Goal: Information Seeking & Learning: Check status

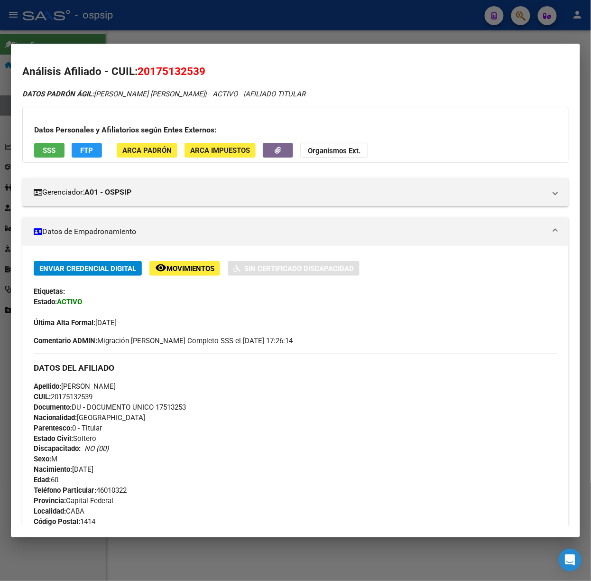
click at [127, 4] on div at bounding box center [295, 290] width 591 height 581
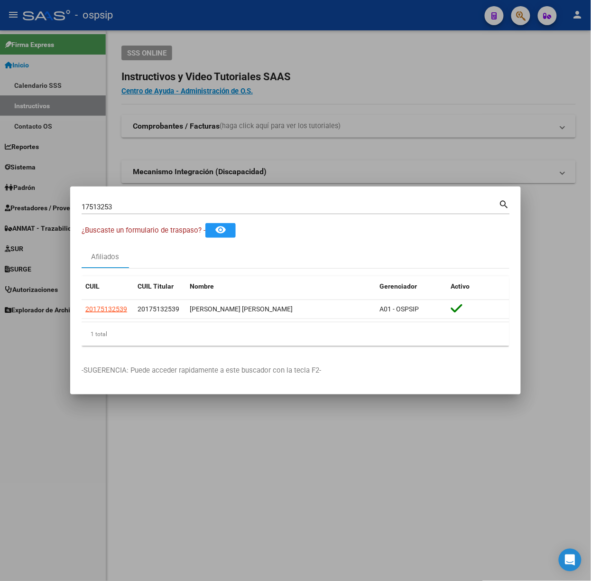
click at [118, 206] on input "17513253" at bounding box center [291, 207] width 418 height 9
type input "28830795"
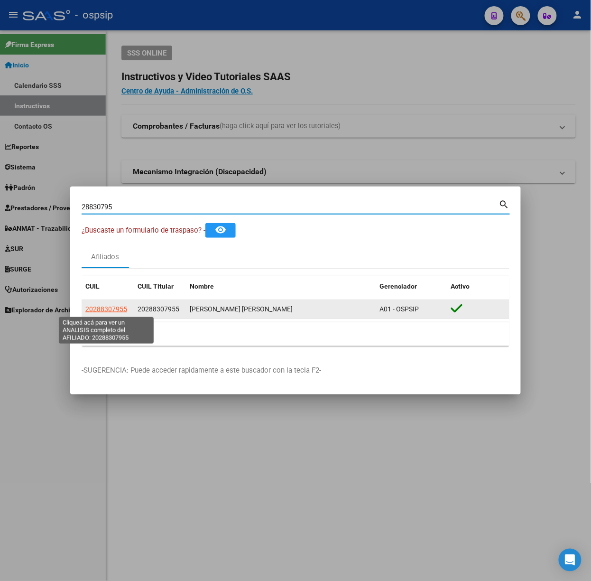
click at [97, 308] on span "20288307955" at bounding box center [106, 309] width 42 height 8
type textarea "20288307955"
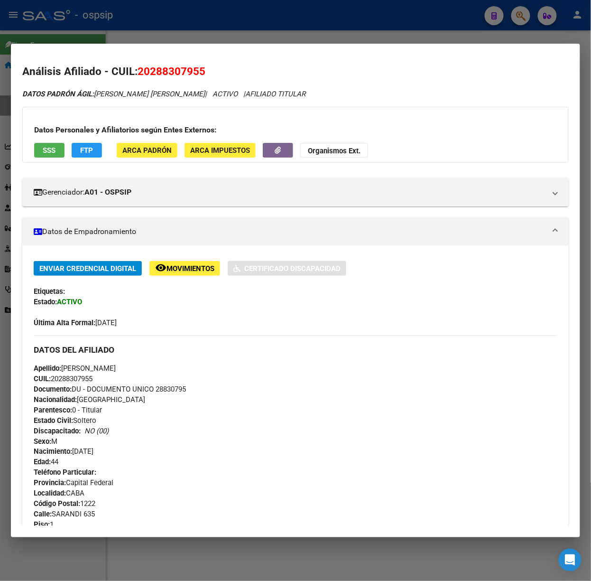
scroll to position [306, 0]
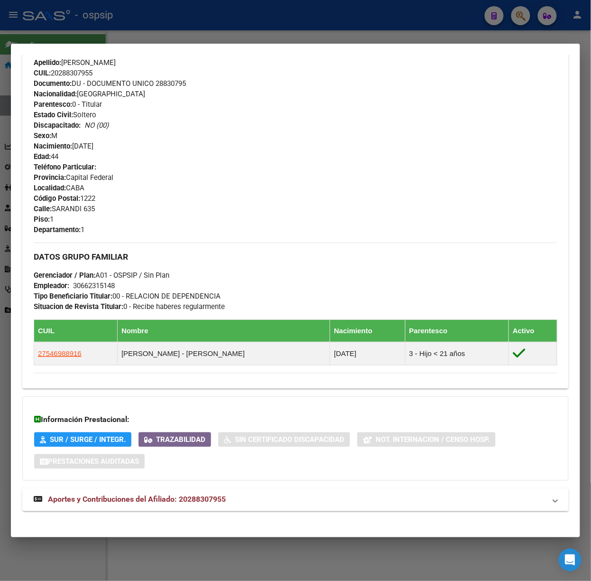
click at [132, 502] on span "Aportes y Contribuciones del Afiliado: 20288307955" at bounding box center [137, 499] width 178 height 9
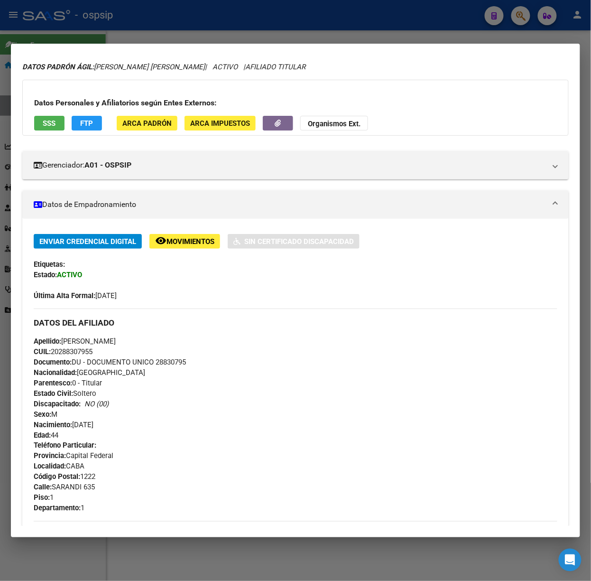
scroll to position [0, 0]
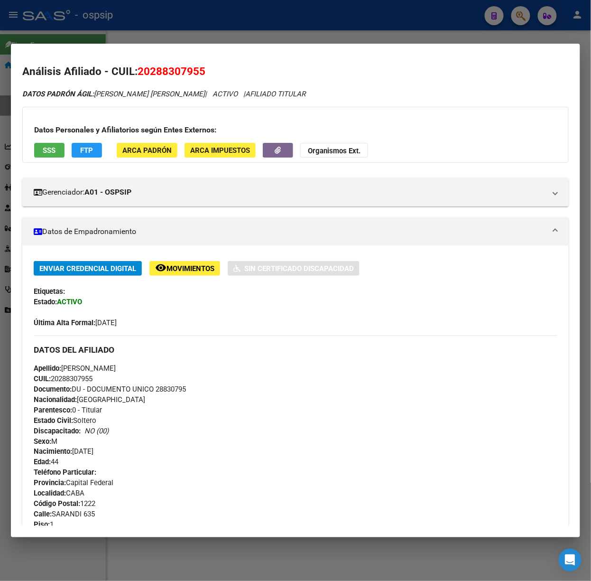
click at [57, 143] on button "SSS" at bounding box center [49, 150] width 30 height 15
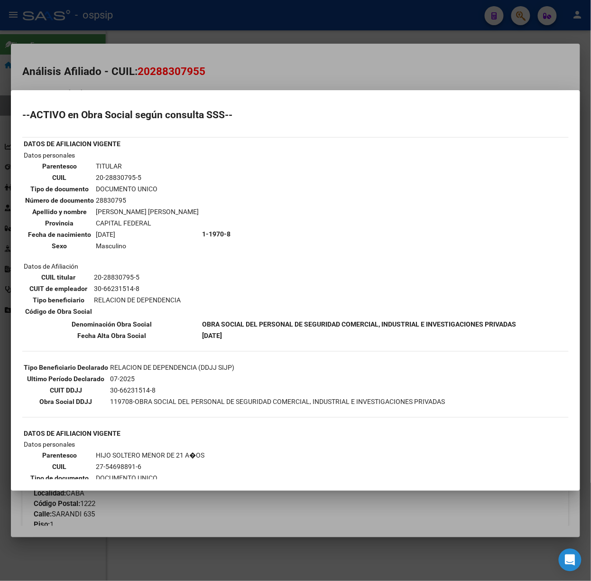
click at [144, 84] on div at bounding box center [295, 290] width 591 height 581
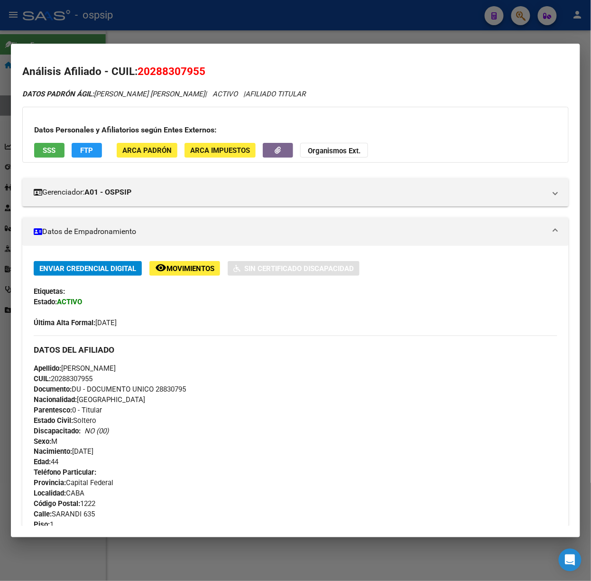
click at [154, 16] on div at bounding box center [295, 290] width 591 height 581
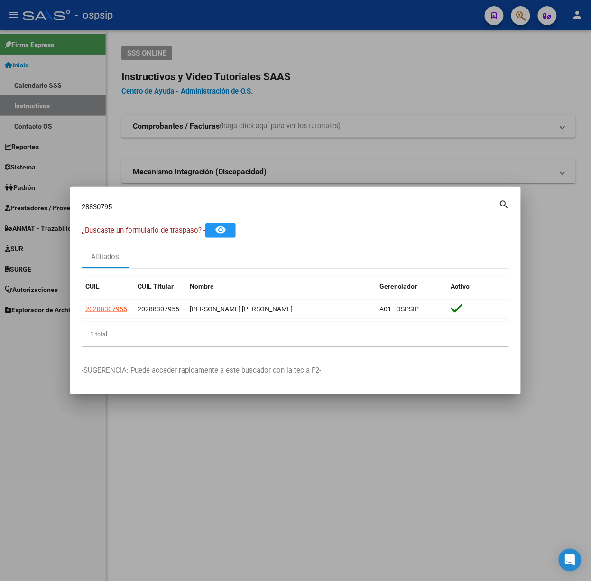
click at [134, 212] on div "28830795 Buscar (apellido, dni, [PERSON_NAME], [PERSON_NAME], cuit, obra social)" at bounding box center [291, 207] width 418 height 14
click at [134, 205] on input "28830795" at bounding box center [291, 207] width 418 height 9
type input "39287771"
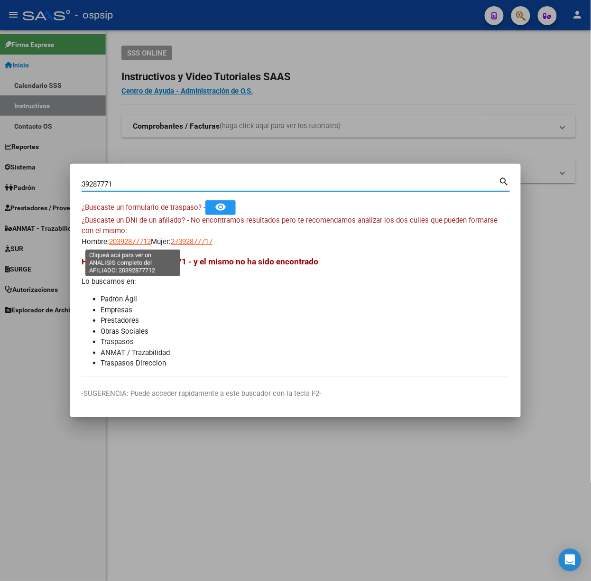
click at [113, 243] on span "20392877712" at bounding box center [130, 241] width 42 height 9
type textarea "20392877712"
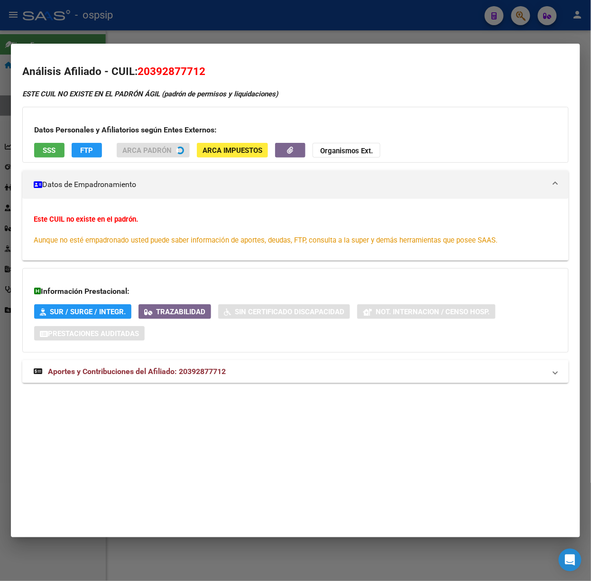
click at [204, 382] on mat-expansion-panel-header "Aportes y Contribuciones del Afiliado: 20392877712" at bounding box center [295, 371] width 547 height 23
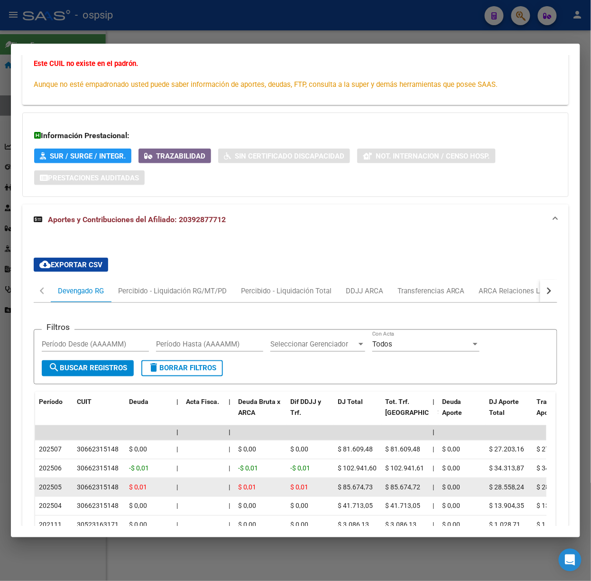
scroll to position [260, 0]
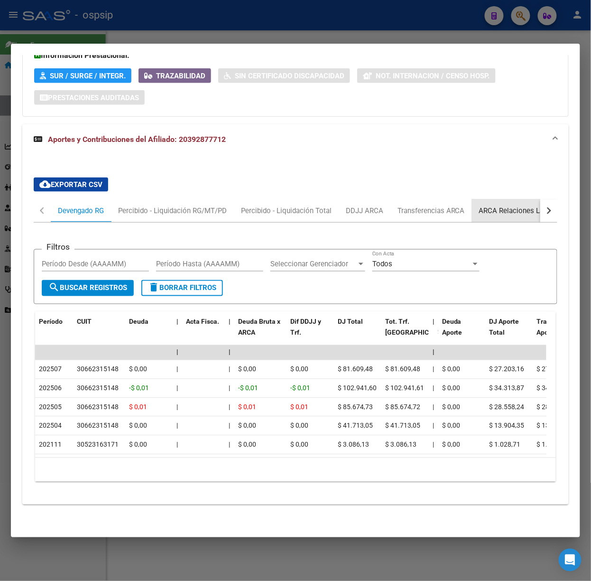
click at [500, 199] on div "ARCA Relaciones Laborales" at bounding box center [523, 210] width 103 height 23
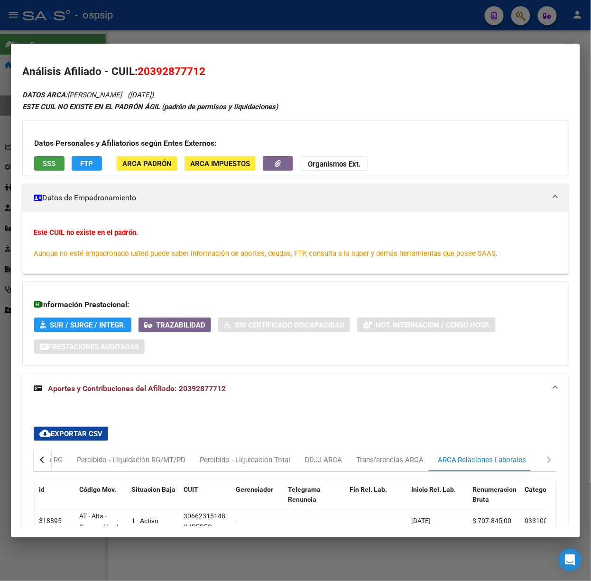
click at [53, 157] on button "SSS" at bounding box center [49, 163] width 30 height 15
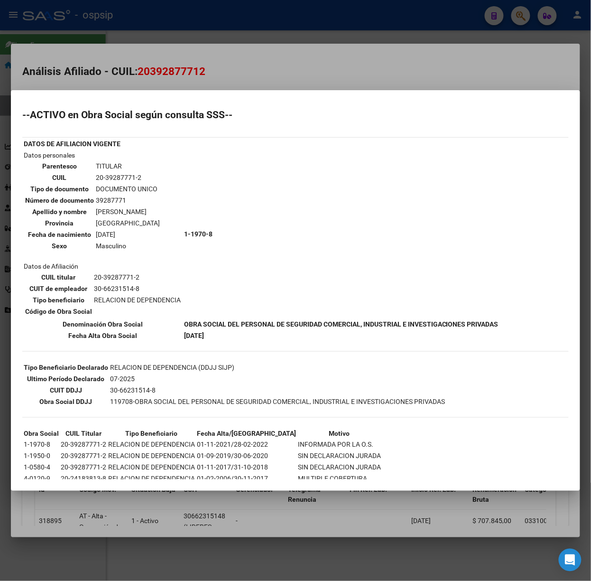
click at [167, 40] on div at bounding box center [295, 290] width 591 height 581
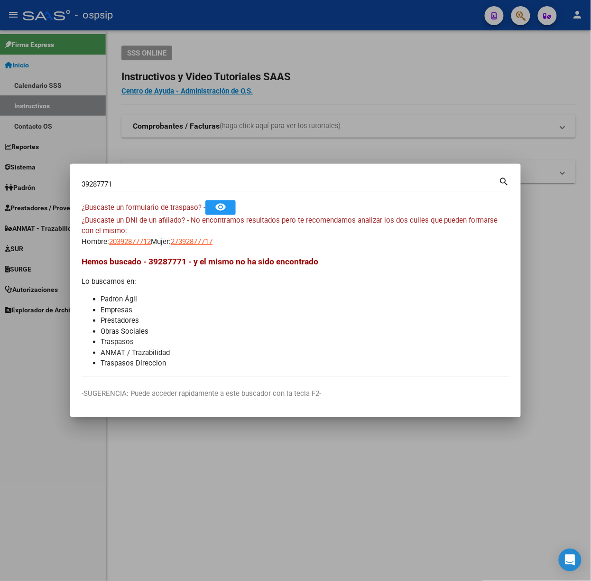
click at [160, 180] on input "39287771" at bounding box center [291, 184] width 418 height 9
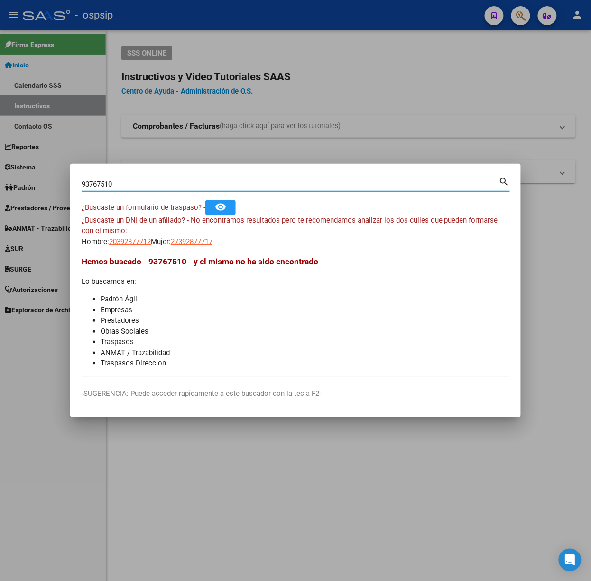
type input "93767510"
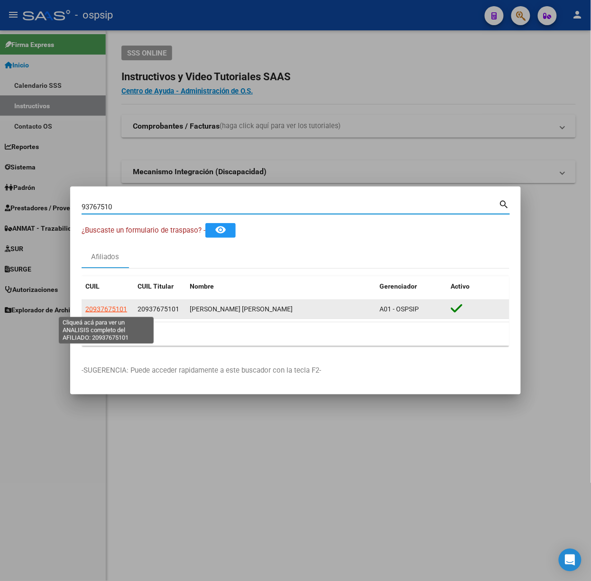
click at [95, 308] on span "20937675101" at bounding box center [106, 309] width 42 height 8
type textarea "20937675101"
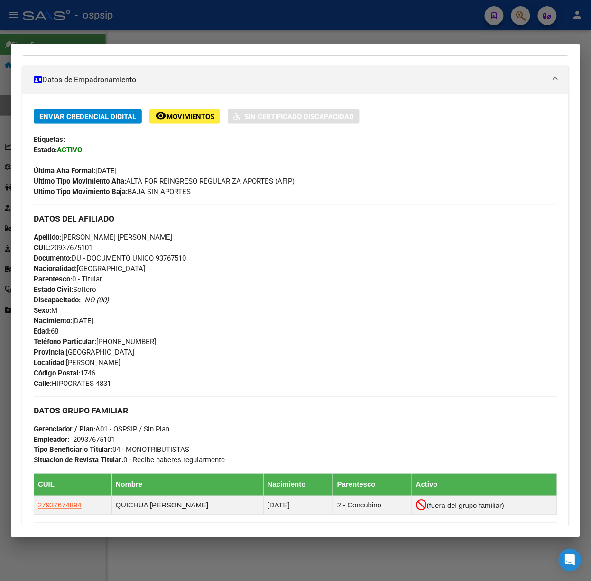
scroll to position [310, 0]
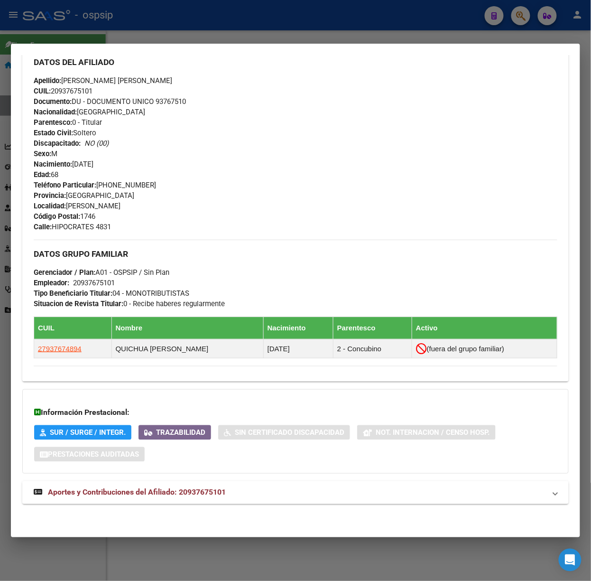
click at [189, 495] on span "Aportes y Contribuciones del Afiliado: 20937675101" at bounding box center [137, 492] width 178 height 9
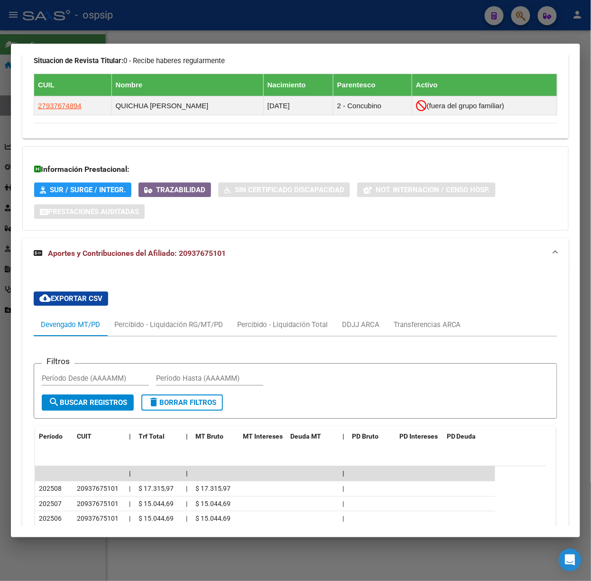
scroll to position [0, 0]
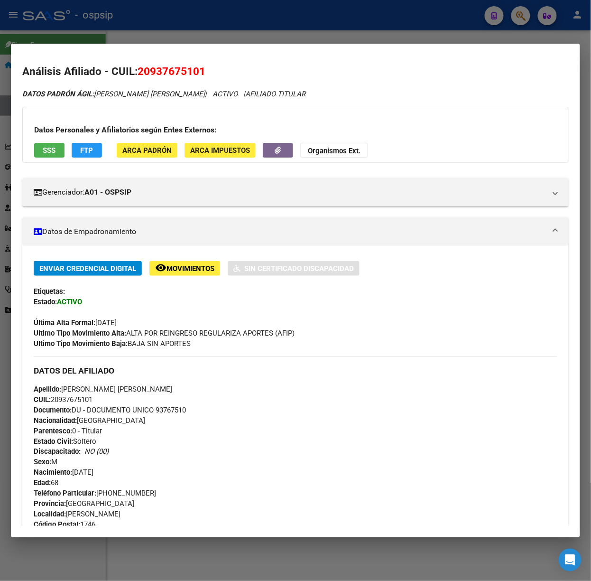
click at [41, 139] on div "Datos Personales y Afiliatorios según Entes Externos: SSS FTP ARCA Padrón ARCA …" at bounding box center [295, 135] width 547 height 56
click at [50, 152] on span "SSS" at bounding box center [49, 150] width 13 height 9
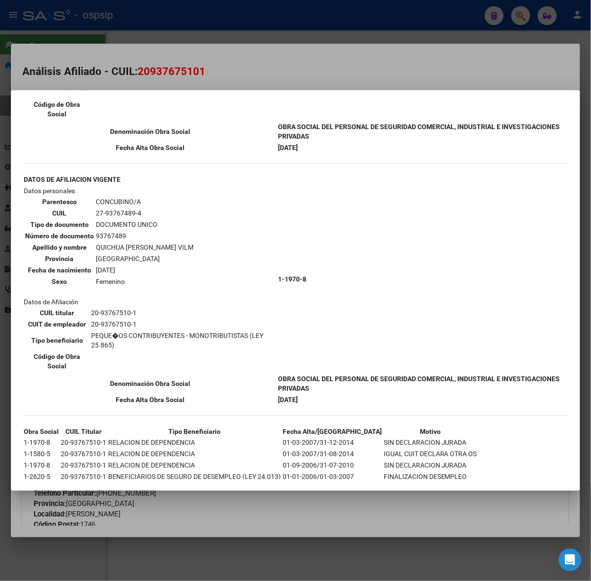
scroll to position [226, 0]
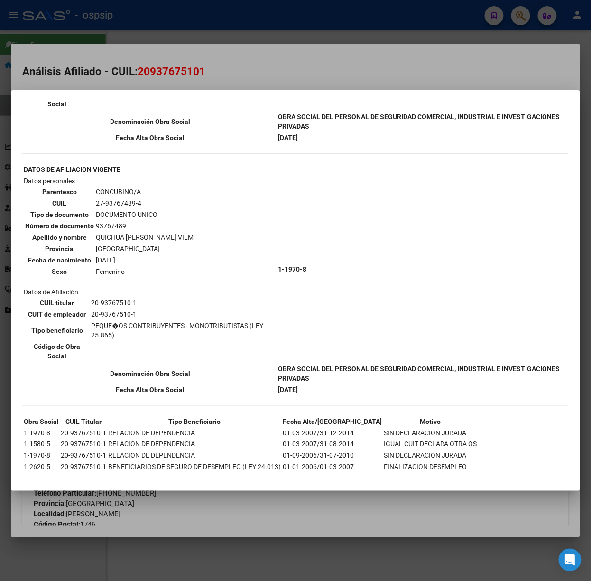
click at [152, 75] on div at bounding box center [295, 290] width 591 height 581
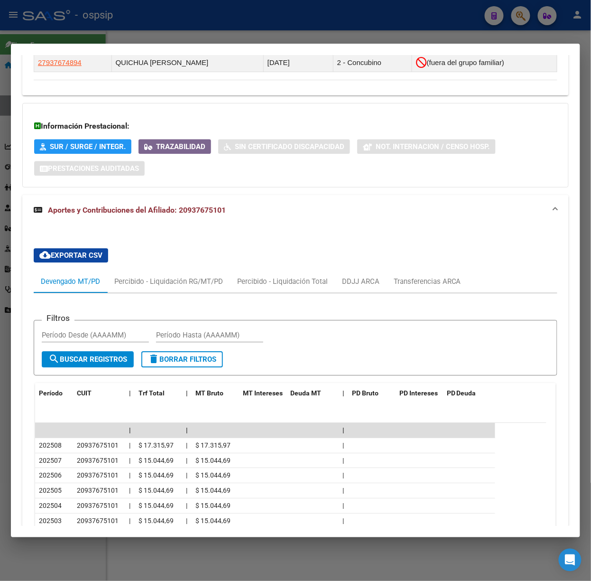
scroll to position [732, 0]
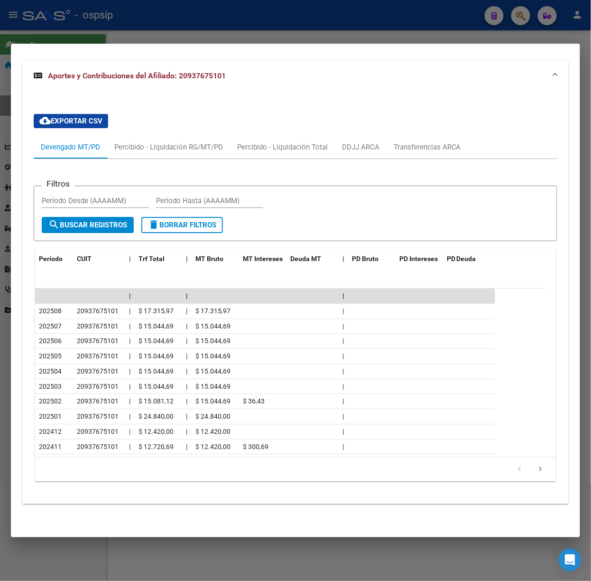
click at [118, 3] on div at bounding box center [295, 290] width 591 height 581
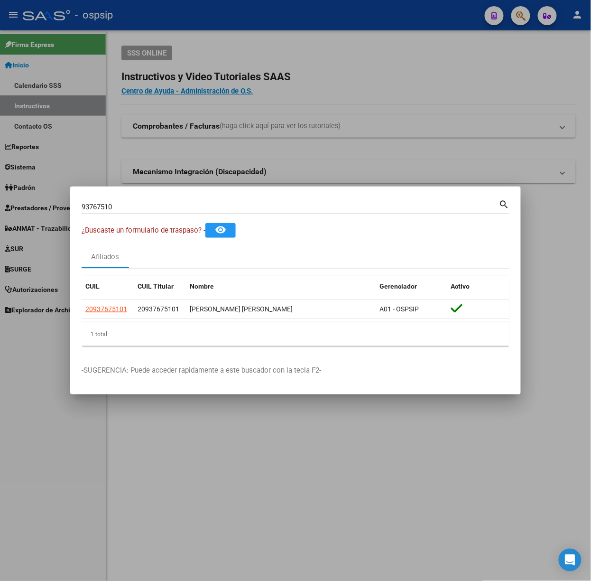
click at [145, 198] on div "93767510 Buscar (apellido, dni, [PERSON_NAME], nro traspaso, cuit, obra social)…" at bounding box center [296, 206] width 429 height 16
click at [150, 204] on input "93767510" at bounding box center [291, 207] width 418 height 9
type input "38177302"
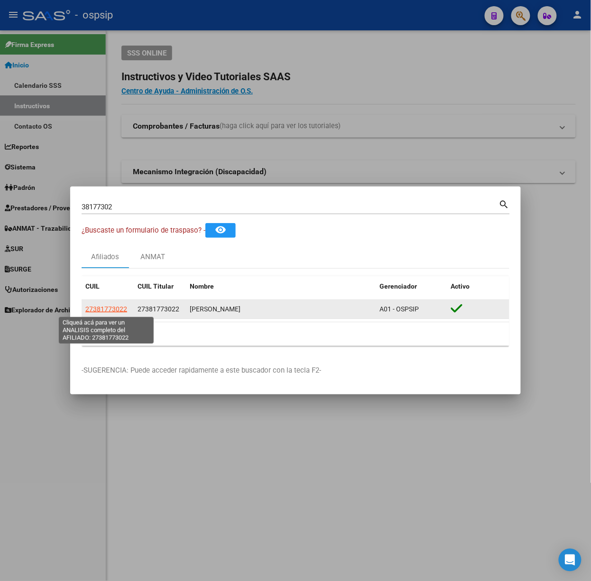
click at [114, 308] on span "27381773022" at bounding box center [106, 309] width 42 height 8
type textarea "27381773022"
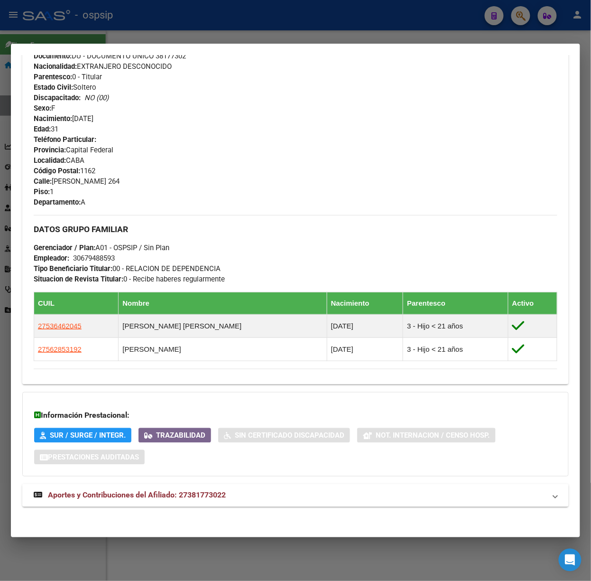
scroll to position [336, 0]
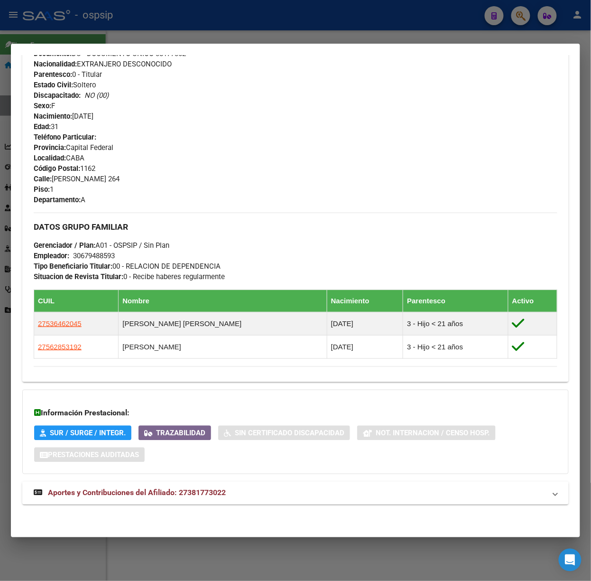
click at [245, 494] on mat-panel-title "Aportes y Contribuciones del Afiliado: 27381773022" at bounding box center [290, 492] width 512 height 11
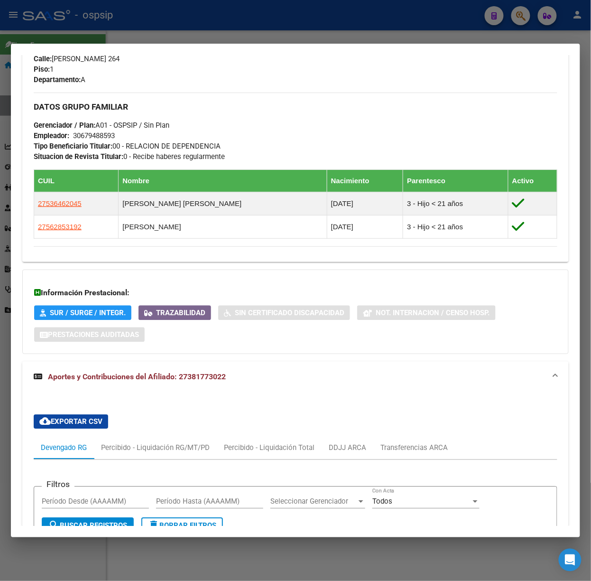
scroll to position [800, 0]
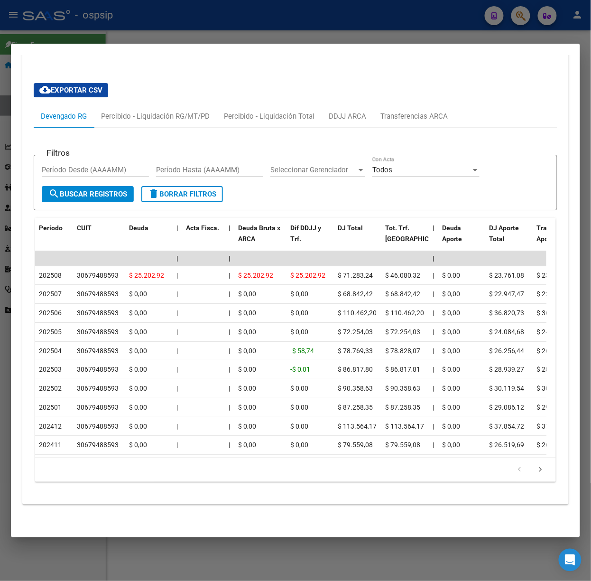
click at [138, 29] on div at bounding box center [295, 290] width 591 height 581
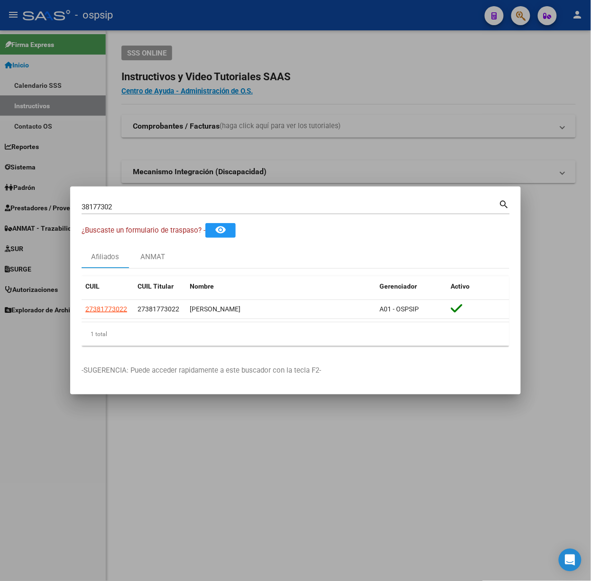
click at [116, 211] on input "38177302" at bounding box center [291, 207] width 418 height 9
type input "24406634"
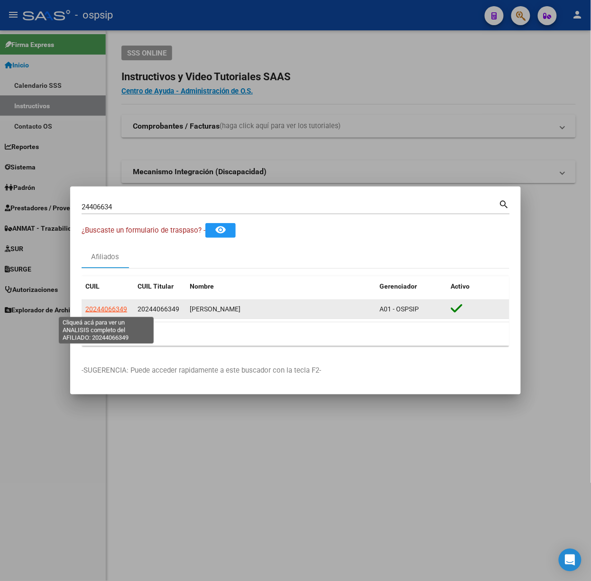
click at [109, 306] on span "20244066349" at bounding box center [106, 309] width 42 height 8
type textarea "20244066349"
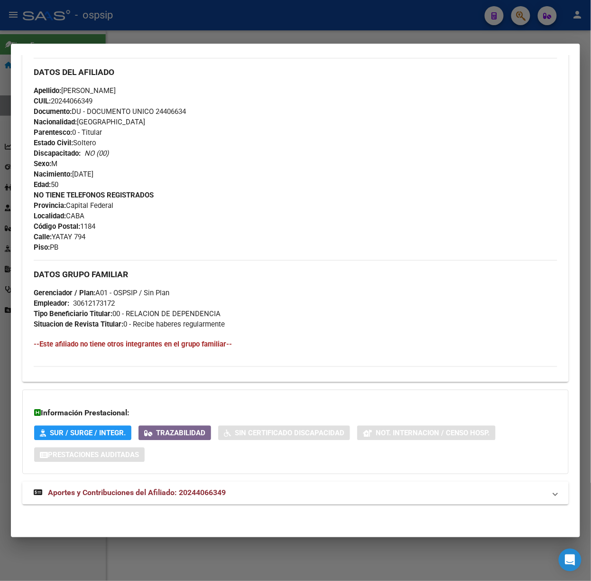
click at [243, 487] on mat-panel-title "Aportes y Contribuciones del Afiliado: 20244066349" at bounding box center [290, 492] width 512 height 11
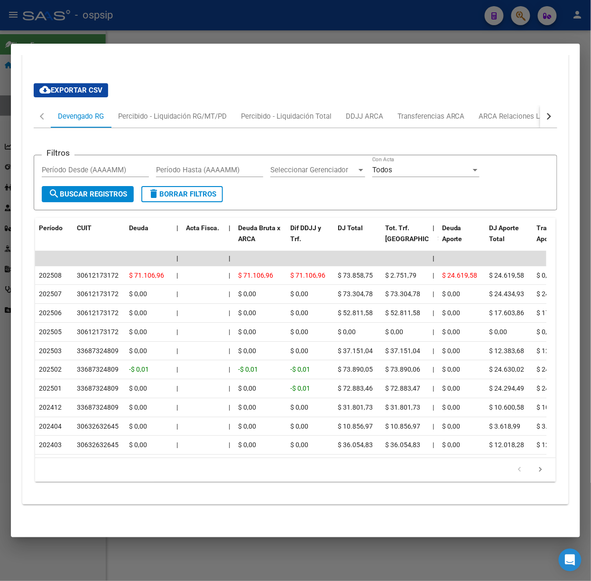
scroll to position [309, 0]
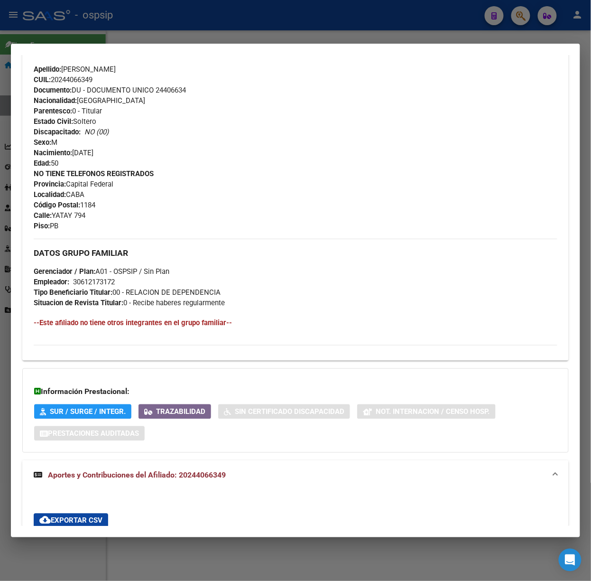
click at [173, 25] on div at bounding box center [295, 290] width 591 height 581
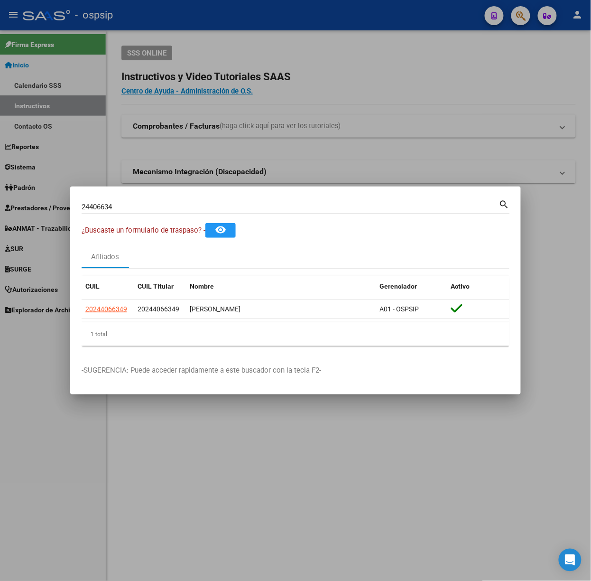
click at [171, 213] on div "24406634 Buscar (apellido, dni, [PERSON_NAME], nro traspaso, cuit, obra social)" at bounding box center [291, 207] width 418 height 14
click at [173, 192] on mat-dialog-container "24406634 Buscar (apellido, dni, cuil, nro traspaso, cuit, obra social) search ¿…" at bounding box center [295, 290] width 451 height 208
click at [179, 211] on input "24406634" at bounding box center [291, 207] width 418 height 9
type input "38622206"
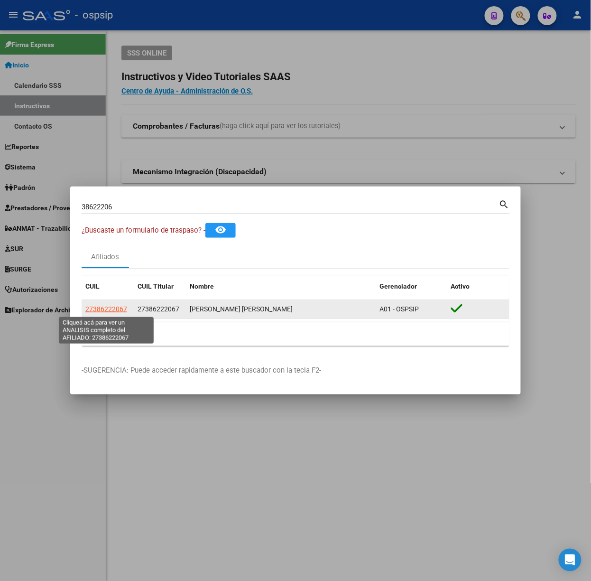
click at [98, 309] on span "27386222067" at bounding box center [106, 309] width 42 height 8
type textarea "27386222067"
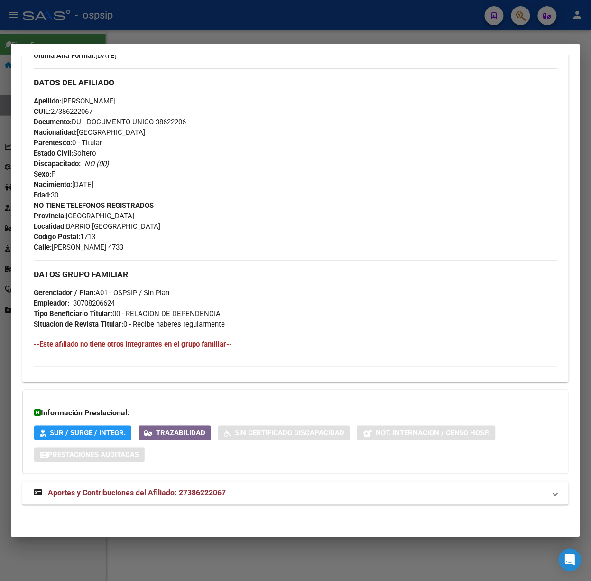
click at [192, 490] on span "Aportes y Contribuciones del Afiliado: 27386222067" at bounding box center [137, 492] width 178 height 9
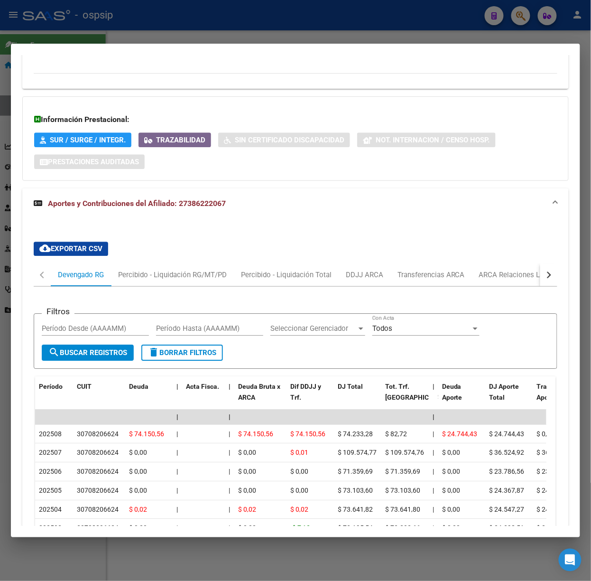
scroll to position [630, 0]
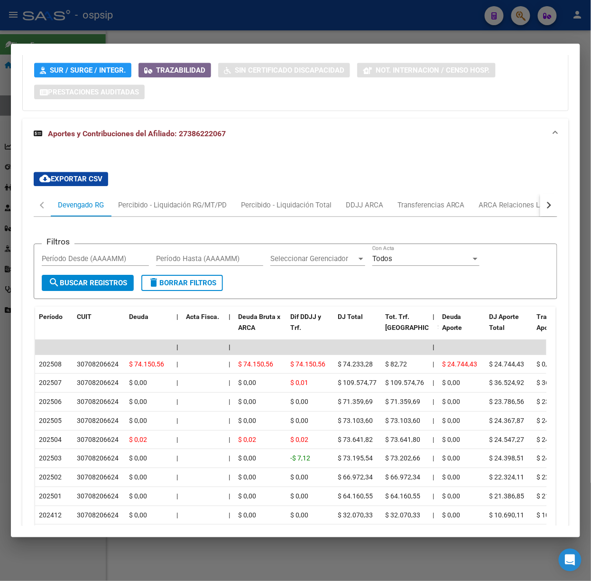
click at [141, 36] on div at bounding box center [295, 290] width 591 height 581
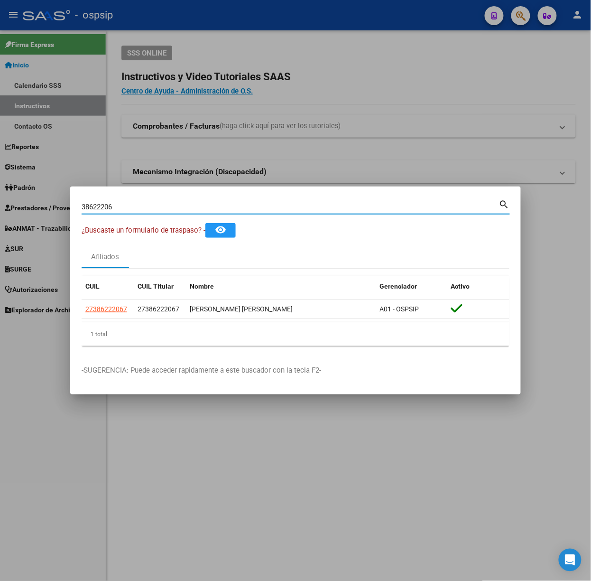
click at [130, 209] on input "38622206" at bounding box center [291, 207] width 418 height 9
type input "12514827"
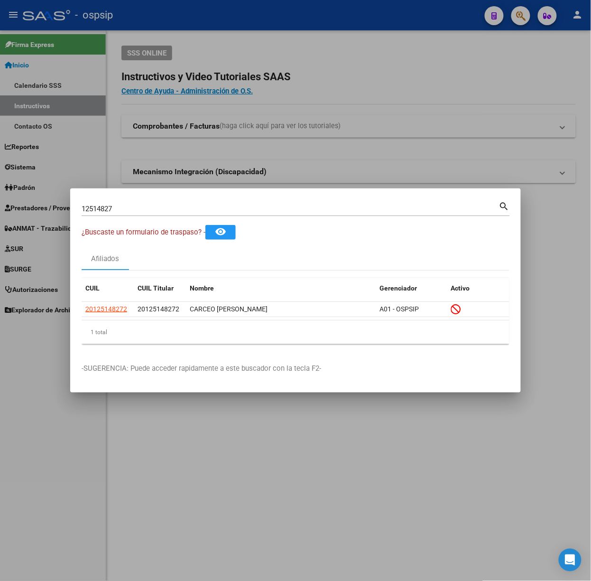
click at [101, 300] on datatable-header "CUIL CUIL Titular Nombre Gerenciador Activo" at bounding box center [296, 290] width 428 height 24
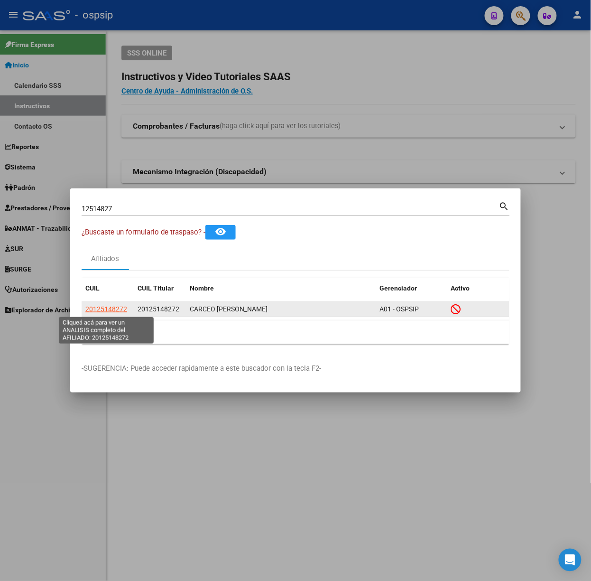
click at [101, 312] on span "20125148272" at bounding box center [106, 309] width 42 height 8
type textarea "20125148272"
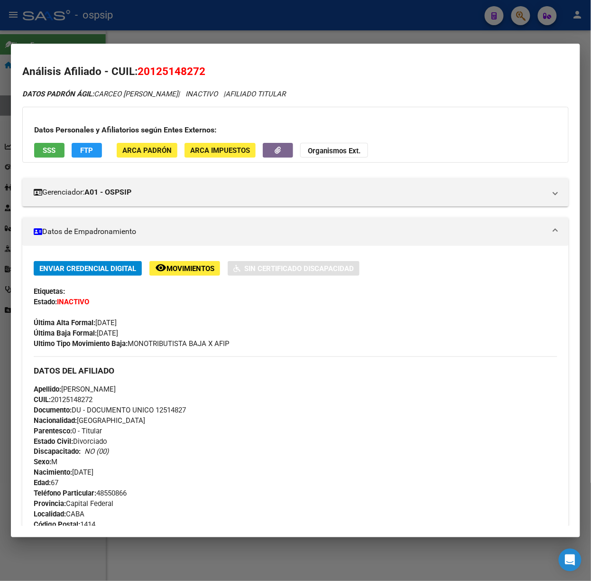
scroll to position [310, 0]
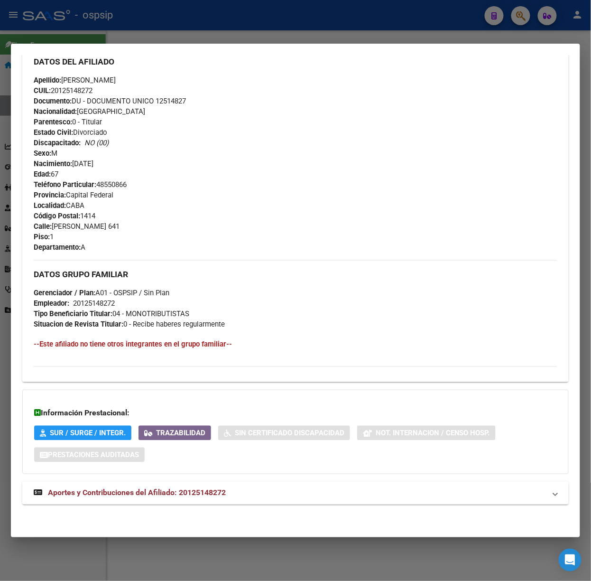
click at [230, 489] on mat-panel-title "Aportes y Contribuciones del Afiliado: 20125148272" at bounding box center [290, 492] width 512 height 11
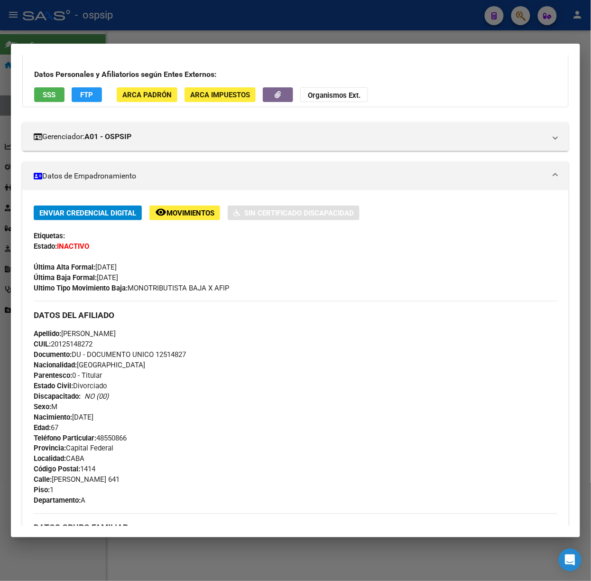
scroll to position [0, 0]
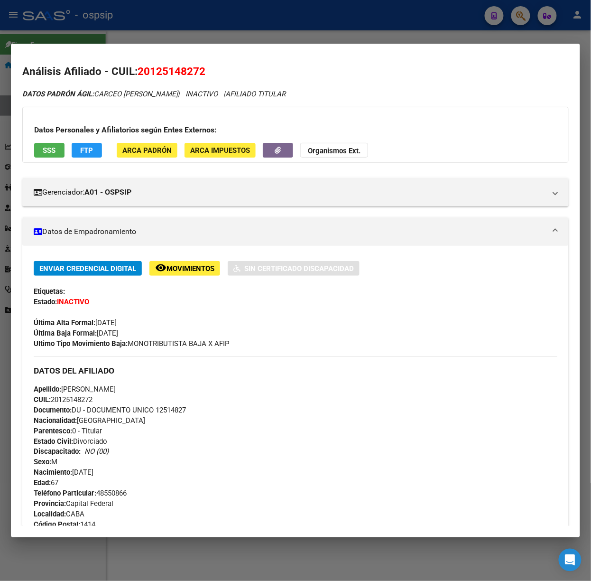
click at [42, 154] on button "SSS" at bounding box center [49, 150] width 30 height 15
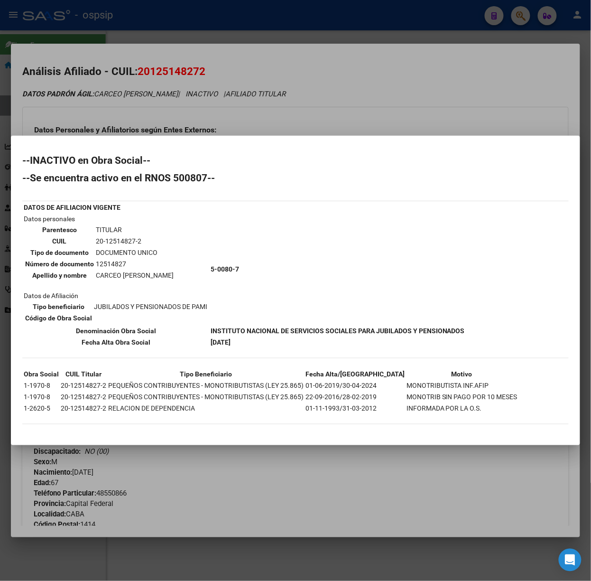
click at [200, 135] on div at bounding box center [295, 290] width 591 height 581
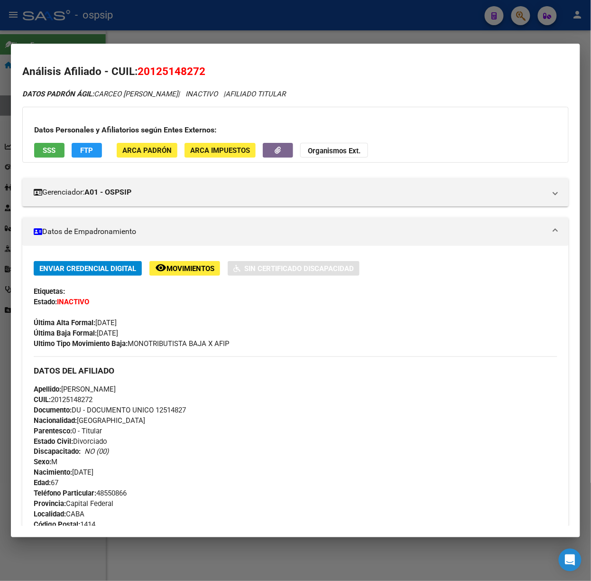
click at [59, 162] on div "Datos Personales y Afiliatorios según Entes Externos: SSS FTP ARCA Padrón ARCA …" at bounding box center [295, 135] width 547 height 56
click at [50, 158] on div "Datos Personales y Afiliatorios según Entes Externos: SSS FTP ARCA Padrón ARCA …" at bounding box center [295, 135] width 547 height 56
click at [48, 157] on button "SSS" at bounding box center [49, 150] width 30 height 15
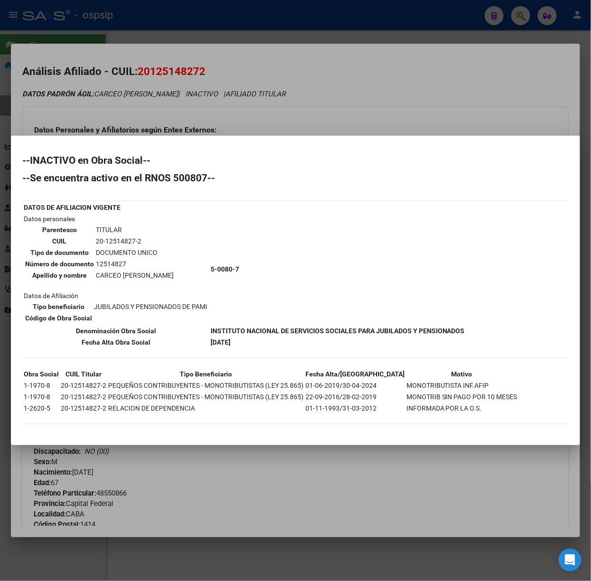
click at [197, 126] on div at bounding box center [295, 290] width 591 height 581
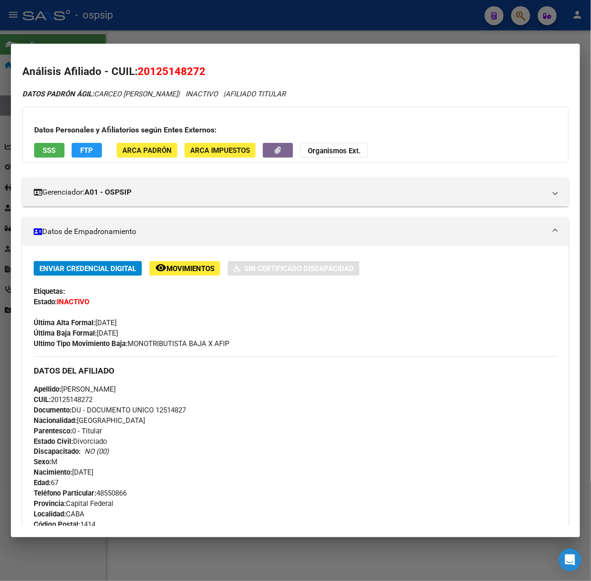
click at [139, 35] on div at bounding box center [295, 290] width 591 height 581
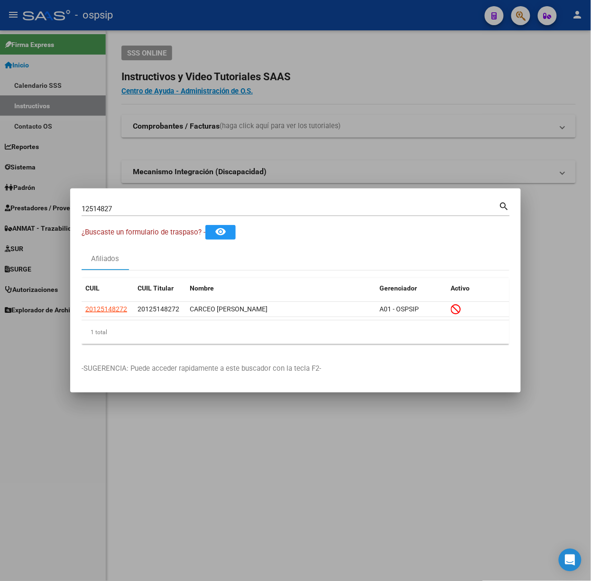
click at [130, 207] on input "12514827" at bounding box center [291, 209] width 418 height 9
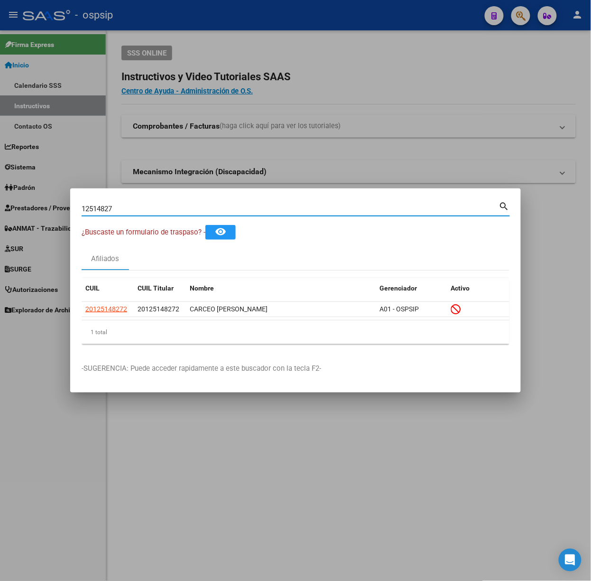
click at [130, 207] on input "12514827" at bounding box center [291, 209] width 418 height 9
type input "24406634"
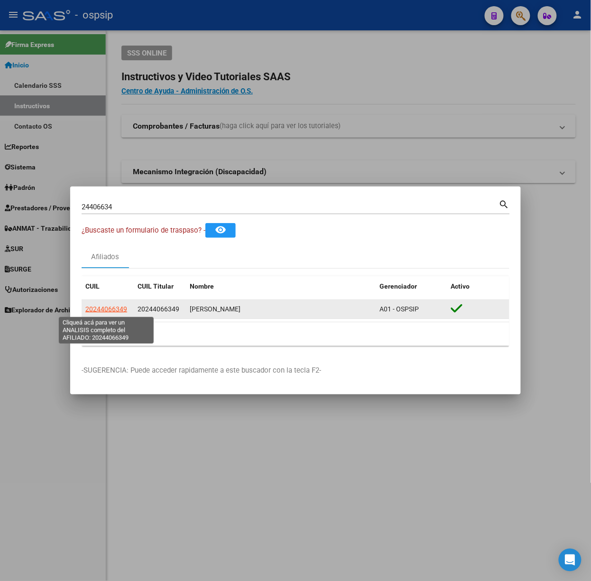
click at [101, 308] on span "20244066349" at bounding box center [106, 309] width 42 height 8
type textarea "20244066349"
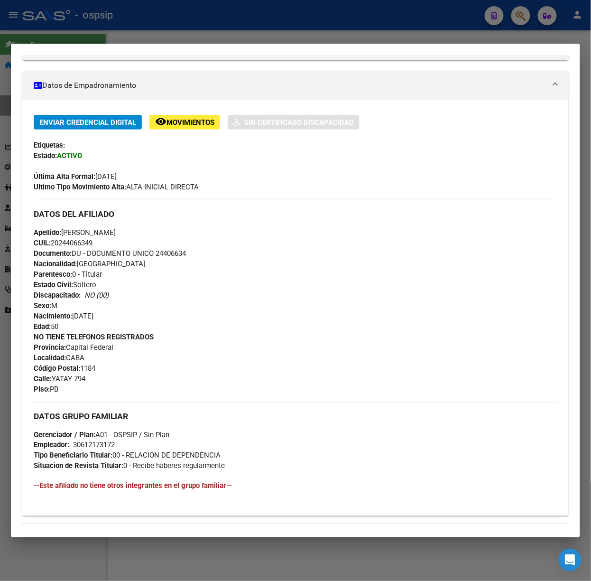
scroll to position [281, 0]
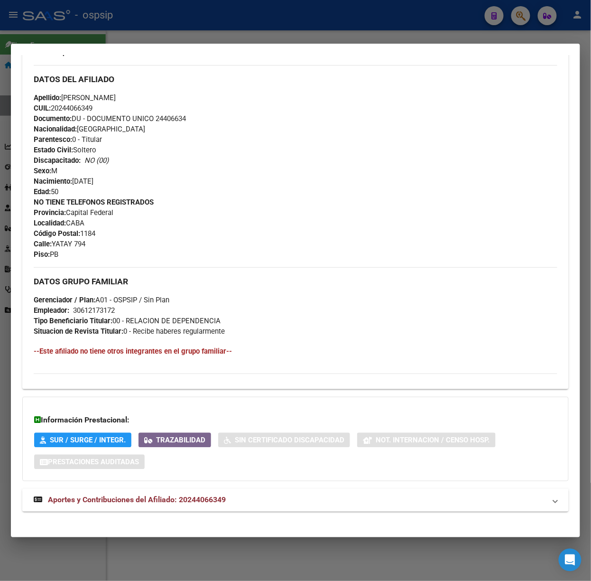
click at [206, 496] on strong "Aportes y Contribuciones del Afiliado: 20244066349" at bounding box center [130, 499] width 192 height 11
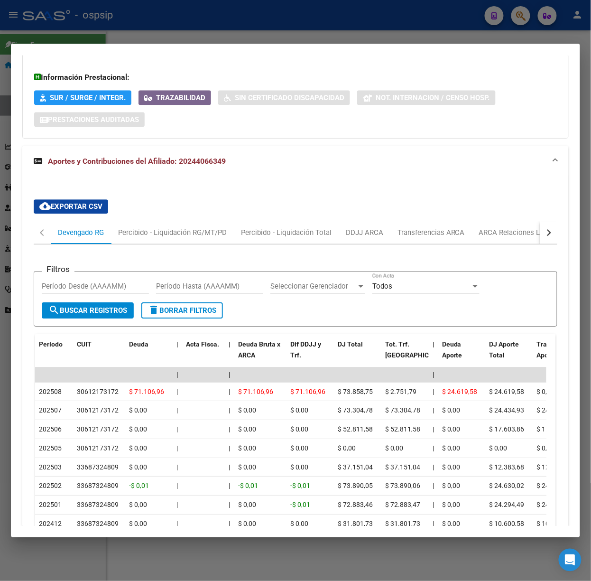
scroll to position [714, 0]
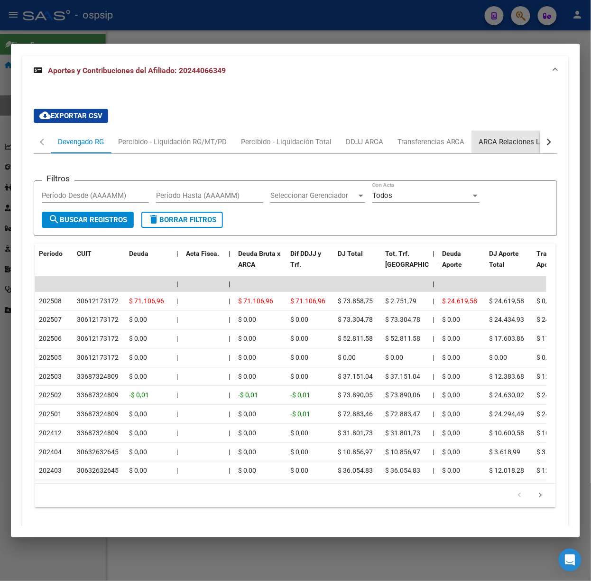
click at [488, 135] on div "ARCA Relaciones Laborales" at bounding box center [523, 141] width 103 height 23
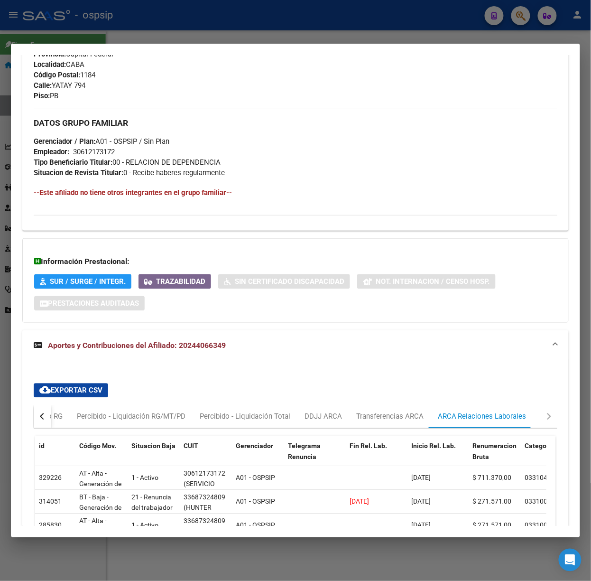
scroll to position [628, 0]
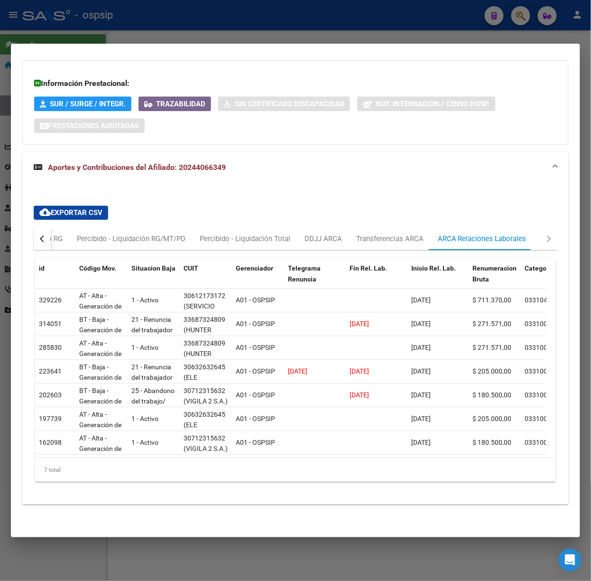
click at [93, 38] on div at bounding box center [295, 290] width 591 height 581
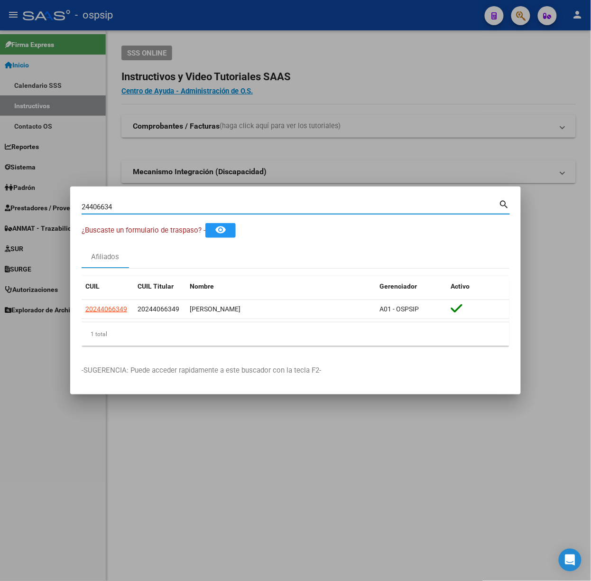
click at [121, 207] on input "24406634" at bounding box center [291, 207] width 418 height 9
type input "57220428"
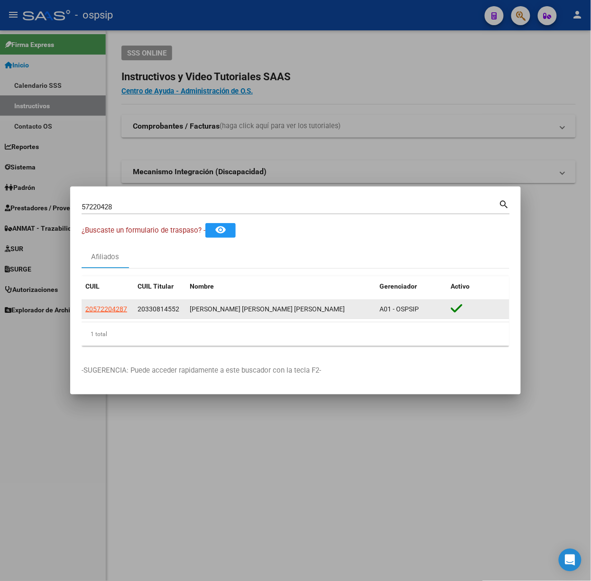
click at [114, 302] on datatable-body-cell "20572204287" at bounding box center [108, 309] width 52 height 19
click at [116, 307] on span "20572204287" at bounding box center [106, 309] width 42 height 8
type textarea "20572204287"
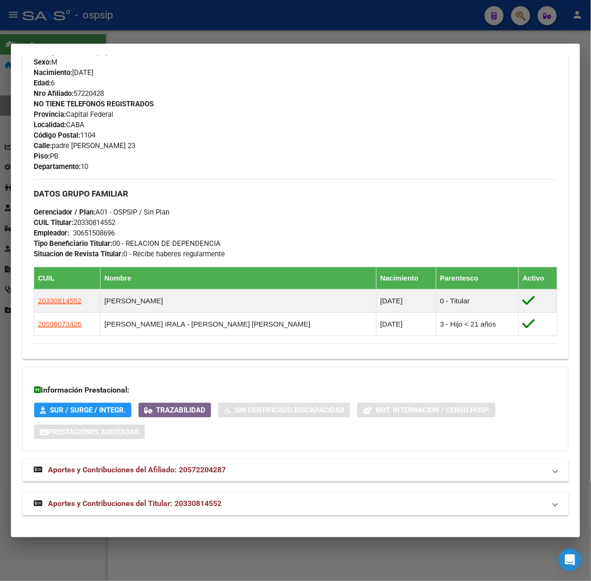
drag, startPoint x: 173, startPoint y: 505, endPoint x: 175, endPoint y: 357, distance: 148.1
click at [173, 503] on span "Aportes y Contribuciones del Titular: 20330814552" at bounding box center [135, 503] width 174 height 9
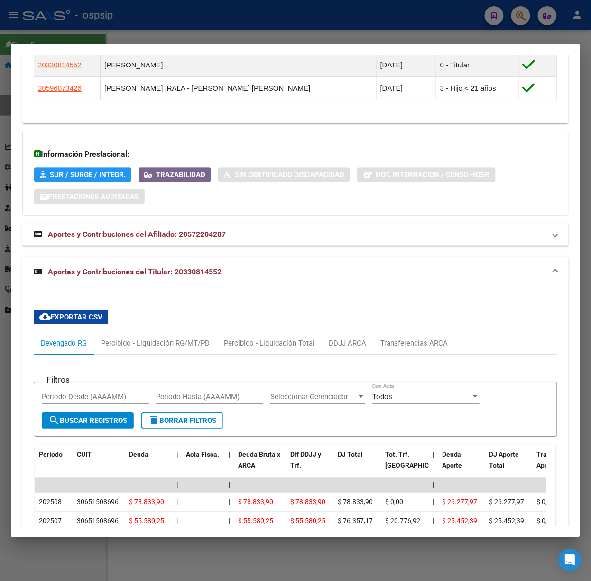
scroll to position [853, 0]
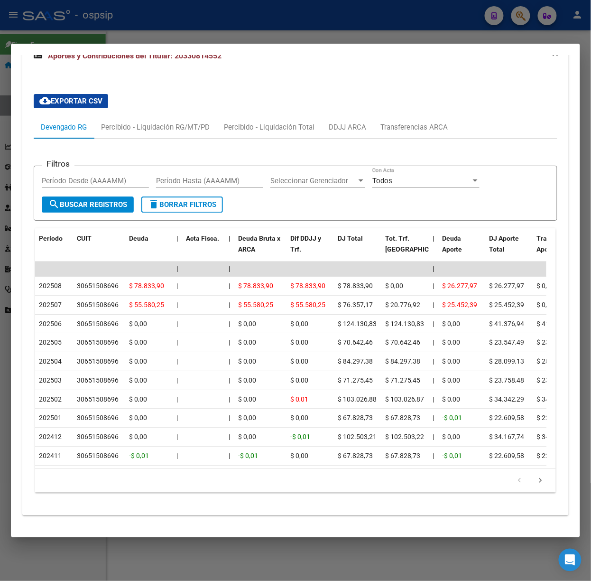
click at [46, 30] on div at bounding box center [295, 290] width 591 height 581
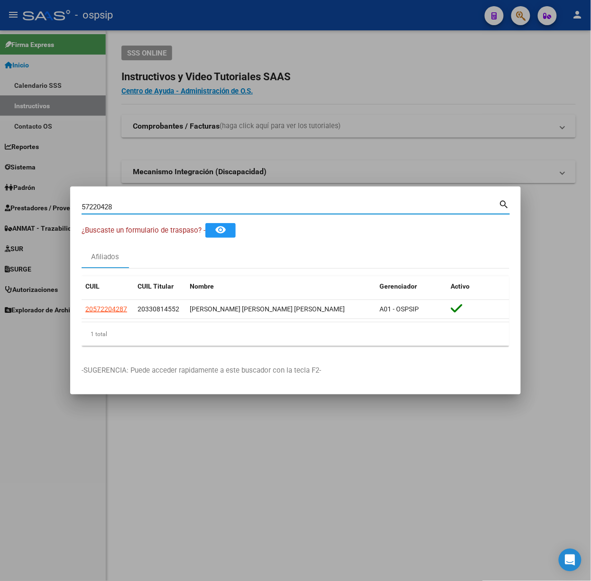
click at [188, 208] on input "57220428" at bounding box center [291, 207] width 418 height 9
type input "36276911"
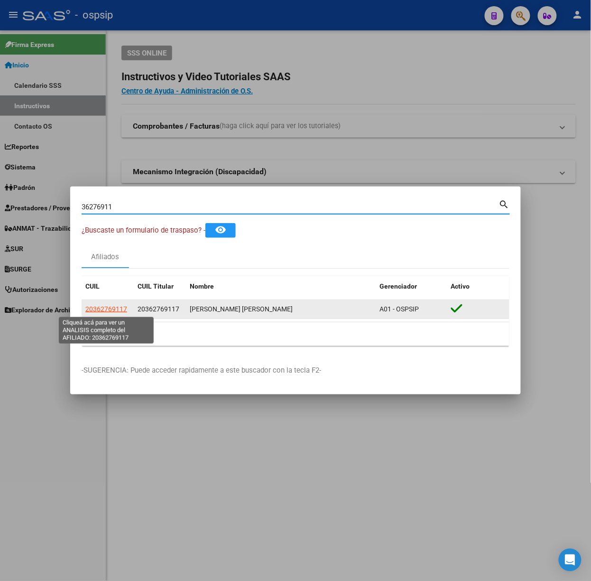
click at [111, 312] on span "20362769117" at bounding box center [106, 309] width 42 height 8
type textarea "20362769117"
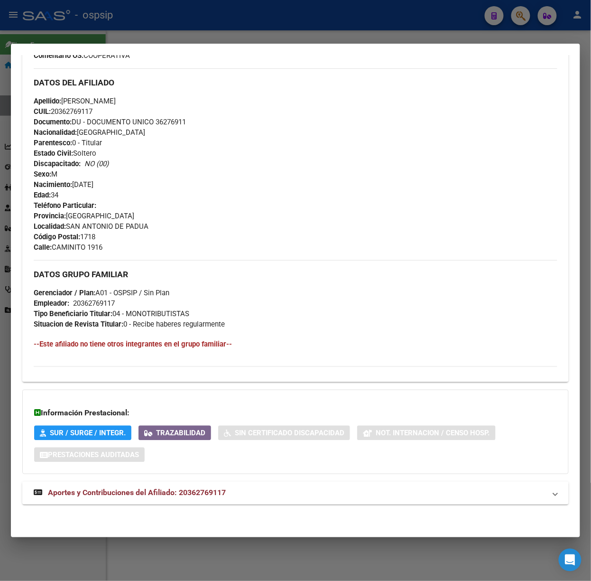
click at [279, 490] on mat-panel-title "Aportes y Contribuciones del Afiliado: 20362769117" at bounding box center [290, 492] width 512 height 11
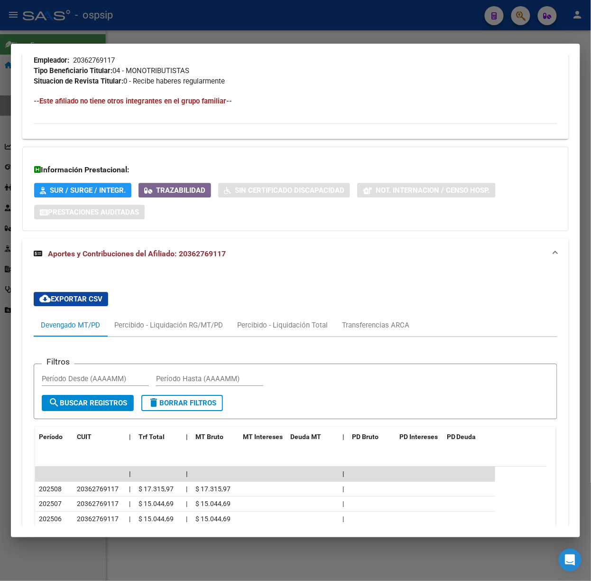
scroll to position [612, 0]
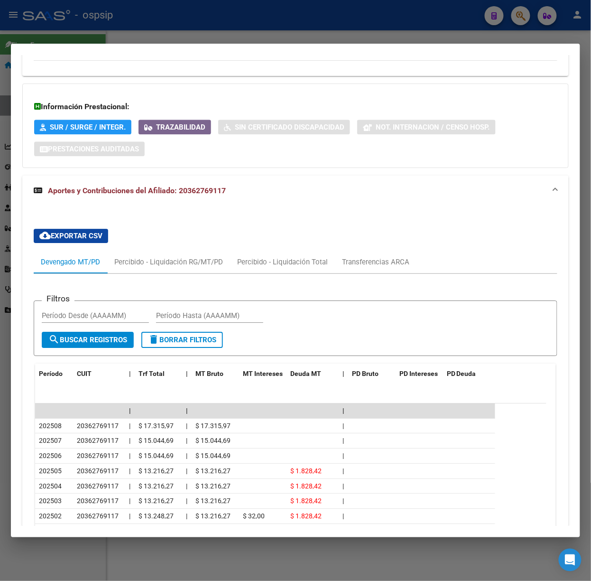
click at [105, 29] on div at bounding box center [295, 290] width 591 height 581
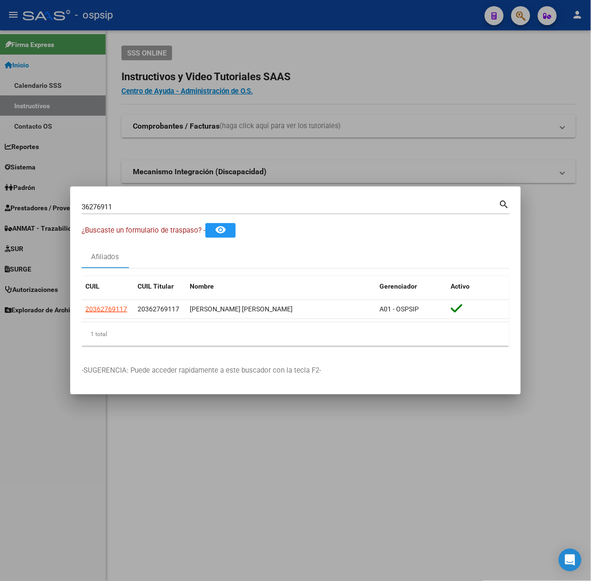
click at [143, 194] on mat-dialog-container "36276911 Buscar (apellido, dni, cuil, nro traspaso, cuit, obra social) search ¿…" at bounding box center [295, 290] width 451 height 208
click at [143, 198] on div "36276911 Buscar (apellido, dni, [PERSON_NAME], [PERSON_NAME], cuit, obra social…" at bounding box center [296, 206] width 429 height 16
click at [145, 202] on div "36276911 Buscar (apellido, dni, [PERSON_NAME], [PERSON_NAME], cuit, obra social)" at bounding box center [291, 207] width 418 height 14
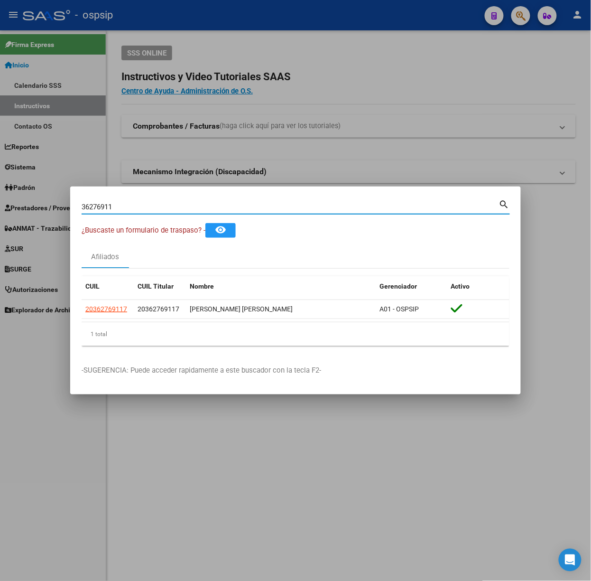
click at [149, 205] on input "36276911" at bounding box center [291, 207] width 418 height 9
type input "26825020"
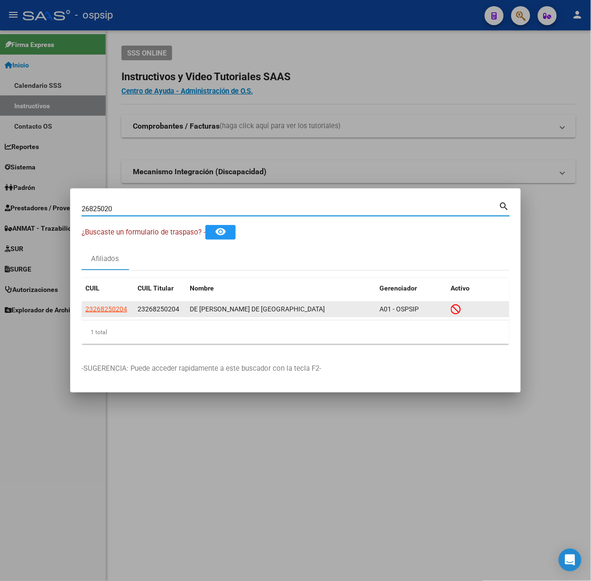
click at [102, 314] on app-link-go-to "23268250204" at bounding box center [106, 309] width 42 height 11
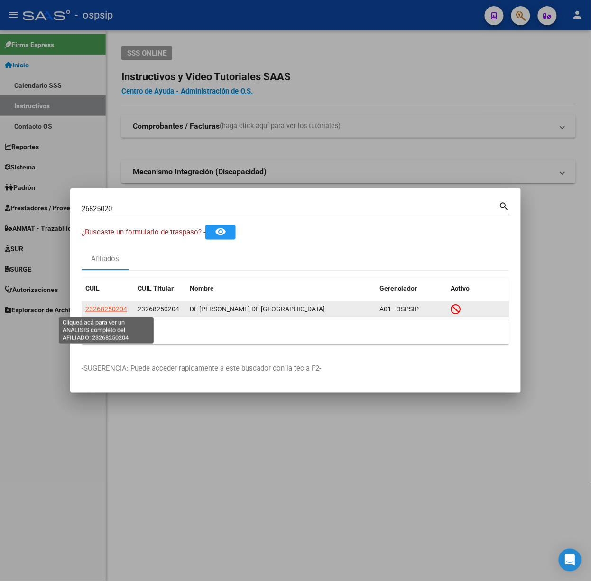
click at [103, 304] on app-link-go-to "23268250204" at bounding box center [106, 309] width 42 height 11
click at [105, 304] on app-link-go-to "23268250204" at bounding box center [106, 309] width 42 height 11
click at [109, 312] on span "23268250204" at bounding box center [106, 309] width 42 height 8
copy span "23268250204"
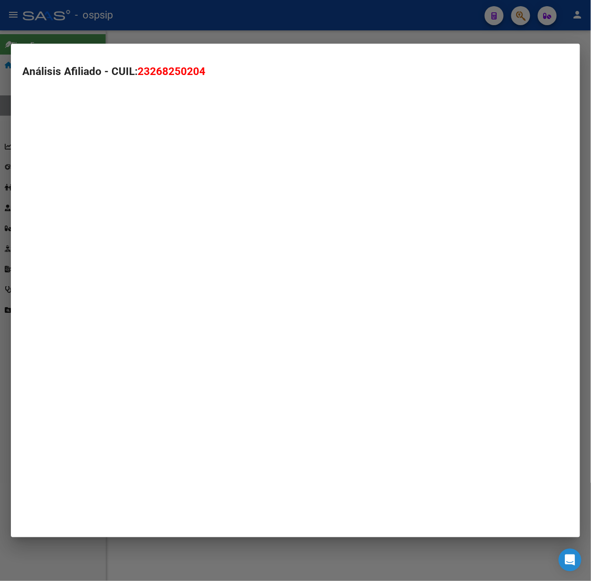
type textarea "23268250204"
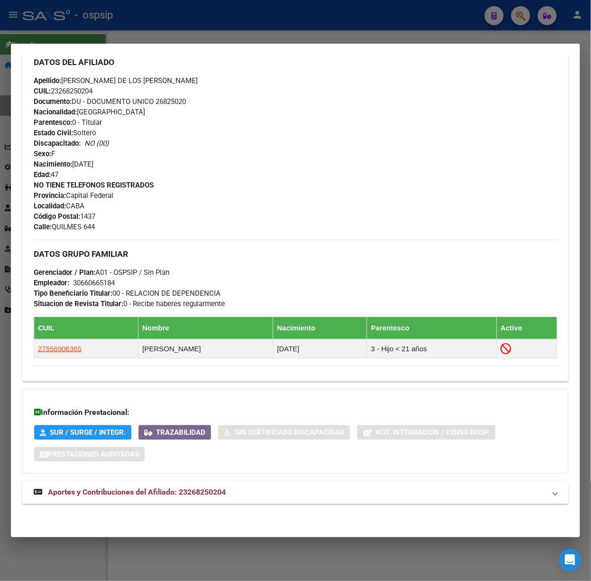
click at [248, 485] on mat-expansion-panel-header "Aportes y Contribuciones del Afiliado: 23268250204" at bounding box center [295, 492] width 547 height 23
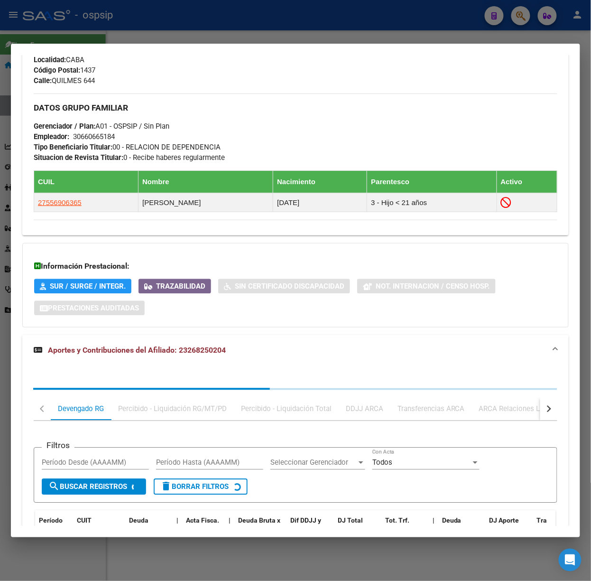
scroll to position [534, 0]
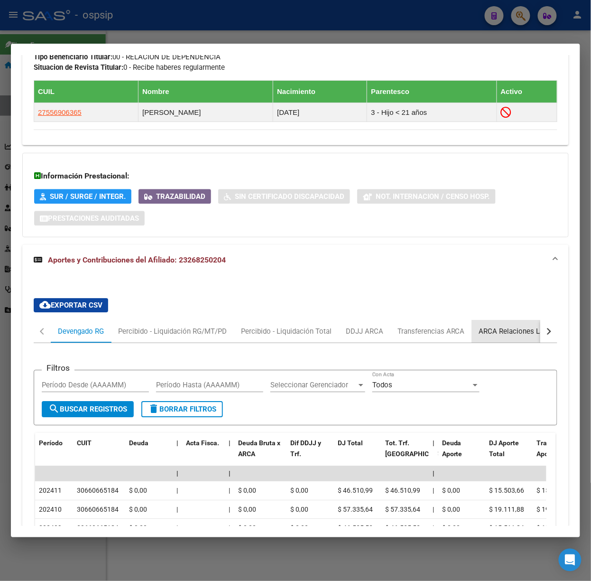
click at [506, 336] on div "ARCA Relaciones Laborales" at bounding box center [523, 331] width 89 height 10
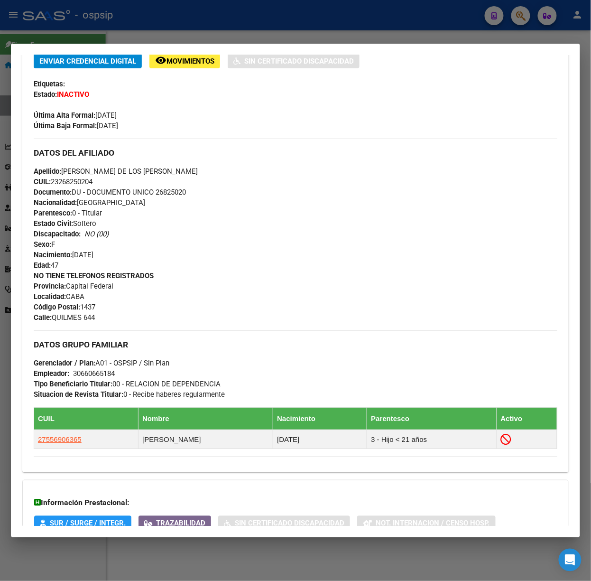
scroll to position [0, 0]
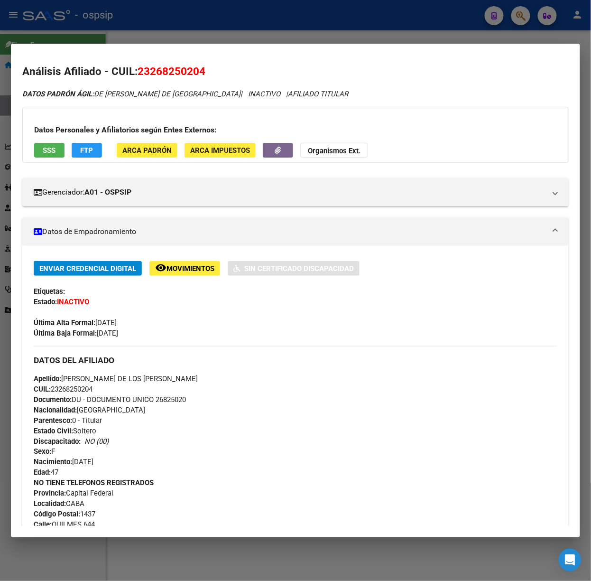
click at [46, 154] on span "SSS" at bounding box center [49, 150] width 13 height 9
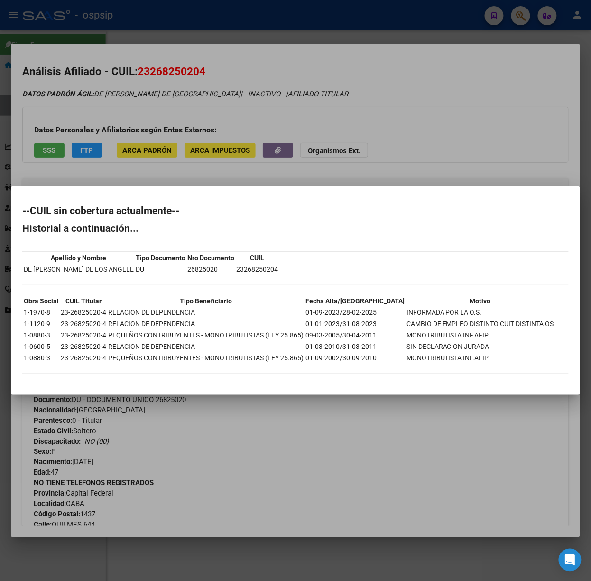
click at [163, 134] on div at bounding box center [295, 290] width 591 height 581
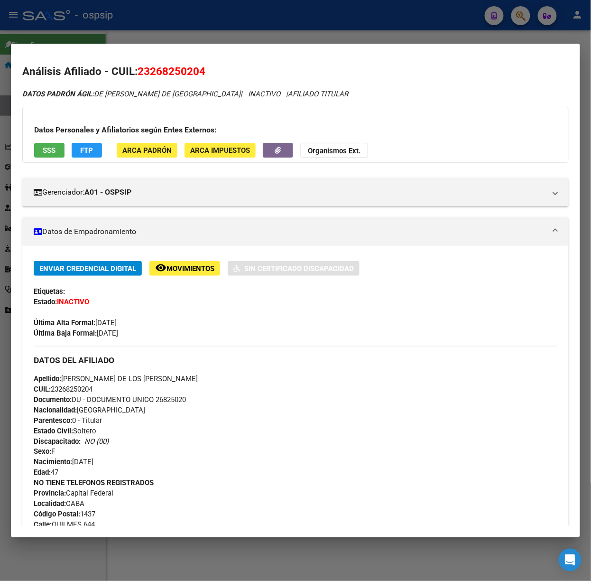
click at [49, 27] on div at bounding box center [295, 290] width 591 height 581
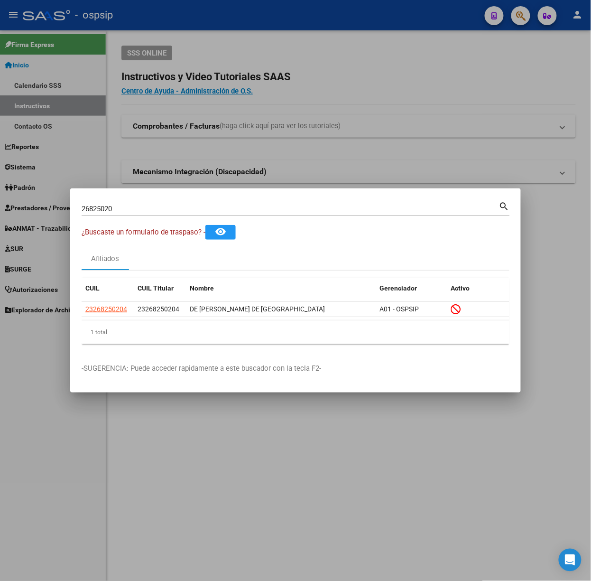
click at [133, 204] on div "26825020 Buscar (apellido, dni, [PERSON_NAME], nro traspaso, cuit, obra social)" at bounding box center [291, 209] width 418 height 14
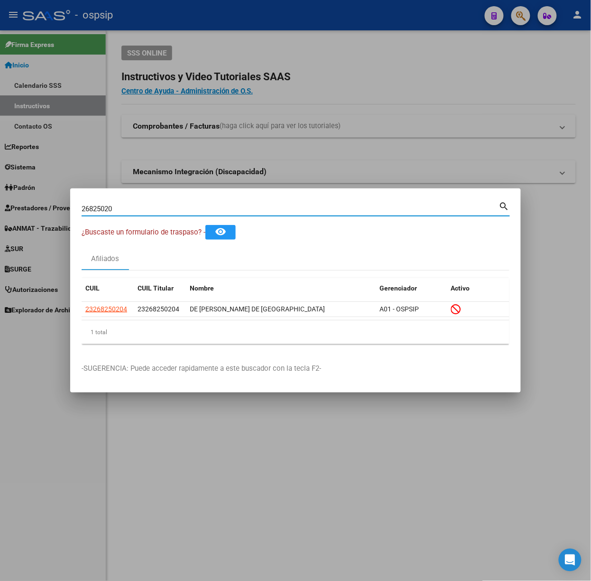
click at [134, 209] on input "26825020" at bounding box center [291, 209] width 418 height 9
type input "12166522"
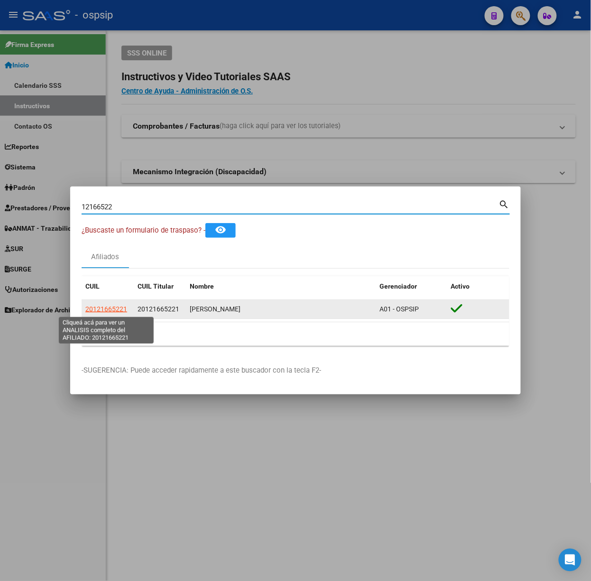
click at [110, 306] on span "20121665221" at bounding box center [106, 309] width 42 height 8
type textarea "20121665221"
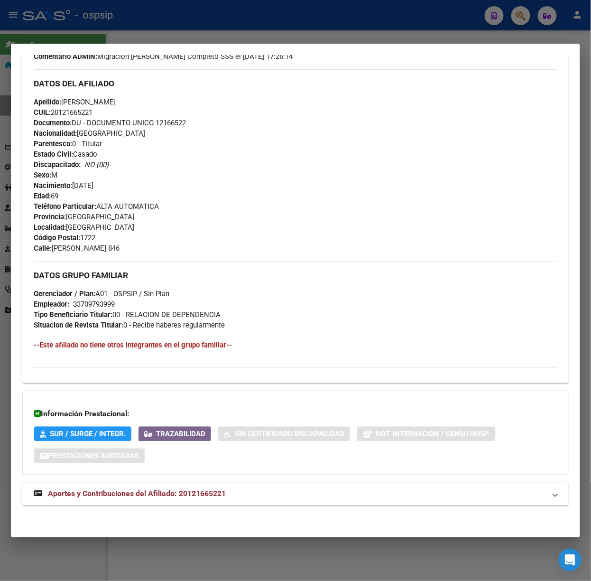
scroll to position [297, 0]
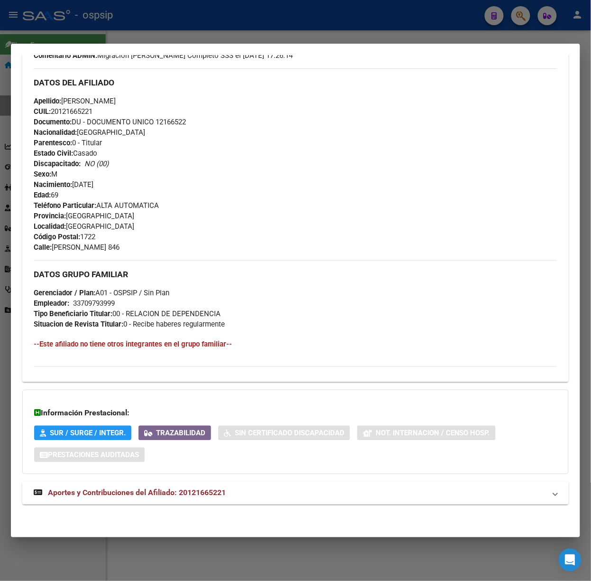
click at [207, 510] on div "DATOS PADRÓN ÁGIL: [PERSON_NAME] | ACTIVO | AFILIADO TITULAR Datos Personales y…" at bounding box center [295, 154] width 547 height 722
click at [207, 506] on div "DATOS PADRÓN ÁGIL: [PERSON_NAME] | ACTIVO | AFILIADO TITULAR Datos Personales y…" at bounding box center [295, 154] width 547 height 722
click at [201, 494] on span "Aportes y Contribuciones del Afiliado: 20121665221" at bounding box center [137, 492] width 178 height 9
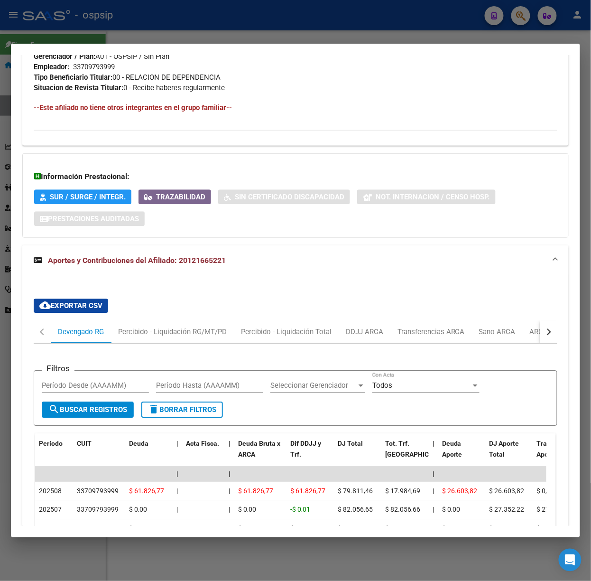
scroll to position [595, 0]
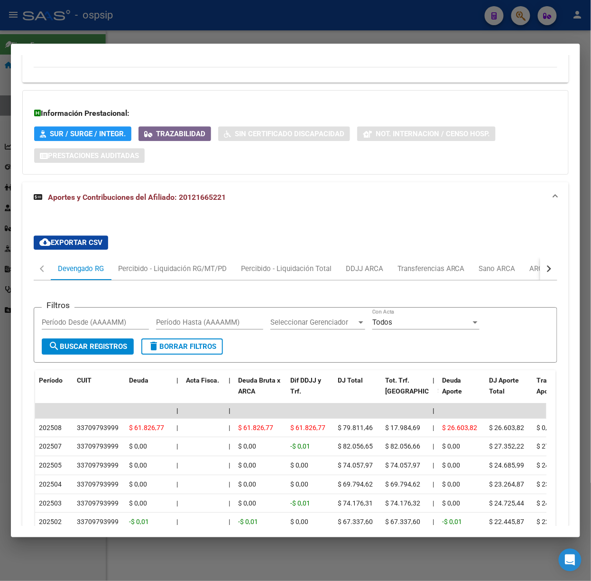
click at [138, 44] on mat-dialog-container "Análisis Afiliado - CUIL: 20121665221 DATOS PADRÓN ÁGIL: [PERSON_NAME] | ACTIVO…" at bounding box center [295, 291] width 569 height 494
click at [114, 30] on div at bounding box center [295, 290] width 591 height 581
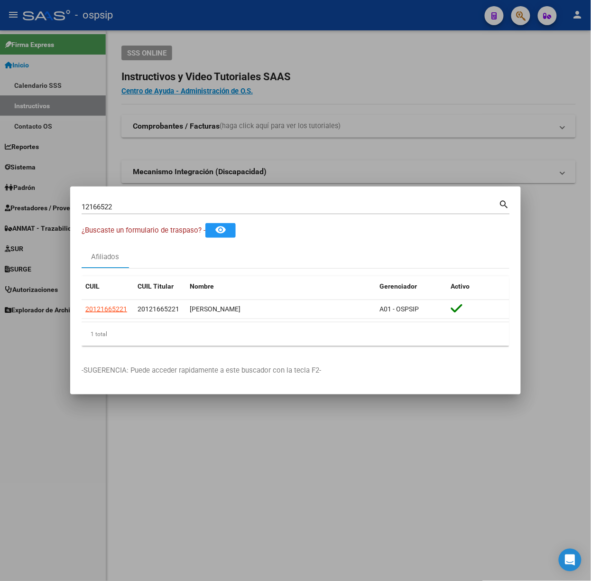
click at [112, 207] on input "12166522" at bounding box center [291, 207] width 418 height 9
type input "20651646"
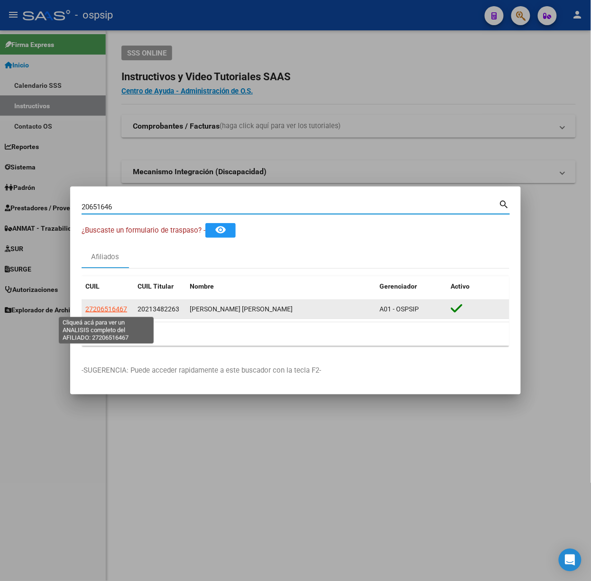
click at [105, 310] on span "27206516467" at bounding box center [106, 309] width 42 height 8
type textarea "27206516467"
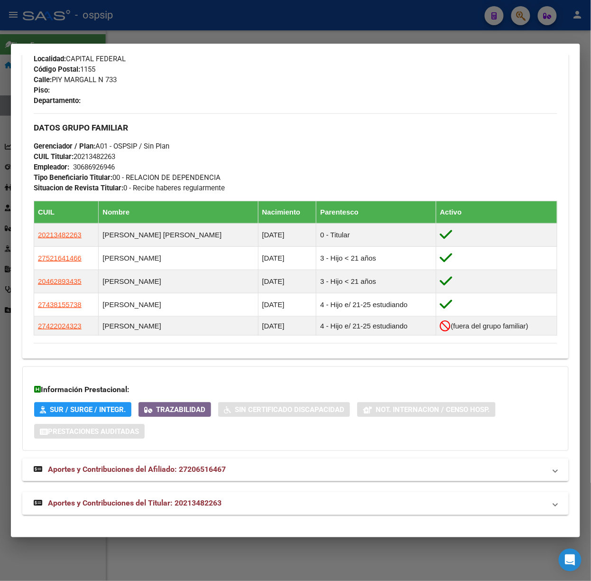
click at [235, 493] on mat-expansion-panel-header "Aportes y Contribuciones del Titular: 20213482263" at bounding box center [295, 503] width 547 height 23
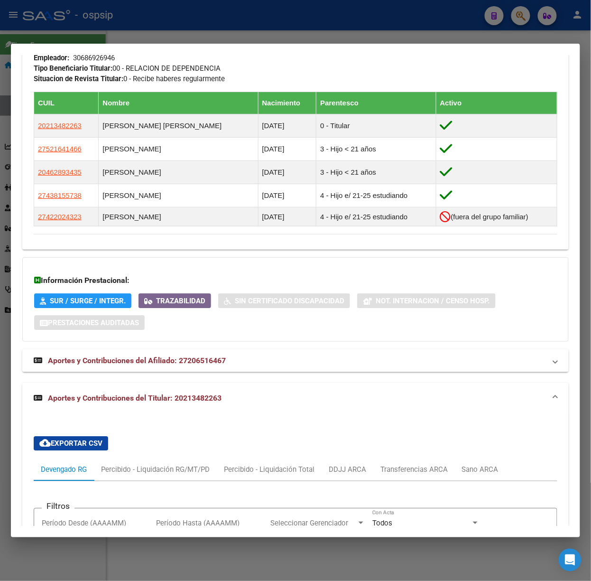
scroll to position [860, 0]
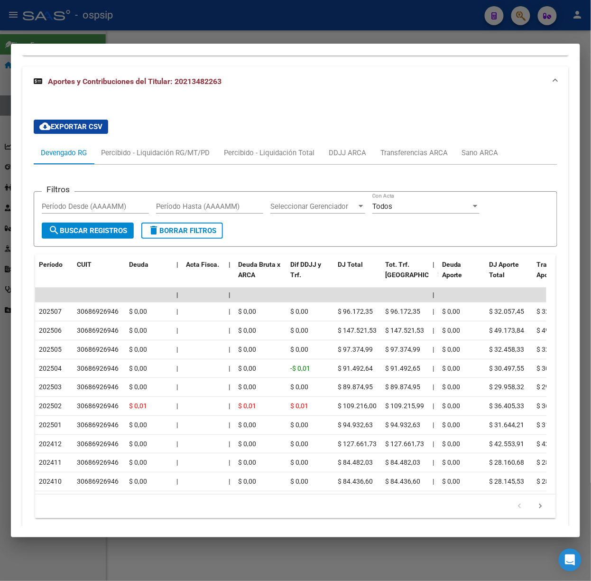
click at [221, 25] on div at bounding box center [295, 290] width 591 height 581
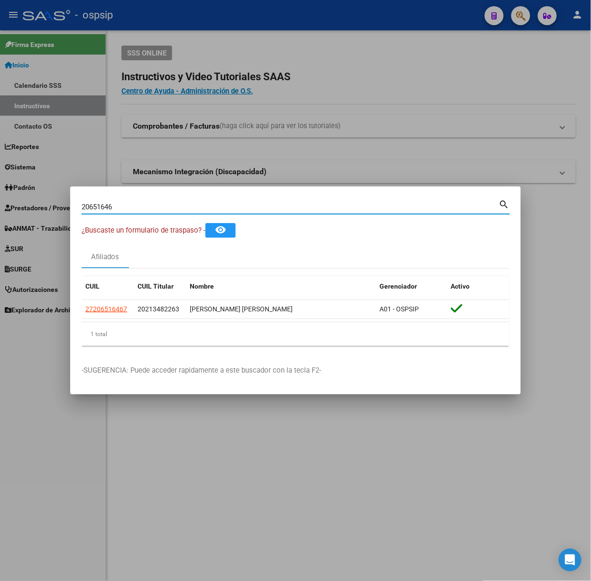
click at [184, 203] on input "20651646" at bounding box center [291, 207] width 418 height 9
type input "28010401"
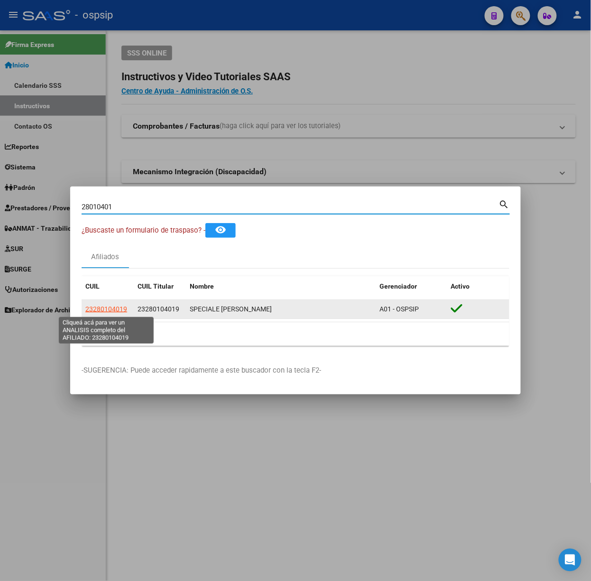
click at [112, 312] on span "23280104019" at bounding box center [106, 309] width 42 height 8
type textarea "23280104019"
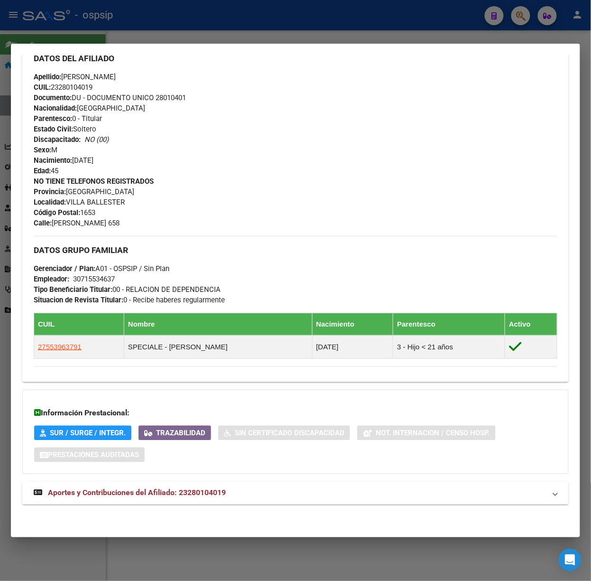
click at [208, 487] on strong "Aportes y Contribuciones del Afiliado: 23280104019" at bounding box center [130, 492] width 192 height 11
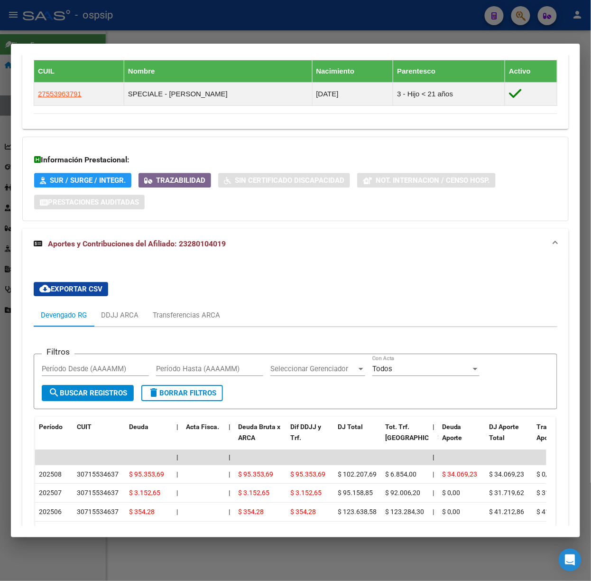
scroll to position [682, 0]
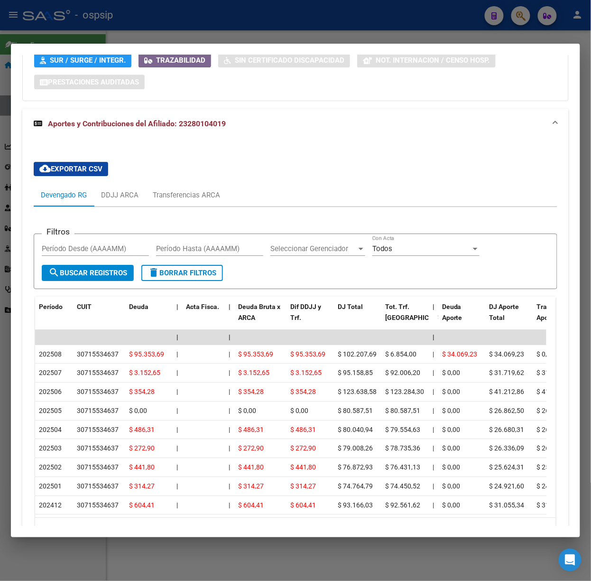
click at [83, 27] on div at bounding box center [295, 290] width 591 height 581
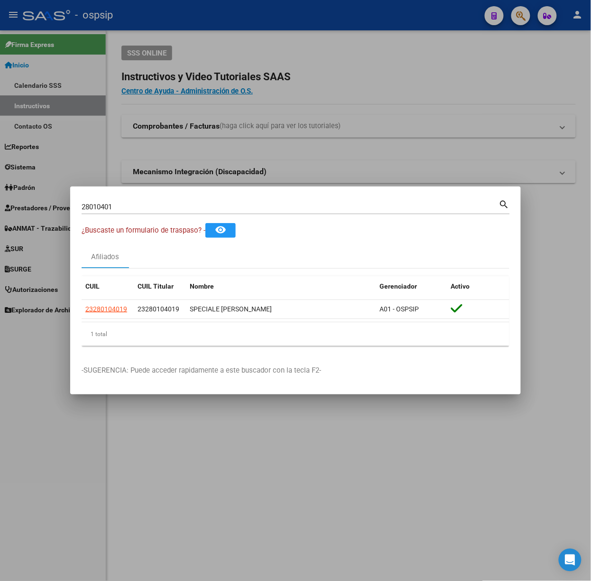
click at [132, 214] on div "28010401 Buscar (apellido, dni, [PERSON_NAME], [PERSON_NAME], cuit, obra social)" at bounding box center [291, 207] width 418 height 14
click at [126, 209] on input "28010401" at bounding box center [291, 207] width 418 height 9
type input "18140638"
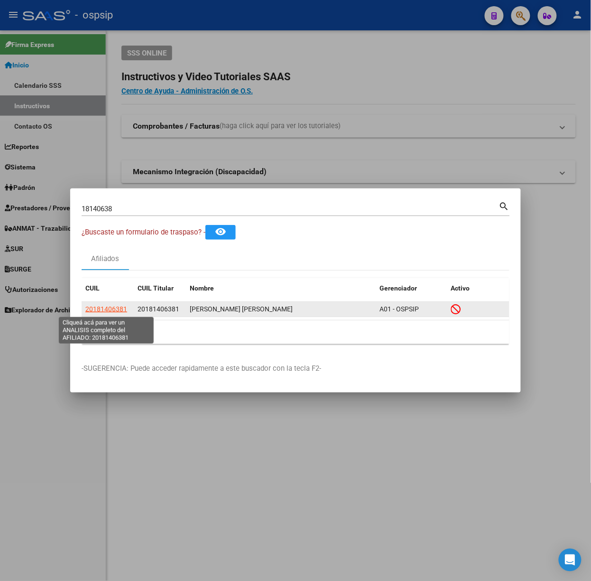
click at [99, 311] on span "20181406381" at bounding box center [106, 309] width 42 height 8
type textarea "20181406381"
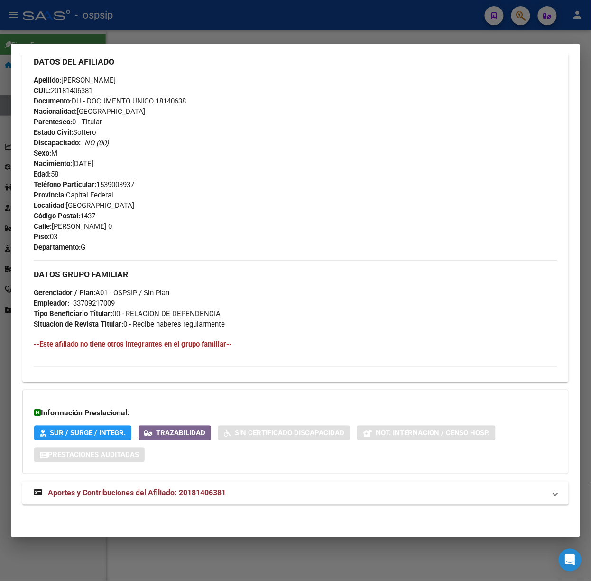
click at [209, 495] on span "Aportes y Contribuciones del Afiliado: 20181406381" at bounding box center [137, 492] width 178 height 9
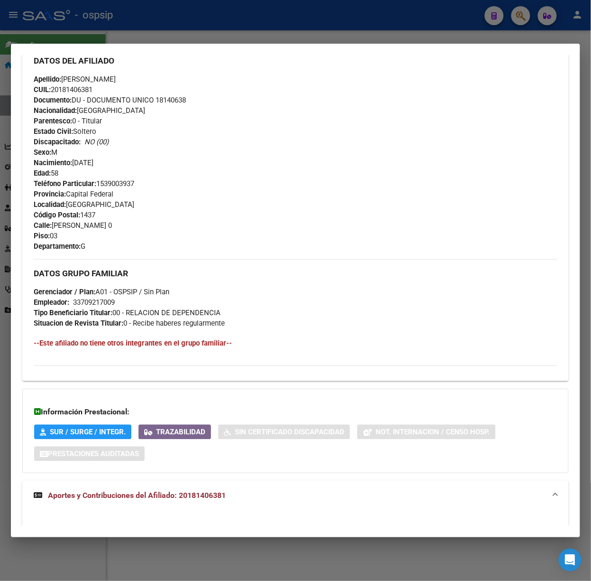
scroll to position [574, 0]
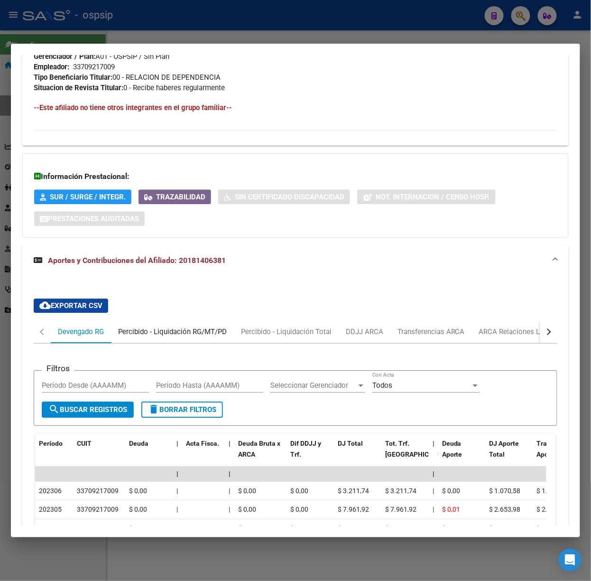
click at [164, 330] on div "Percibido - Liquidación RG/MT/PD" at bounding box center [172, 331] width 109 height 10
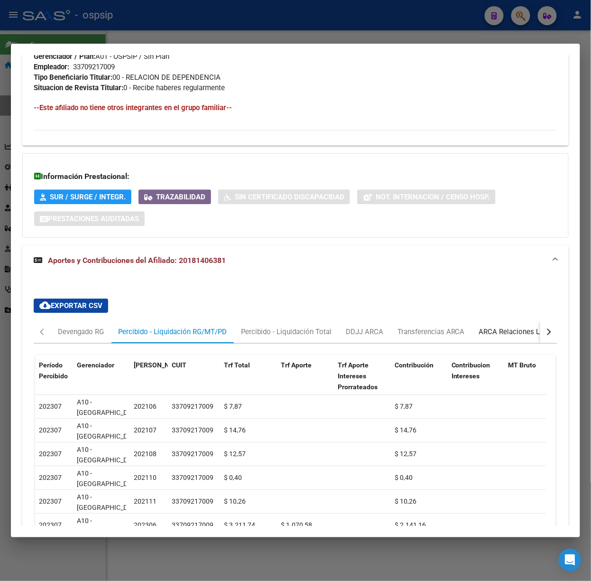
click at [523, 337] on div "ARCA Relaciones Laborales" at bounding box center [523, 331] width 89 height 10
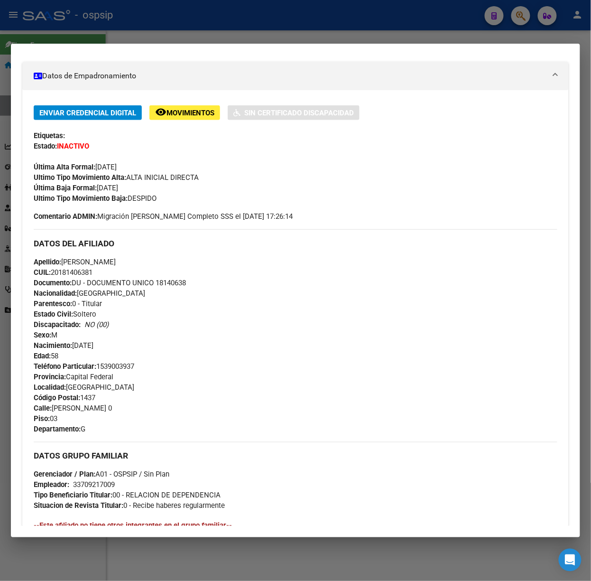
scroll to position [0, 0]
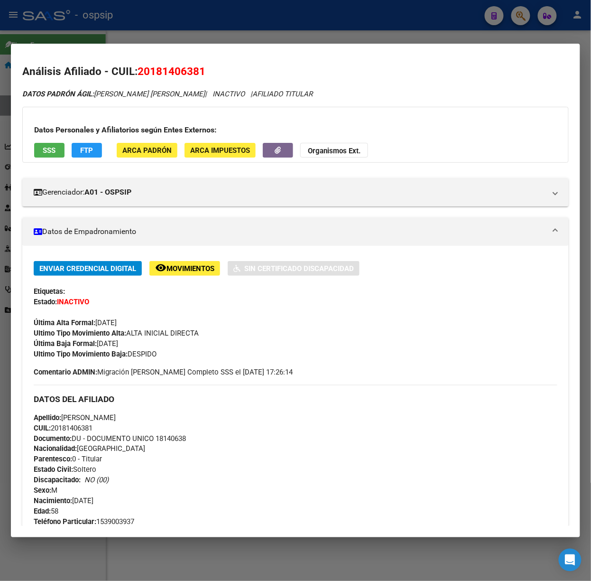
click at [37, 161] on div "Datos Personales y Afiliatorios según Entes Externos: SSS FTP ARCA Padrón ARCA …" at bounding box center [295, 135] width 547 height 56
click at [44, 152] on span "SSS" at bounding box center [49, 150] width 13 height 9
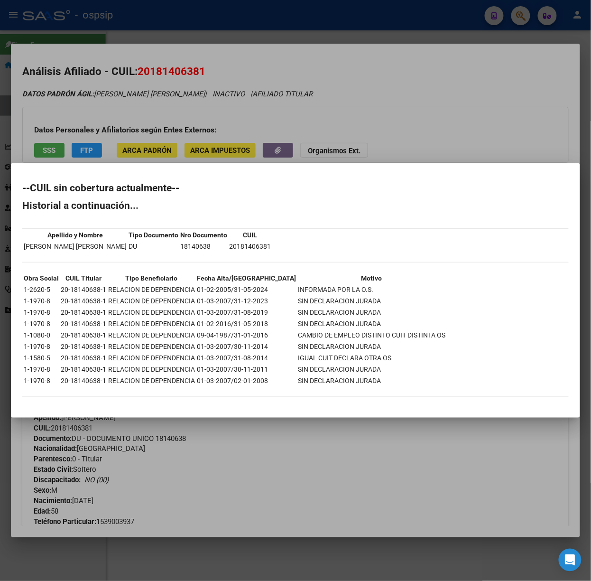
click at [170, 121] on div at bounding box center [295, 290] width 591 height 581
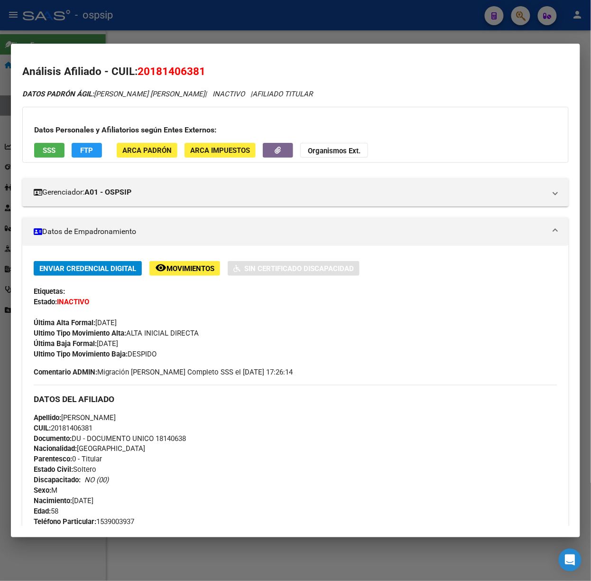
click at [136, 30] on div at bounding box center [295, 290] width 591 height 581
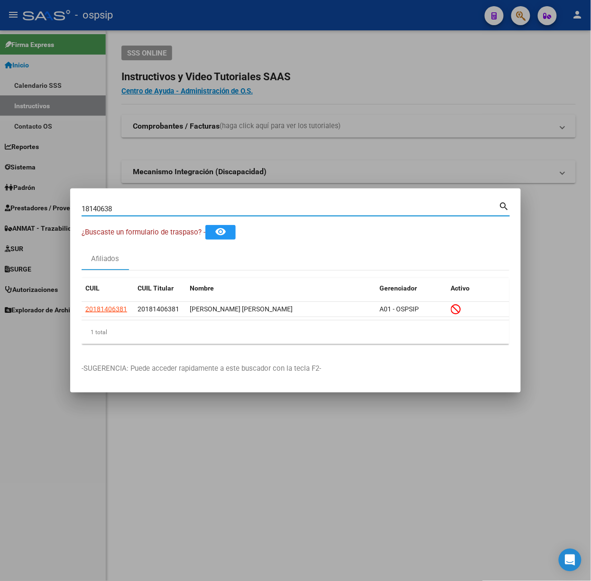
click at [164, 205] on input "18140638" at bounding box center [291, 209] width 418 height 9
type input "94004566"
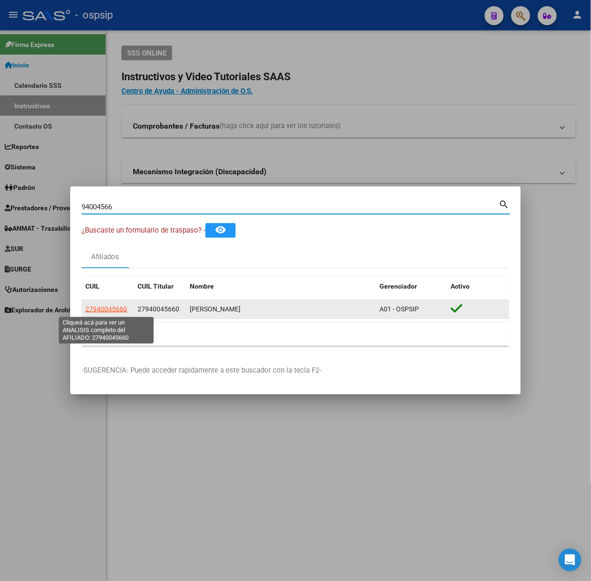
click at [109, 305] on span "27940045660" at bounding box center [106, 309] width 42 height 8
type textarea "27940045660"
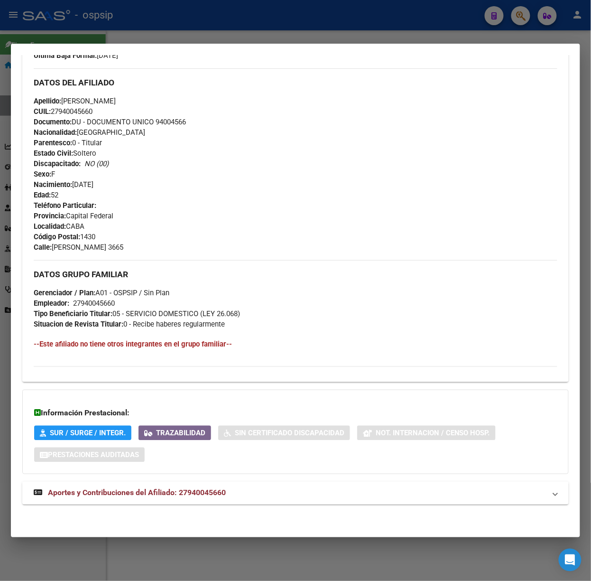
click at [196, 480] on div "DATOS [PERSON_NAME] ÁGIL: [PERSON_NAME] [PERSON_NAME] | ACTIVO | AFILIADO TITUL…" at bounding box center [295, 163] width 547 height 704
click at [205, 497] on strong "Aportes y Contribuciones del Afiliado: 27940045660" at bounding box center [130, 492] width 192 height 11
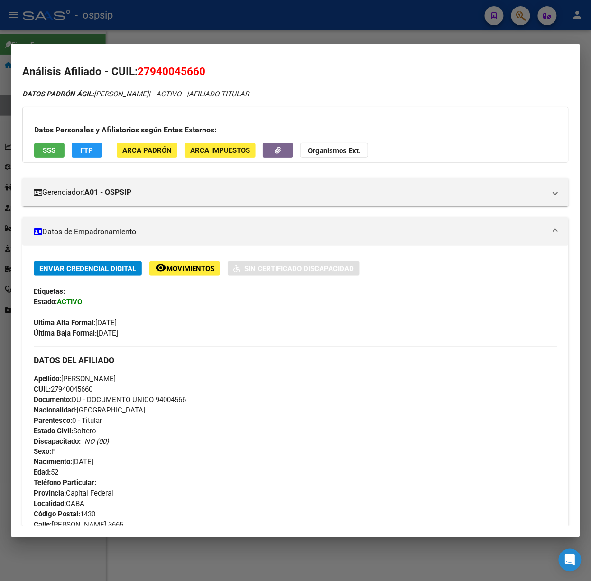
click at [51, 156] on button "SSS" at bounding box center [49, 150] width 30 height 15
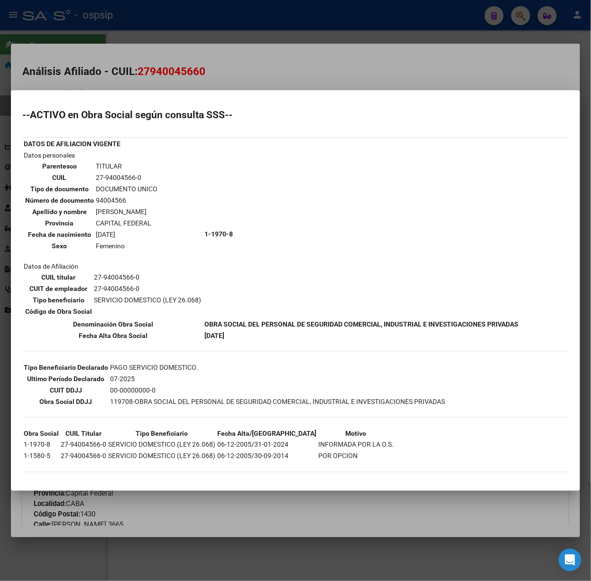
drag, startPoint x: 262, startPoint y: 67, endPoint x: 251, endPoint y: 50, distance: 20.9
click at [258, 61] on div at bounding box center [295, 290] width 591 height 581
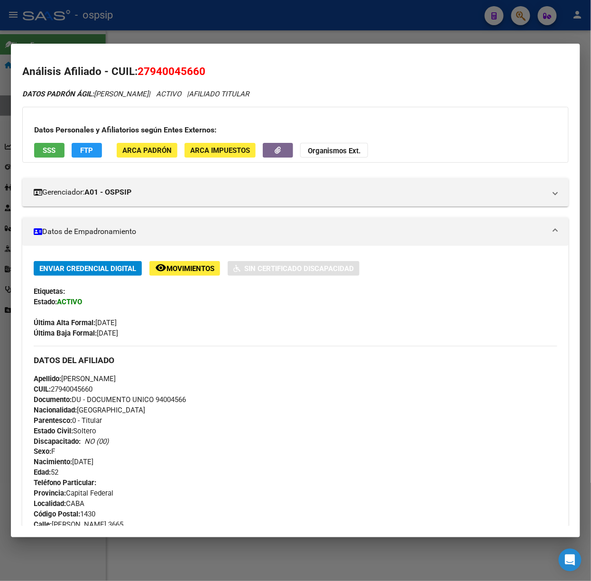
click at [231, 17] on div at bounding box center [295, 290] width 591 height 581
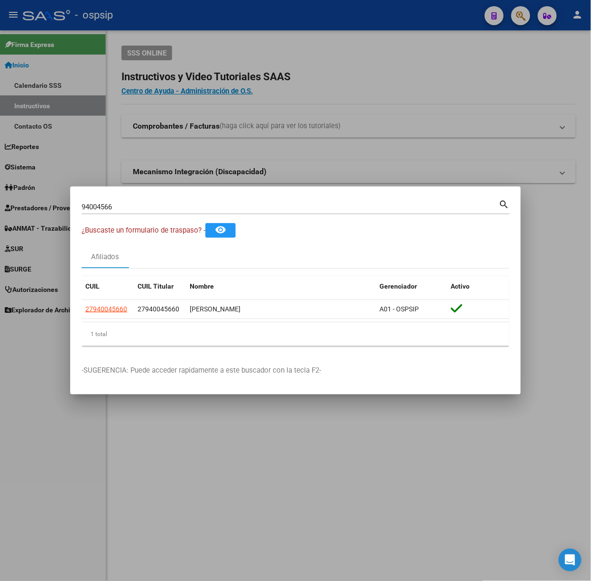
click at [182, 205] on input "94004566" at bounding box center [291, 207] width 418 height 9
type input "22160809"
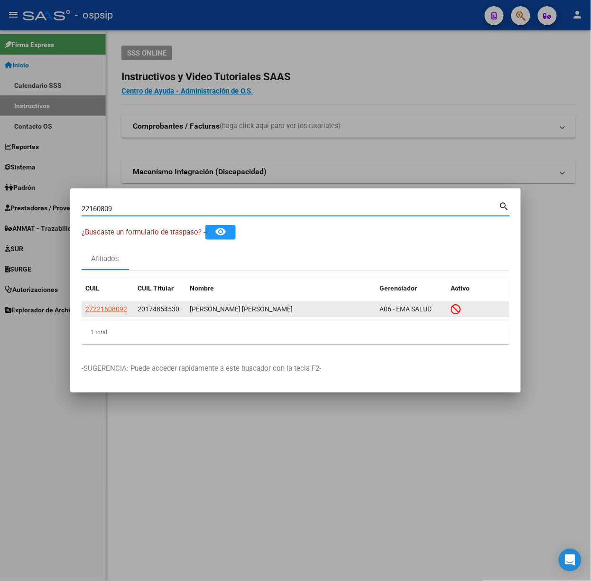
click at [114, 305] on span "27221608092" at bounding box center [106, 309] width 42 height 8
type textarea "27221608092"
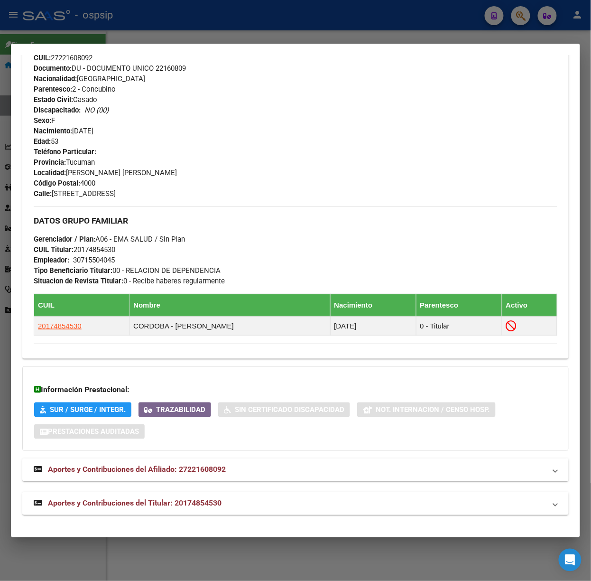
click at [186, 507] on span "Aportes y Contribuciones del Titular: 20174854530" at bounding box center [135, 503] width 174 height 9
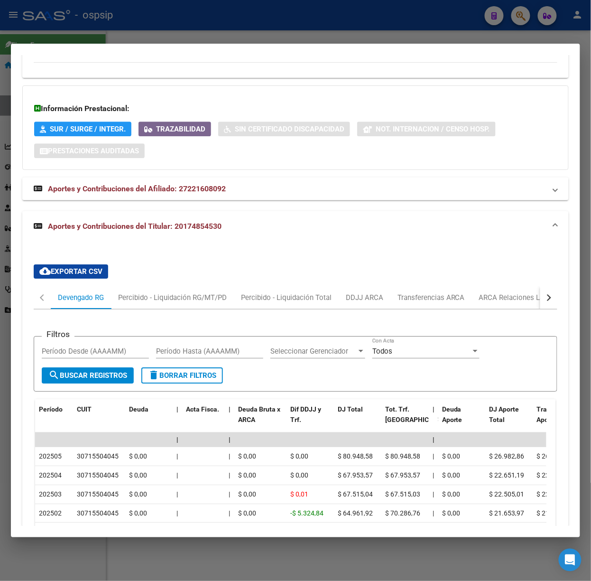
scroll to position [642, 0]
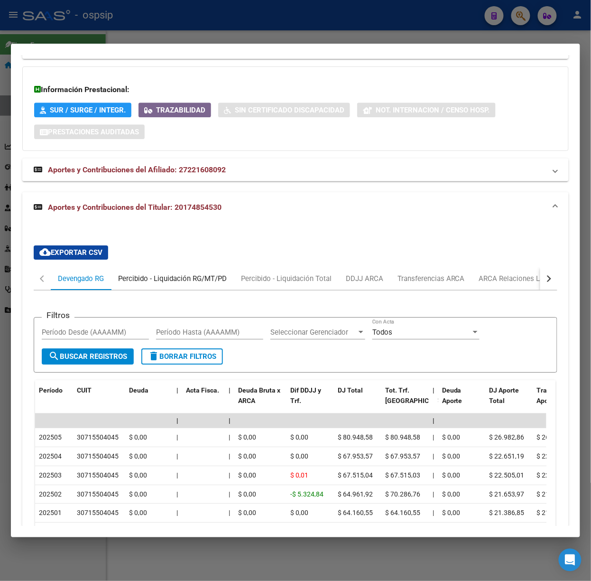
click at [197, 276] on div "Percibido - Liquidación RG/MT/PD" at bounding box center [172, 278] width 109 height 10
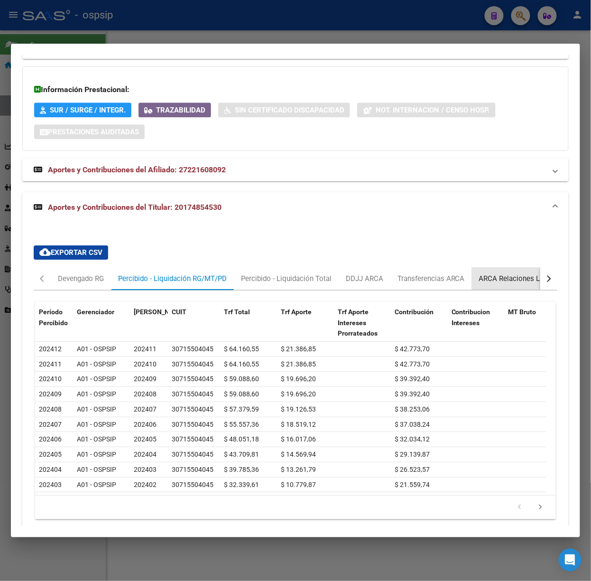
click at [519, 276] on div "ARCA Relaciones Laborales" at bounding box center [523, 278] width 89 height 10
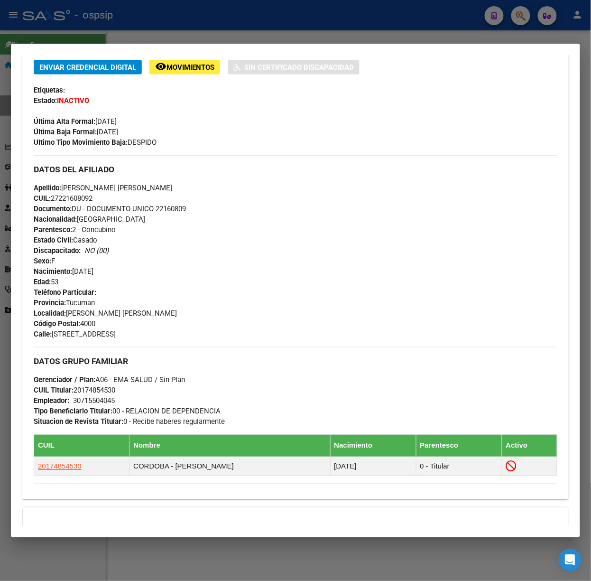
scroll to position [0, 0]
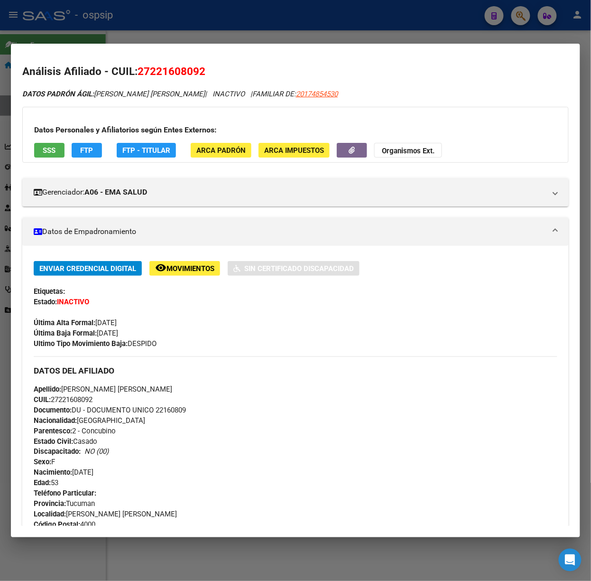
click at [44, 147] on span "SSS" at bounding box center [49, 150] width 13 height 9
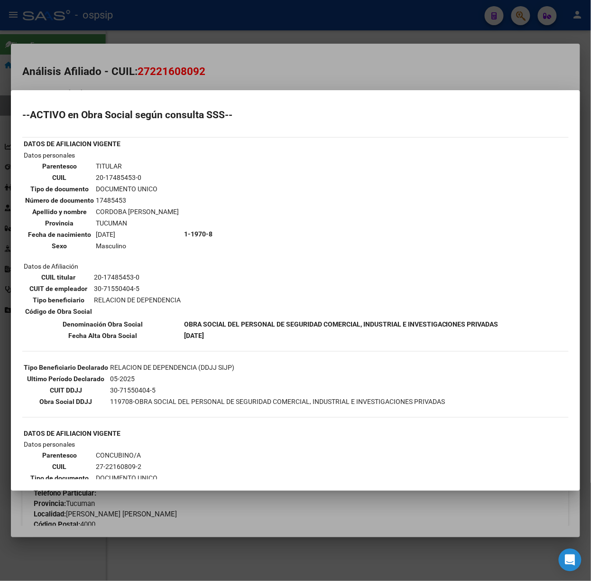
click at [161, 71] on div at bounding box center [295, 290] width 591 height 581
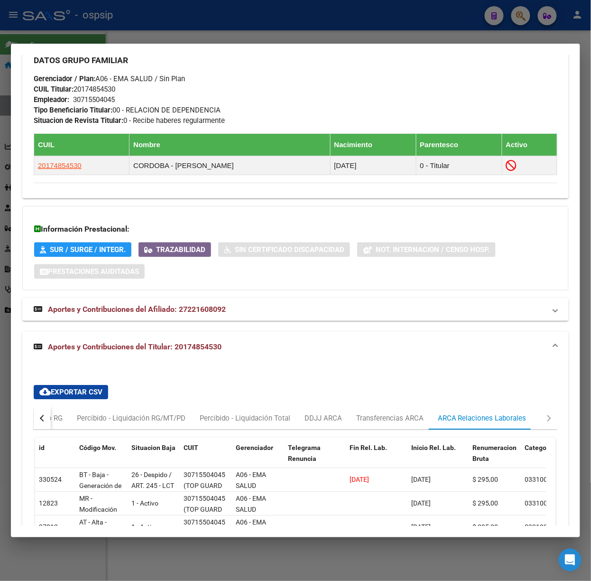
scroll to position [587, 0]
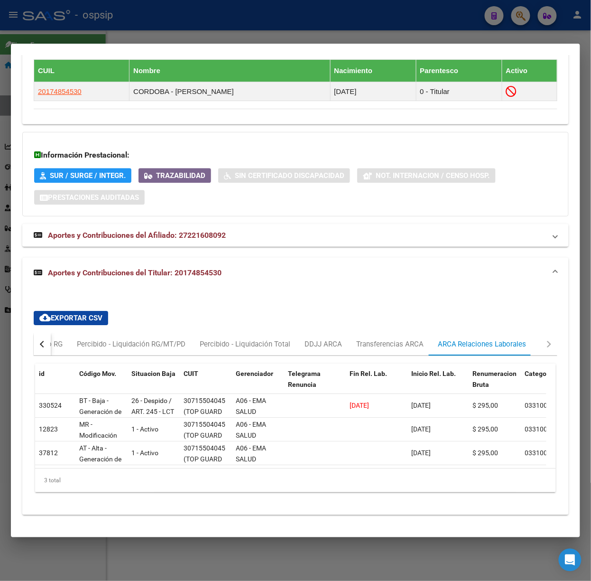
click at [99, 18] on div at bounding box center [295, 290] width 591 height 581
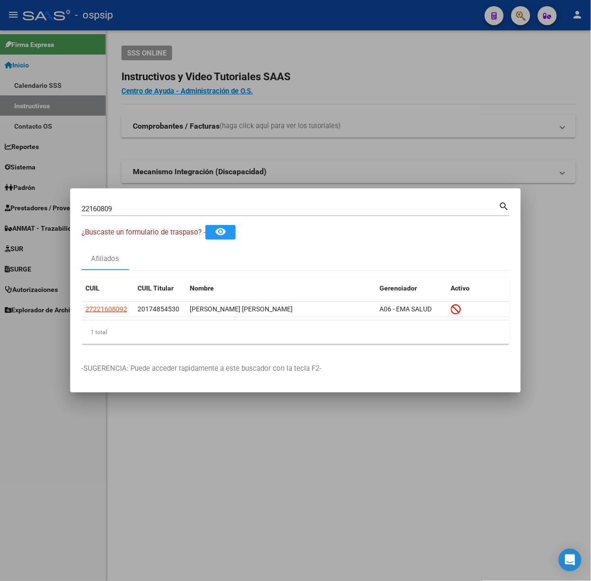
click at [130, 206] on input "22160809" at bounding box center [291, 209] width 418 height 9
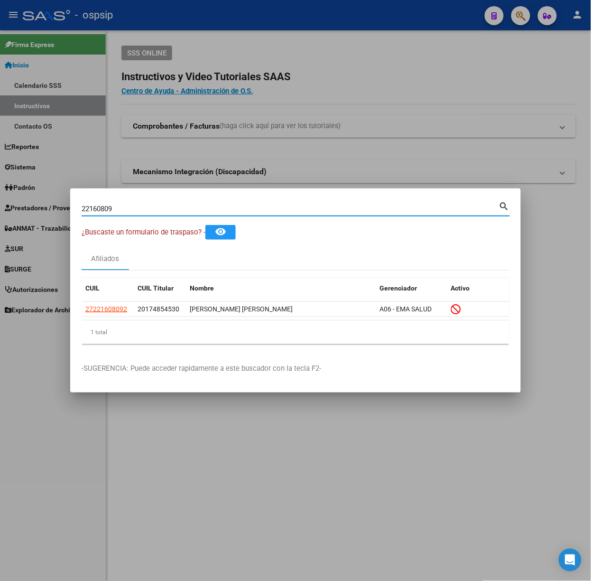
click at [130, 206] on input "22160809" at bounding box center [291, 209] width 418 height 9
type input "95334263"
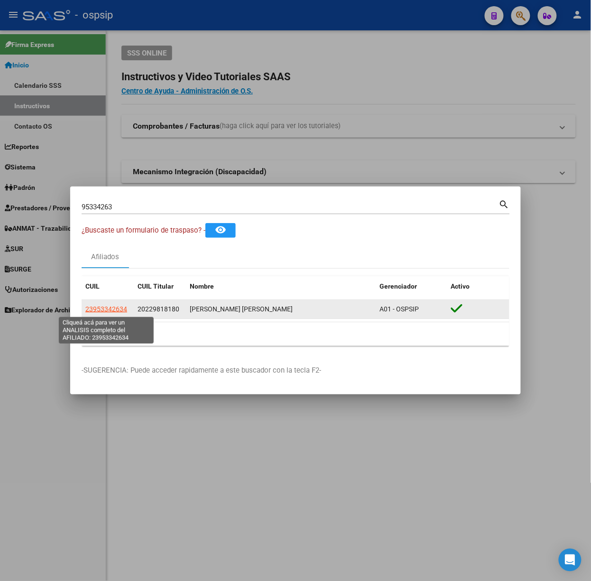
click at [97, 306] on span "23953342634" at bounding box center [106, 309] width 42 height 8
type textarea "23953342634"
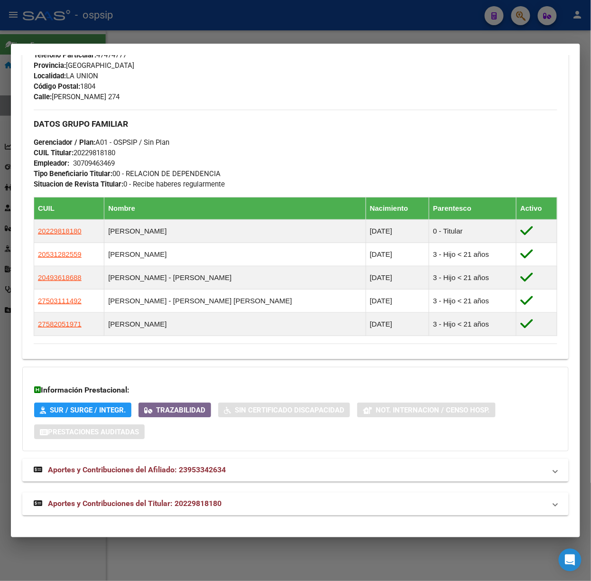
click at [186, 513] on mat-expansion-panel-header "Aportes y Contribuciones del Titular: 20229818180" at bounding box center [295, 504] width 547 height 23
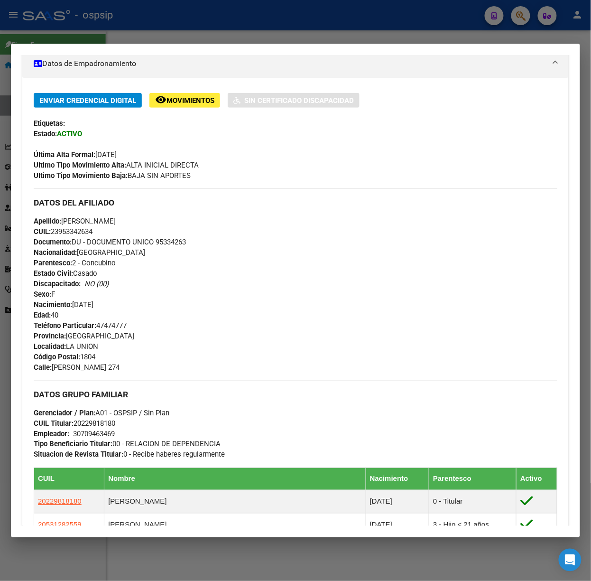
scroll to position [0, 0]
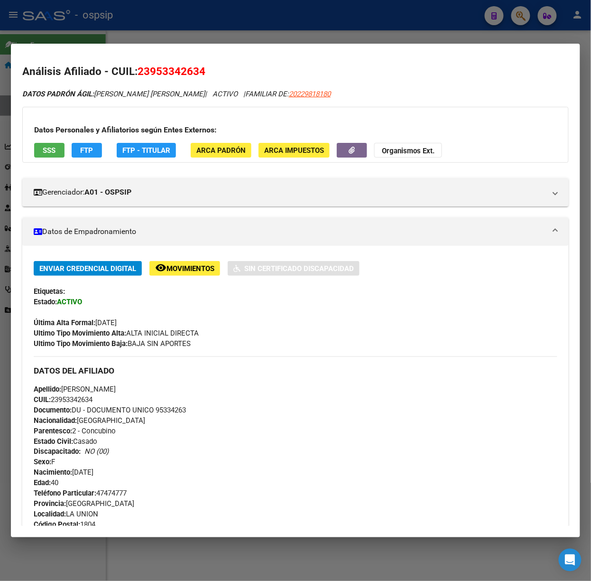
click at [49, 151] on span "SSS" at bounding box center [49, 150] width 13 height 9
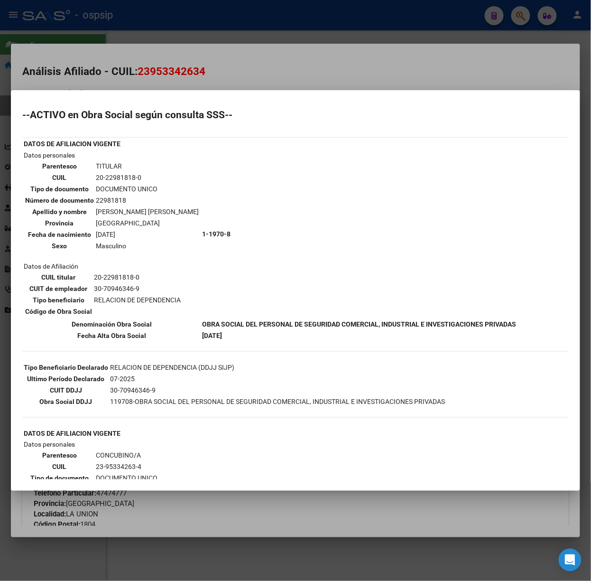
click at [128, 65] on div at bounding box center [295, 290] width 591 height 581
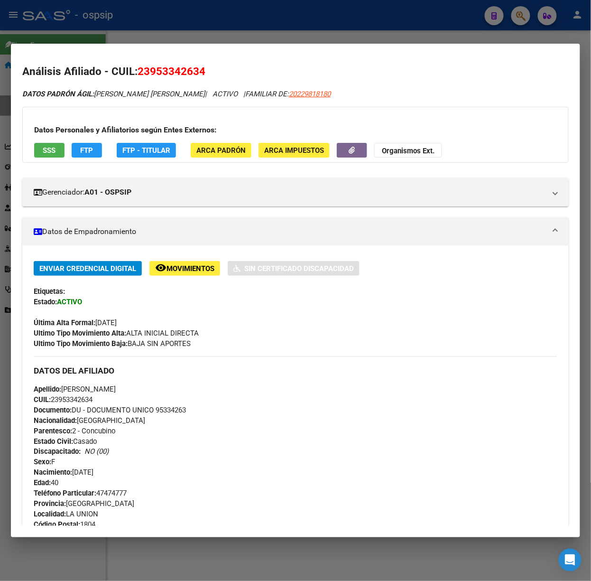
click at [73, 30] on div at bounding box center [295, 290] width 591 height 581
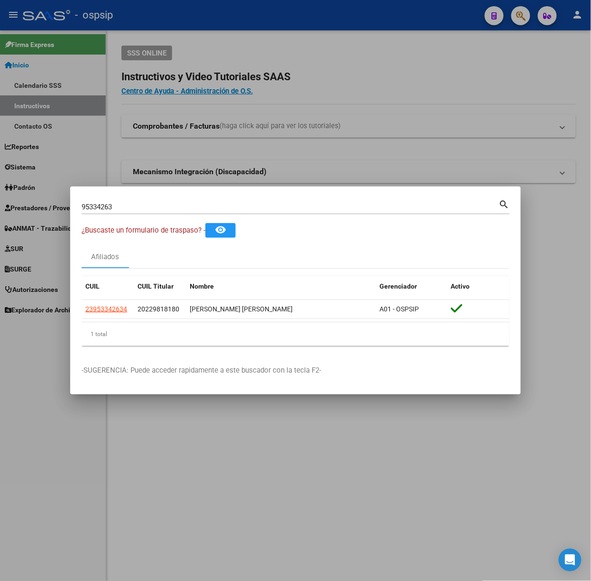
click at [116, 211] on input "95334263" at bounding box center [291, 207] width 418 height 9
type input "55104972"
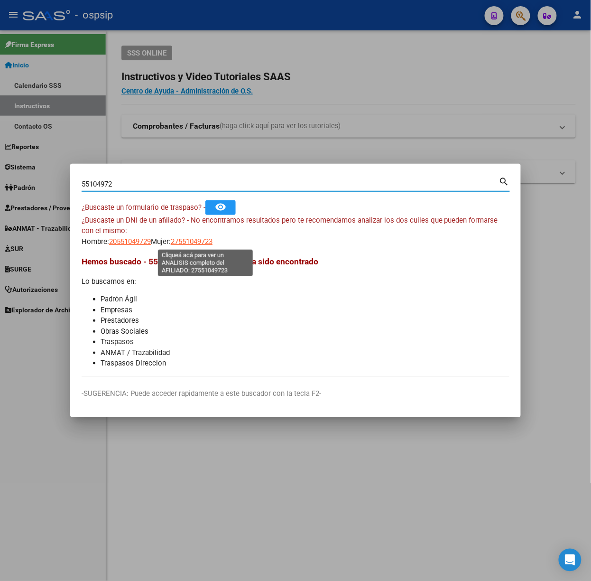
click at [186, 242] on span "27551049723" at bounding box center [192, 241] width 42 height 9
type textarea "27551049723"
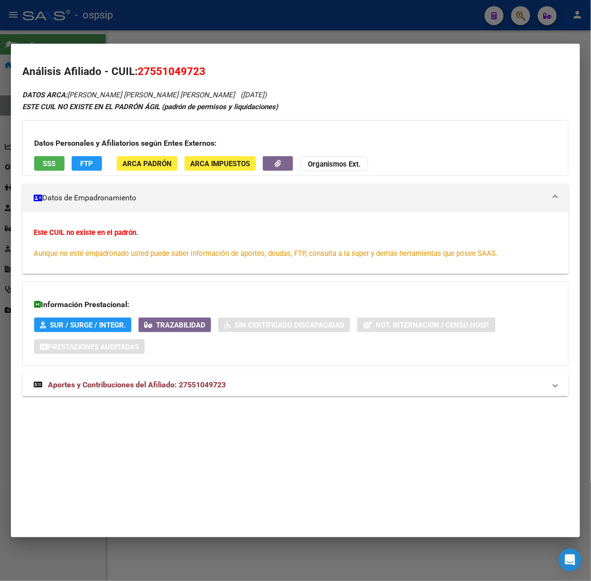
click at [209, 405] on div "DATOS ARCA: [PERSON_NAME] [PERSON_NAME] ([DATE]) ESTE CUIL NO EXISTE EN EL PADR…" at bounding box center [295, 248] width 547 height 318
click at [210, 386] on span "Aportes y Contribuciones del Afiliado: 27551049723" at bounding box center [137, 384] width 178 height 9
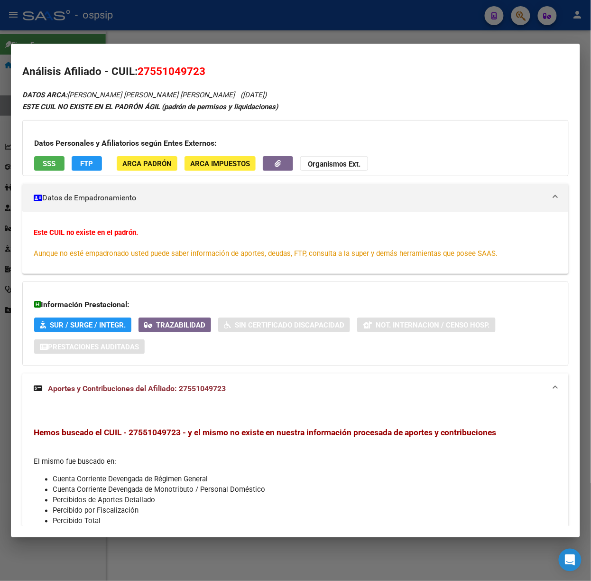
click at [156, 16] on div at bounding box center [295, 290] width 591 height 581
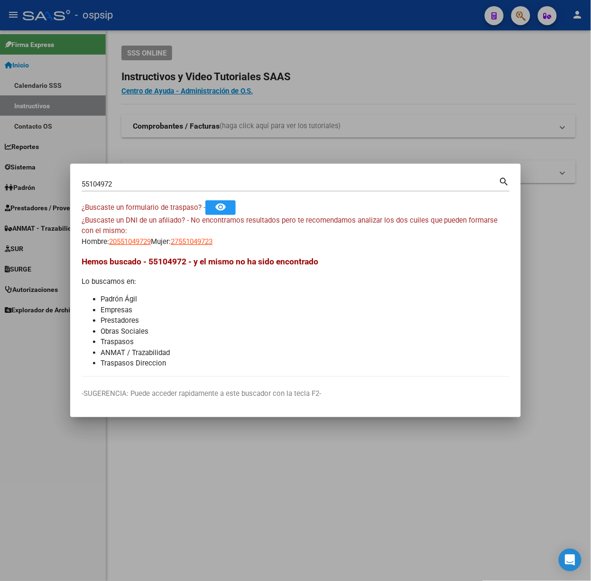
click at [126, 171] on mat-dialog-container "55104972 Buscar (apellido, dni, cuil, nro traspaso, cuit, obra social) search ¿…" at bounding box center [295, 290] width 451 height 253
click at [128, 178] on div "55104972 Buscar (apellido, dni, [PERSON_NAME], [PERSON_NAME], cuit, obra social)" at bounding box center [291, 184] width 418 height 14
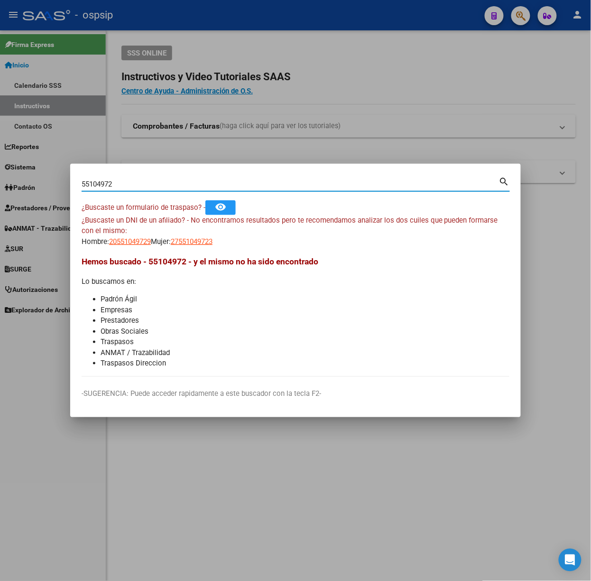
click at [128, 178] on div "55104972 Buscar (apellido, dni, [PERSON_NAME], [PERSON_NAME], cuit, obra social)" at bounding box center [291, 184] width 418 height 14
click at [128, 182] on input "55104972" at bounding box center [291, 184] width 418 height 9
type input "26982318"
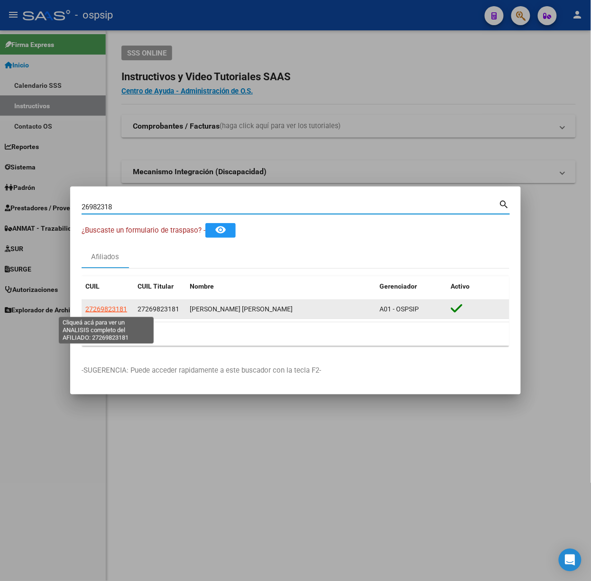
click at [93, 307] on span "27269823181" at bounding box center [106, 309] width 42 height 8
type textarea "27269823181"
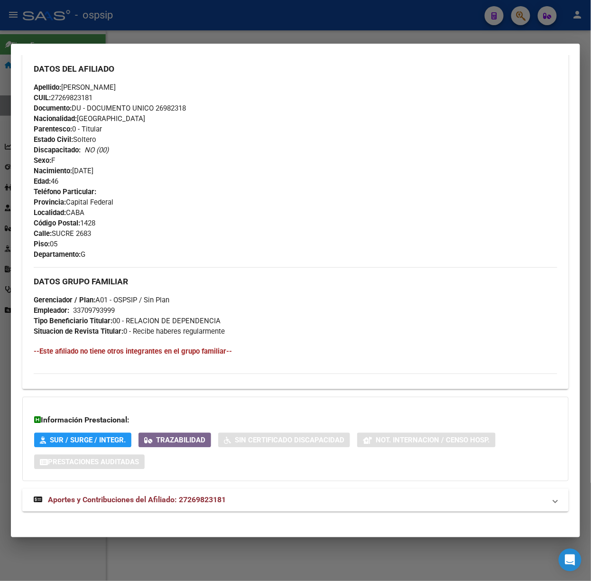
click at [196, 496] on span "Aportes y Contribuciones del Afiliado: 27269823181" at bounding box center [137, 499] width 178 height 9
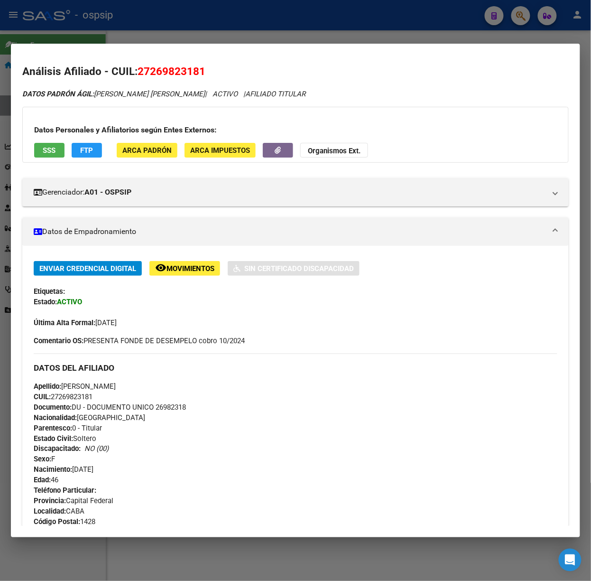
click at [65, 162] on div "Datos Personales y Afiliatorios según Entes Externos: SSS FTP ARCA Padrón ARCA …" at bounding box center [295, 135] width 547 height 56
click at [60, 152] on button "SSS" at bounding box center [49, 150] width 30 height 15
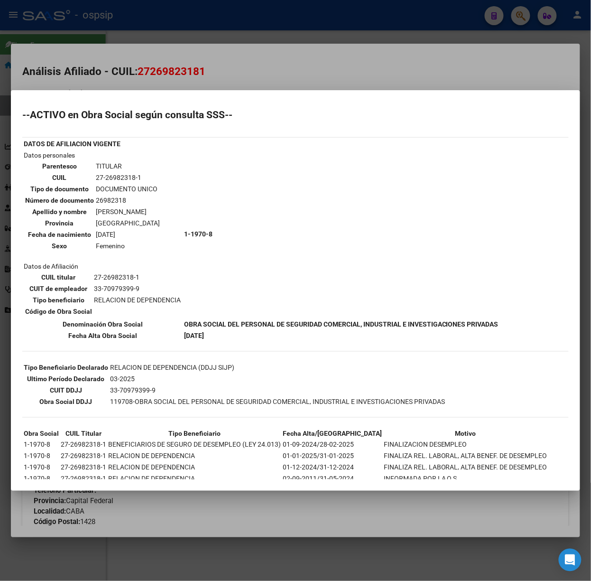
click at [140, 92] on mat-dialog-container "--ACTIVO en Obra Social según consulta SSS-- DATOS DE AFILIACION VIGENTE Datos …" at bounding box center [295, 290] width 569 height 401
click at [95, 76] on div at bounding box center [295, 290] width 591 height 581
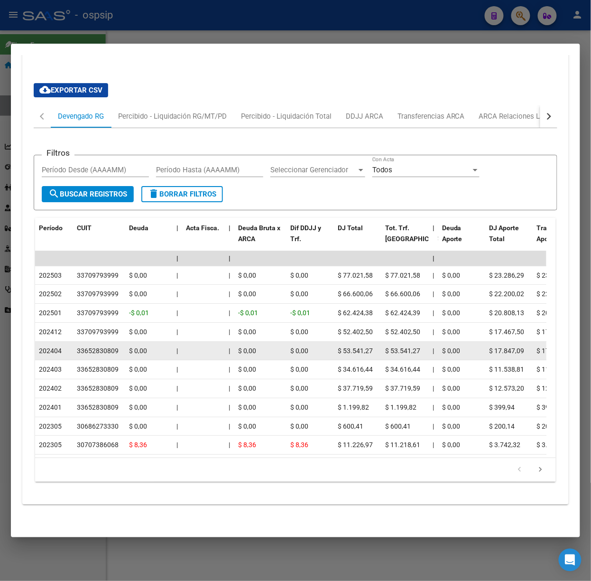
scroll to position [707, 0]
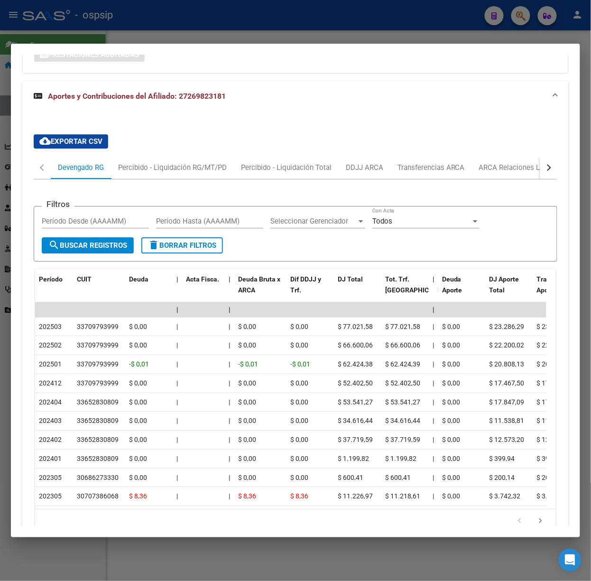
drag, startPoint x: 141, startPoint y: 35, endPoint x: 127, endPoint y: 143, distance: 109.5
click at [141, 35] on div at bounding box center [295, 290] width 591 height 581
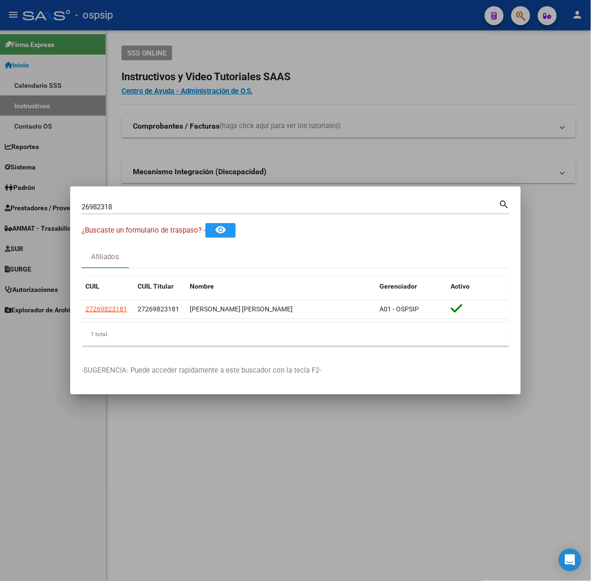
click at [130, 213] on div "26982318 Buscar (apellido, dni, [PERSON_NAME], [PERSON_NAME], cuit, obra social)" at bounding box center [291, 207] width 418 height 14
click at [124, 202] on div "26982318 Buscar (apellido, dni, [PERSON_NAME], [PERSON_NAME], cuit, obra social)" at bounding box center [291, 207] width 418 height 14
click at [134, 209] on input "26982318" at bounding box center [291, 207] width 418 height 9
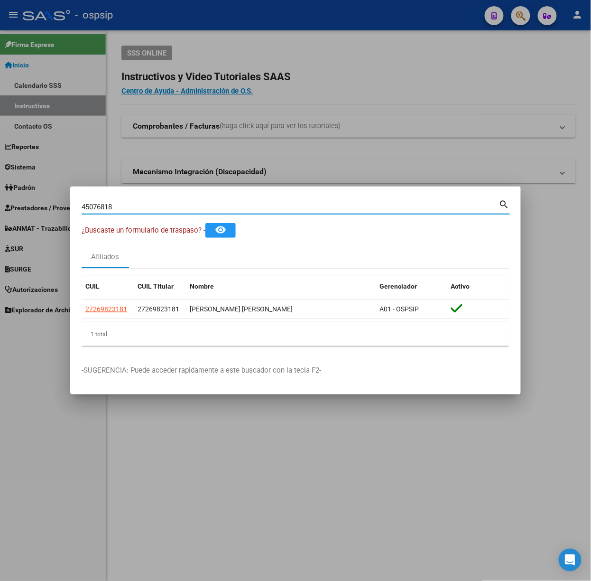
type input "45076818"
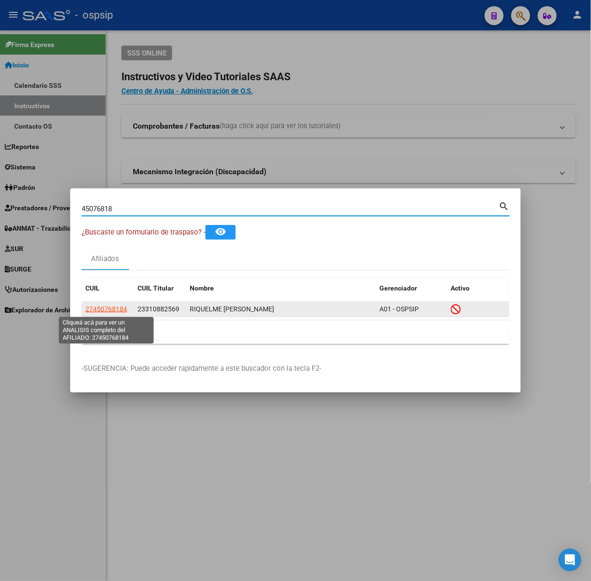
click at [103, 313] on span "27450768184" at bounding box center [106, 309] width 42 height 8
type textarea "27450768184"
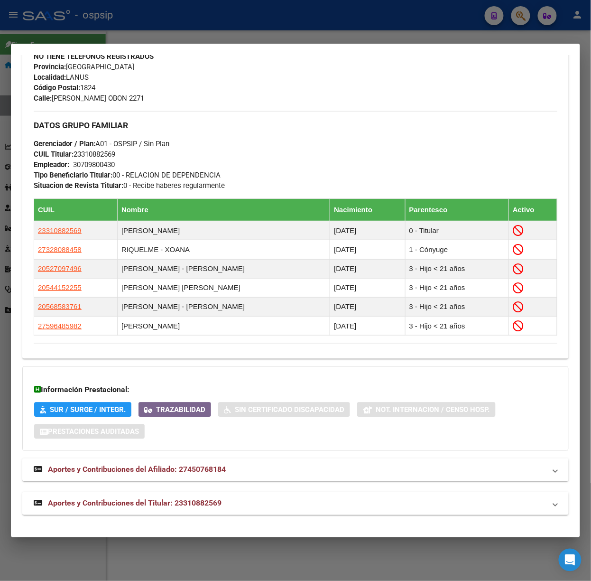
click at [204, 496] on mat-expansion-panel-header "Aportes y Contribuciones del Titular: 23310882569" at bounding box center [295, 503] width 547 height 23
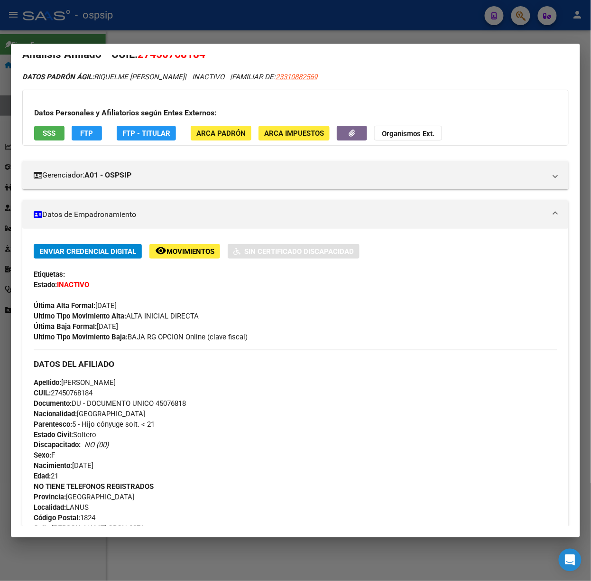
scroll to position [0, 0]
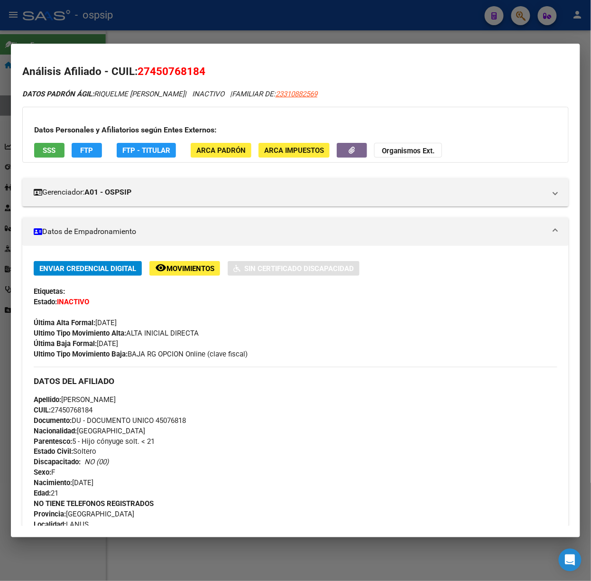
click at [31, 147] on div "Datos Personales y Afiliatorios según Entes Externos: SSS FTP FTP - Titular ARC…" at bounding box center [295, 135] width 547 height 56
click at [48, 147] on span "SSS" at bounding box center [49, 150] width 13 height 9
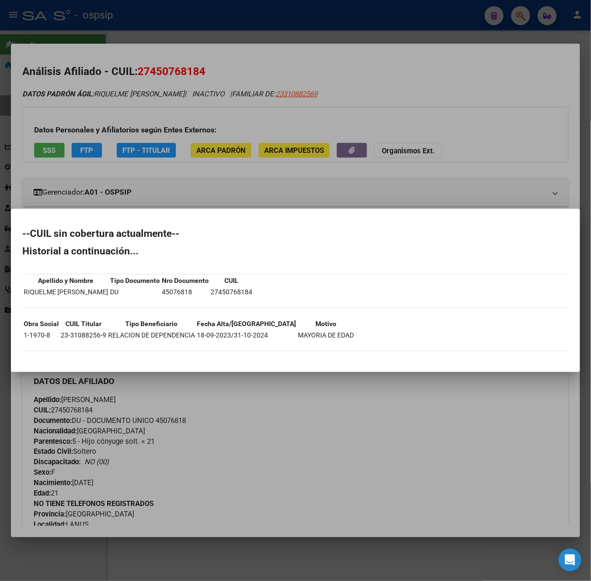
click at [105, 139] on div at bounding box center [295, 290] width 591 height 581
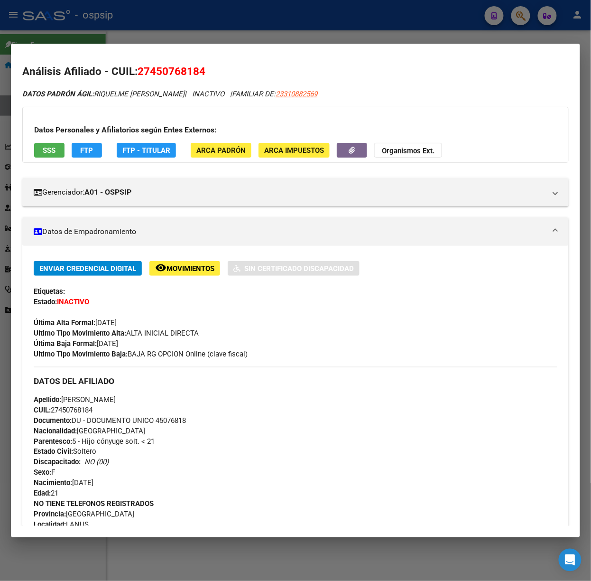
drag, startPoint x: 135, startPoint y: 2, endPoint x: 135, endPoint y: 34, distance: 31.8
click at [135, 2] on div at bounding box center [295, 290] width 591 height 581
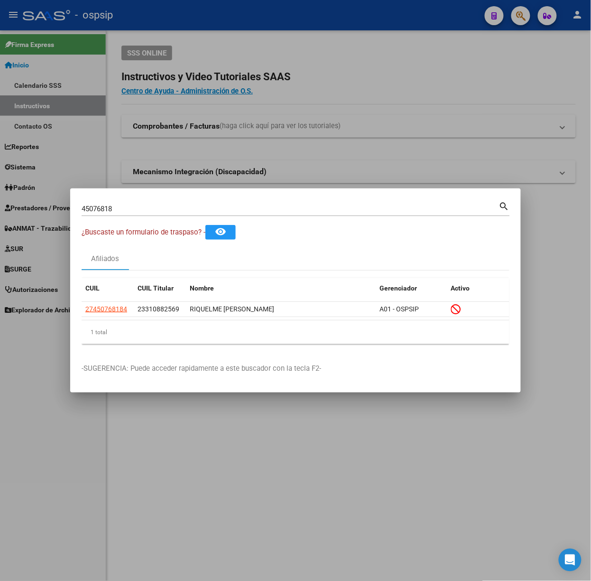
click at [143, 208] on input "45076818" at bounding box center [291, 209] width 418 height 9
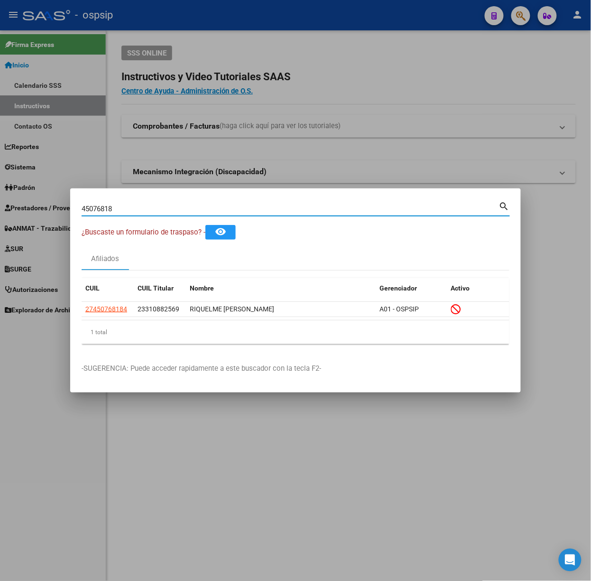
click at [143, 208] on input "45076818" at bounding box center [291, 209] width 418 height 9
type input "30651405"
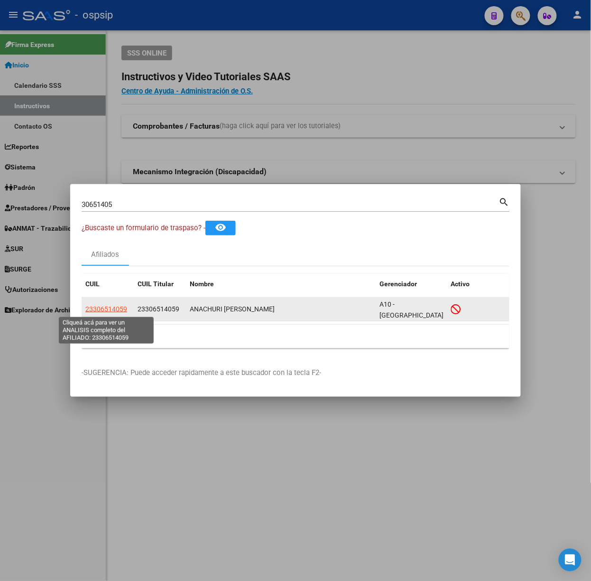
click at [111, 312] on span "23306514059" at bounding box center [106, 309] width 42 height 8
type textarea "23306514059"
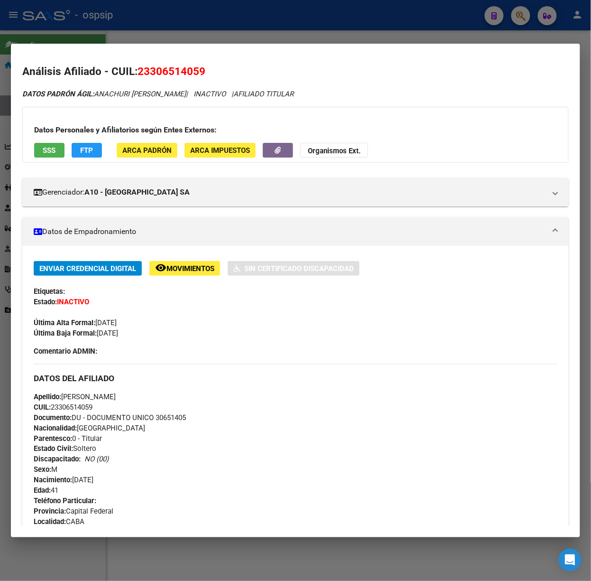
scroll to position [317, 0]
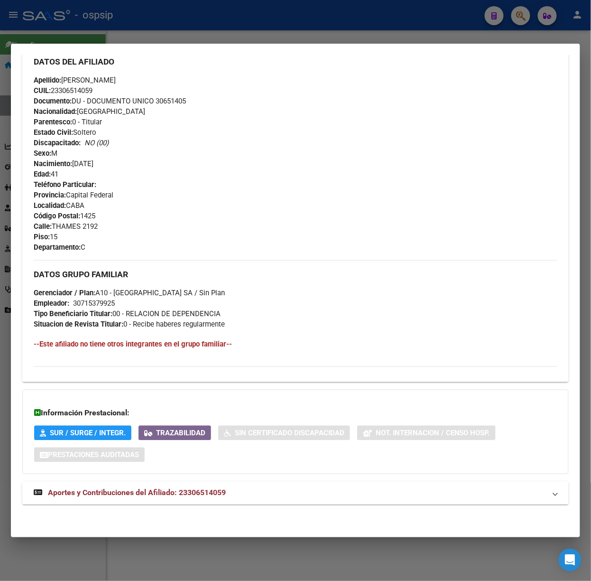
click at [240, 483] on mat-expansion-panel-header "Aportes y Contribuciones del Afiliado: 23306514059" at bounding box center [295, 493] width 547 height 23
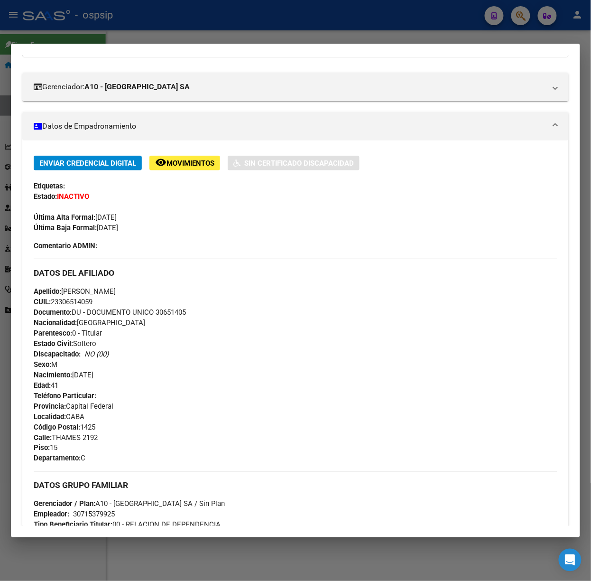
scroll to position [0, 0]
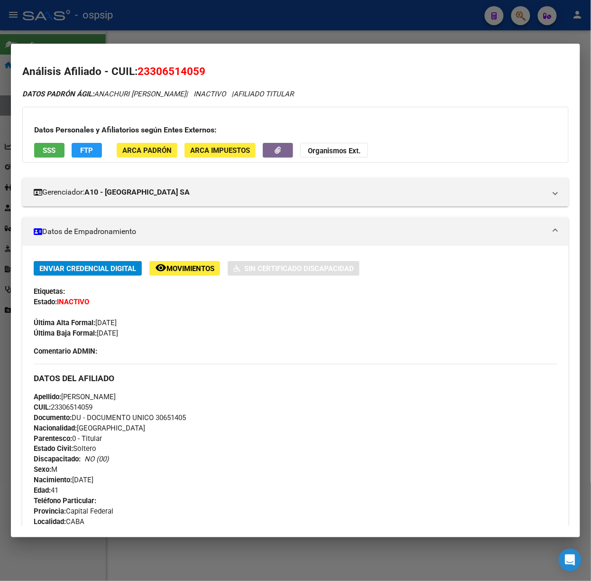
click at [59, 35] on div at bounding box center [295, 290] width 591 height 581
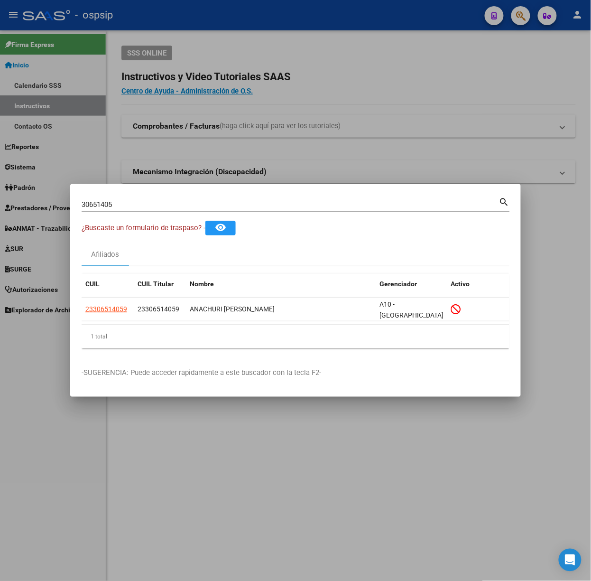
click at [120, 202] on input "30651405" at bounding box center [291, 204] width 418 height 9
type input "37818488"
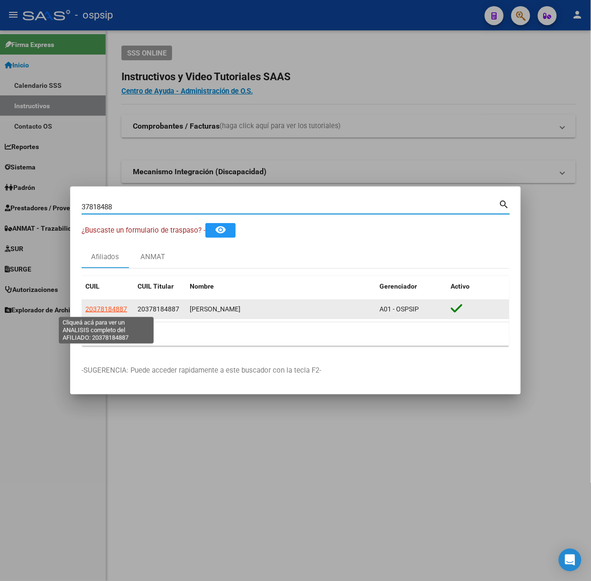
click at [115, 307] on span "20378184887" at bounding box center [106, 309] width 42 height 8
type textarea "20378184887"
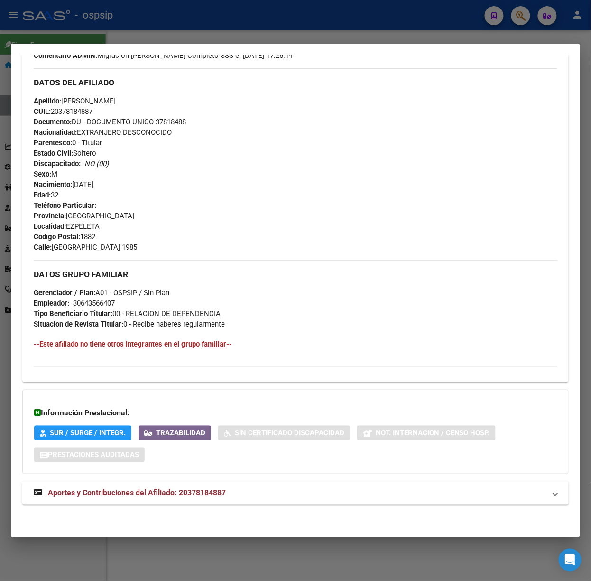
click at [233, 484] on mat-expansion-panel-header "Aportes y Contribuciones del Afiliado: 20378184887" at bounding box center [295, 493] width 547 height 23
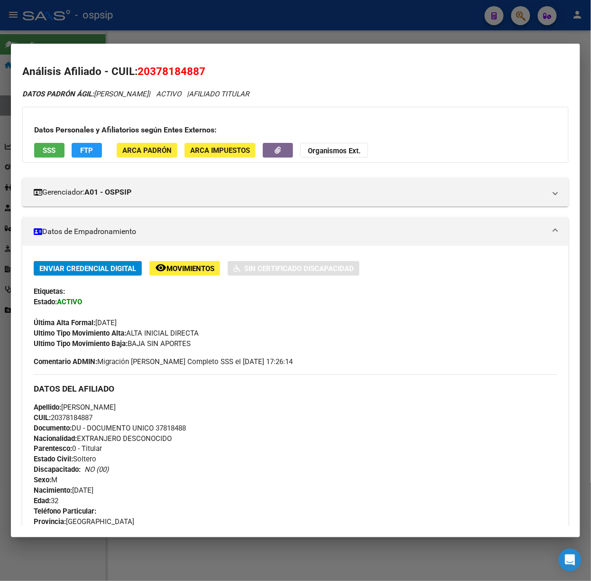
click at [53, 154] on span "SSS" at bounding box center [49, 150] width 13 height 9
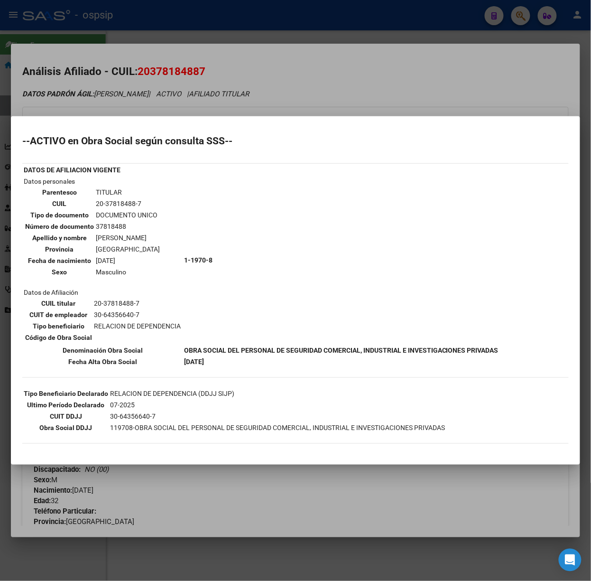
click at [108, 47] on div at bounding box center [295, 290] width 591 height 581
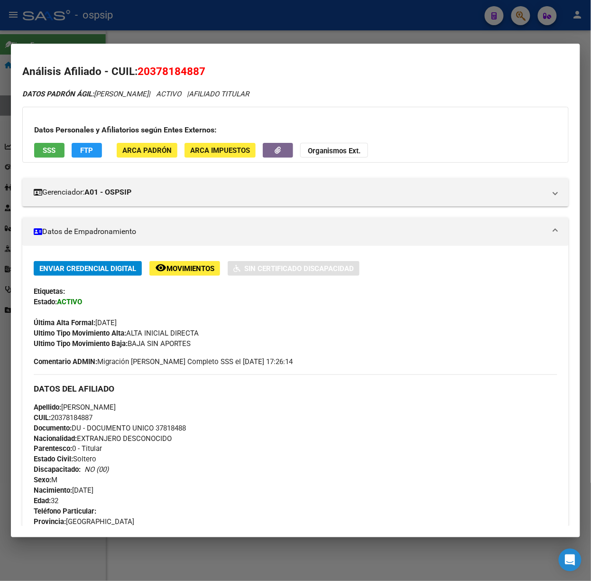
click at [108, 47] on mat-dialog-container "Análisis Afiliado - CUIL: 20378184887 DATOS [PERSON_NAME] ÁGIL: [PERSON_NAME] […" at bounding box center [295, 291] width 569 height 494
click at [78, 36] on div at bounding box center [295, 290] width 591 height 581
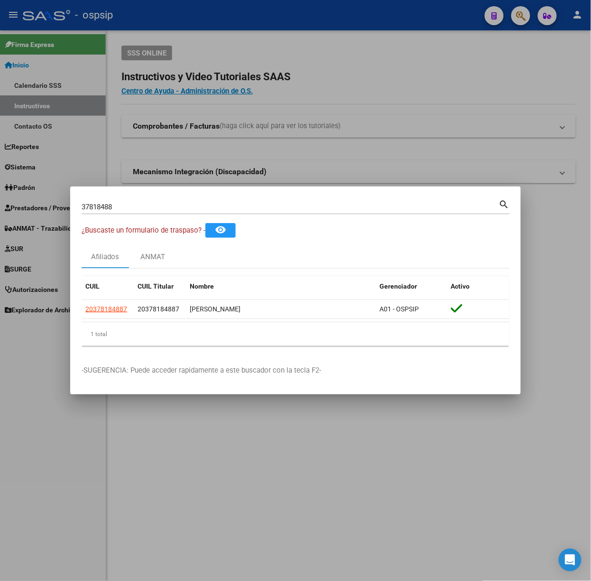
click at [108, 203] on input "37818488" at bounding box center [291, 207] width 418 height 9
type input "37302953"
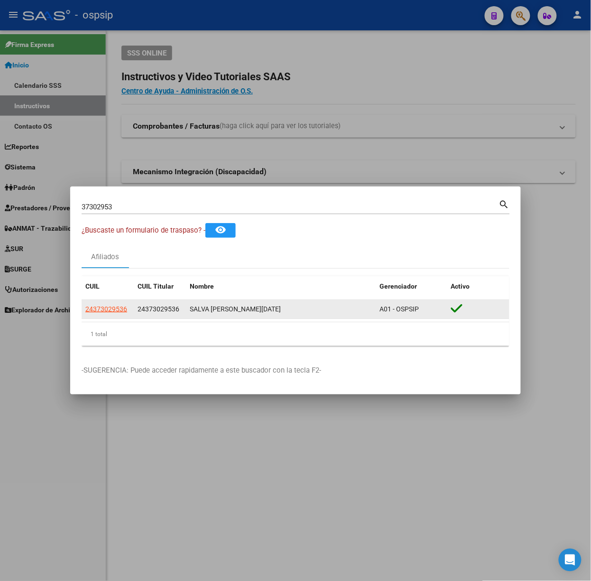
click at [107, 304] on app-link-go-to "24373029536" at bounding box center [106, 309] width 42 height 11
click at [109, 310] on span "24373029536" at bounding box center [106, 309] width 42 height 8
type textarea "24373029536"
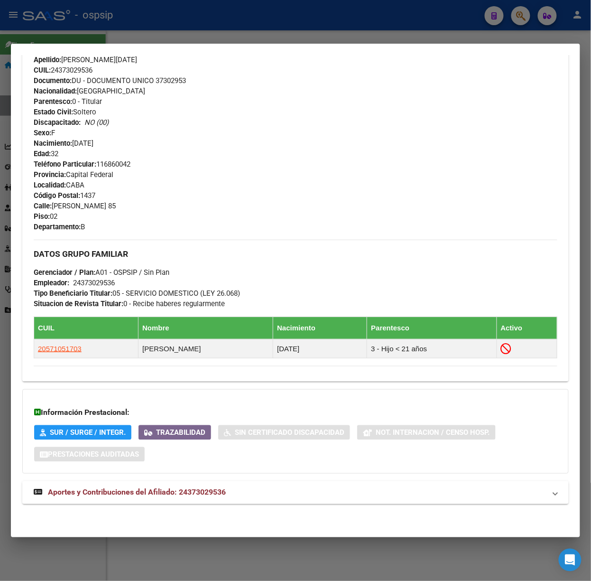
click at [204, 490] on span "Aportes y Contribuciones del Afiliado: 24373029536" at bounding box center [137, 492] width 178 height 9
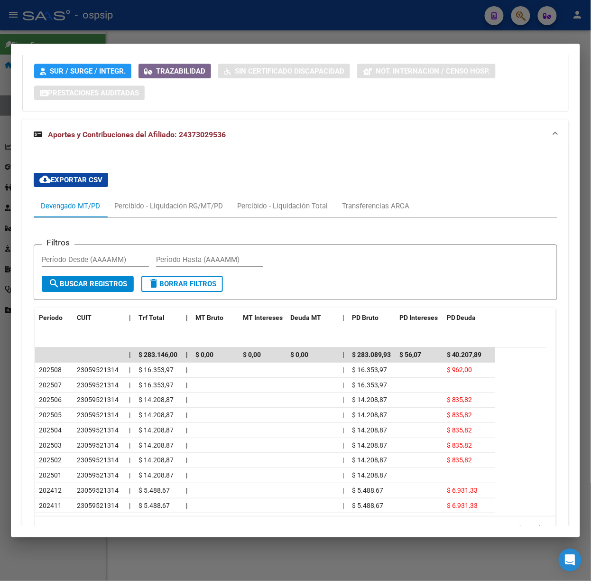
scroll to position [760, 0]
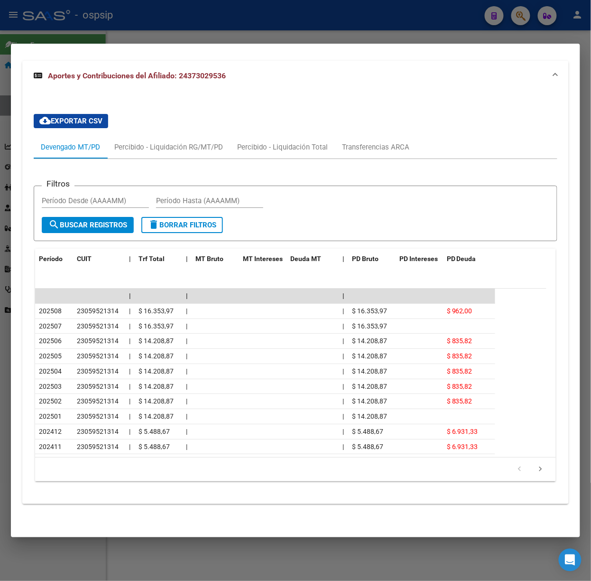
drag, startPoint x: 56, startPoint y: 18, endPoint x: 137, endPoint y: 130, distance: 139.0
click at [56, 18] on div at bounding box center [295, 290] width 591 height 581
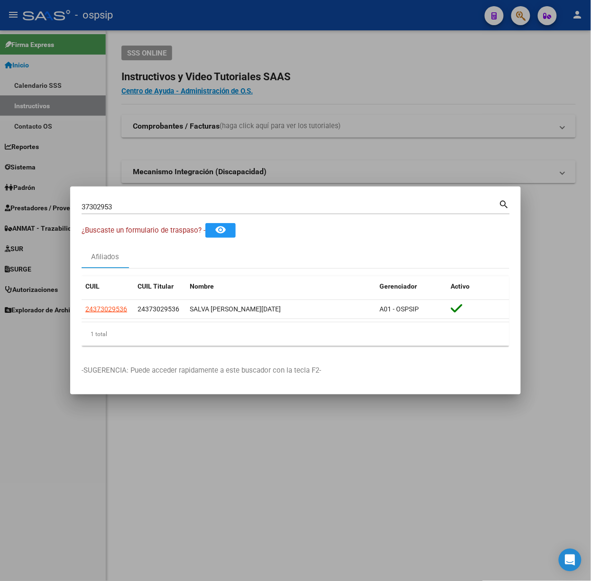
click at [158, 181] on div at bounding box center [295, 290] width 591 height 581
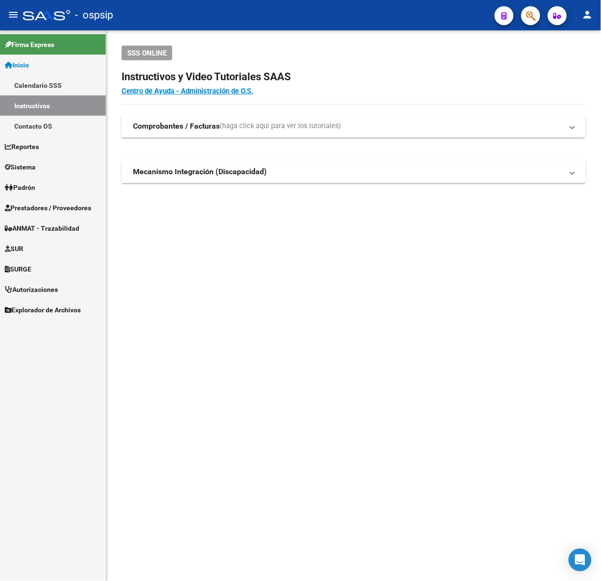
click at [524, 18] on button "button" at bounding box center [530, 15] width 19 height 19
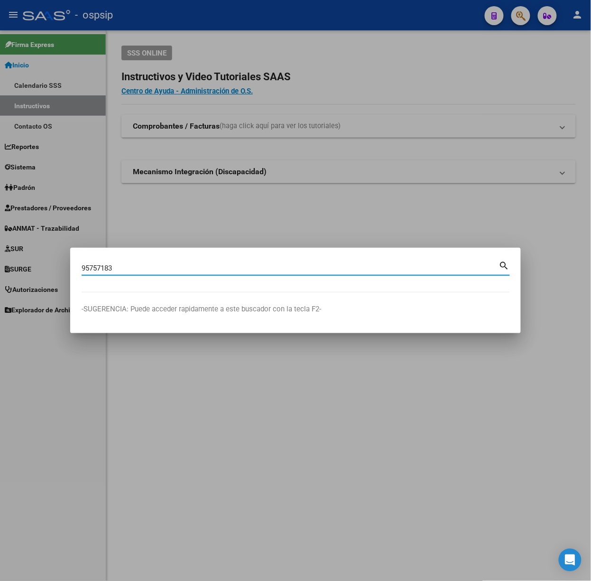
type input "95757183"
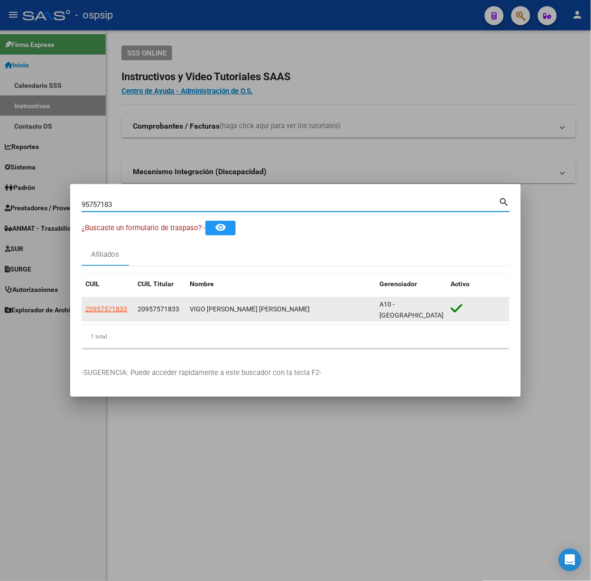
click at [117, 300] on datatable-body-cell "20957571833" at bounding box center [108, 309] width 52 height 23
click at [114, 304] on app-link-go-to "20957571833" at bounding box center [106, 309] width 42 height 11
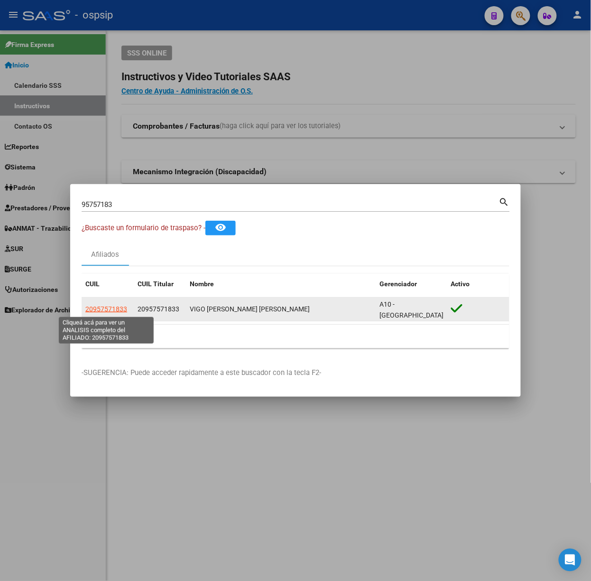
click at [113, 306] on span "20957571833" at bounding box center [106, 309] width 42 height 8
type textarea "20957571833"
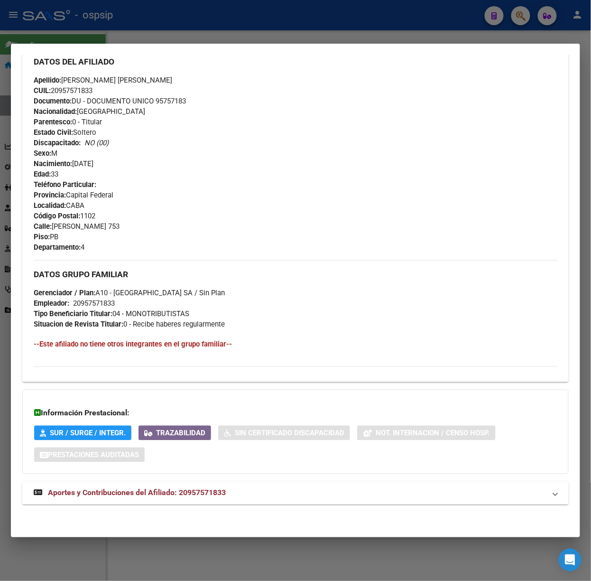
click at [206, 499] on mat-expansion-panel-header "Aportes y Contribuciones del Afiliado: 20957571833" at bounding box center [295, 493] width 547 height 23
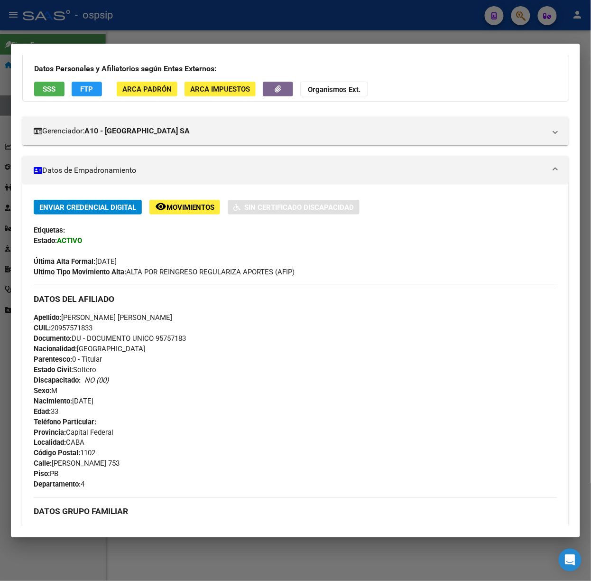
scroll to position [0, 0]
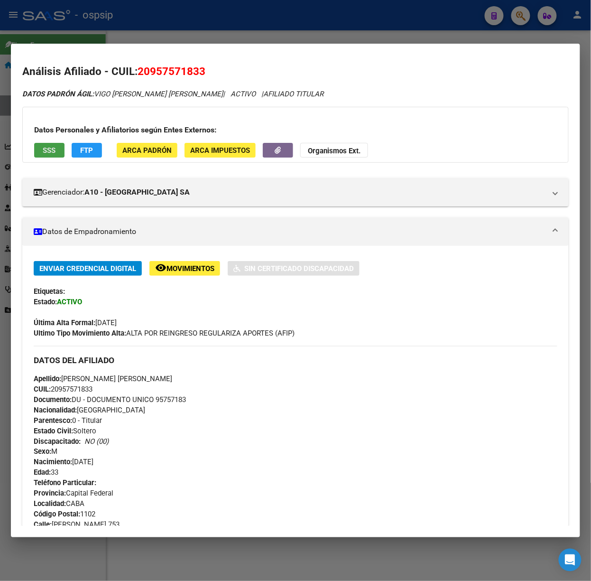
click at [55, 145] on button "SSS" at bounding box center [49, 150] width 30 height 15
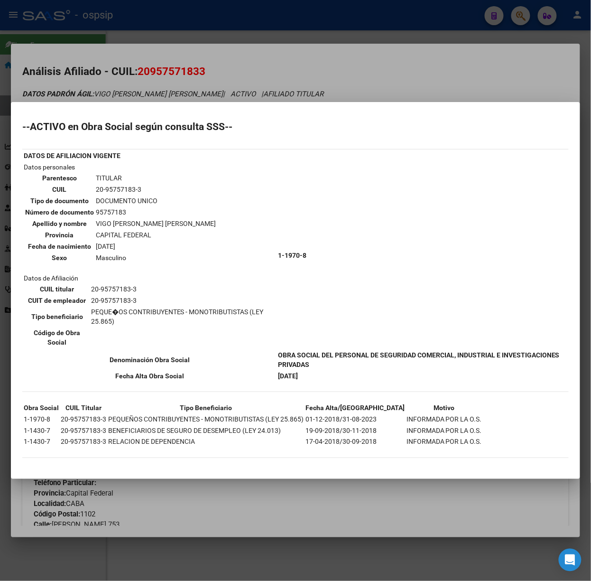
click at [142, 75] on div at bounding box center [295, 290] width 591 height 581
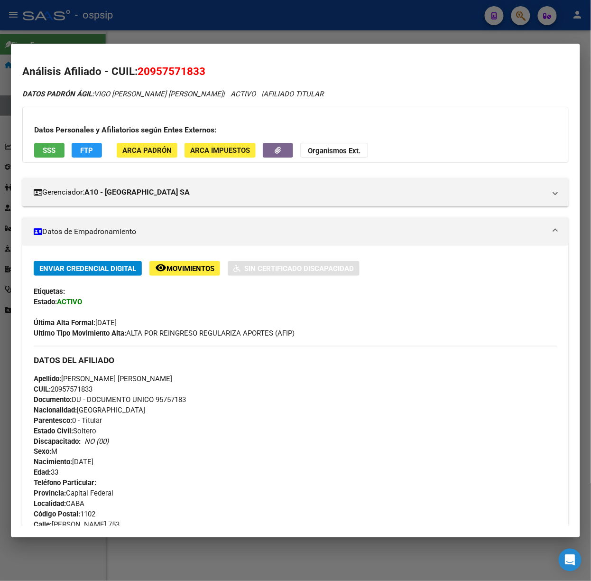
click at [121, 35] on div at bounding box center [295, 290] width 591 height 581
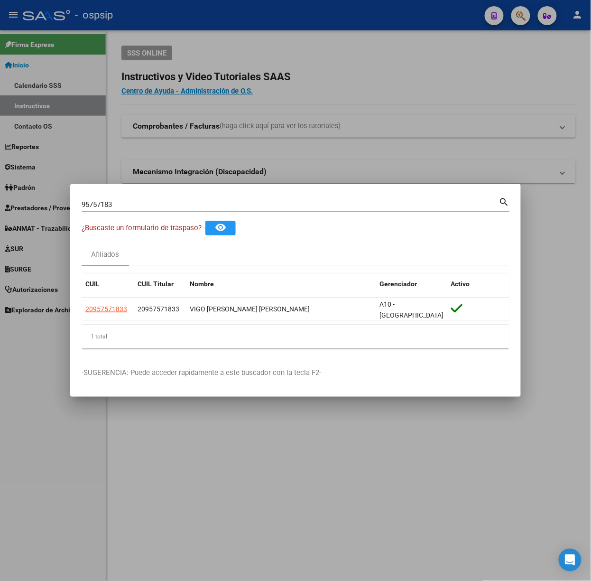
click at [147, 209] on div "95757183 Buscar (apellido, dni, [PERSON_NAME], [PERSON_NAME], cuit, obra social)" at bounding box center [291, 204] width 418 height 14
click at [143, 205] on input "95757183" at bounding box center [291, 204] width 418 height 9
type input "27041158"
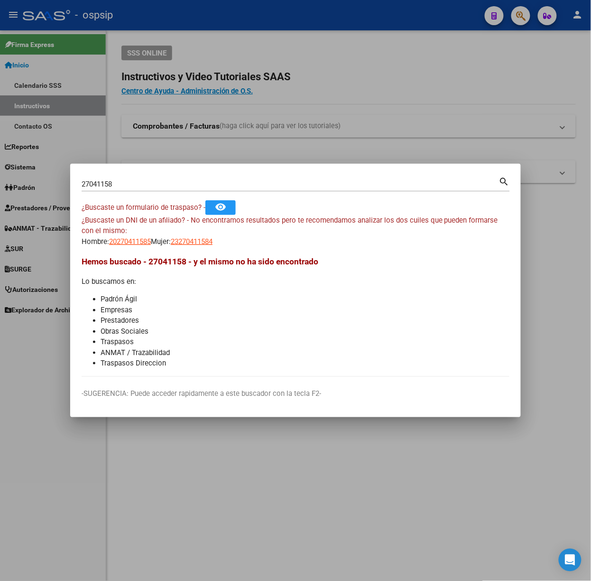
click at [213, 247] on app-link-go-to "23270411584" at bounding box center [192, 241] width 42 height 11
click at [211, 242] on span "23270411584" at bounding box center [192, 241] width 42 height 9
type textarea "23270411584"
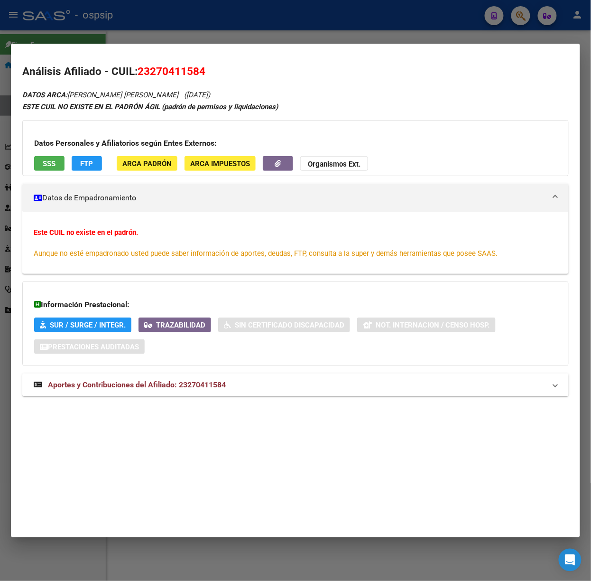
click at [205, 364] on div "Información Prestacional: SUR / SURGE / INTEGR. Trazabilidad Sin Certificado Di…" at bounding box center [295, 323] width 547 height 84
click at [207, 374] on mat-expansion-panel-header "Aportes y Contribuciones del Afiliado: 23270411584" at bounding box center [295, 384] width 547 height 23
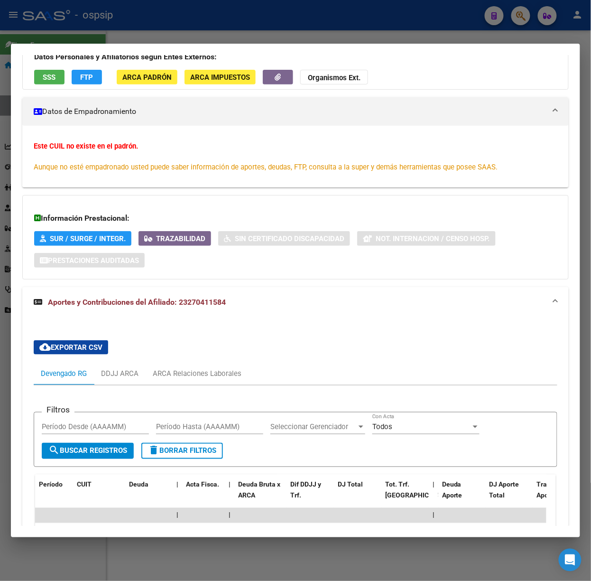
scroll to position [203, 0]
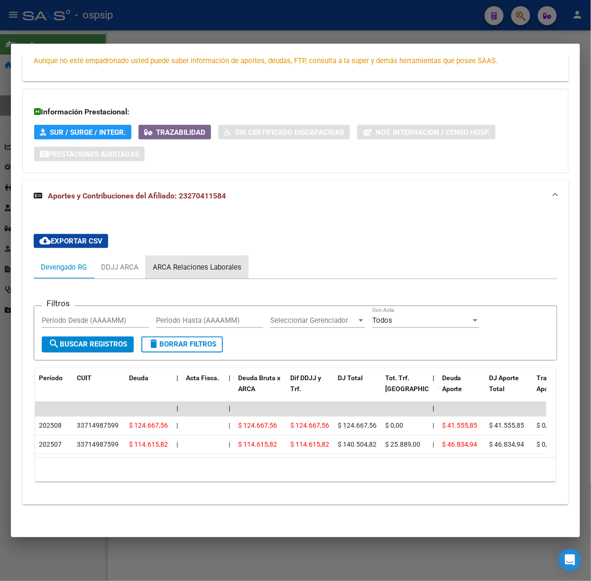
click at [229, 262] on div "ARCA Relaciones Laborales" at bounding box center [197, 267] width 89 height 10
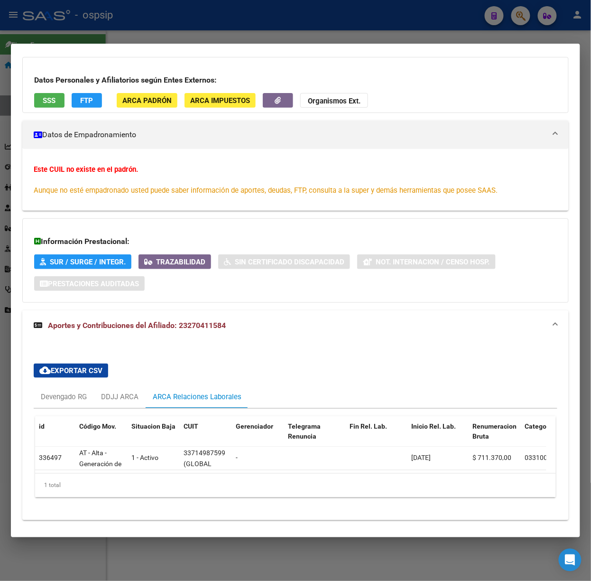
scroll to position [0, 0]
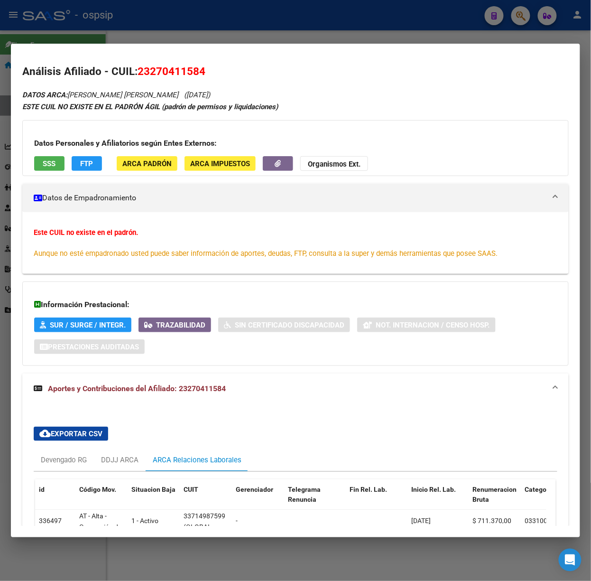
click at [65, 173] on div "Datos Personales y Afiliatorios según Entes Externos: SSS FTP ARCA Padrón ARCA …" at bounding box center [295, 148] width 547 height 56
click at [47, 160] on span "SSS" at bounding box center [49, 163] width 13 height 9
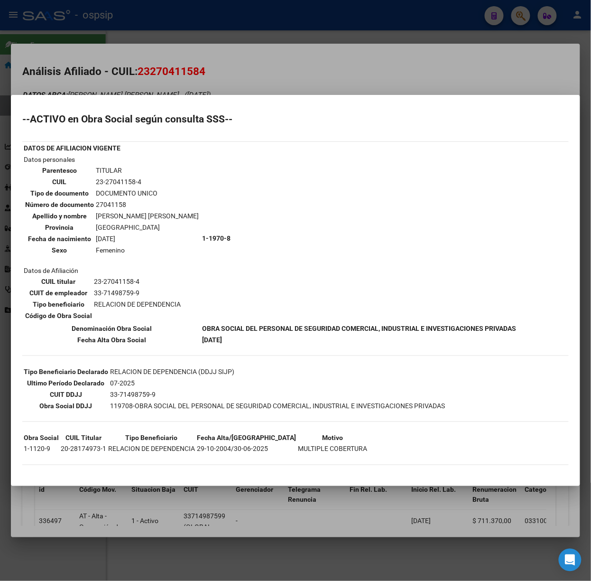
click at [176, 96] on div at bounding box center [295, 290] width 591 height 581
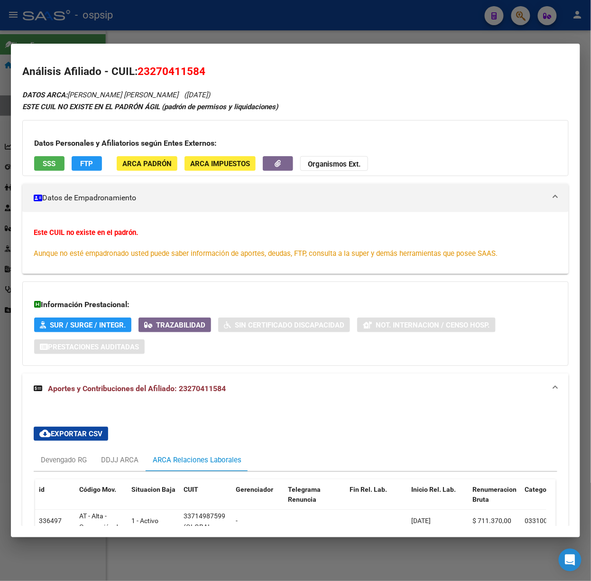
click at [92, 41] on div "27041158 Buscar (apellido, dni, cuil, nro traspaso, cuit, obra social) search ¿…" at bounding box center [295, 290] width 591 height 581
click at [92, 33] on div at bounding box center [295, 290] width 591 height 581
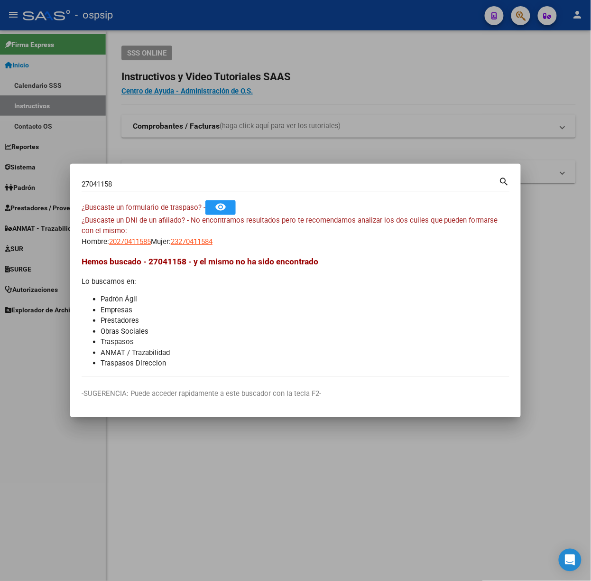
click at [139, 194] on div "27041158 Buscar (apellido, dni, [PERSON_NAME], [PERSON_NAME], cuit, obra social…" at bounding box center [296, 187] width 429 height 25
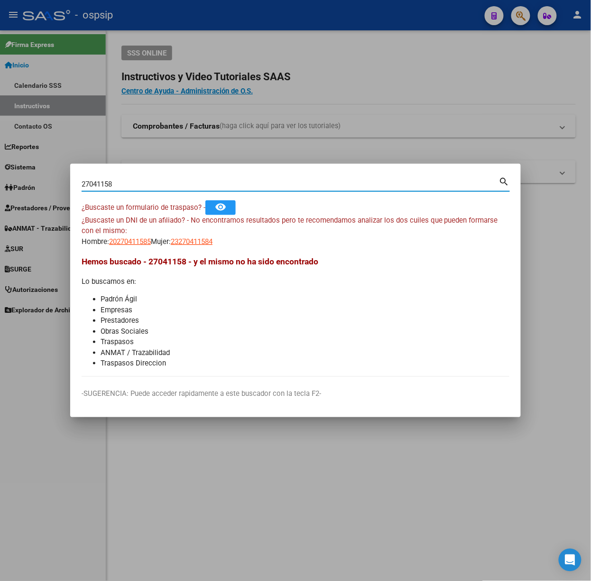
click at [131, 188] on input "27041158" at bounding box center [291, 184] width 418 height 9
type input "18697221"
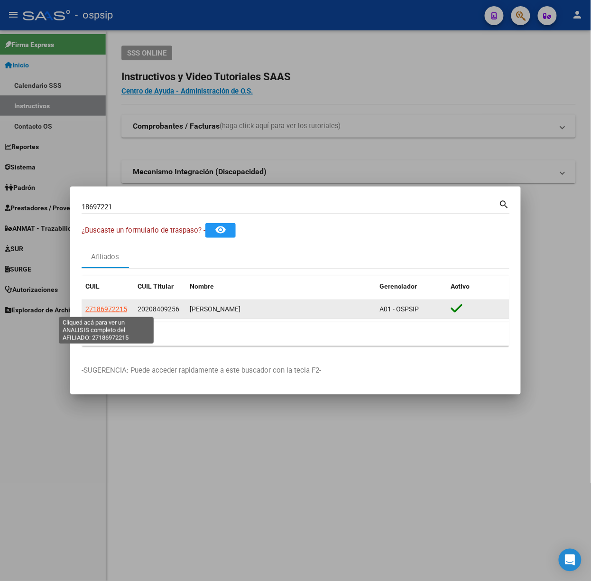
click at [113, 311] on span "27186972215" at bounding box center [106, 309] width 42 height 8
type textarea "27186972215"
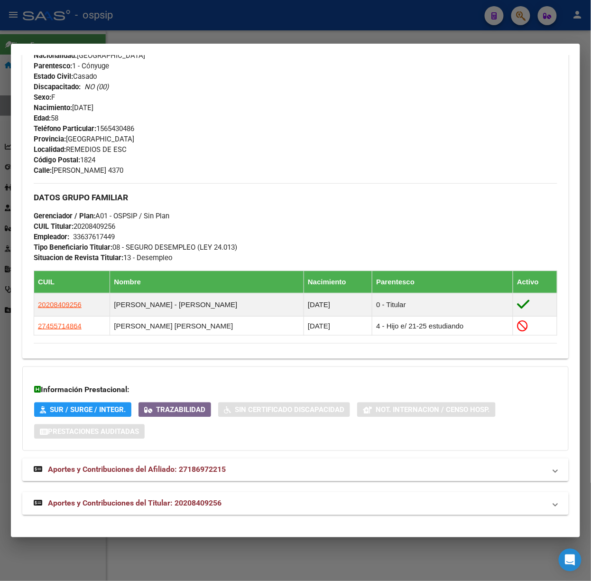
click at [196, 505] on span "Aportes y Contribuciones del Titular: 20208409256" at bounding box center [135, 503] width 174 height 9
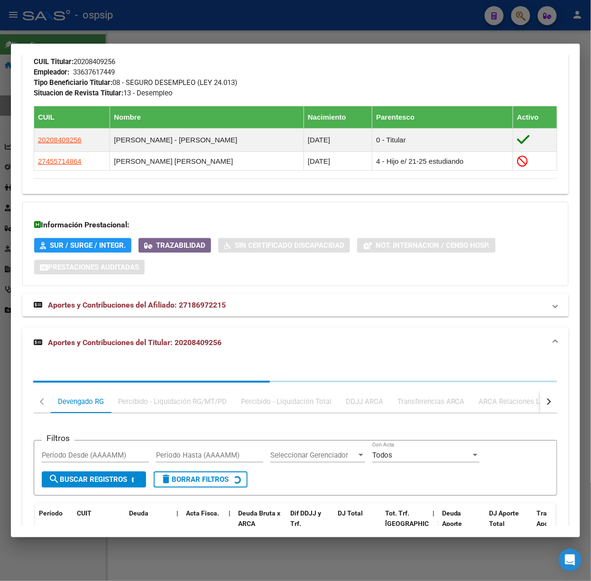
scroll to position [619, 0]
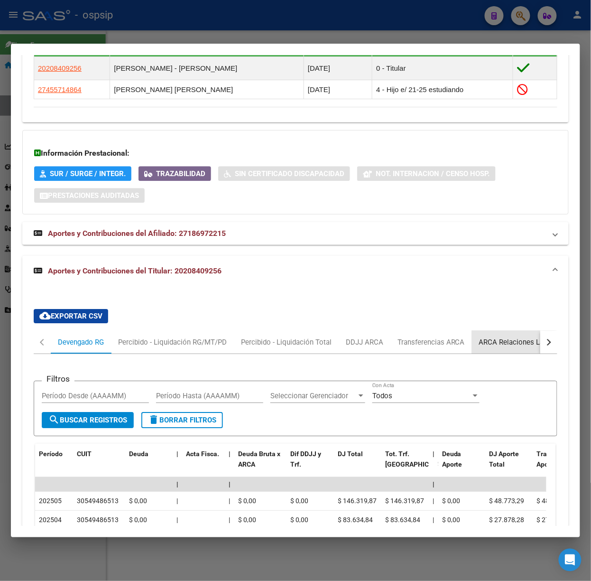
click at [493, 350] on div "ARCA Relaciones Laborales" at bounding box center [523, 342] width 103 height 23
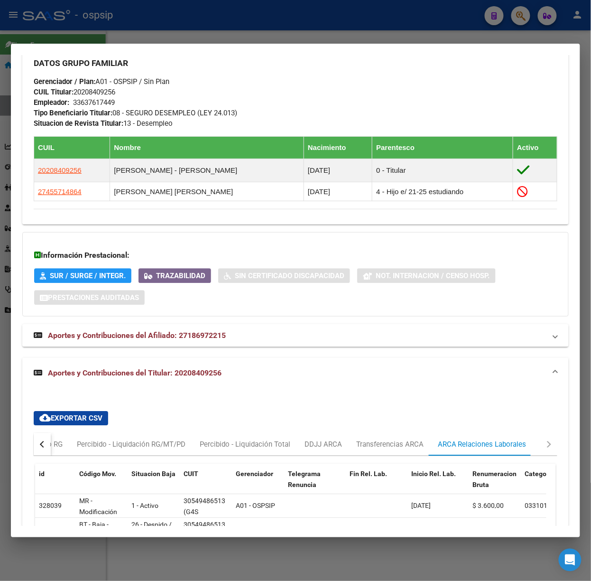
scroll to position [605, 0]
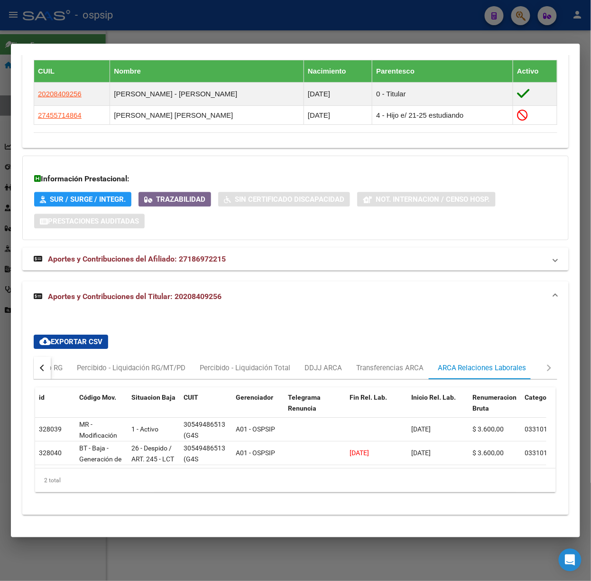
click at [143, 19] on div at bounding box center [295, 290] width 591 height 581
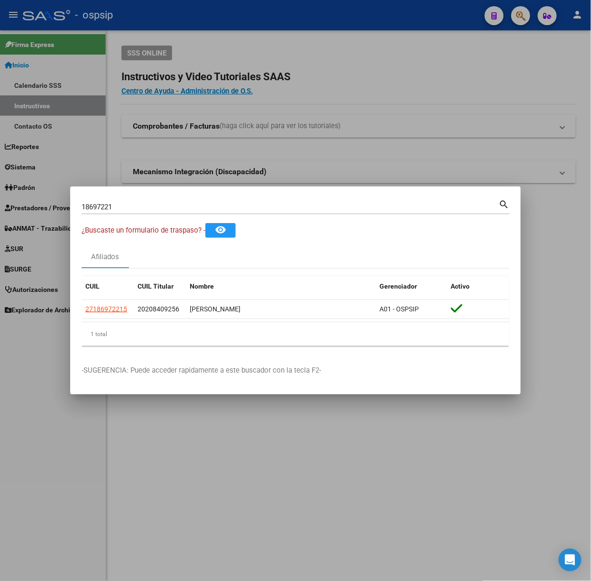
click at [137, 198] on div "18697221 Buscar (apellido, dni, cuil, [PERSON_NAME], cuit, obra social) search" at bounding box center [296, 206] width 429 height 16
click at [137, 204] on input "18697221" at bounding box center [291, 207] width 418 height 9
type input "23762397"
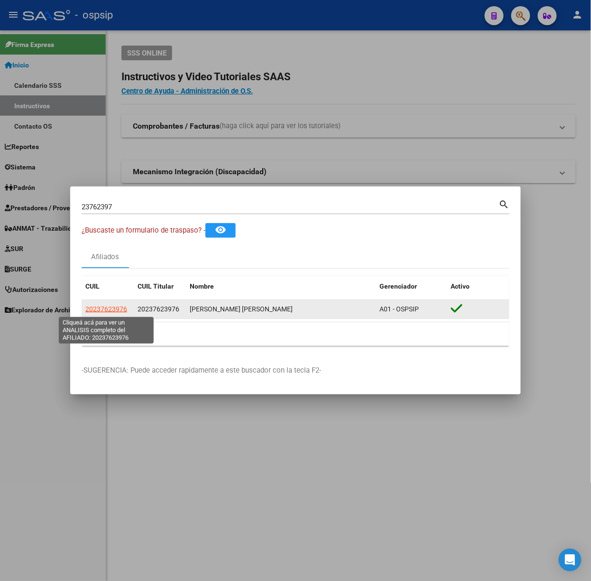
click at [111, 312] on span "20237623976" at bounding box center [106, 309] width 42 height 8
type textarea "20237623976"
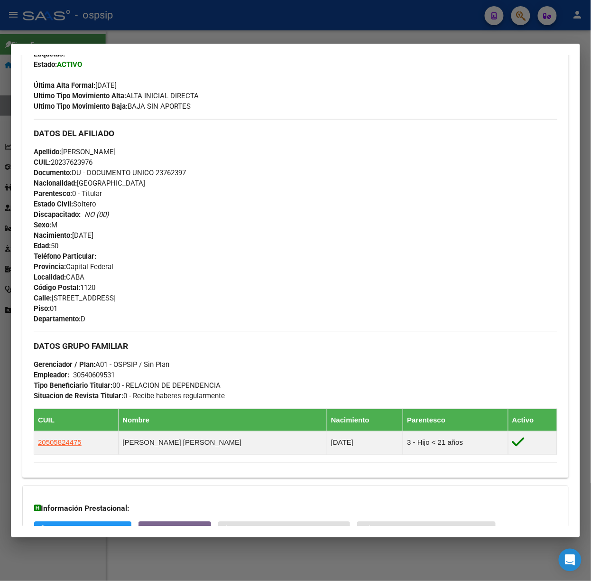
scroll to position [335, 0]
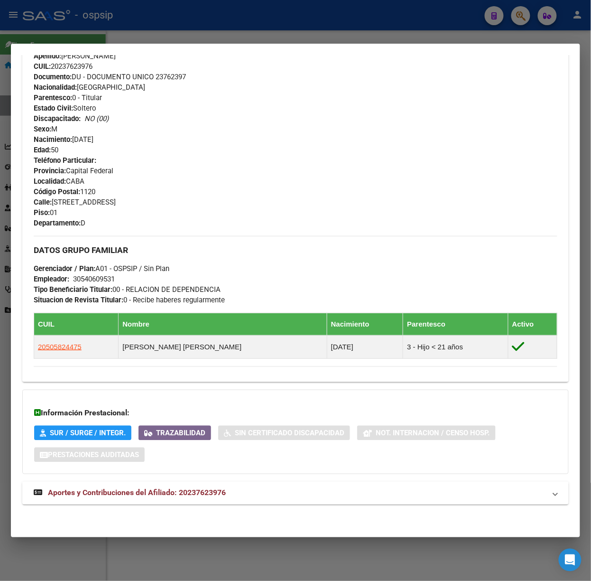
click at [196, 492] on span "Aportes y Contribuciones del Afiliado: 20237623976" at bounding box center [137, 492] width 178 height 9
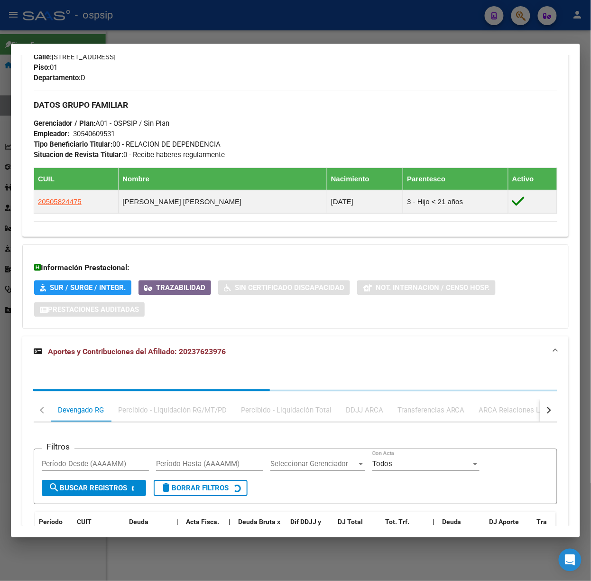
scroll to position [569, 0]
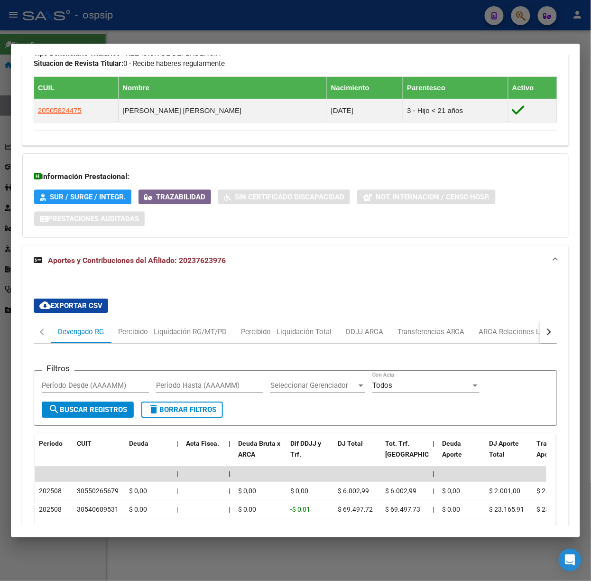
click at [50, 25] on div at bounding box center [295, 290] width 591 height 581
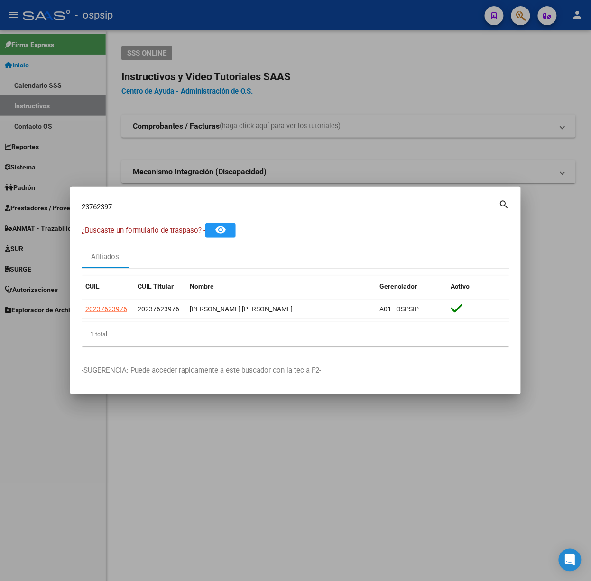
click at [120, 207] on input "23762397" at bounding box center [291, 207] width 418 height 9
type input "21494027"
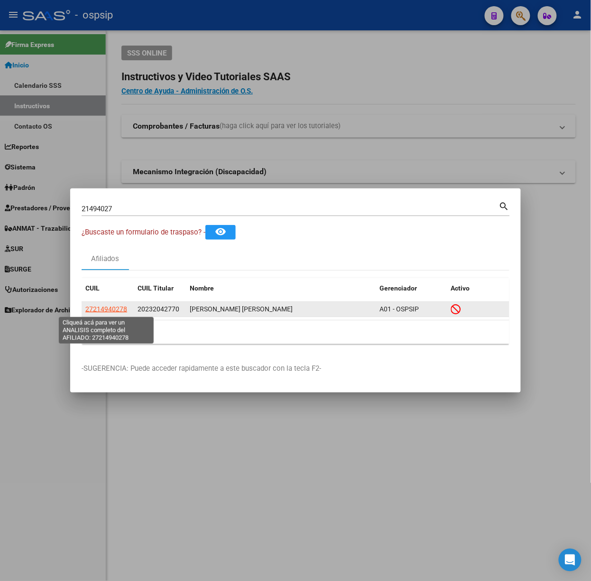
click at [102, 310] on span "27214940278" at bounding box center [106, 309] width 42 height 8
type textarea "27214940278"
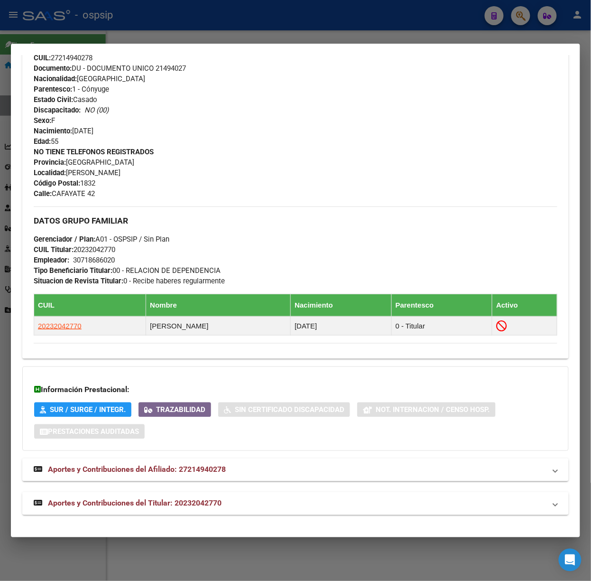
click at [204, 503] on span "Aportes y Contribuciones del Titular: 20232042770" at bounding box center [135, 503] width 174 height 9
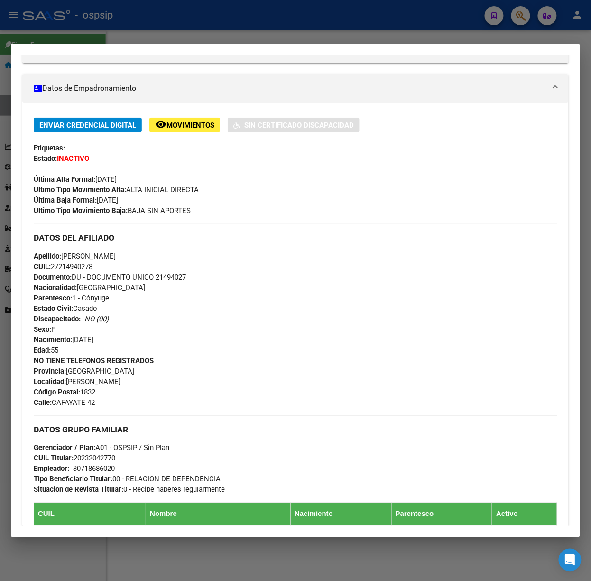
scroll to position [0, 0]
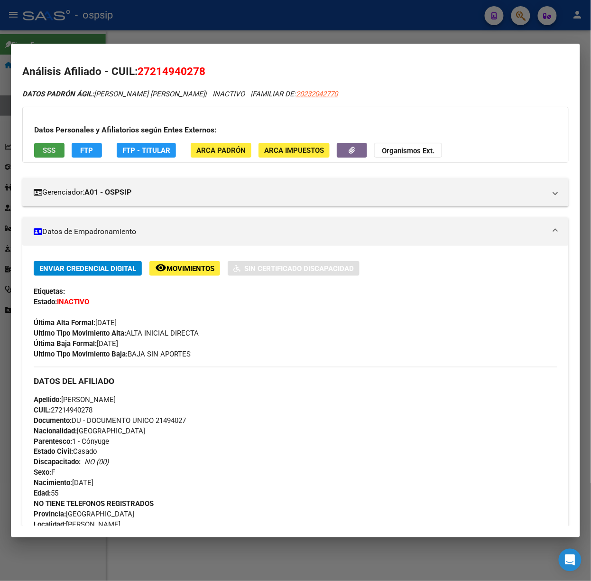
click at [48, 147] on span "SSS" at bounding box center [49, 150] width 13 height 9
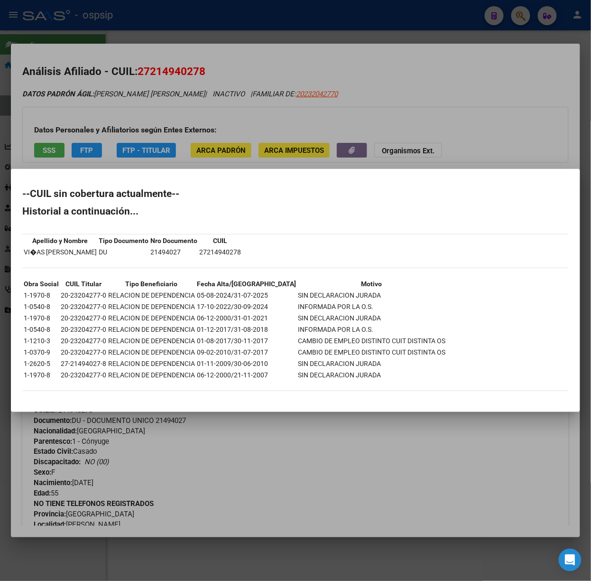
click at [160, 138] on div at bounding box center [295, 290] width 591 height 581
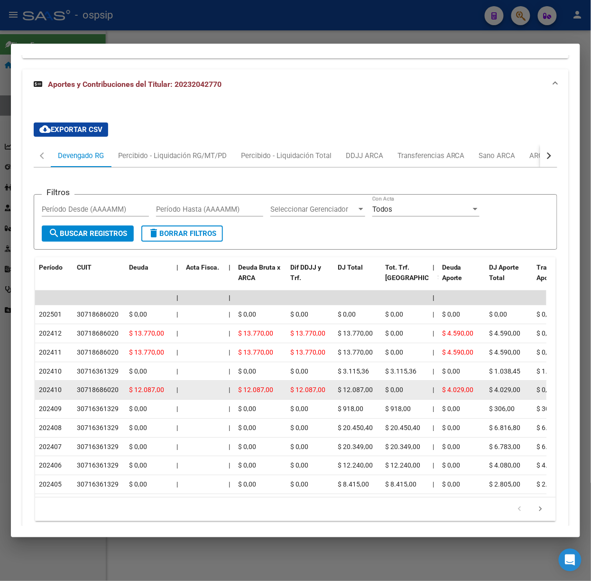
scroll to position [753, 0]
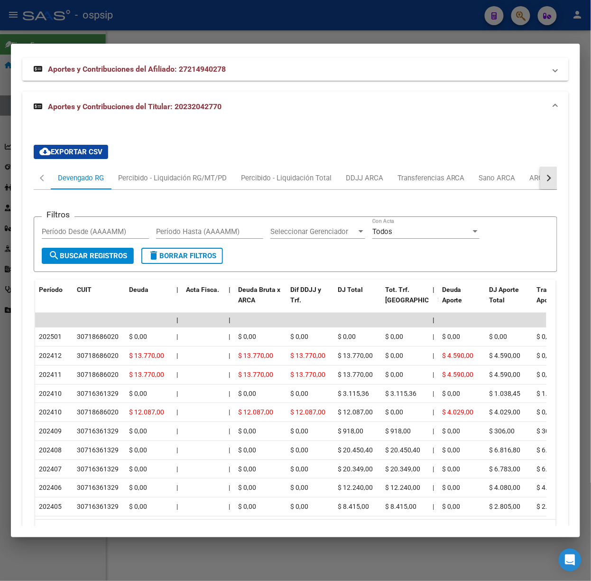
click at [546, 189] on button "button" at bounding box center [548, 178] width 17 height 23
click at [517, 182] on div "ARCA Relaciones Laborales" at bounding box center [482, 178] width 89 height 10
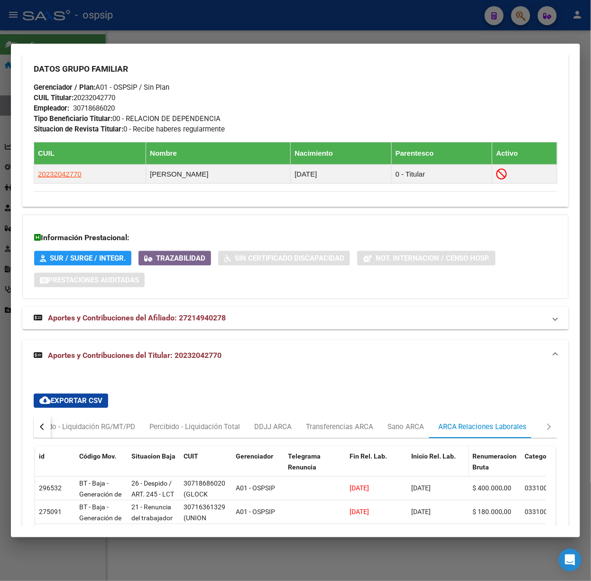
scroll to position [669, 0]
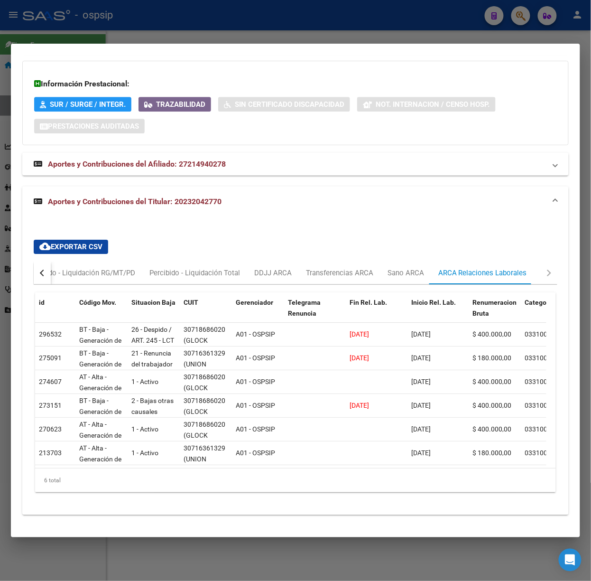
click at [244, 37] on div at bounding box center [295, 290] width 591 height 581
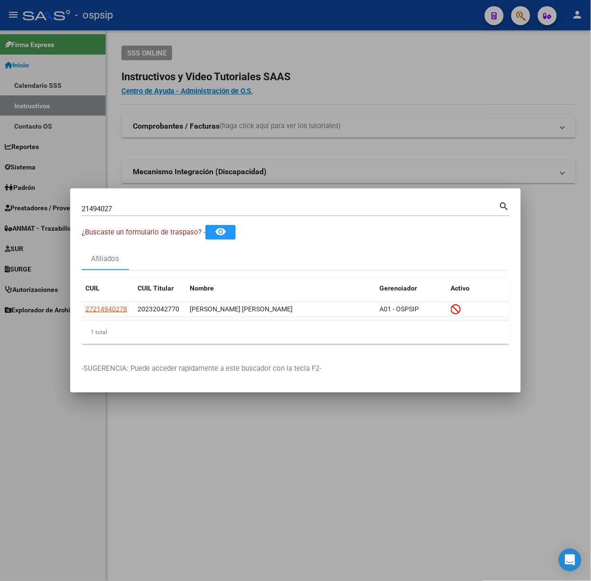
click at [127, 213] on input "21494027" at bounding box center [291, 209] width 418 height 9
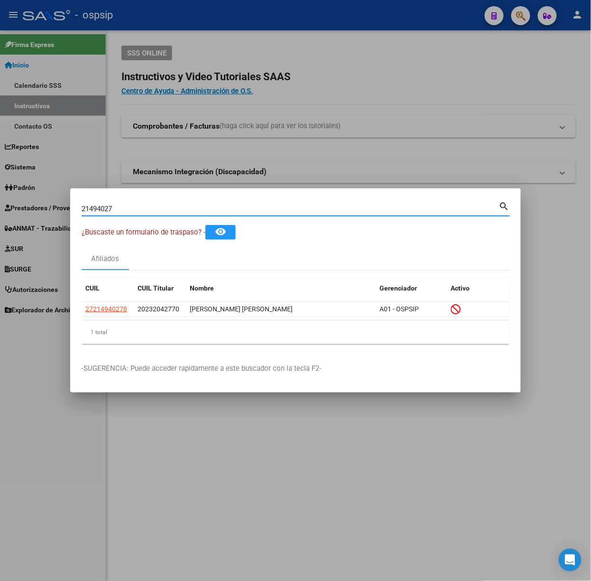
click at [127, 213] on input "21494027" at bounding box center [291, 209] width 418 height 9
type input "45039809"
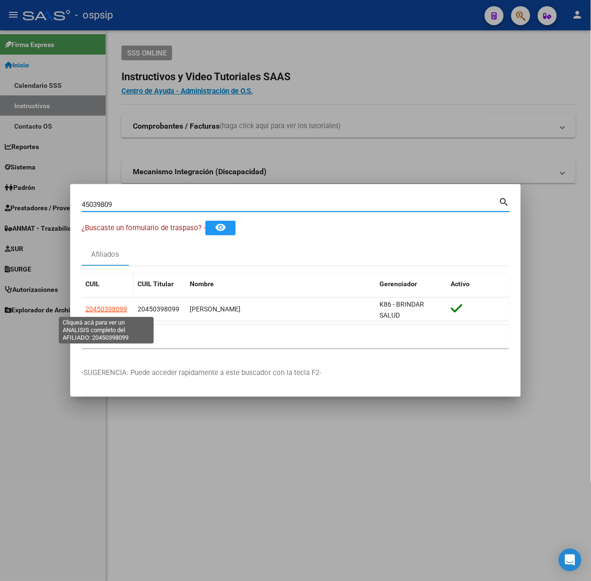
click at [100, 307] on span "20450398099" at bounding box center [106, 309] width 42 height 8
type textarea "20450398099"
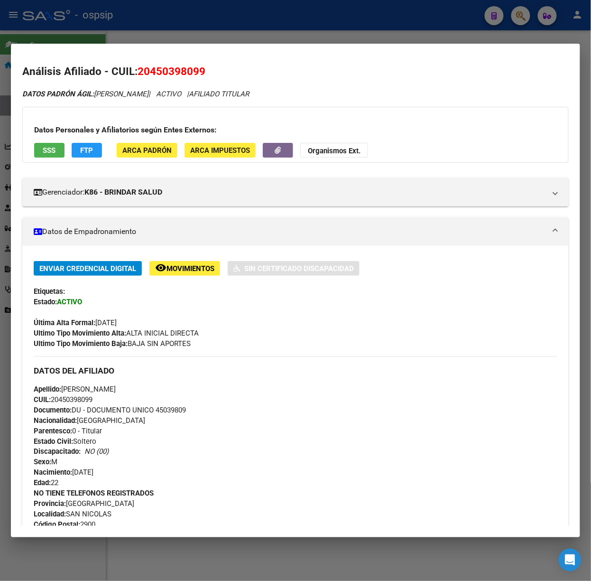
scroll to position [289, 0]
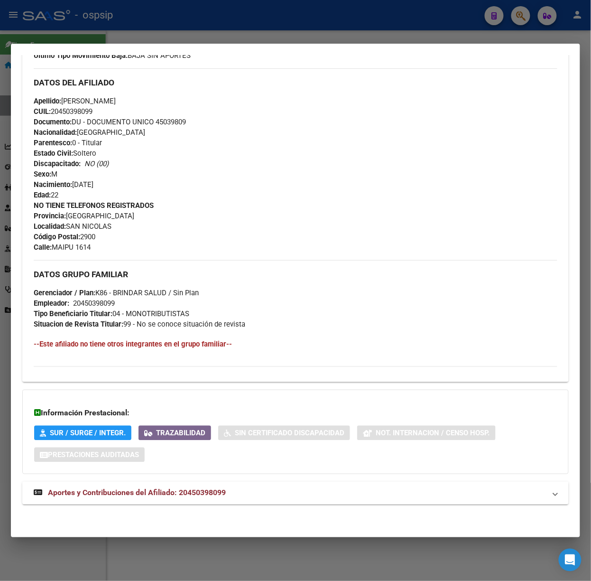
click at [168, 512] on div "DATOS [PERSON_NAME] ÁGIL: [PERSON_NAME] [PERSON_NAME] | ACTIVO | AFILIADO TITUL…" at bounding box center [295, 158] width 547 height 715
click at [186, 483] on mat-expansion-panel-header "Aportes y Contribuciones del Afiliado: 20450398099" at bounding box center [295, 493] width 547 height 23
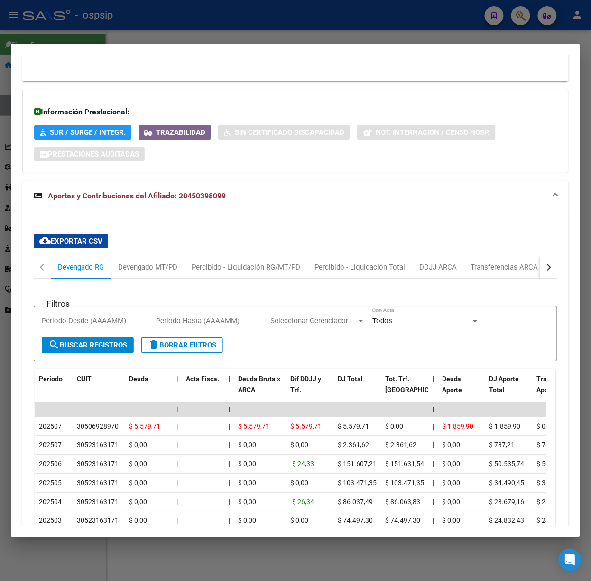
scroll to position [651, 0]
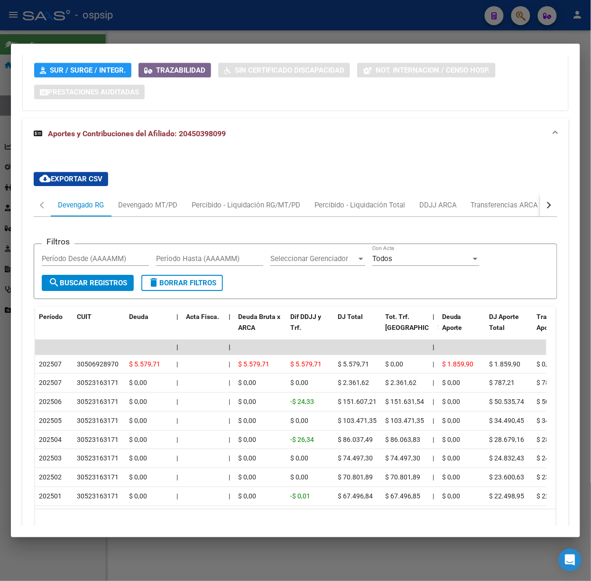
click at [122, 29] on div at bounding box center [295, 290] width 591 height 581
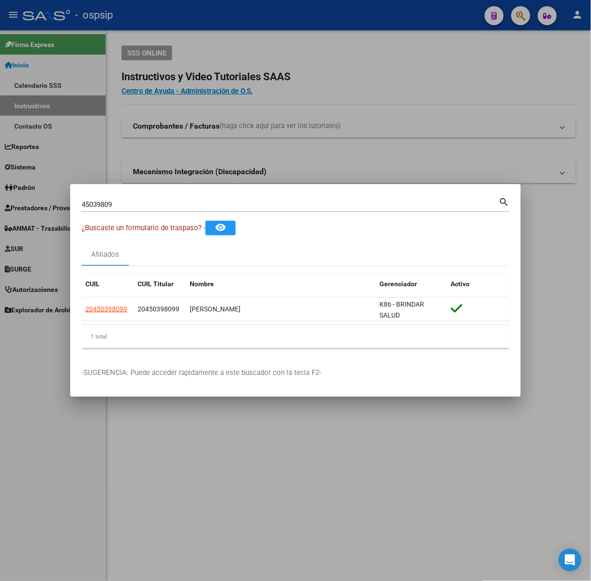
click at [122, 204] on input "45039809" at bounding box center [291, 204] width 418 height 9
type input "16557692"
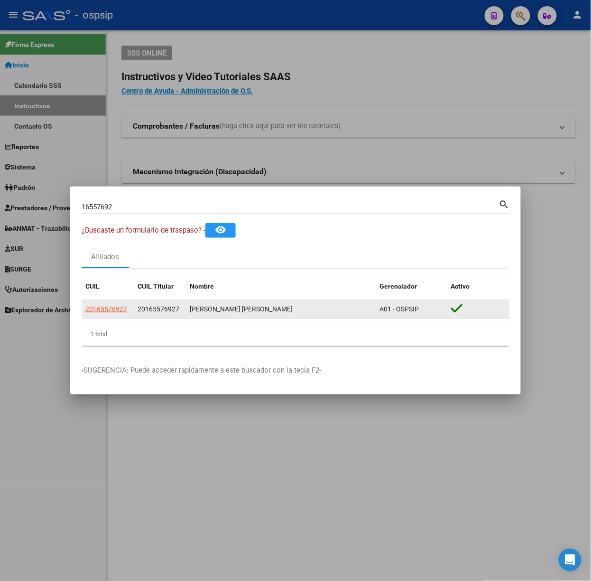
click at [95, 316] on div "20165576927 20165576927 [PERSON_NAME] [PERSON_NAME] A01 - OSPSIP" at bounding box center [296, 309] width 428 height 19
click at [93, 314] on app-link-go-to "20165576927" at bounding box center [106, 309] width 42 height 11
click at [93, 310] on span "20165576927" at bounding box center [106, 309] width 42 height 8
type textarea "20165576927"
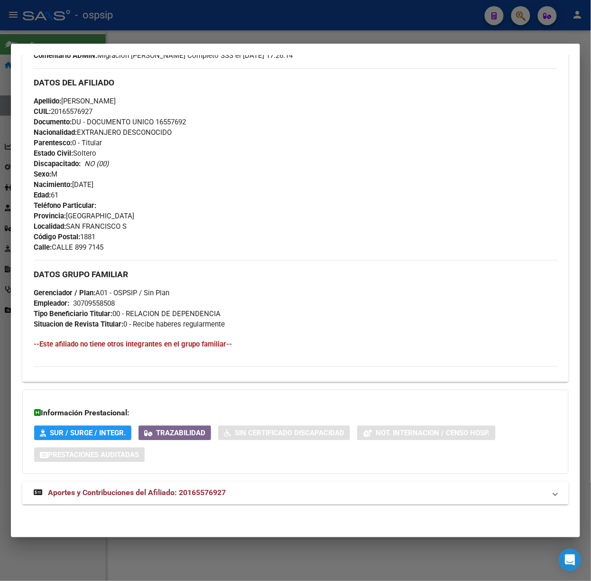
click at [198, 482] on mat-expansion-panel-header "Aportes y Contribuciones del Afiliado: 20165576927" at bounding box center [295, 493] width 547 height 23
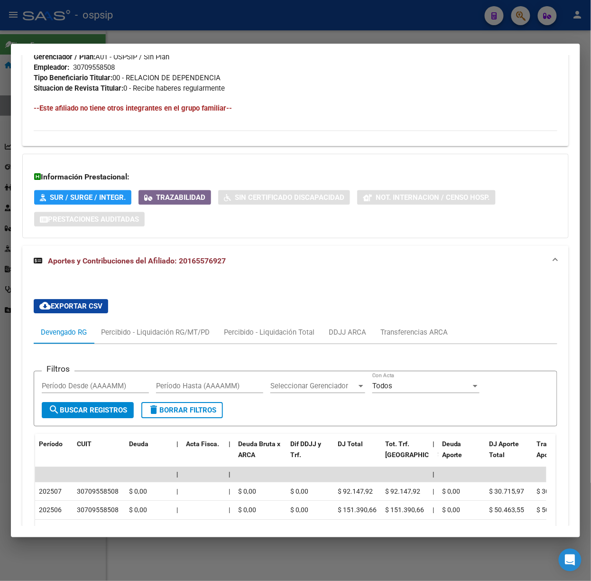
scroll to position [732, 0]
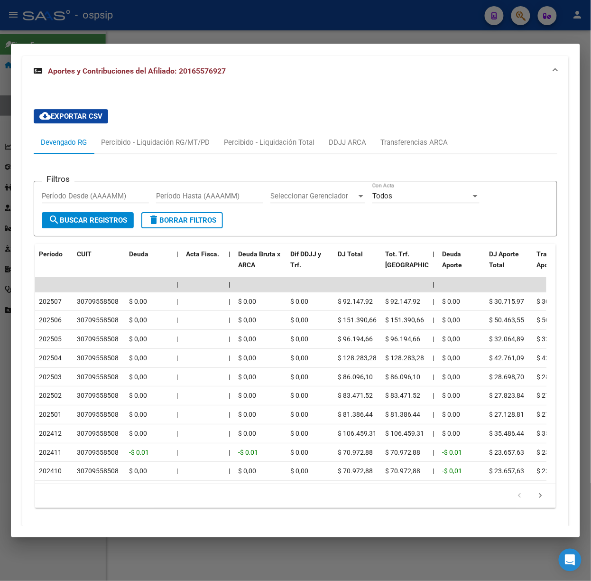
click at [100, 25] on div at bounding box center [295, 290] width 591 height 581
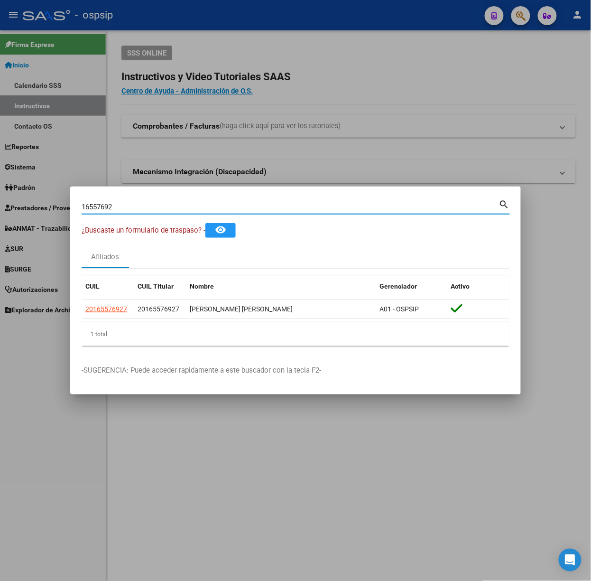
click at [177, 207] on input "16557692" at bounding box center [291, 207] width 418 height 9
type input "17436332"
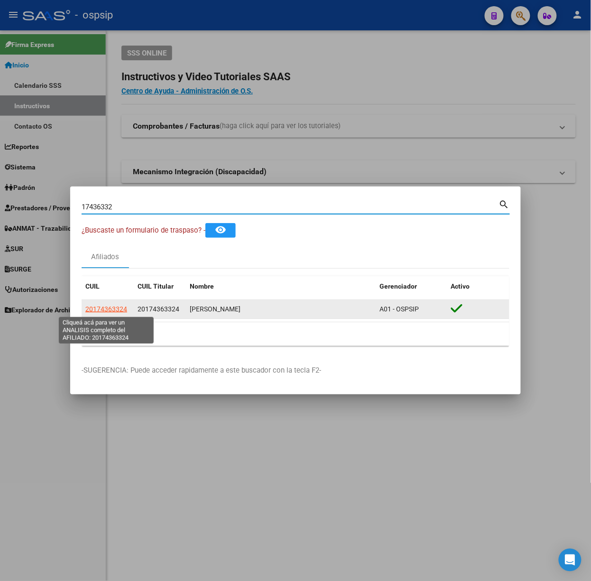
click at [118, 310] on span "20174363324" at bounding box center [106, 309] width 42 height 8
type textarea "20174363324"
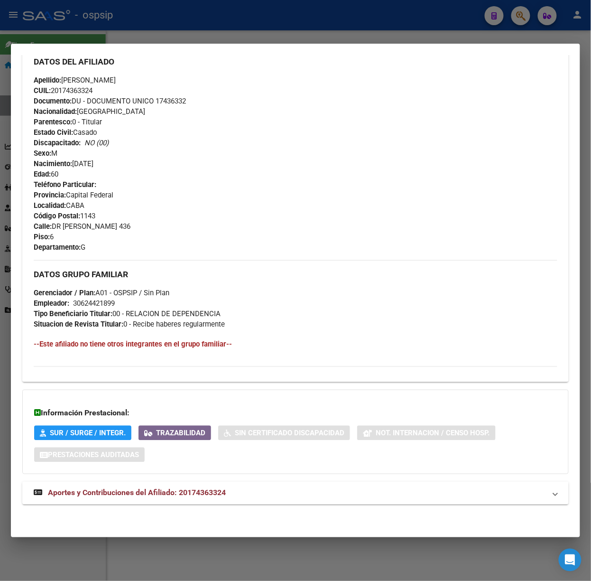
click at [196, 512] on div "DATOS PADRÓN ÁGIL: [PERSON_NAME] | ACTIVO | AFILIADO TITULAR Datos Personales y…" at bounding box center [295, 139] width 547 height 754
click at [188, 496] on span "Aportes y Contribuciones del Afiliado: 20174363324" at bounding box center [137, 492] width 178 height 9
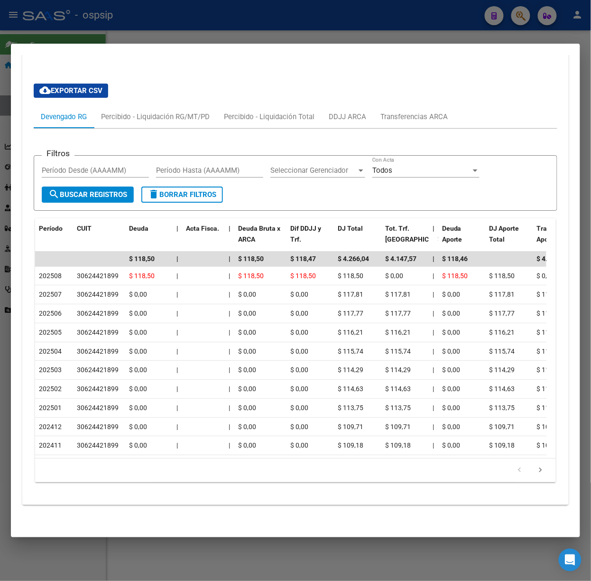
scroll to position [791, 0]
click at [84, 17] on div at bounding box center [295, 290] width 591 height 581
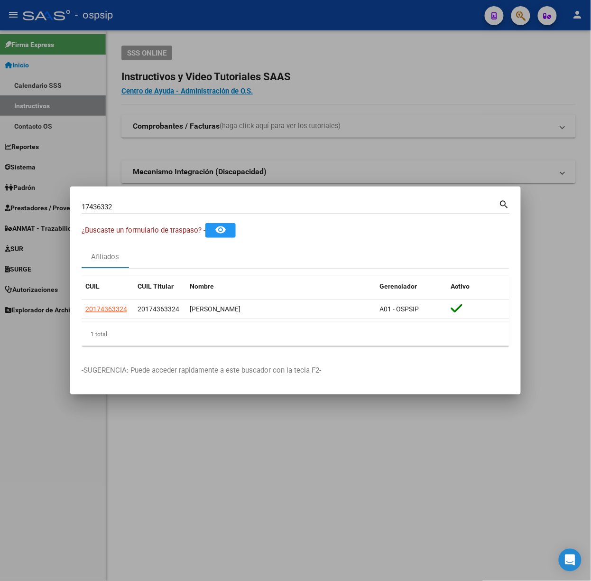
click at [147, 213] on div "17436332 Buscar (apellido, dni, cuil, nro traspaso, cuit, obra social)" at bounding box center [291, 207] width 418 height 14
click at [141, 204] on input "17436332" at bounding box center [291, 207] width 418 height 9
type input "4"
type input "94199363"
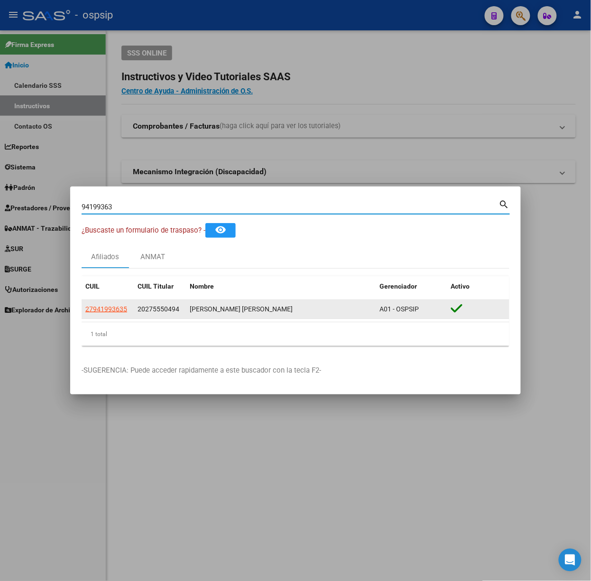
click at [104, 314] on app-link-go-to "27941993635" at bounding box center [106, 309] width 42 height 11
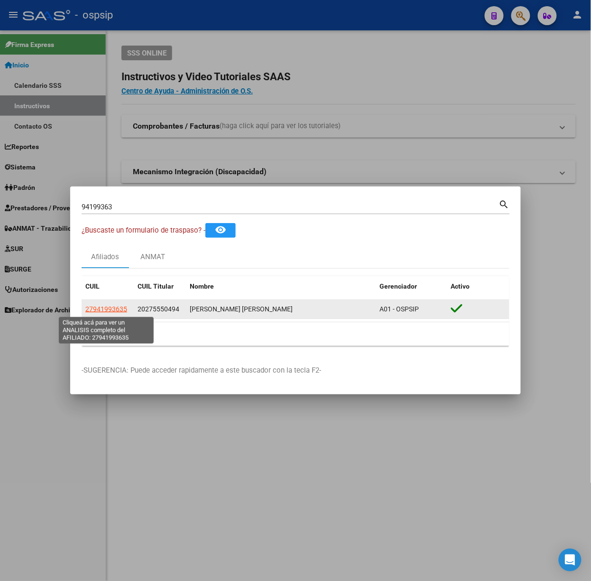
click at [101, 310] on span "27941993635" at bounding box center [106, 309] width 42 height 8
type textarea "27941993635"
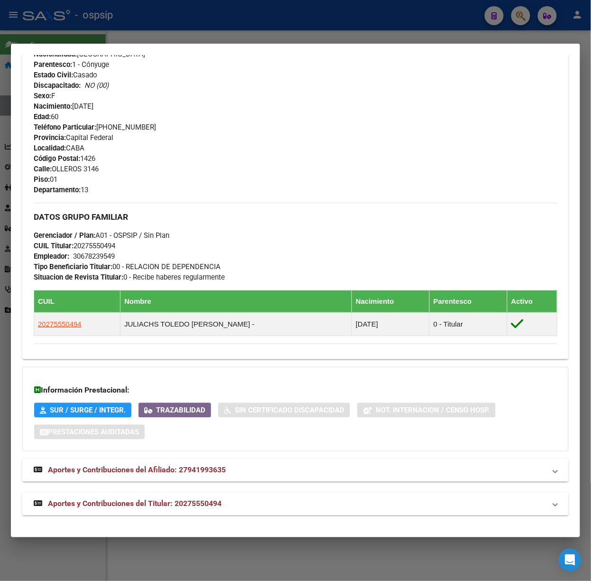
click at [181, 502] on span "Aportes y Contribuciones del Titular: 20275550494" at bounding box center [135, 503] width 174 height 9
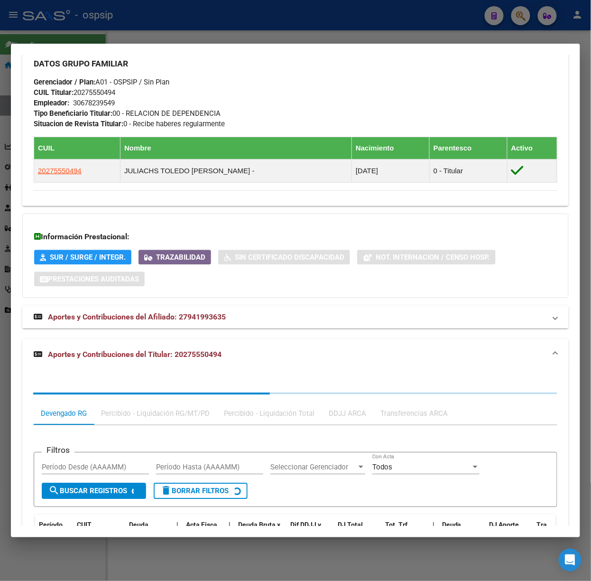
scroll to position [600, 0]
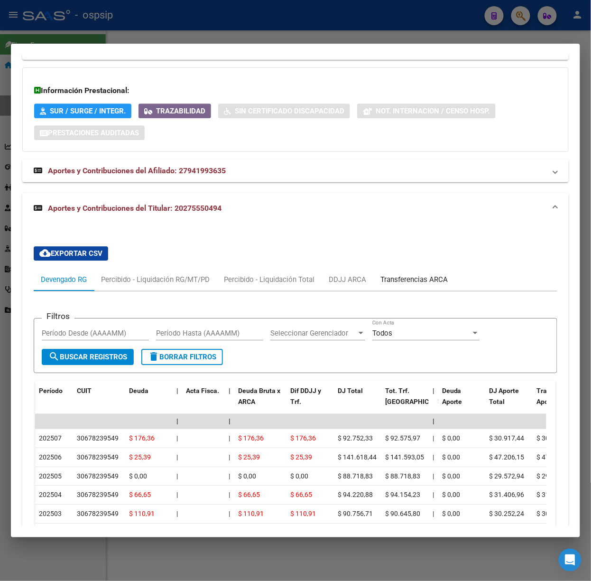
click at [410, 276] on div "Transferencias ARCA" at bounding box center [414, 279] width 67 height 10
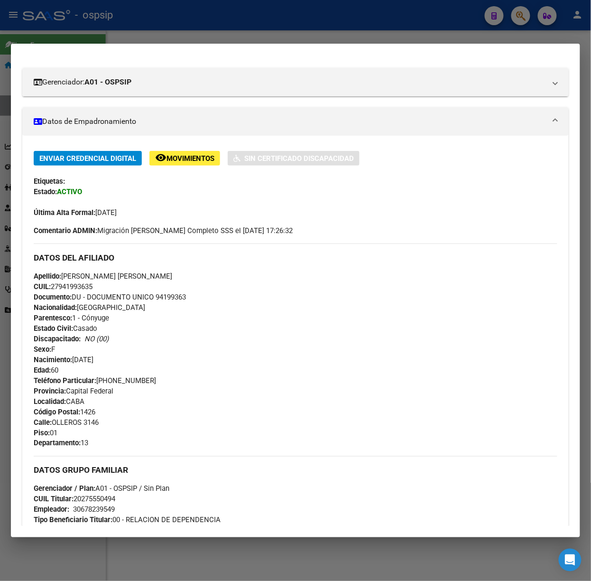
scroll to position [30, 0]
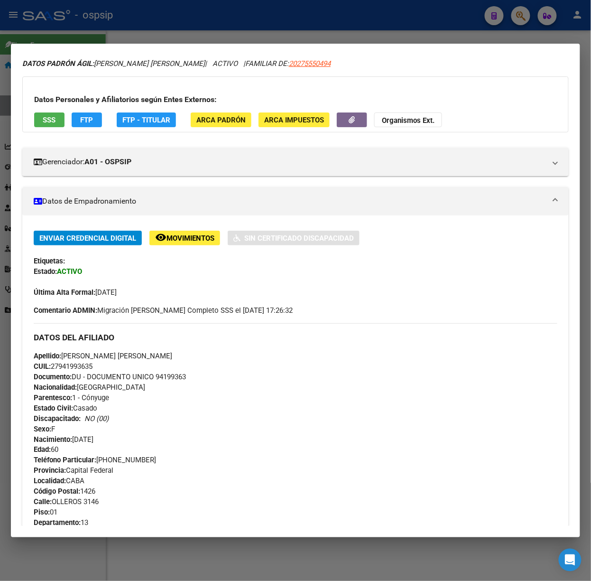
click at [59, 128] on div "Datos Personales y Afiliatorios según Entes Externos: SSS FTP FTP - Titular ARC…" at bounding box center [295, 104] width 547 height 56
click at [55, 116] on span "SSS" at bounding box center [49, 120] width 13 height 9
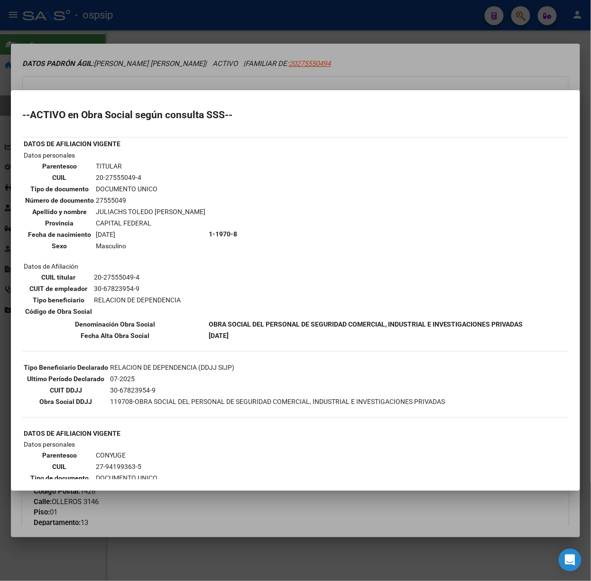
click at [200, 72] on div at bounding box center [295, 290] width 591 height 581
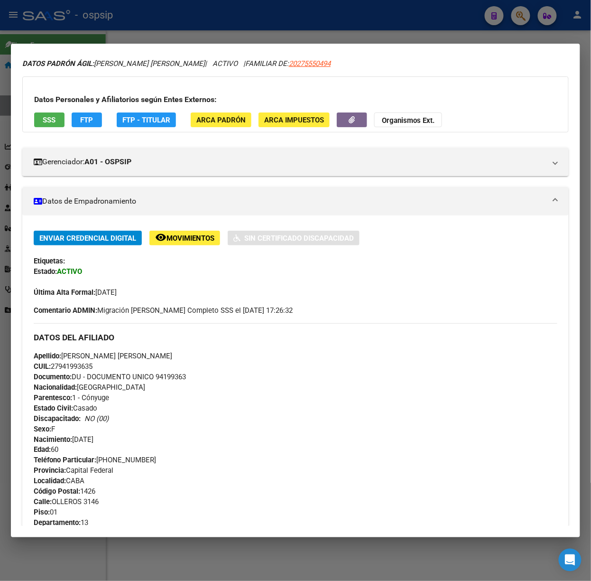
click at [195, 52] on mat-dialog-container "Análisis Afiliado - CUIL: 27941993635 DATOS [PERSON_NAME] ÁGIL: [PERSON_NAME] […" at bounding box center [295, 291] width 569 height 494
click at [192, 45] on mat-dialog-container "Análisis Afiliado - CUIL: 27941993635 DATOS [PERSON_NAME] ÁGIL: [PERSON_NAME] […" at bounding box center [295, 291] width 569 height 494
click at [187, 34] on div at bounding box center [295, 290] width 591 height 581
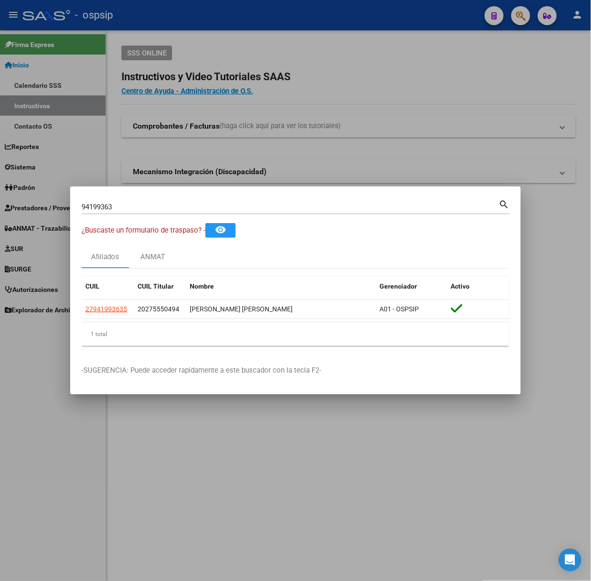
click at [196, 212] on div "94199363 Buscar (apellido, dni, cuil, nro traspaso, cuit, obra social)" at bounding box center [291, 207] width 418 height 14
click at [196, 209] on input "94199363" at bounding box center [291, 207] width 418 height 9
type input "93968118"
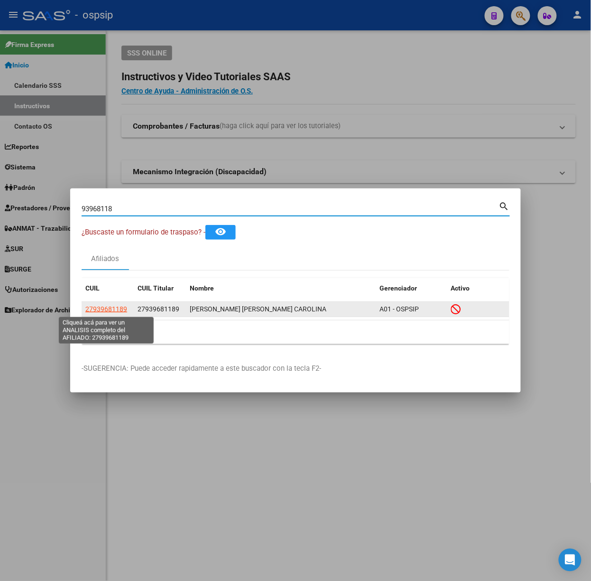
click at [112, 308] on span "27939681189" at bounding box center [106, 309] width 42 height 8
type textarea "27939681189"
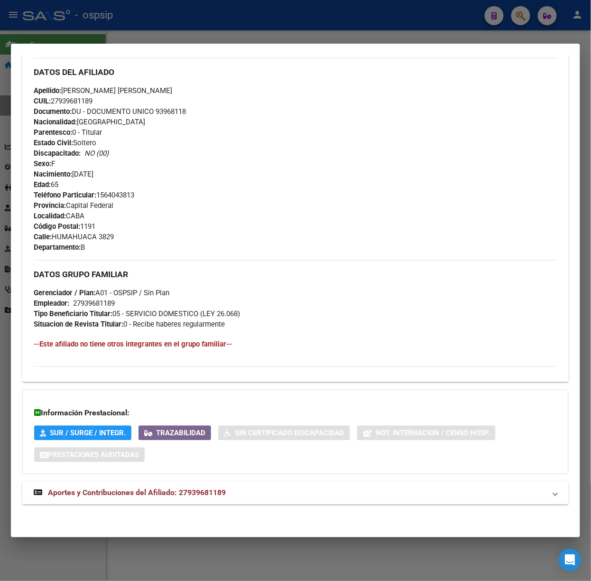
click at [240, 498] on mat-panel-title "Aportes y Contribuciones del Afiliado: 27939681189" at bounding box center [290, 492] width 512 height 11
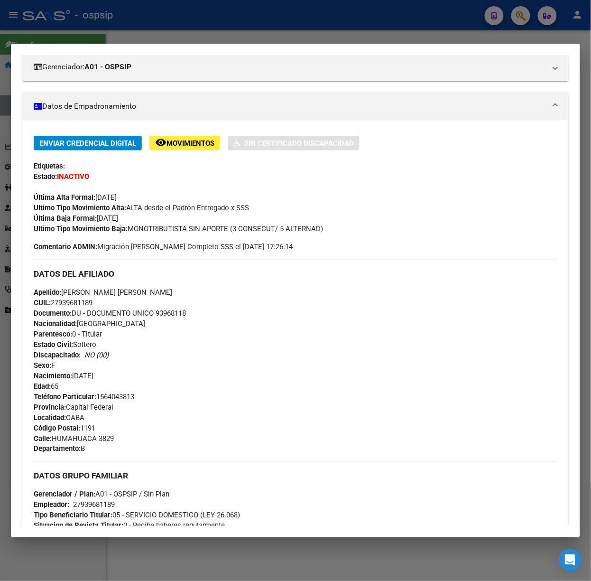
scroll to position [0, 0]
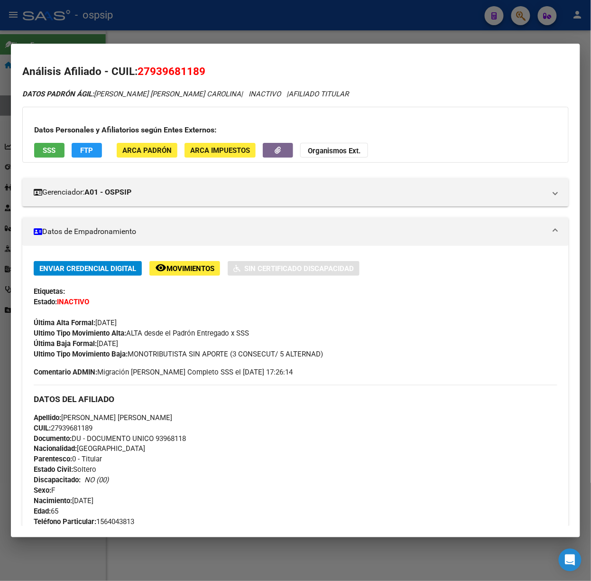
click at [39, 137] on div "Datos Personales y Afiliatorios según Entes Externos: SSS FTP ARCA Padrón ARCA …" at bounding box center [295, 135] width 547 height 56
click at [47, 145] on button "SSS" at bounding box center [49, 150] width 30 height 15
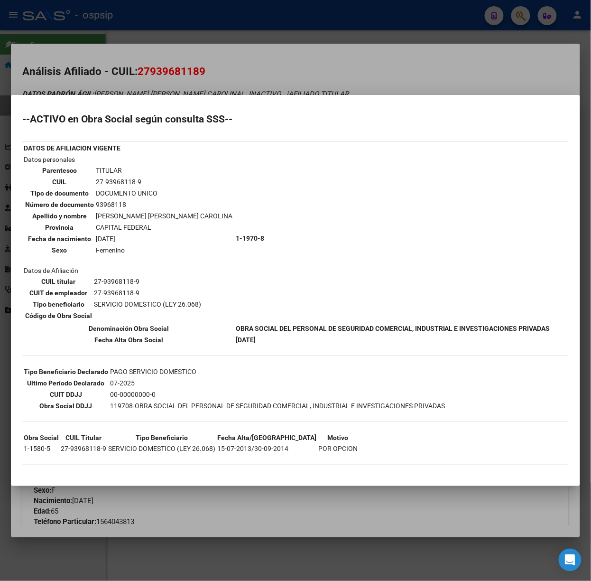
click at [163, 91] on div at bounding box center [295, 290] width 591 height 581
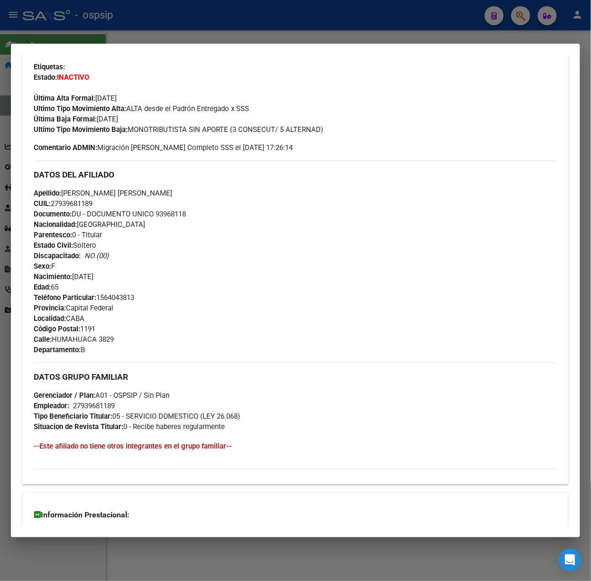
scroll to position [443, 0]
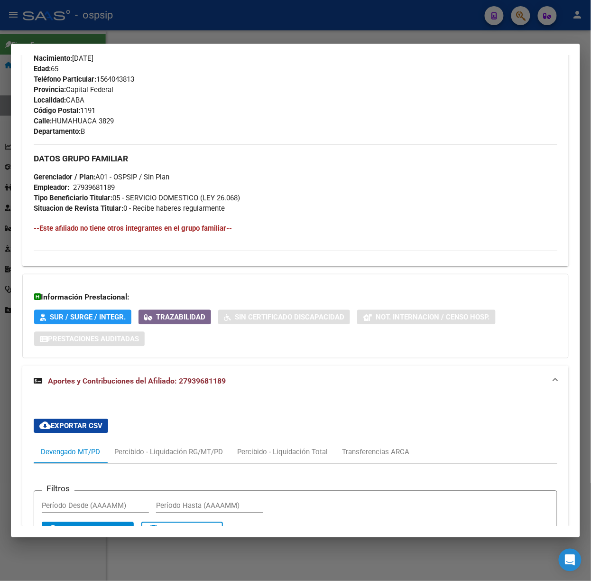
click at [164, 23] on div at bounding box center [295, 290] width 591 height 581
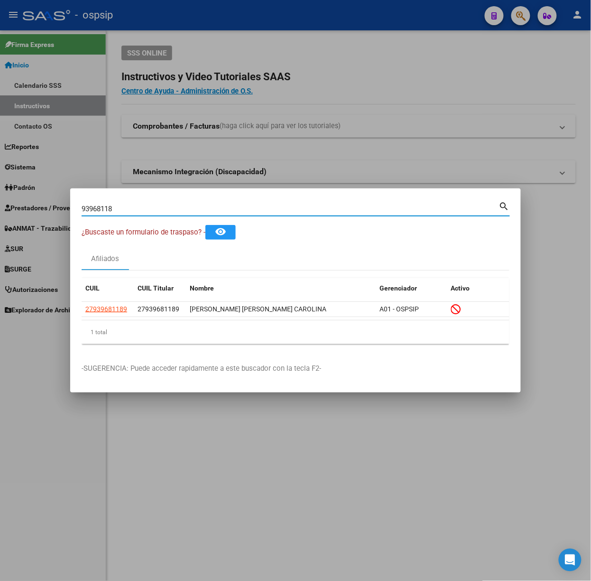
click at [113, 207] on input "93968118" at bounding box center [291, 209] width 418 height 9
type input "94065143"
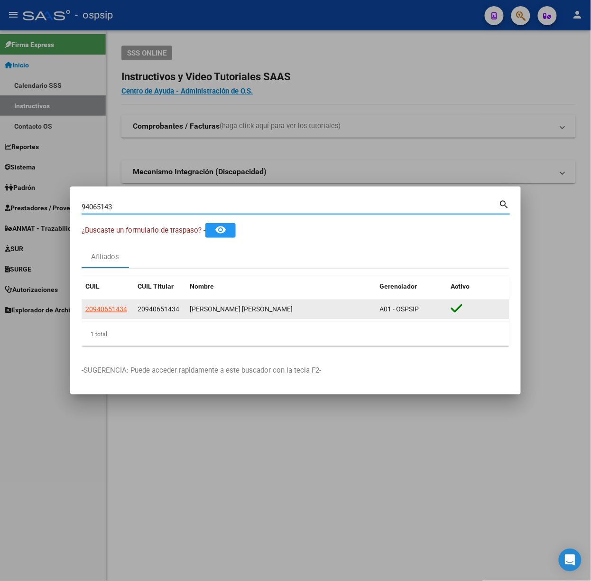
click at [93, 308] on span "20940651434" at bounding box center [106, 309] width 42 height 8
type textarea "20940651434"
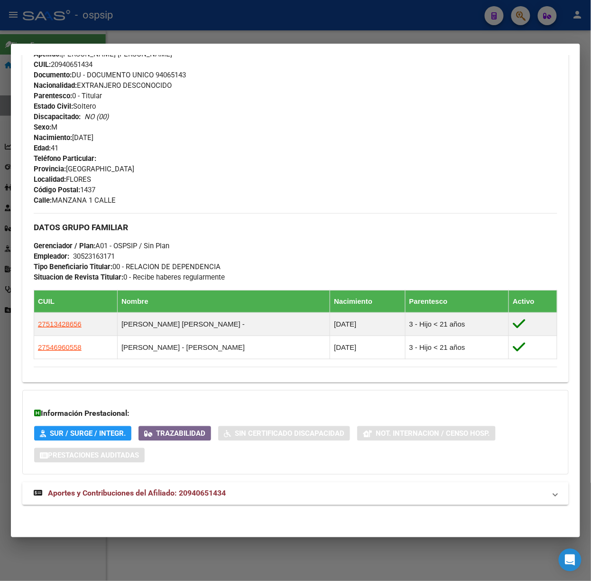
scroll to position [334, 0]
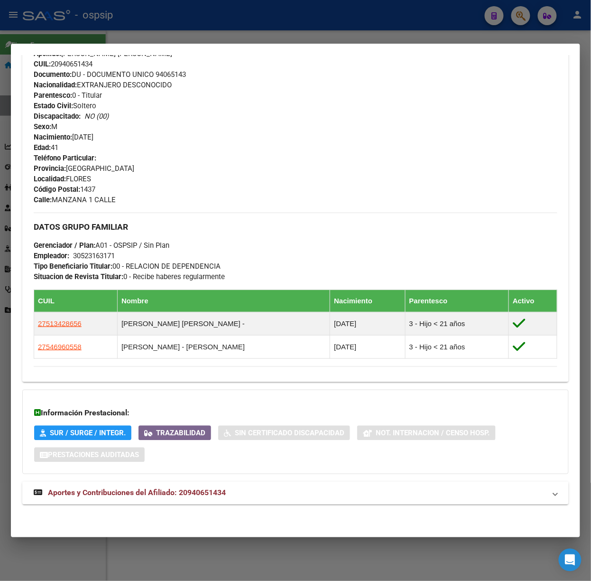
click at [212, 468] on div "Información Prestacional: SUR / SURGE / INTEGR. Trazabilidad Sin Certificado Di…" at bounding box center [295, 432] width 547 height 84
click at [209, 494] on span "Aportes y Contribuciones del Afiliado: 20940651434" at bounding box center [137, 492] width 178 height 9
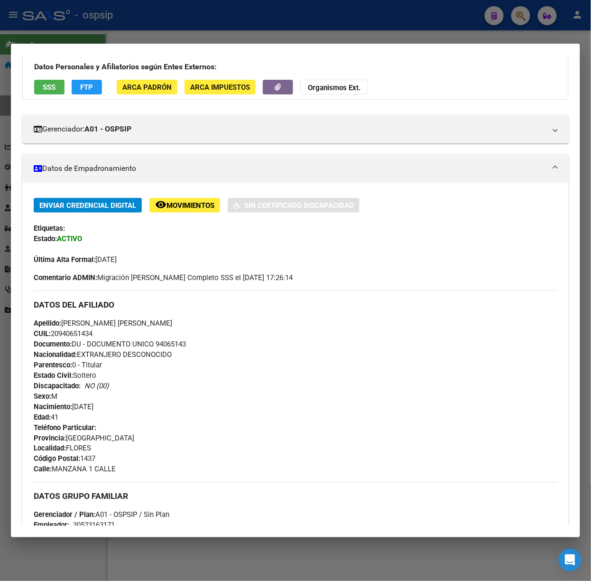
scroll to position [0, 0]
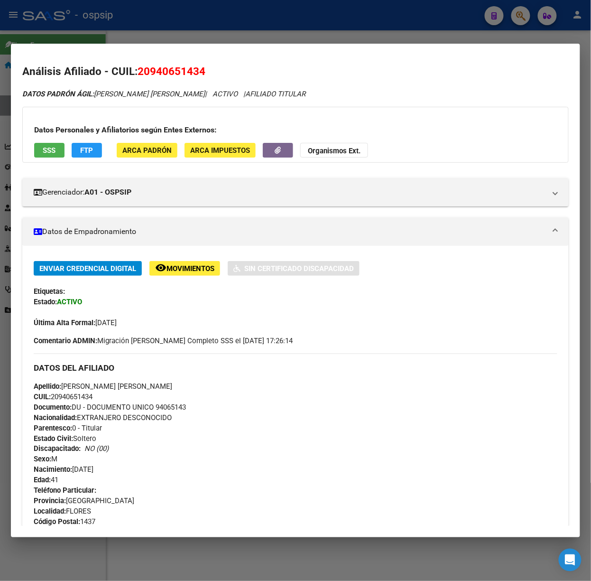
click at [46, 150] on span "SSS" at bounding box center [49, 150] width 13 height 9
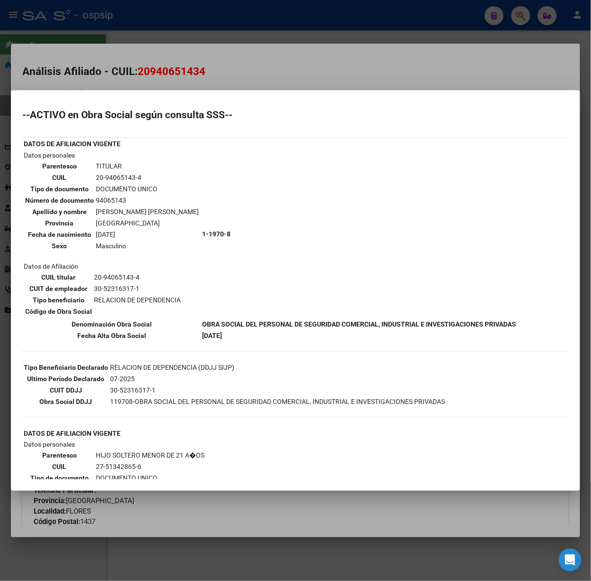
click at [158, 78] on div at bounding box center [295, 290] width 591 height 581
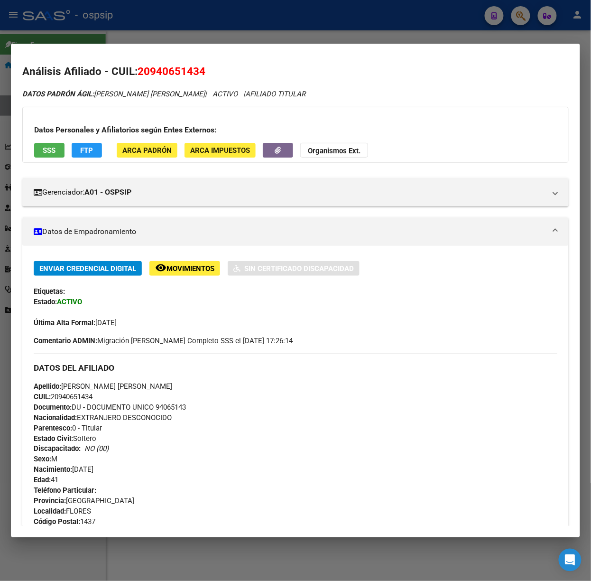
click at [118, 17] on div at bounding box center [295, 290] width 591 height 581
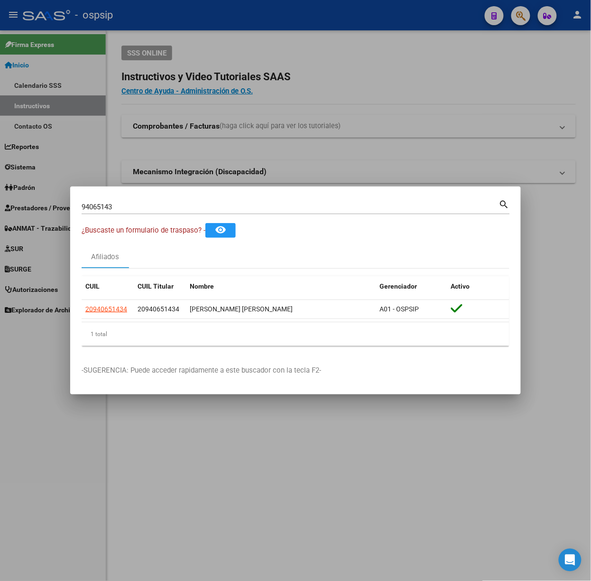
click at [161, 214] on div "94065143 Buscar (apellido, dni, [PERSON_NAME], [PERSON_NAME], cuit, obra social…" at bounding box center [296, 210] width 429 height 25
click at [158, 211] on div "94065143 Buscar (apellido, dni, [PERSON_NAME], [PERSON_NAME], cuit, obra social)" at bounding box center [291, 207] width 418 height 14
click at [156, 204] on input "94065143" at bounding box center [291, 207] width 418 height 9
type input "93596096"
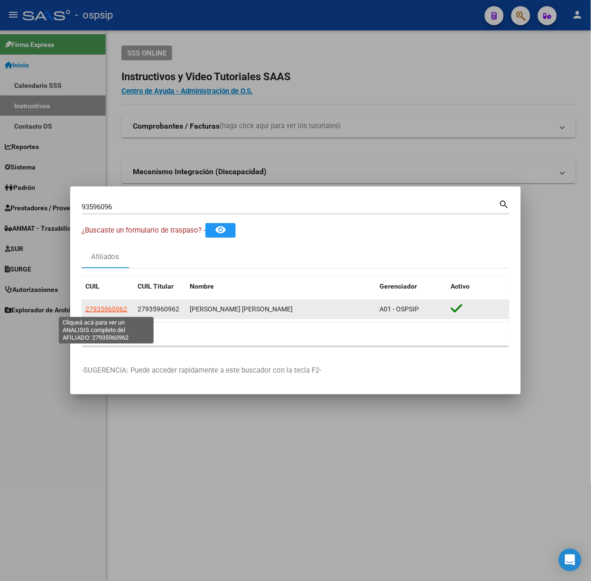
click at [109, 311] on span "27935960962" at bounding box center [106, 309] width 42 height 8
type textarea "27935960962"
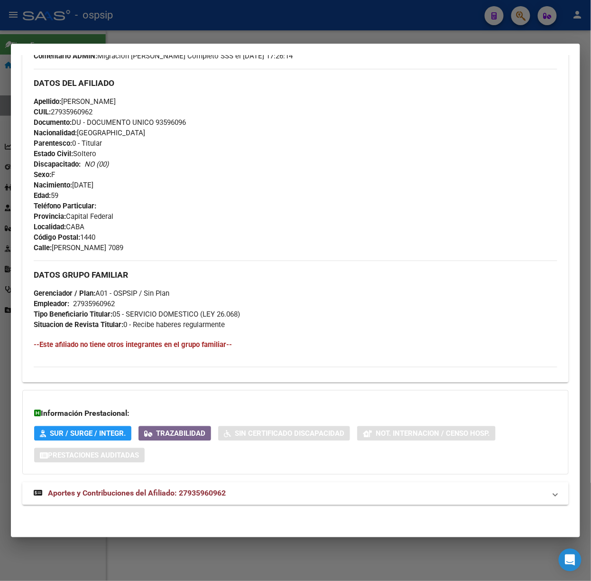
scroll to position [307, 0]
click at [210, 478] on div "DATOS PADRÓN ÁGIL: [PERSON_NAME] | ACTIVO | AFILIADO TITULAR Datos Personales y…" at bounding box center [295, 149] width 547 height 733
click at [211, 493] on span "Aportes y Contribuciones del Afiliado: 27935960962" at bounding box center [137, 492] width 178 height 9
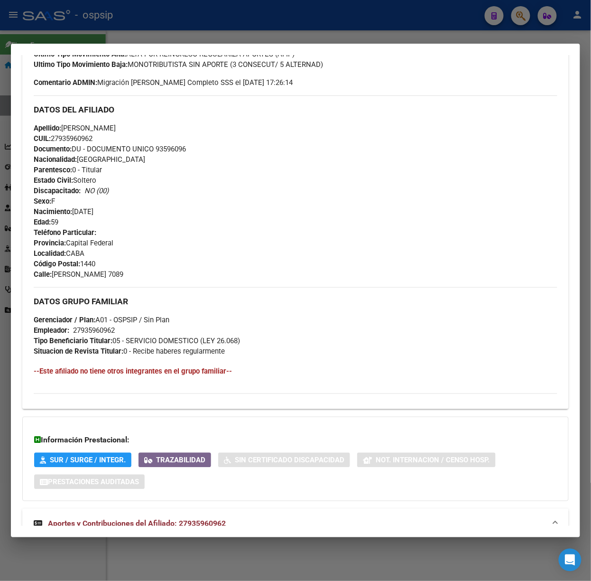
scroll to position [0, 0]
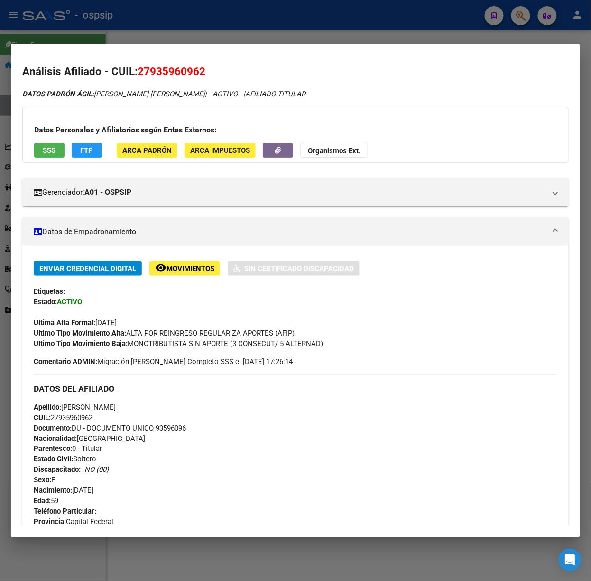
click at [44, 146] on span "SSS" at bounding box center [49, 150] width 13 height 9
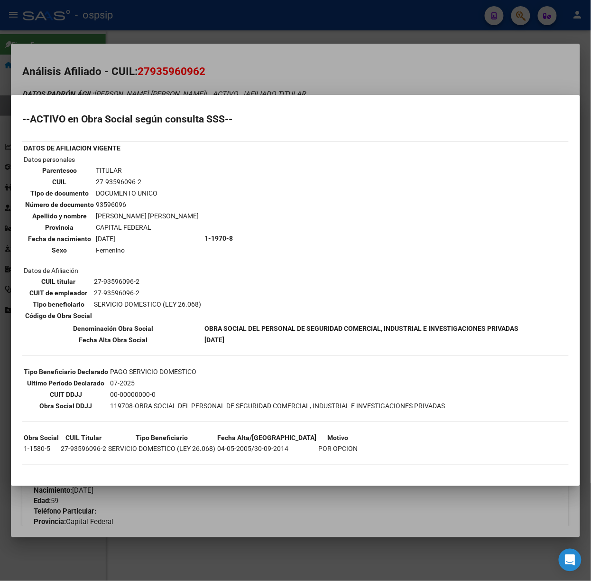
click at [198, 85] on div at bounding box center [295, 290] width 591 height 581
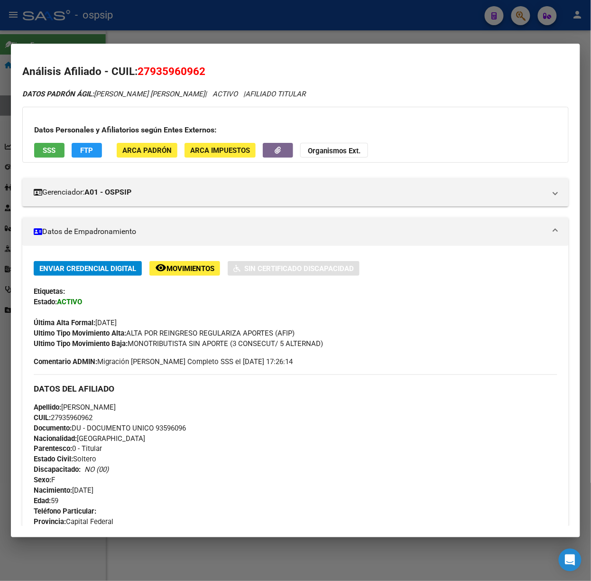
click at [151, 31] on div at bounding box center [295, 290] width 591 height 581
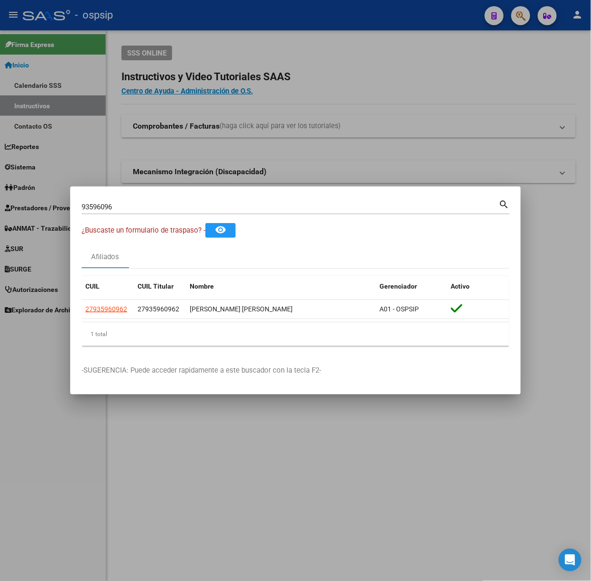
click at [166, 213] on div "93596096 Buscar (apellido, dni, [PERSON_NAME], nro traspaso, cuit, obra social)" at bounding box center [291, 207] width 418 height 14
click at [162, 213] on div "93596096 Buscar (apellido, dni, [PERSON_NAME], nro traspaso, cuit, obra social)" at bounding box center [291, 207] width 418 height 14
click at [160, 209] on input "93596096" at bounding box center [291, 207] width 418 height 9
type input "53087440"
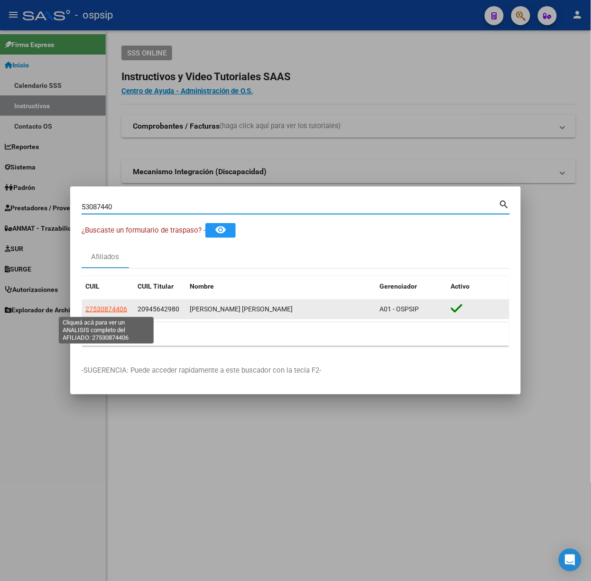
click at [108, 312] on span "27530874406" at bounding box center [106, 309] width 42 height 8
type textarea "27530874406"
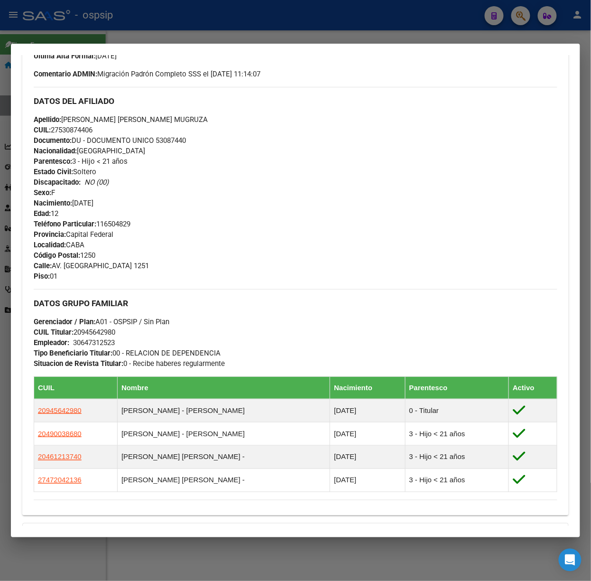
scroll to position [424, 0]
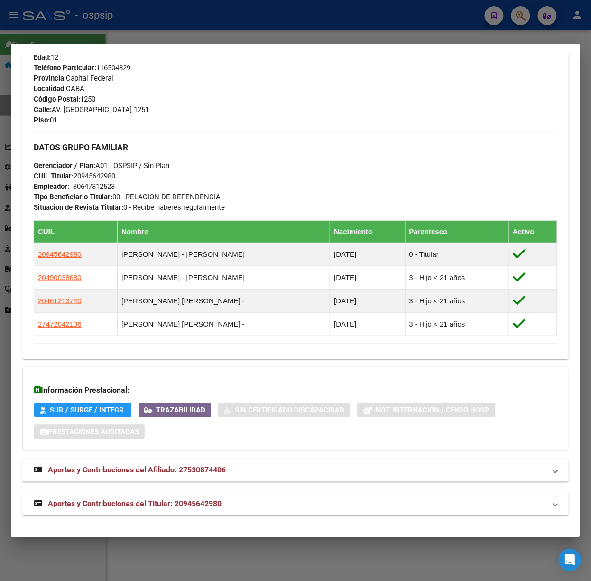
click at [176, 499] on span "Aportes y Contribuciones del Titular: 20945642980" at bounding box center [135, 503] width 174 height 9
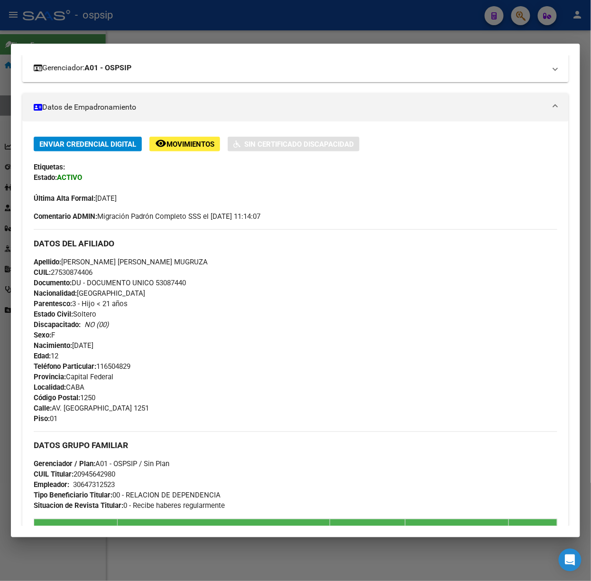
scroll to position [0, 0]
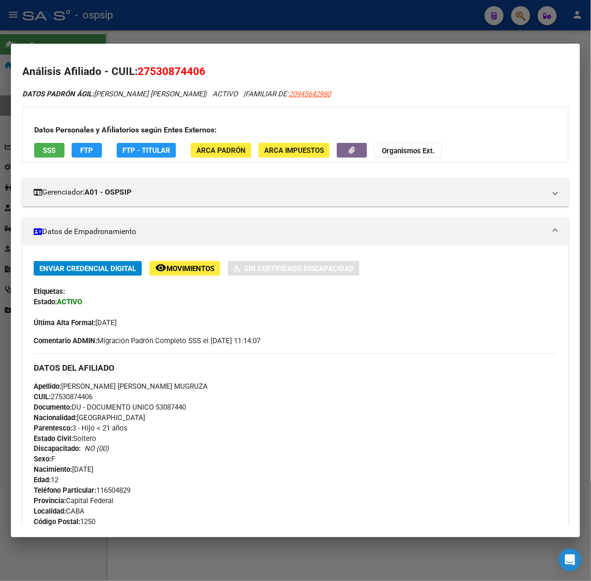
click at [45, 152] on span "SSS" at bounding box center [49, 150] width 13 height 9
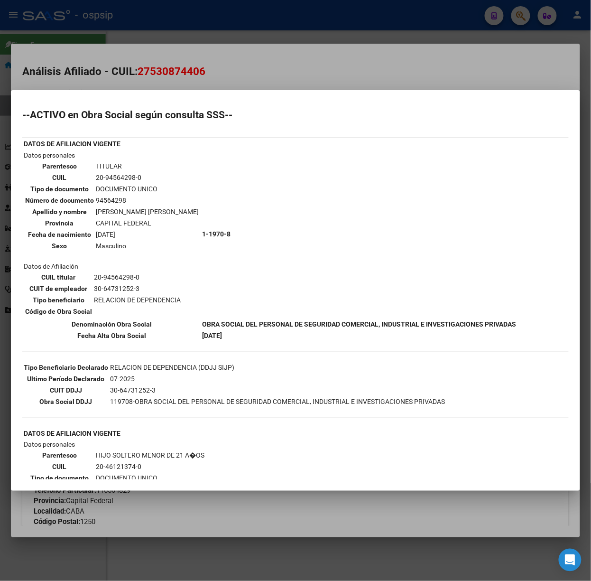
click at [91, 85] on div at bounding box center [295, 290] width 591 height 581
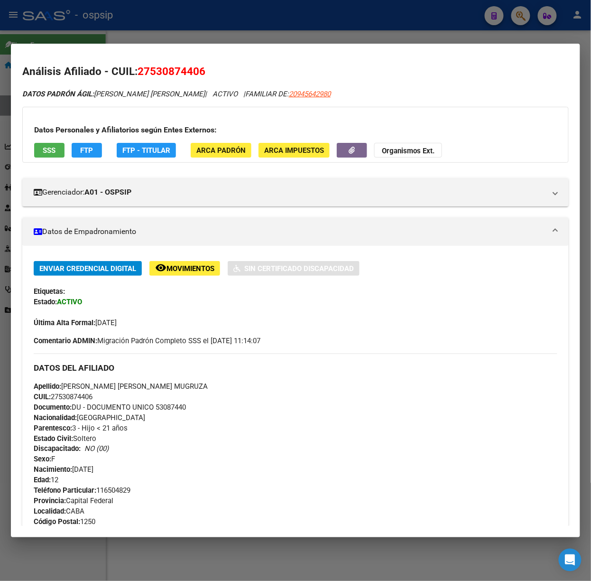
click at [82, 40] on div at bounding box center [295, 290] width 591 height 581
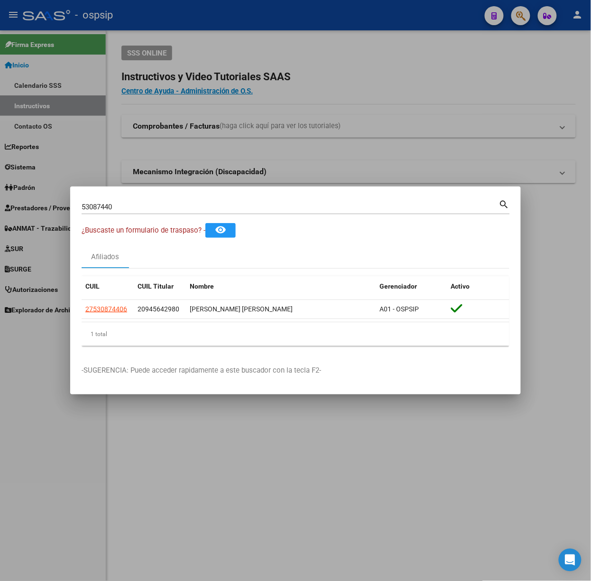
click at [125, 207] on input "53087440" at bounding box center [291, 207] width 418 height 9
type input "16619511"
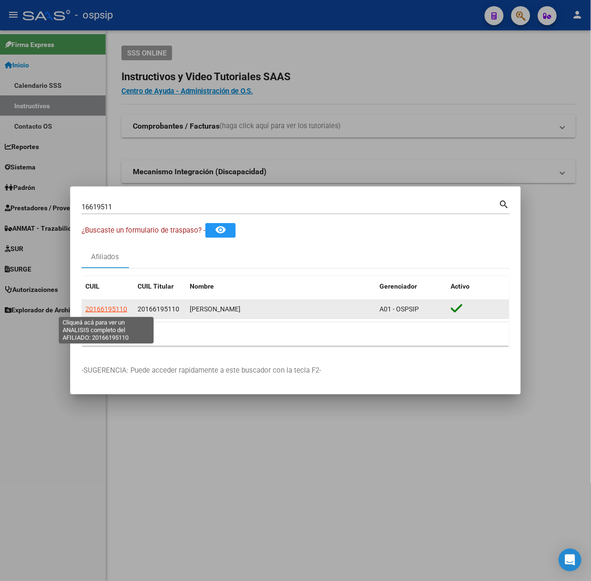
click at [99, 308] on span "20166195110" at bounding box center [106, 309] width 42 height 8
type textarea "20166195110"
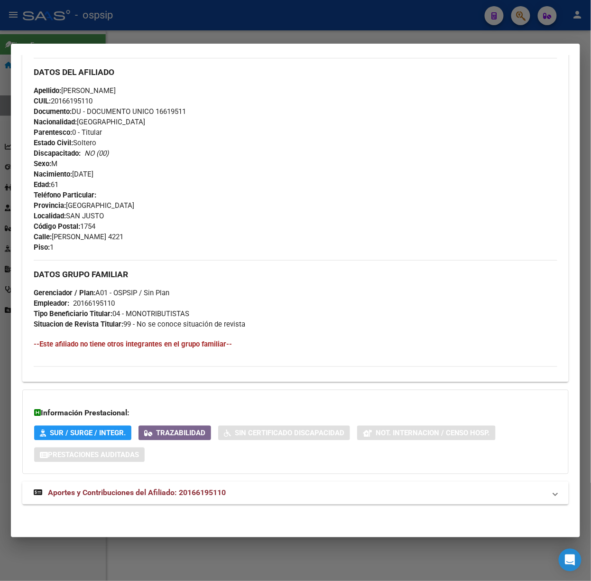
click at [175, 500] on mat-expansion-panel-header "Aportes y Contribuciones del Afiliado: 20166195110" at bounding box center [295, 493] width 547 height 23
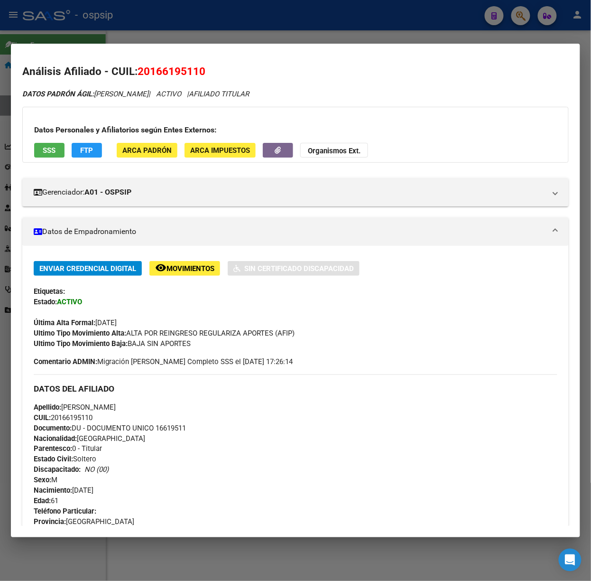
click at [46, 146] on span "SSS" at bounding box center [49, 150] width 13 height 9
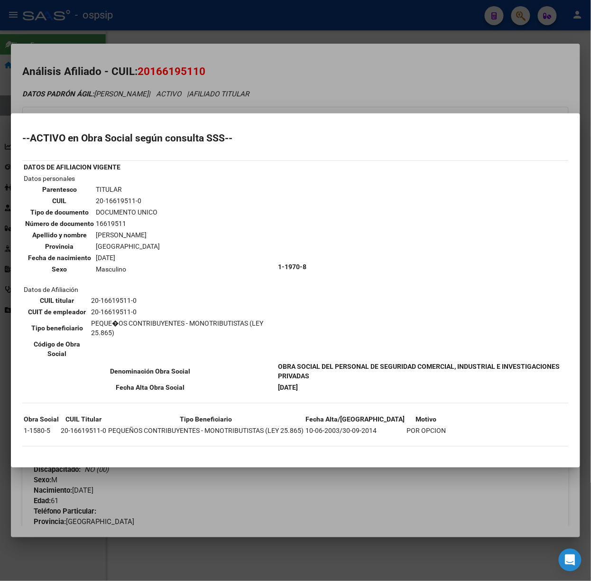
click at [185, 99] on div at bounding box center [295, 290] width 591 height 581
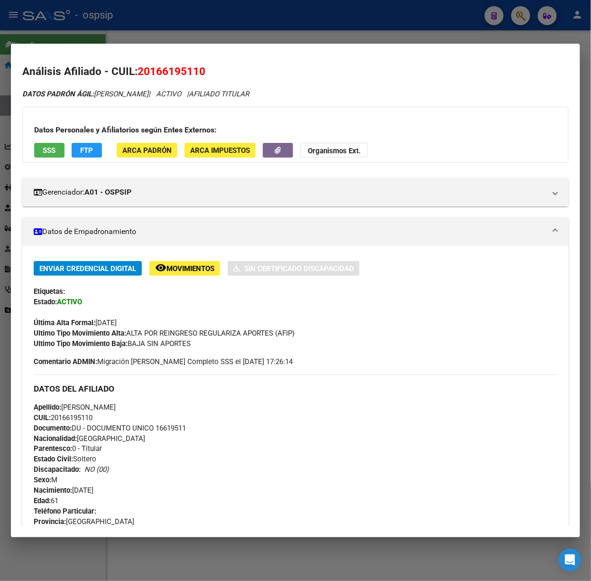
click at [135, 37] on div at bounding box center [295, 290] width 591 height 581
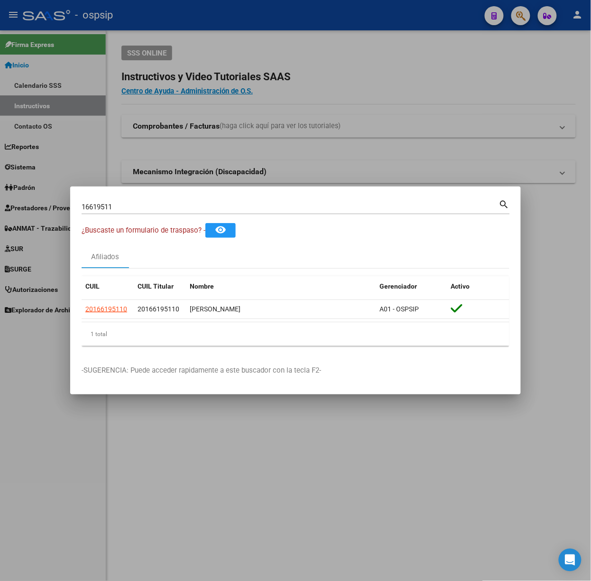
click at [148, 200] on div "16619511 Buscar (apellido, dni, cuil, [PERSON_NAME], cuit, obra social)" at bounding box center [291, 207] width 418 height 14
click at [149, 207] on input "16619511" at bounding box center [291, 207] width 418 height 9
type input "35929920"
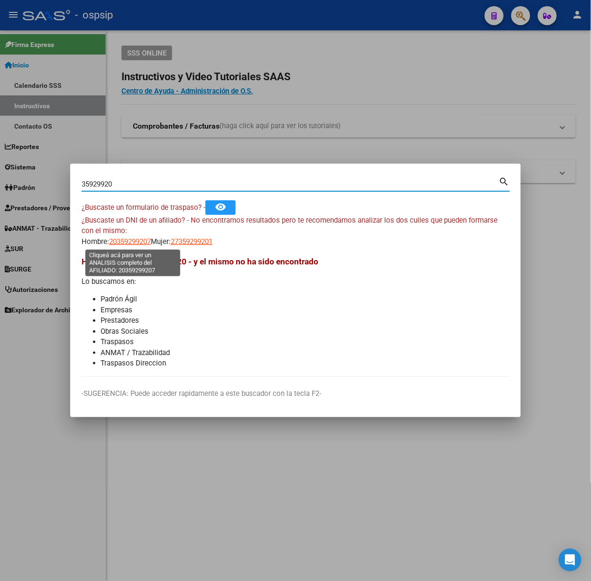
click at [118, 241] on span "20359299207" at bounding box center [130, 241] width 42 height 9
type textarea "20359299207"
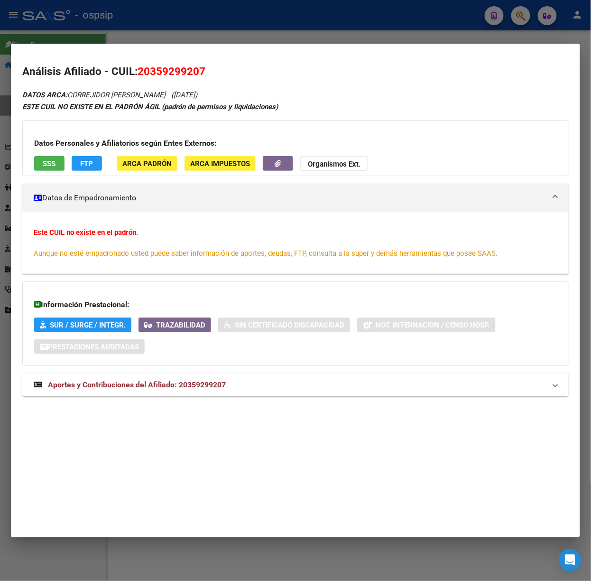
click at [190, 372] on div "DATOS ARCA: CORREJIDOR [PERSON_NAME] ([DATE]) ESTE CUIL NO EXISTE EN EL [PERSON…" at bounding box center [295, 248] width 547 height 318
click at [190, 374] on mat-expansion-panel-header "Aportes y Contribuciones del Afiliado: 20359299207" at bounding box center [295, 384] width 547 height 23
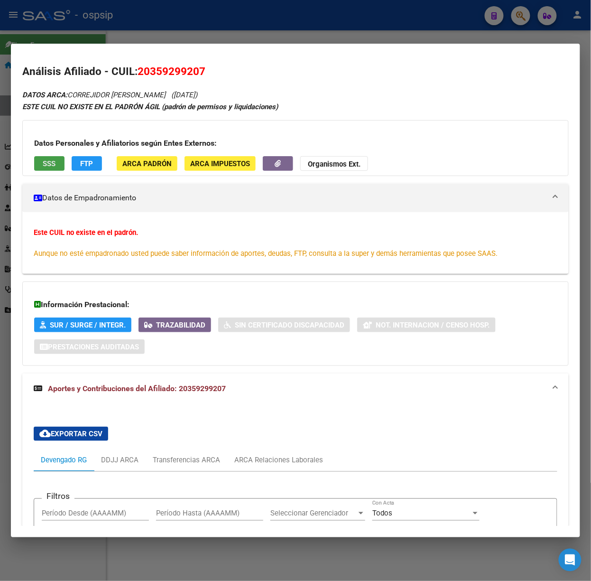
click at [44, 162] on span "SSS" at bounding box center [49, 163] width 13 height 9
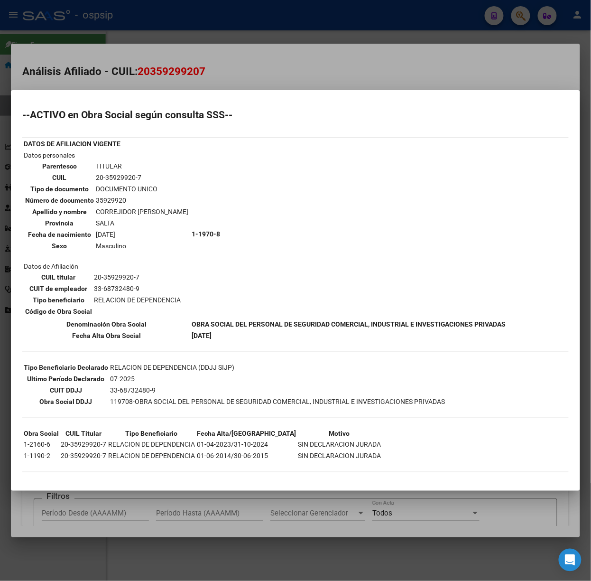
click at [109, 33] on div at bounding box center [295, 290] width 591 height 581
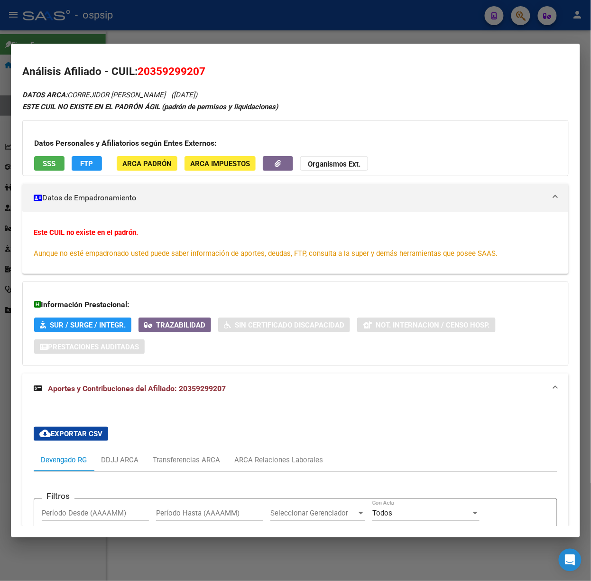
click at [109, 33] on div at bounding box center [295, 290] width 591 height 581
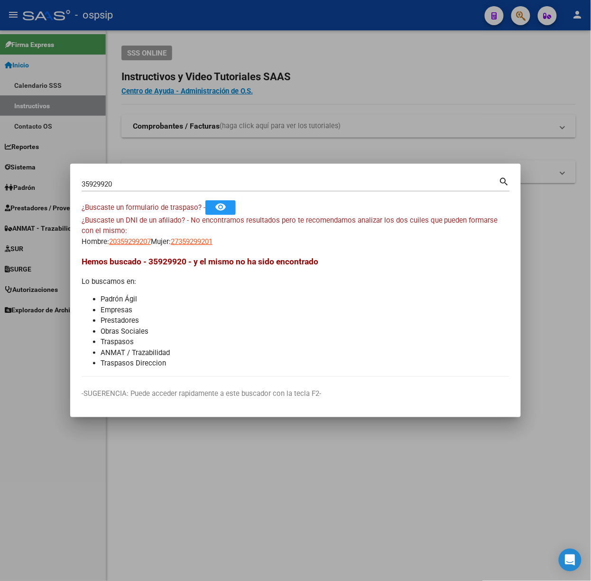
click at [173, 177] on div "35929920 Buscar (apellido, dni, cuil, nro traspaso, cuit, obra social)" at bounding box center [291, 184] width 418 height 14
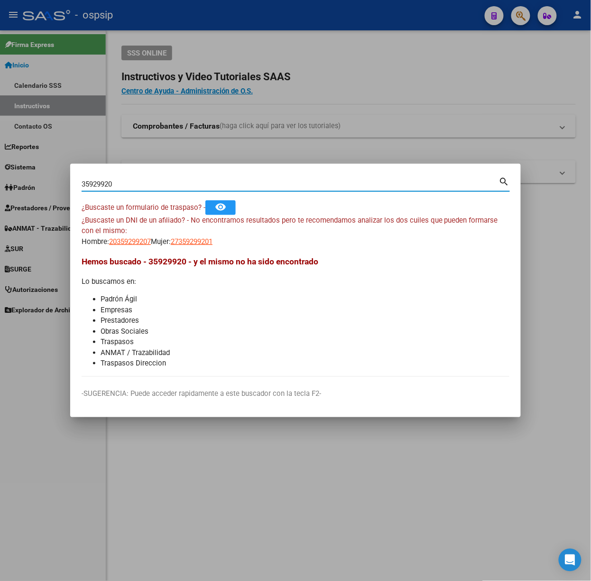
click at [173, 177] on div "35929920 Buscar (apellido, dni, cuil, nro traspaso, cuit, obra social)" at bounding box center [291, 184] width 418 height 14
click at [173, 185] on input "35929920" at bounding box center [291, 184] width 418 height 9
type input "21339055"
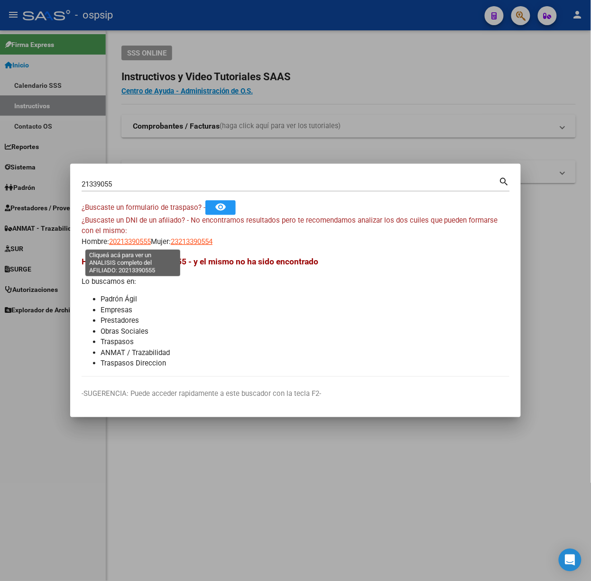
drag, startPoint x: 140, startPoint y: 243, endPoint x: 153, endPoint y: 256, distance: 18.1
click at [153, 256] on mat-dialog-content "21339055 Buscar (apellido, dni, cuil, nro traspaso, cuit, obra social) search ¿…" at bounding box center [295, 276] width 451 height 202
click at [181, 287] on div "Hemos buscado - 21339055 - y el mismo no ha sido encontrado Lo buscamos en: Pad…" at bounding box center [296, 311] width 428 height 113
click at [208, 230] on div "¿Buscaste un DNI de un afiliado? - No encontramos resultados pero te recomendam…" at bounding box center [296, 231] width 428 height 32
click at [210, 239] on span "23213390554" at bounding box center [192, 241] width 42 height 9
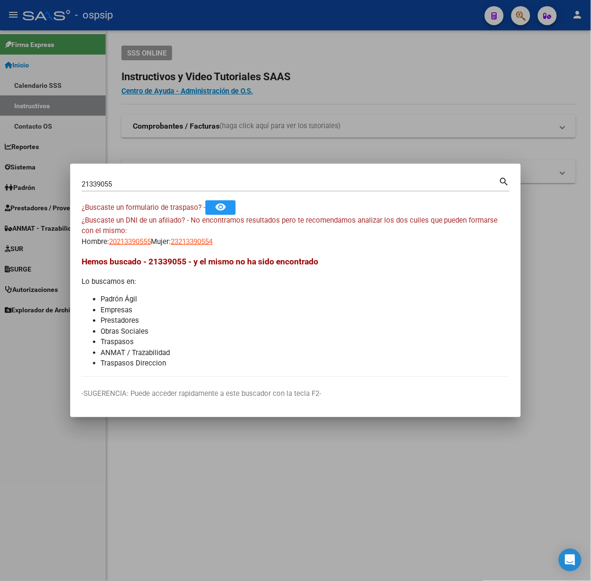
type textarea "23213390554"
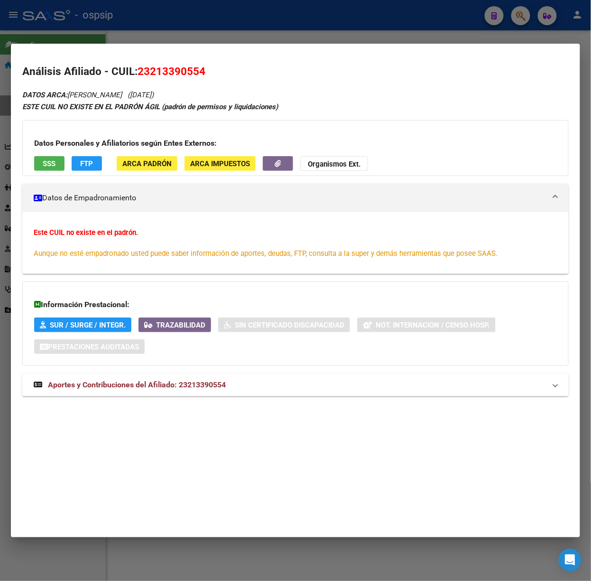
click at [171, 379] on mat-expansion-panel-header "Aportes y Contribuciones del Afiliado: 23213390554" at bounding box center [295, 384] width 547 height 23
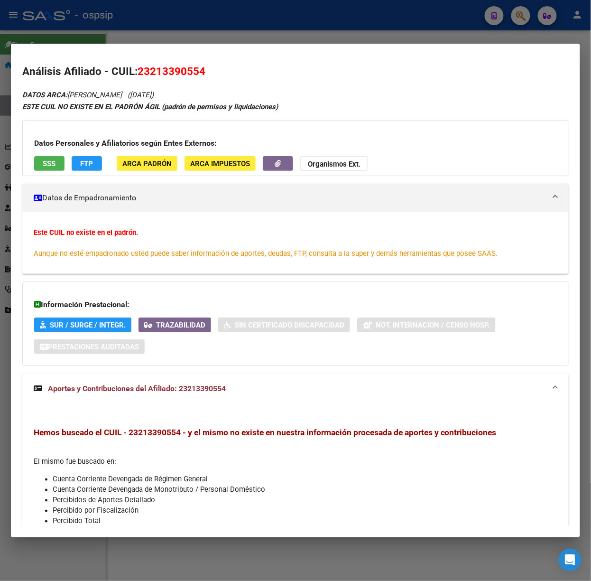
click at [139, 19] on div at bounding box center [295, 290] width 591 height 581
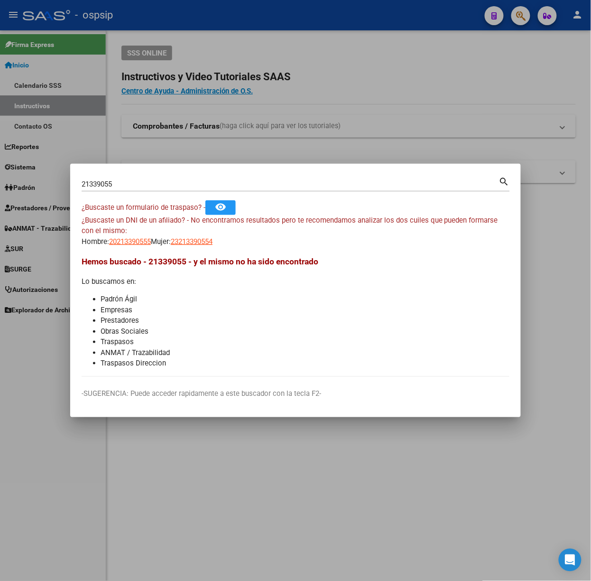
click at [133, 181] on input "21339055" at bounding box center [291, 184] width 418 height 9
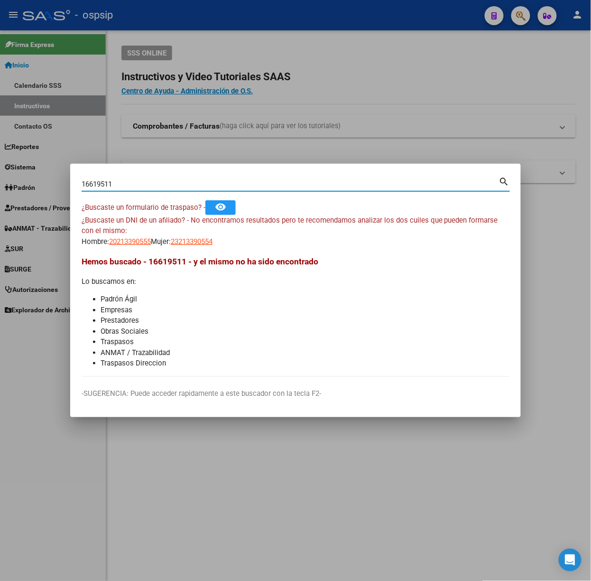
type input "16619511"
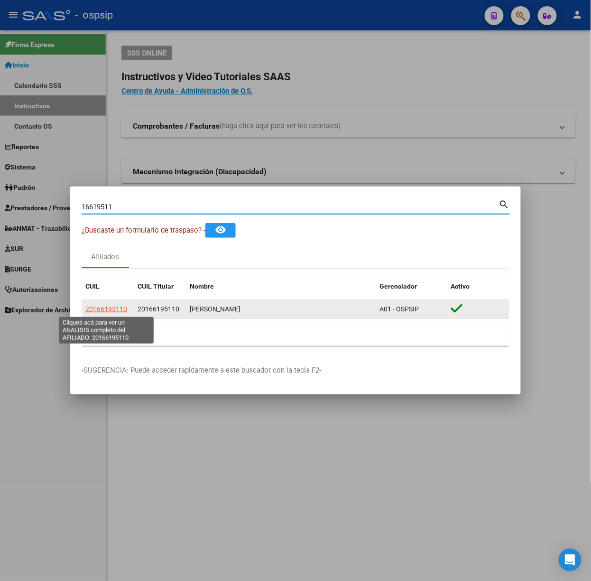
click at [97, 308] on span "20166195110" at bounding box center [106, 309] width 42 height 8
type textarea "20166195110"
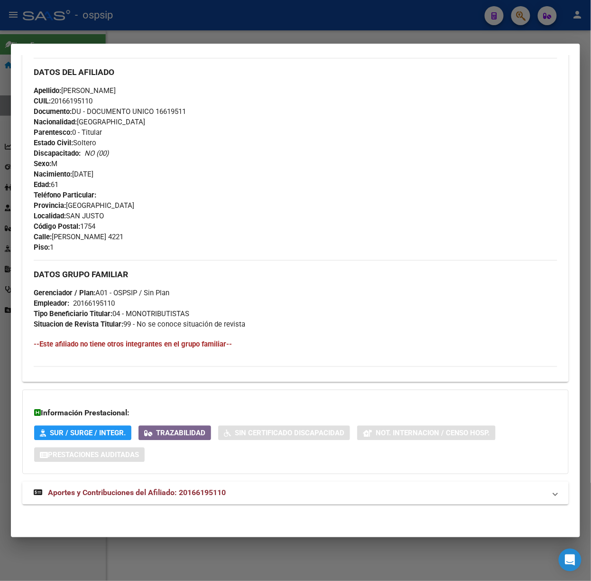
click at [194, 494] on span "Aportes y Contribuciones del Afiliado: 20166195110" at bounding box center [137, 492] width 178 height 9
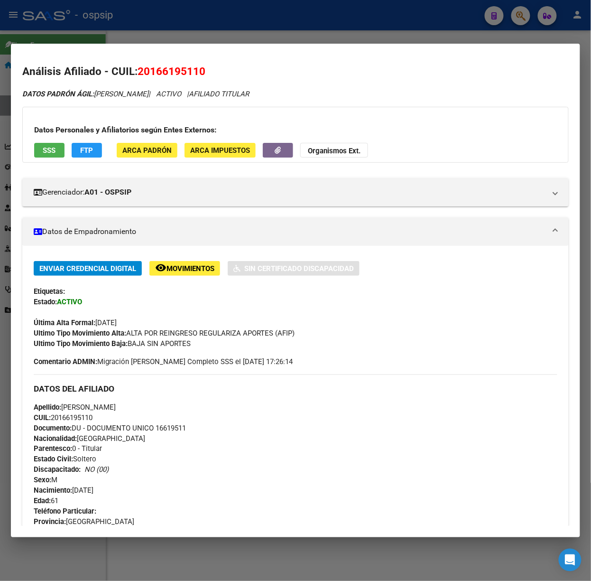
click at [92, 40] on div at bounding box center [295, 290] width 591 height 581
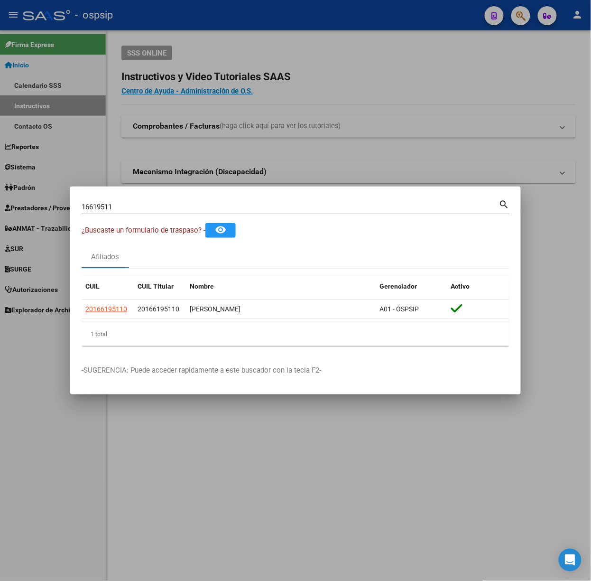
click at [124, 211] on input "16619511" at bounding box center [291, 207] width 418 height 9
type input "17124504"
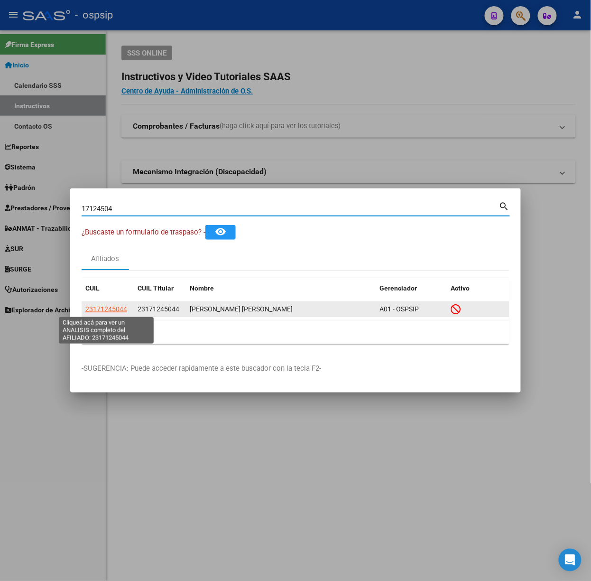
click at [114, 308] on span "23171245044" at bounding box center [106, 309] width 42 height 8
type textarea "23171245044"
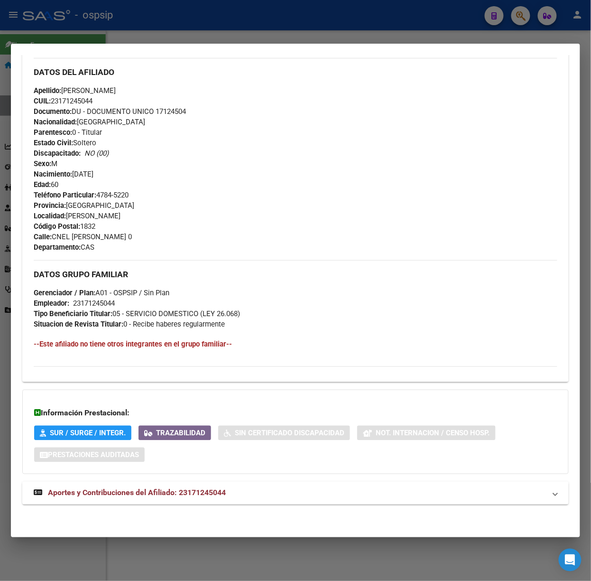
click at [217, 489] on span "Aportes y Contribuciones del Afiliado: 23171245044" at bounding box center [137, 492] width 178 height 9
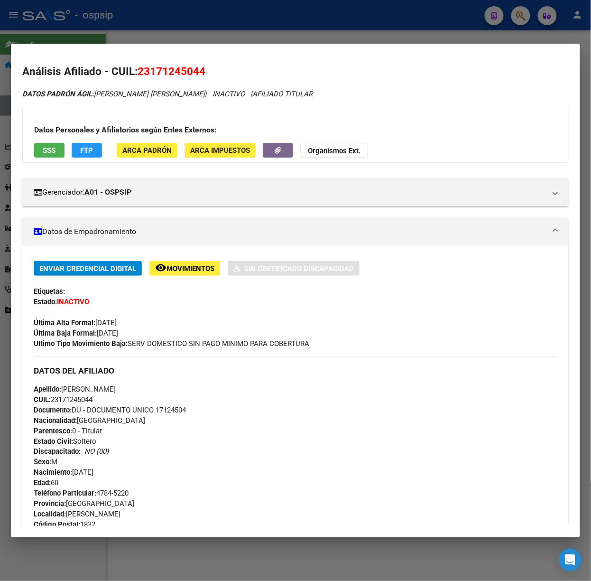
click at [59, 145] on button "SSS" at bounding box center [49, 150] width 30 height 15
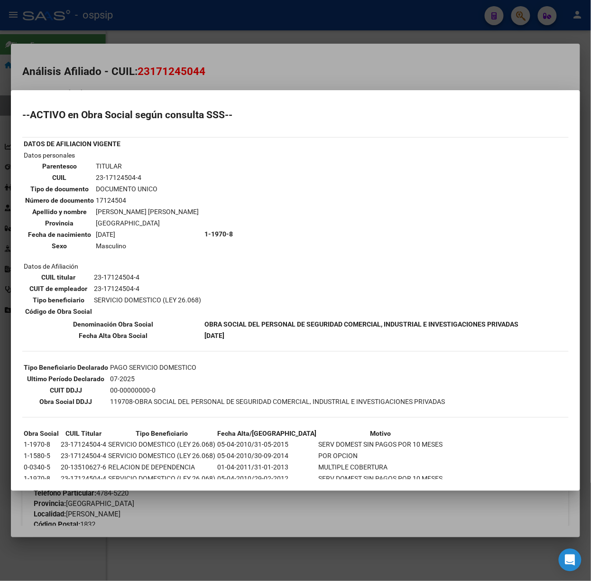
click at [147, 83] on div at bounding box center [295, 290] width 591 height 581
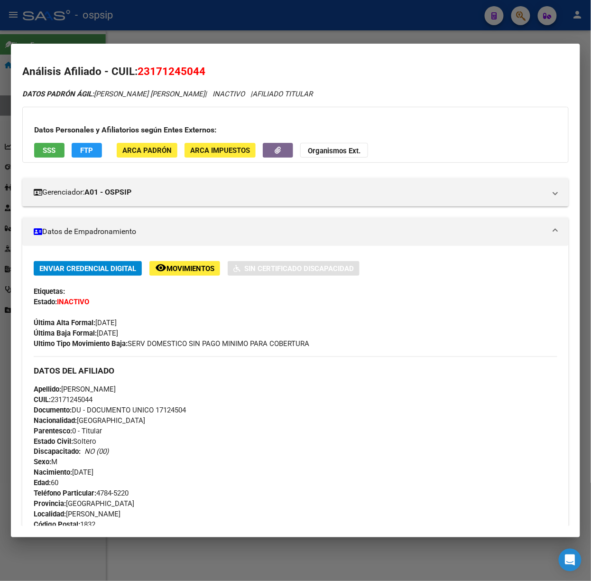
click at [156, 30] on div at bounding box center [295, 290] width 591 height 581
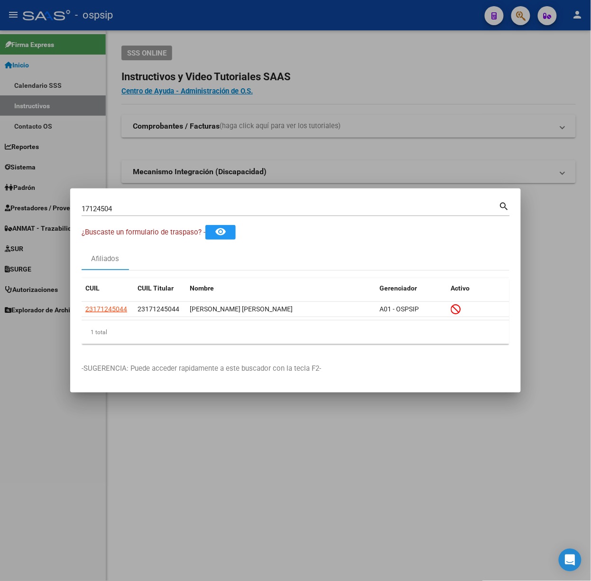
click at [203, 207] on input "17124504" at bounding box center [291, 209] width 418 height 9
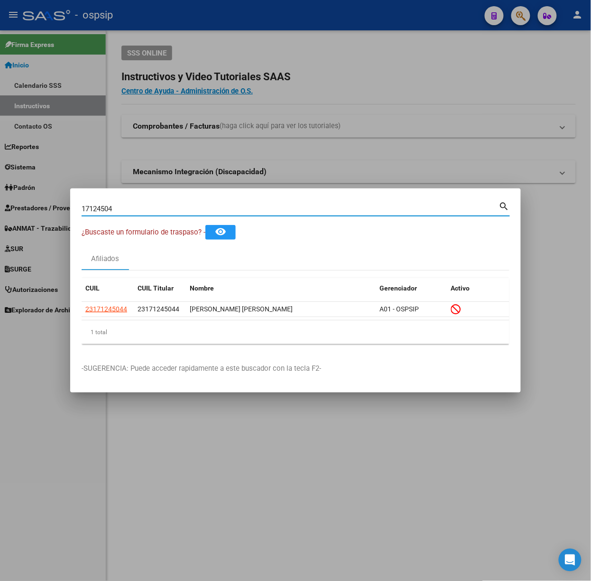
click at [203, 207] on input "17124504" at bounding box center [291, 209] width 418 height 9
type input "93596096"
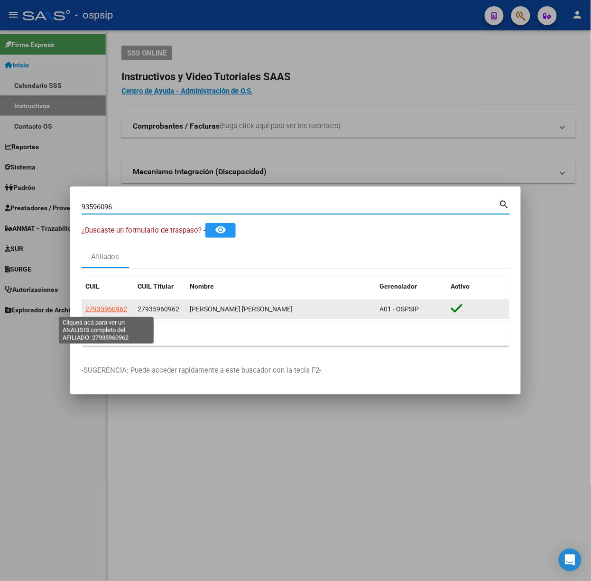
click at [117, 307] on span "27935960962" at bounding box center [106, 309] width 42 height 8
type textarea "27935960962"
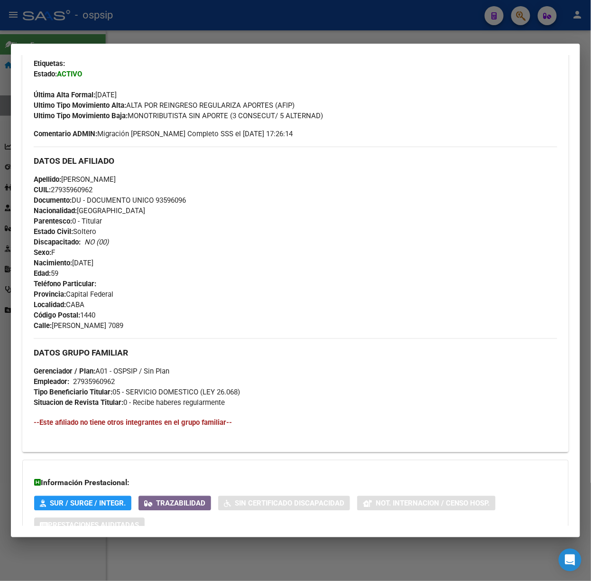
scroll to position [299, 0]
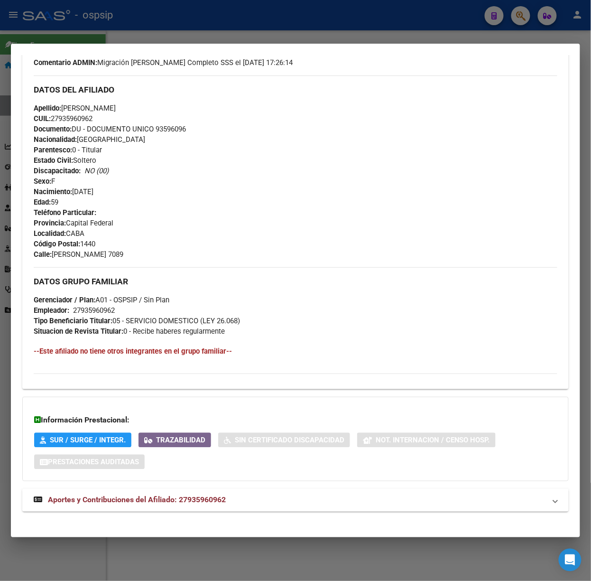
click at [232, 511] on mat-expansion-panel-header "Aportes y Contribuciones del Afiliado: 27935960962" at bounding box center [295, 500] width 547 height 23
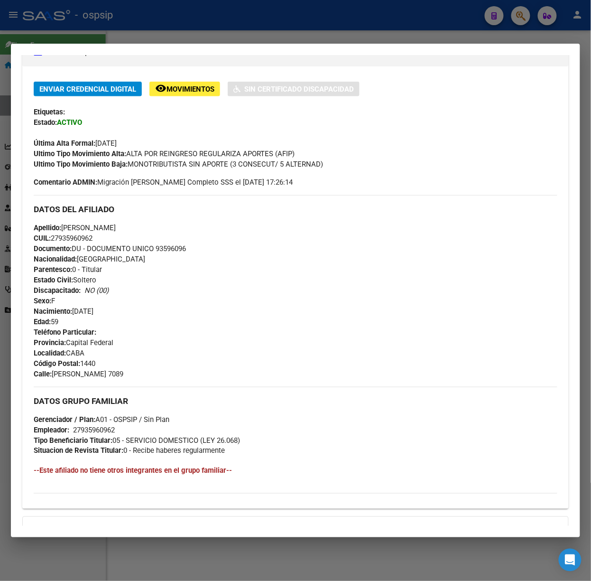
scroll to position [0, 0]
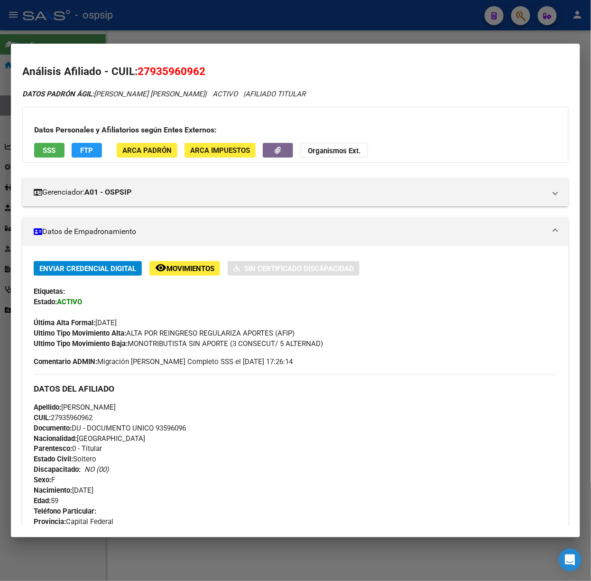
click at [44, 149] on span "SSS" at bounding box center [49, 150] width 13 height 9
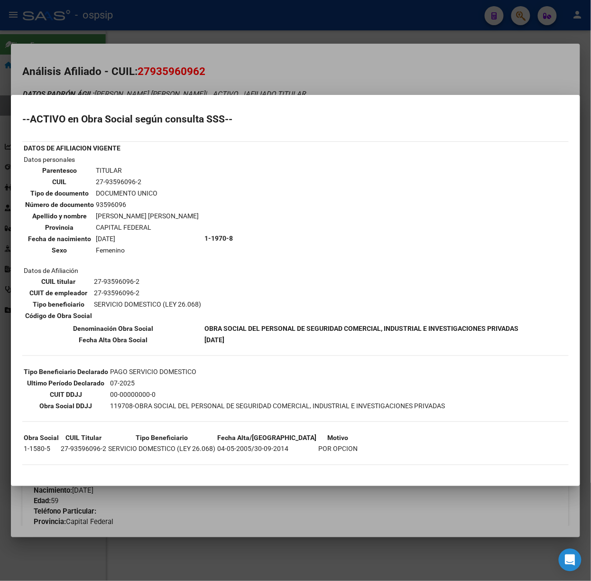
click at [178, 84] on div at bounding box center [295, 290] width 591 height 581
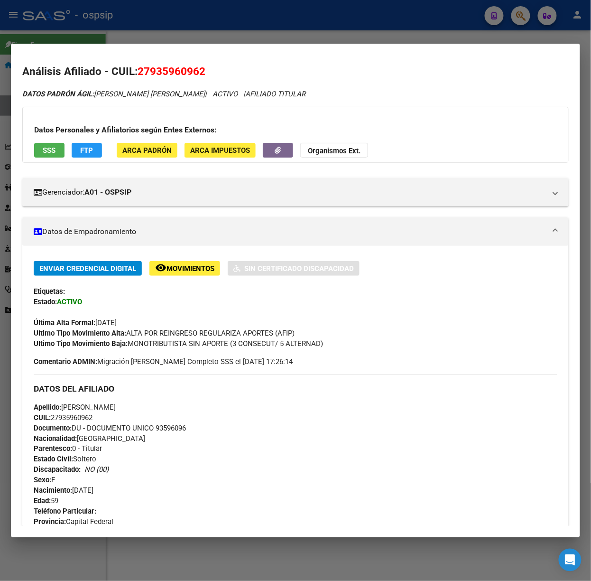
click at [128, 19] on div at bounding box center [295, 290] width 591 height 581
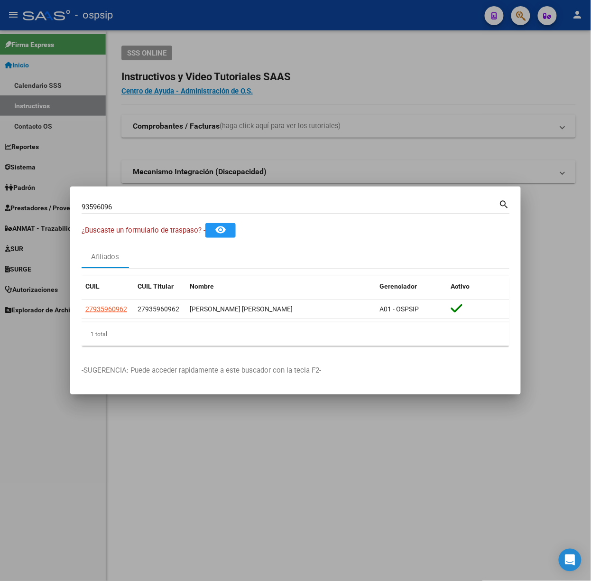
click at [101, 196] on mat-dialog-container "93596096 Buscar (apellido, dni, cuil, nro traspaso, cuit, obra social) search ¿…" at bounding box center [295, 290] width 451 height 208
click at [103, 196] on mat-dialog-container "93596096 Buscar (apellido, dni, cuil, nro traspaso, cuit, obra social) search ¿…" at bounding box center [295, 290] width 451 height 208
click at [104, 201] on div "93596096 Buscar (apellido, dni, [PERSON_NAME], nro traspaso, cuit, obra social)" at bounding box center [291, 207] width 418 height 14
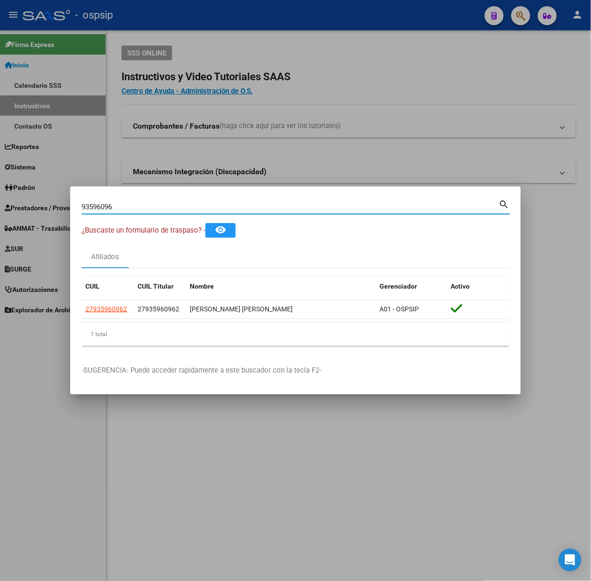
click at [107, 204] on input "93596096" at bounding box center [291, 207] width 418 height 9
type input "19034670"
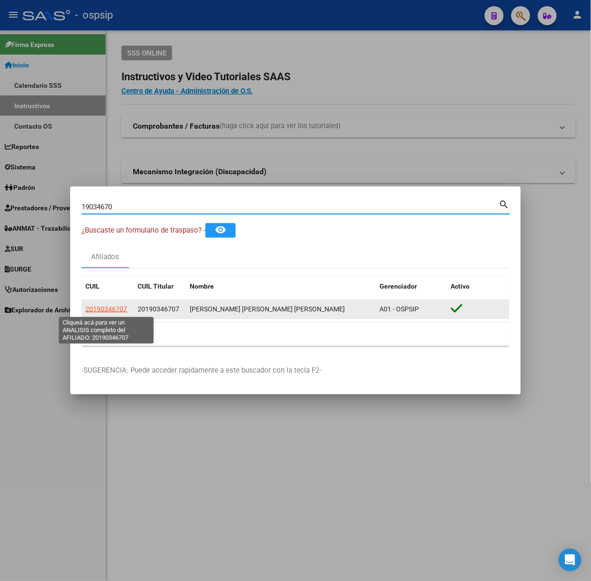
click at [107, 308] on span "20190346707" at bounding box center [106, 309] width 42 height 8
type textarea "20190346707"
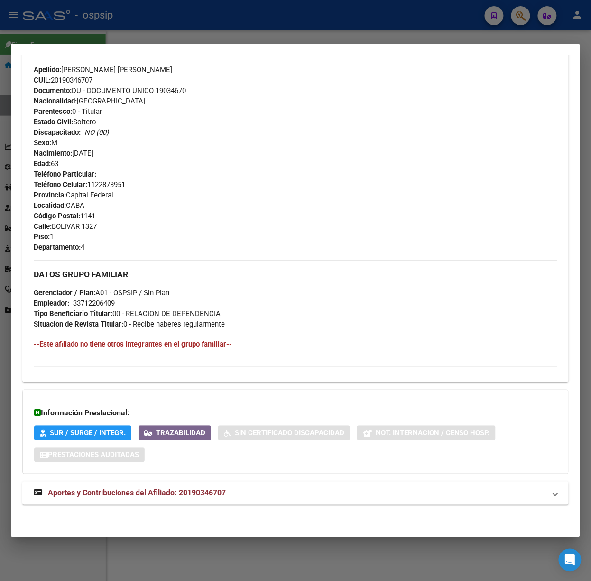
click at [203, 492] on span "Aportes y Contribuciones del Afiliado: 20190346707" at bounding box center [137, 492] width 178 height 9
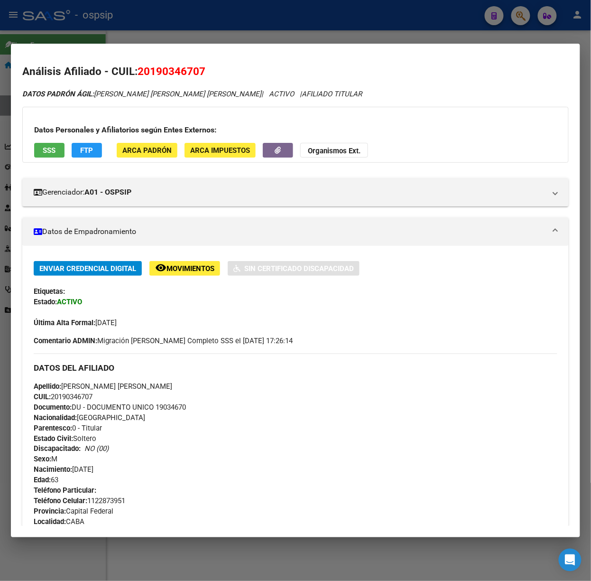
click at [50, 147] on span "SSS" at bounding box center [49, 150] width 13 height 9
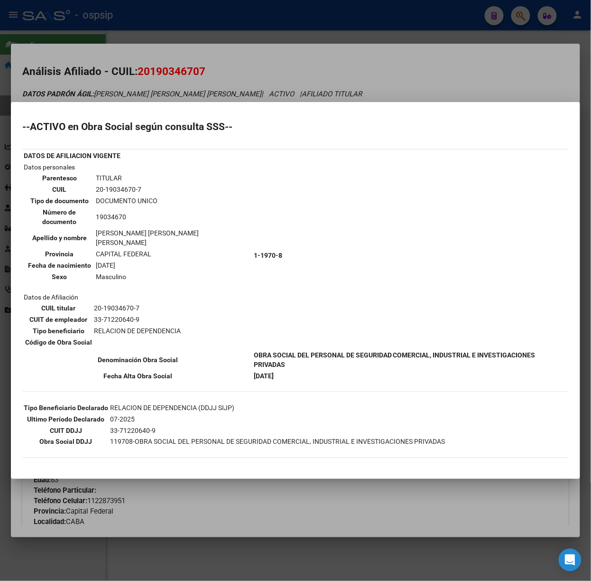
click at [124, 102] on div at bounding box center [295, 290] width 591 height 581
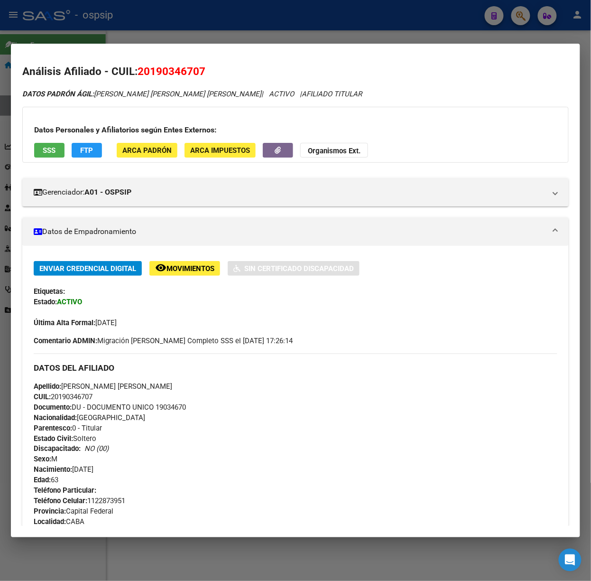
click at [109, 28] on div at bounding box center [295, 290] width 591 height 581
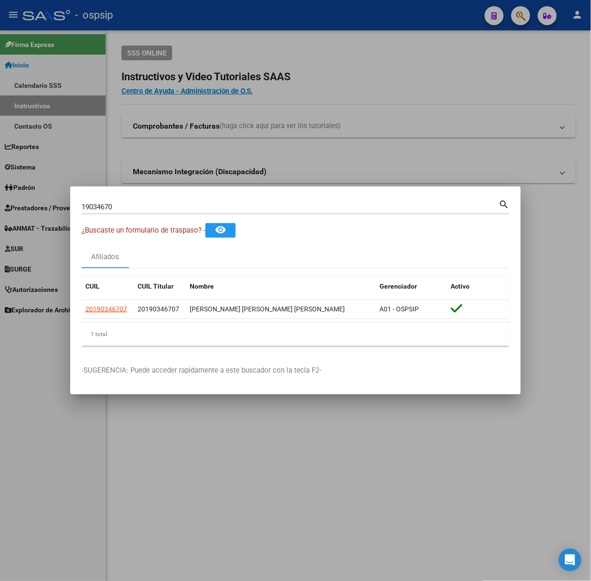
click at [145, 205] on input "19034670" at bounding box center [291, 207] width 418 height 9
type input "56812720"
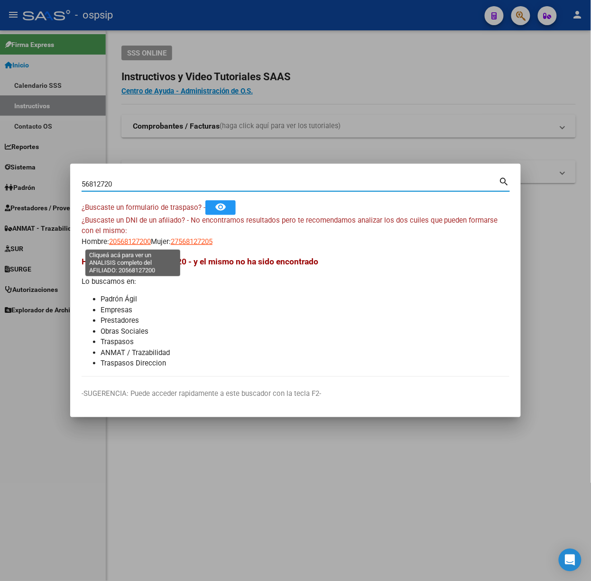
click at [139, 242] on span "20568127200" at bounding box center [130, 241] width 42 height 9
type textarea "20568127200"
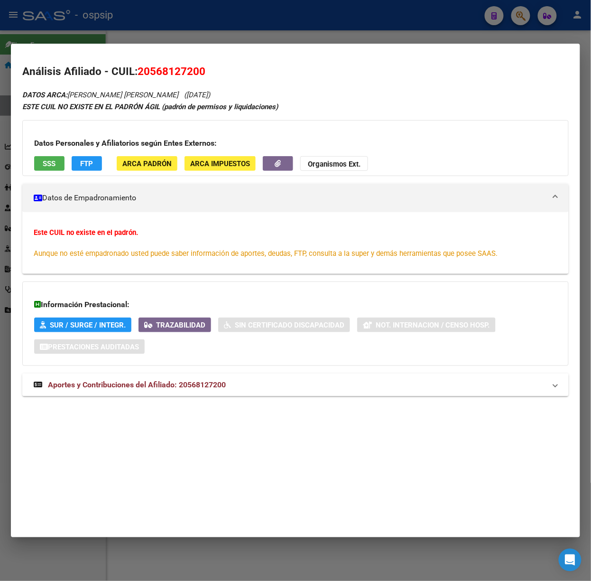
click at [214, 372] on div "DATOS ARCA: [PERSON_NAME] [PERSON_NAME] [PERSON_NAME] ([DATE]) ESTE CUIL NO EXI…" at bounding box center [295, 248] width 547 height 318
click at [215, 382] on span "Aportes y Contribuciones del Afiliado: 20568127200" at bounding box center [137, 384] width 178 height 9
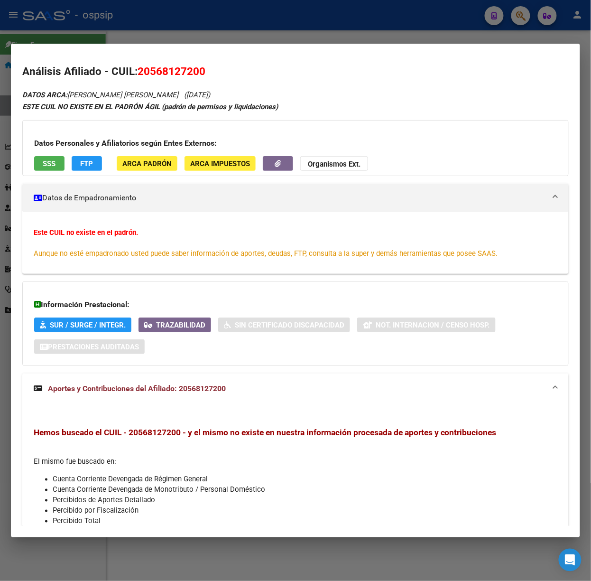
click at [59, 163] on button "SSS" at bounding box center [49, 163] width 30 height 15
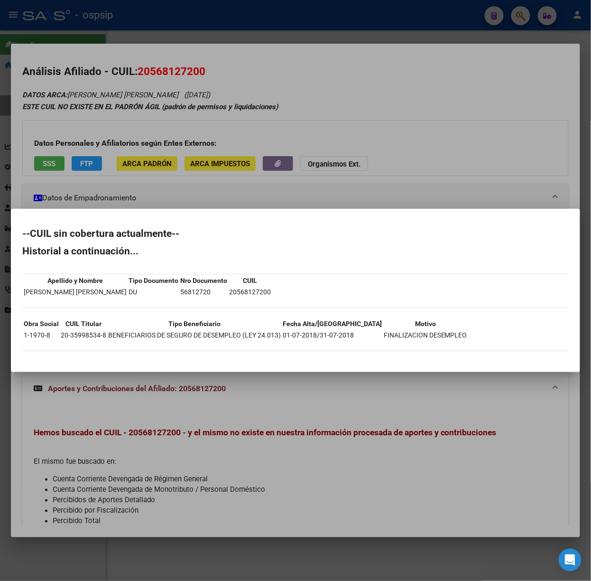
click at [102, 166] on div at bounding box center [295, 290] width 591 height 581
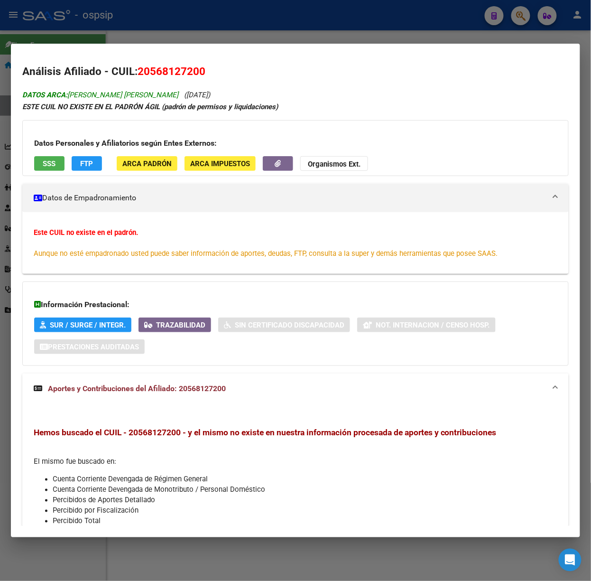
drag, startPoint x: 166, startPoint y: 18, endPoint x: 161, endPoint y: 90, distance: 72.3
click at [166, 18] on div at bounding box center [295, 290] width 591 height 581
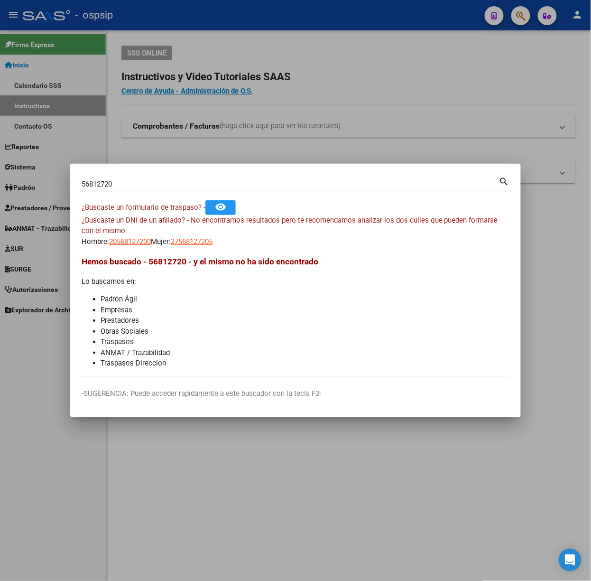
click at [113, 186] on input "56812720" at bounding box center [291, 184] width 418 height 9
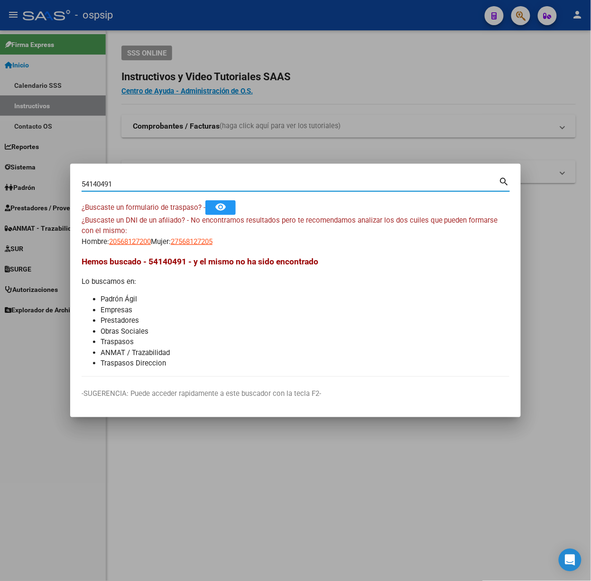
type input "54140491"
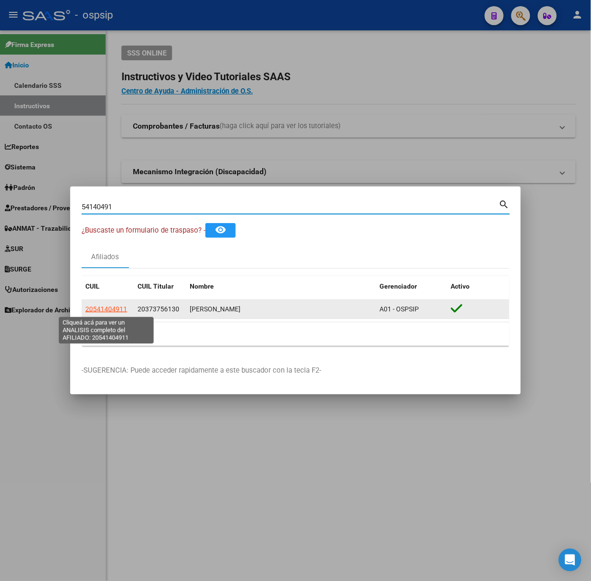
click at [100, 311] on span "20541404911" at bounding box center [106, 309] width 42 height 8
type textarea "20541404911"
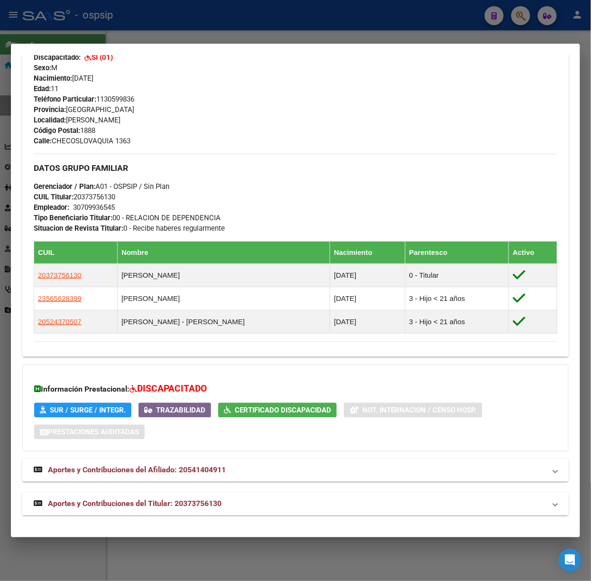
click at [209, 497] on mat-expansion-panel-header "Aportes y Contribuciones del Titular: 20373756130" at bounding box center [295, 504] width 547 height 23
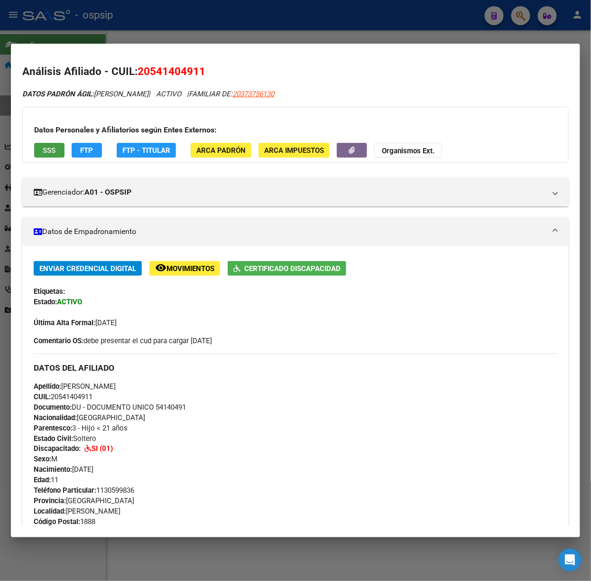
click at [47, 146] on span "SSS" at bounding box center [49, 150] width 13 height 9
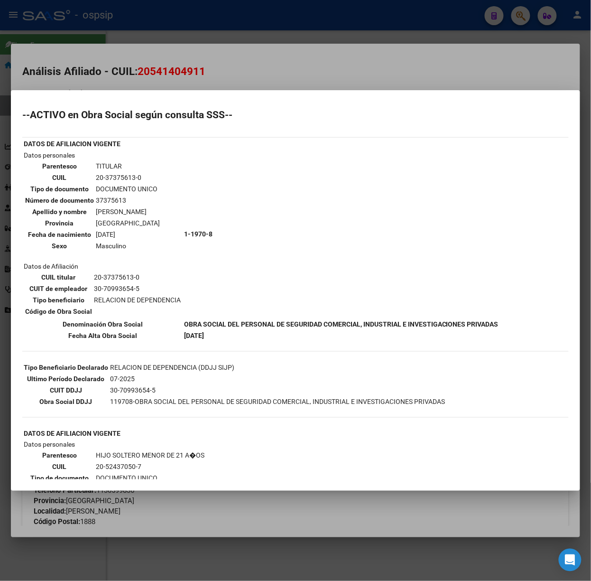
click at [164, 26] on div at bounding box center [295, 290] width 591 height 581
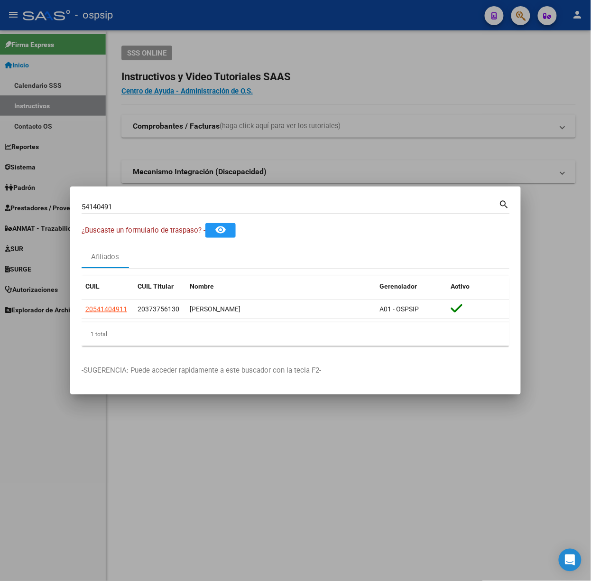
click at [162, 202] on div "54140491 Buscar (apellido, dni, [PERSON_NAME], [PERSON_NAME], cuit, obra social)" at bounding box center [291, 207] width 418 height 14
click at [158, 208] on input "54140491" at bounding box center [291, 207] width 418 height 9
type input "14568726"
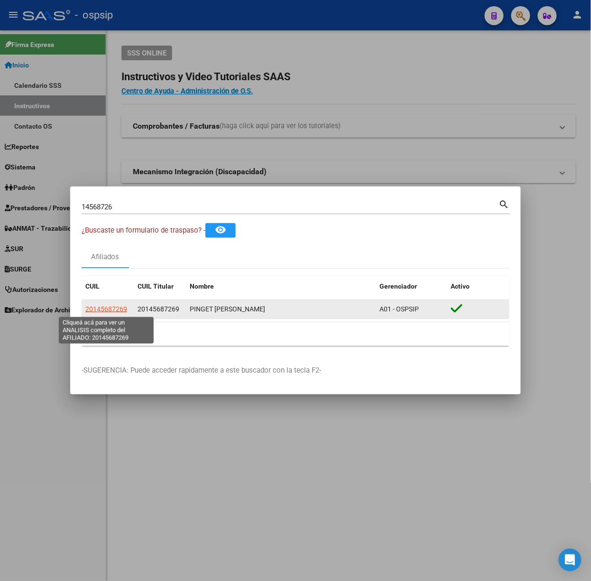
click at [111, 312] on span "20145687269" at bounding box center [106, 309] width 42 height 8
type textarea "20145687269"
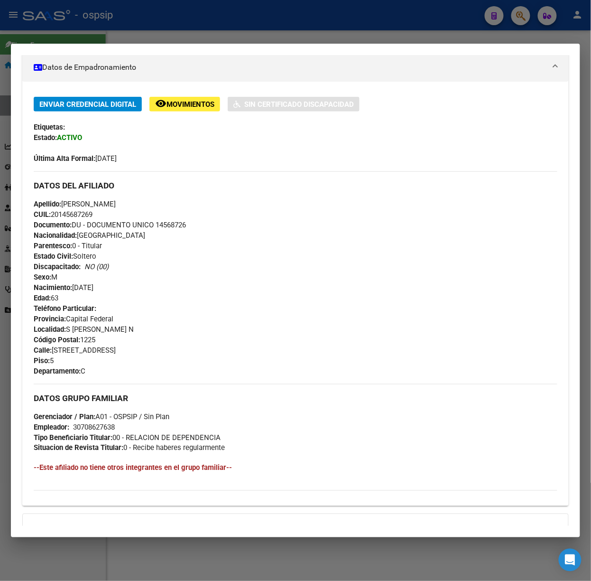
scroll to position [289, 0]
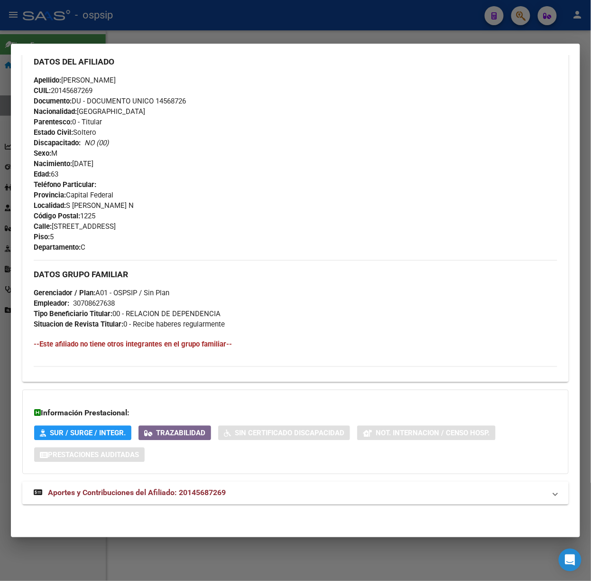
click at [197, 492] on span "Aportes y Contribuciones del Afiliado: 20145687269" at bounding box center [137, 492] width 178 height 9
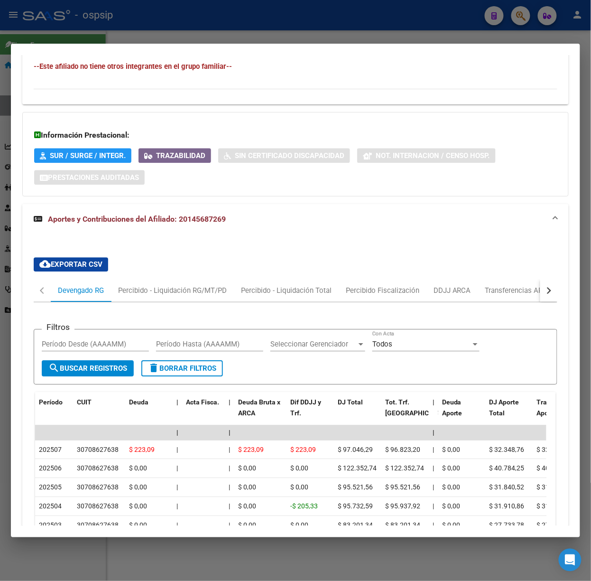
scroll to position [587, 0]
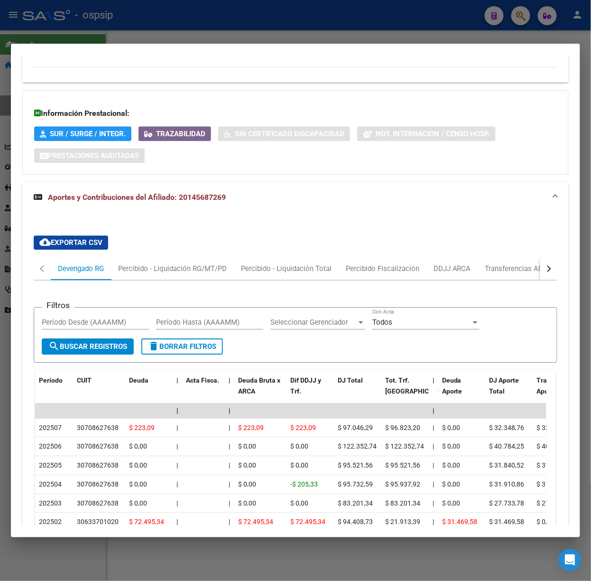
click at [116, 34] on div at bounding box center [295, 290] width 591 height 581
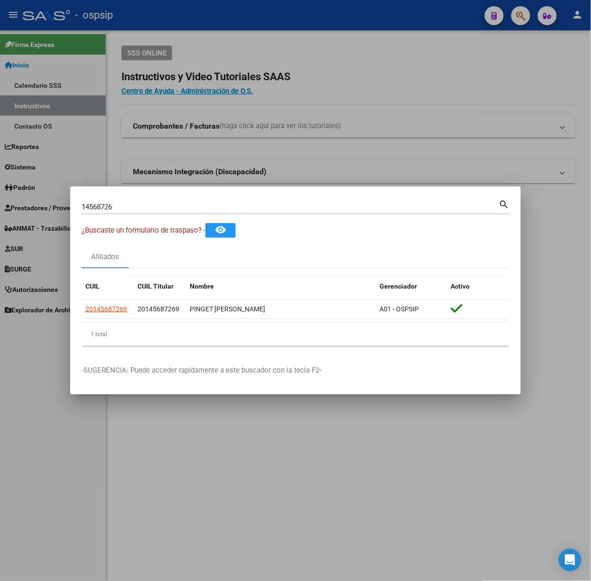
click at [130, 198] on div "14568726 Buscar (apellido, dni, cuil, [PERSON_NAME], cuit, obra social) search" at bounding box center [296, 206] width 429 height 16
click at [135, 206] on input "14568726" at bounding box center [291, 207] width 418 height 9
type input "25839879"
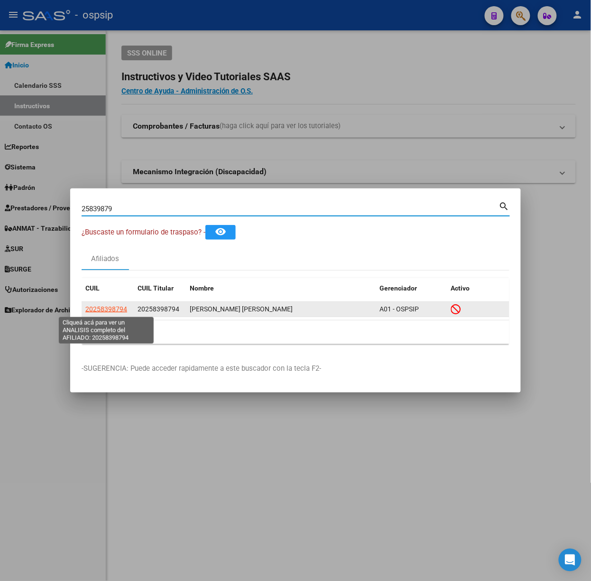
click at [111, 311] on span "20258398794" at bounding box center [106, 309] width 42 height 8
type textarea "20258398794"
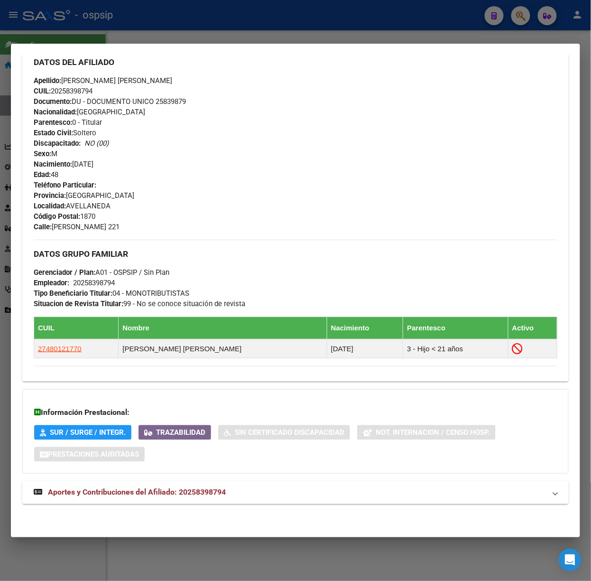
click at [200, 494] on span "Aportes y Contribuciones del Afiliado: 20258398794" at bounding box center [137, 492] width 178 height 9
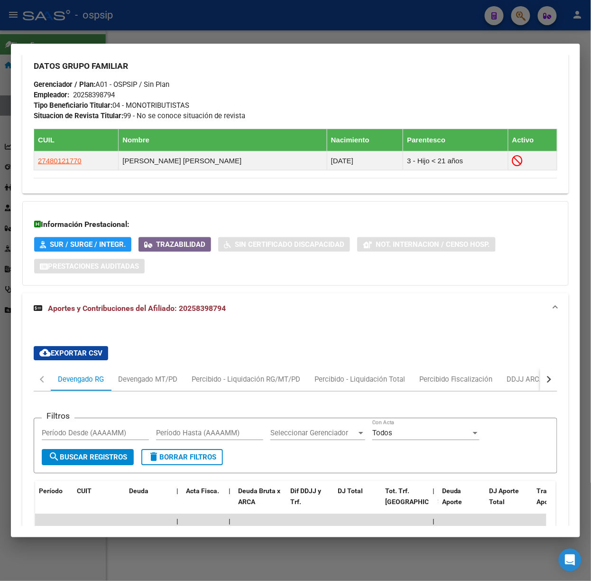
scroll to position [545, 0]
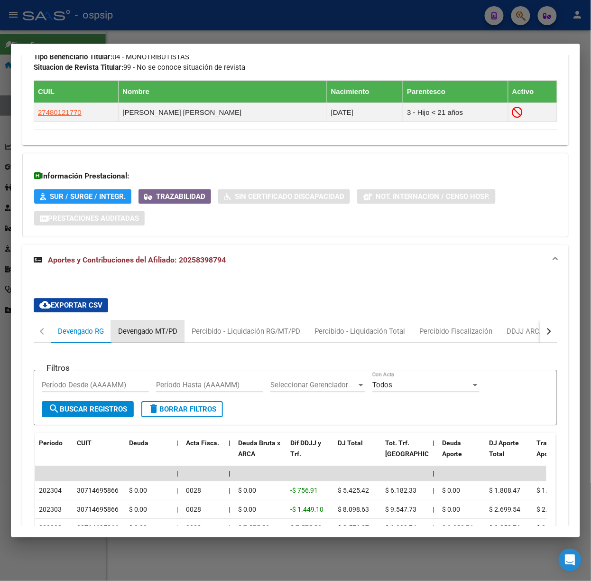
click at [152, 336] on div "Devengado MT/PD" at bounding box center [147, 331] width 59 height 10
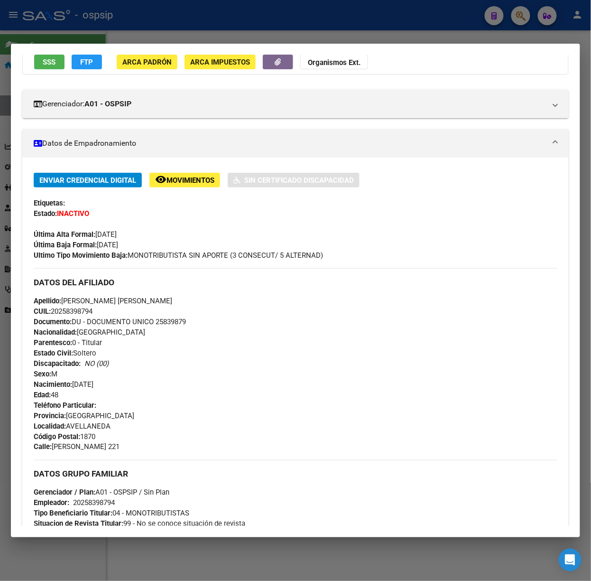
scroll to position [0, 0]
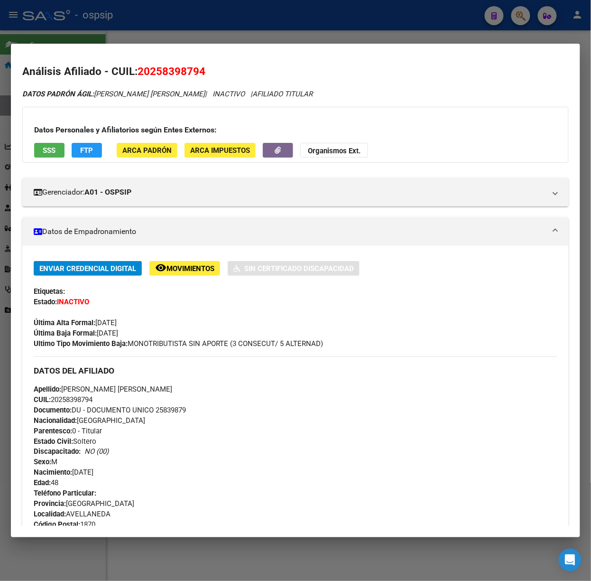
click at [50, 156] on button "SSS" at bounding box center [49, 150] width 30 height 15
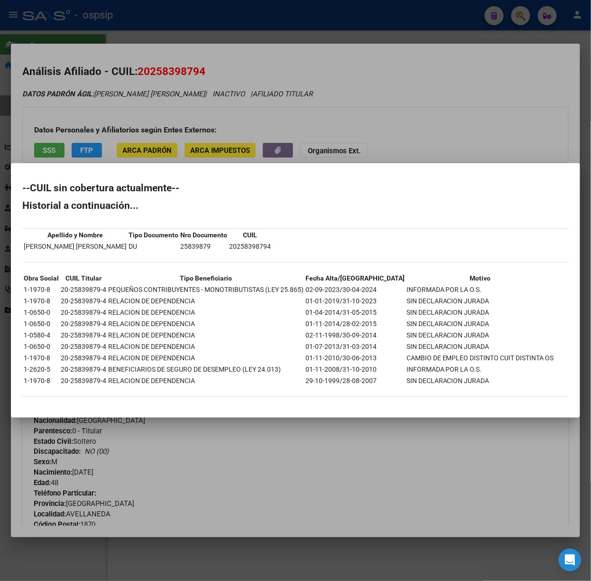
click at [107, 141] on div at bounding box center [295, 290] width 591 height 581
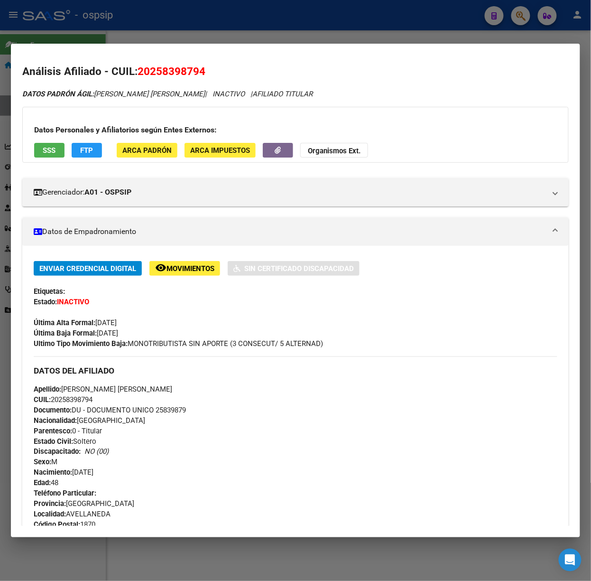
click at [93, 38] on div at bounding box center [295, 290] width 591 height 581
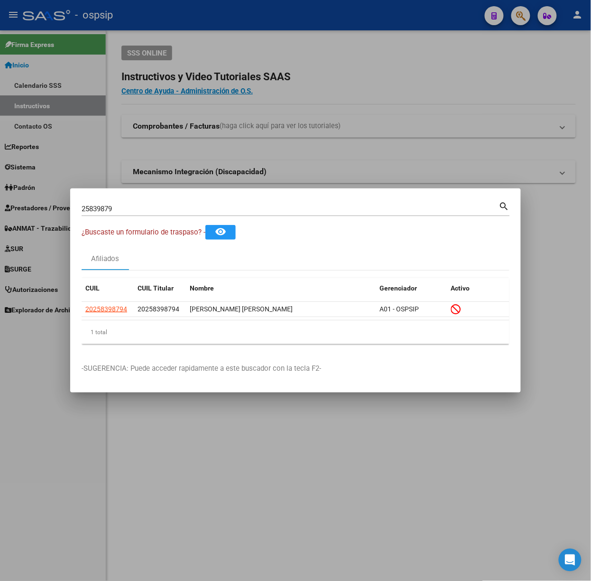
click at [124, 200] on div "25839879 Buscar (apellido, dni, [PERSON_NAME], nro traspaso, cuit, obra social)…" at bounding box center [296, 208] width 429 height 16
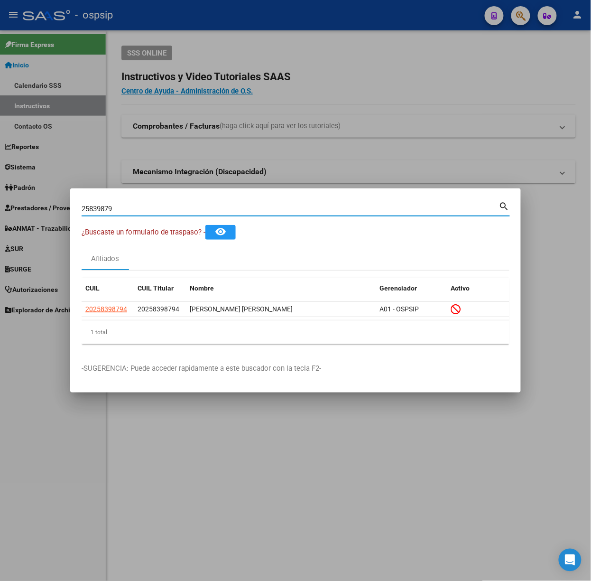
click at [128, 206] on input "25839879" at bounding box center [291, 209] width 418 height 9
type input "41738161"
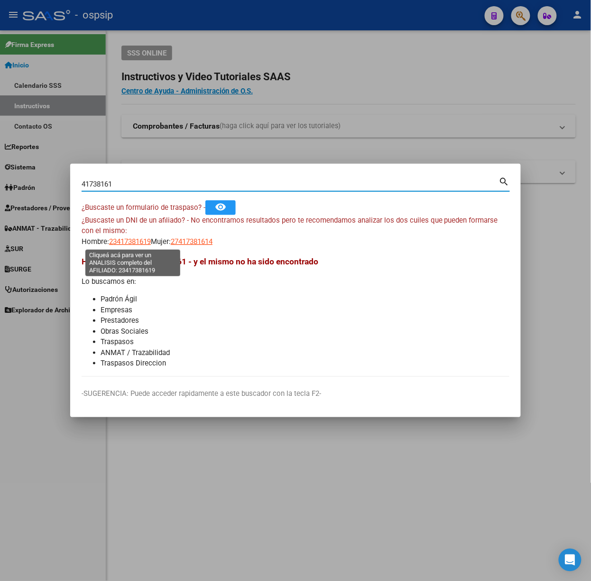
click at [129, 237] on span "23417381619" at bounding box center [130, 241] width 42 height 9
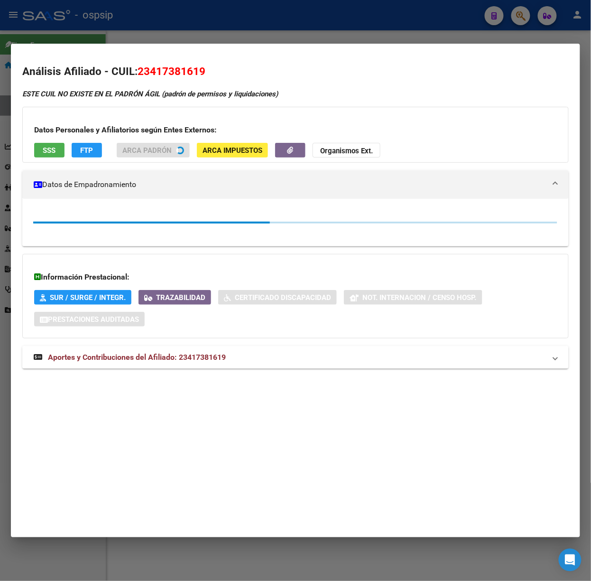
click at [87, 46] on mat-dialog-container "Análisis Afiliado - CUIL: 23417381619 ESTE CUIL NO EXISTE EN EL PADRÓN ÁGIL (pa…" at bounding box center [295, 291] width 569 height 494
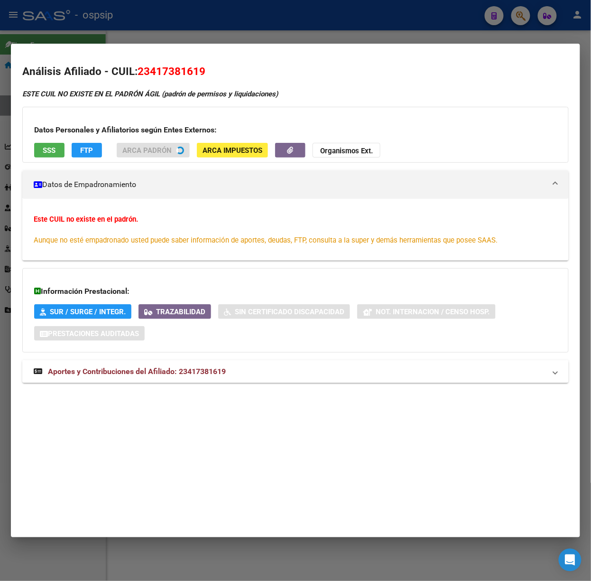
click at [149, 6] on div at bounding box center [295, 290] width 591 height 581
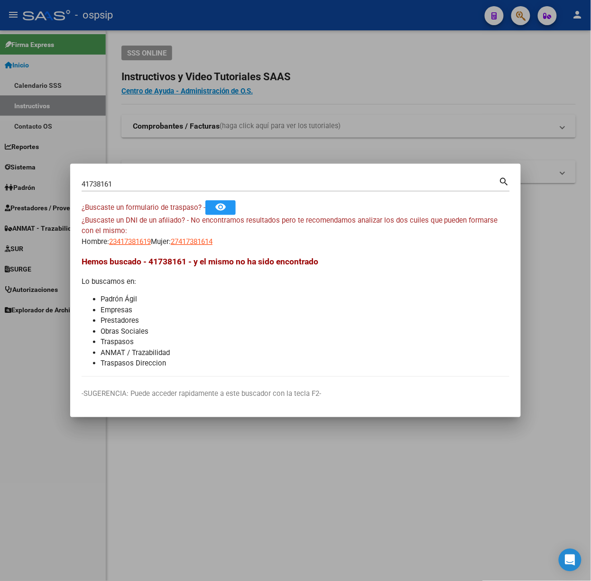
click at [213, 237] on span "27417381614" at bounding box center [192, 241] width 42 height 9
type textarea "27417381614"
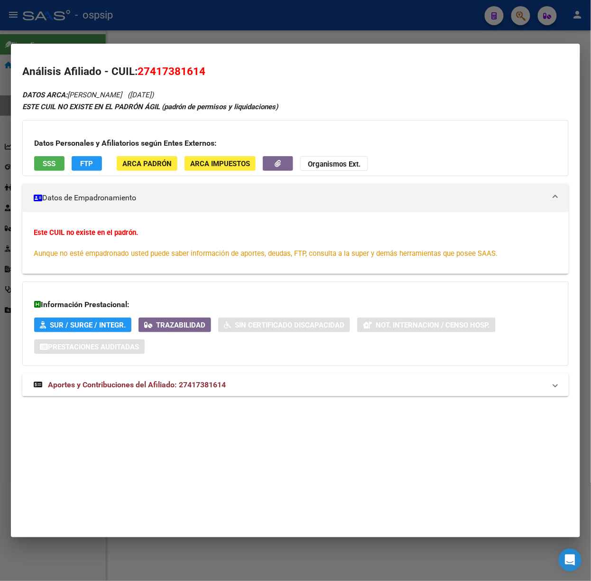
click at [221, 393] on mat-expansion-panel-header "Aportes y Contribuciones del Afiliado: 27417381614" at bounding box center [295, 384] width 547 height 23
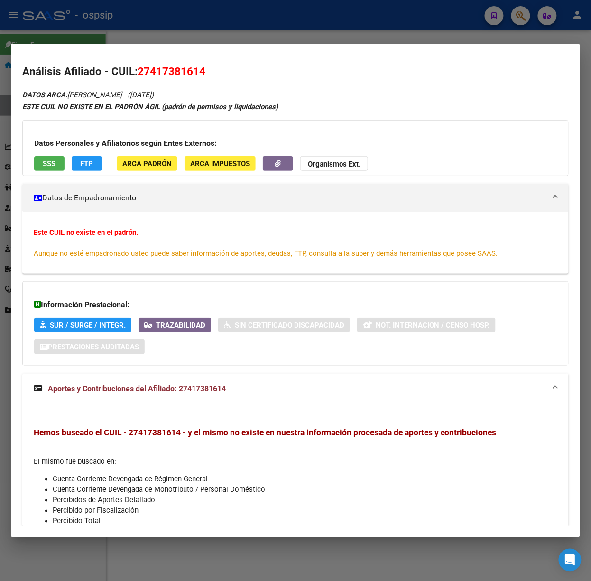
click at [92, 29] on div at bounding box center [295, 290] width 591 height 581
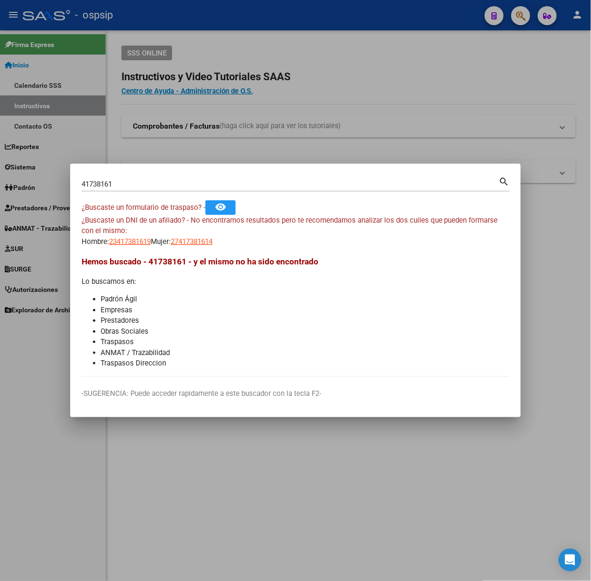
click at [172, 185] on input "41738161" at bounding box center [291, 184] width 418 height 9
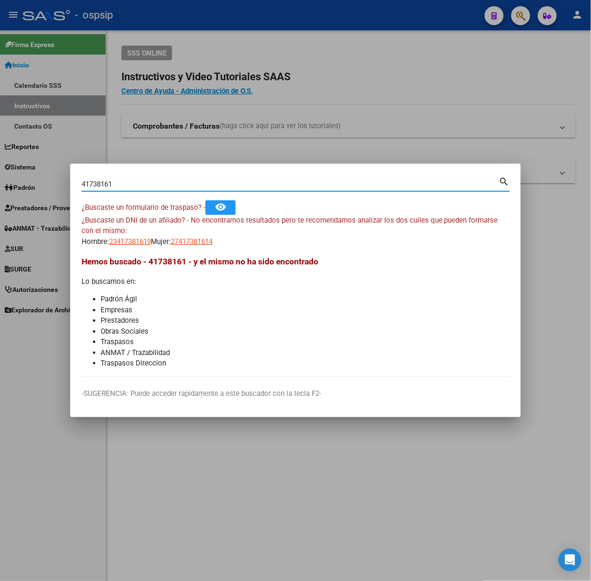
click at [172, 185] on input "41738161" at bounding box center [291, 184] width 418 height 9
type input "93530774"
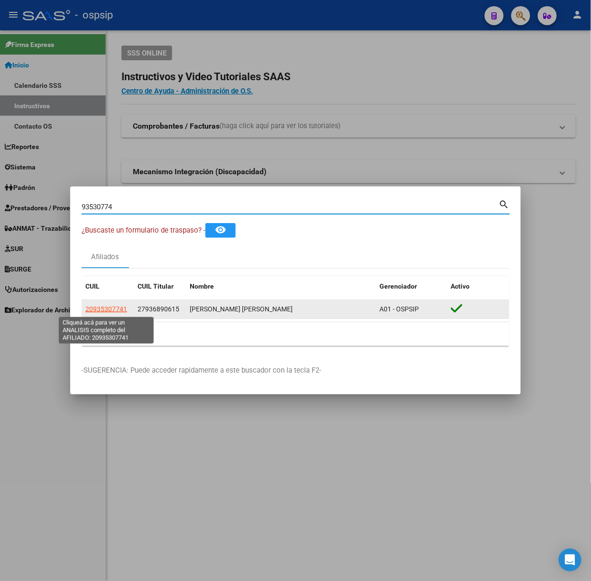
click at [120, 309] on span "20935307741" at bounding box center [106, 309] width 42 height 8
type textarea "20935307741"
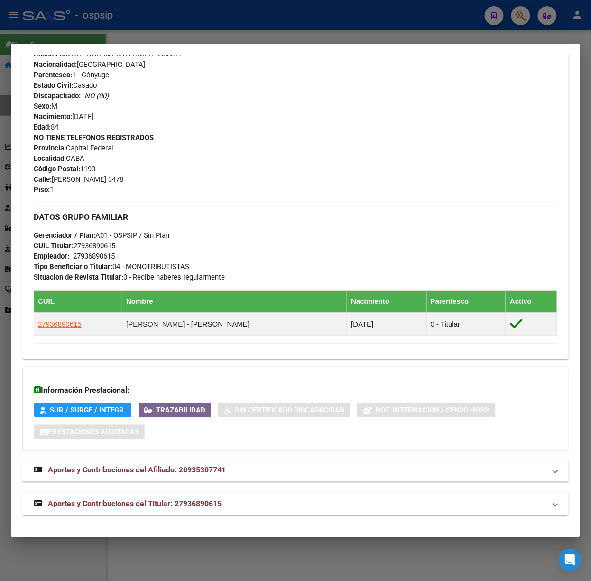
click at [182, 509] on strong "Aportes y Contribuciones del Titular: 27936890615" at bounding box center [128, 503] width 188 height 11
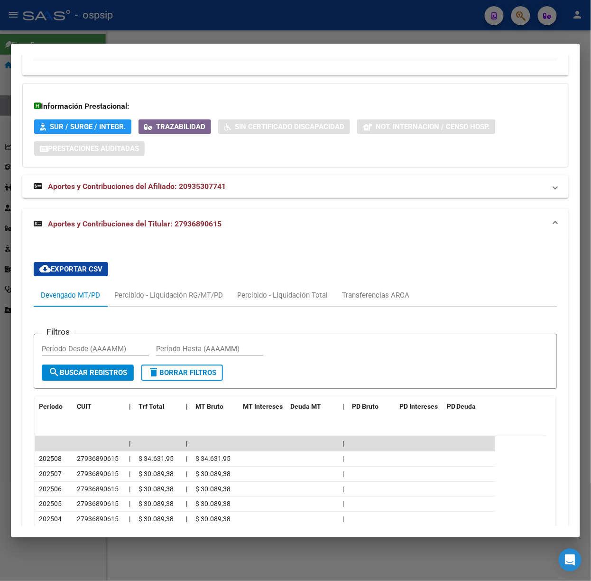
scroll to position [652, 0]
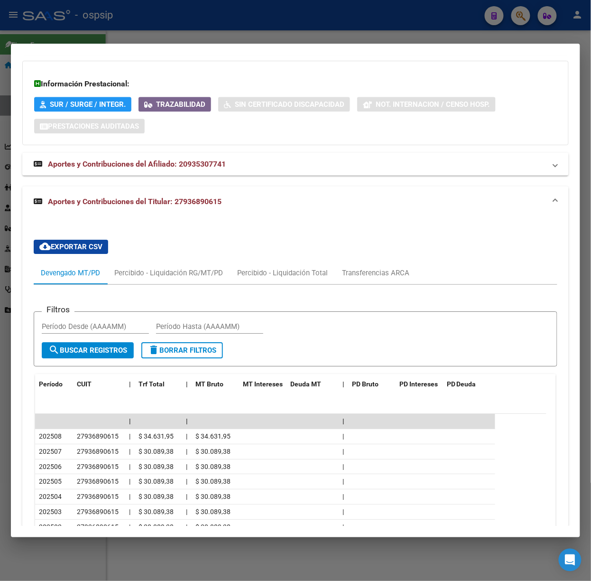
click at [126, 26] on div at bounding box center [295, 290] width 591 height 581
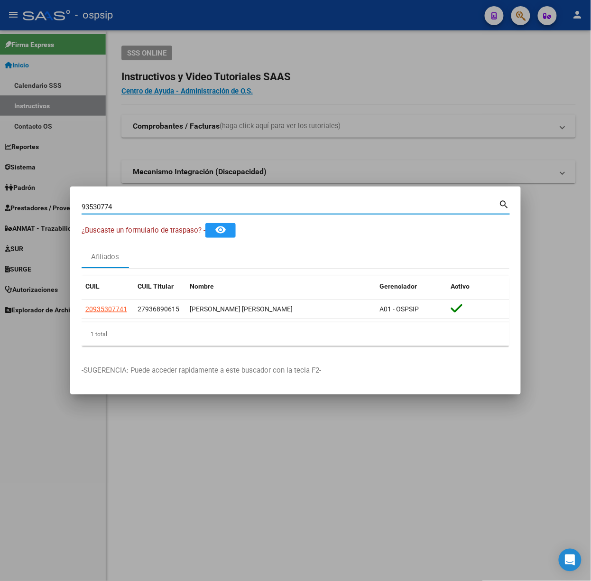
click at [159, 204] on input "93530774" at bounding box center [291, 207] width 418 height 9
type input "93689061"
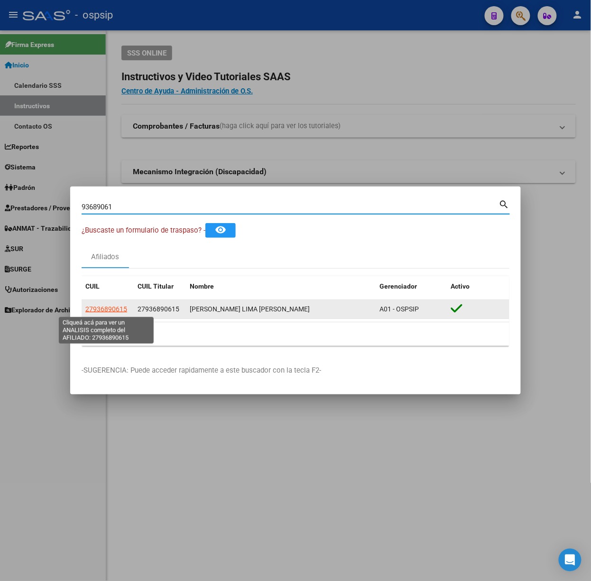
click at [106, 308] on span "27936890615" at bounding box center [106, 309] width 42 height 8
type textarea "27936890615"
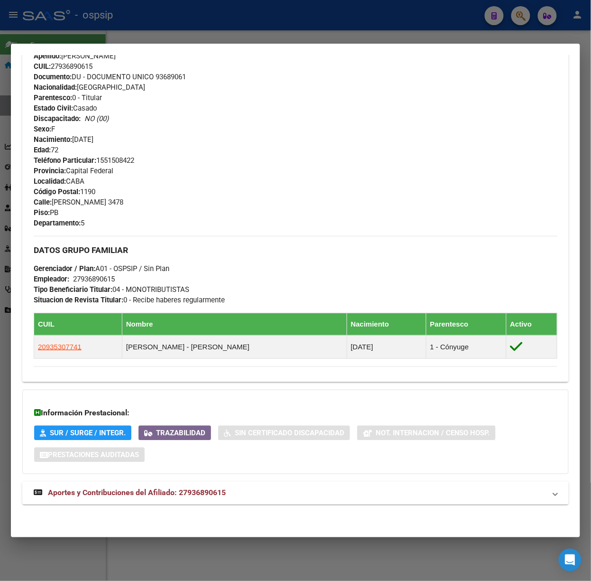
click at [182, 492] on span "Aportes y Contribuciones del Afiliado: 27936890615" at bounding box center [137, 492] width 178 height 9
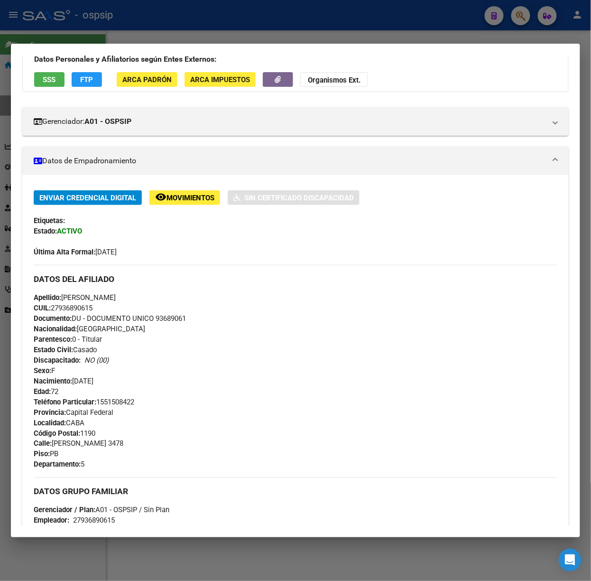
scroll to position [0, 0]
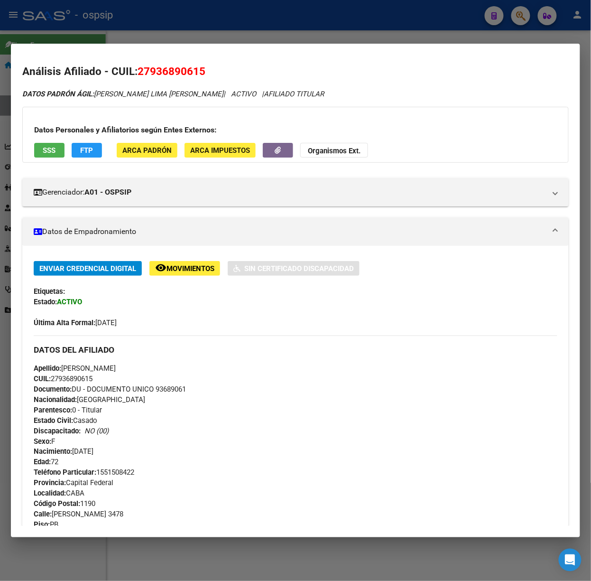
click at [23, 131] on div "Datos Personales y Afiliatorios según Entes Externos: SSS FTP ARCA Padrón ARCA …" at bounding box center [295, 135] width 547 height 56
click at [35, 141] on div "Datos Personales y Afiliatorios según Entes Externos: SSS FTP ARCA Padrón ARCA …" at bounding box center [295, 135] width 547 height 56
click at [41, 147] on button "SSS" at bounding box center [49, 150] width 30 height 15
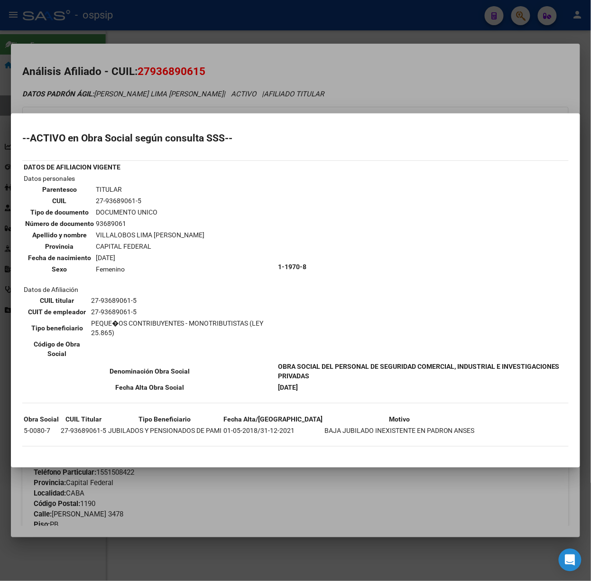
click at [185, 97] on div at bounding box center [295, 290] width 591 height 581
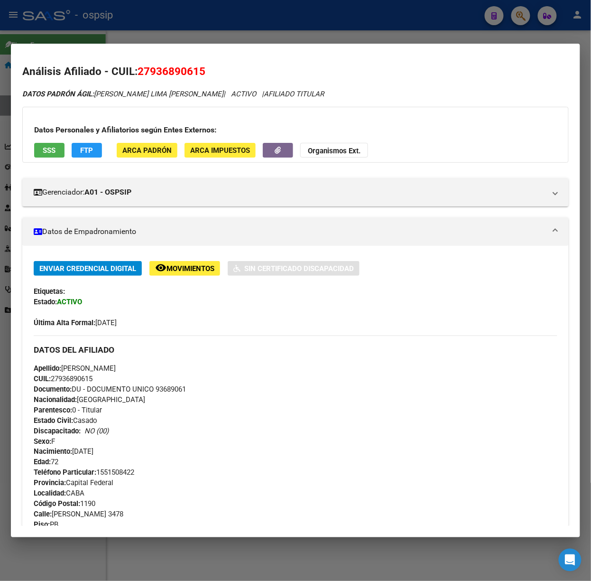
click at [52, 151] on span "SSS" at bounding box center [49, 150] width 13 height 9
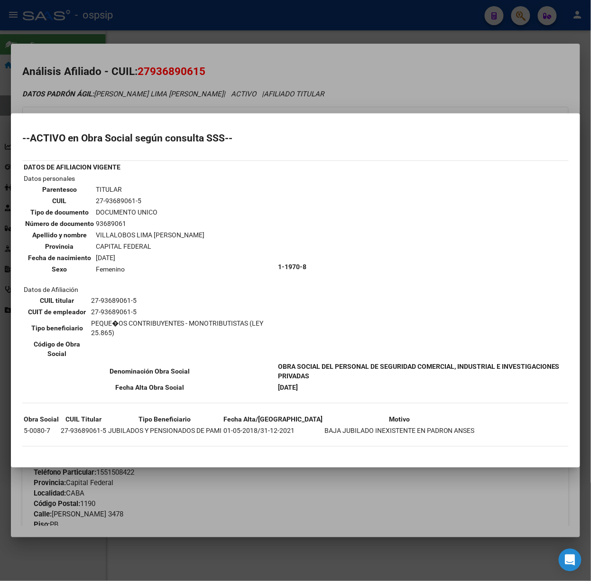
click at [112, 126] on mat-dialog-container "--ACTIVO en Obra Social según consulta SSS-- DATOS DE AFILIACION VIGENTE Datos …" at bounding box center [295, 290] width 569 height 354
click at [106, 38] on div at bounding box center [295, 290] width 591 height 581
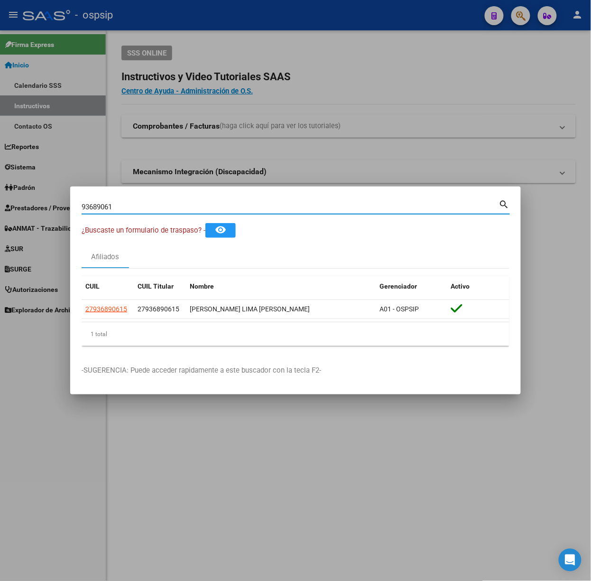
click at [175, 207] on input "93689061" at bounding box center [291, 207] width 418 height 9
type input "93111527"
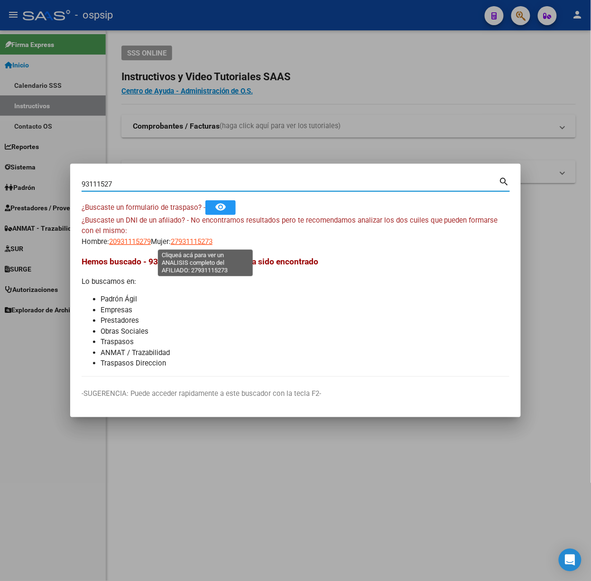
click at [189, 238] on span "27931115273" at bounding box center [192, 241] width 42 height 9
type textarea "27931115273"
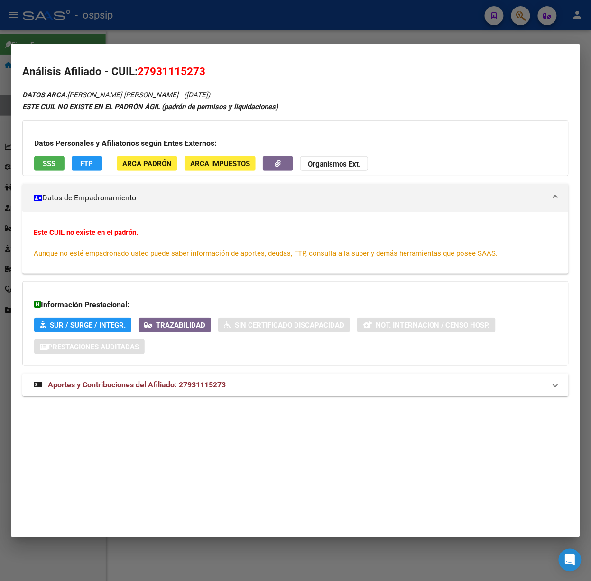
click at [215, 398] on div "DATOS ARCA: [PERSON_NAME] [PERSON_NAME] ([DATE]) ESTE CUIL NO EXISTE EN EL PADR…" at bounding box center [295, 248] width 547 height 318
click at [205, 395] on mat-expansion-panel-header "Aportes y Contribuciones del Afiliado: 27931115273" at bounding box center [295, 384] width 547 height 23
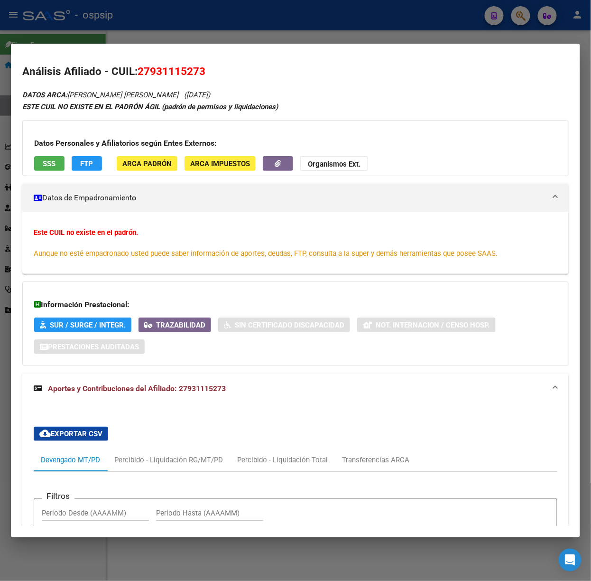
click at [41, 173] on div "Datos Personales y Afiliatorios según Entes Externos: SSS FTP ARCA Padrón ARCA …" at bounding box center [295, 148] width 547 height 56
click at [37, 168] on button "SSS" at bounding box center [49, 163] width 30 height 15
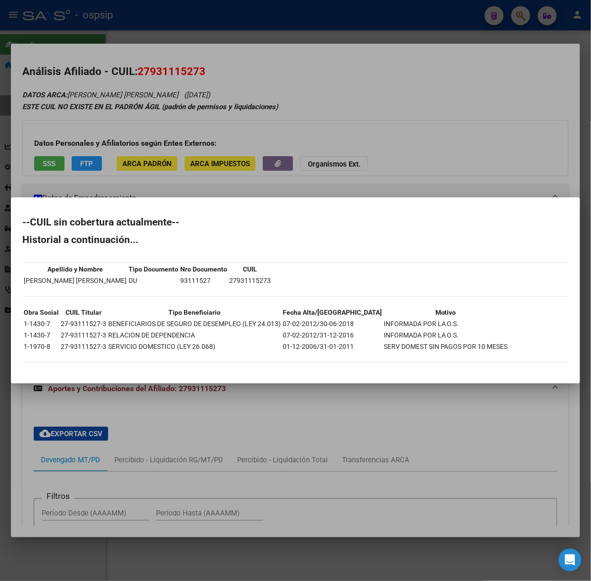
click at [190, 156] on div at bounding box center [295, 290] width 591 height 581
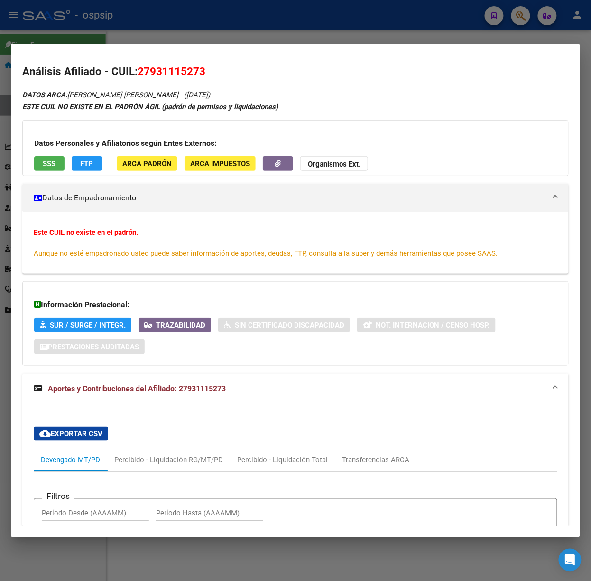
click at [149, 42] on div at bounding box center [295, 290] width 591 height 581
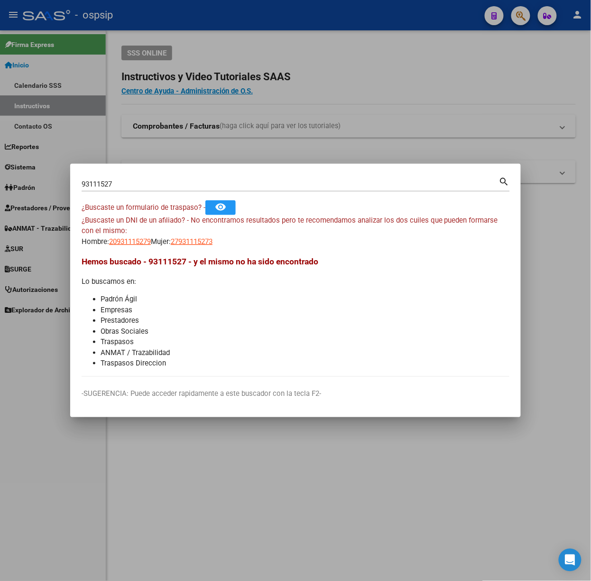
click at [138, 177] on div "93111527 Buscar (apellido, dni, [PERSON_NAME], [PERSON_NAME], cuit, obra social)" at bounding box center [291, 184] width 418 height 14
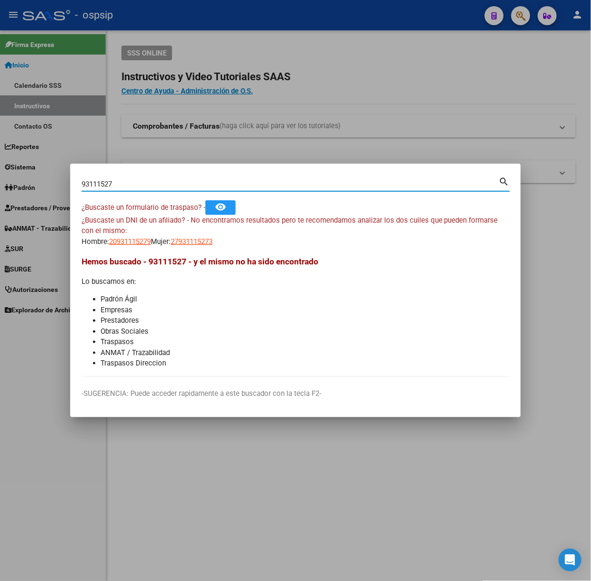
click at [142, 182] on input "93111527" at bounding box center [291, 184] width 418 height 9
type input "31447151"
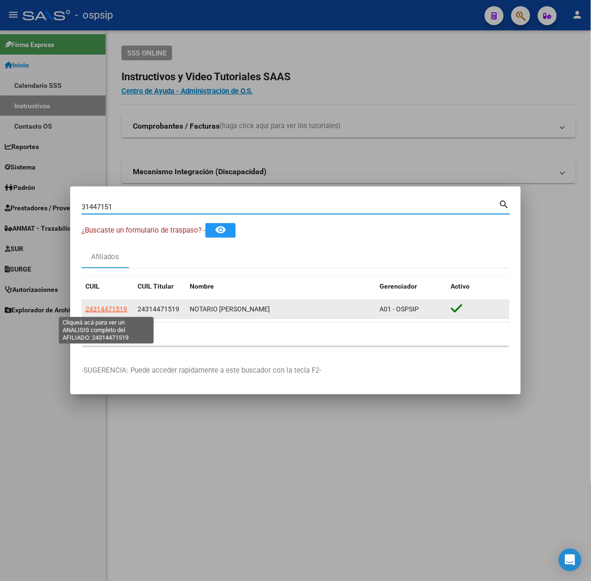
click at [112, 308] on span "24314471519" at bounding box center [106, 309] width 42 height 8
type textarea "24314471519"
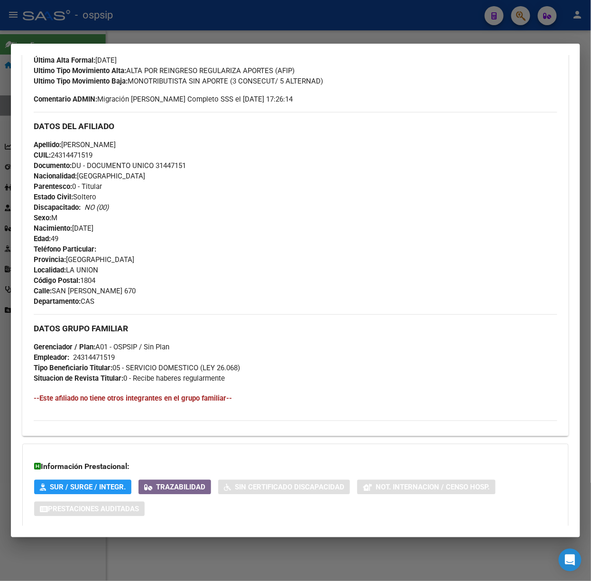
scroll to position [317, 0]
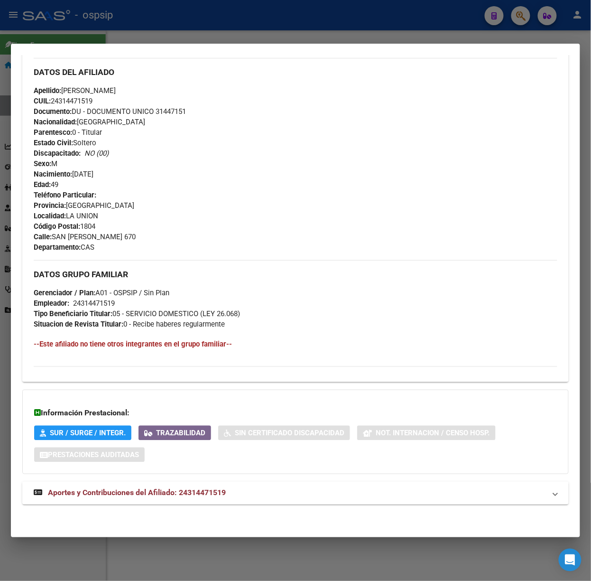
click at [214, 495] on span "Aportes y Contribuciones del Afiliado: 24314471519" at bounding box center [137, 492] width 178 height 9
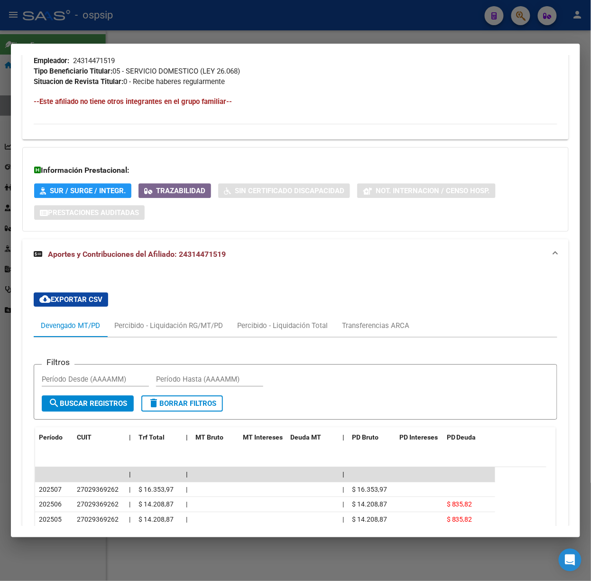
scroll to position [739, 0]
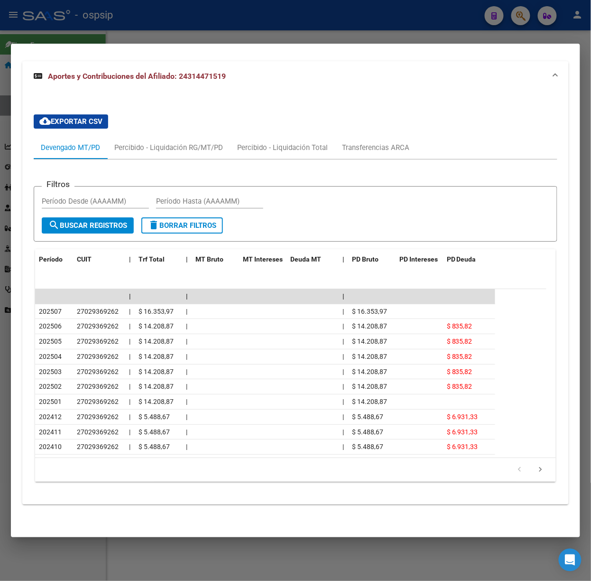
click at [90, 30] on div at bounding box center [295, 290] width 591 height 581
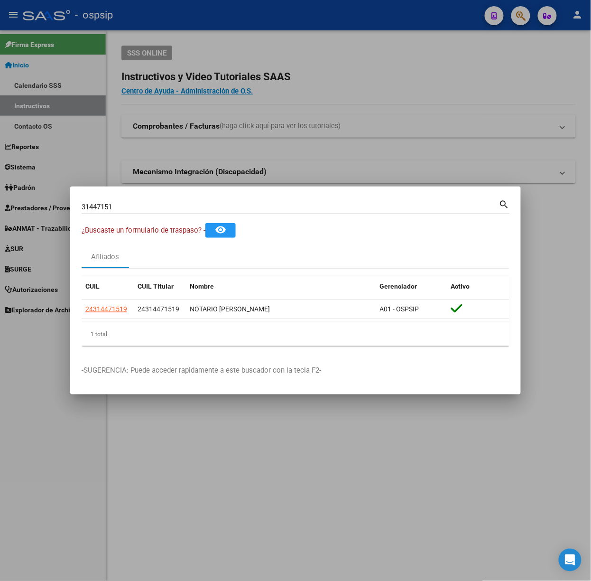
click at [125, 207] on input "31447151" at bounding box center [291, 207] width 418 height 9
type input "30475449"
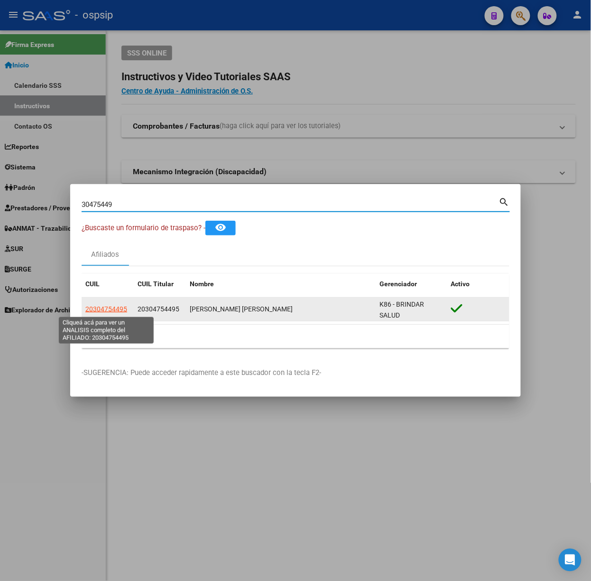
click at [95, 308] on span "20304754495" at bounding box center [106, 309] width 42 height 8
type textarea "20304754495"
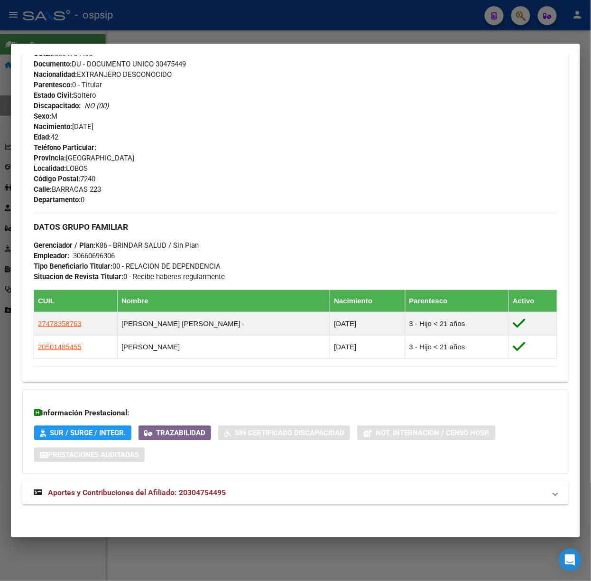
click at [188, 491] on span "Aportes y Contribuciones del Afiliado: 20304754495" at bounding box center [137, 492] width 178 height 9
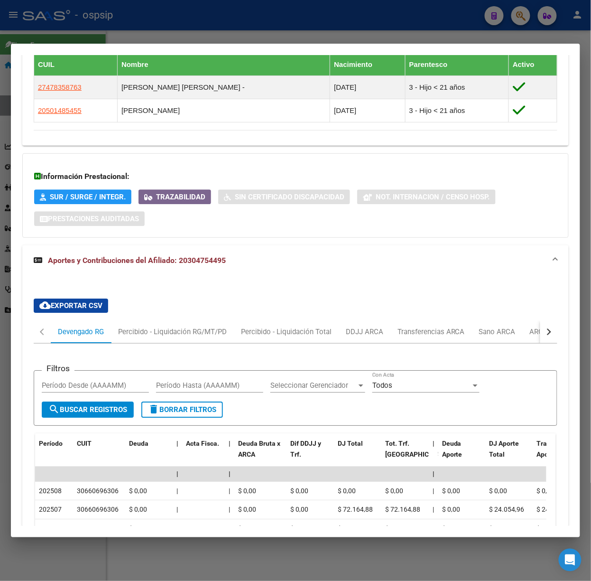
scroll to position [0, 0]
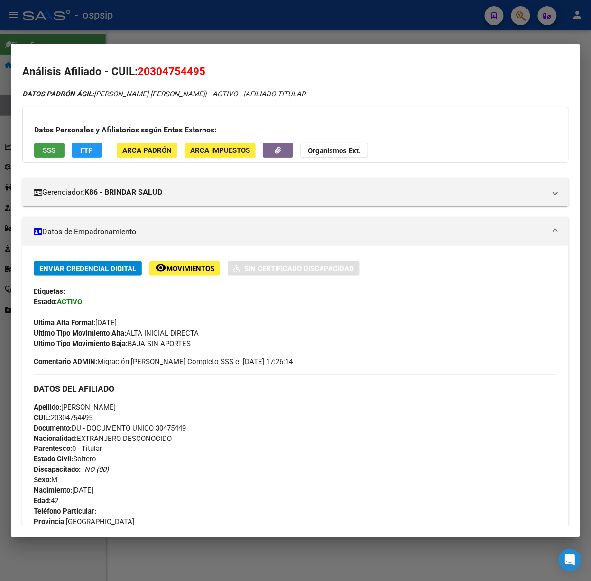
click at [62, 146] on button "SSS" at bounding box center [49, 150] width 30 height 15
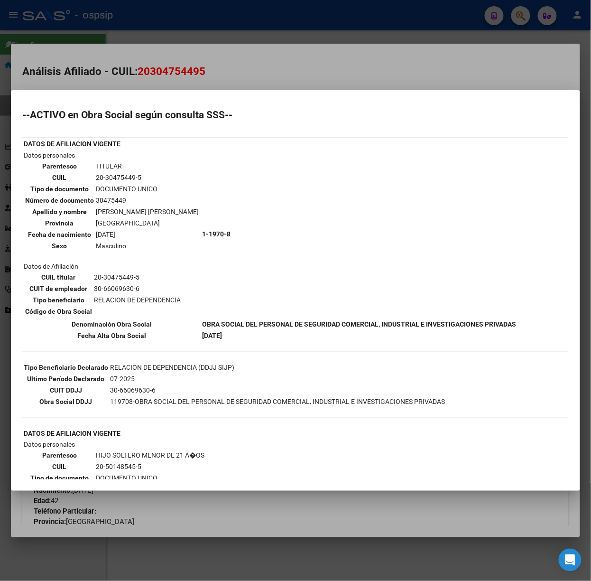
click at [170, 74] on div at bounding box center [295, 290] width 591 height 581
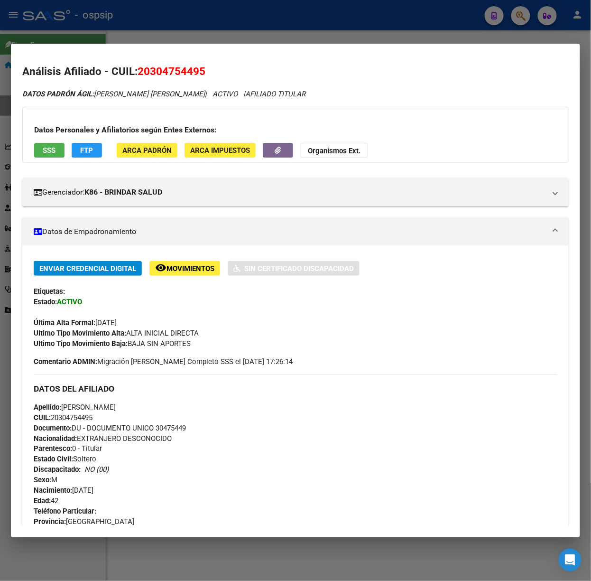
click at [92, 20] on div at bounding box center [295, 290] width 591 height 581
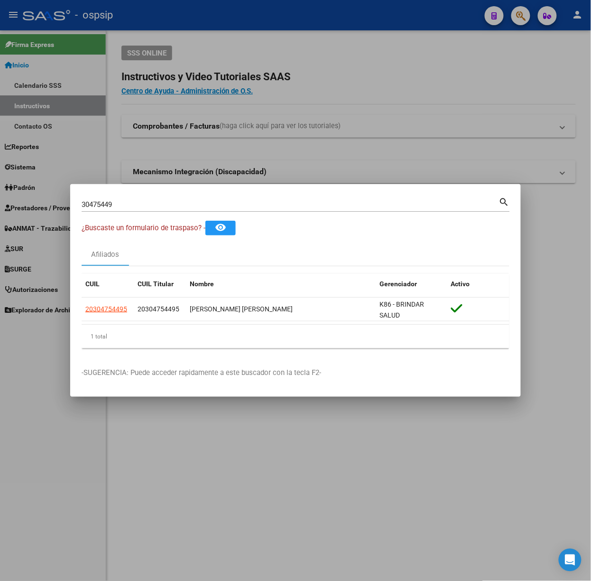
click at [140, 204] on input "30475449" at bounding box center [291, 204] width 418 height 9
type input "25239680"
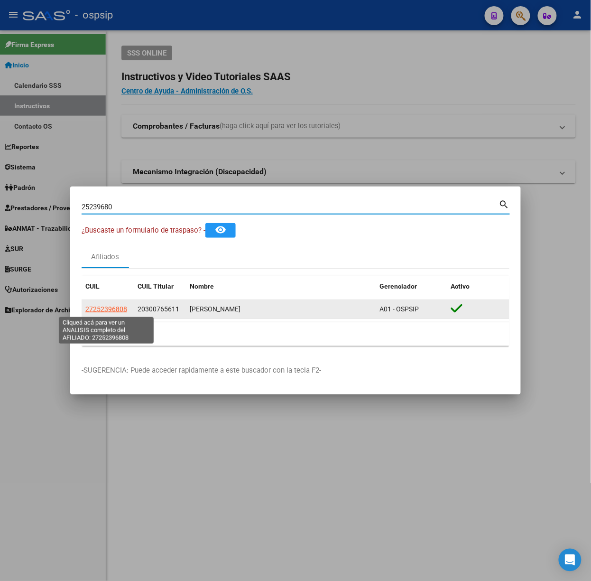
click at [97, 312] on span "27252396808" at bounding box center [106, 309] width 42 height 8
type textarea "27252396808"
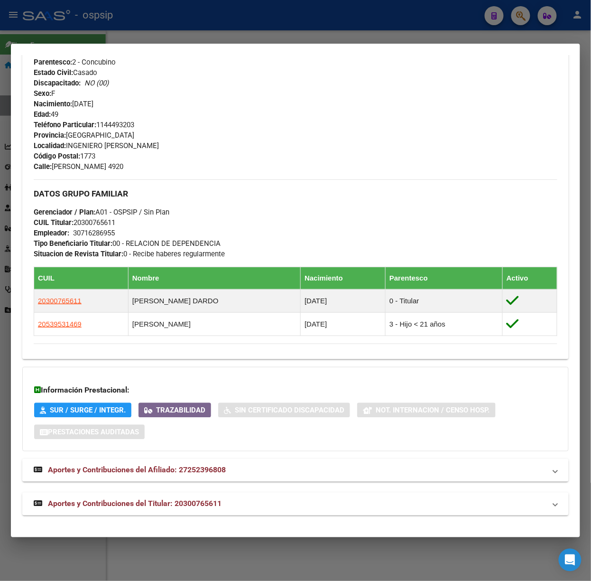
click at [248, 496] on mat-expansion-panel-header "Aportes y Contribuciones del Titular: 20300765611" at bounding box center [295, 504] width 547 height 23
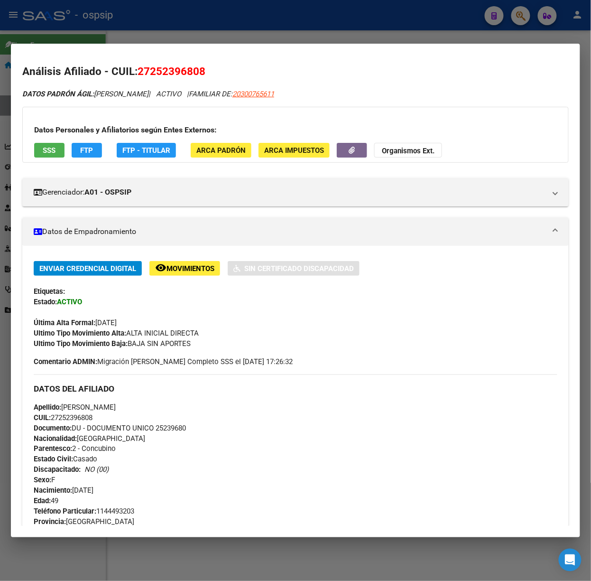
click at [49, 150] on span "SSS" at bounding box center [49, 150] width 13 height 9
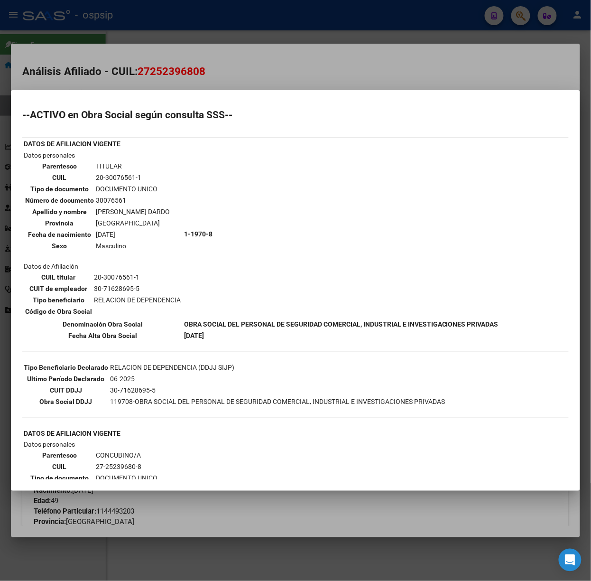
click at [175, 90] on mat-dialog-container "--ACTIVO en Obra Social según consulta SSS-- DATOS DE AFILIACION VIGENTE Datos …" at bounding box center [295, 290] width 569 height 401
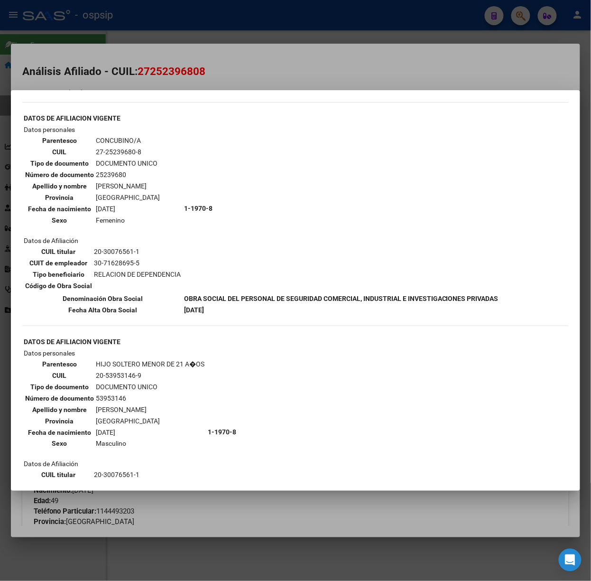
scroll to position [429, 0]
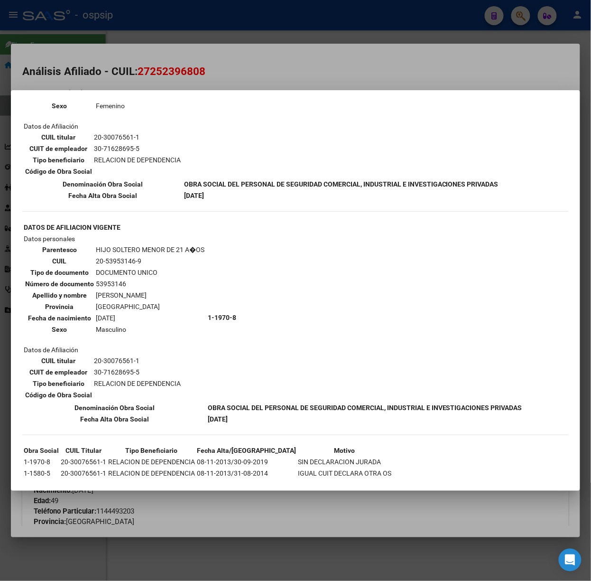
click at [189, 46] on div at bounding box center [295, 290] width 591 height 581
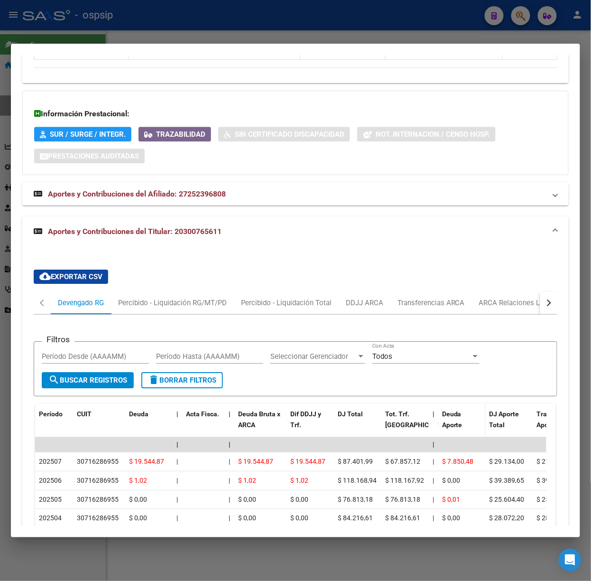
scroll to position [759, 0]
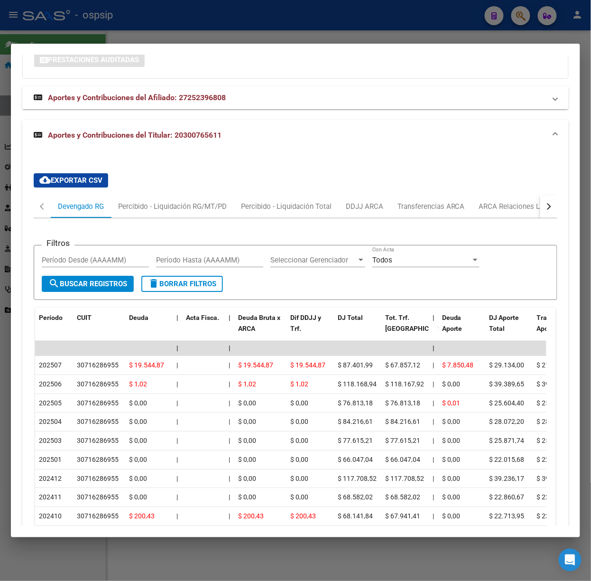
click at [499, 223] on div "Filtros Período Desde (AAAAMM) Período Hasta (AAAAMM) Seleccionar Gerenciador S…" at bounding box center [296, 398] width 524 height 361
click at [498, 217] on div "ARCA Relaciones Laborales" at bounding box center [523, 206] width 103 height 23
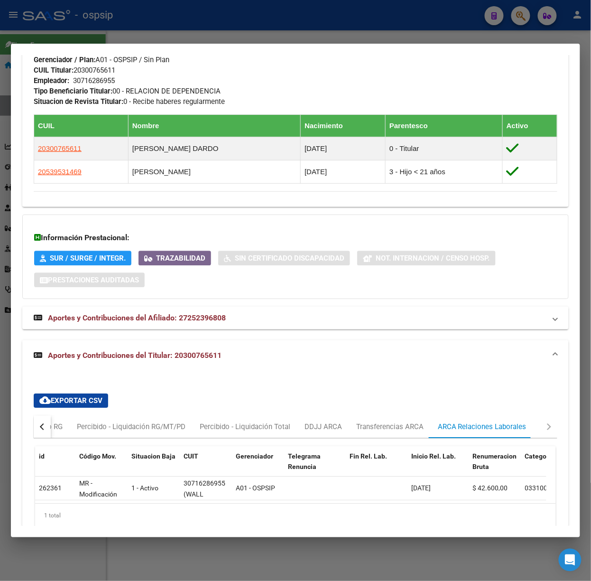
scroll to position [585, 0]
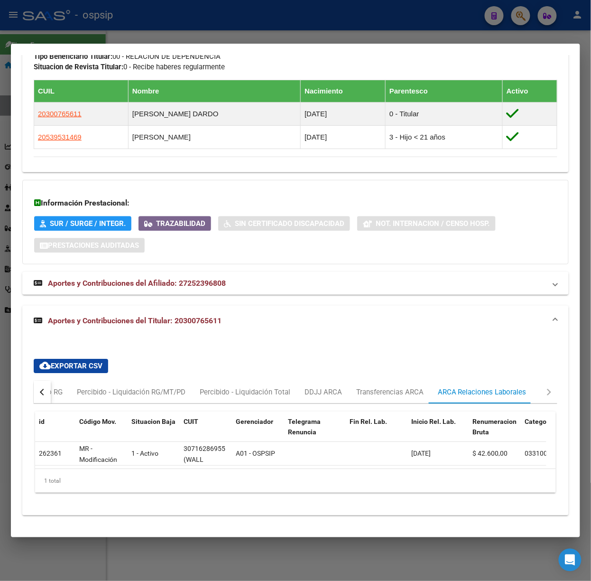
click at [127, 40] on div at bounding box center [295, 290] width 591 height 581
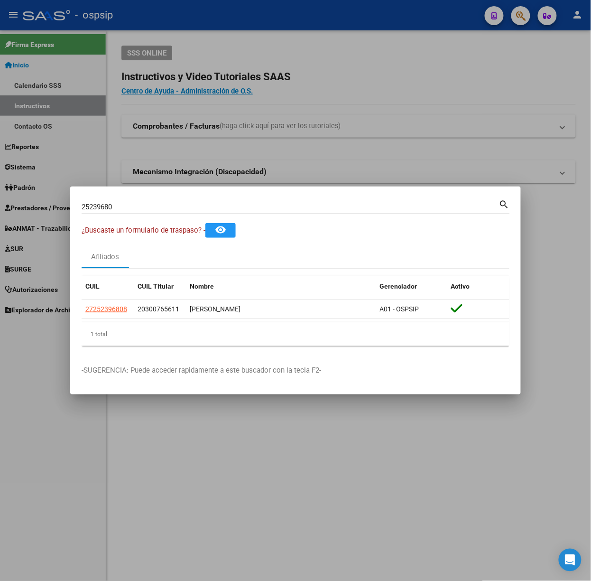
click at [143, 209] on input "25239680" at bounding box center [291, 207] width 418 height 9
type input "25097431"
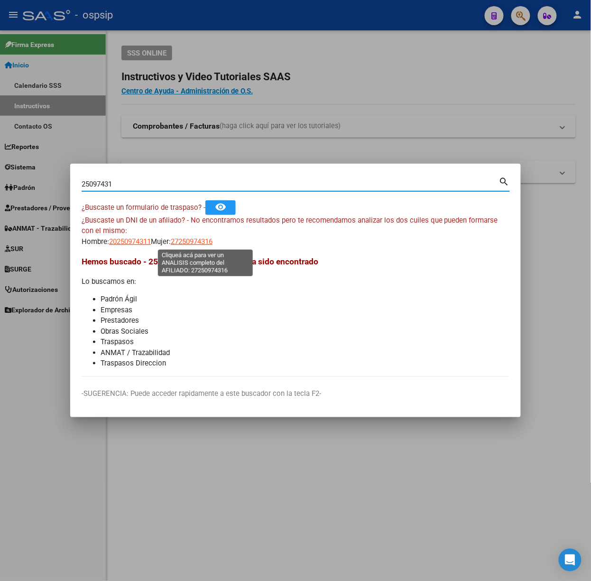
click at [186, 245] on span "27250974316" at bounding box center [192, 241] width 42 height 9
type textarea "27250974316"
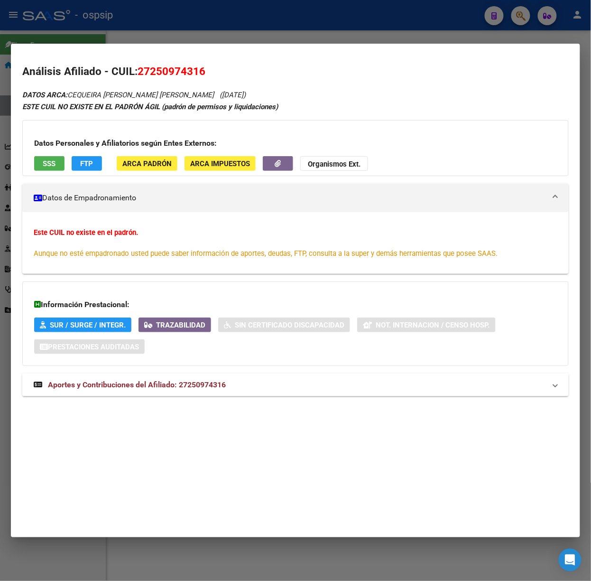
click at [224, 391] on mat-expansion-panel-header "Aportes y Contribuciones del Afiliado: 27250974316" at bounding box center [295, 384] width 547 height 23
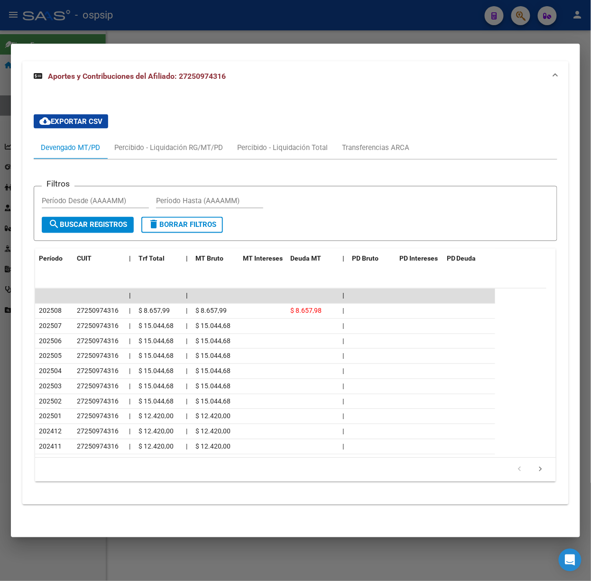
scroll to position [0, 0]
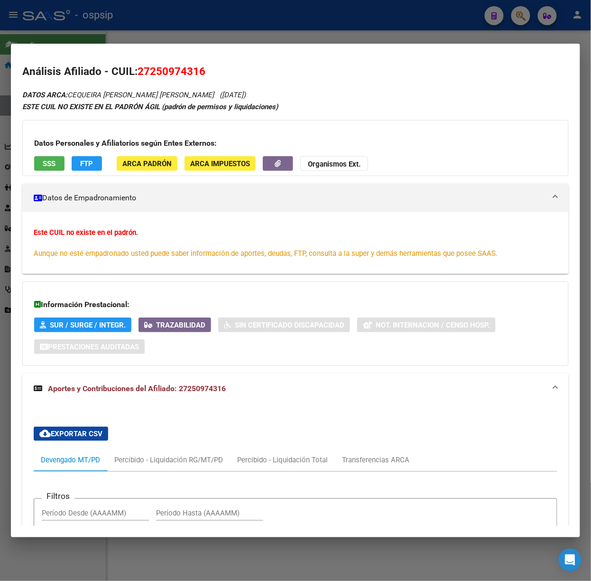
click at [72, 162] on button "FTP" at bounding box center [87, 163] width 30 height 15
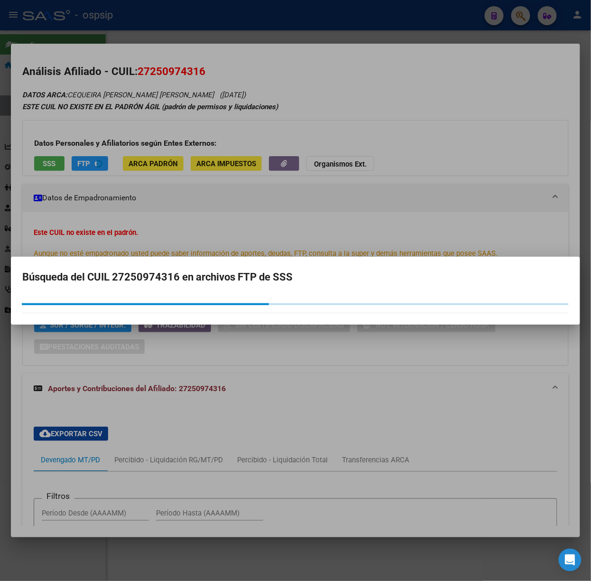
click at [60, 160] on div at bounding box center [295, 290] width 591 height 581
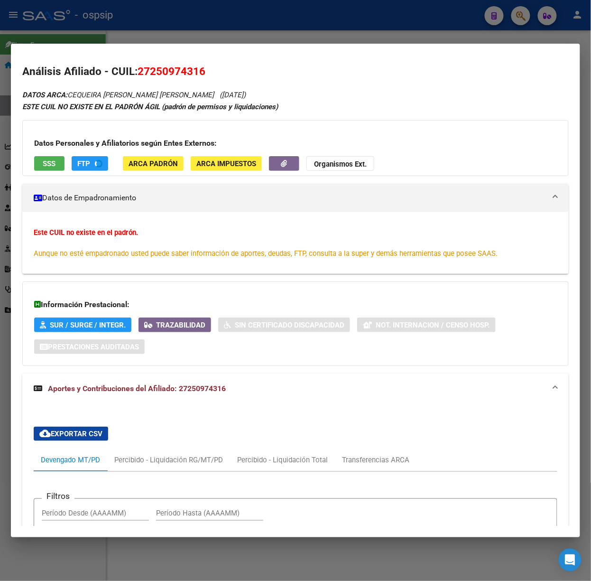
click at [57, 185] on mat-expansion-panel-header "Datos de Empadronamiento" at bounding box center [295, 198] width 547 height 28
click at [57, 164] on button "SSS" at bounding box center [49, 163] width 30 height 15
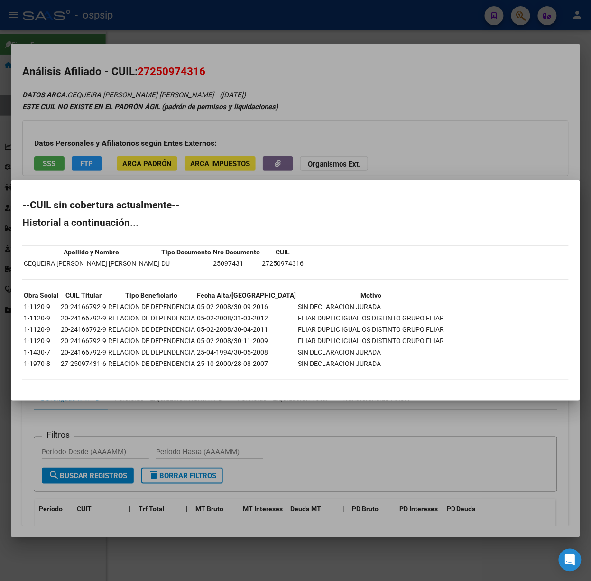
click at [173, 131] on div at bounding box center [295, 290] width 591 height 581
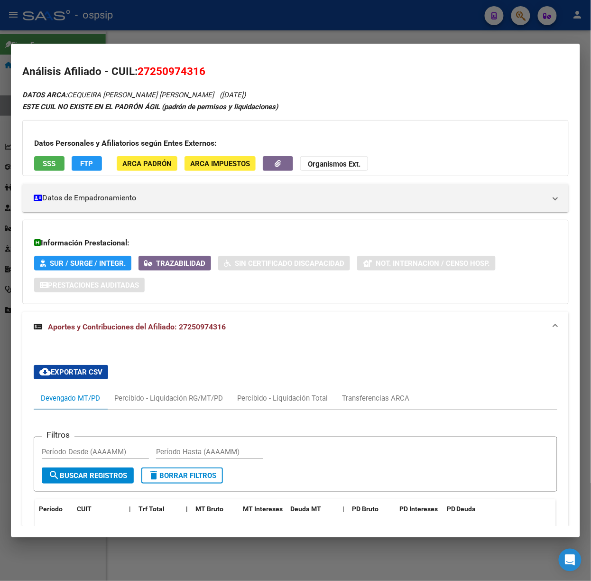
scroll to position [253, 0]
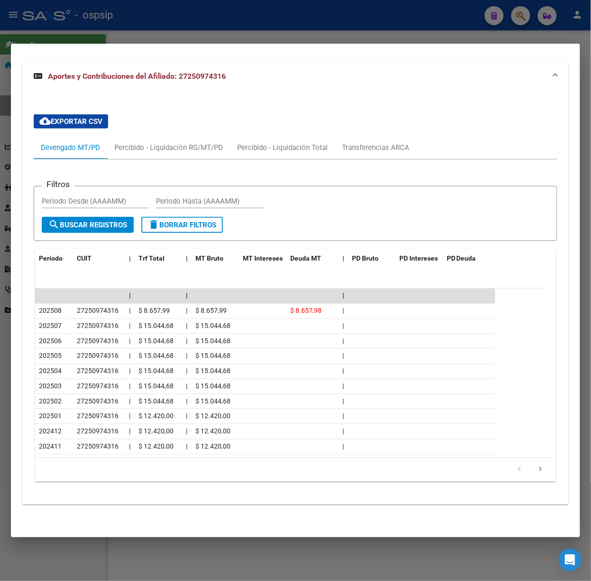
click at [93, 27] on div at bounding box center [295, 290] width 591 height 581
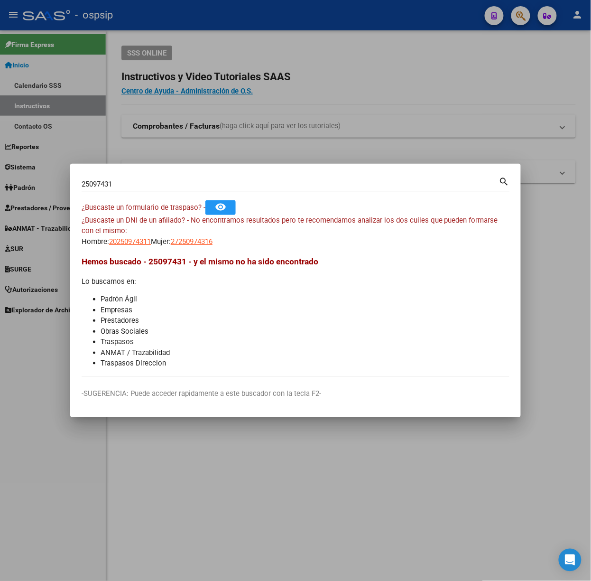
click at [133, 181] on input "25097431" at bounding box center [291, 184] width 418 height 9
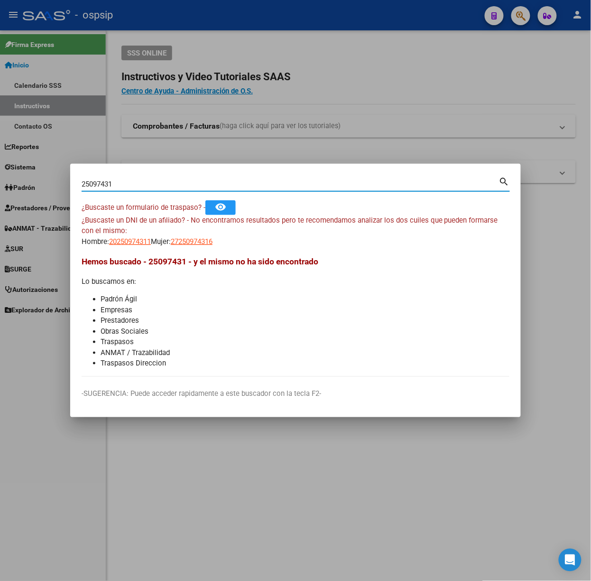
click at [133, 181] on input "25097431" at bounding box center [291, 184] width 418 height 9
type input "16619511"
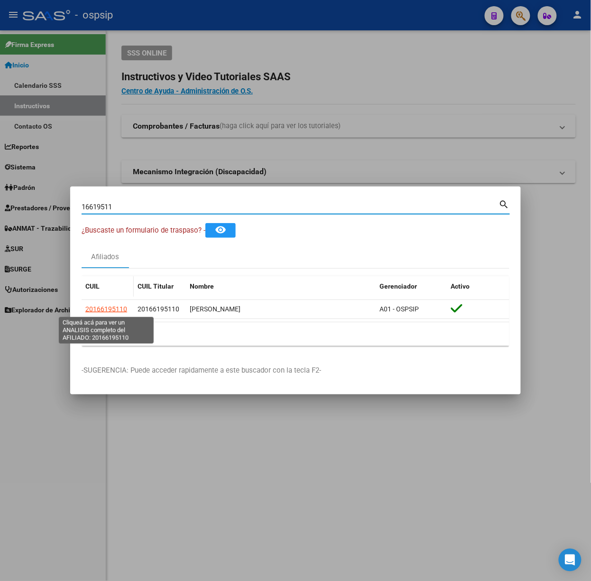
click at [107, 307] on span "20166195110" at bounding box center [106, 309] width 42 height 8
type textarea "20166195110"
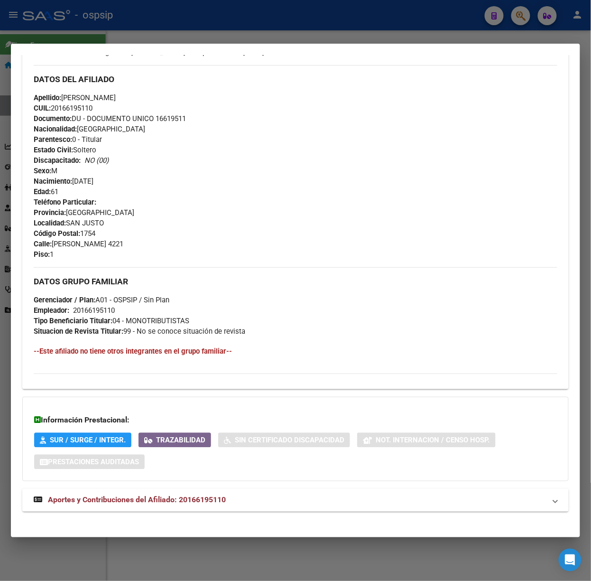
click at [217, 494] on mat-expansion-panel-header "Aportes y Contribuciones del Afiliado: 20166195110" at bounding box center [295, 500] width 547 height 23
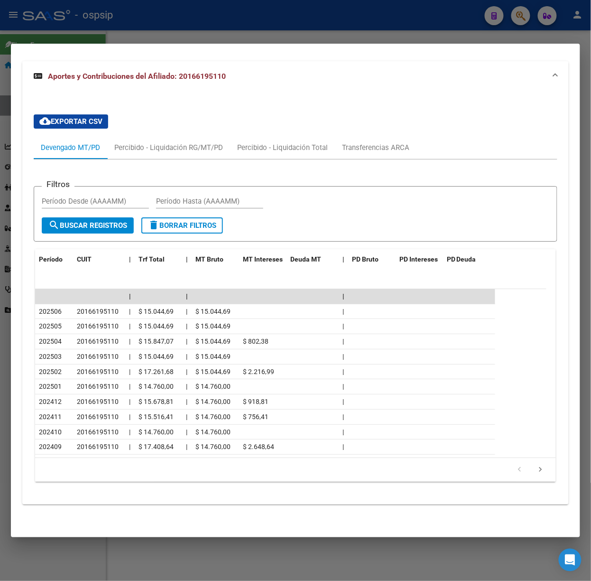
scroll to position [44, 0]
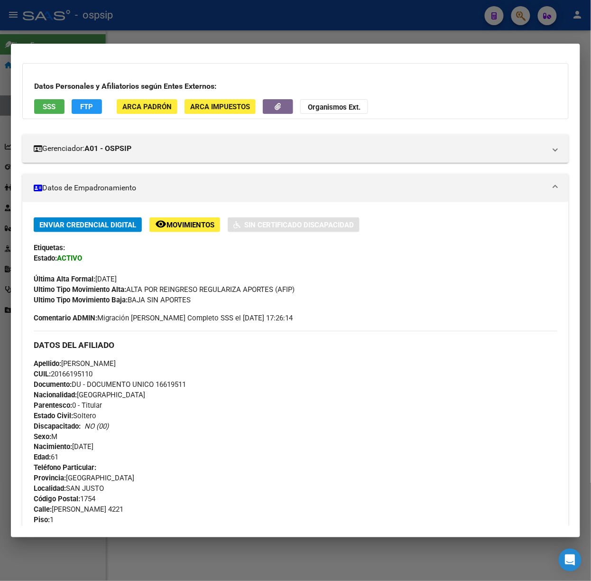
click at [54, 112] on button "SSS" at bounding box center [49, 106] width 30 height 15
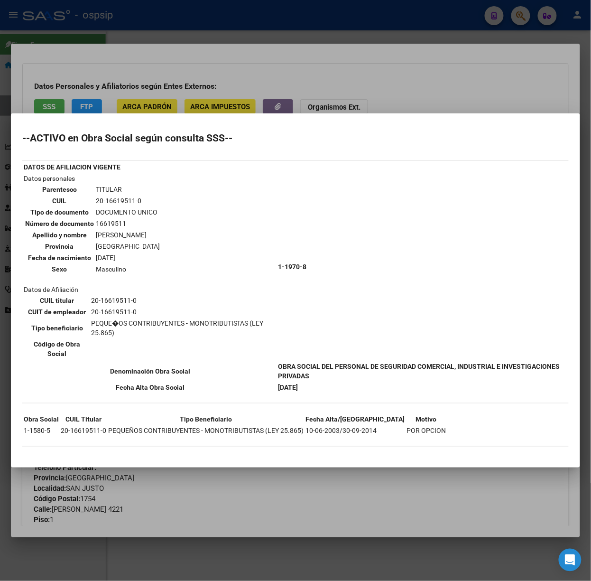
click at [149, 110] on div at bounding box center [295, 290] width 591 height 581
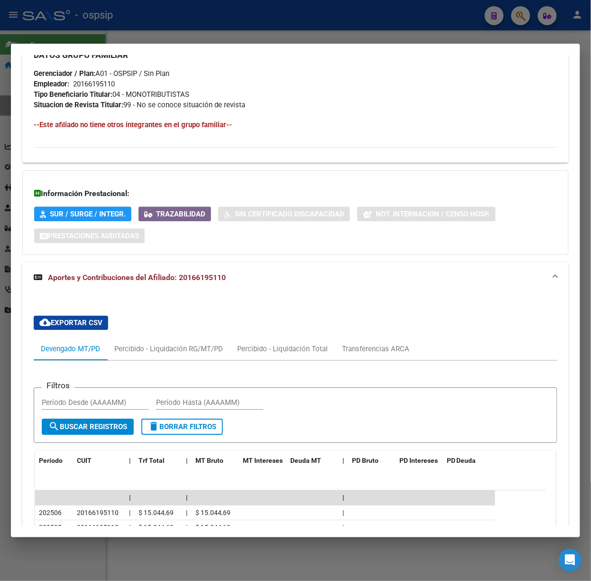
scroll to position [613, 0]
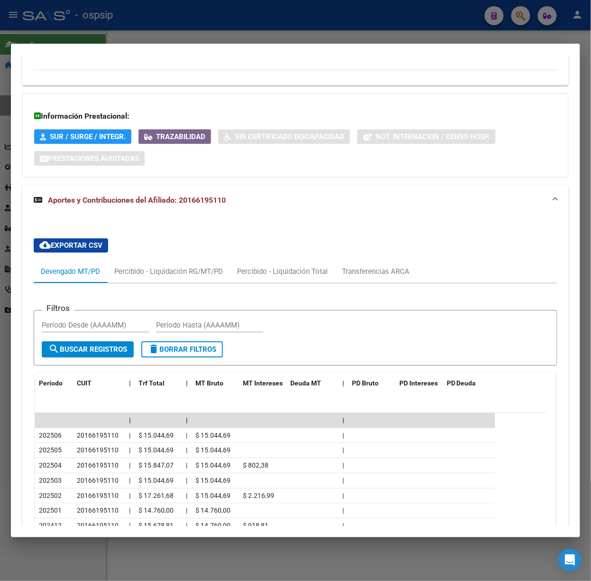
click at [158, 31] on div at bounding box center [295, 290] width 591 height 581
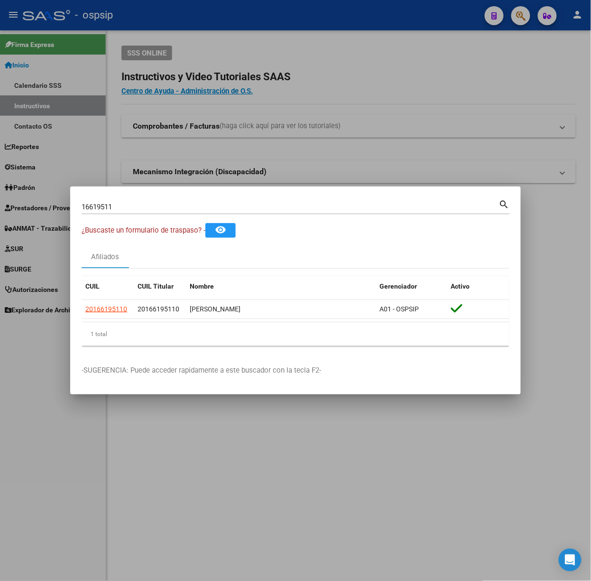
click at [152, 201] on div "16619511 Buscar (apellido, dni, cuil, [PERSON_NAME], cuit, obra social)" at bounding box center [291, 207] width 418 height 14
click at [156, 209] on input "16619511" at bounding box center [291, 207] width 418 height 9
type input "36276911"
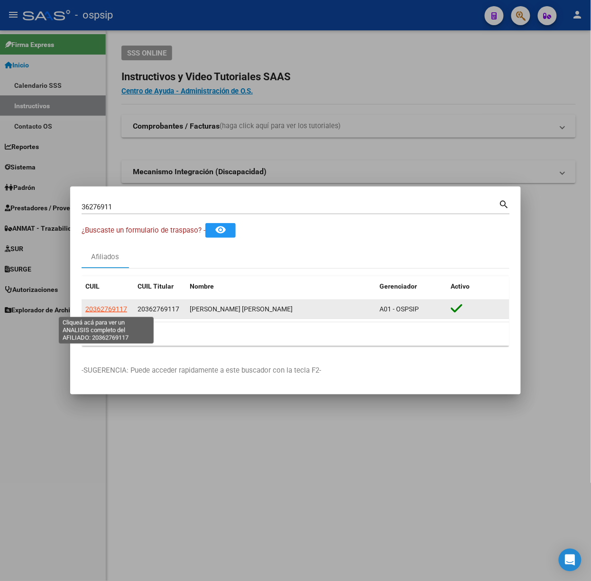
click at [111, 307] on span "20362769117" at bounding box center [106, 309] width 42 height 8
type textarea "20362769117"
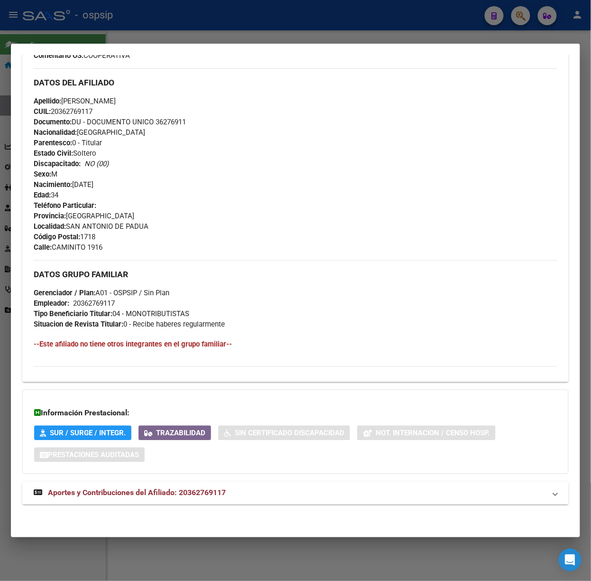
click at [231, 487] on mat-panel-title "Aportes y Contribuciones del Afiliado: 20362769117" at bounding box center [290, 492] width 512 height 11
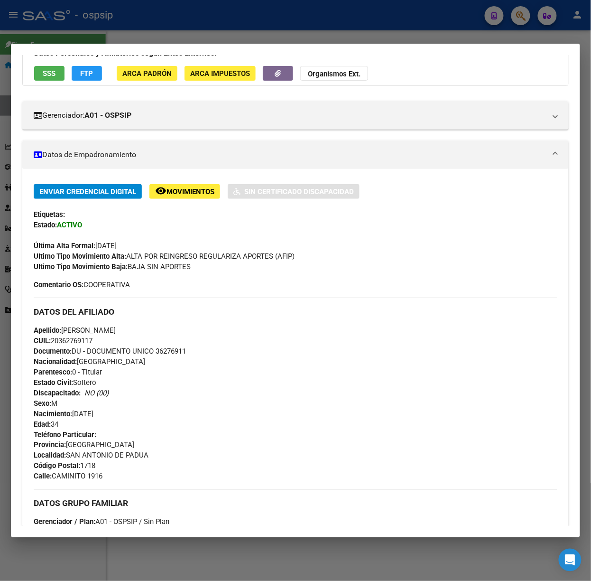
scroll to position [0, 0]
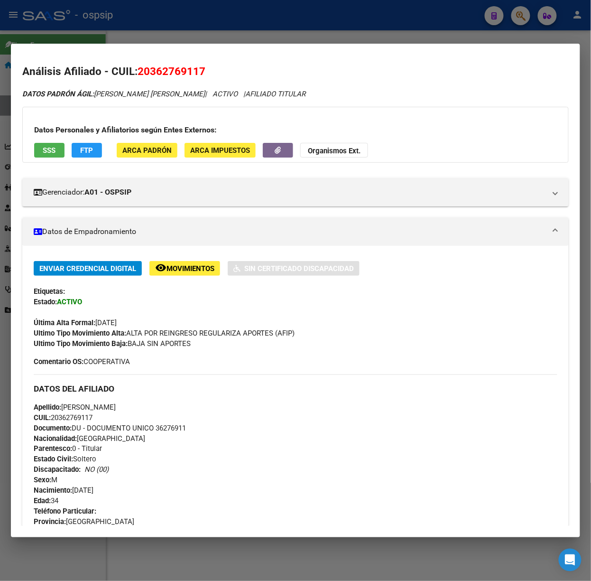
click at [50, 150] on span "SSS" at bounding box center [49, 150] width 13 height 9
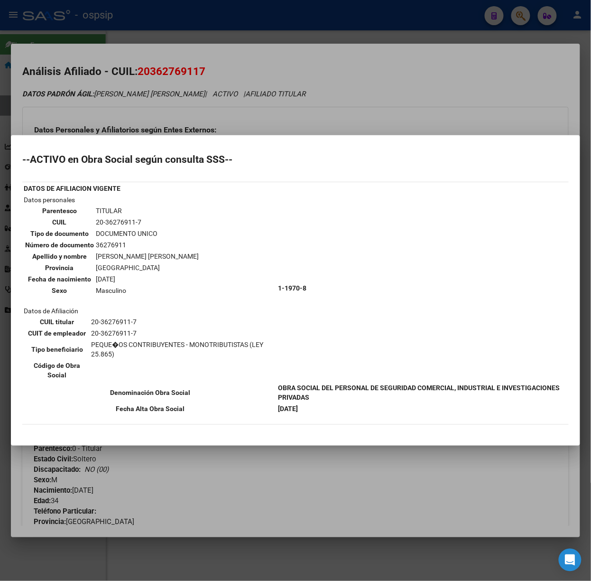
click at [138, 116] on div at bounding box center [295, 290] width 591 height 581
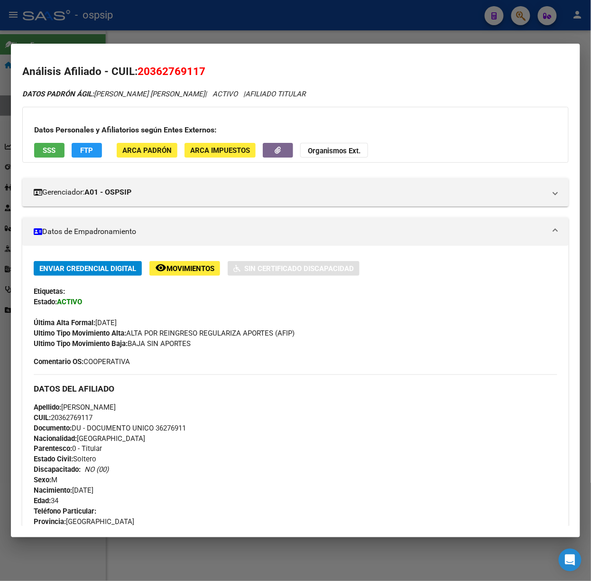
click at [175, 12] on div at bounding box center [295, 290] width 591 height 581
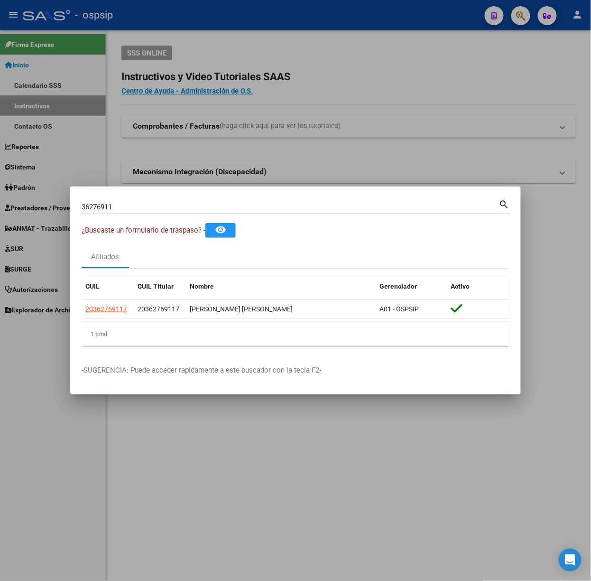
click at [120, 207] on input "36276911" at bounding box center [291, 207] width 418 height 9
type input "17125727"
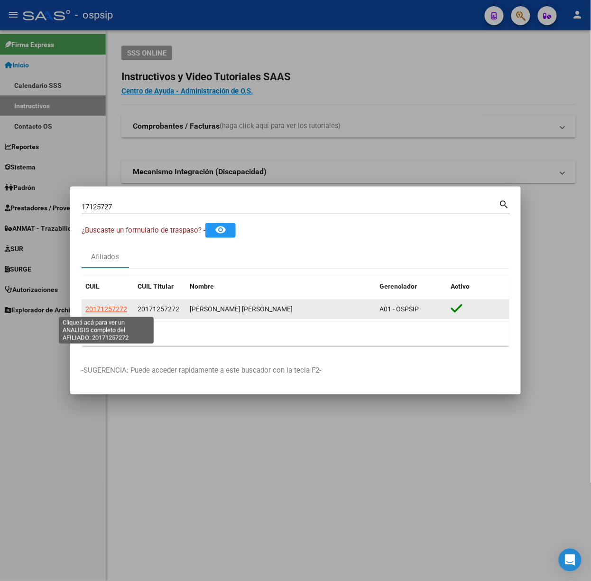
click at [120, 309] on span "20171257272" at bounding box center [106, 309] width 42 height 8
type textarea "20171257272"
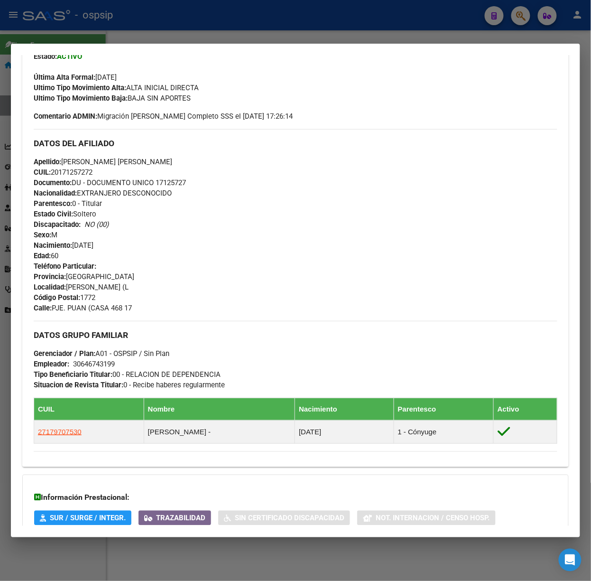
scroll to position [331, 0]
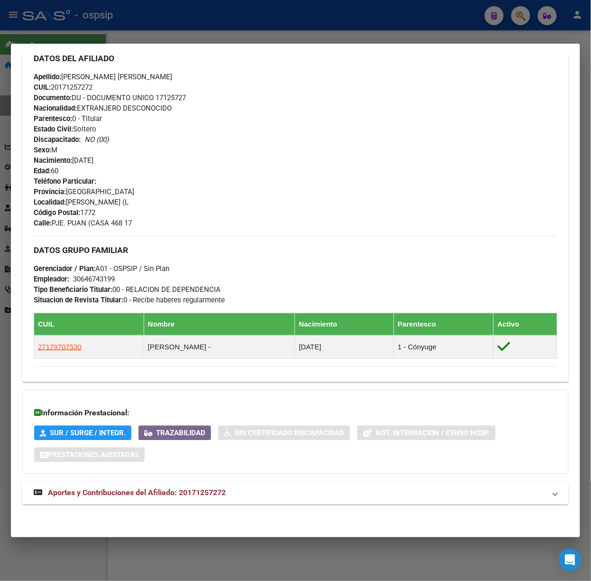
click at [179, 494] on span "Aportes y Contribuciones del Afiliado: 20171257272" at bounding box center [137, 492] width 178 height 9
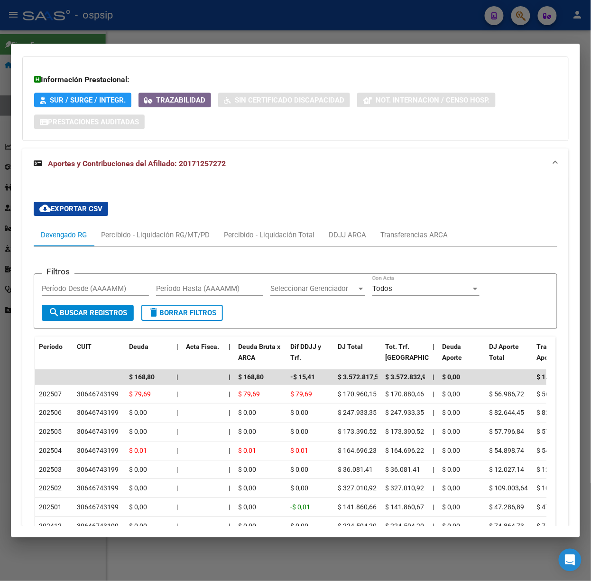
scroll to position [794, 0]
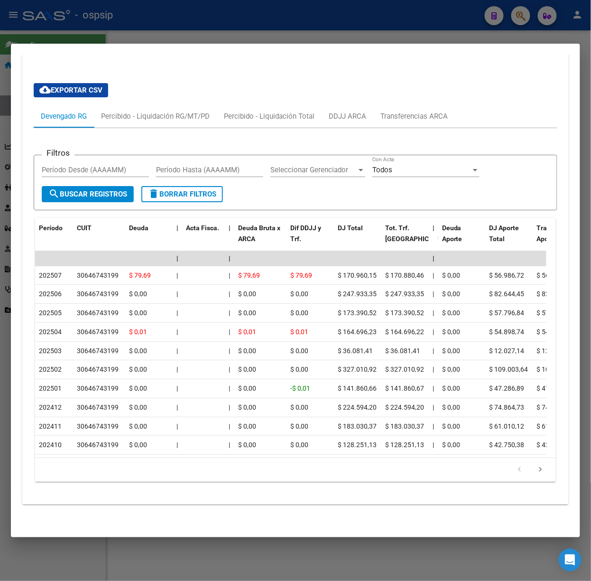
click at [120, 33] on div at bounding box center [295, 290] width 591 height 581
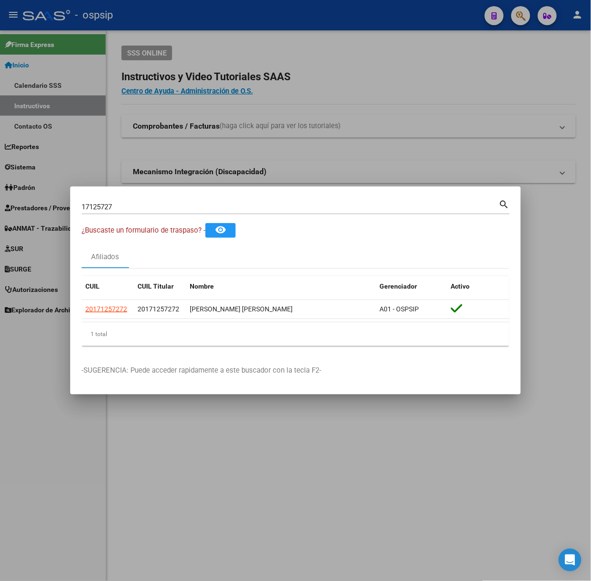
click at [128, 206] on input "17125727" at bounding box center [291, 207] width 418 height 9
type input "53236962"
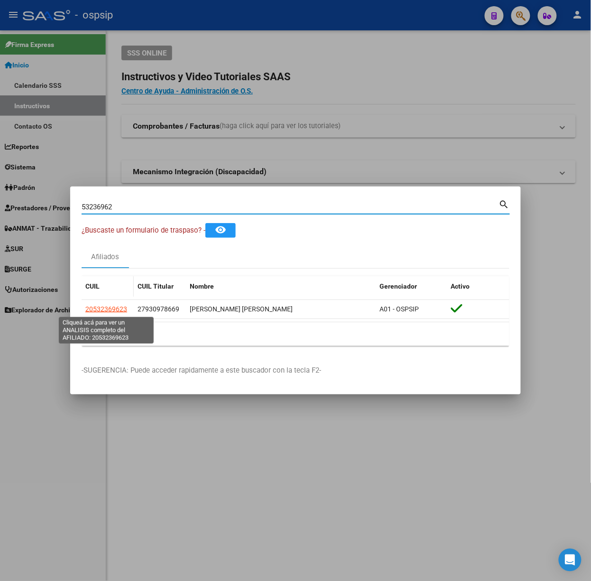
click at [101, 305] on span "20532369623" at bounding box center [106, 309] width 42 height 8
type textarea "20532369623"
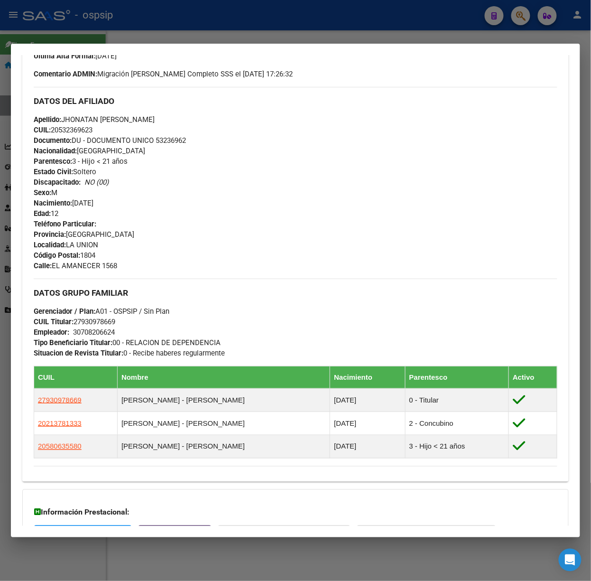
scroll to position [390, 0]
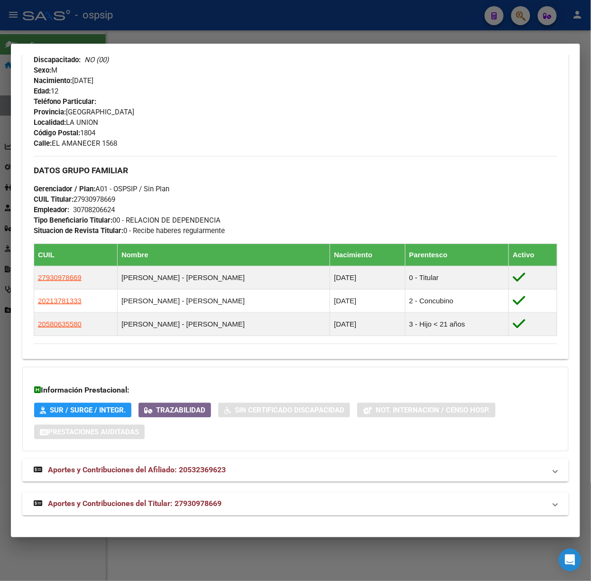
click at [181, 494] on mat-expansion-panel-header "Aportes y Contribuciones del Titular: 27930978669" at bounding box center [295, 504] width 547 height 23
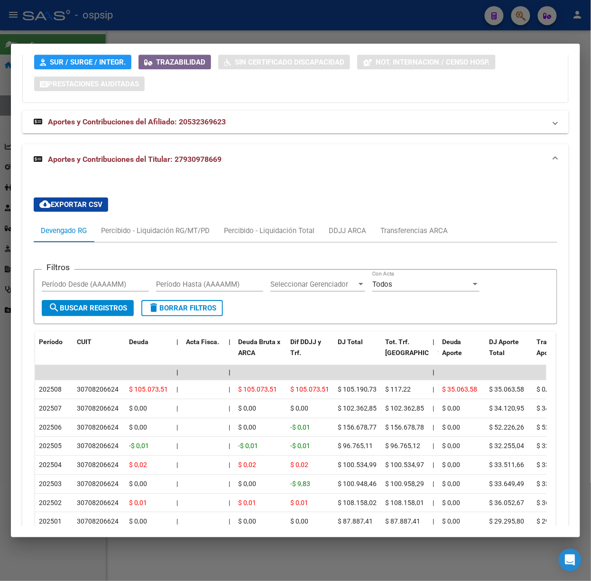
scroll to position [815, 0]
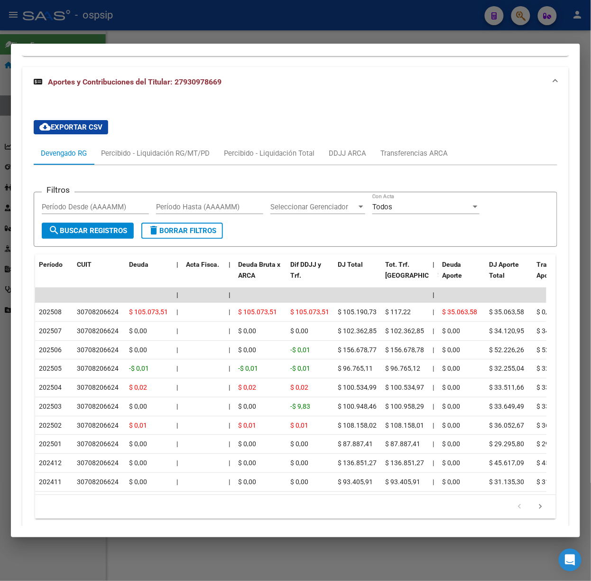
click at [82, 16] on div at bounding box center [295, 290] width 591 height 581
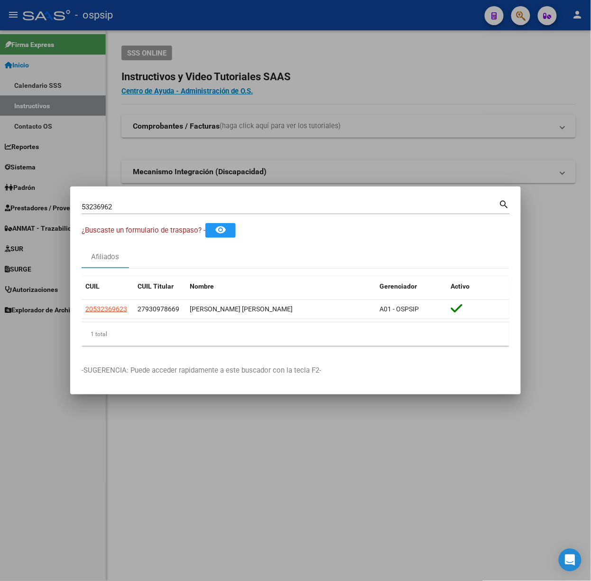
click at [118, 214] on div "53236962 Buscar (apellido, dni, [PERSON_NAME], nro traspaso, cuit, obra social)" at bounding box center [291, 207] width 418 height 14
click at [118, 207] on input "53236962" at bounding box center [291, 207] width 418 height 9
type input "58793458"
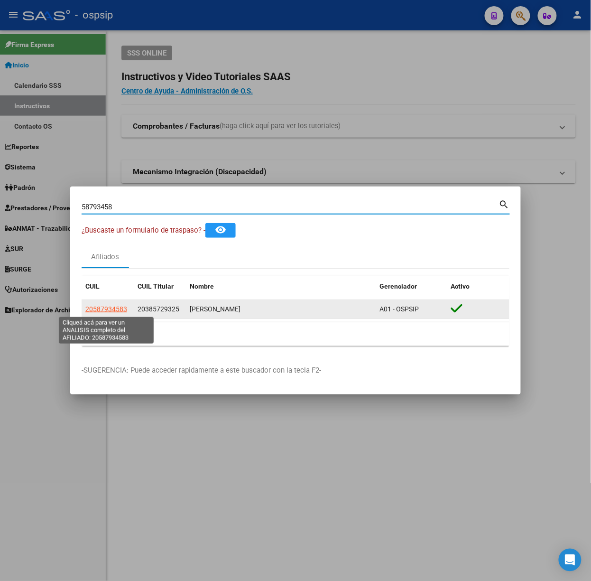
click at [103, 309] on span "20587934583" at bounding box center [106, 309] width 42 height 8
type textarea "20587934583"
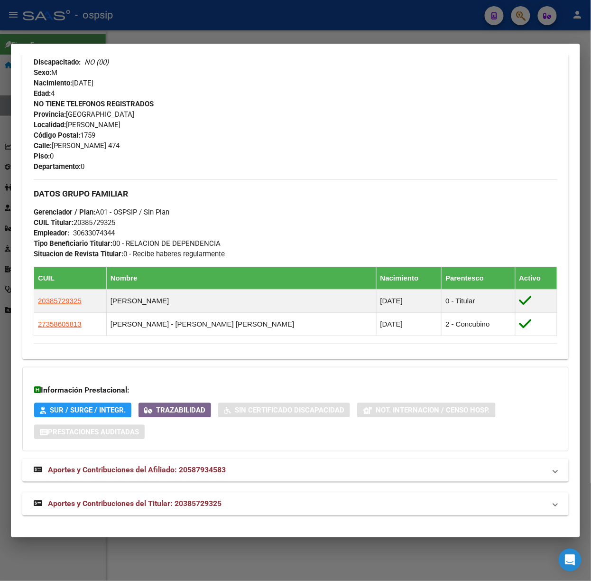
click at [240, 495] on mat-expansion-panel-header "Aportes y Contribuciones del Titular: 20385729325" at bounding box center [295, 504] width 547 height 23
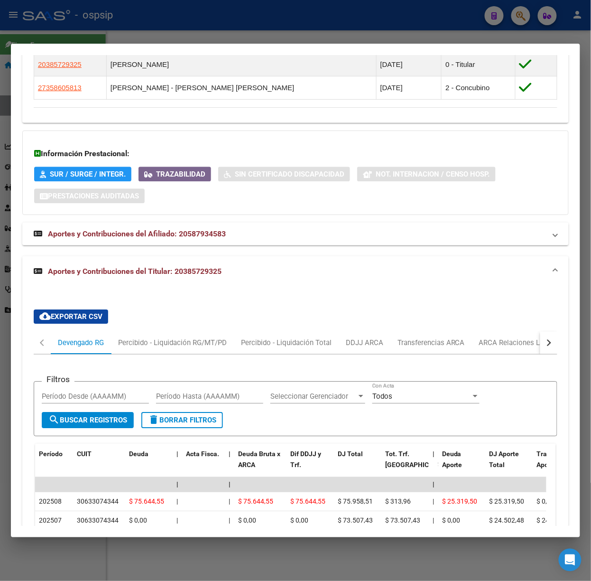
scroll to position [679, 0]
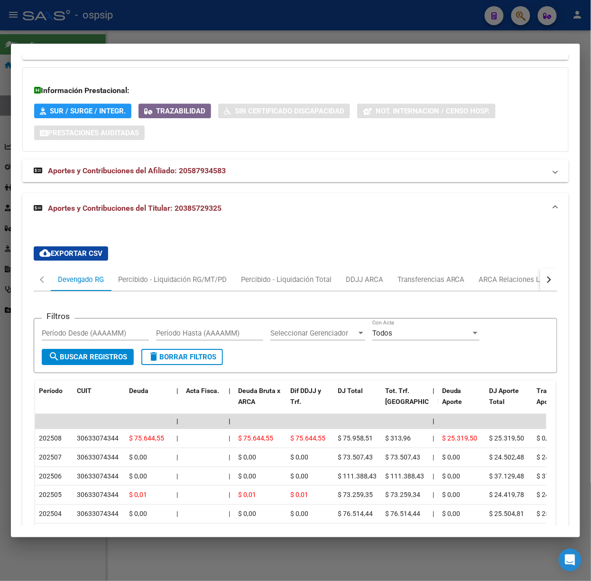
click at [117, 27] on div at bounding box center [295, 290] width 591 height 581
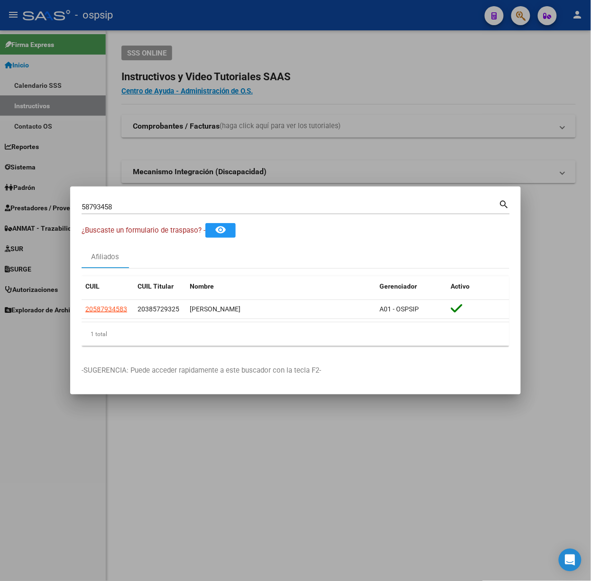
click at [122, 211] on div "58793458 Buscar (apellido, dni, [PERSON_NAME], [PERSON_NAME], cuit, obra social)" at bounding box center [291, 207] width 418 height 14
click at [120, 209] on input "58793458" at bounding box center [291, 207] width 418 height 9
type input "56816989"
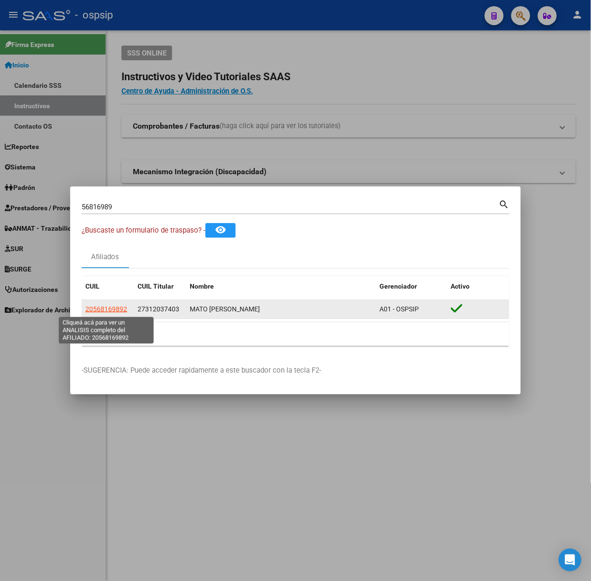
click at [109, 312] on span "20568169892" at bounding box center [106, 309] width 42 height 8
type textarea "20568169892"
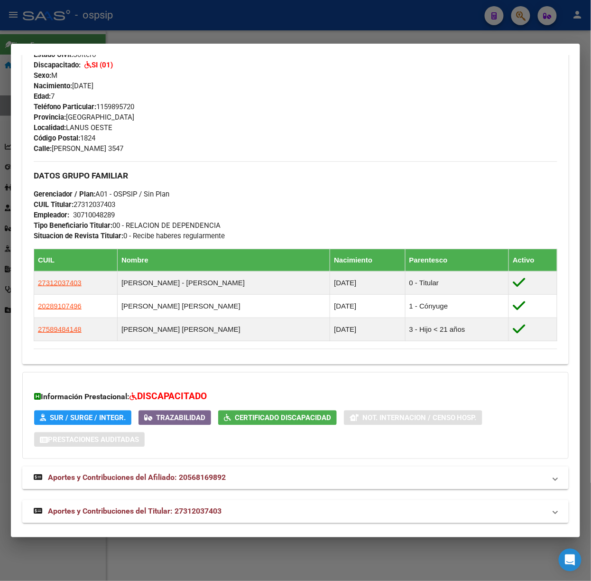
click at [209, 502] on mat-expansion-panel-header "Aportes y Contribuciones del Titular: 27312037403" at bounding box center [295, 511] width 547 height 23
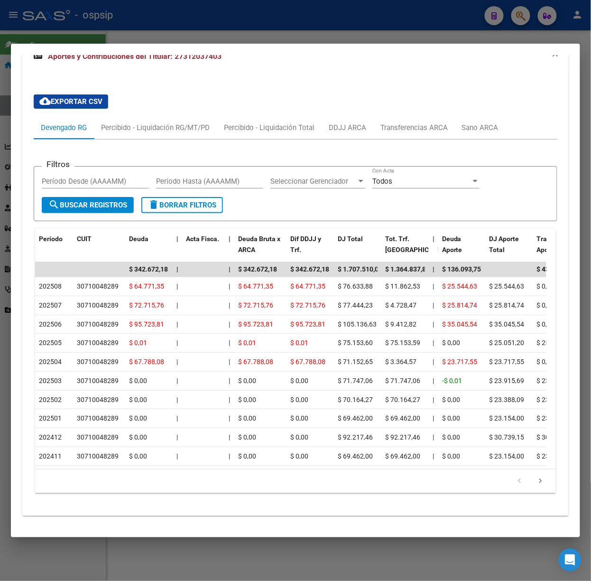
scroll to position [855, 0]
click at [207, 59] on mat-expansion-panel-header "Aportes y Contribuciones del Titular: 27312037403" at bounding box center [295, 56] width 547 height 30
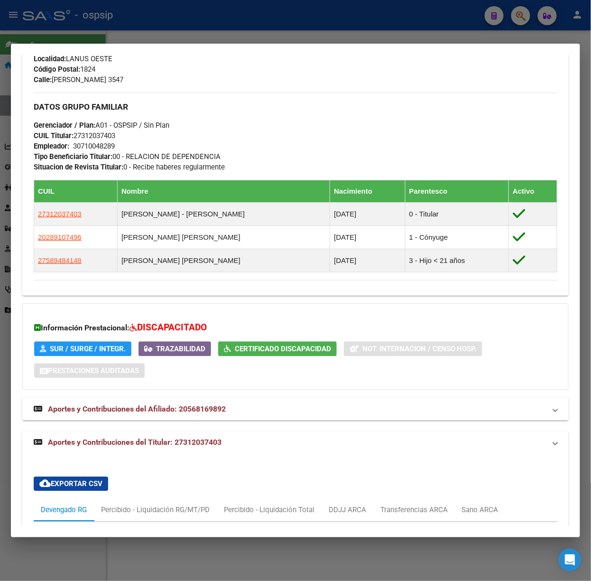
click at [197, 47] on mat-dialog-container "Análisis Afiliado - CUIL: 20568169892 DATOS PADRÓN ÁGIL: [PERSON_NAME] | ACTIVO…" at bounding box center [295, 291] width 569 height 494
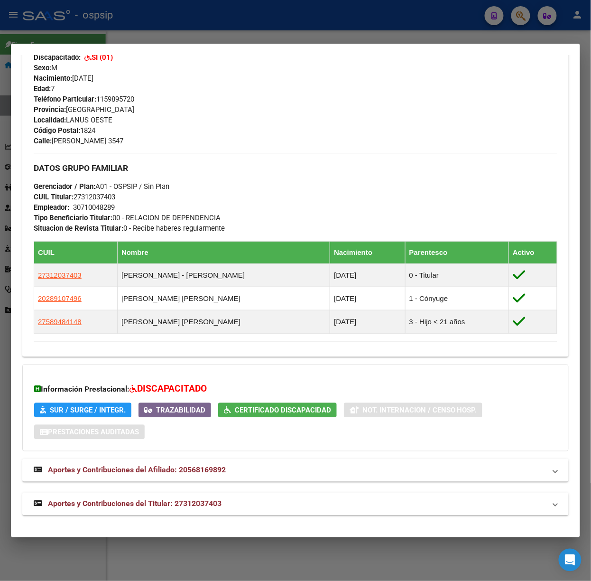
click at [186, 36] on div at bounding box center [295, 290] width 591 height 581
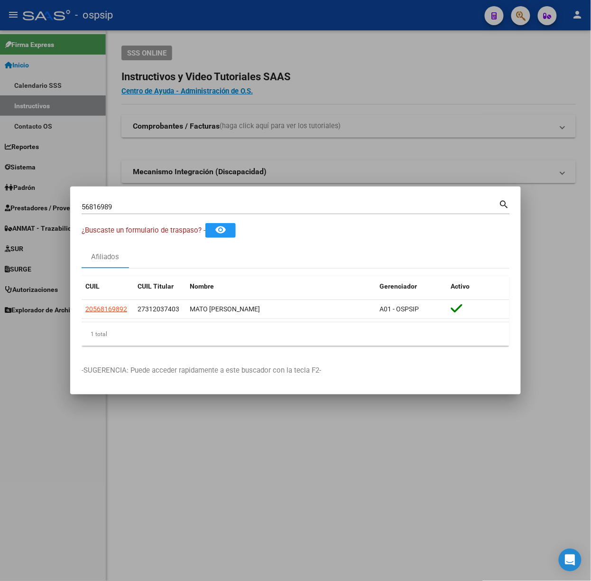
click at [159, 206] on input "56816989" at bounding box center [291, 207] width 418 height 9
type input "57516737"
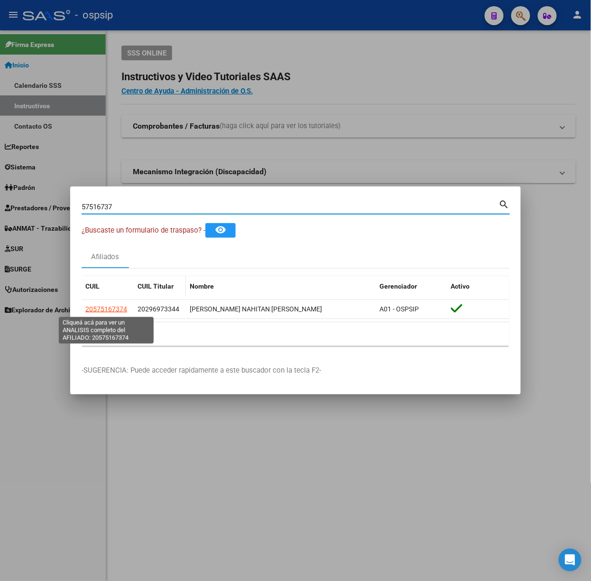
click at [104, 310] on span "20575167374" at bounding box center [106, 309] width 42 height 8
type textarea "20575167374"
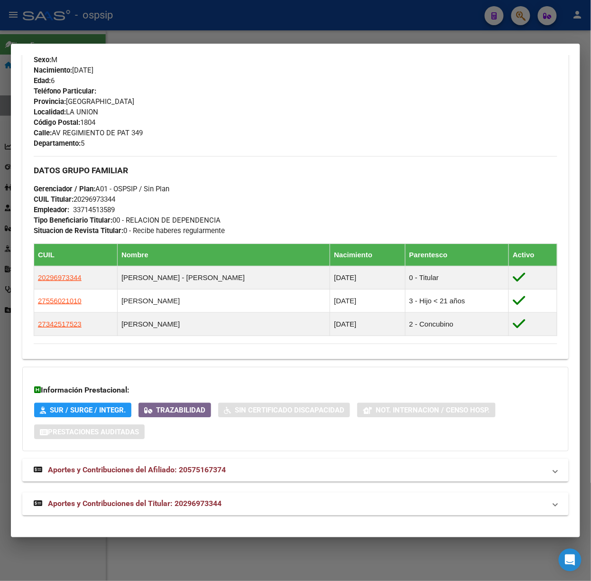
click at [257, 511] on mat-expansion-panel-header "Aportes y Contribuciones del Titular: 20296973344" at bounding box center [295, 504] width 547 height 23
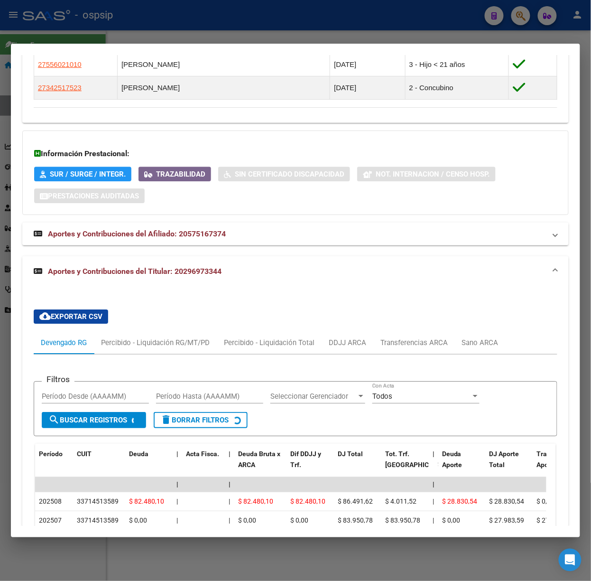
scroll to position [783, 0]
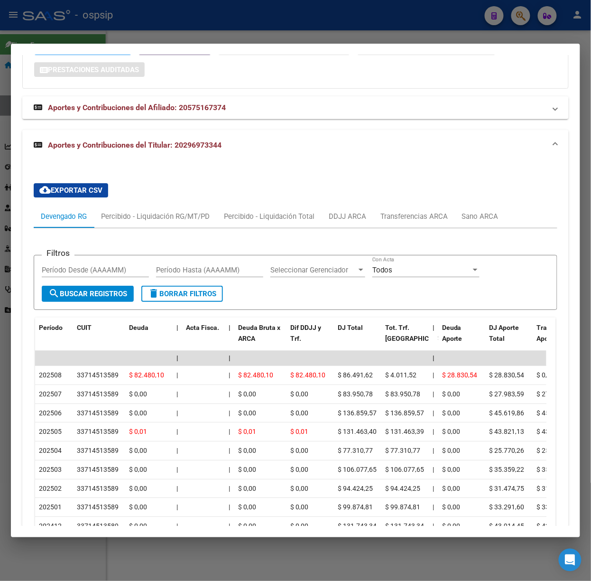
click at [158, 20] on div at bounding box center [295, 290] width 591 height 581
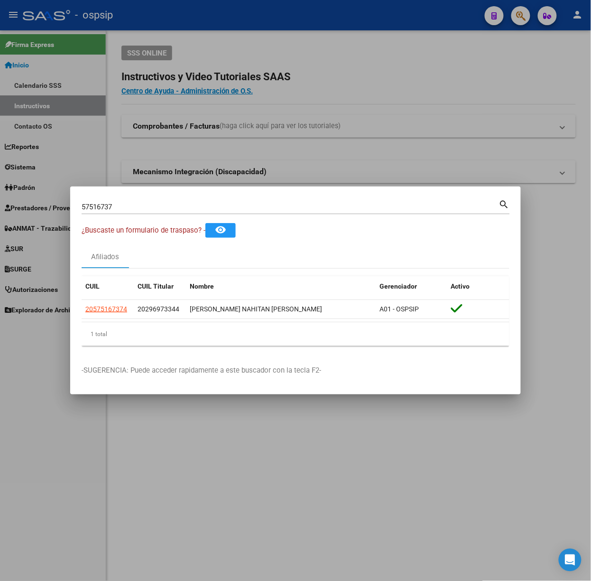
click at [191, 206] on input "57516737" at bounding box center [291, 207] width 418 height 9
type input "36648257"
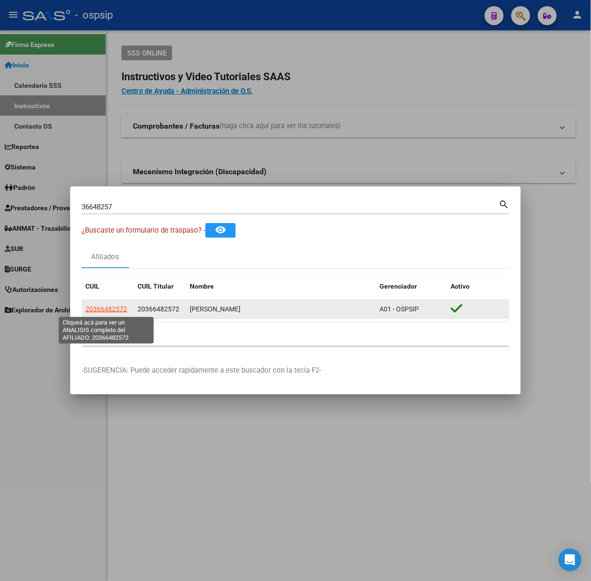
click at [111, 307] on span "20366482572" at bounding box center [106, 309] width 42 height 8
type textarea "20366482572"
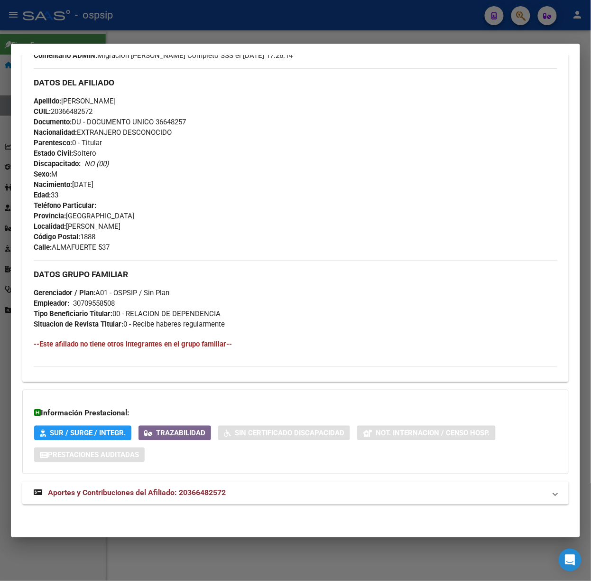
click at [205, 488] on span "Aportes y Contribuciones del Afiliado: 20366482572" at bounding box center [137, 492] width 178 height 9
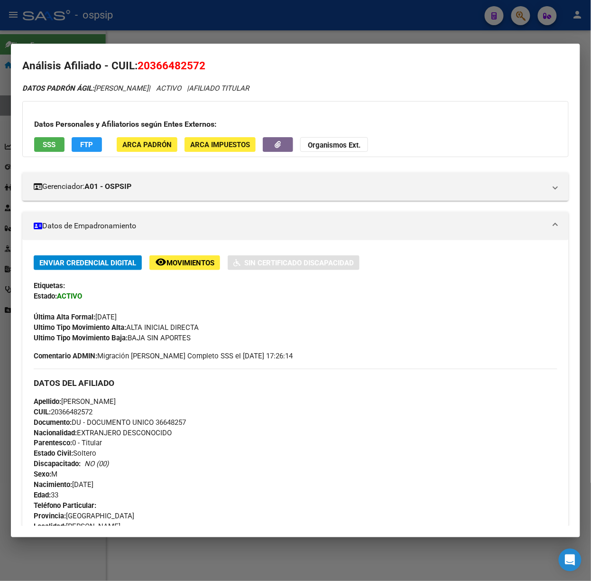
scroll to position [0, 0]
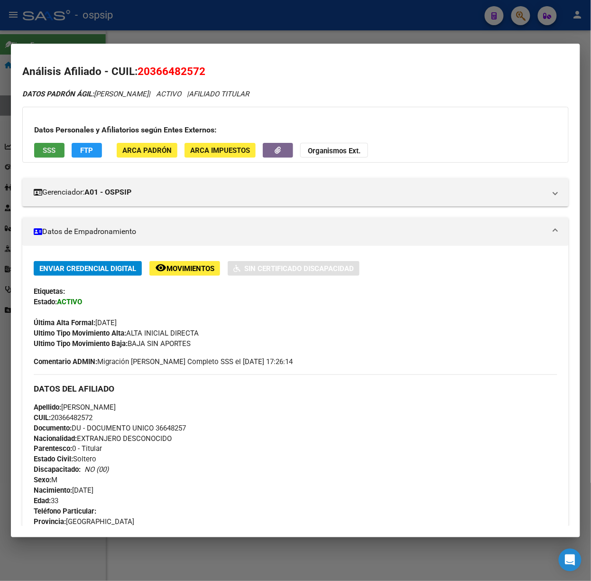
click at [47, 151] on span "SSS" at bounding box center [49, 150] width 13 height 9
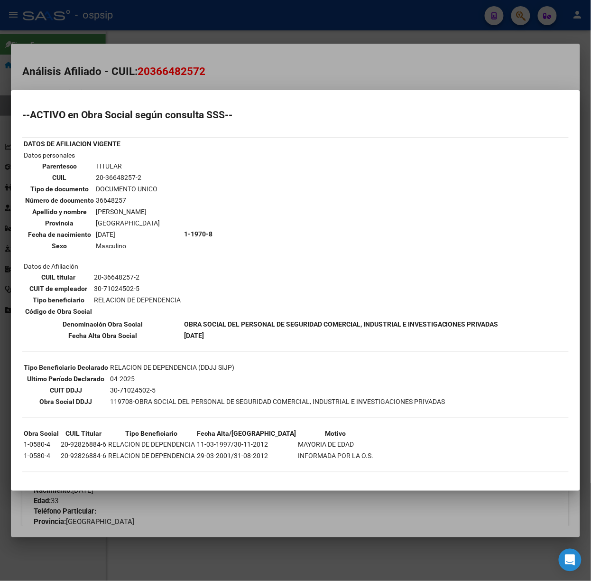
click at [180, 84] on div at bounding box center [295, 290] width 591 height 581
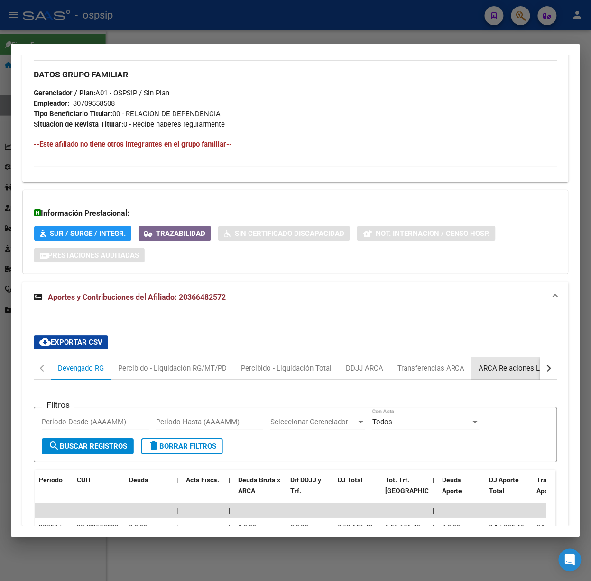
click at [481, 369] on div "ARCA Relaciones Laborales" at bounding box center [523, 368] width 89 height 10
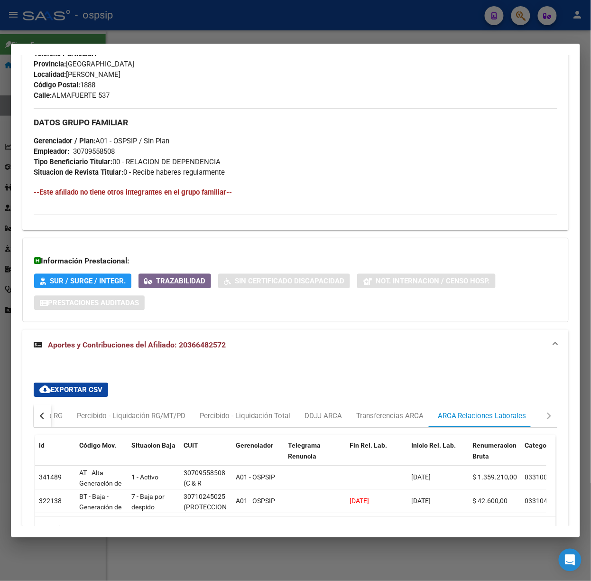
scroll to position [506, 0]
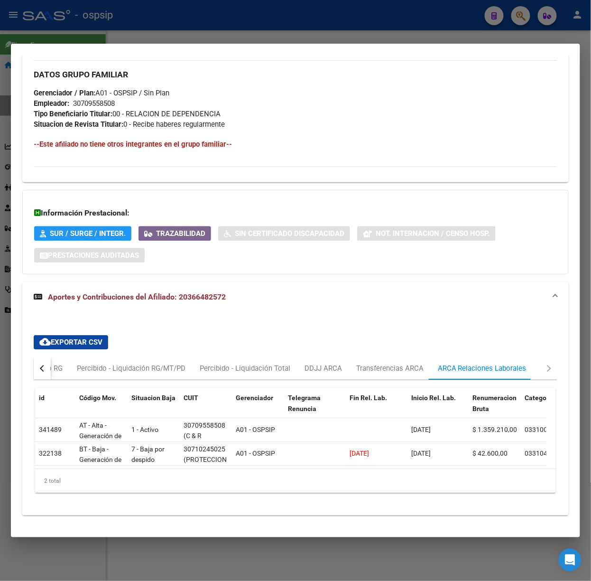
click at [236, 17] on div at bounding box center [295, 290] width 591 height 581
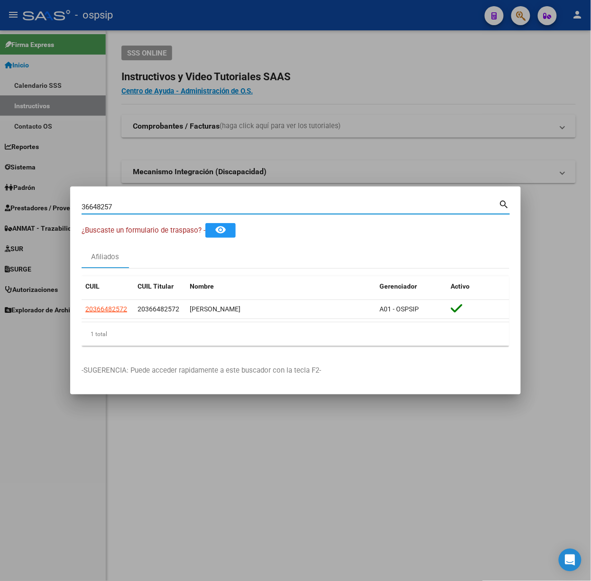
click at [199, 207] on input "36648257" at bounding box center [291, 207] width 418 height 9
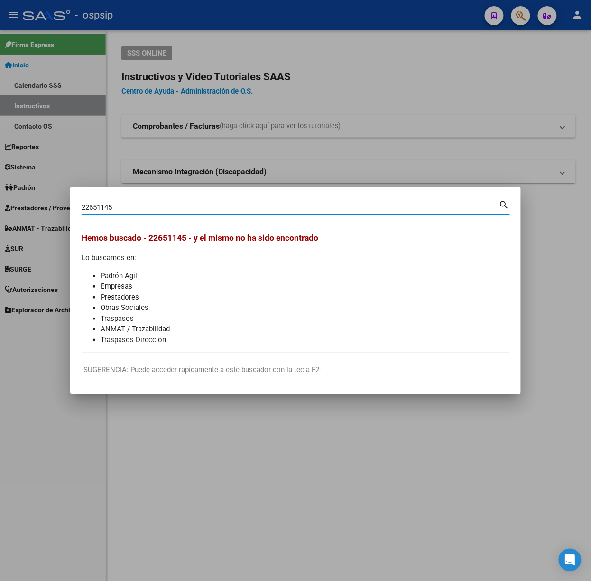
type input "22651145"
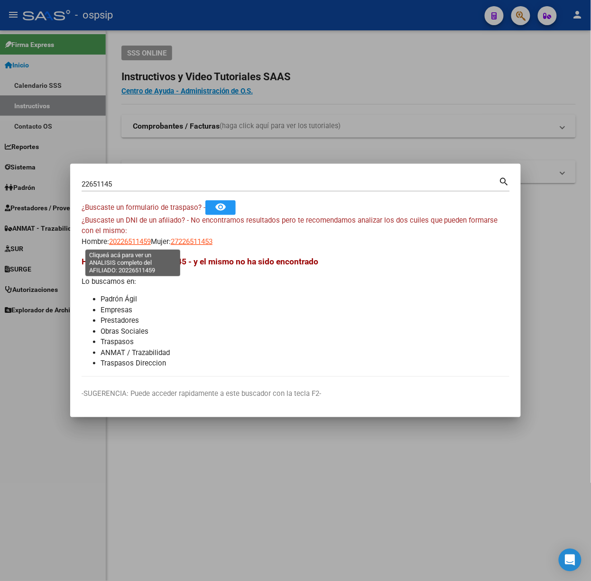
click at [116, 240] on span "20226511459" at bounding box center [130, 241] width 42 height 9
type textarea "20226511459"
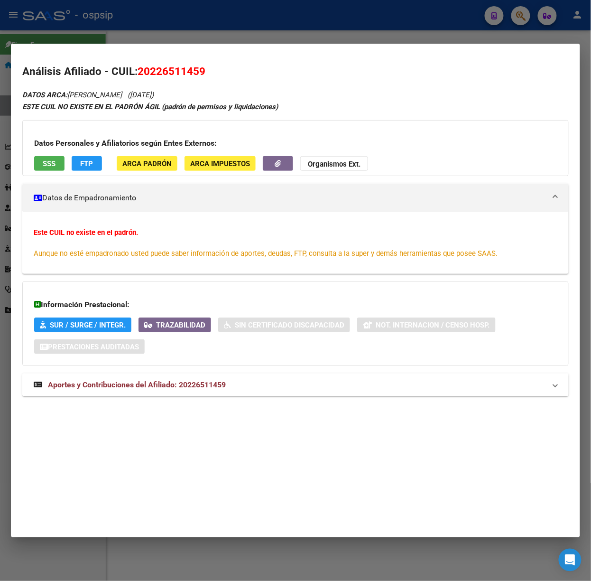
click at [191, 393] on mat-expansion-panel-header "Aportes y Contribuciones del Afiliado: 20226511459" at bounding box center [295, 384] width 547 height 23
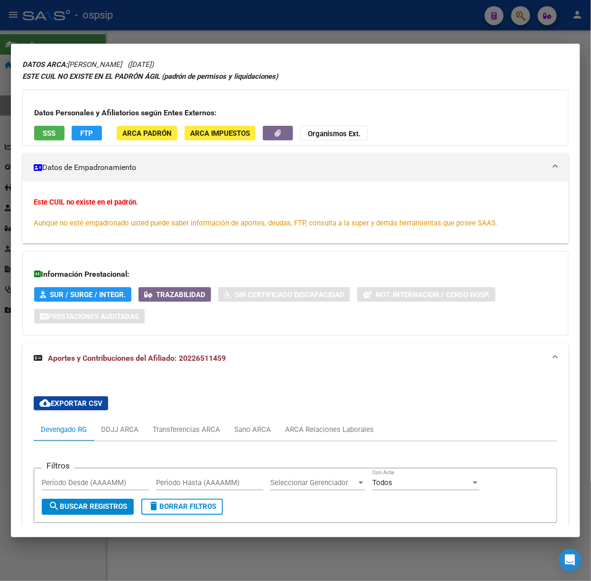
scroll to position [0, 0]
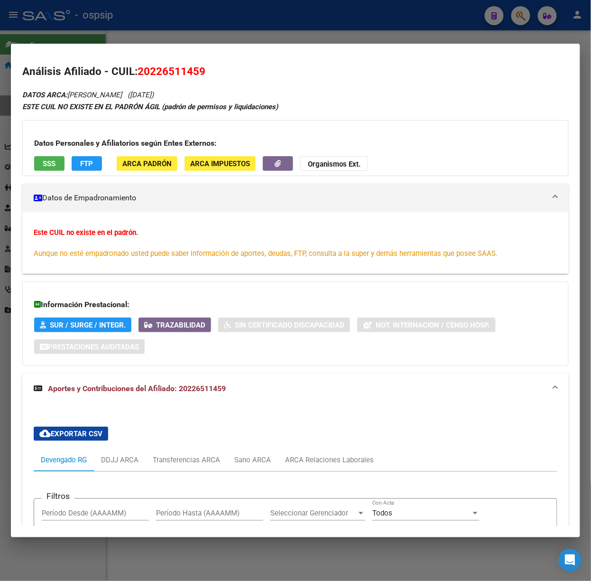
click at [50, 154] on div "Datos Personales y Afiliatorios según Entes Externos: SSS FTP ARCA Padrón ARCA …" at bounding box center [295, 148] width 547 height 56
click at [50, 156] on button "SSS" at bounding box center [49, 163] width 30 height 15
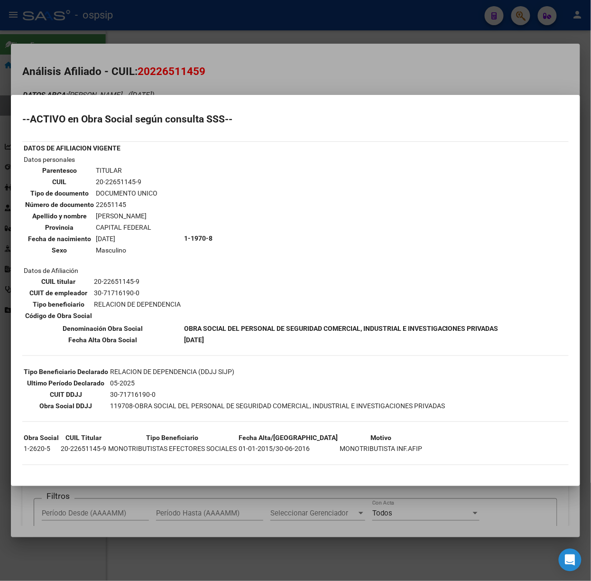
click at [134, 89] on div at bounding box center [295, 290] width 591 height 581
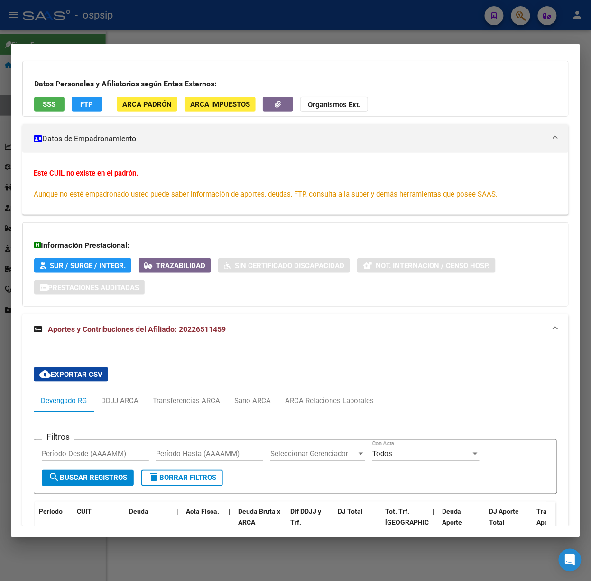
scroll to position [241, 0]
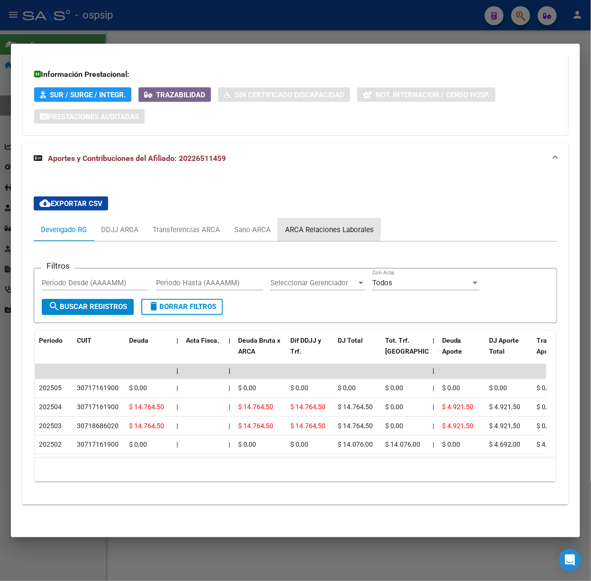
click at [297, 218] on div "ARCA Relaciones Laborales" at bounding box center [329, 229] width 103 height 23
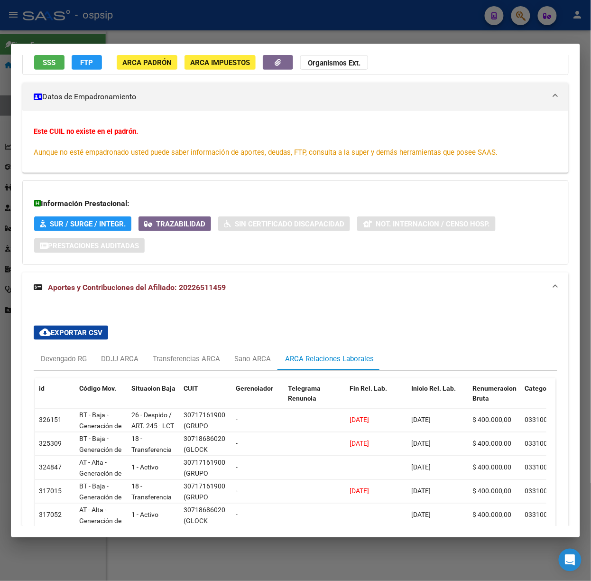
scroll to position [207, 0]
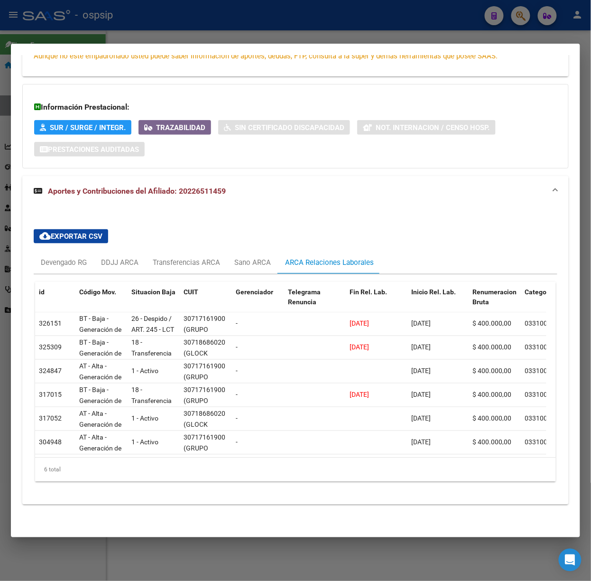
drag, startPoint x: 329, startPoint y: 12, endPoint x: 328, endPoint y: 20, distance: 7.6
click at [328, 18] on div at bounding box center [295, 290] width 591 height 581
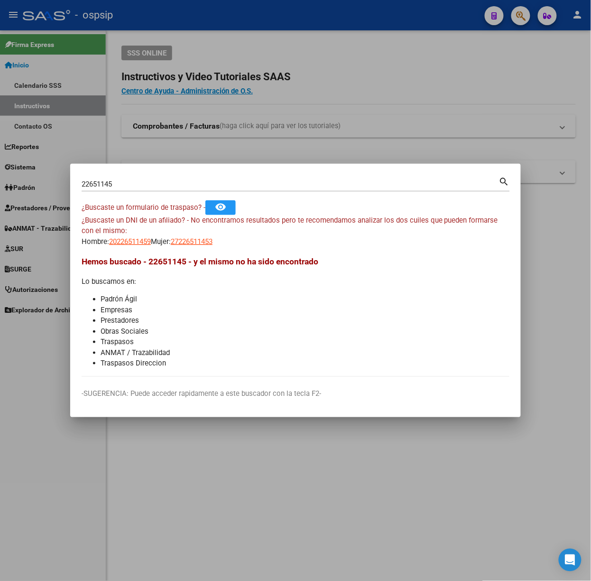
click at [233, 181] on input "22651145" at bounding box center [291, 184] width 418 height 9
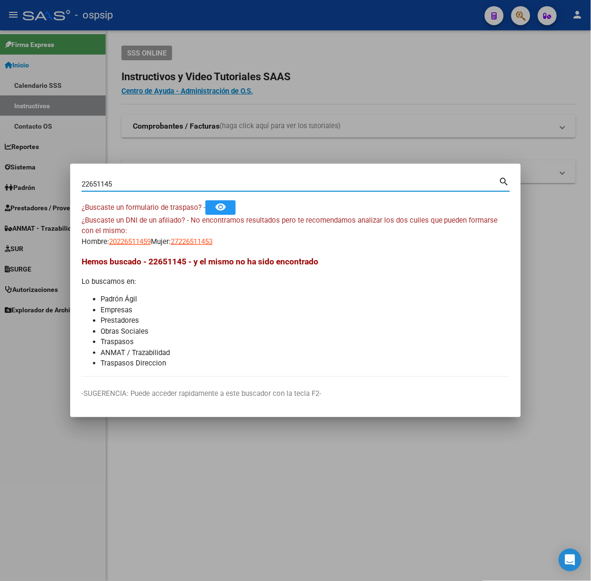
click at [233, 181] on input "22651145" at bounding box center [291, 184] width 418 height 9
type input "94248903"
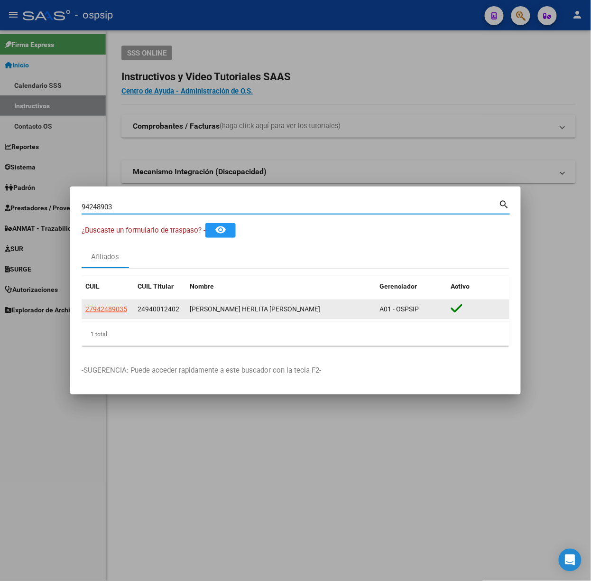
click at [111, 310] on span "27942489035" at bounding box center [106, 309] width 42 height 8
type textarea "27942489035"
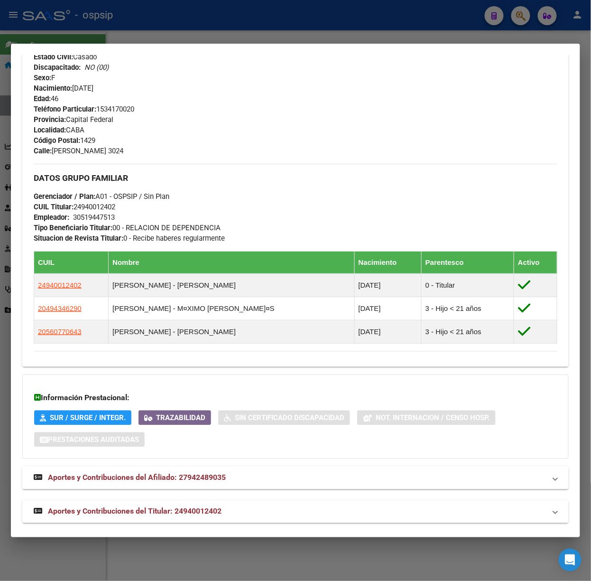
scroll to position [372, 0]
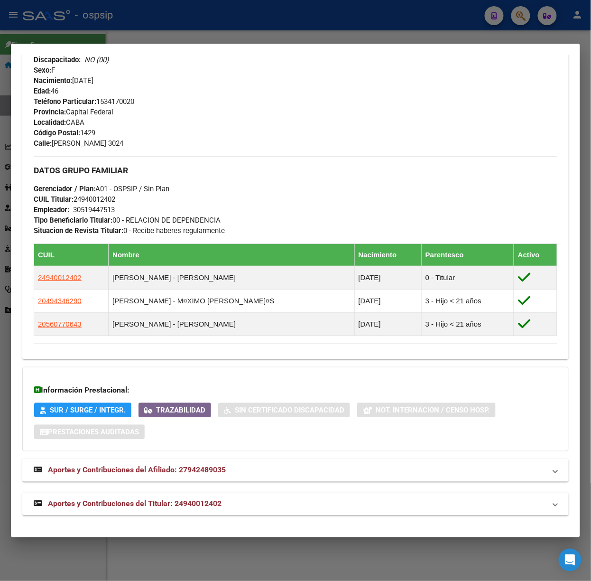
click at [177, 530] on mat-dialog-container "Análisis Afiliado - CUIL: 27942489035 DATOS PADRÓN ÁGIL: [PERSON_NAME] | ACTIVO…" at bounding box center [295, 291] width 569 height 494
click at [172, 512] on mat-expansion-panel-header "Aportes y Contribuciones del Titular: 24940012402" at bounding box center [295, 504] width 547 height 23
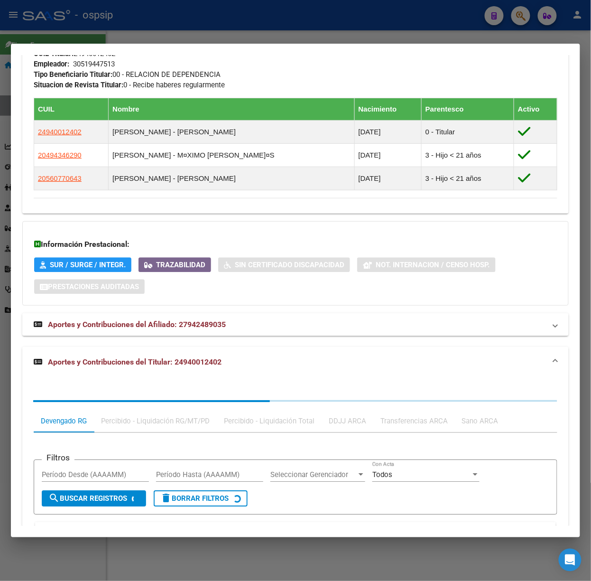
scroll to position [607, 0]
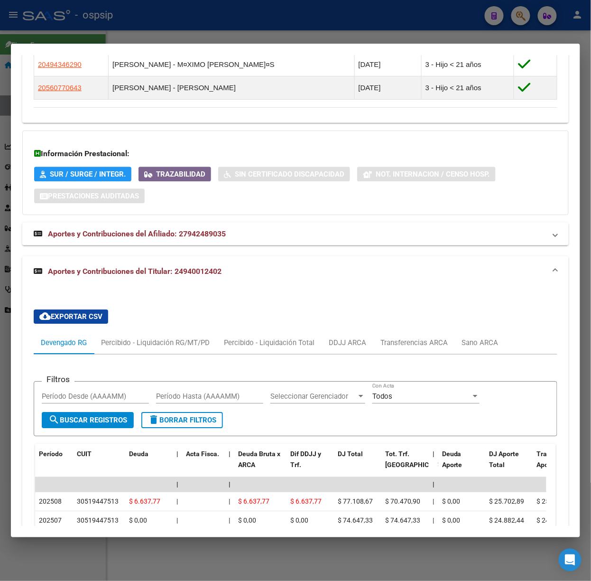
click at [86, 25] on div at bounding box center [295, 290] width 591 height 581
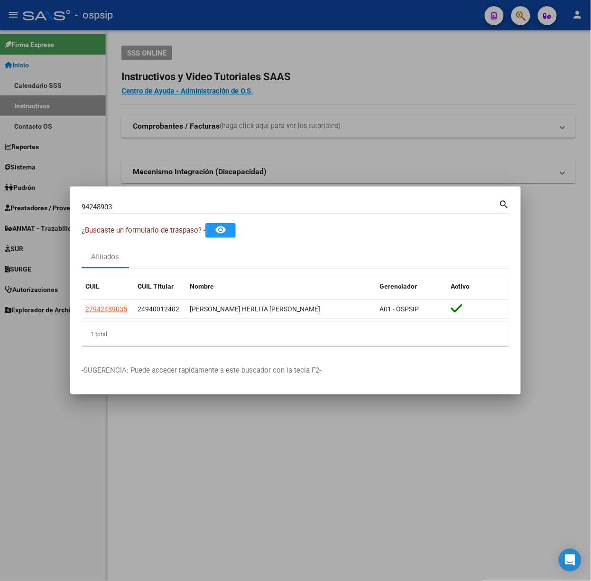
click at [126, 207] on input "94248903" at bounding box center [291, 207] width 418 height 9
type input "56077064"
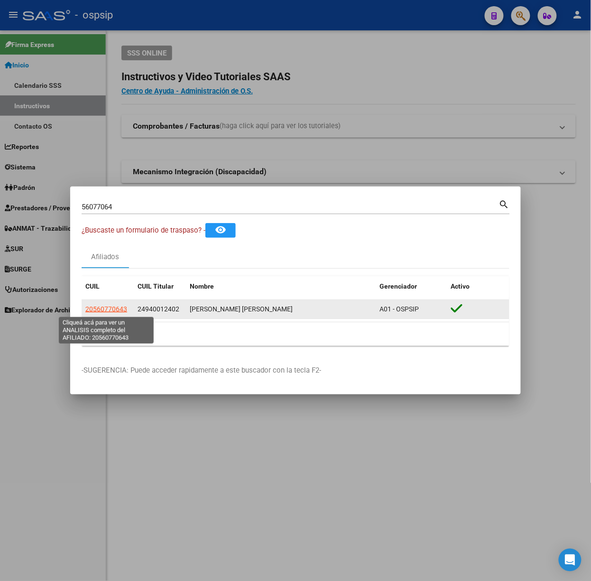
click at [117, 308] on span "20560770643" at bounding box center [106, 309] width 42 height 8
type textarea "20560770643"
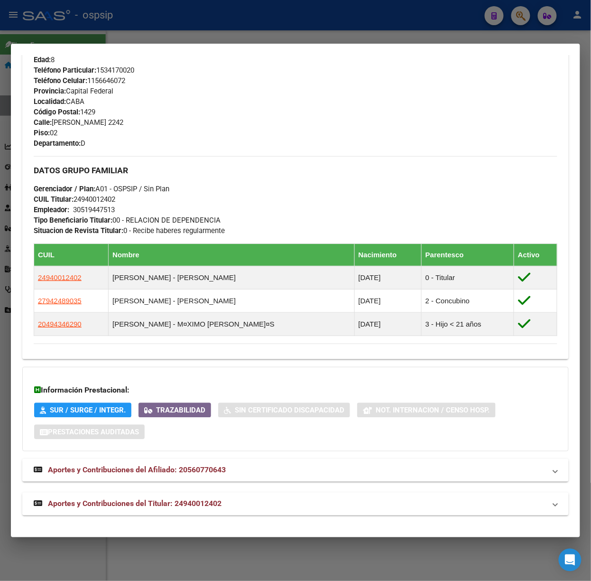
click at [173, 513] on mat-expansion-panel-header "Aportes y Contribuciones del Titular: 24940012402" at bounding box center [295, 504] width 547 height 23
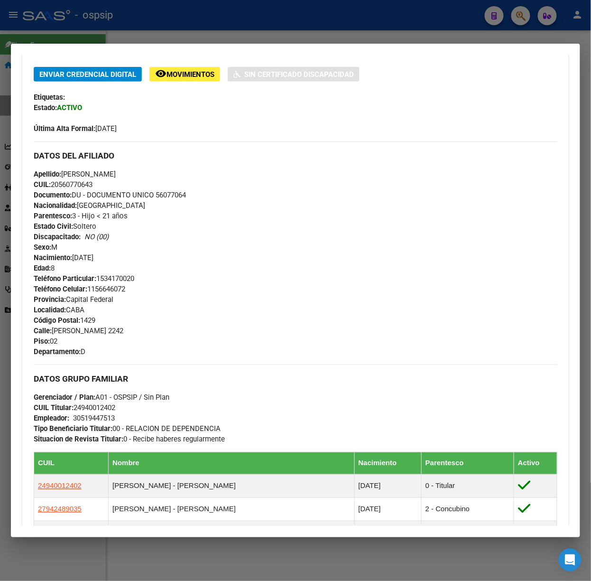
scroll to position [0, 0]
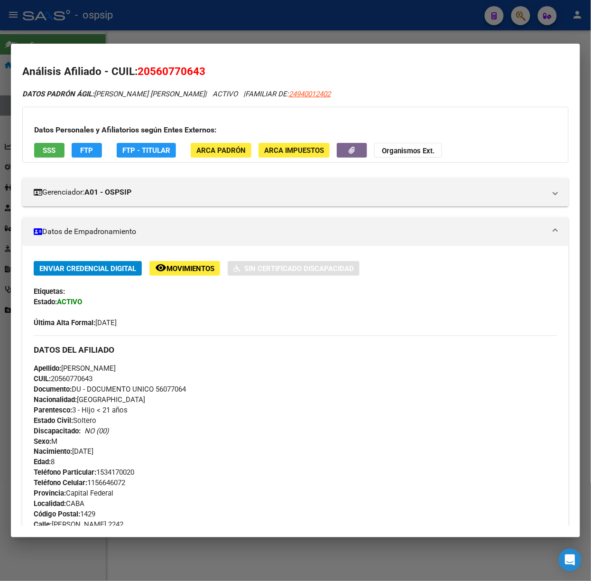
click at [58, 149] on button "SSS" at bounding box center [49, 150] width 30 height 15
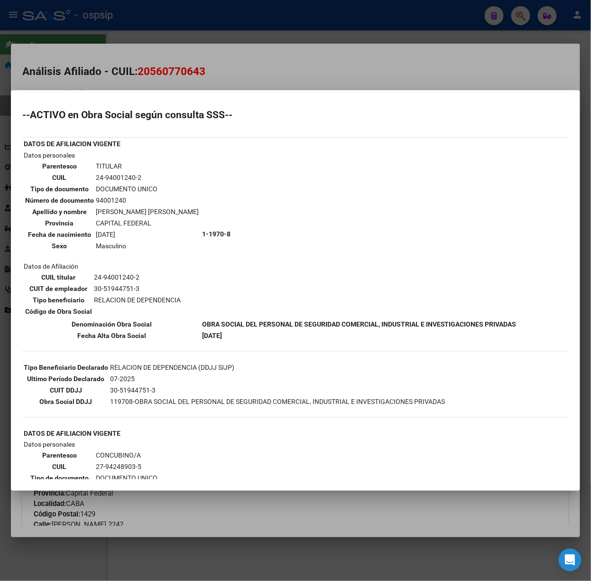
click at [133, 93] on mat-dialog-container "--ACTIVO en Obra Social según consulta SSS-- DATOS DE AFILIACION VIGENTE Datos …" at bounding box center [295, 290] width 569 height 401
click at [153, 57] on div at bounding box center [295, 290] width 591 height 581
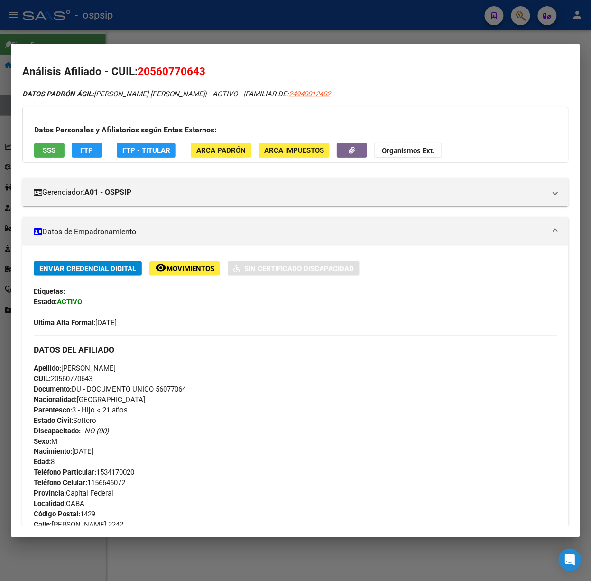
click at [149, 44] on mat-dialog-container "Análisis Afiliado - CUIL: 20560770643 DATOS [PERSON_NAME] ÁGIL: [PERSON_NAME] […" at bounding box center [295, 291] width 569 height 494
click at [146, 17] on div at bounding box center [295, 290] width 591 height 581
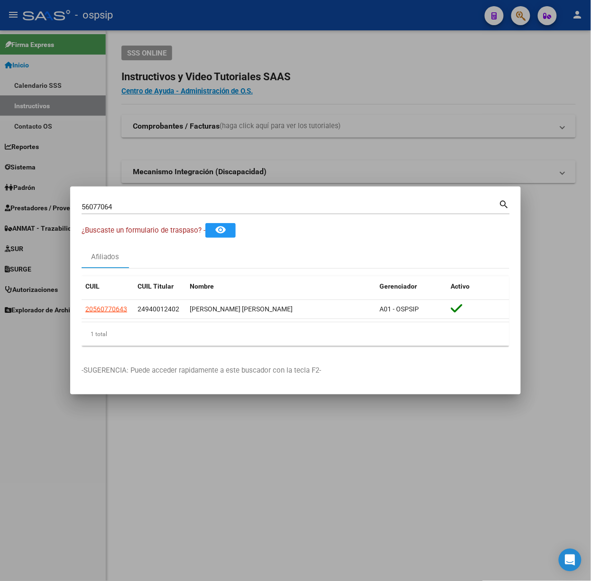
click at [155, 211] on div "56077064 Buscar (apellido, dni, [PERSON_NAME], [PERSON_NAME], cuit, obra social)" at bounding box center [291, 207] width 418 height 14
click at [150, 207] on input "56077064" at bounding box center [291, 207] width 418 height 9
type input "52443851"
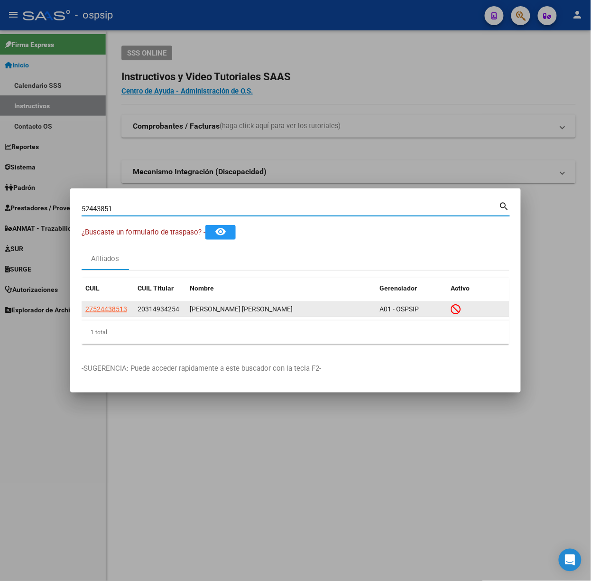
click at [116, 304] on app-link-go-to "27524438513" at bounding box center [106, 309] width 42 height 11
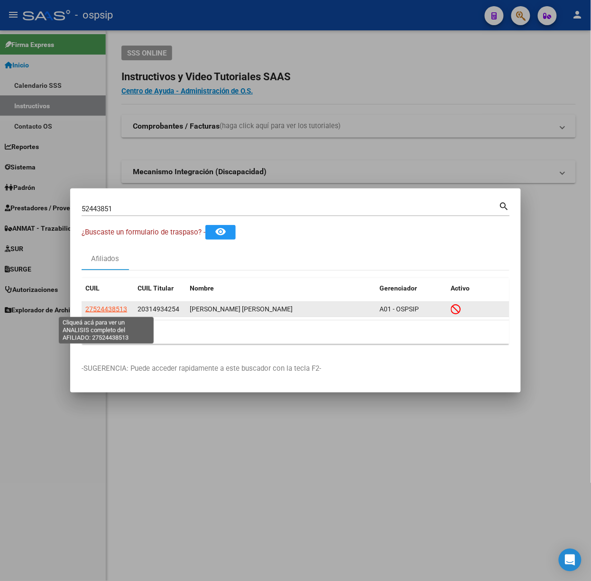
click at [120, 308] on span "27524438513" at bounding box center [106, 309] width 42 height 8
type textarea "27524438513"
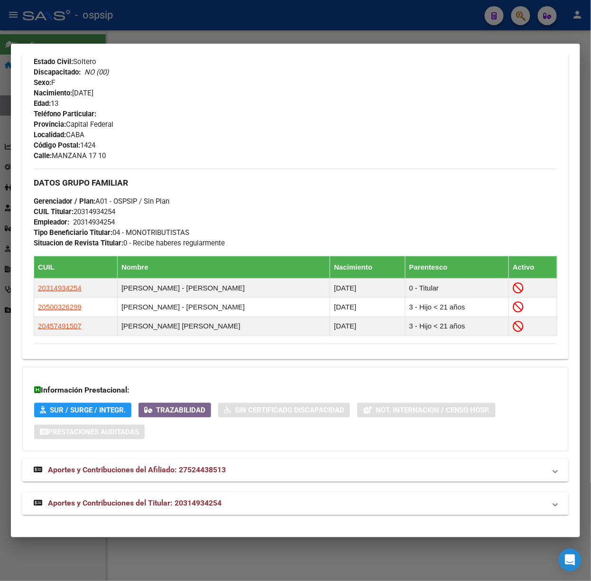
scroll to position [389, 0]
click at [202, 508] on strong "Aportes y Contribuciones del Titular: 20314934254" at bounding box center [128, 503] width 188 height 11
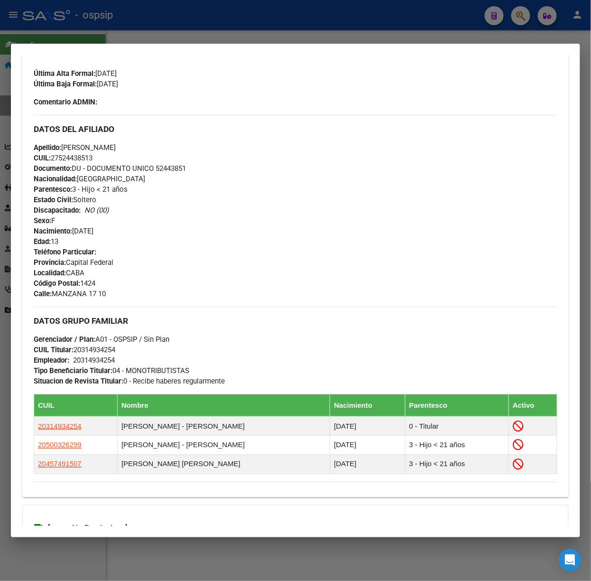
scroll to position [0, 0]
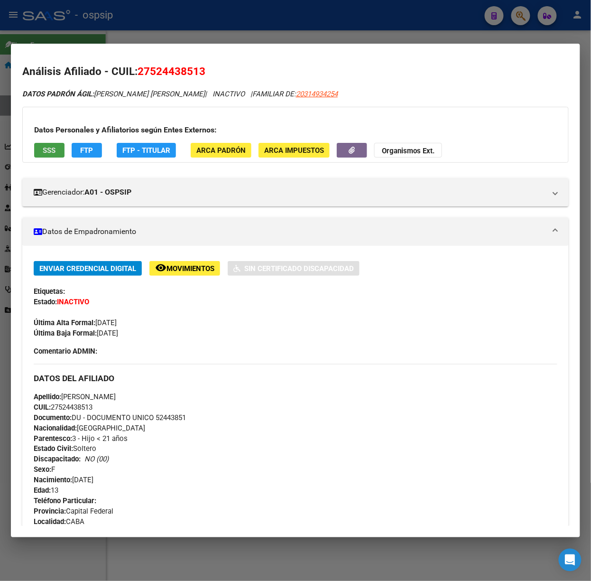
click at [47, 155] on span "SSS" at bounding box center [49, 150] width 13 height 9
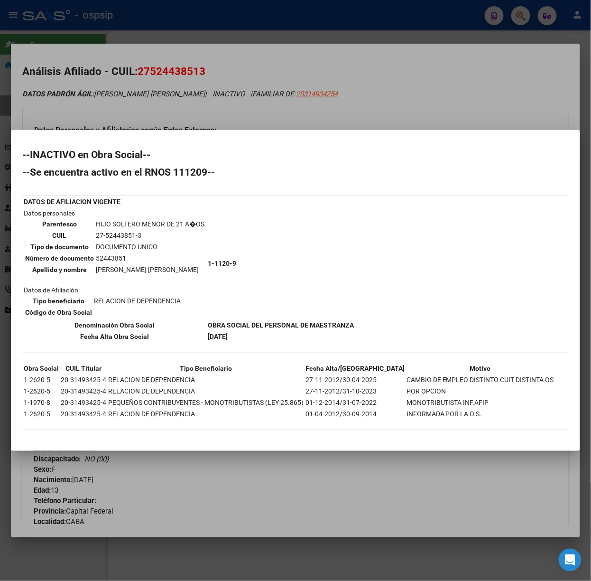
click at [207, 38] on div at bounding box center [295, 290] width 591 height 581
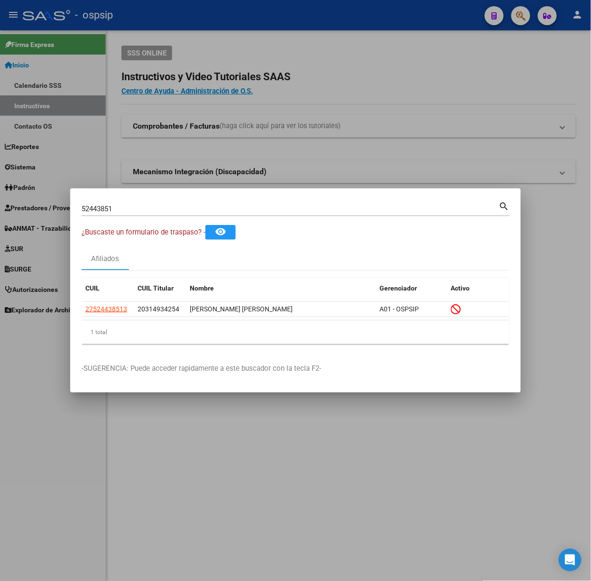
click at [162, 208] on input "52443851" at bounding box center [291, 209] width 418 height 9
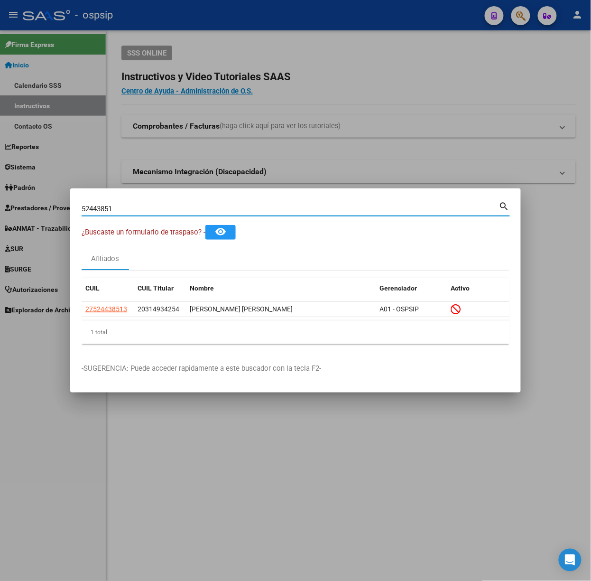
click at [162, 208] on input "52443851" at bounding box center [291, 209] width 418 height 9
type input "44205220"
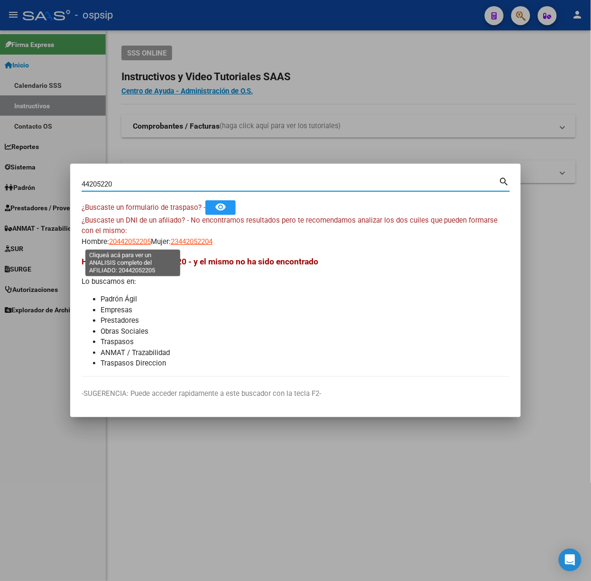
click at [126, 245] on span "20442052205" at bounding box center [130, 241] width 42 height 9
type textarea "20442052205"
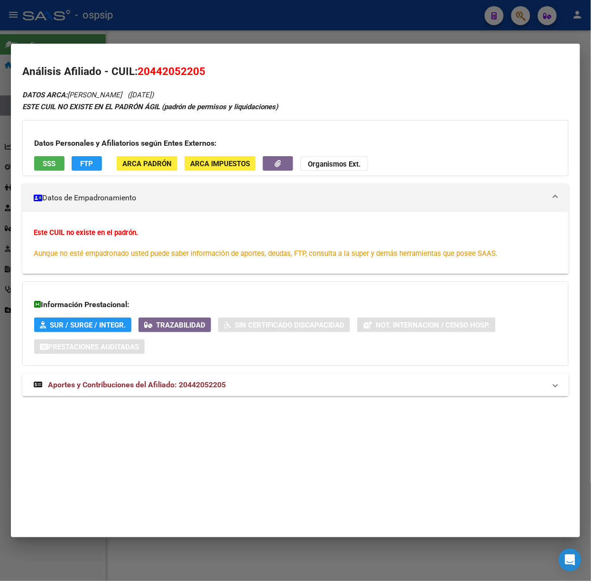
click at [197, 393] on mat-expansion-panel-header "Aportes y Contribuciones del Afiliado: 20442052205" at bounding box center [295, 384] width 547 height 23
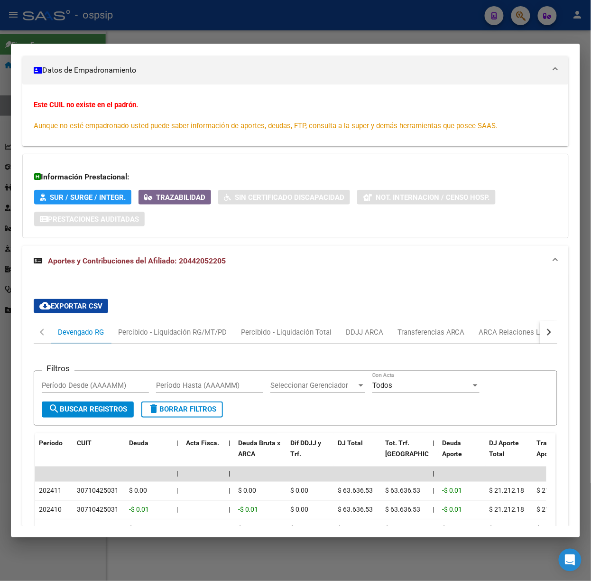
scroll to position [191, 0]
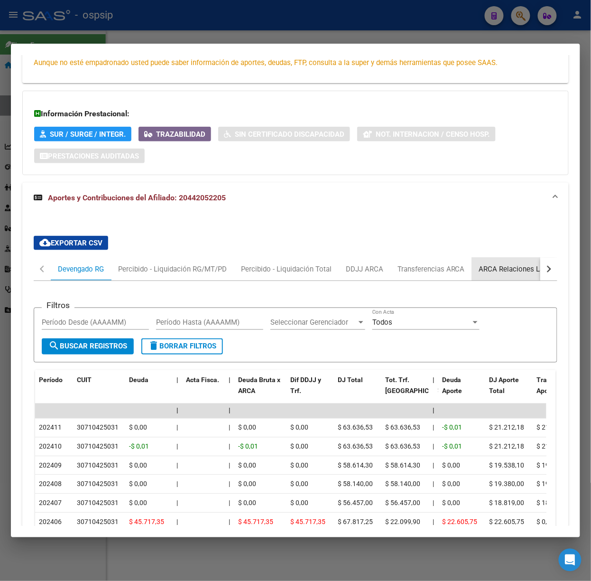
click at [489, 275] on div "ARCA Relaciones Laborales" at bounding box center [523, 269] width 103 height 23
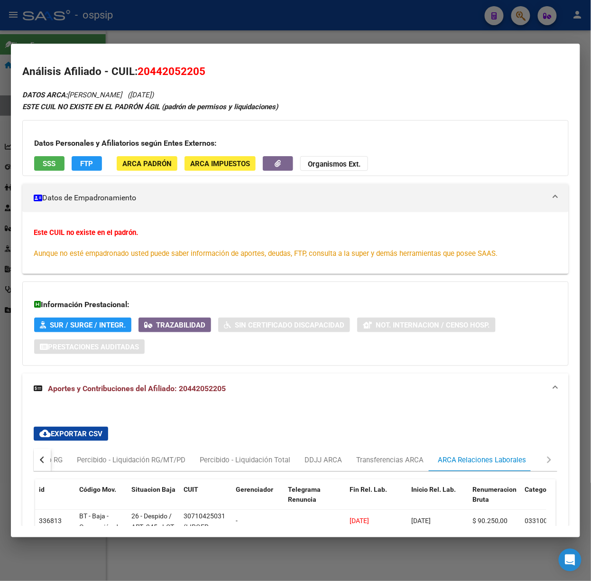
click at [130, 29] on div at bounding box center [295, 290] width 591 height 581
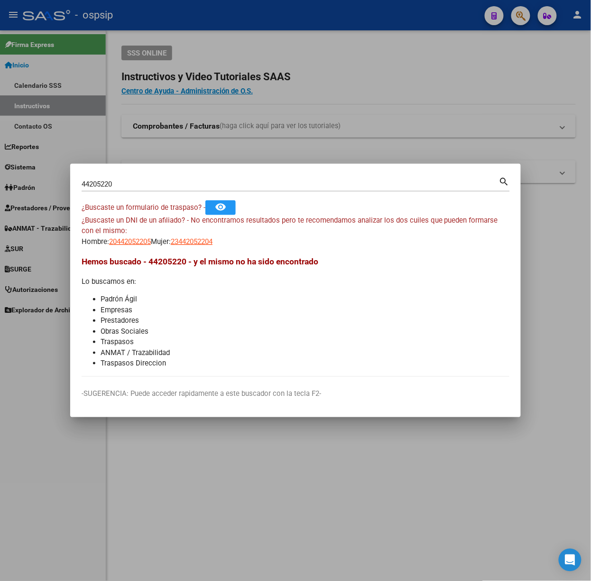
click at [130, 186] on input "44205220" at bounding box center [291, 184] width 418 height 9
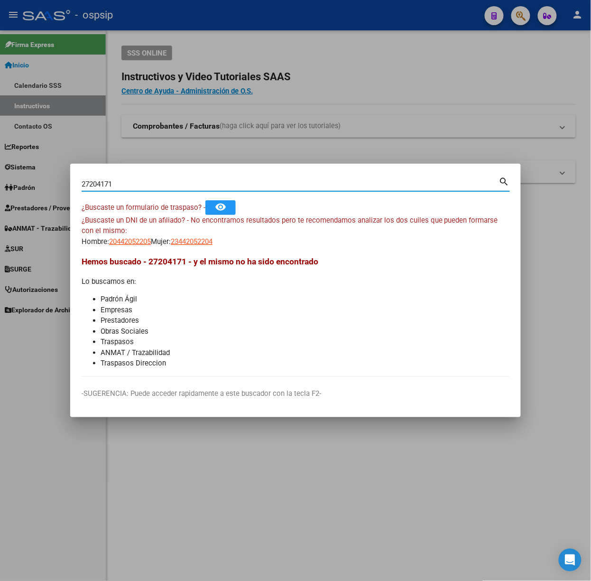
type input "27204171"
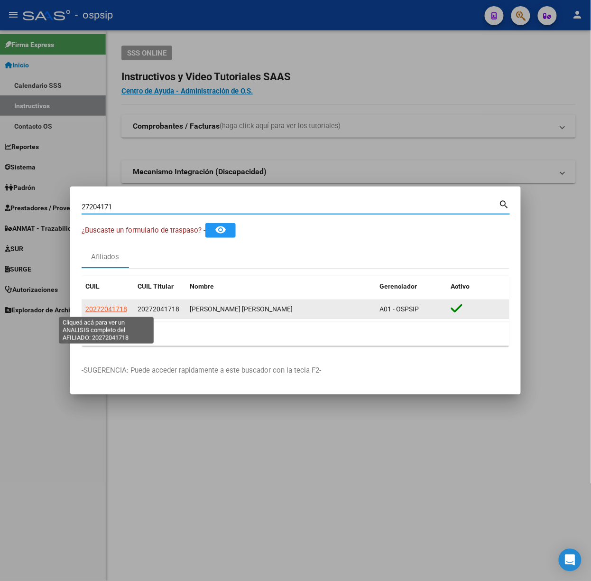
click at [105, 311] on span "20272041718" at bounding box center [106, 309] width 42 height 8
type textarea "20272041718"
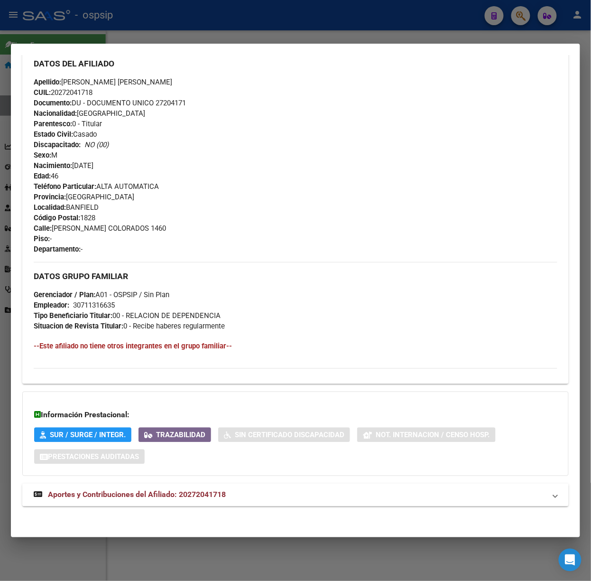
scroll to position [328, 0]
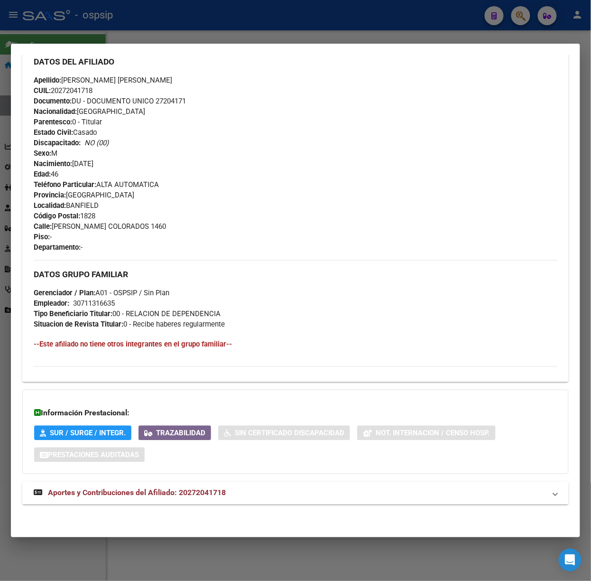
click at [204, 507] on div "DATOS PADRÓN ÁGIL: [PERSON_NAME] [PERSON_NAME] | ACTIVO | AFILIADO TITULAR Dato…" at bounding box center [295, 139] width 547 height 754
click at [203, 498] on mat-expansion-panel-header "Aportes y Contribuciones del Afiliado: 20272041718" at bounding box center [295, 493] width 547 height 23
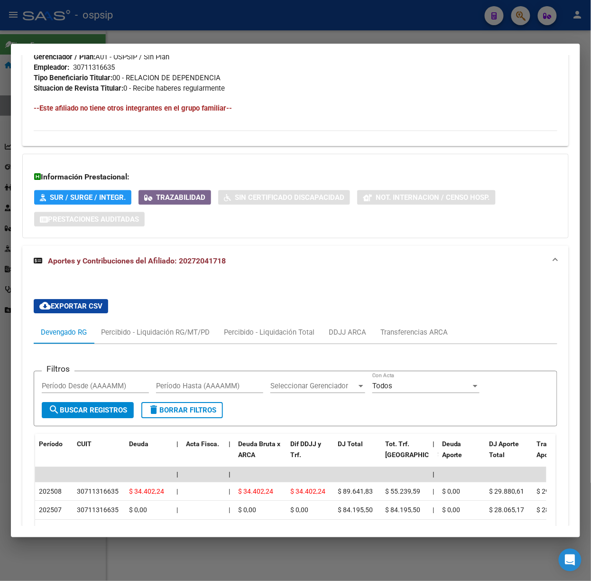
scroll to position [753, 0]
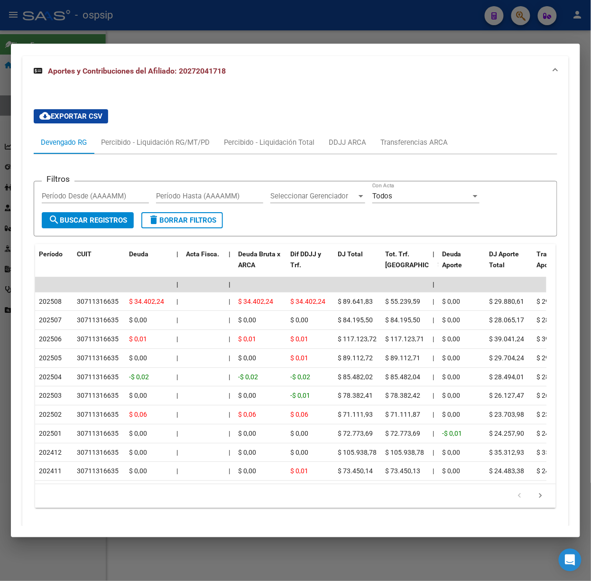
click at [236, 32] on div at bounding box center [295, 290] width 591 height 581
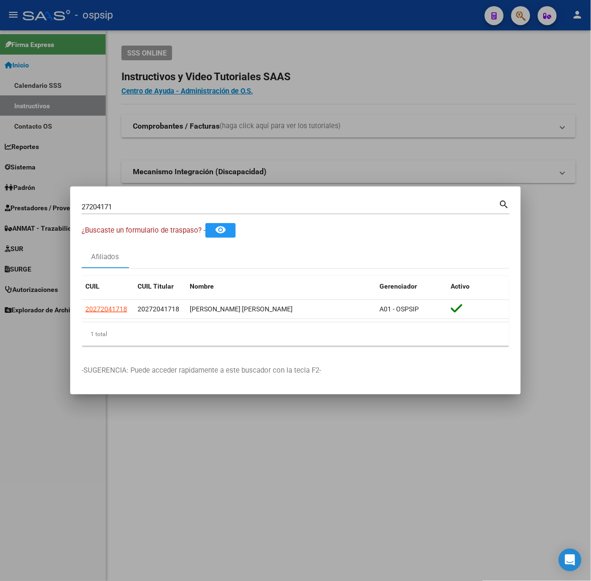
click at [155, 213] on div "27204171 Buscar (apellido, dni, [PERSON_NAME], nro traspaso, cuit, obra social)" at bounding box center [291, 207] width 418 height 14
click at [153, 211] on input "27204171" at bounding box center [291, 207] width 418 height 9
type input "21522195"
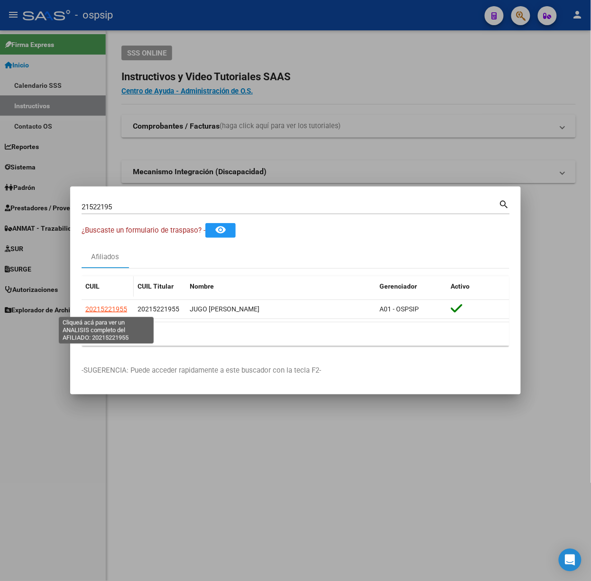
click at [110, 309] on span "20215221955" at bounding box center [106, 309] width 42 height 8
type textarea "20215221955"
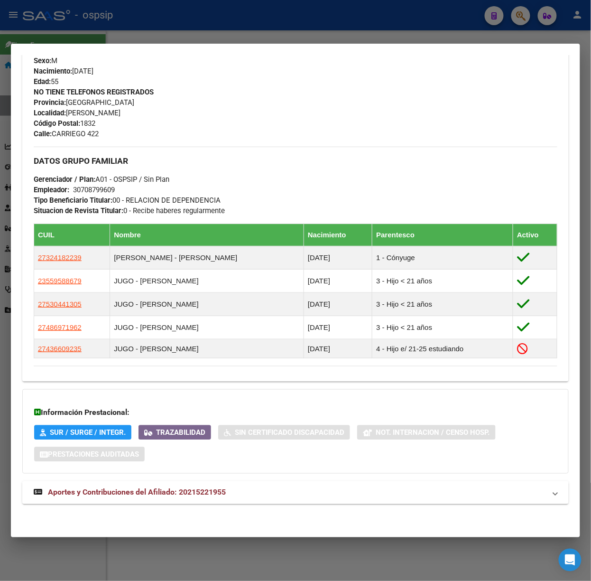
click at [173, 489] on span "Aportes y Contribuciones del Afiliado: 20215221955" at bounding box center [137, 492] width 178 height 9
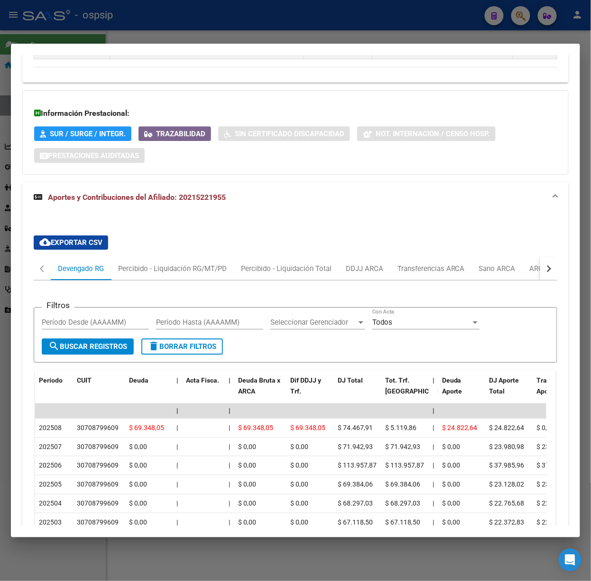
scroll to position [862, 0]
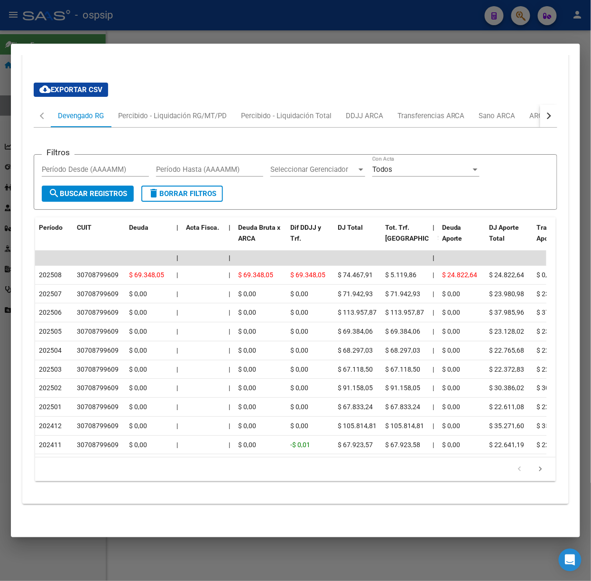
click at [219, 35] on div at bounding box center [295, 290] width 591 height 581
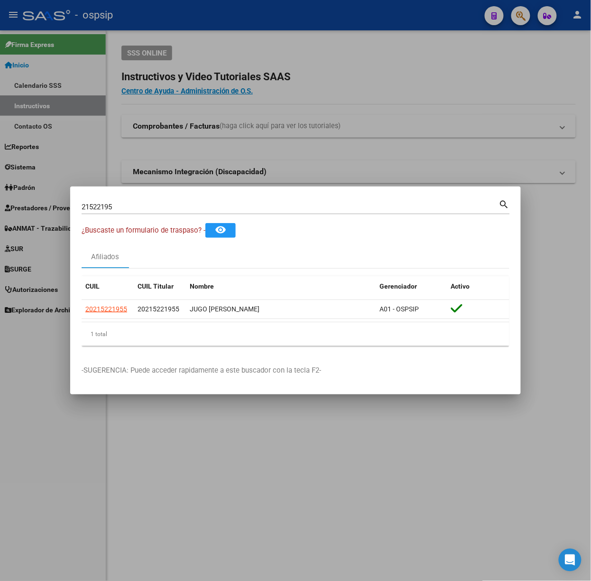
click at [118, 207] on input "21522195" at bounding box center [291, 207] width 418 height 9
type input "27204171"
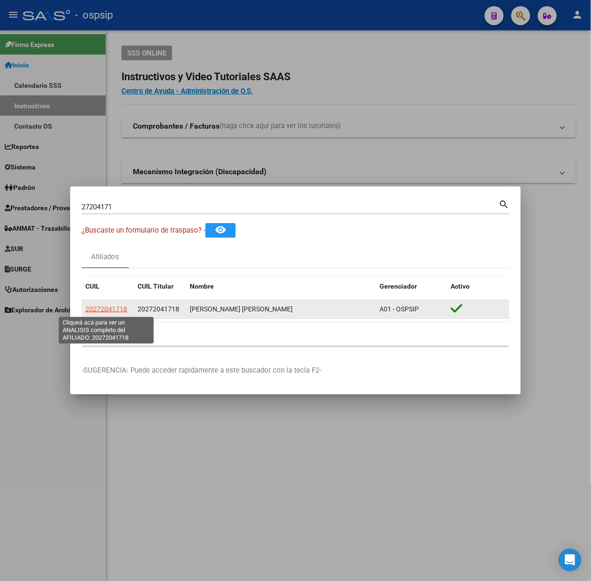
click at [107, 306] on span "20272041718" at bounding box center [106, 309] width 42 height 8
type textarea "20272041718"
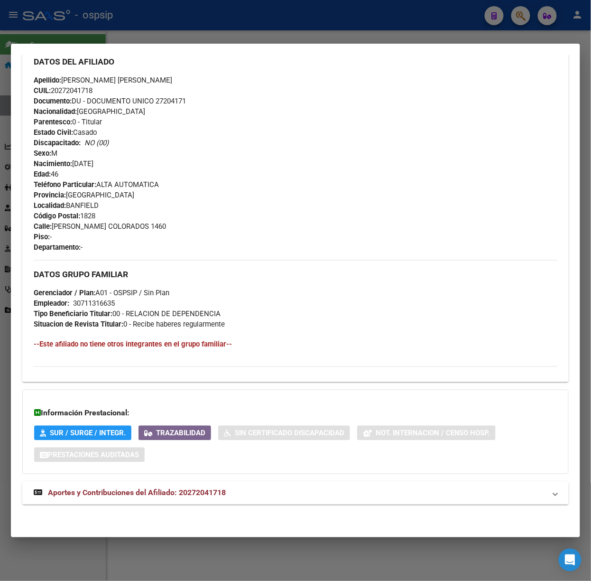
click at [193, 500] on mat-expansion-panel-header "Aportes y Contribuciones del Afiliado: 20272041718" at bounding box center [295, 493] width 547 height 23
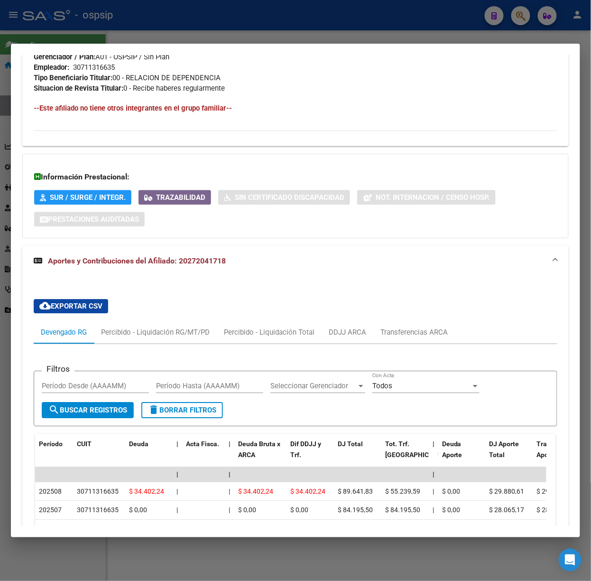
scroll to position [753, 0]
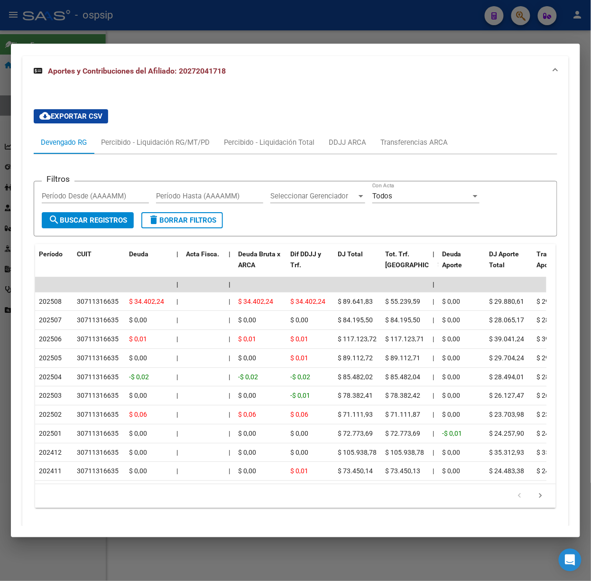
click at [211, 22] on div at bounding box center [295, 290] width 591 height 581
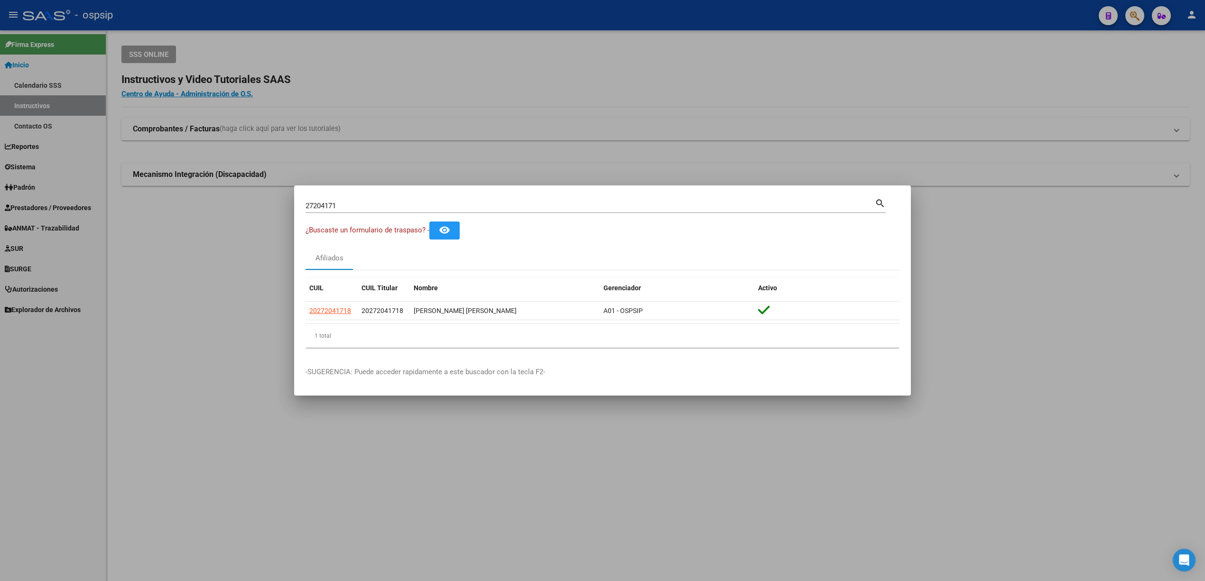
click at [318, 121] on div at bounding box center [602, 290] width 1205 height 581
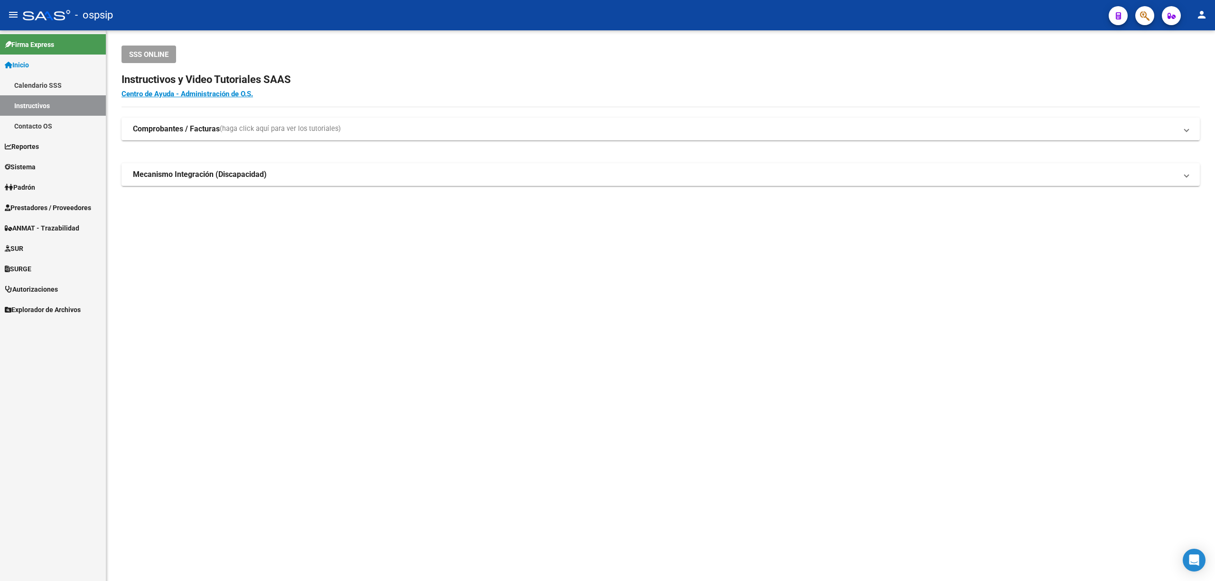
click at [76, 207] on span "Prestadores / Proveedores" at bounding box center [48, 208] width 86 height 10
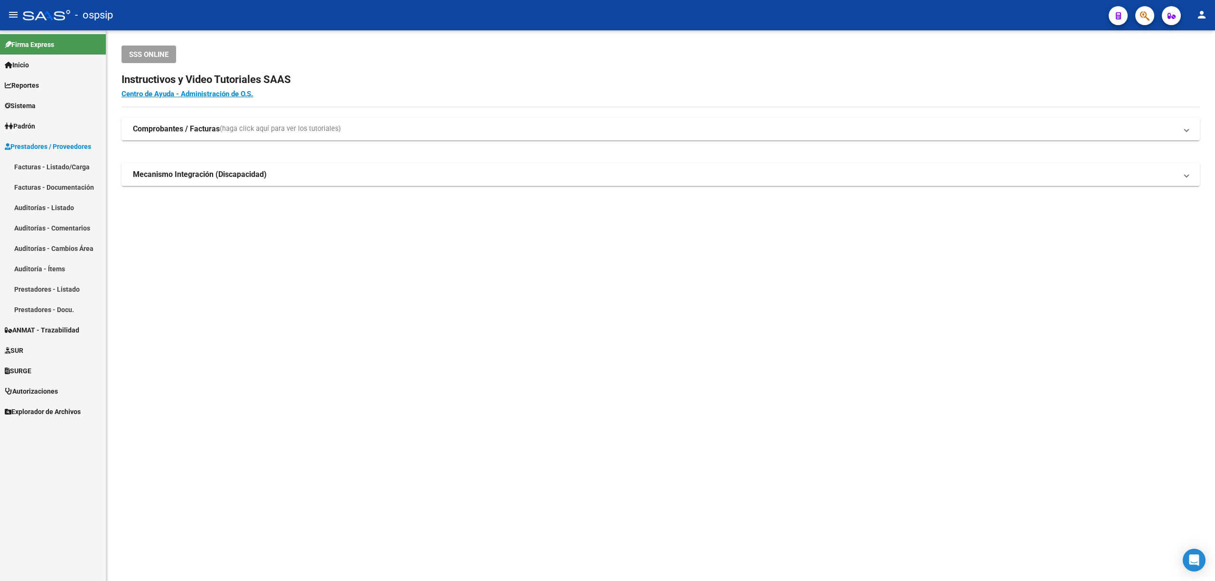
click at [57, 164] on link "Facturas - Listado/Carga" at bounding box center [53, 167] width 106 height 20
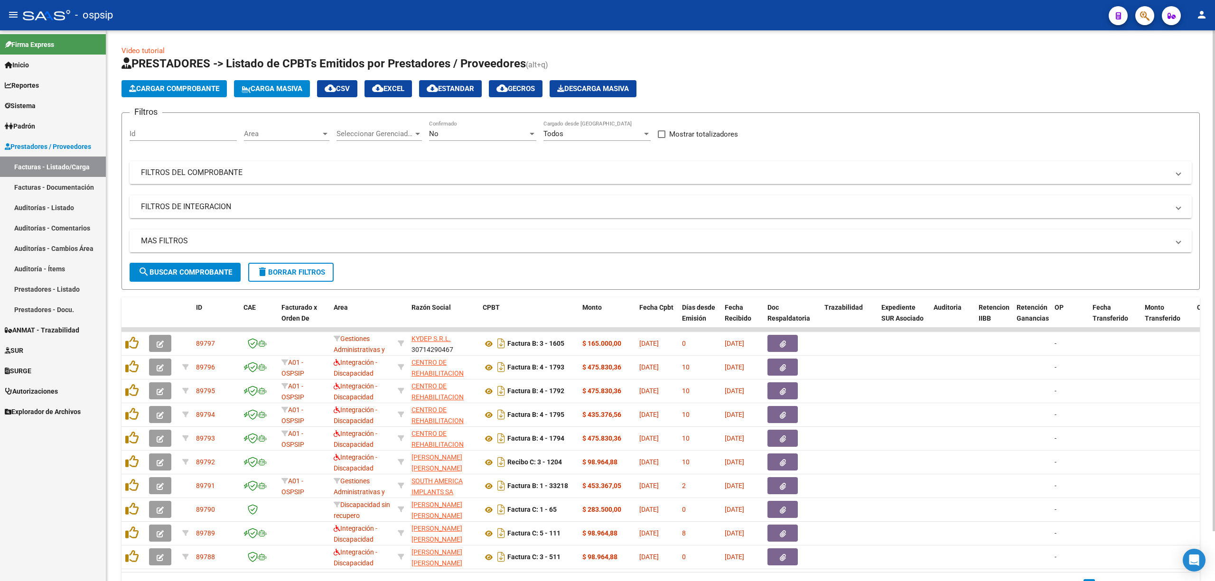
click at [504, 132] on div "No" at bounding box center [478, 134] width 99 height 9
click at [481, 86] on span "Todos" at bounding box center [482, 91] width 107 height 21
click at [481, 160] on div "Filtros Id Area Area Seleccionar Gerenciador Seleccionar Gerenciador Todos Conf…" at bounding box center [661, 192] width 1062 height 142
click at [486, 168] on mat-panel-title "FILTROS DEL COMPROBANTE" at bounding box center [655, 173] width 1028 height 10
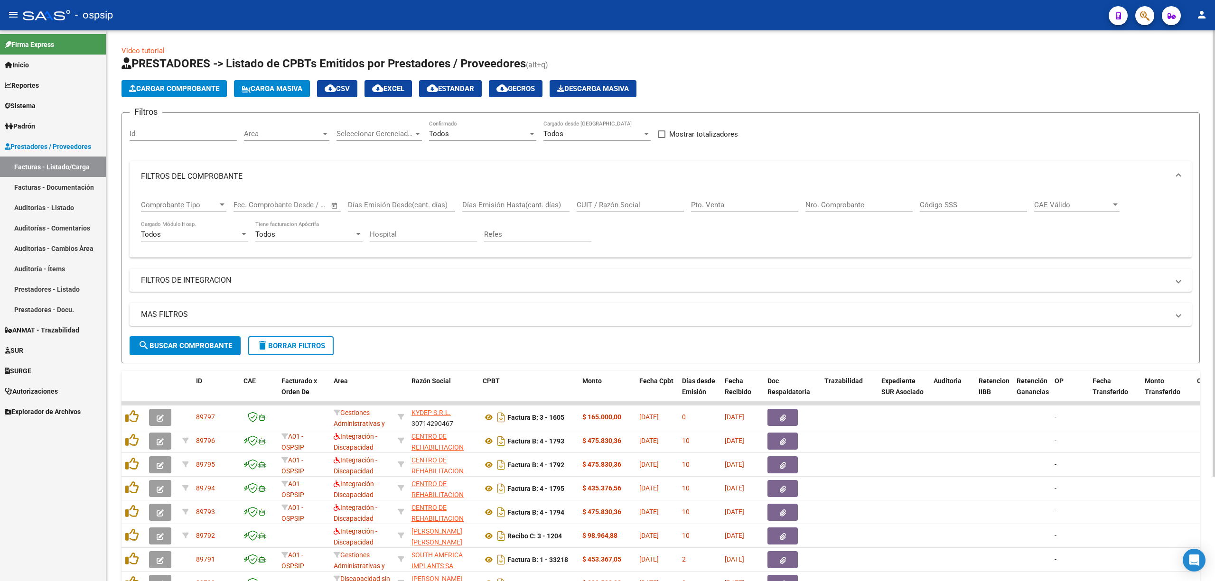
click at [591, 208] on input "Nro. Comprobante" at bounding box center [858, 205] width 107 height 9
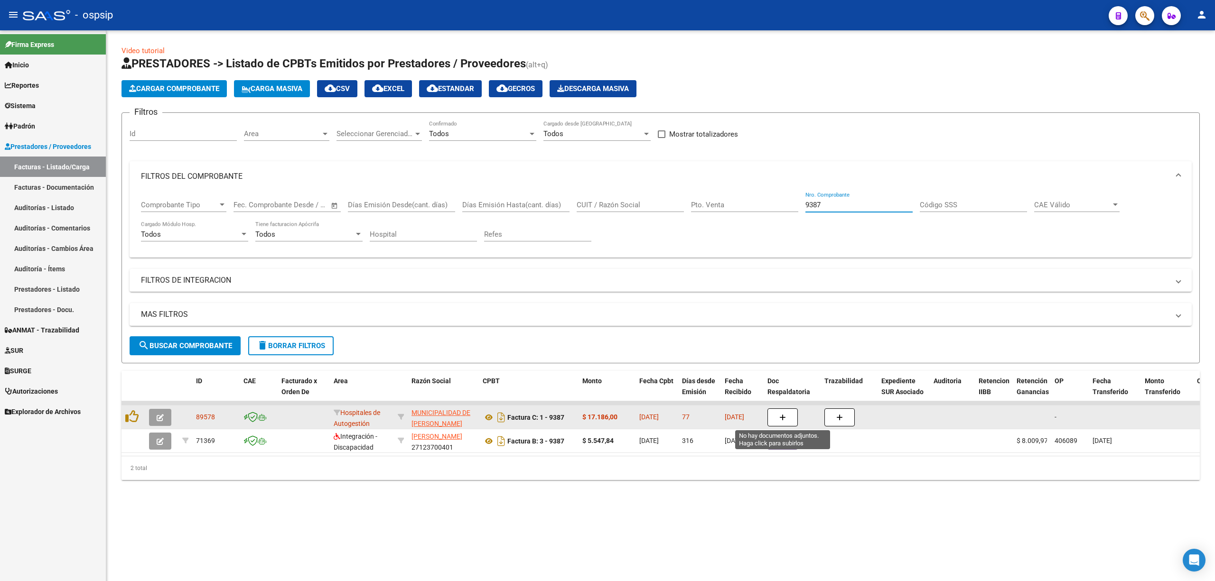
type input "9387"
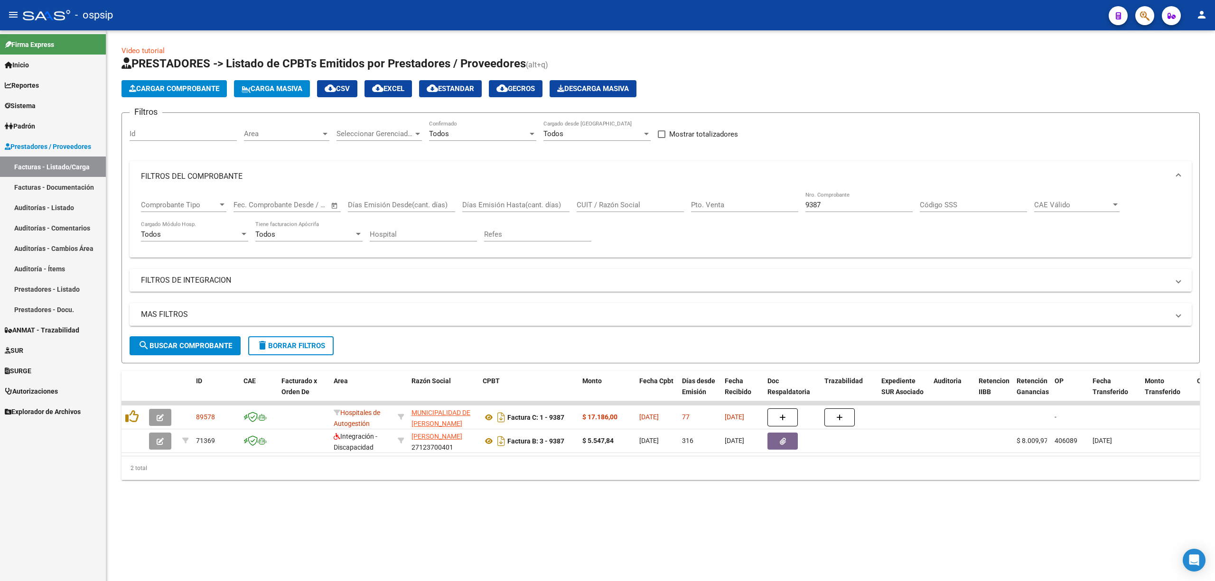
drag, startPoint x: 794, startPoint y: 415, endPoint x: 807, endPoint y: 517, distance: 103.2
click at [591, 511] on div "Video tutorial PRESTADORES -> Listado de CPBTs Emitidos por Prestadores / Prove…" at bounding box center [660, 270] width 1109 height 480
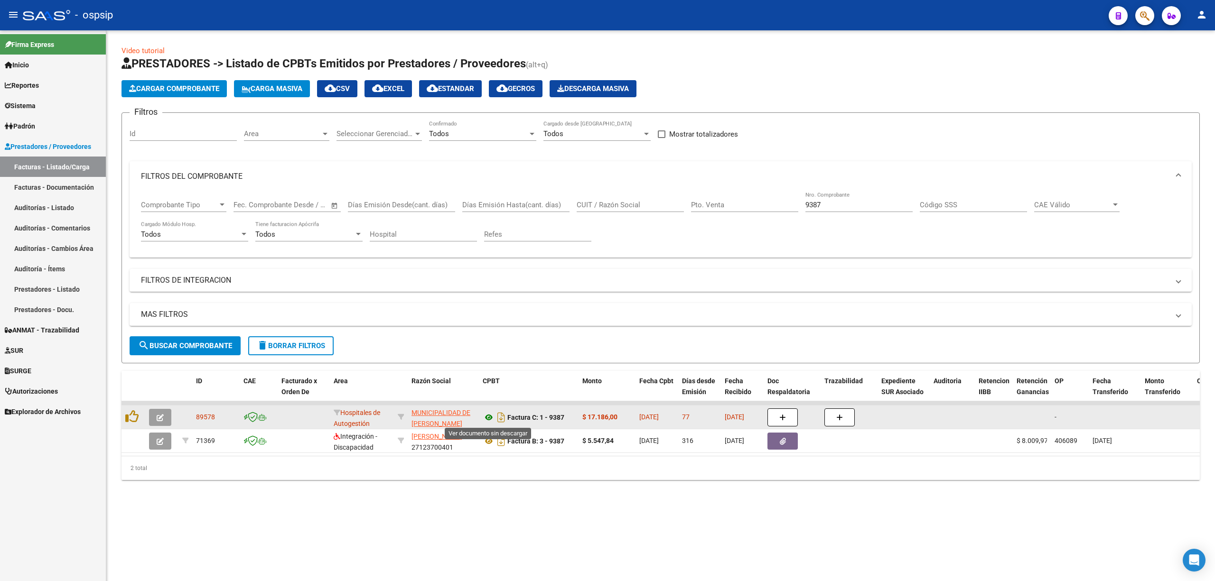
click at [485, 417] on icon at bounding box center [489, 417] width 12 height 11
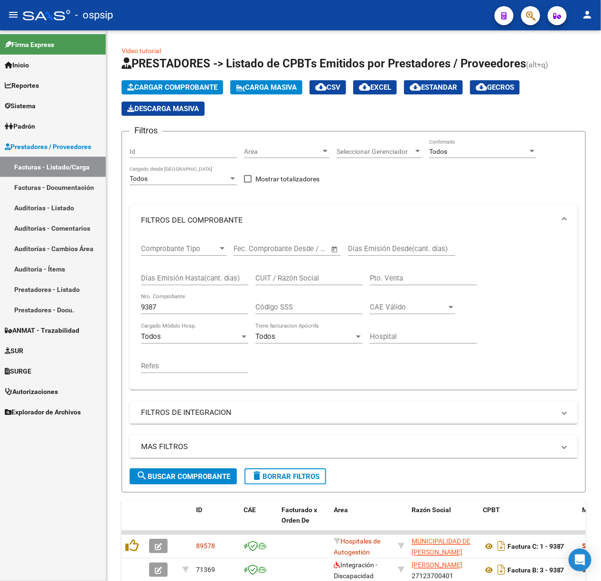
click at [64, 13] on div at bounding box center [46, 15] width 47 height 10
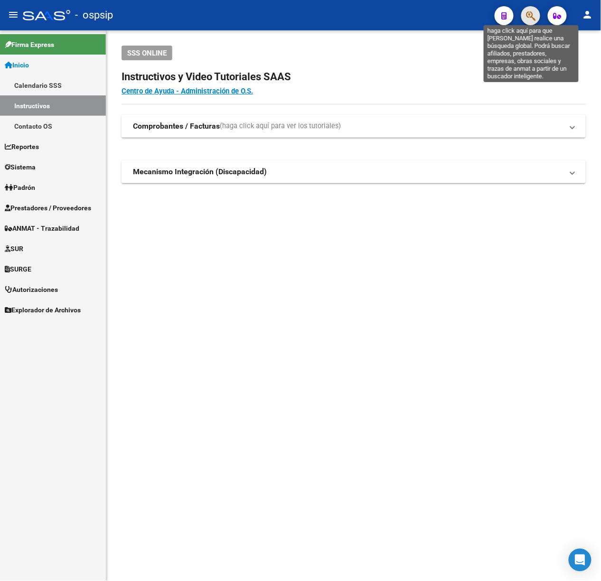
click at [532, 19] on icon "button" at bounding box center [530, 15] width 9 height 11
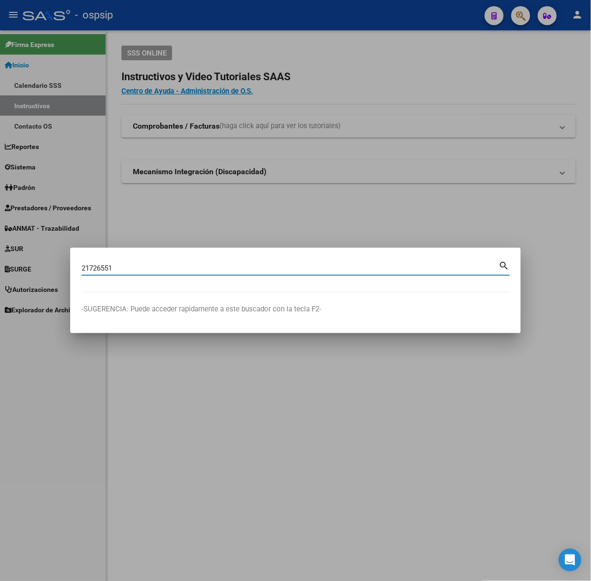
type input "21726551"
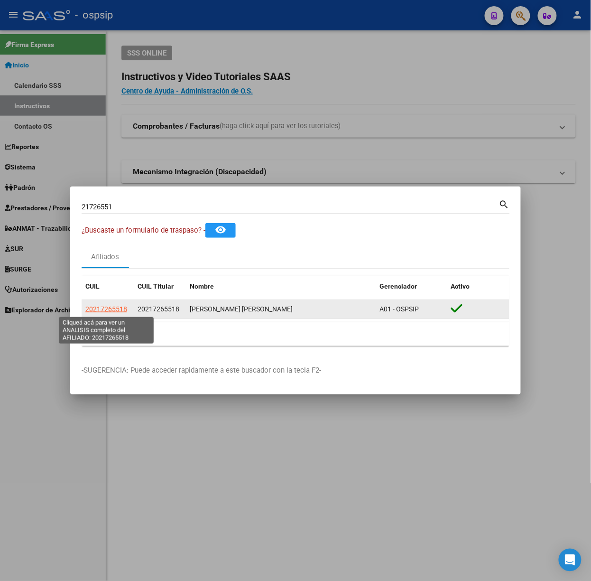
click at [88, 308] on span "20217265518" at bounding box center [106, 309] width 42 height 8
type textarea "20217265518"
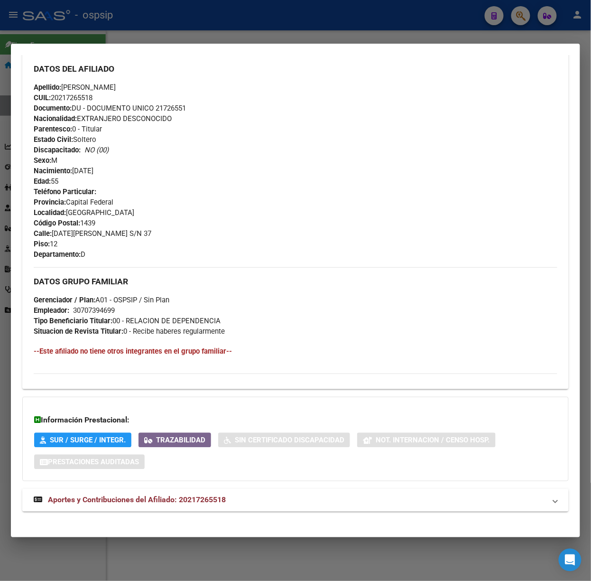
scroll to position [307, 0]
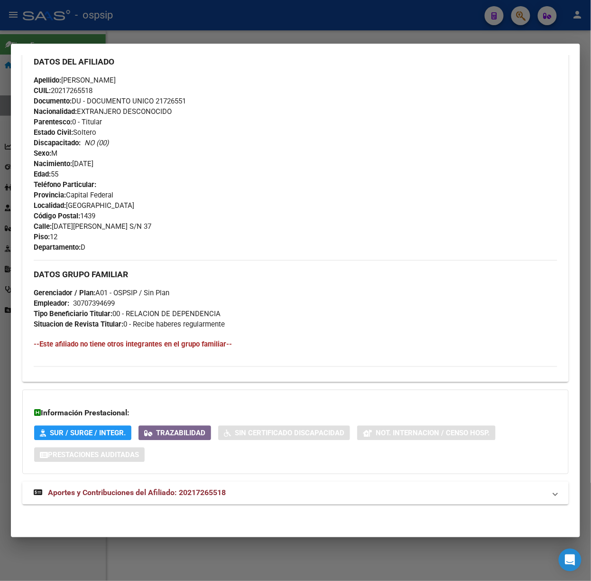
click at [260, 498] on mat-expansion-panel-header "Aportes y Contribuciones del Afiliado: 20217265518" at bounding box center [295, 493] width 547 height 23
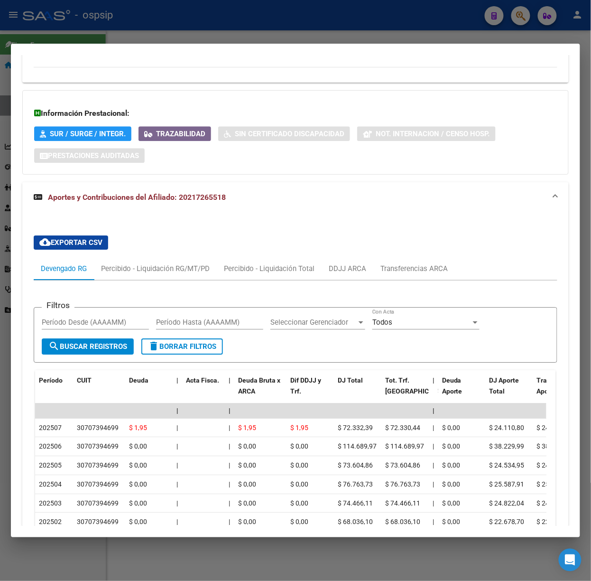
scroll to position [669, 0]
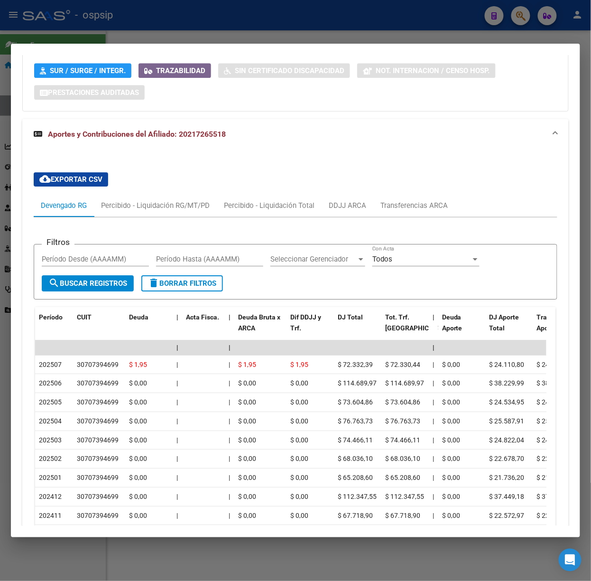
click at [164, 25] on div at bounding box center [295, 290] width 591 height 581
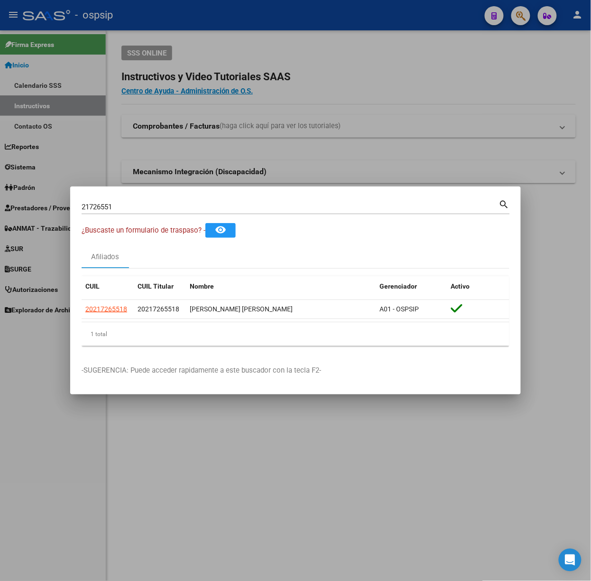
click at [130, 209] on input "21726551" at bounding box center [291, 207] width 418 height 9
type input "30829504"
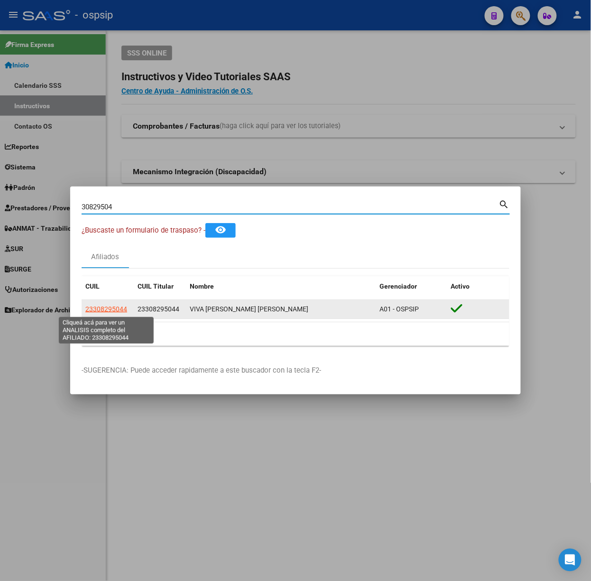
click at [89, 306] on span "23308295044" at bounding box center [106, 309] width 42 height 8
type textarea "23308295044"
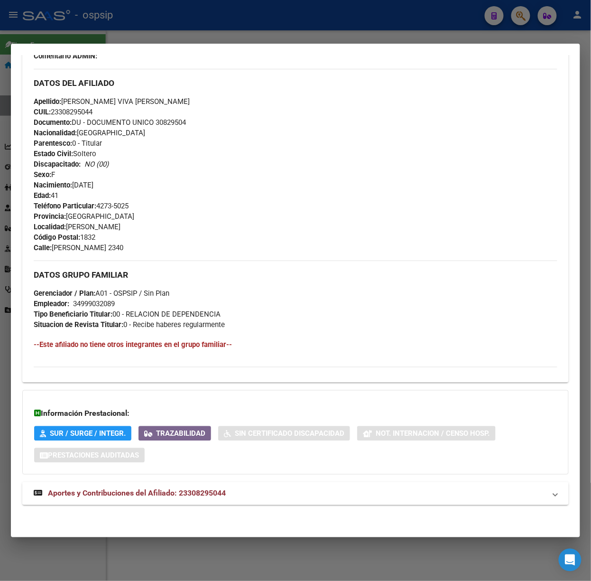
scroll to position [287, 0]
click at [199, 492] on span "Aportes y Contribuciones del Afiliado: 23308295044" at bounding box center [137, 492] width 178 height 9
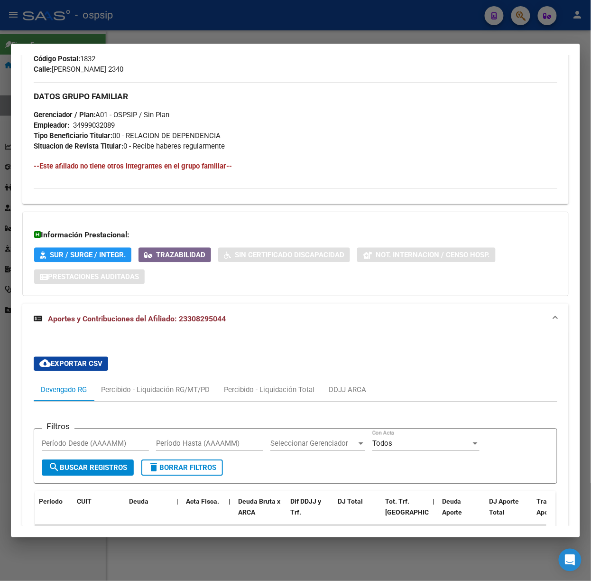
scroll to position [666, 0]
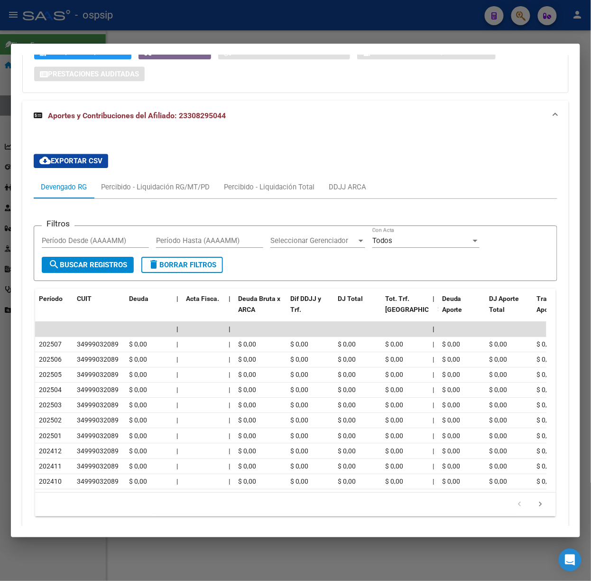
click at [149, 29] on div at bounding box center [295, 290] width 591 height 581
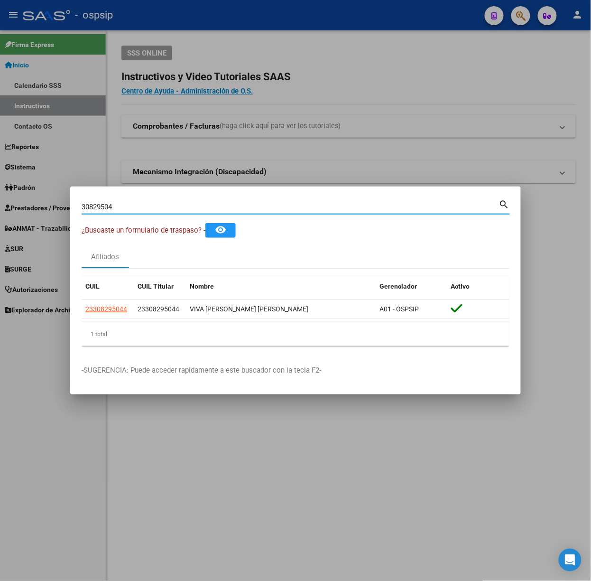
click at [141, 207] on input "30829504" at bounding box center [291, 207] width 418 height 9
type input "37304470"
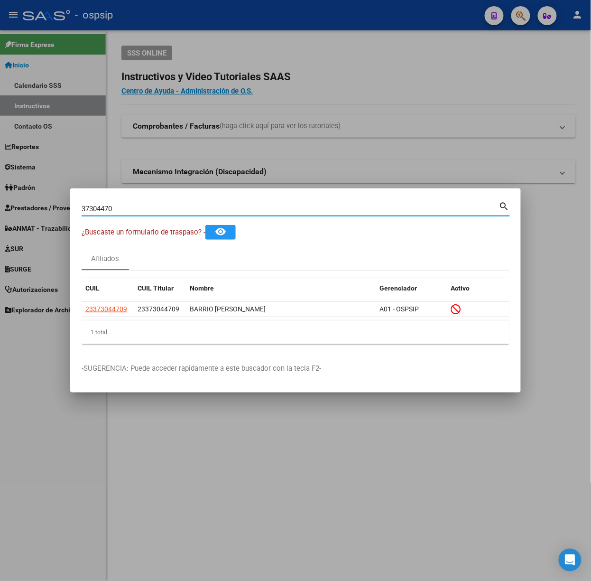
click at [109, 304] on app-link-go-to "23373044709" at bounding box center [106, 309] width 42 height 11
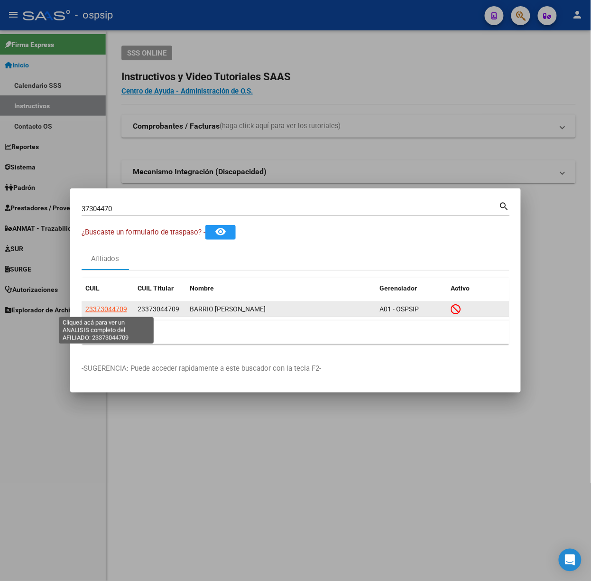
click at [111, 306] on span "23373044709" at bounding box center [106, 309] width 42 height 8
type textarea "23373044709"
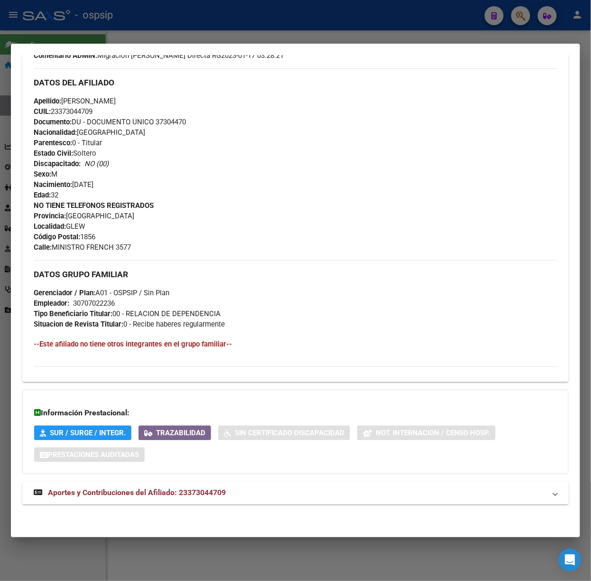
click at [215, 486] on mat-expansion-panel-header "Aportes y Contribuciones del Afiliado: 23373044709" at bounding box center [295, 493] width 547 height 23
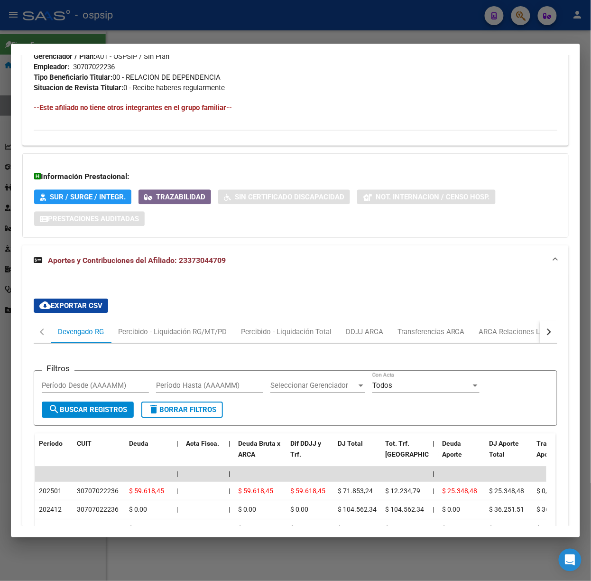
scroll to position [781, 0]
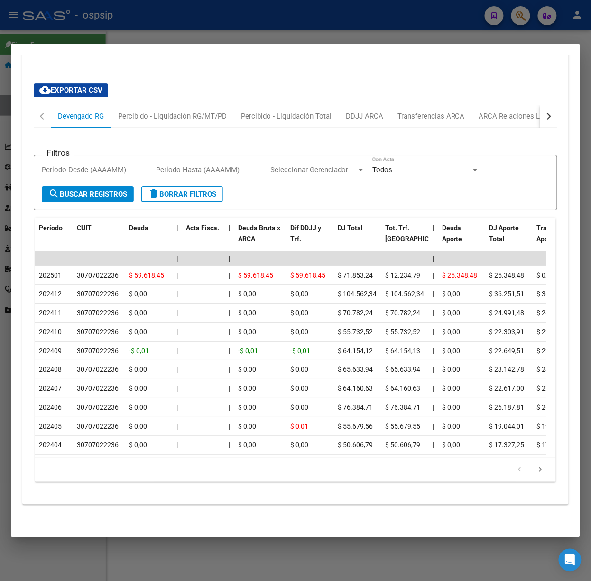
click at [158, 26] on div at bounding box center [295, 290] width 591 height 581
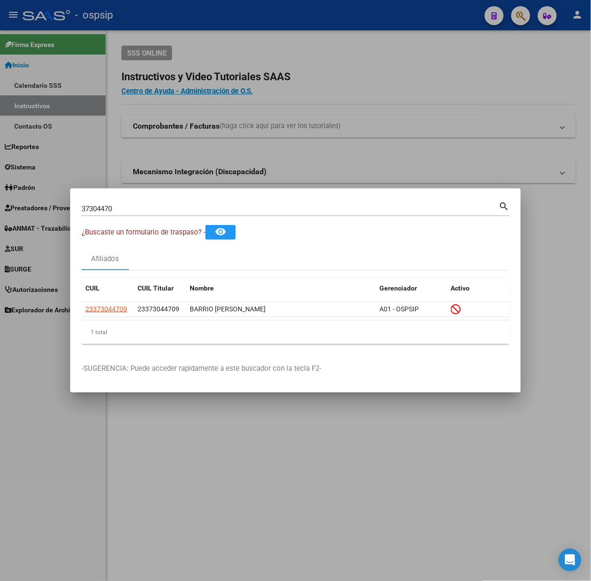
click at [173, 207] on input "37304470" at bounding box center [291, 209] width 418 height 9
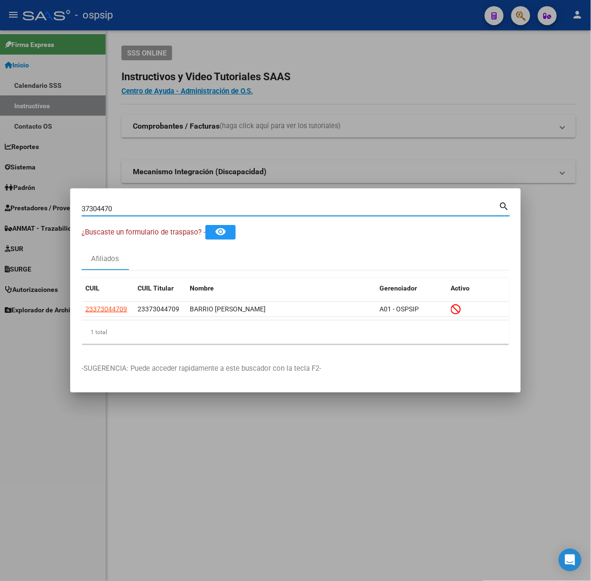
click at [173, 207] on input "37304470" at bounding box center [291, 209] width 418 height 9
type input "58805220"
click at [116, 307] on span "20588052207" at bounding box center [106, 309] width 42 height 8
type textarea "20588052207"
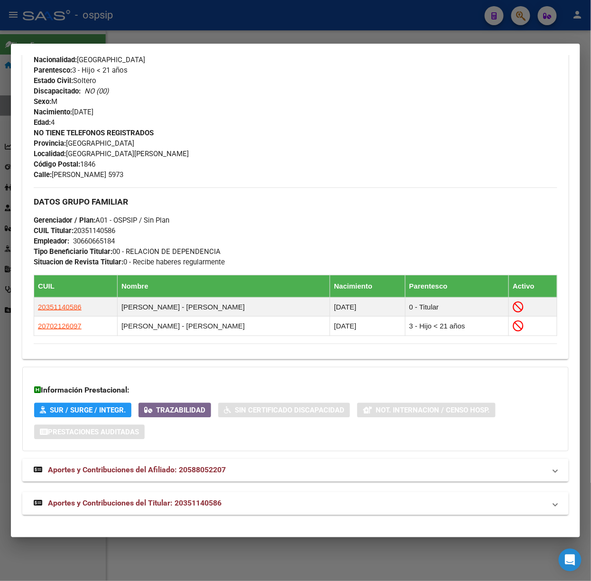
click at [249, 494] on mat-expansion-panel-header "Aportes y Contribuciones del Titular: 20351140586" at bounding box center [295, 503] width 547 height 23
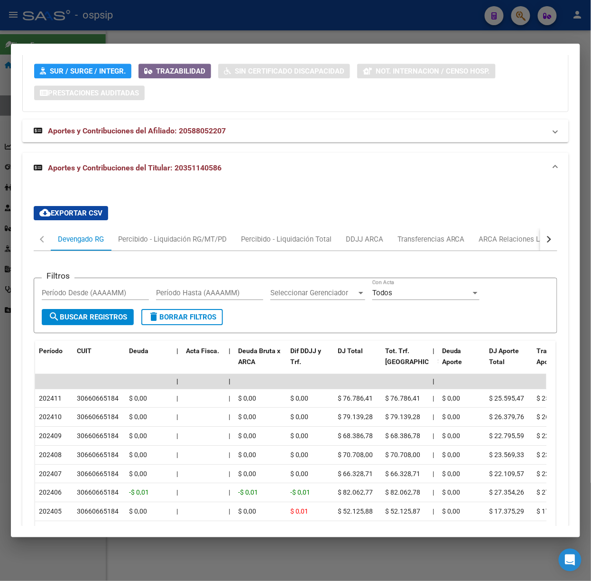
scroll to position [836, 0]
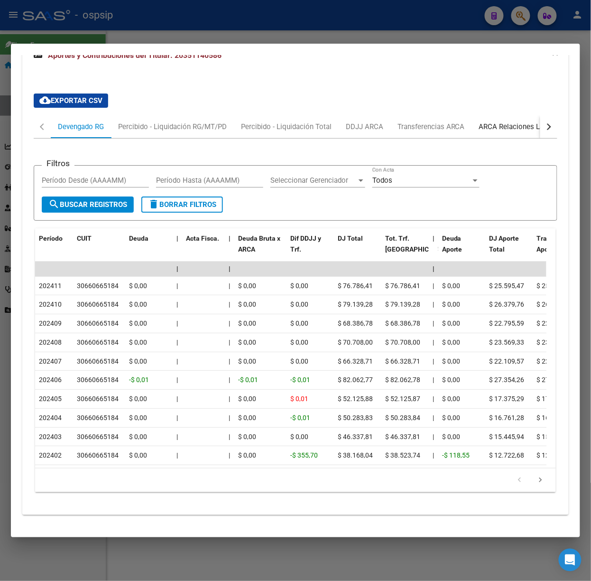
click at [504, 121] on div "ARCA Relaciones Laborales" at bounding box center [523, 126] width 89 height 10
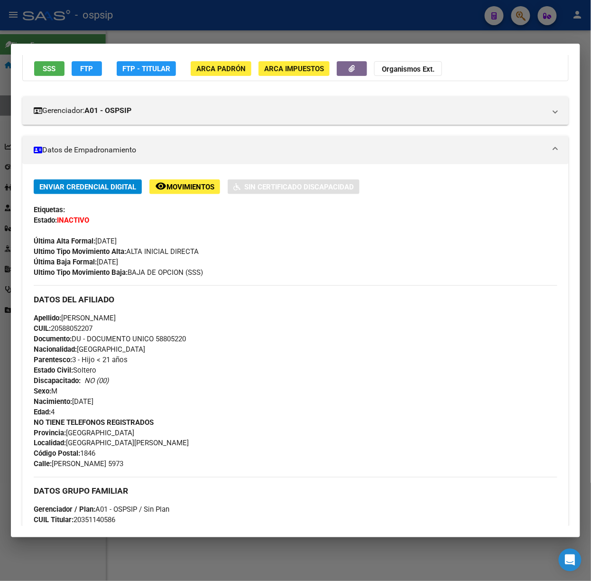
scroll to position [0, 0]
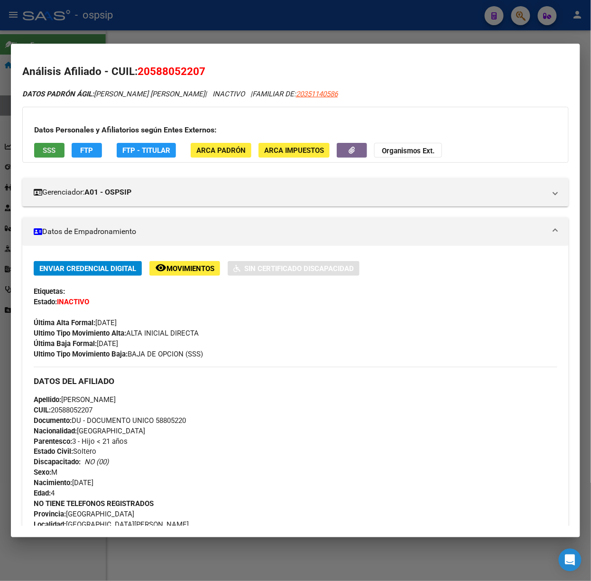
click at [60, 148] on button "SSS" at bounding box center [49, 150] width 30 height 15
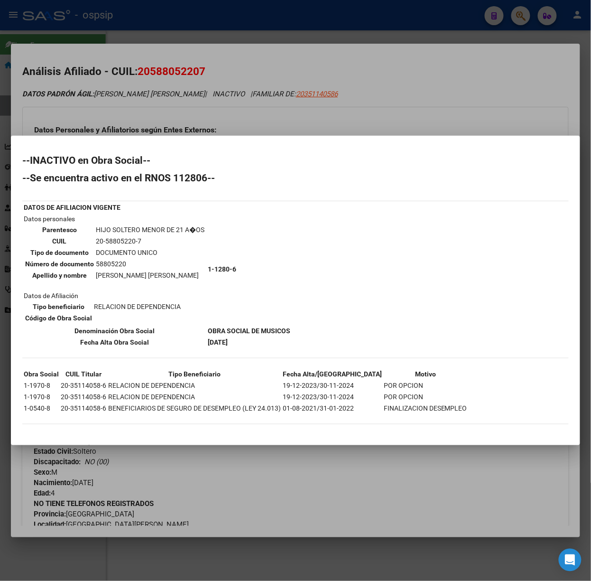
click at [209, 122] on div at bounding box center [295, 290] width 591 height 581
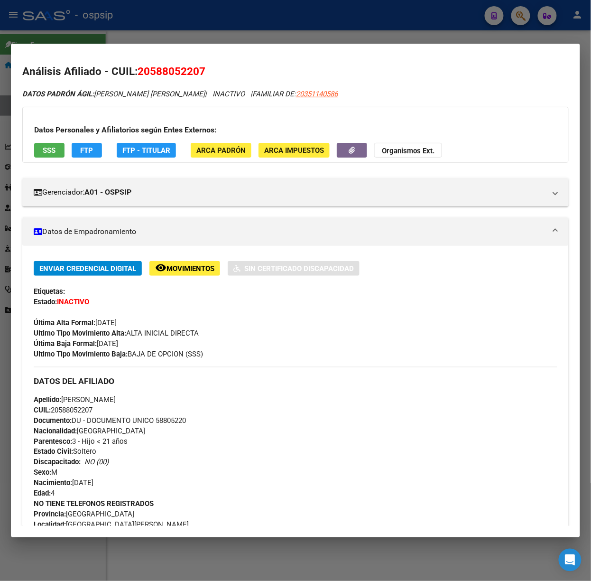
click at [161, 46] on mat-dialog-container "Análisis Afiliado - CUIL: 20588052207 DATOS PADRÓN ÁGIL: [PERSON_NAME] | INACTI…" at bounding box center [295, 291] width 569 height 494
click at [158, 42] on div at bounding box center [295, 290] width 591 height 581
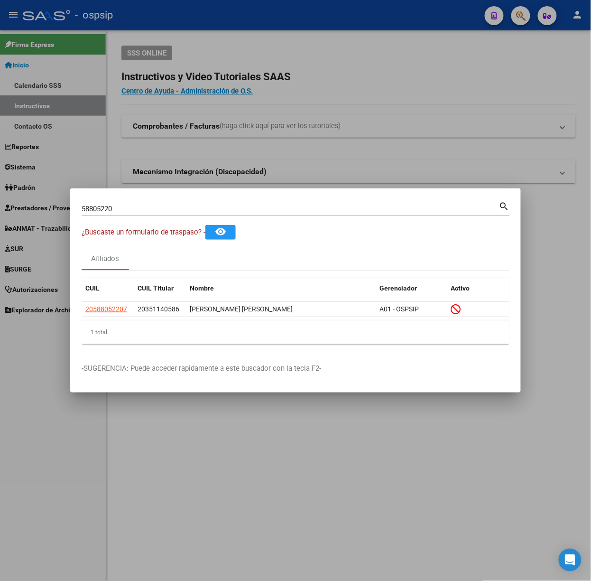
click at [145, 209] on input "58805220" at bounding box center [291, 209] width 418 height 9
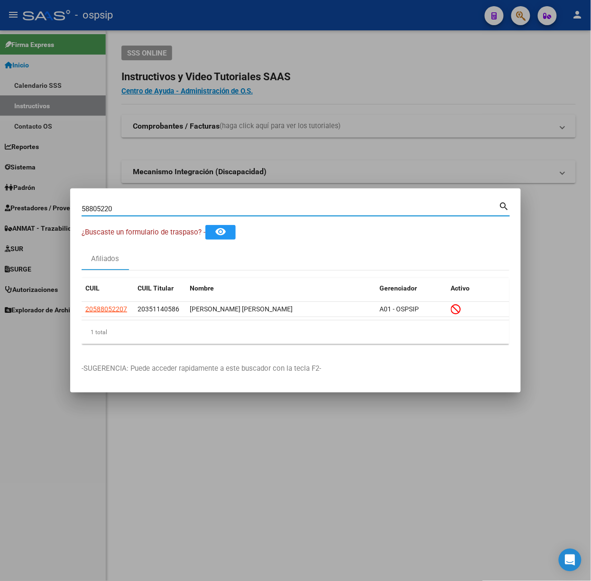
click at [145, 209] on input "58805220" at bounding box center [291, 209] width 418 height 9
type input "17501207"
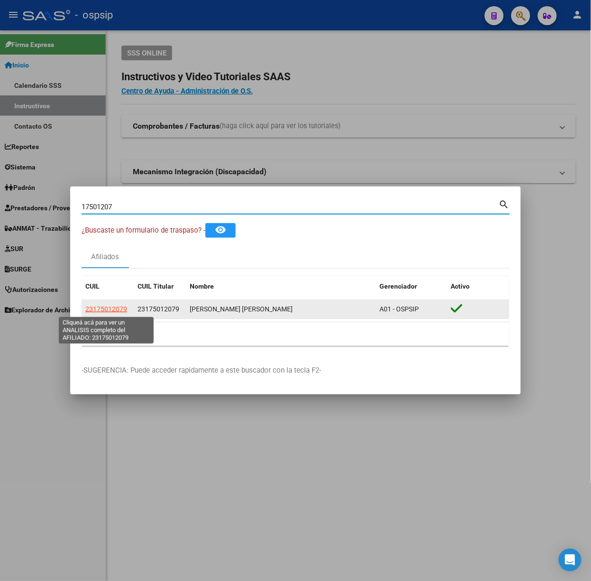
click at [116, 309] on span "23175012079" at bounding box center [106, 309] width 42 height 8
type textarea "23175012079"
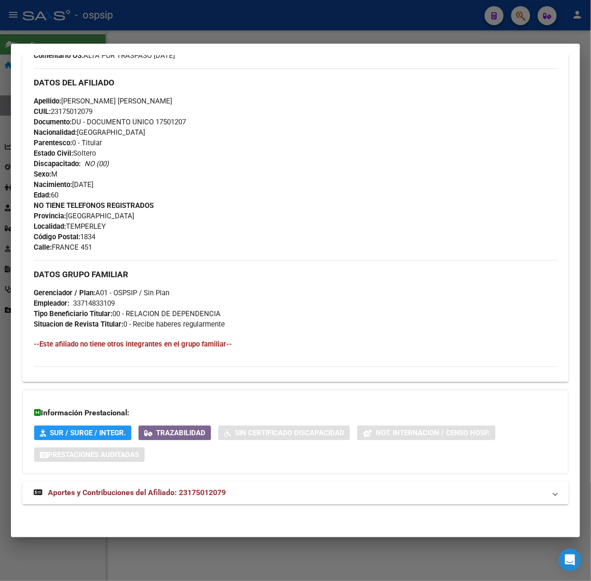
click at [200, 491] on span "Aportes y Contribuciones del Afiliado: 23175012079" at bounding box center [137, 492] width 178 height 9
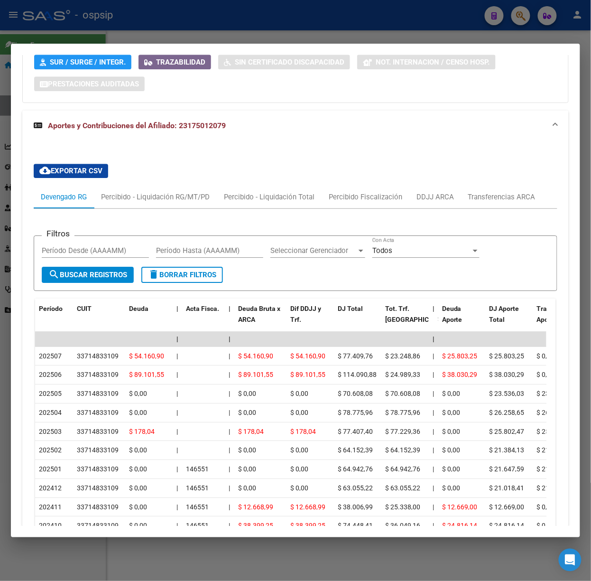
scroll to position [722, 0]
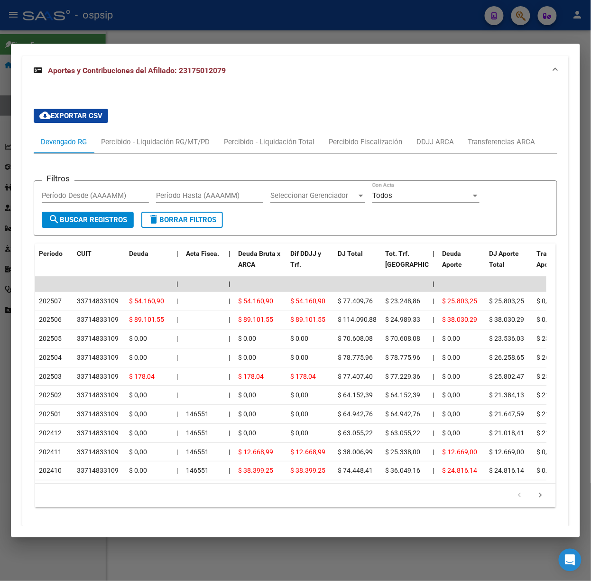
click at [466, 16] on div at bounding box center [295, 290] width 591 height 581
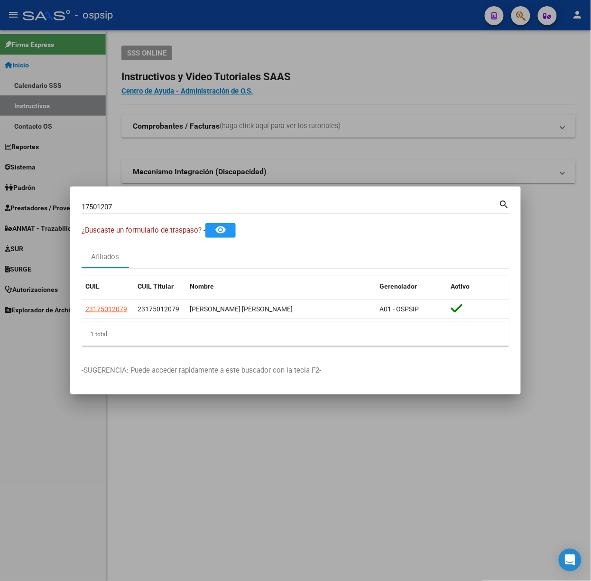
click at [270, 203] on input "17501207" at bounding box center [291, 207] width 418 height 9
type input "35763311"
click at [94, 314] on app-link-go-to "27357633112" at bounding box center [106, 309] width 42 height 11
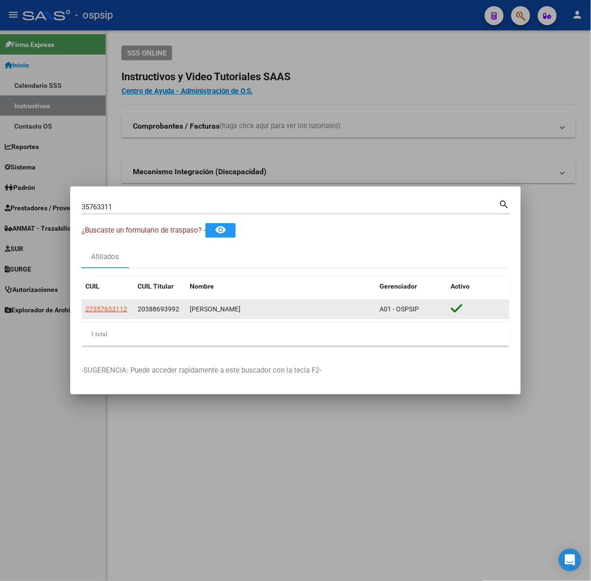
click at [98, 312] on span "27357633112" at bounding box center [106, 309] width 42 height 8
type textarea "27357633112"
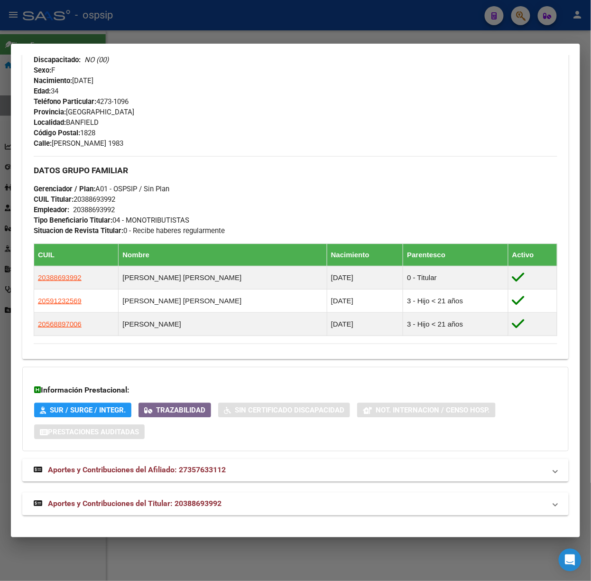
click at [221, 502] on span "Aportes y Contribuciones del Titular: 20388693992" at bounding box center [135, 503] width 174 height 9
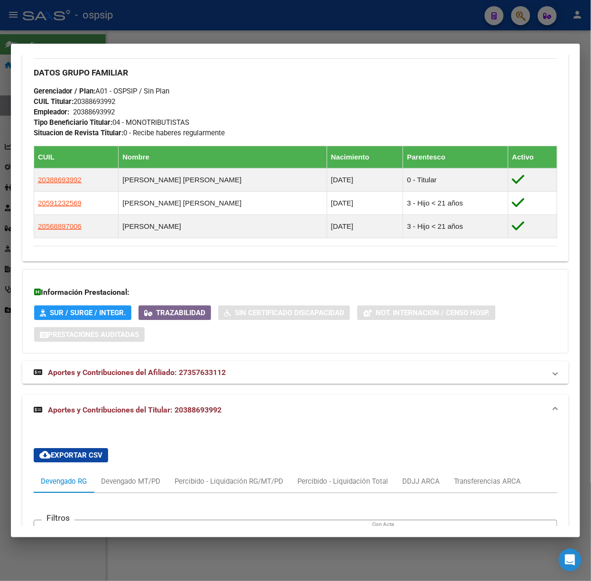
scroll to position [557, 0]
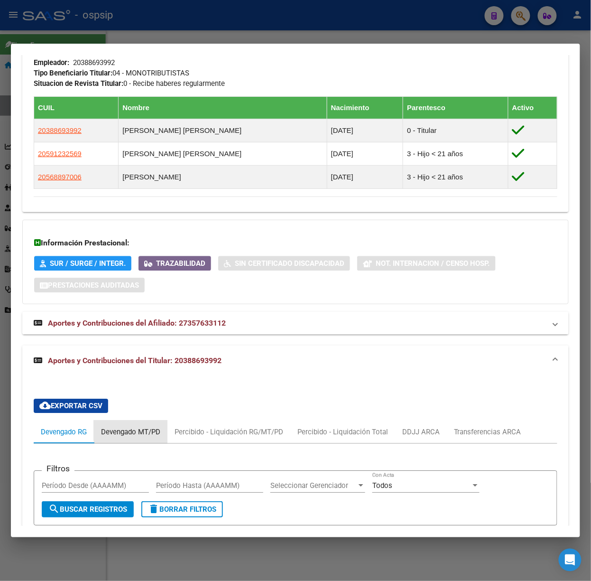
click at [154, 430] on div "Devengado MT/PD" at bounding box center [130, 432] width 59 height 10
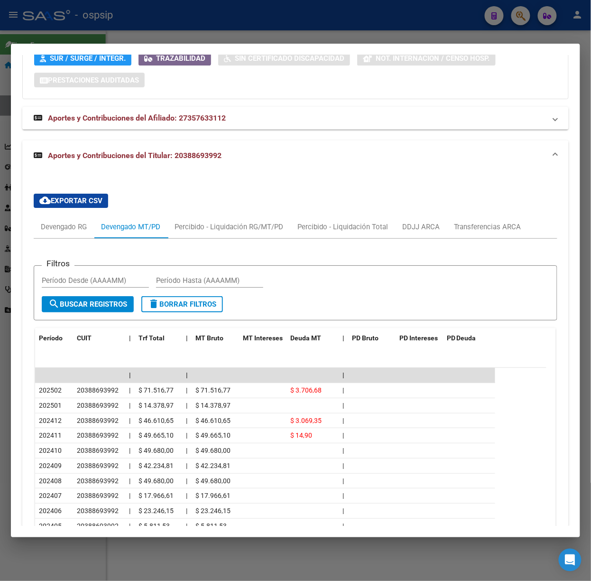
scroll to position [833, 0]
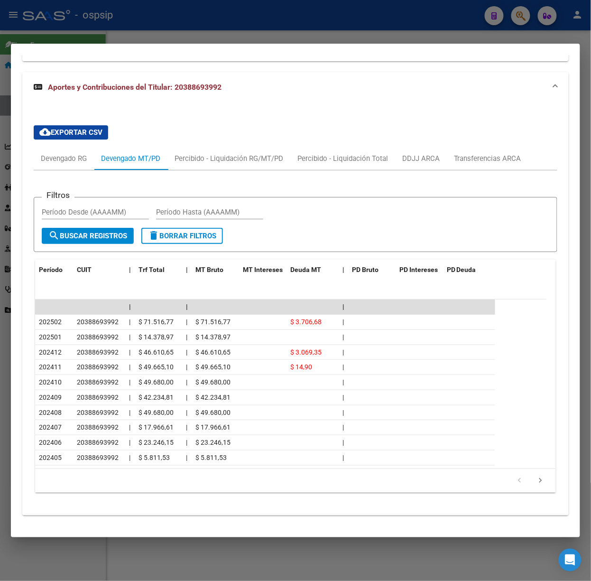
click at [140, 35] on div at bounding box center [295, 290] width 591 height 581
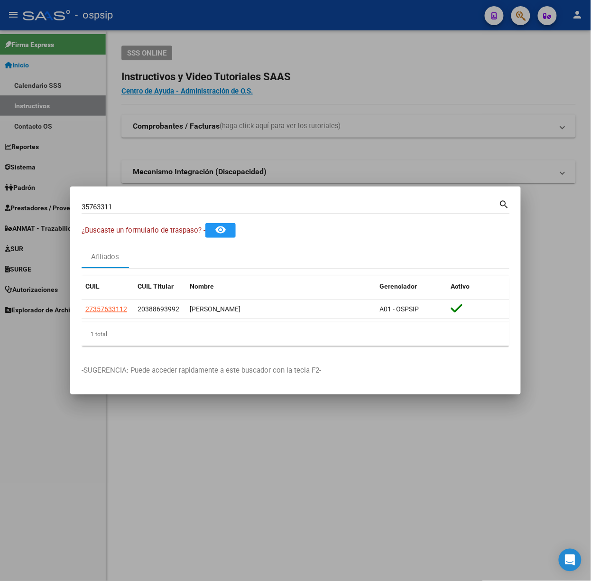
click at [156, 207] on input "35763311" at bounding box center [291, 207] width 418 height 9
type input "56889700"
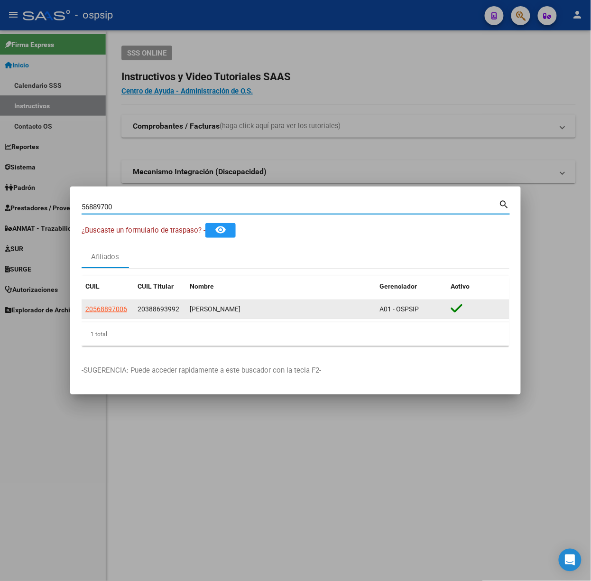
click at [110, 314] on app-link-go-to "20568897006" at bounding box center [106, 309] width 42 height 11
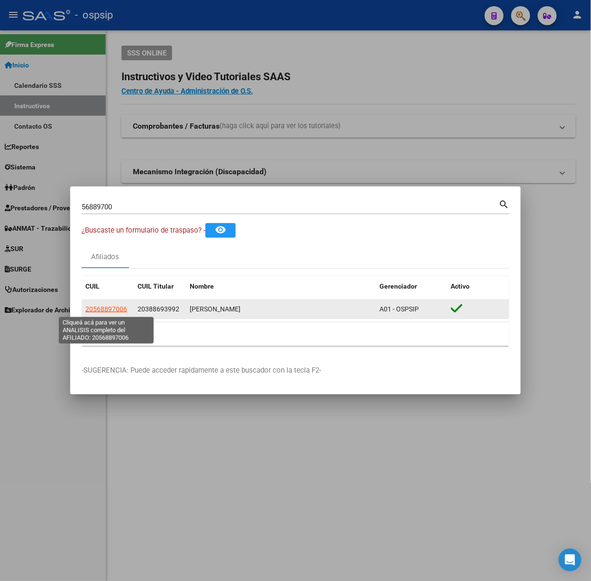
click at [114, 307] on span "20568897006" at bounding box center [106, 309] width 42 height 8
type textarea "20568897006"
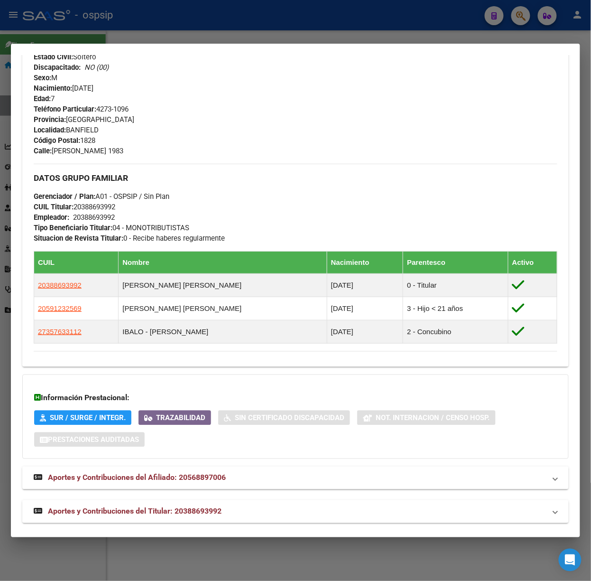
click at [230, 516] on mat-panel-title "Aportes y Contribuciones del Titular: 20388693992" at bounding box center [290, 511] width 512 height 11
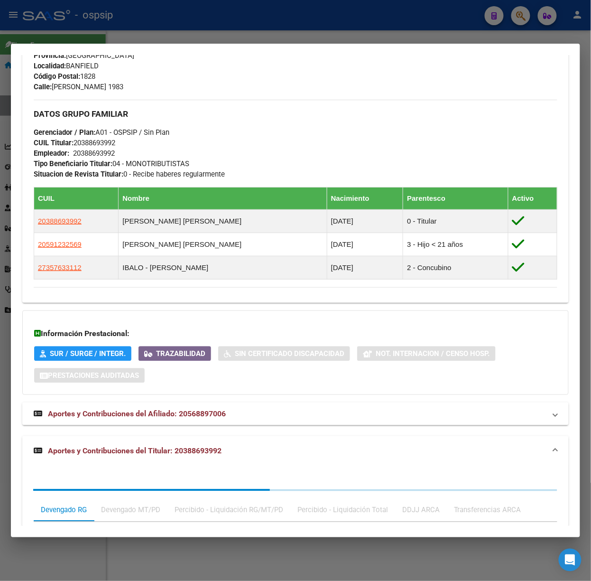
scroll to position [628, 0]
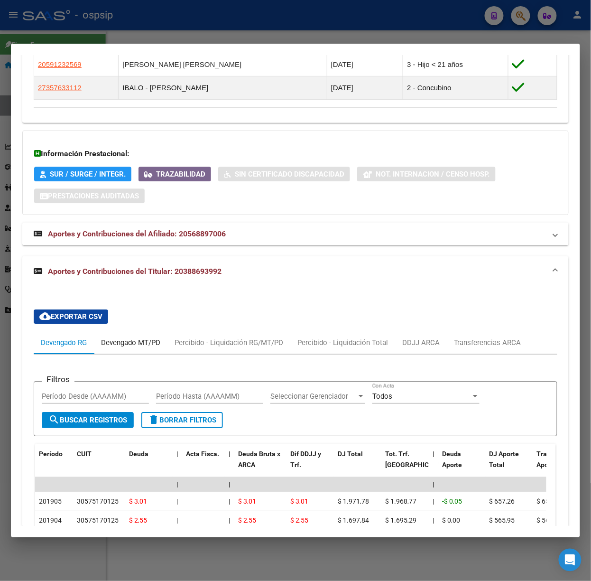
click at [138, 344] on div "Devengado MT/PD" at bounding box center [130, 342] width 59 height 10
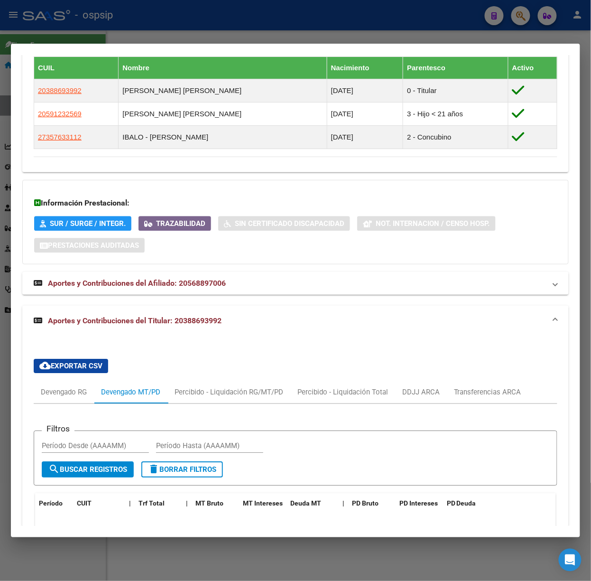
scroll to position [565, 0]
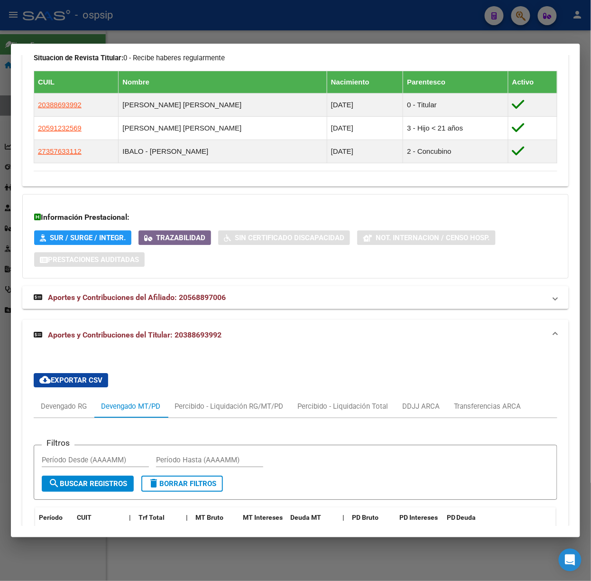
click at [146, 15] on div at bounding box center [295, 290] width 591 height 581
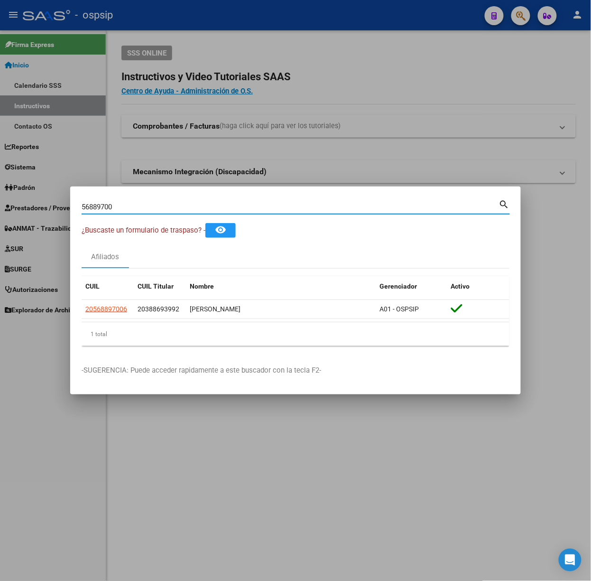
click at [127, 210] on input "56889700" at bounding box center [291, 207] width 418 height 9
type input "17501207"
click at [124, 312] on span "23175012079" at bounding box center [106, 309] width 42 height 8
type textarea "23175012079"
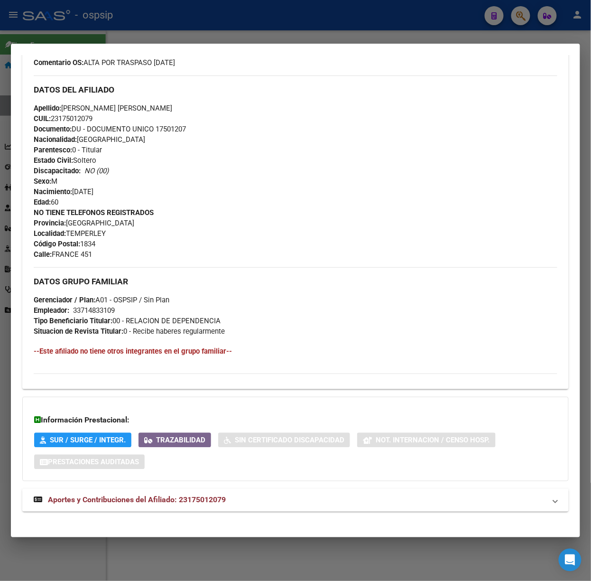
click at [208, 507] on mat-expansion-panel-header "Aportes y Contribuciones del Afiliado: 23175012079" at bounding box center [295, 500] width 547 height 23
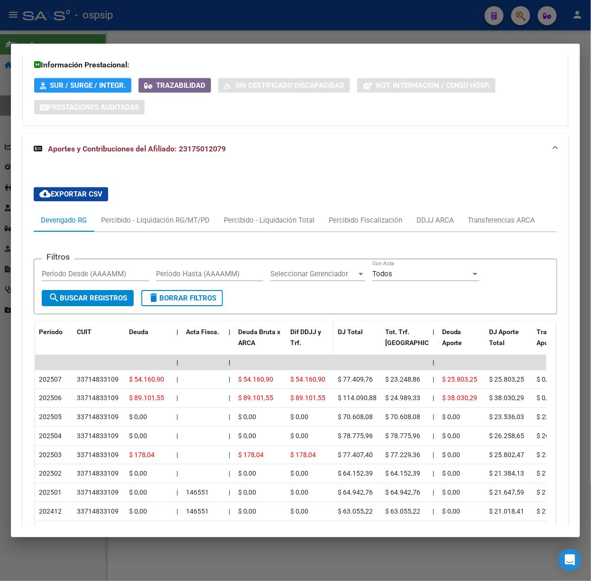
scroll to position [722, 0]
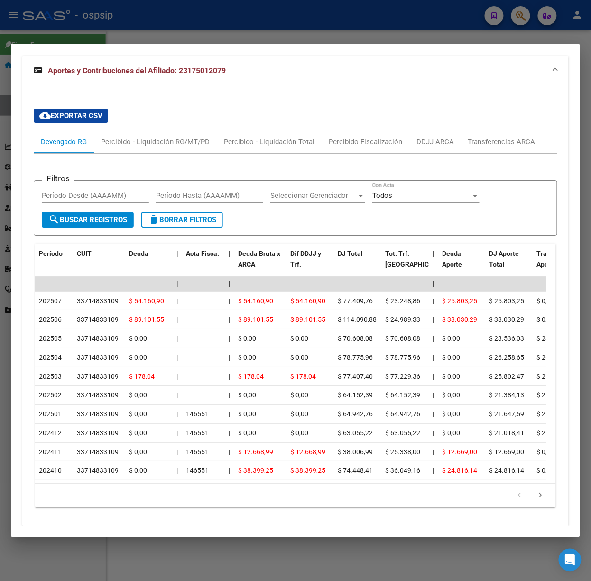
click at [169, 30] on div at bounding box center [295, 290] width 591 height 581
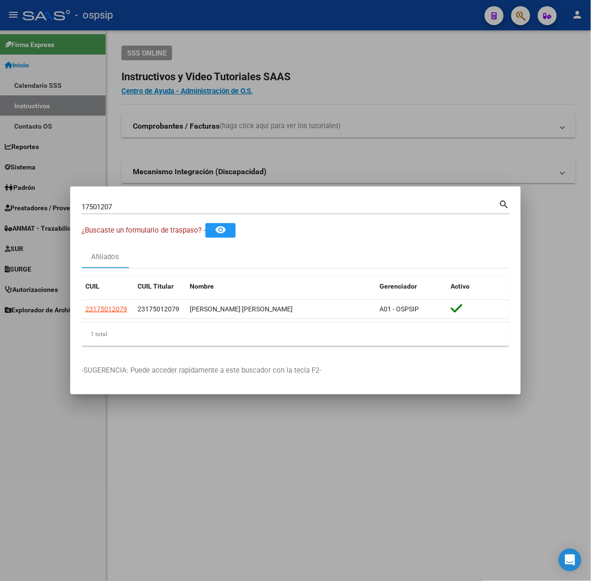
click at [183, 203] on input "17501207" at bounding box center [291, 207] width 418 height 9
type input "23853246"
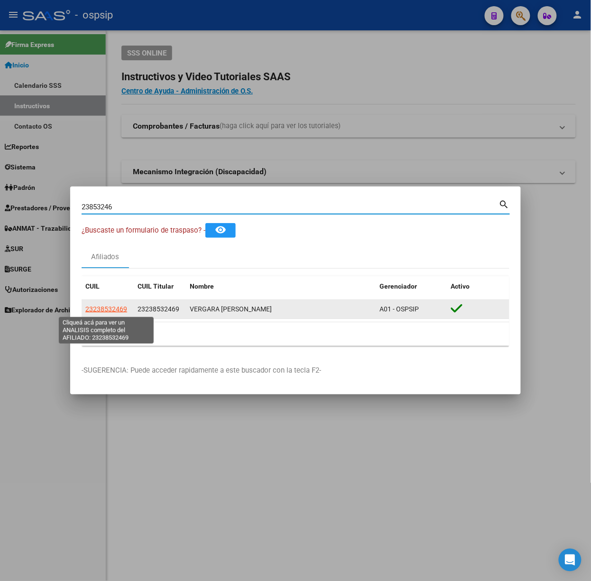
click at [111, 309] on span "23238532469" at bounding box center [106, 309] width 42 height 8
type textarea "23238532469"
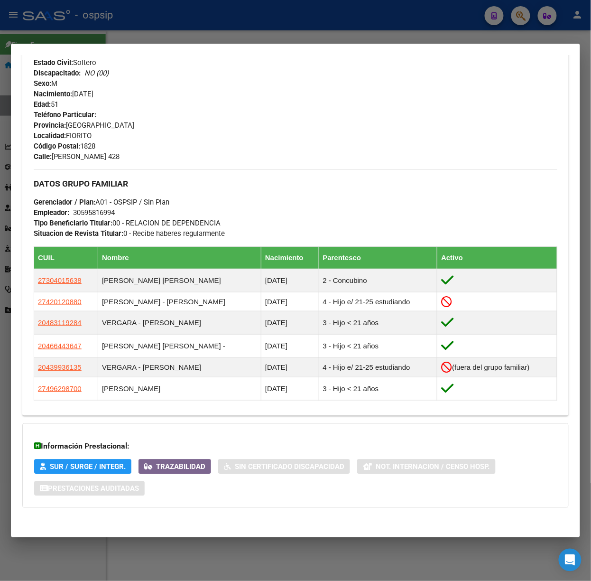
scroll to position [0, 0]
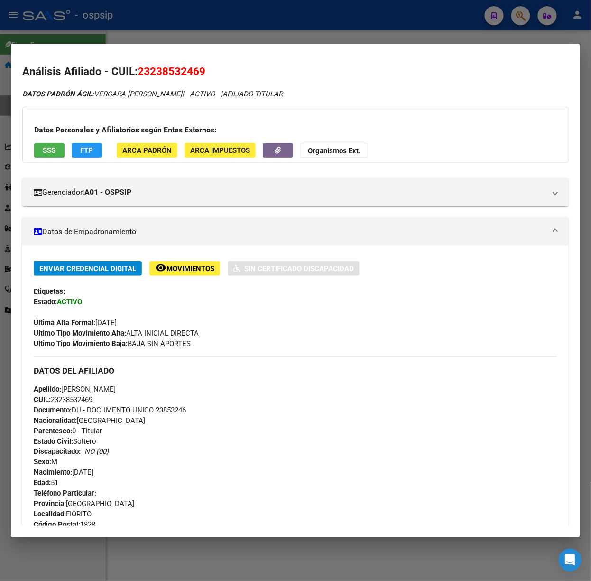
click at [53, 152] on span "SSS" at bounding box center [49, 150] width 13 height 9
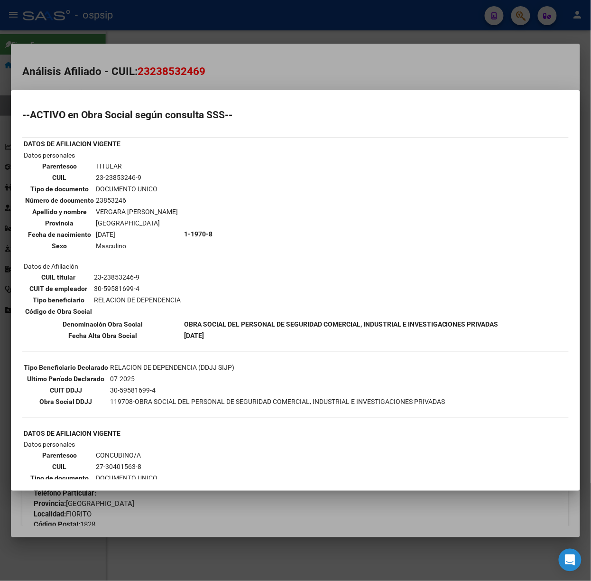
click at [52, 25] on div at bounding box center [295, 290] width 591 height 581
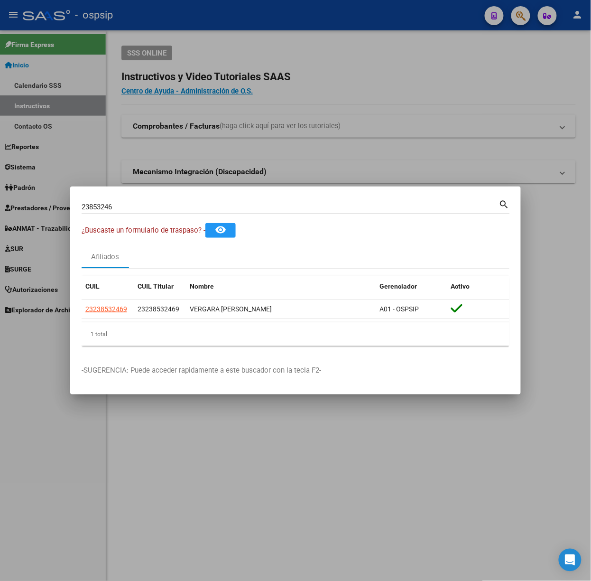
click at [120, 215] on div "23853246 Buscar (apellido, dni, [PERSON_NAME], nro traspaso, cuit, obra social)…" at bounding box center [296, 210] width 429 height 25
click at [121, 214] on div "23853246 Buscar (apellido, dni, [PERSON_NAME], [PERSON_NAME], cuit, obra social)" at bounding box center [291, 207] width 418 height 14
click at [121, 209] on input "23853246" at bounding box center [291, 207] width 418 height 9
type input "31046260"
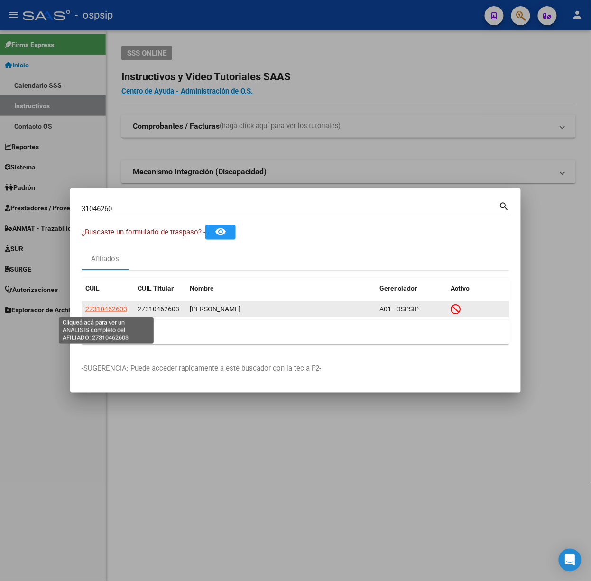
click at [101, 307] on span "27310462603" at bounding box center [106, 309] width 42 height 8
type textarea "27310462603"
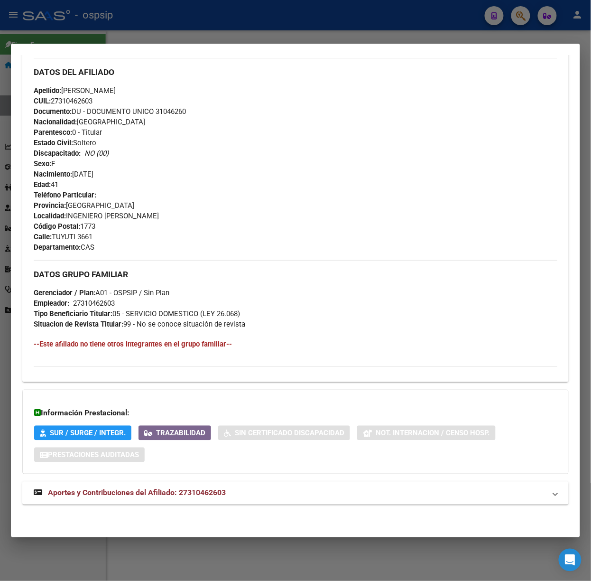
click at [239, 490] on mat-panel-title "Aportes y Contribuciones del Afiliado: 27310462603" at bounding box center [290, 492] width 512 height 11
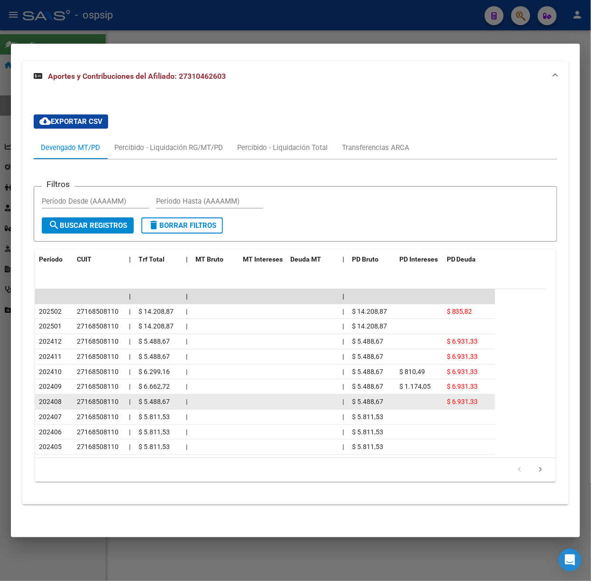
scroll to position [722, 0]
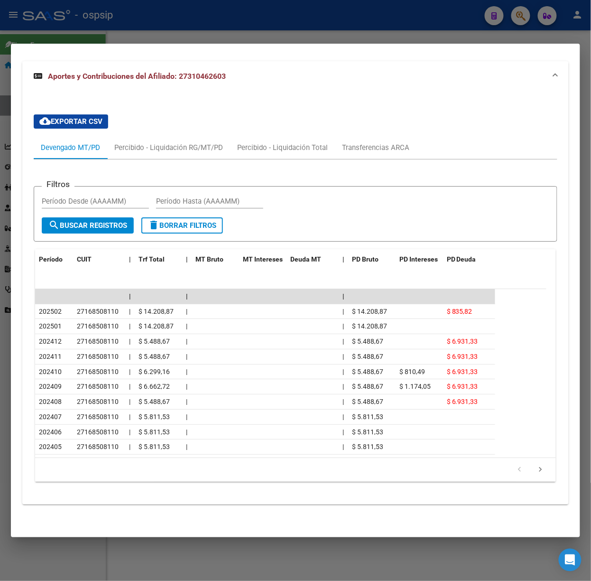
click at [121, 31] on div at bounding box center [295, 290] width 591 height 581
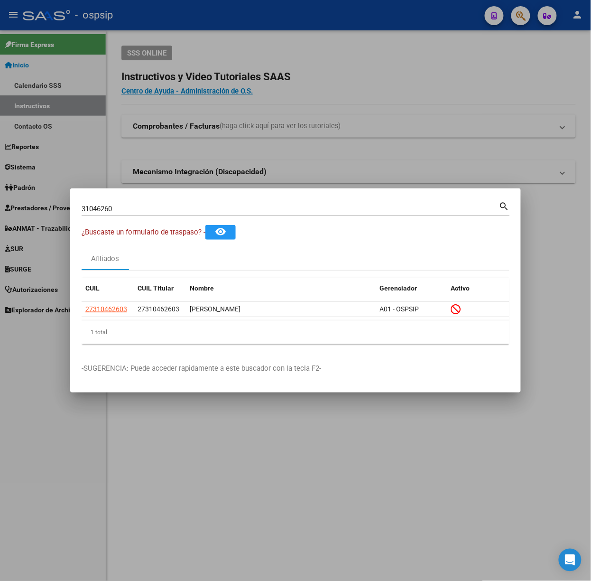
click at [143, 200] on div "31046260 Buscar (apellido, dni, cuil, [PERSON_NAME], cuit, obra social) search" at bounding box center [296, 208] width 429 height 16
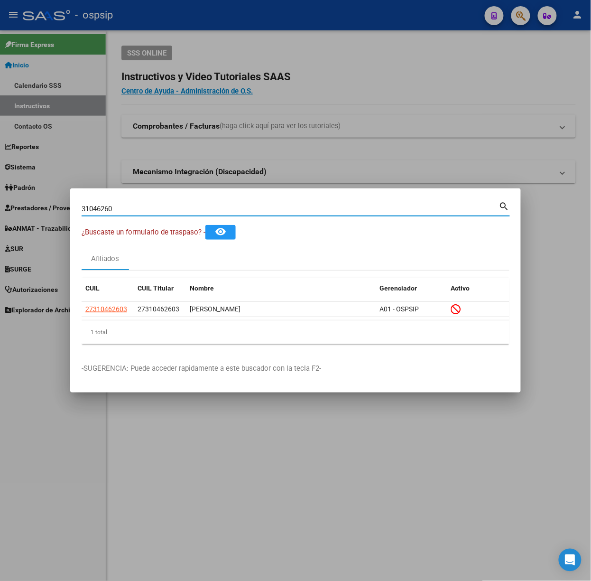
click at [145, 207] on input "31046260" at bounding box center [291, 209] width 418 height 9
type input "47307885"
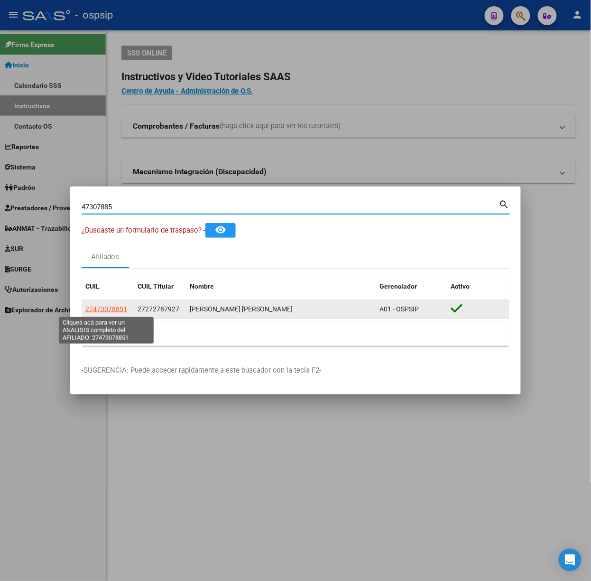
click at [114, 300] on datatable-body-cell "27473078851" at bounding box center [108, 309] width 52 height 19
click at [116, 310] on span "27473078851" at bounding box center [106, 309] width 42 height 8
type textarea "27473078851"
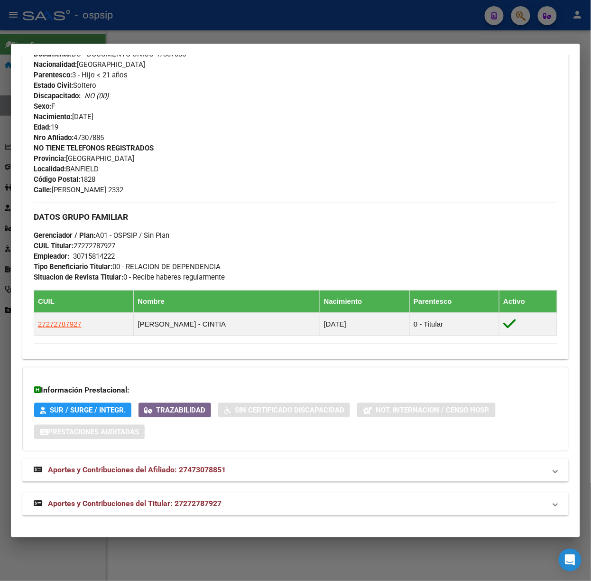
click at [201, 496] on mat-expansion-panel-header "Aportes y Contribuciones del Titular: 27272787927" at bounding box center [295, 504] width 547 height 23
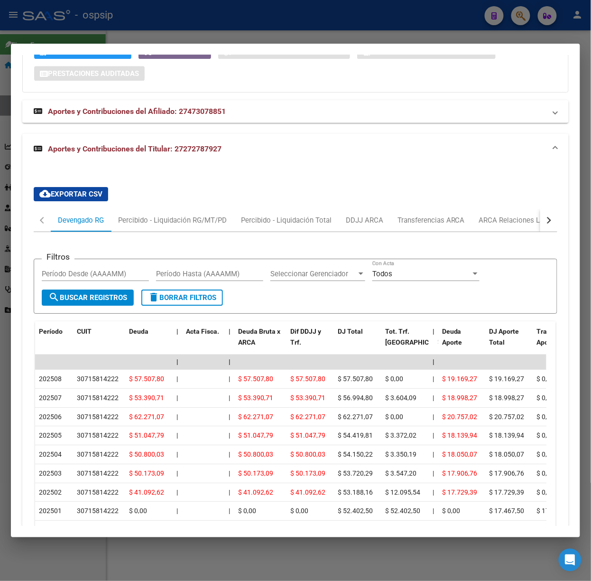
scroll to position [718, 0]
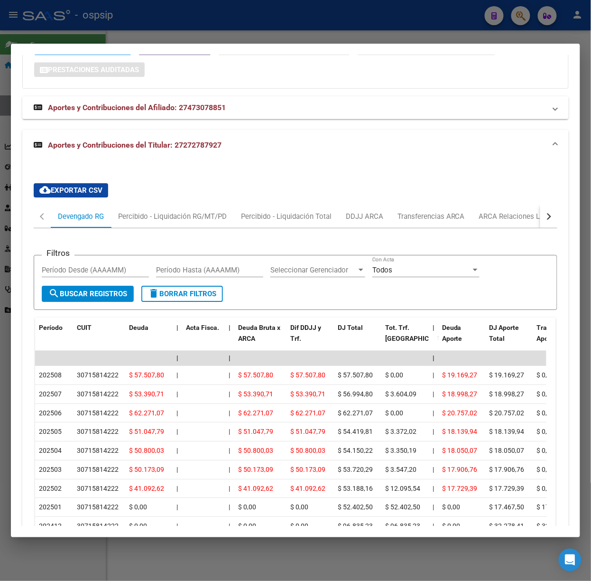
click at [104, 30] on div at bounding box center [295, 290] width 591 height 581
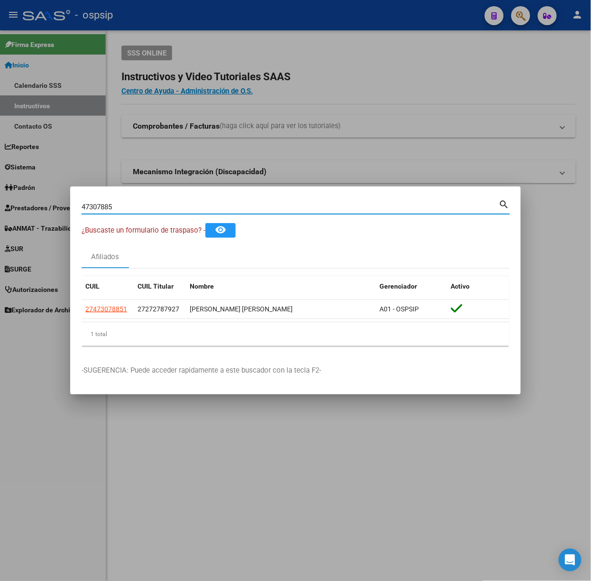
click at [107, 203] on input "47307885" at bounding box center [291, 207] width 418 height 9
type input "31425110"
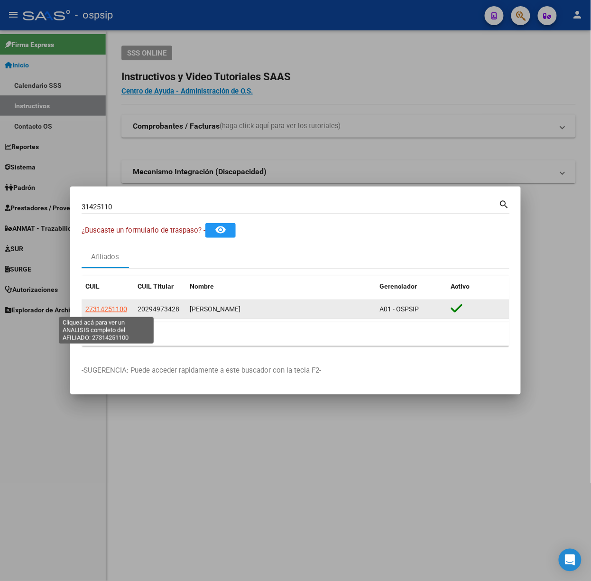
click at [112, 308] on span "27314251100" at bounding box center [106, 309] width 42 height 8
type textarea "27314251100"
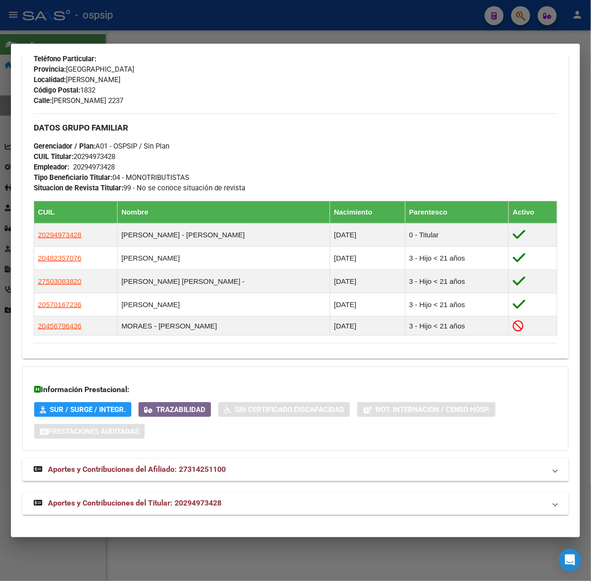
click at [209, 514] on mat-expansion-panel-header "Aportes y Contribuciones del Titular: 20294973428" at bounding box center [295, 503] width 547 height 23
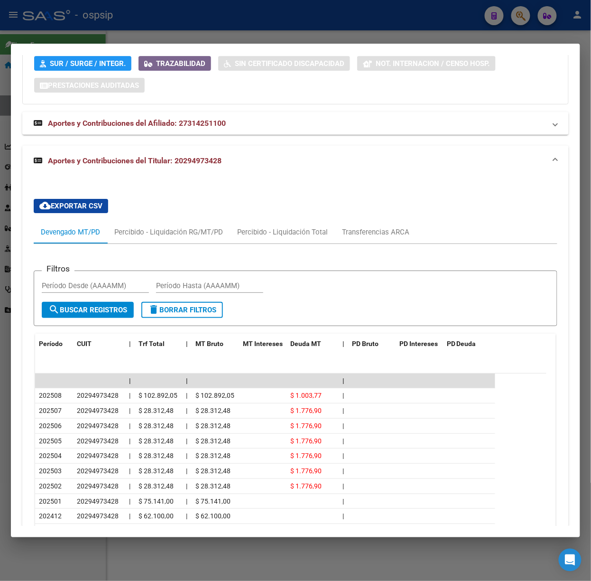
scroll to position [822, 0]
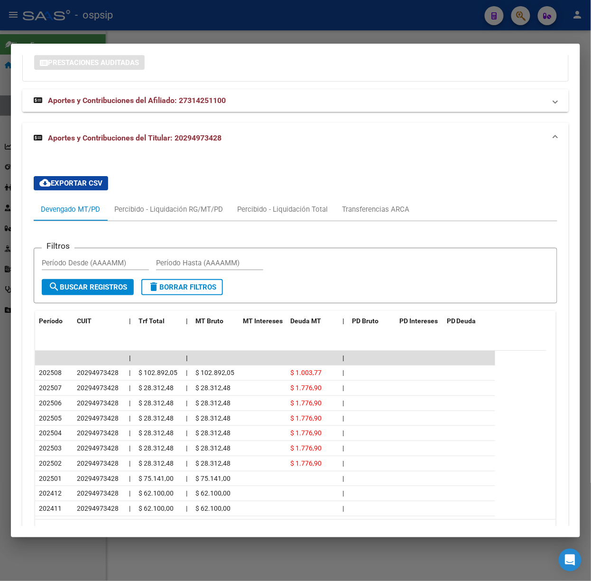
click at [131, 29] on div at bounding box center [295, 290] width 591 height 581
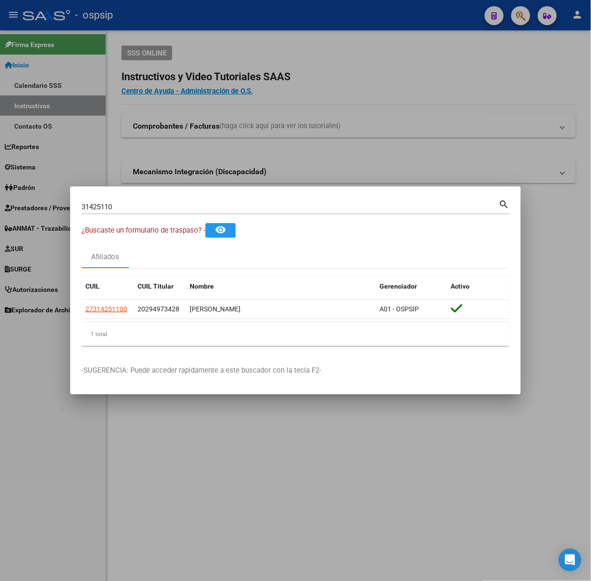
click at [162, 205] on input "31425110" at bounding box center [291, 207] width 418 height 9
type input "22853804"
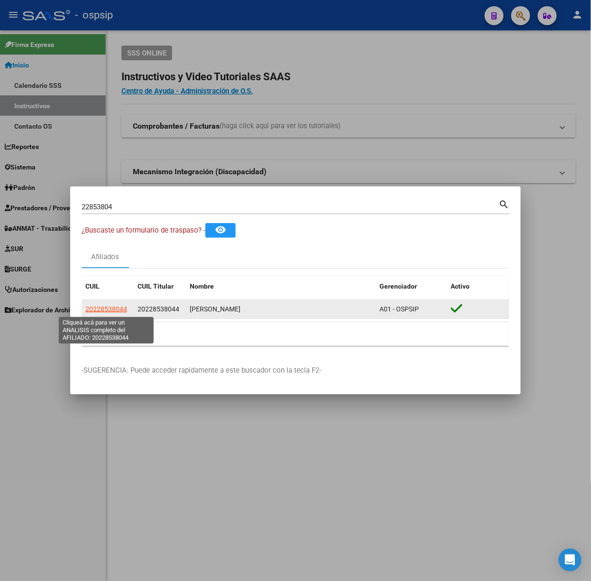
click at [116, 312] on span "20228538044" at bounding box center [106, 309] width 42 height 8
type textarea "20228538044"
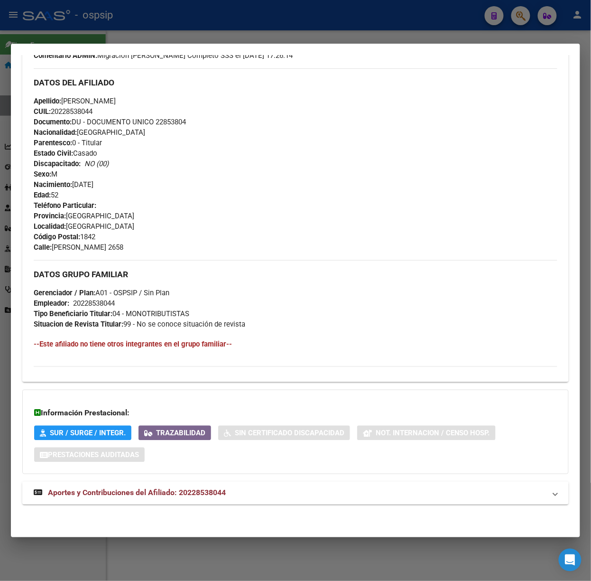
click at [252, 488] on mat-panel-title "Aportes y Contribuciones del Afiliado: 20228538044" at bounding box center [290, 492] width 512 height 11
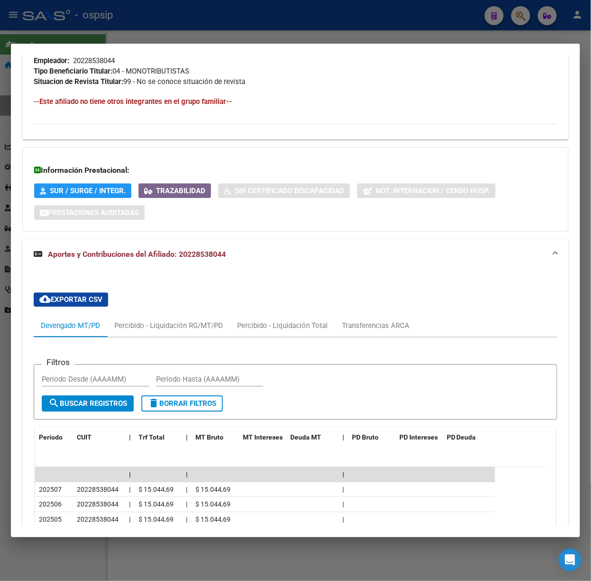
scroll to position [665, 0]
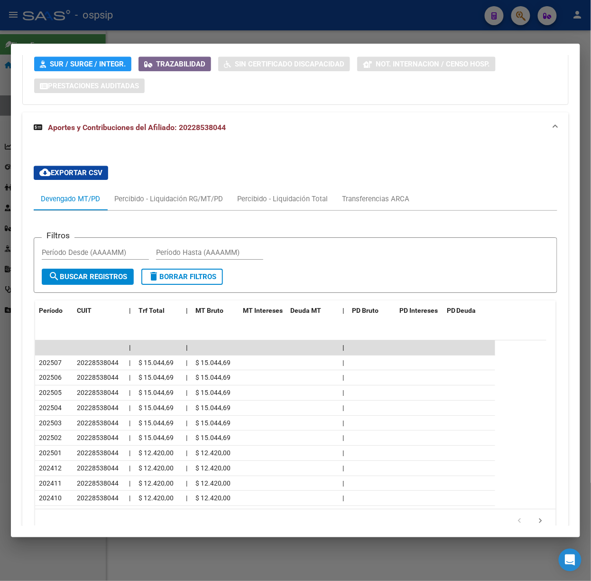
click at [183, 35] on div at bounding box center [295, 290] width 591 height 581
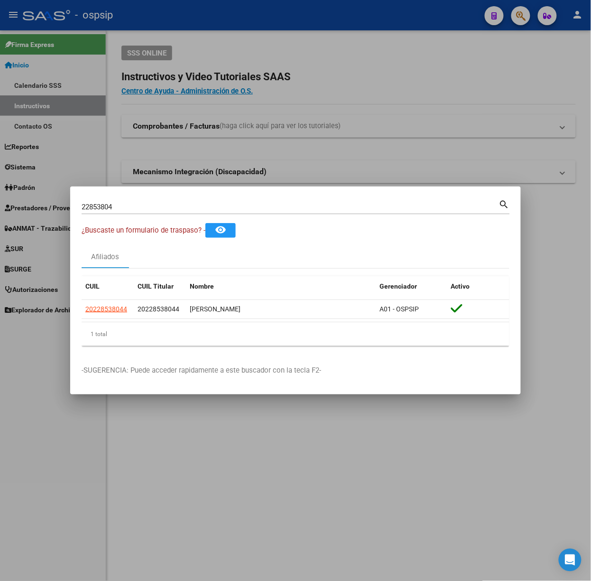
click at [134, 205] on input "22853804" at bounding box center [291, 207] width 418 height 9
type input "35363428"
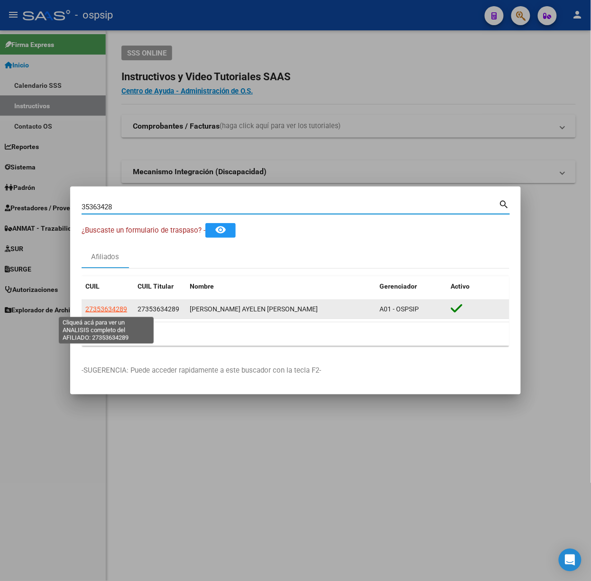
click at [102, 310] on span "27353634289" at bounding box center [106, 309] width 42 height 8
type textarea "27353634289"
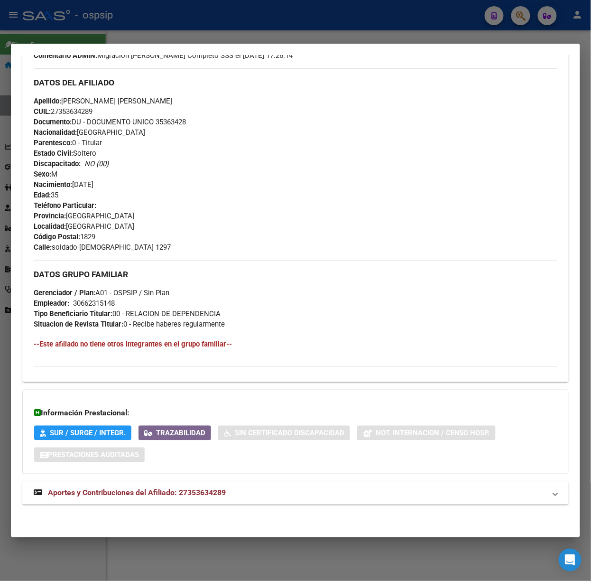
click at [243, 488] on mat-panel-title "Aportes y Contribuciones del Afiliado: 27353634289" at bounding box center [290, 492] width 512 height 11
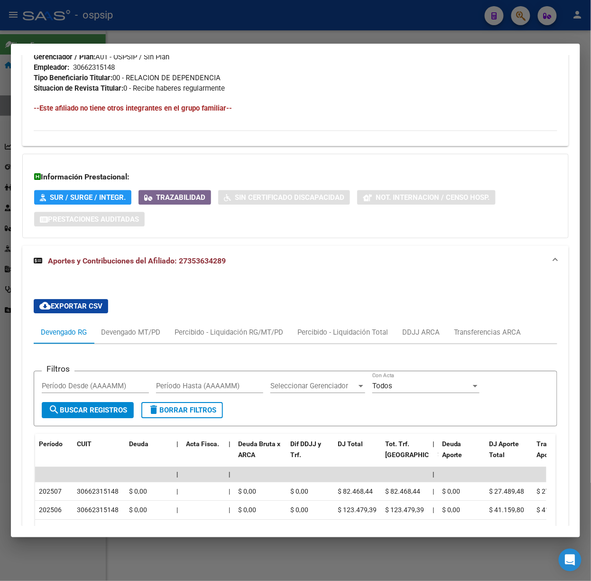
scroll to position [732, 0]
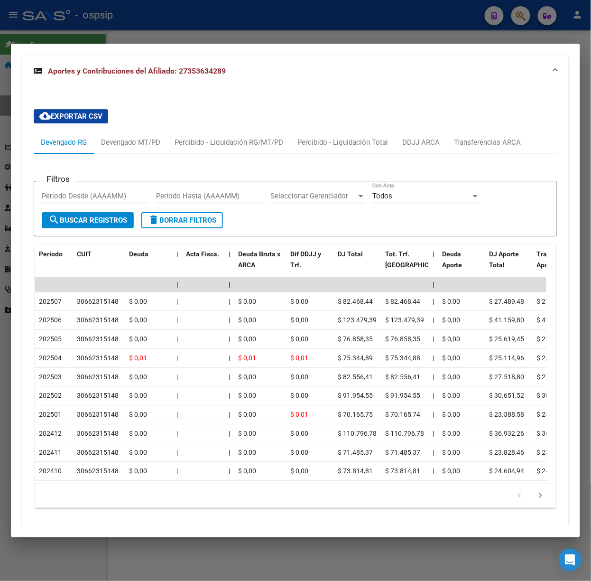
drag, startPoint x: 165, startPoint y: 29, endPoint x: 179, endPoint y: 204, distance: 174.7
click at [168, 29] on div at bounding box center [295, 290] width 591 height 581
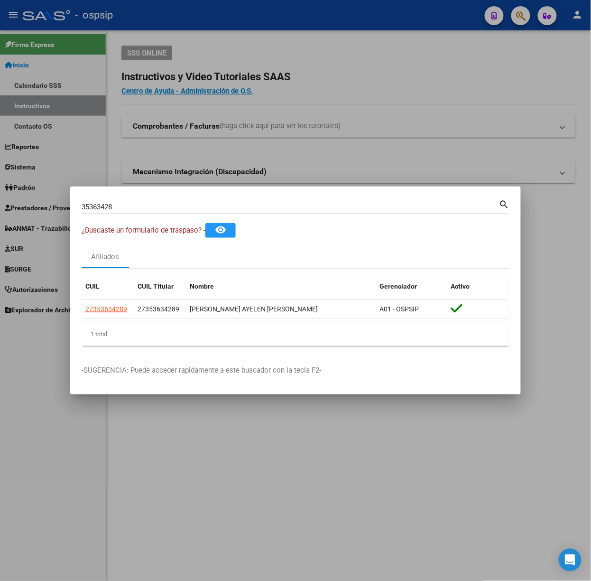
click at [152, 207] on input "35363428" at bounding box center [291, 207] width 418 height 9
type input "54064410"
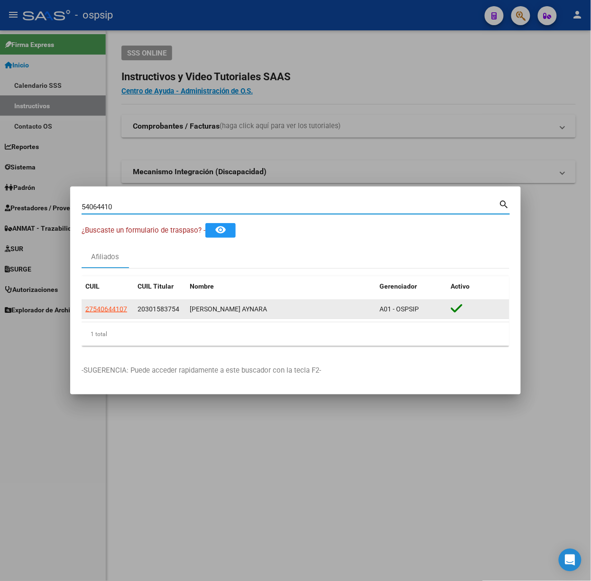
click at [118, 307] on span "27540644107" at bounding box center [106, 309] width 42 height 8
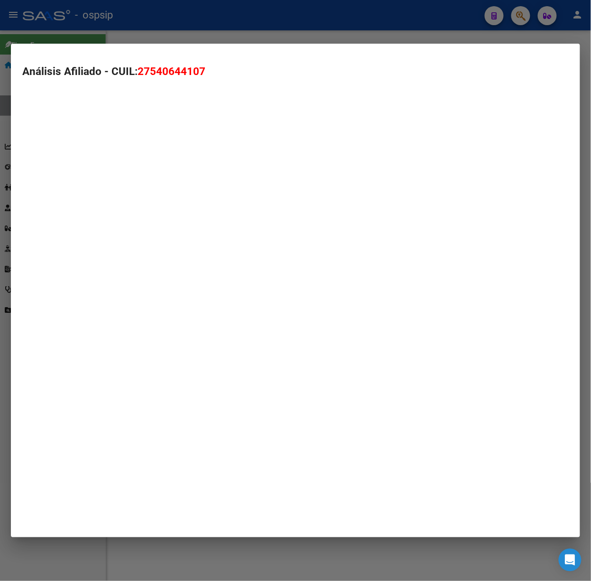
type textarea "27540644107"
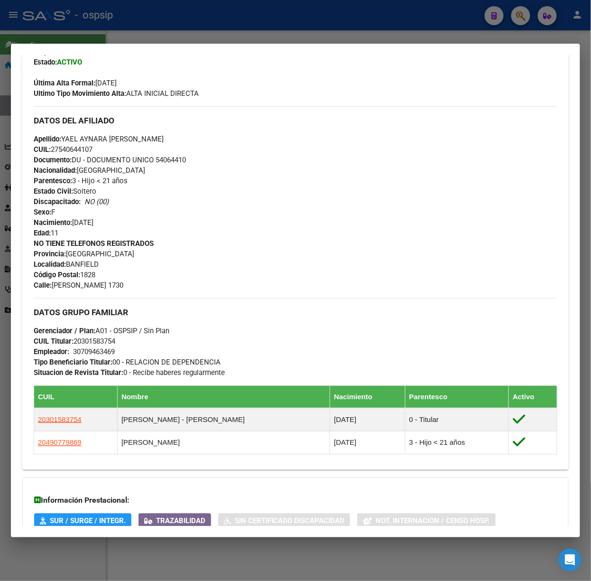
scroll to position [351, 0]
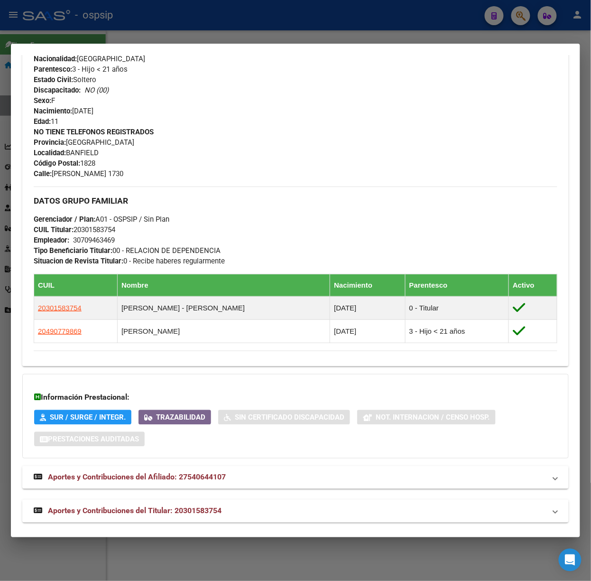
click at [266, 503] on mat-expansion-panel-header "Aportes y Contribuciones del Titular: 20301583754" at bounding box center [295, 511] width 547 height 23
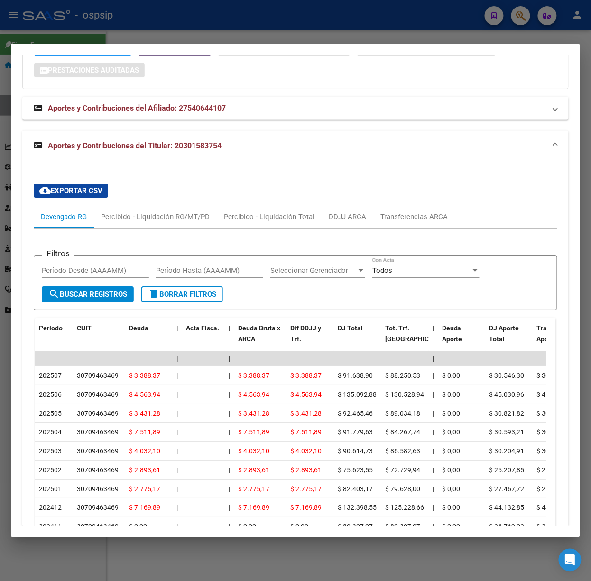
scroll to position [784, 0]
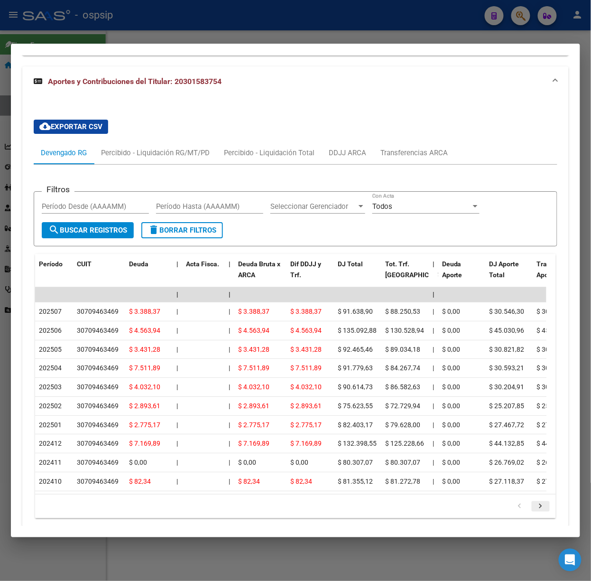
click at [535, 513] on icon "go to next page" at bounding box center [541, 507] width 12 height 11
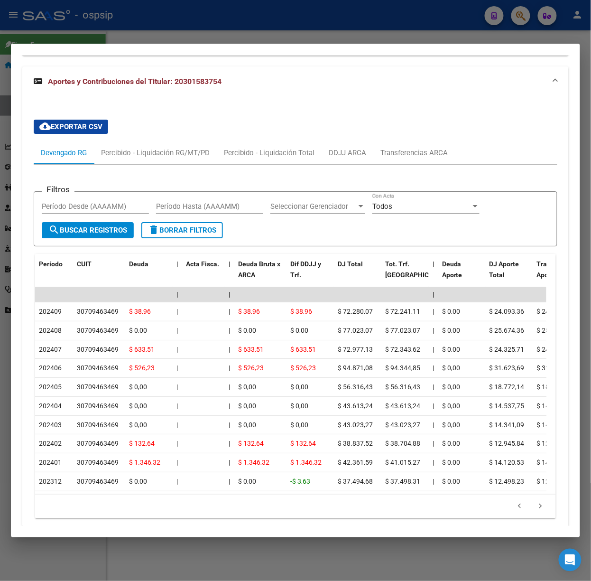
scroll to position [822, 0]
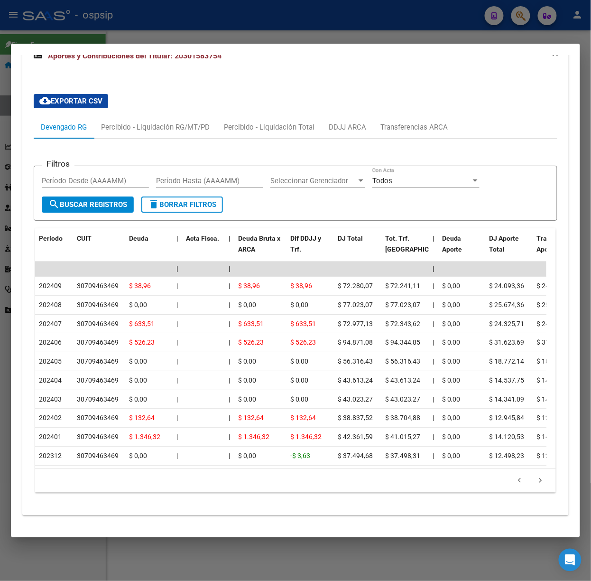
click at [88, 26] on div at bounding box center [295, 290] width 591 height 581
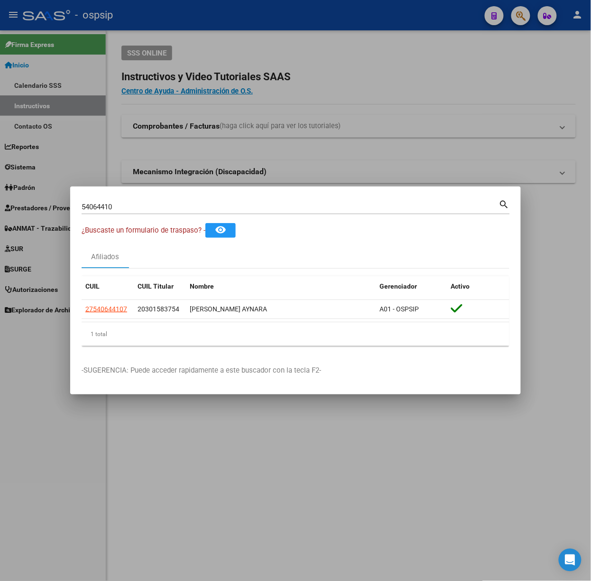
click at [197, 206] on input "54064410" at bounding box center [291, 207] width 418 height 9
type input "42232946"
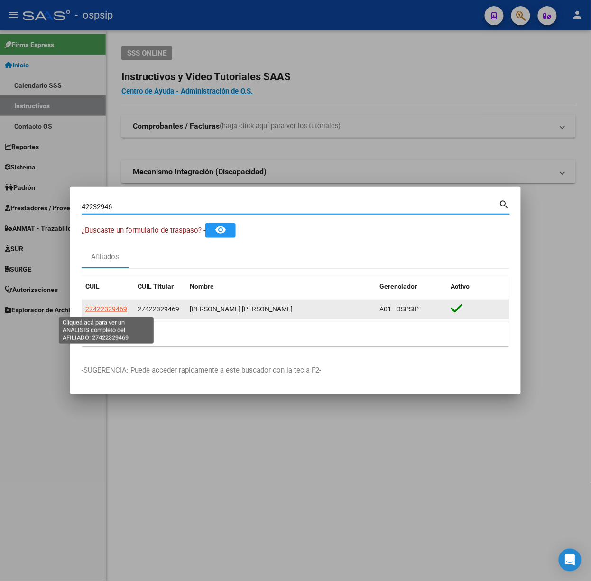
click at [114, 310] on span "27422329469" at bounding box center [106, 309] width 42 height 8
type textarea "27422329469"
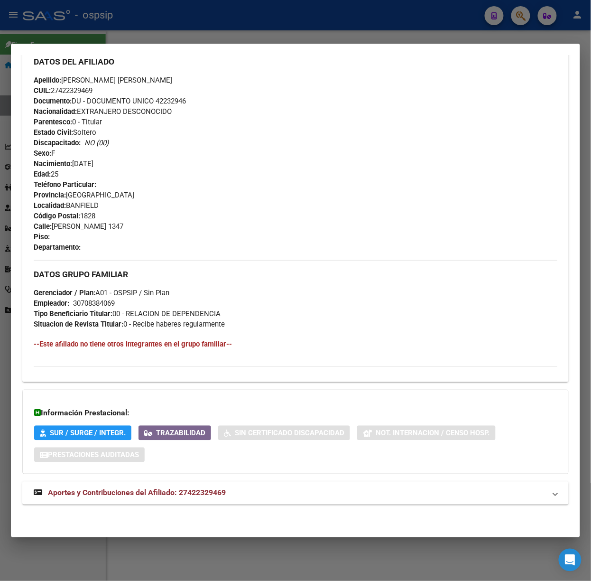
click at [207, 494] on span "Aportes y Contribuciones del Afiliado: 27422329469" at bounding box center [137, 492] width 178 height 9
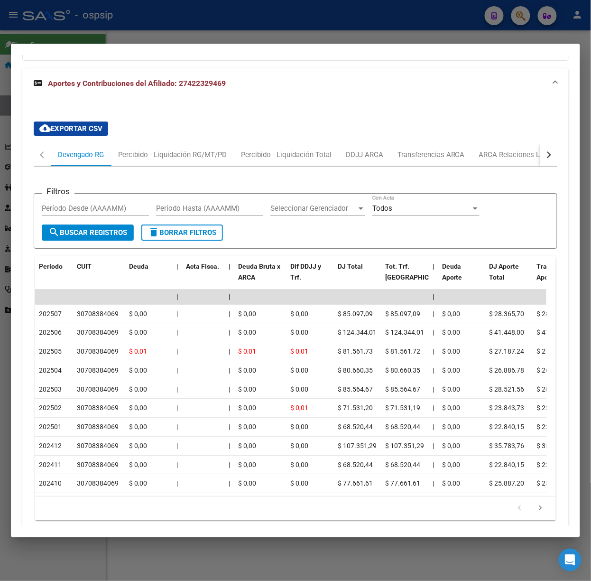
scroll to position [791, 0]
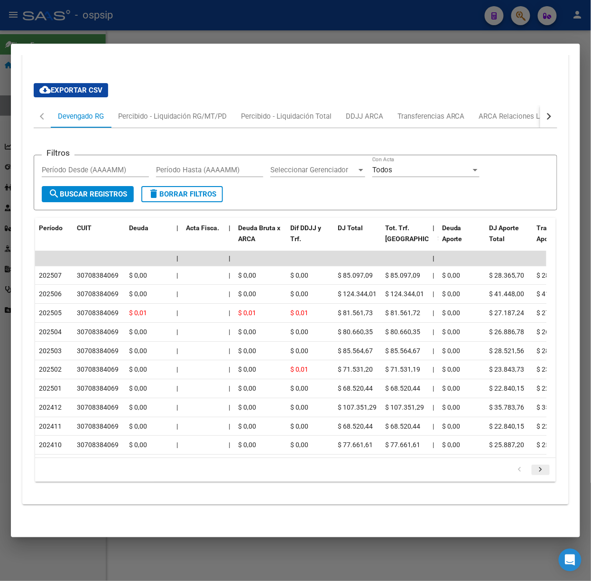
click at [538, 471] on link "go to next page" at bounding box center [541, 470] width 18 height 10
click at [198, 24] on div at bounding box center [295, 290] width 591 height 581
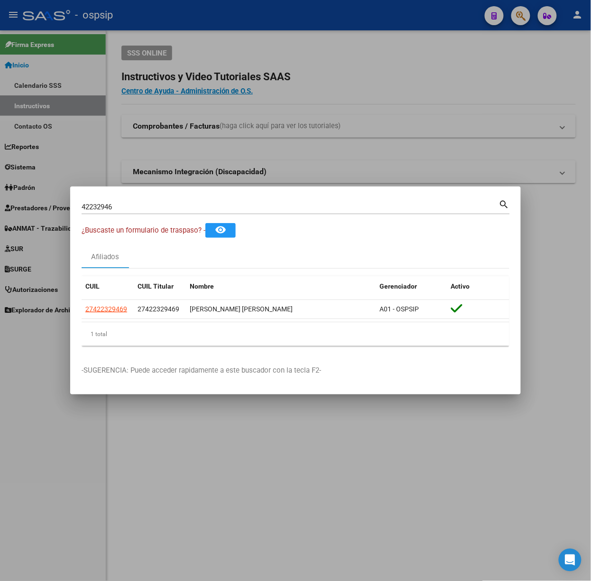
click at [150, 213] on div "42232946 Buscar (apellido, dni, [PERSON_NAME], [PERSON_NAME], cuit, obra social)" at bounding box center [291, 207] width 418 height 14
type input "4"
type input "40545502"
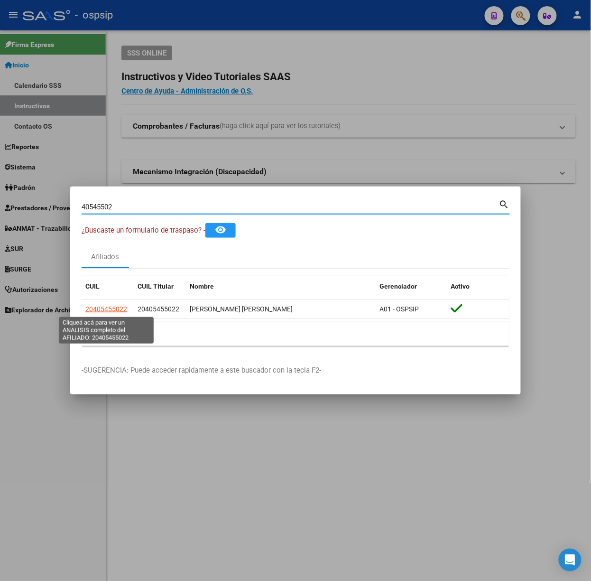
click at [109, 312] on span "20405455022" at bounding box center [106, 309] width 42 height 8
type textarea "20405455022"
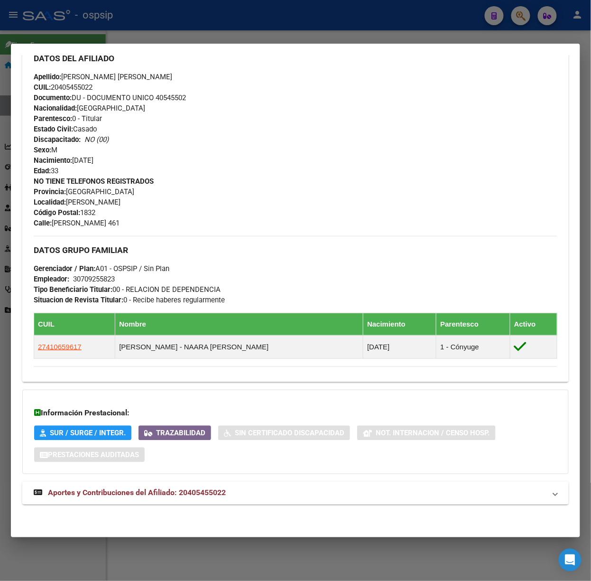
drag, startPoint x: 219, startPoint y: 489, endPoint x: 251, endPoint y: 289, distance: 202.8
click at [224, 488] on span "Aportes y Contribuciones del Afiliado: 20405455022" at bounding box center [137, 492] width 178 height 9
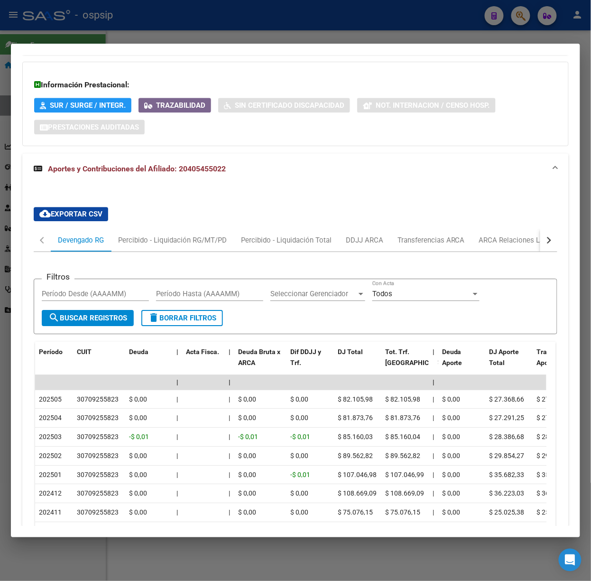
scroll to position [755, 0]
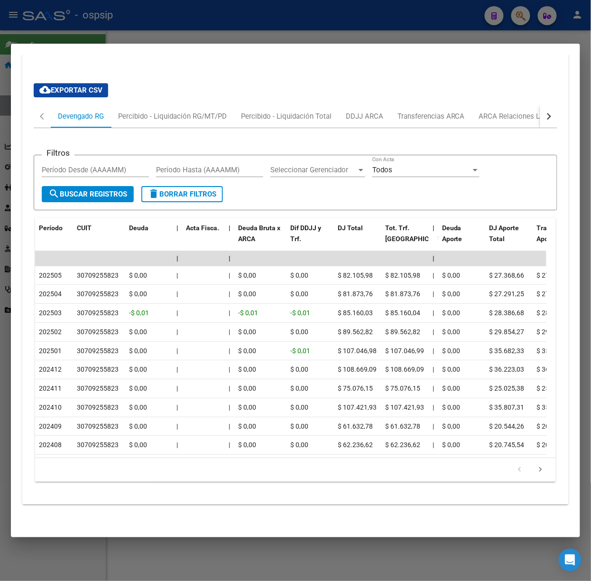
click at [202, 35] on div at bounding box center [295, 290] width 591 height 581
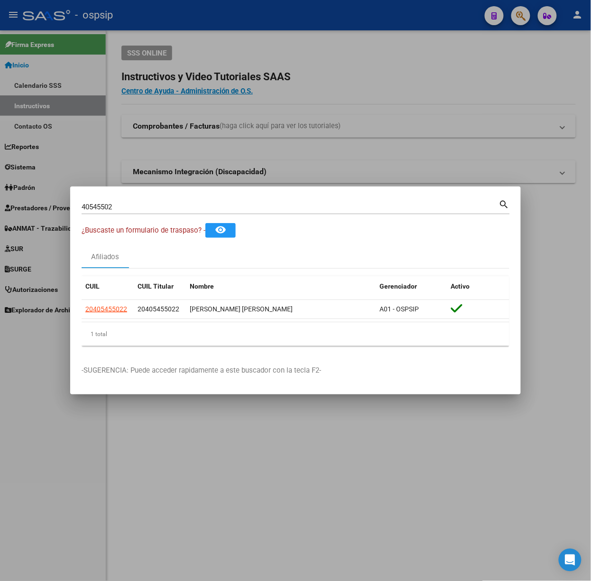
click at [168, 206] on input "40545502" at bounding box center [291, 207] width 418 height 9
type input "56665406"
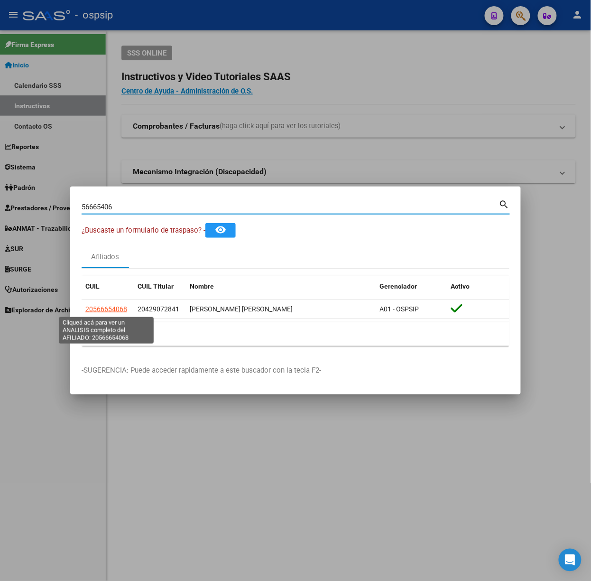
click at [109, 312] on span "20566654068" at bounding box center [106, 309] width 42 height 8
type textarea "20566654068"
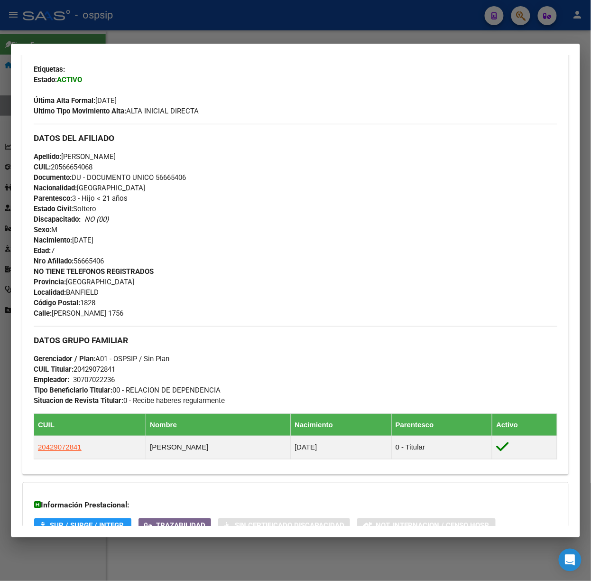
scroll to position [338, 0]
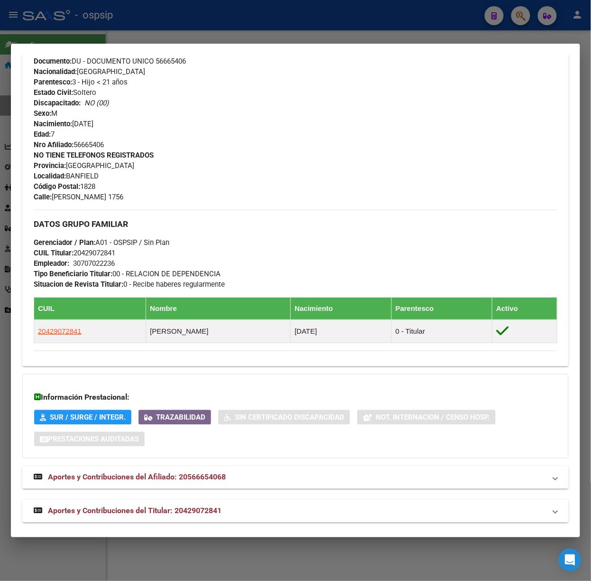
click at [240, 494] on div "DATOS [PERSON_NAME] ÁGIL: [PERSON_NAME] [PERSON_NAME] | ACTIVO | FAMILIAR DE: 2…" at bounding box center [295, 136] width 547 height 772
click at [243, 505] on mat-expansion-panel-header "Aportes y Contribuciones del Titular: 20429072841" at bounding box center [295, 511] width 547 height 23
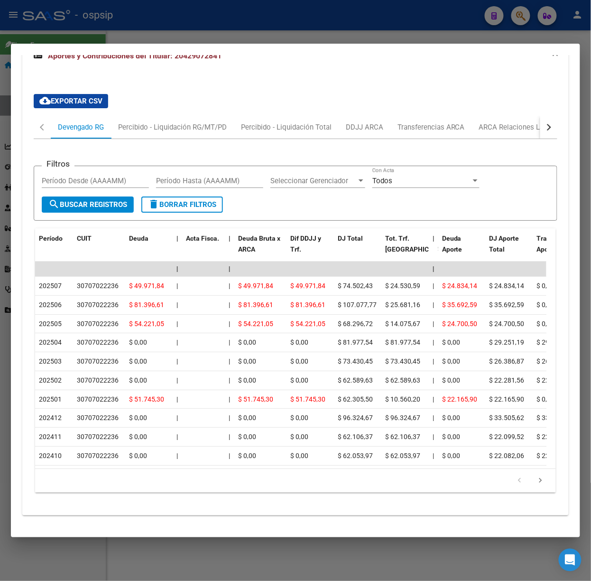
scroll to position [810, 0]
click at [538, 477] on link "go to next page" at bounding box center [541, 480] width 18 height 10
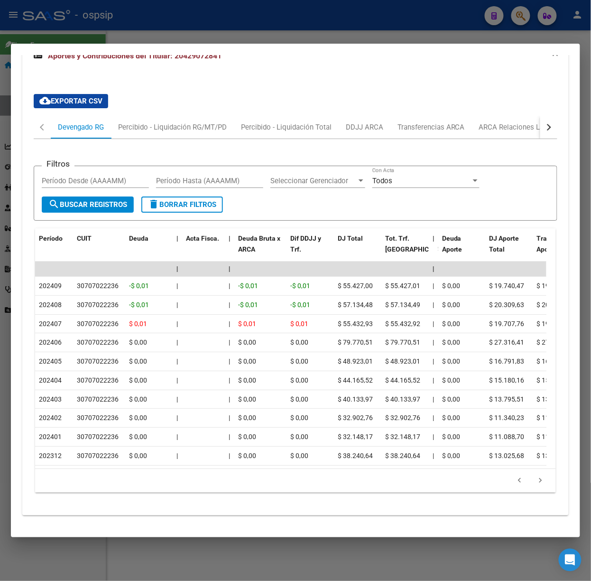
click at [74, 16] on div at bounding box center [295, 290] width 591 height 581
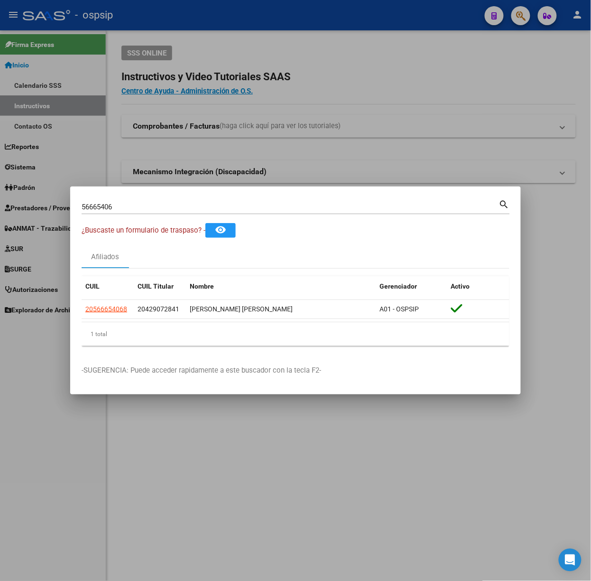
click at [172, 214] on div "56665406 Buscar (apellido, dni, [PERSON_NAME], [PERSON_NAME], cuit, obra social…" at bounding box center [296, 210] width 429 height 25
drag, startPoint x: 171, startPoint y: 210, endPoint x: 166, endPoint y: 210, distance: 5.2
click at [166, 210] on input "56665406" at bounding box center [291, 207] width 418 height 9
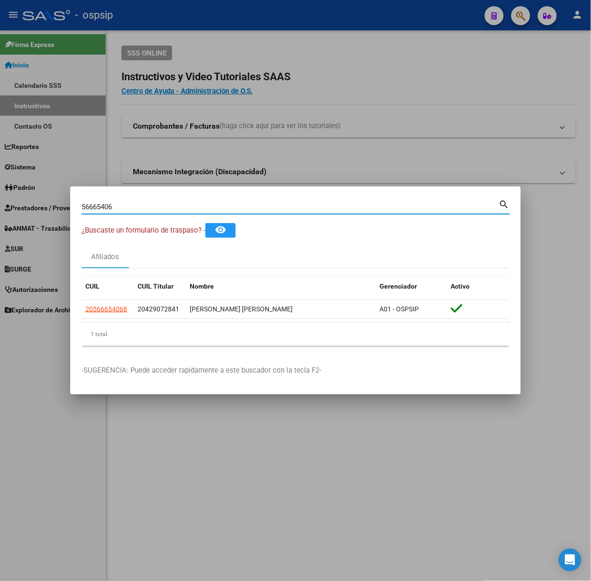
click at [166, 210] on input "56665406" at bounding box center [291, 207] width 418 height 9
type input "54143531"
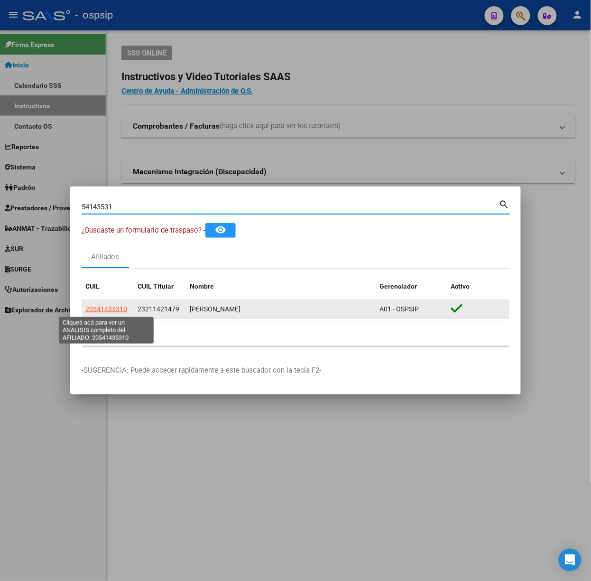
click at [104, 313] on span "20541435310" at bounding box center [106, 309] width 42 height 8
type textarea "20541435310"
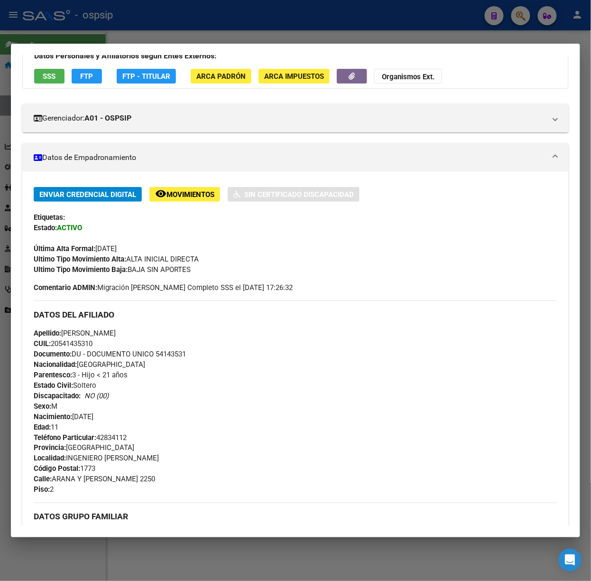
scroll to position [375, 0]
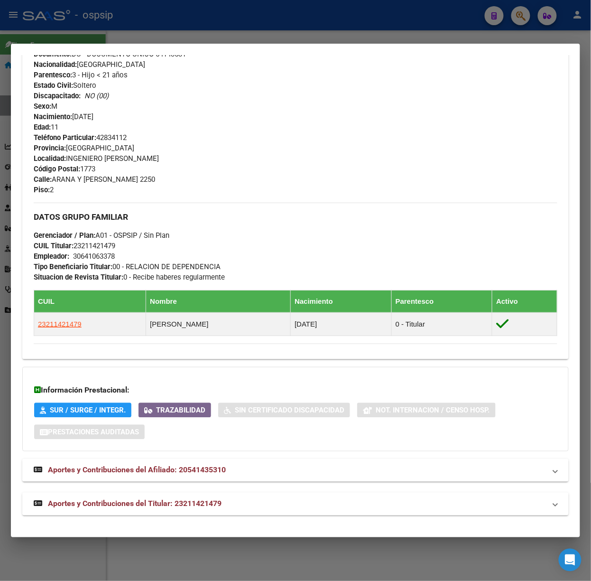
click at [213, 511] on mat-expansion-panel-header "Aportes y Contribuciones del Titular: 23211421479" at bounding box center [295, 504] width 547 height 23
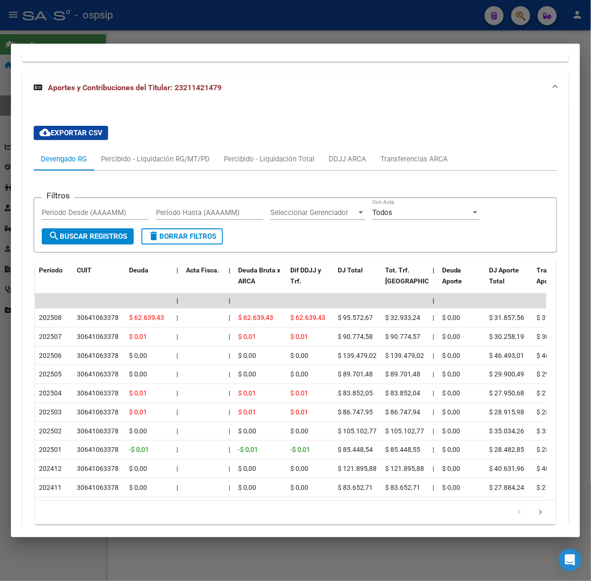
scroll to position [800, 0]
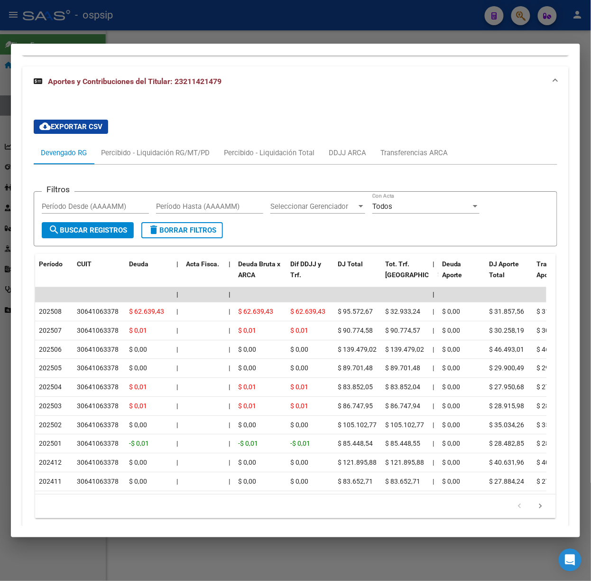
click at [80, 31] on div at bounding box center [295, 290] width 591 height 581
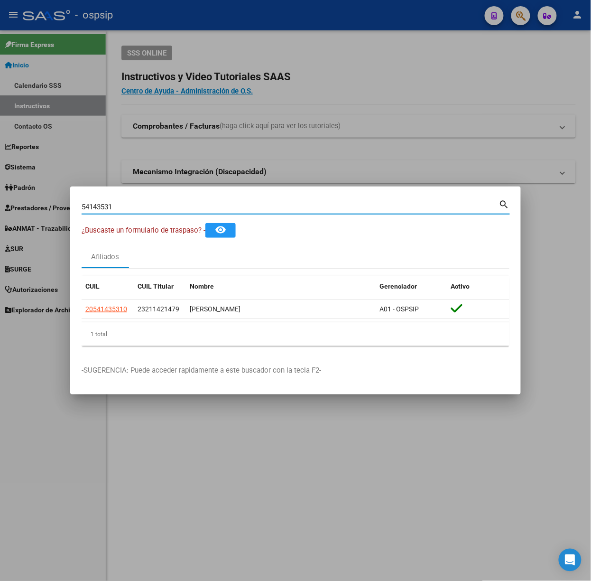
click at [146, 203] on input "54143531" at bounding box center [291, 207] width 418 height 9
type input "52005087"
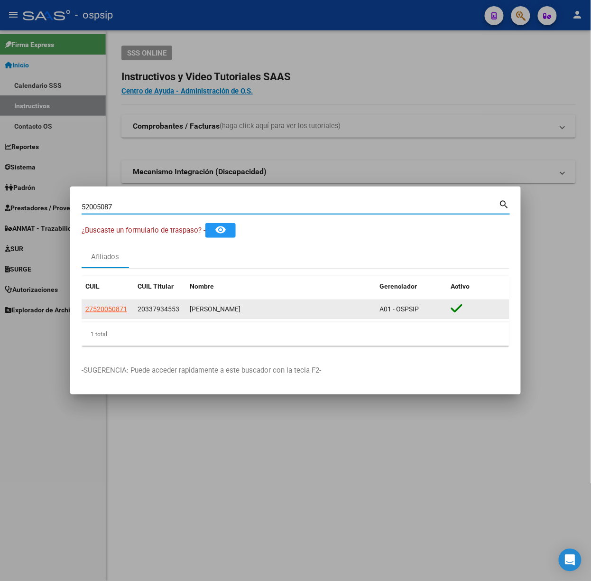
click at [116, 316] on datatable-body-cell "27520050871" at bounding box center [108, 309] width 52 height 19
click at [116, 314] on app-link-go-to "27520050871" at bounding box center [106, 309] width 42 height 11
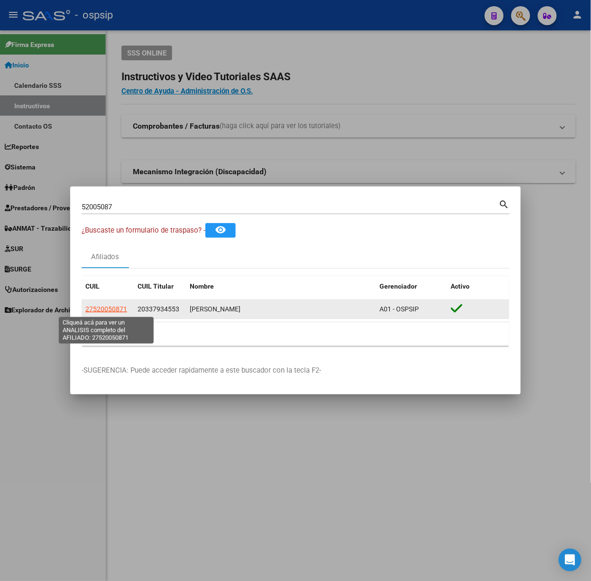
click at [116, 308] on span "27520050871" at bounding box center [106, 309] width 42 height 8
copy span "27520050871"
type textarea "27520050871"
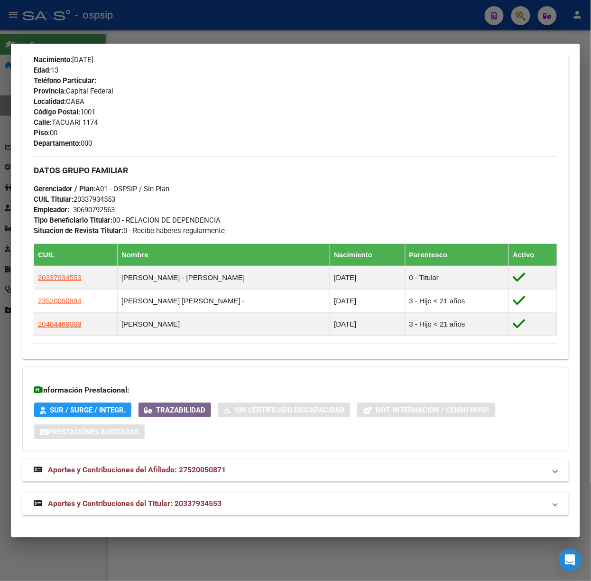
click at [191, 511] on mat-expansion-panel-header "Aportes y Contribuciones del Titular: 20337934553" at bounding box center [295, 504] width 547 height 23
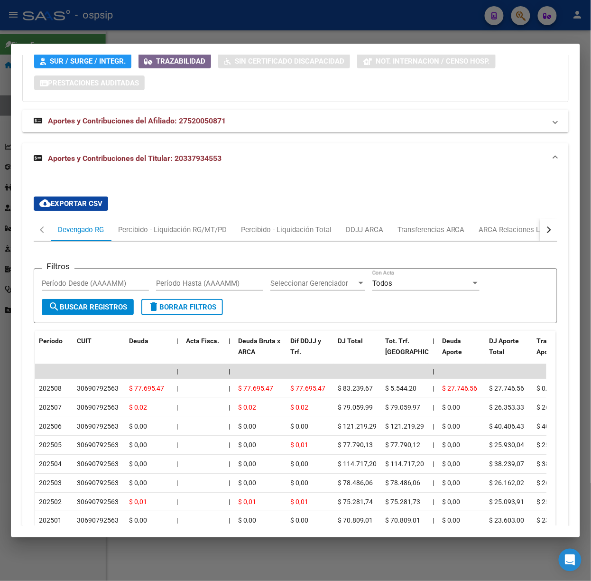
scroll to position [793, 0]
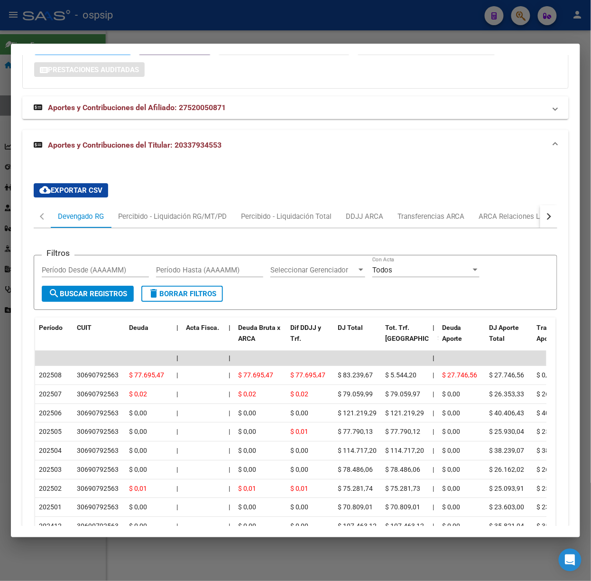
click at [80, 29] on div at bounding box center [295, 290] width 591 height 581
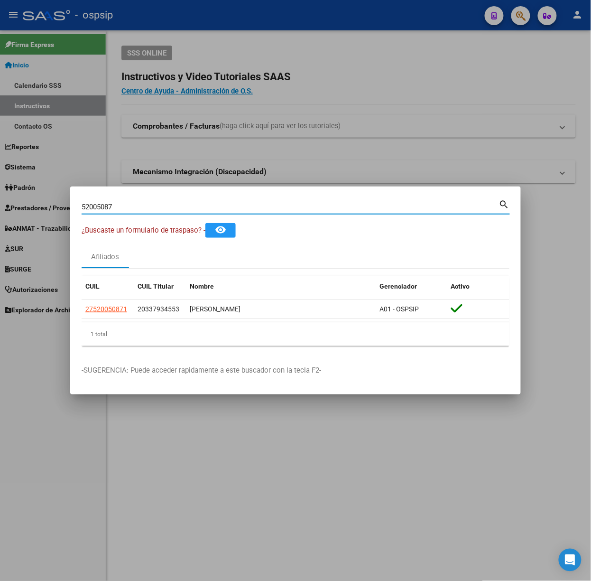
click at [151, 208] on input "52005087" at bounding box center [291, 207] width 418 height 9
type input "48090708"
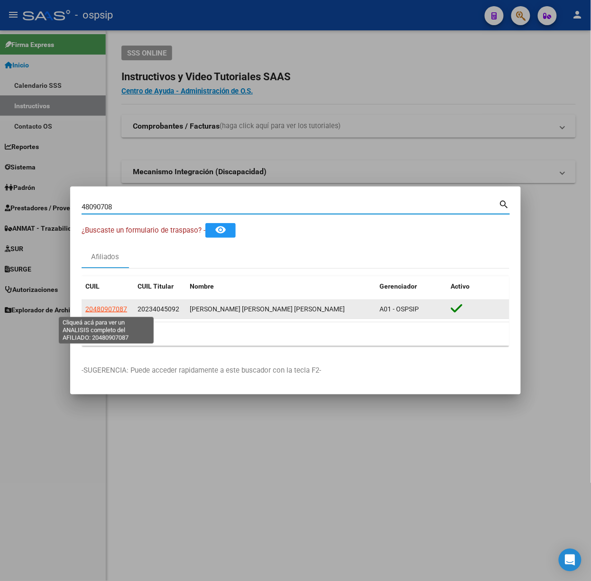
click at [103, 312] on span "20480907087" at bounding box center [106, 309] width 42 height 8
type textarea "20480907087"
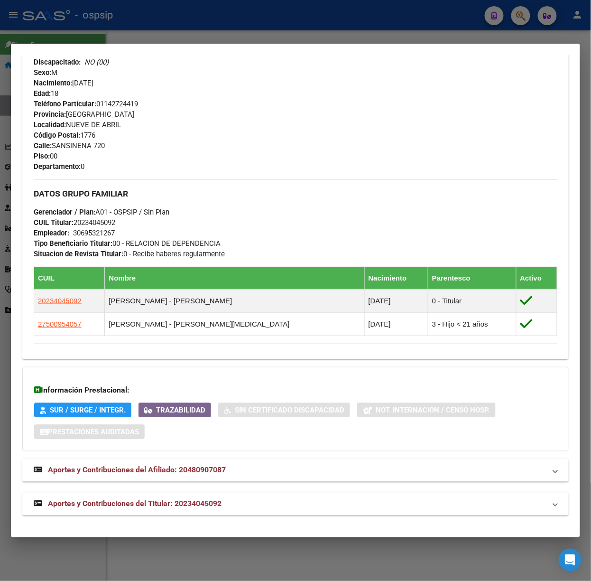
click at [202, 503] on span "Aportes y Contribuciones del Titular: 20234045092" at bounding box center [135, 503] width 174 height 9
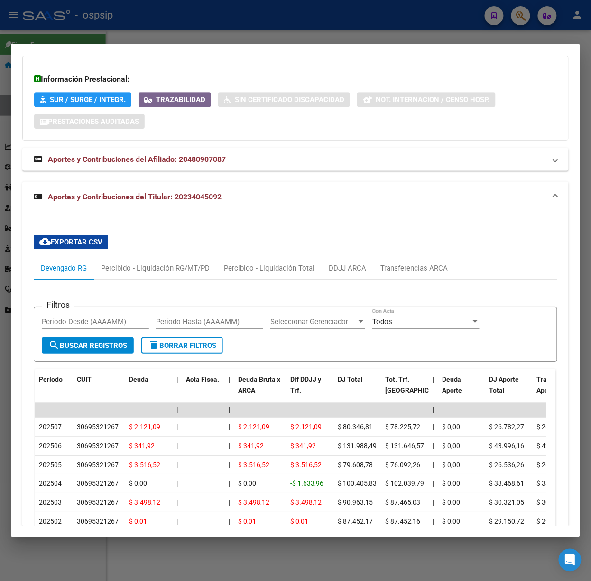
scroll to position [834, 0]
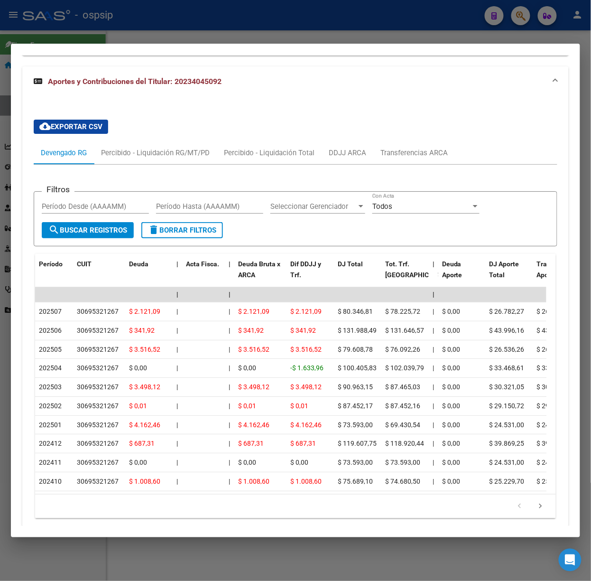
click at [99, 29] on div at bounding box center [295, 290] width 591 height 581
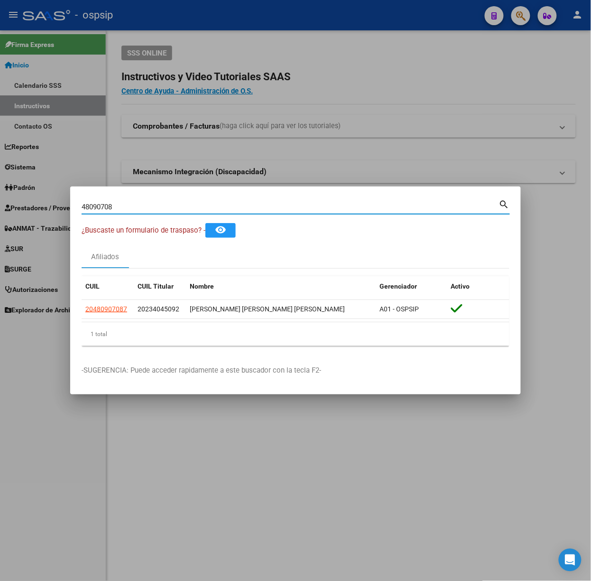
click at [126, 207] on input "48090708" at bounding box center [291, 207] width 418 height 9
type input "36665084"
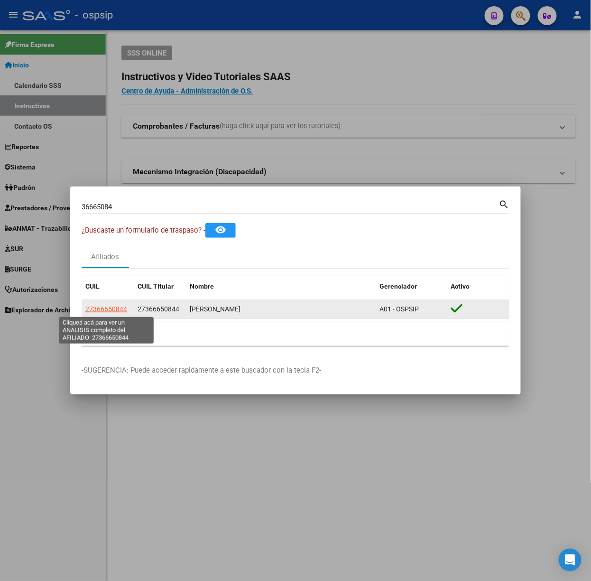
click at [93, 307] on span "27366650844" at bounding box center [106, 309] width 42 height 8
type textarea "27366650844"
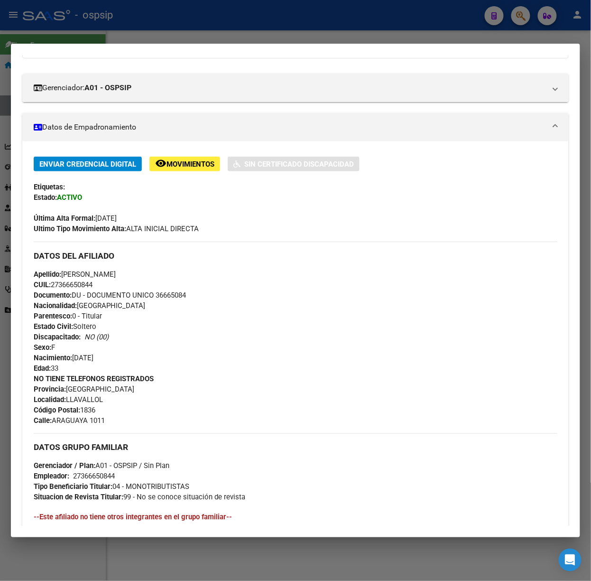
scroll to position [279, 0]
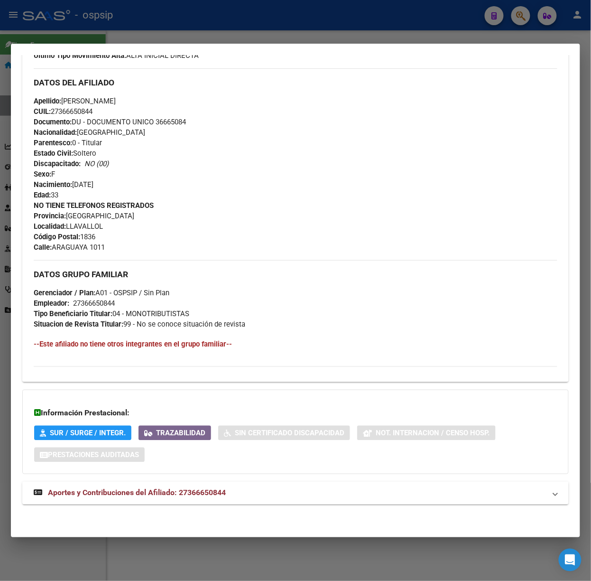
click at [183, 480] on div "DATOS [PERSON_NAME] ÁGIL: [PERSON_NAME] | ACTIVO | AFILIADO TITULAR Datos Perso…" at bounding box center [295, 163] width 547 height 704
click at [200, 496] on span "Aportes y Contribuciones del Afiliado: 27366650844" at bounding box center [137, 492] width 178 height 9
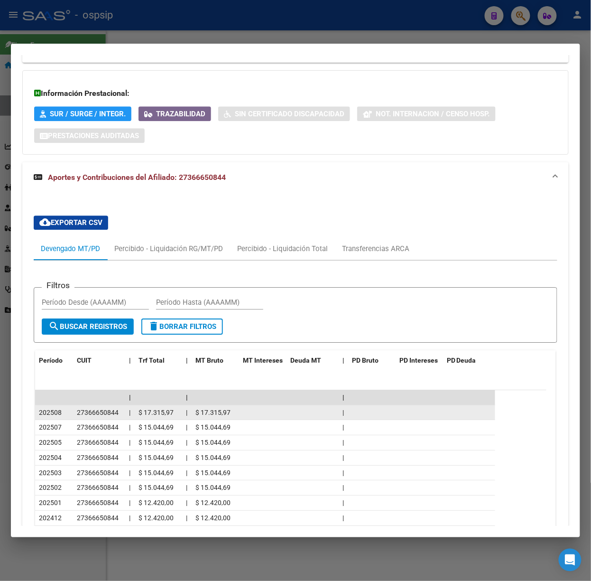
scroll to position [701, 0]
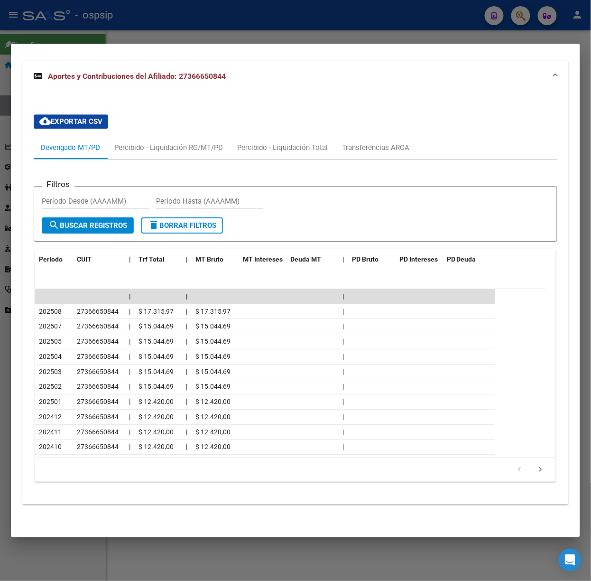
click at [138, 28] on div at bounding box center [295, 290] width 591 height 581
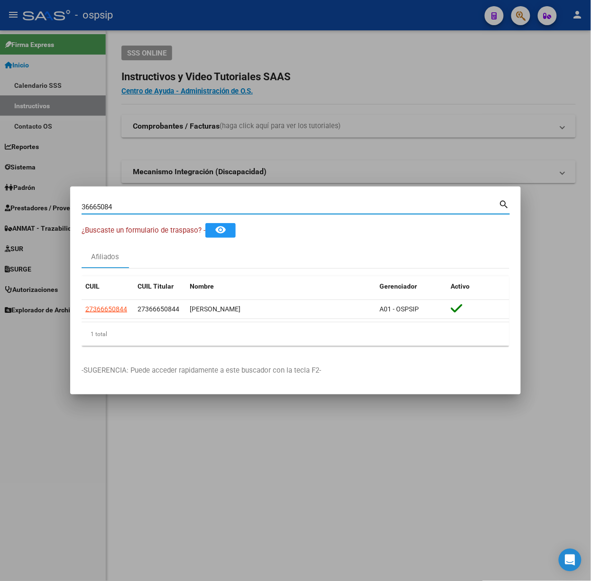
click at [155, 211] on input "36665084" at bounding box center [291, 207] width 418 height 9
type input "49892093"
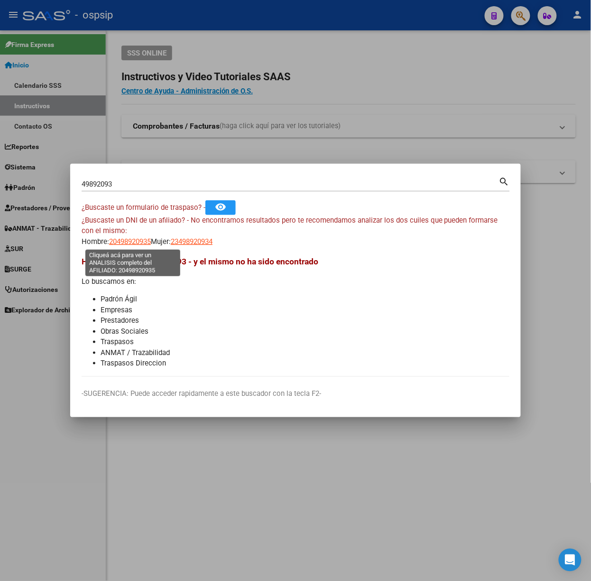
click at [126, 243] on span "20498920935" at bounding box center [130, 241] width 42 height 9
type textarea "20498920935"
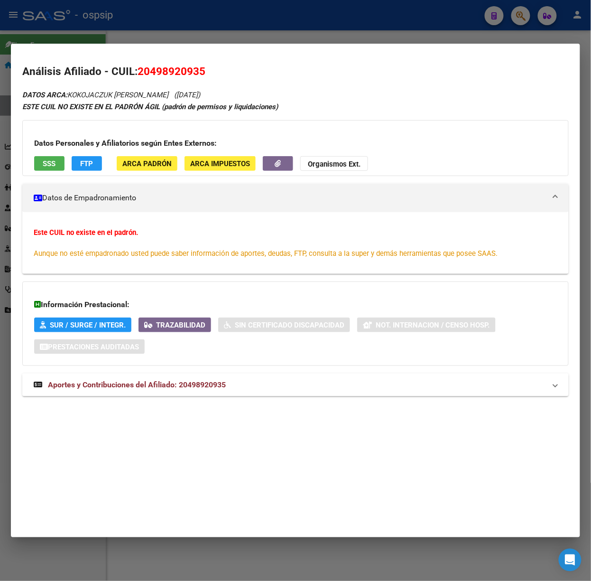
click at [170, 383] on span "Aportes y Contribuciones del Afiliado: 20498920935" at bounding box center [137, 384] width 178 height 9
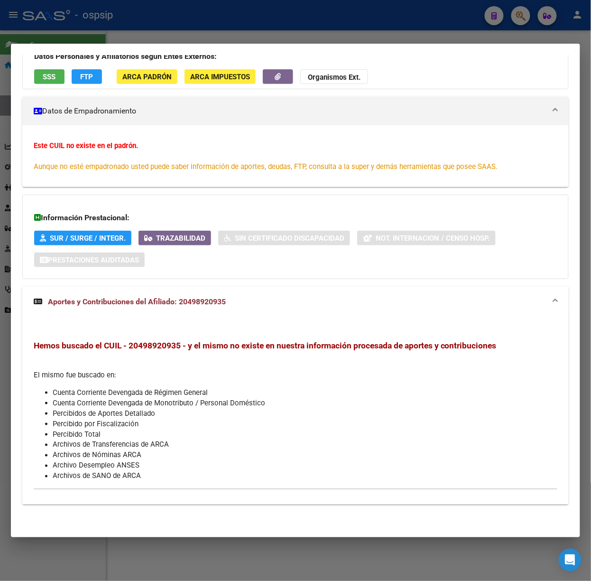
scroll to position [0, 0]
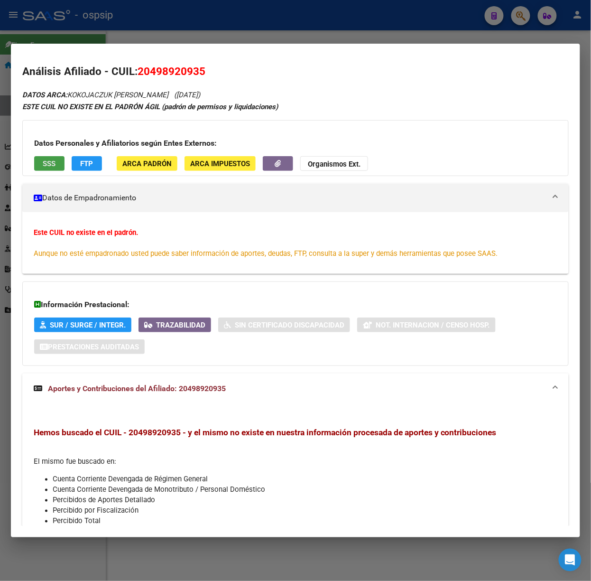
click at [51, 168] on button "SSS" at bounding box center [49, 163] width 30 height 15
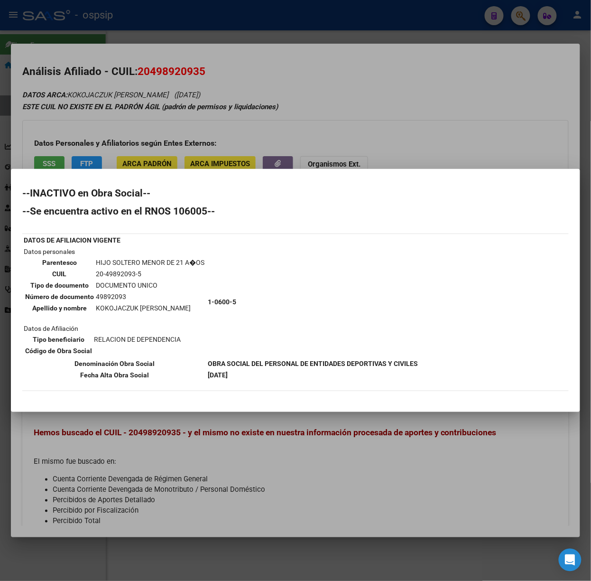
click at [134, 156] on div at bounding box center [295, 290] width 591 height 581
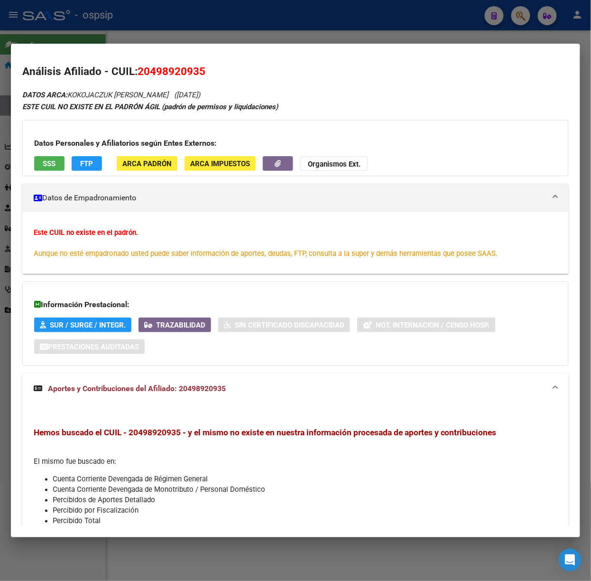
drag, startPoint x: 218, startPoint y: 10, endPoint x: 219, endPoint y: 38, distance: 27.5
click at [218, 10] on div at bounding box center [295, 290] width 591 height 581
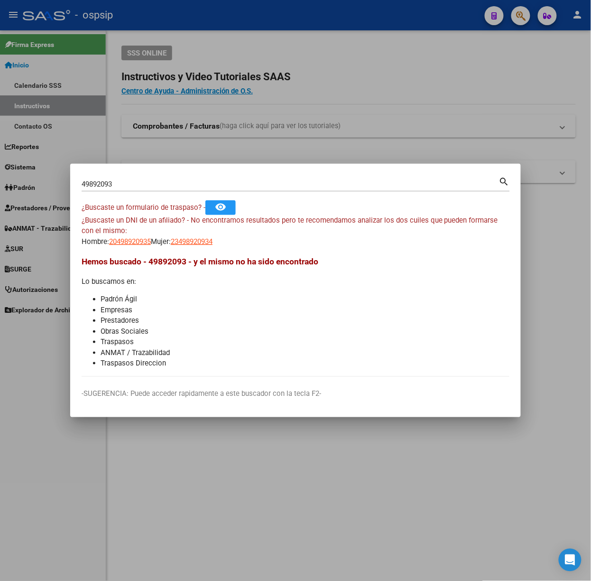
click at [210, 182] on input "49892093" at bounding box center [291, 184] width 418 height 9
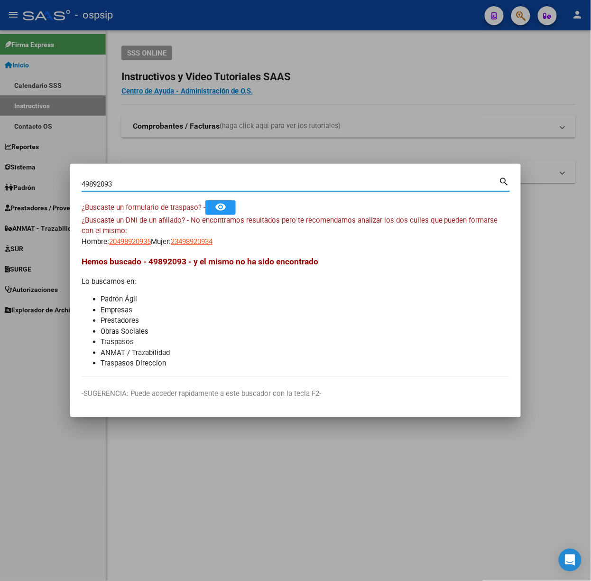
click at [210, 182] on input "49892093" at bounding box center [291, 184] width 418 height 9
type input "49093700"
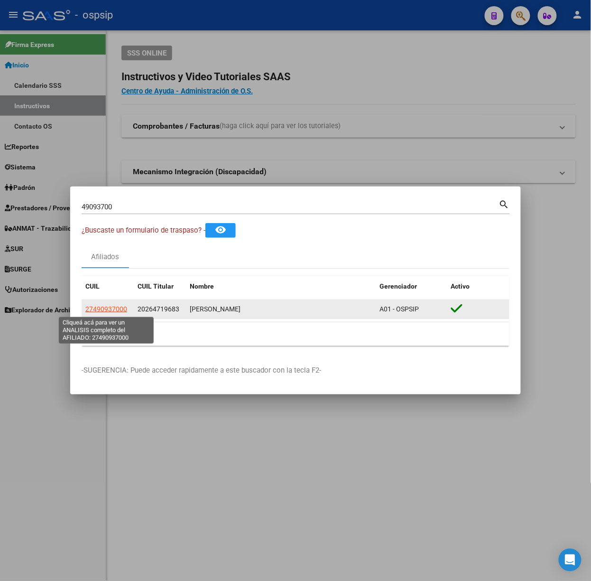
click at [122, 307] on span "27490937000" at bounding box center [106, 309] width 42 height 8
type textarea "27490937000"
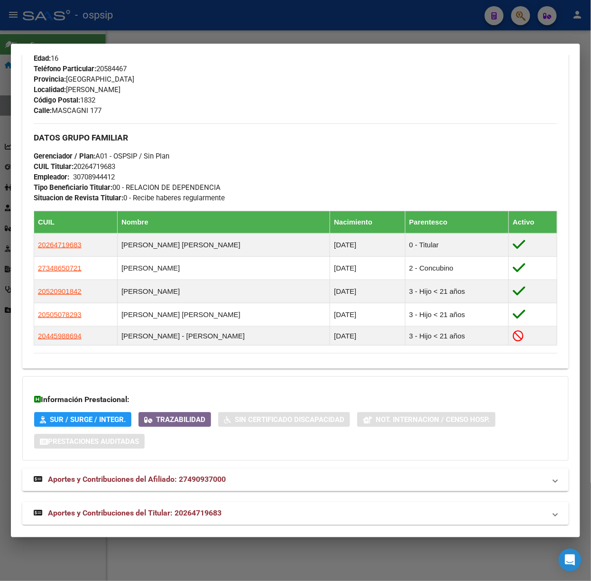
click at [221, 512] on span "Aportes y Contribuciones del Titular: 20264719683" at bounding box center [135, 513] width 174 height 9
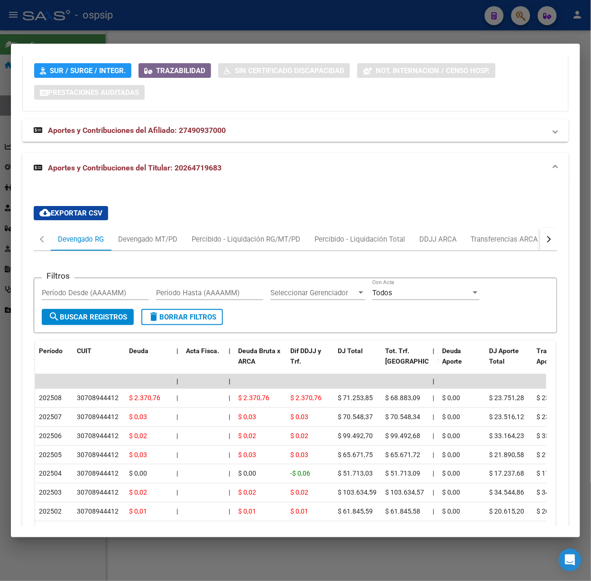
scroll to position [815, 0]
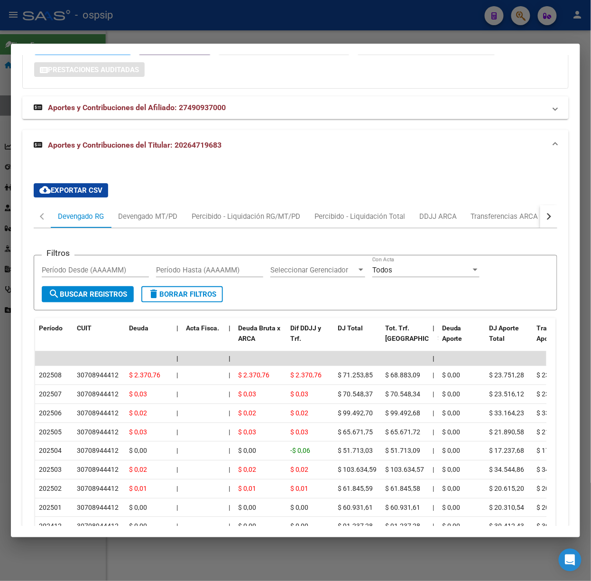
click at [146, 37] on div at bounding box center [295, 290] width 591 height 581
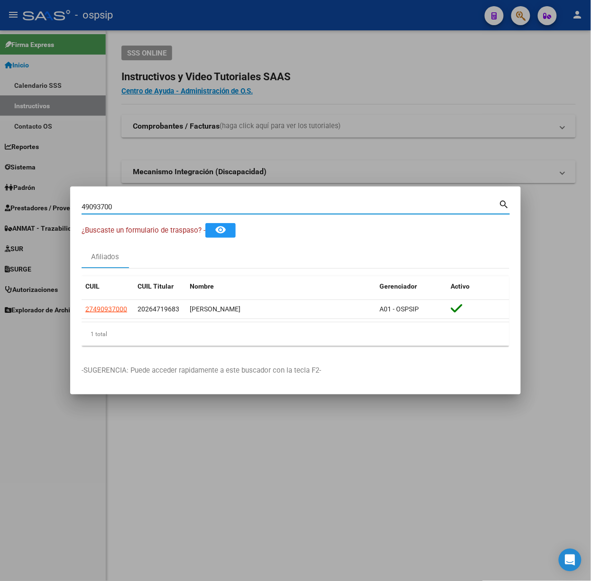
click at [122, 207] on input "49093700" at bounding box center [291, 207] width 418 height 9
type input "50507829"
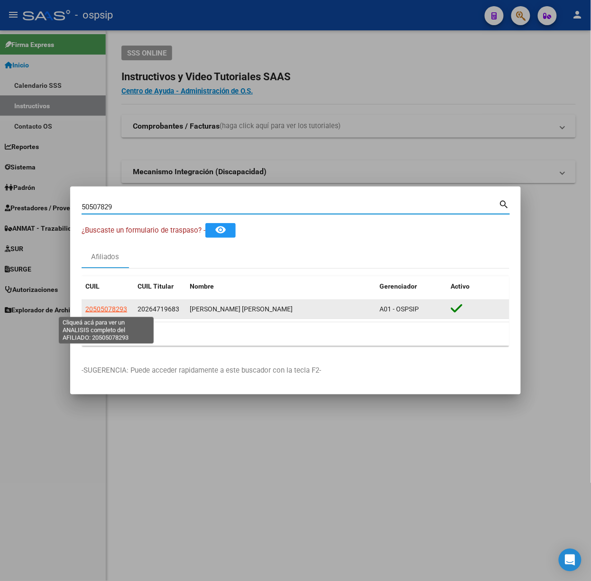
click at [119, 307] on span "20505078293" at bounding box center [106, 309] width 42 height 8
type textarea "20505078293"
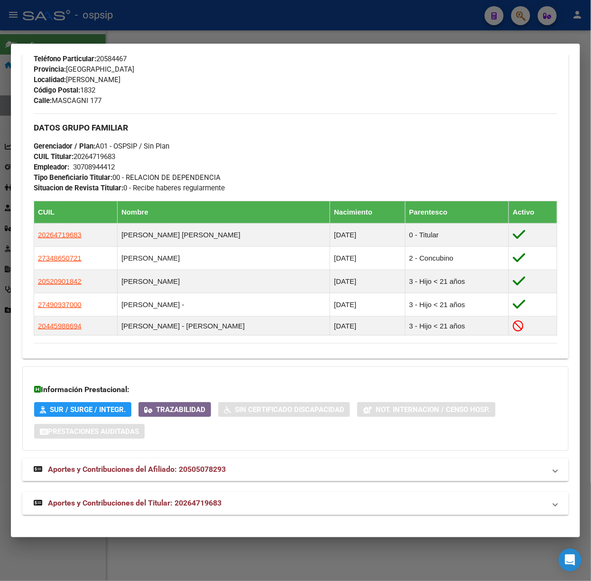
click at [191, 501] on span "Aportes y Contribuciones del Titular: 20264719683" at bounding box center [135, 503] width 174 height 9
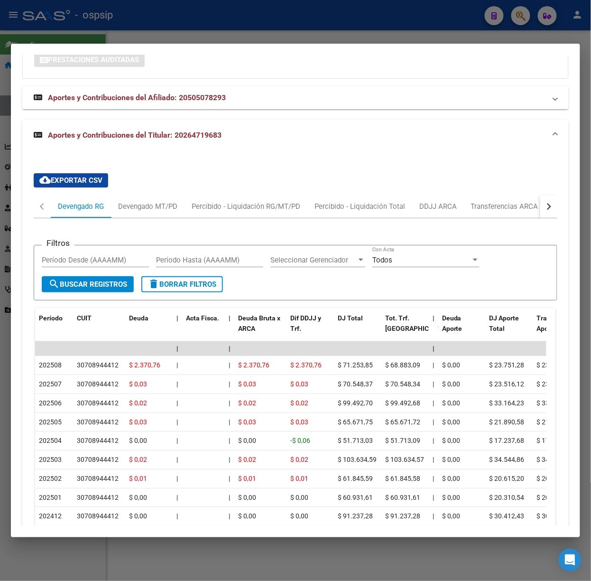
scroll to position [826, 0]
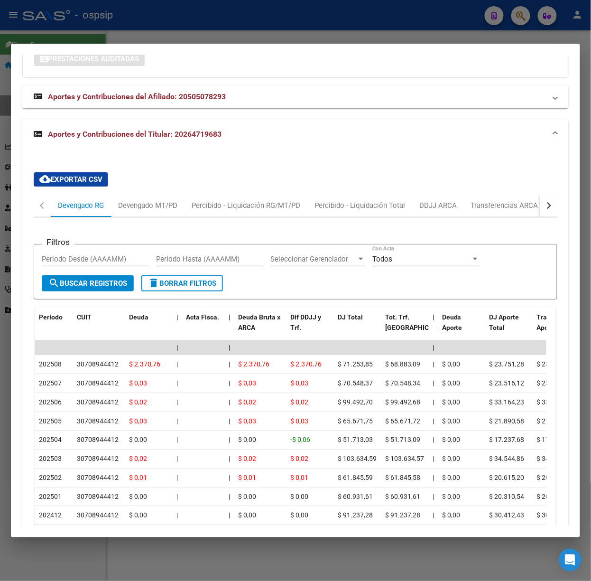
click at [93, 31] on div at bounding box center [295, 290] width 591 height 581
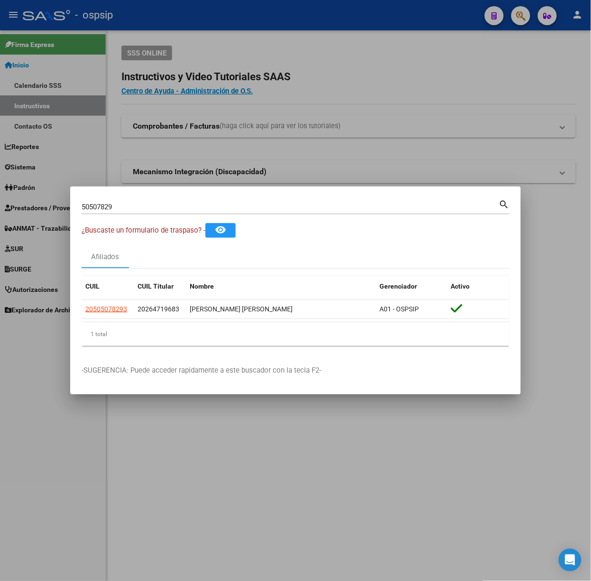
click at [135, 217] on div "50507829 Buscar (apellido, dni, [PERSON_NAME], [PERSON_NAME], cuit, obra social…" at bounding box center [296, 210] width 429 height 25
click at [135, 200] on div "50507829 Buscar (apellido, dni, [PERSON_NAME], [PERSON_NAME], cuit, obra social)" at bounding box center [291, 207] width 418 height 14
click at [137, 203] on input "50507829" at bounding box center [291, 207] width 418 height 9
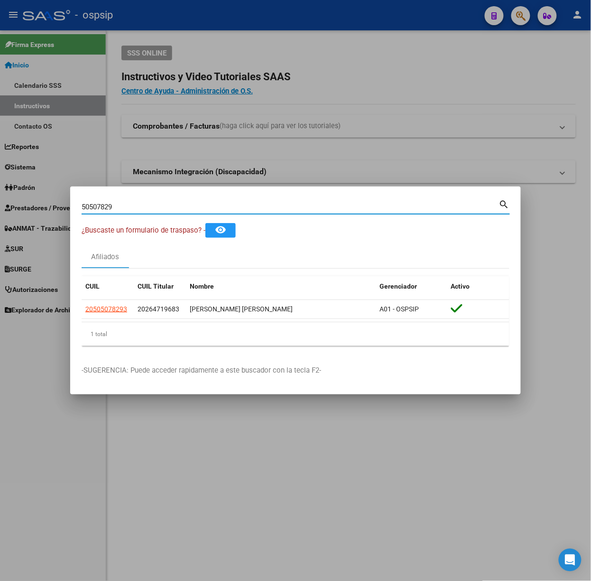
click at [137, 203] on input "50507829" at bounding box center [291, 207] width 418 height 9
type input "46432941"
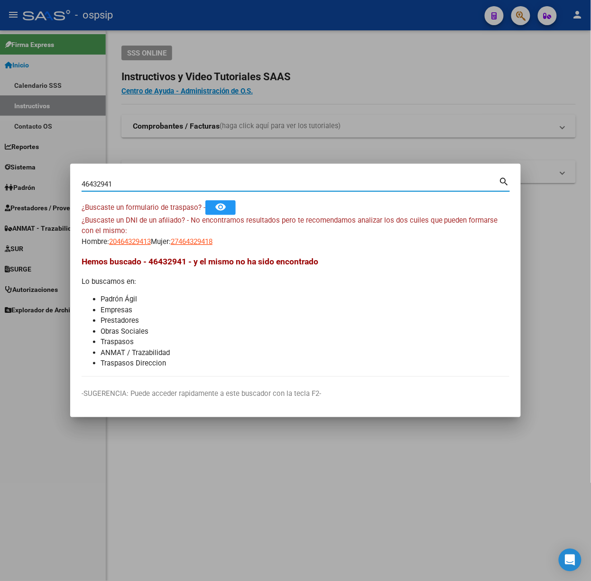
click at [131, 233] on div "¿Buscaste un DNI de un afiliado? - No encontramos resultados pero te recomendam…" at bounding box center [296, 231] width 428 height 32
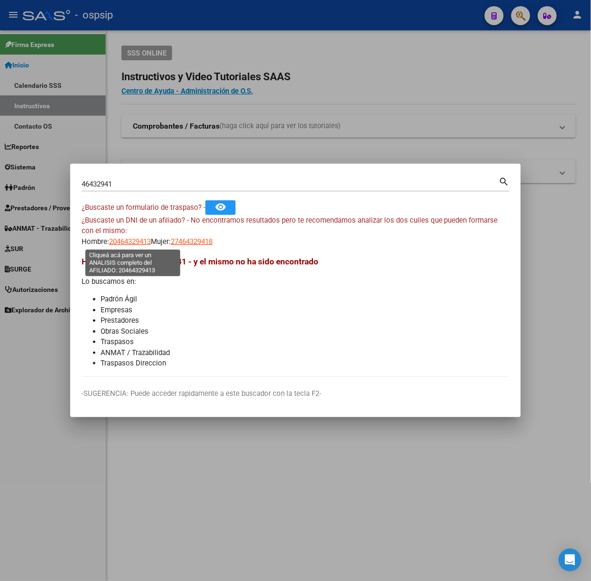
click at [132, 238] on span "20464329413" at bounding box center [130, 241] width 42 height 9
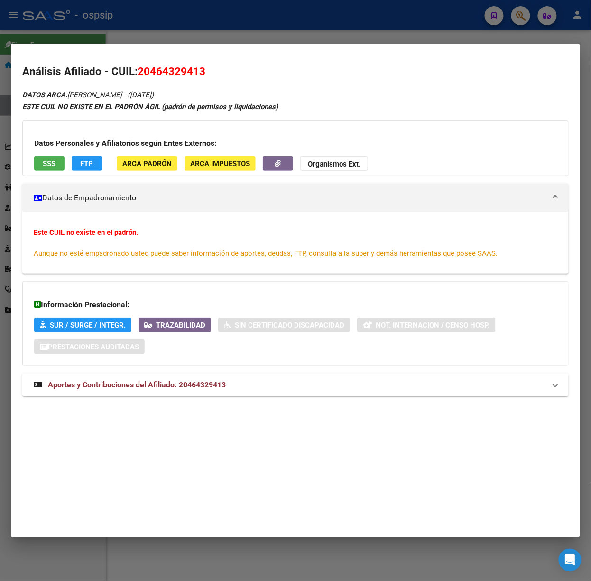
click at [193, 393] on mat-expansion-panel-header "Aportes y Contribuciones del Afiliado: 20464329413" at bounding box center [295, 384] width 547 height 23
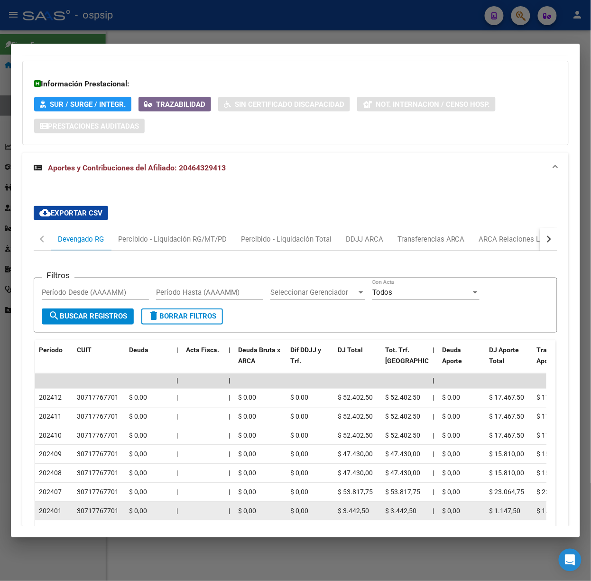
scroll to position [355, 0]
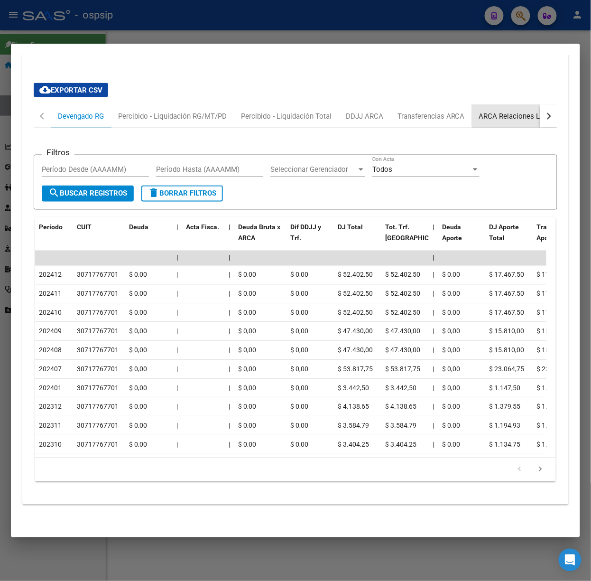
click at [522, 105] on div "ARCA Relaciones Laborales" at bounding box center [523, 116] width 103 height 23
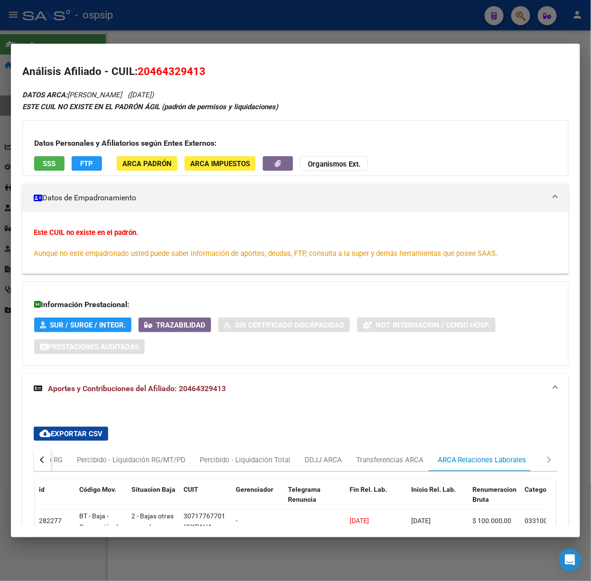
click at [56, 157] on button "SSS" at bounding box center [49, 163] width 30 height 15
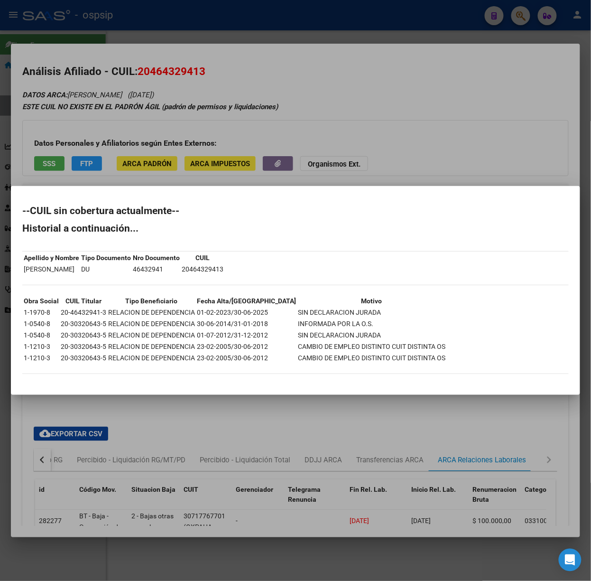
click at [105, 140] on div at bounding box center [295, 290] width 591 height 581
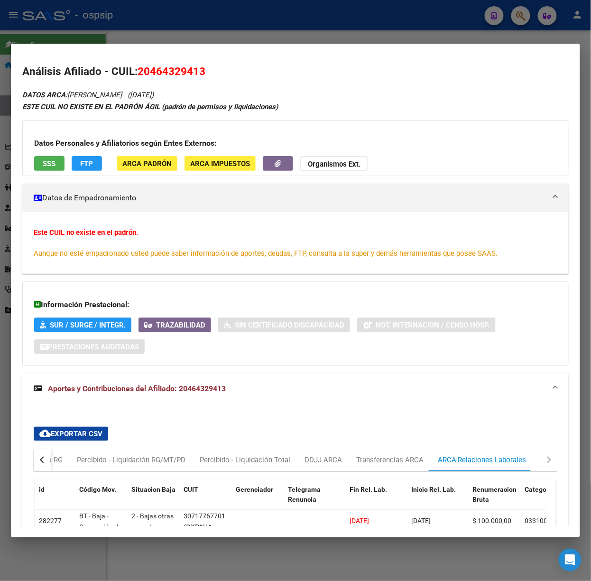
drag, startPoint x: 80, startPoint y: 51, endPoint x: 79, endPoint y: 42, distance: 9.6
click at [79, 46] on mat-dialog-container "Análisis Afiliado - CUIL: 20464329413 DATOS ARCA: [PERSON_NAME] [PERSON_NAME] (…" at bounding box center [295, 291] width 569 height 494
click at [75, 28] on div at bounding box center [295, 290] width 591 height 581
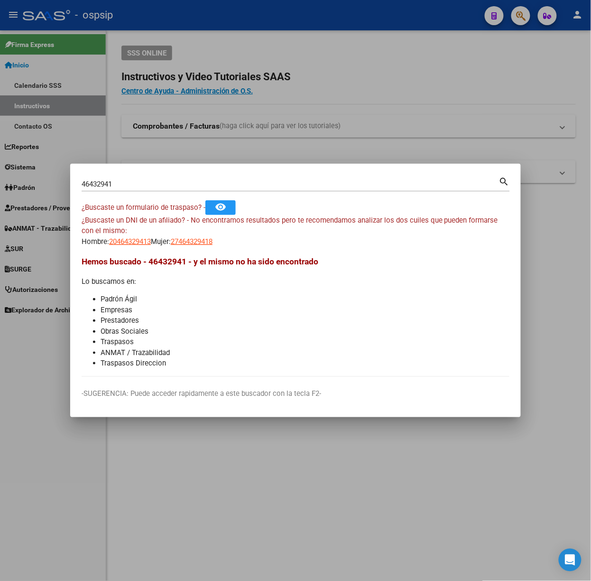
click at [161, 186] on input "46432941" at bounding box center [291, 184] width 418 height 9
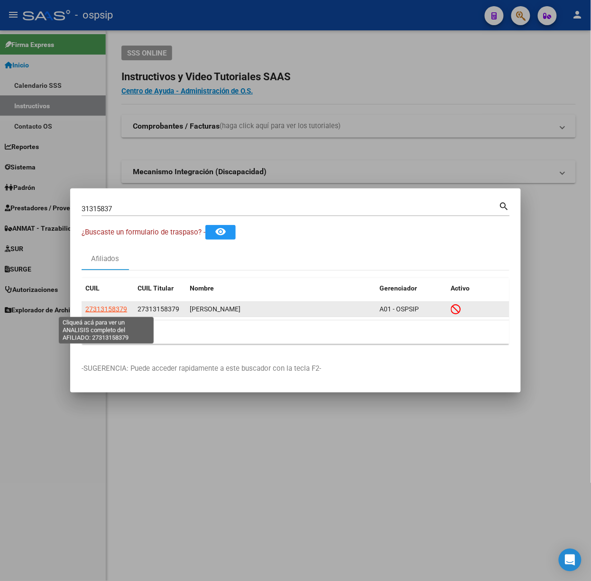
click at [122, 306] on span "27313158379" at bounding box center [106, 309] width 42 height 8
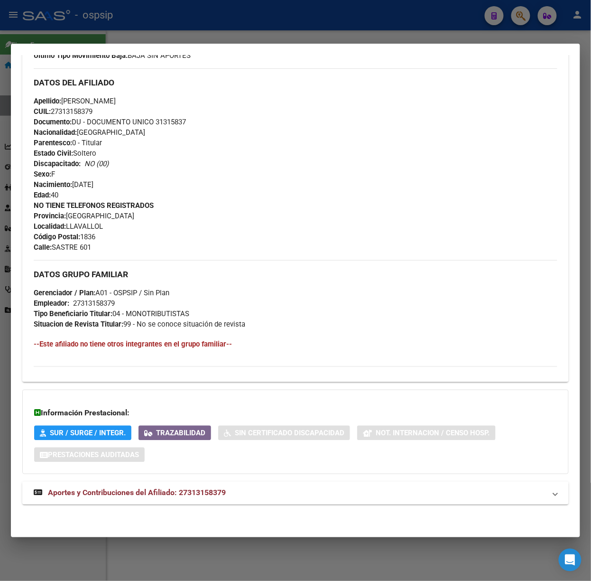
click at [204, 497] on strong "Aportes y Contribuciones del Afiliado: 27313158379" at bounding box center [130, 492] width 192 height 11
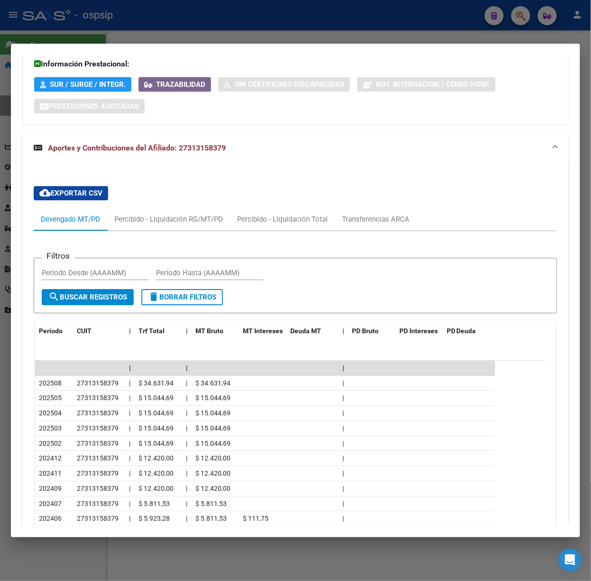
scroll to position [722, 0]
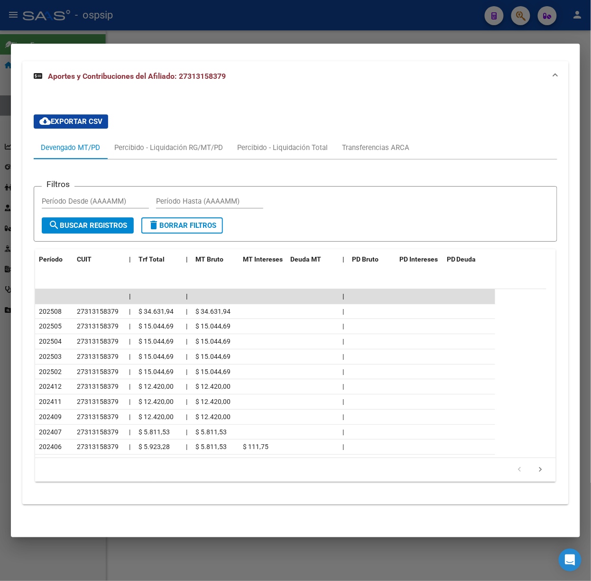
click at [101, 32] on div at bounding box center [295, 290] width 591 height 581
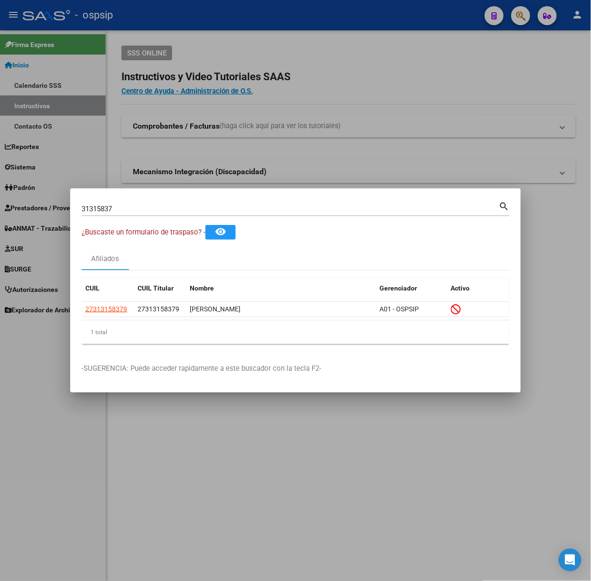
click at [138, 211] on input "31315837" at bounding box center [291, 209] width 418 height 9
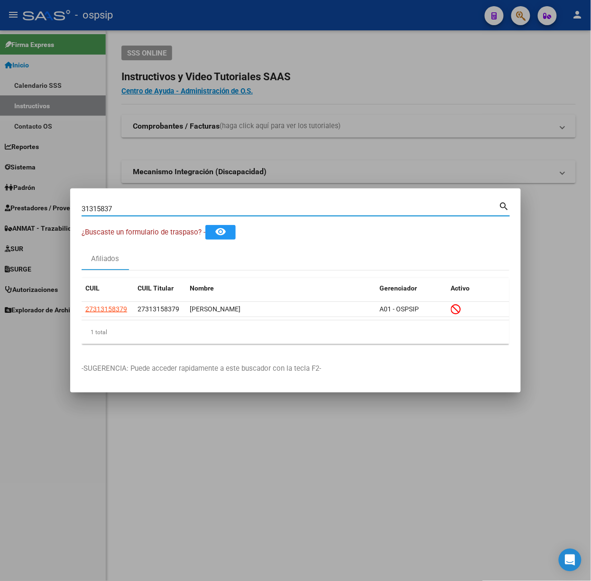
click at [138, 211] on input "31315837" at bounding box center [291, 209] width 418 height 9
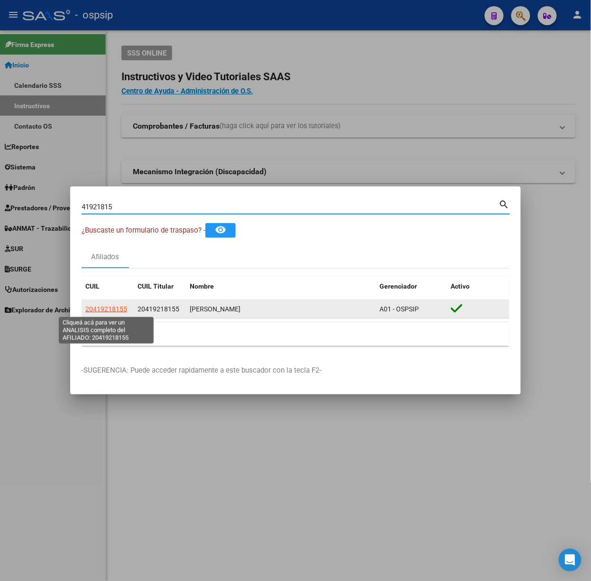
click at [107, 309] on span "20419218155" at bounding box center [106, 309] width 42 height 8
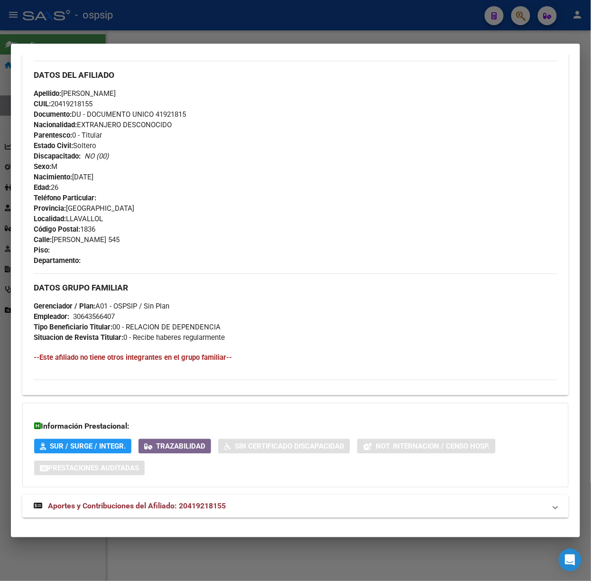
scroll to position [328, 0]
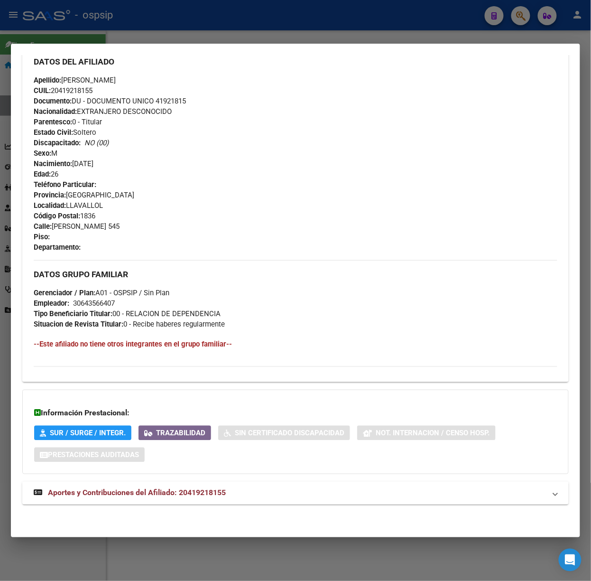
click at [198, 493] on span "Aportes y Contribuciones del Afiliado: 20419218155" at bounding box center [137, 492] width 178 height 9
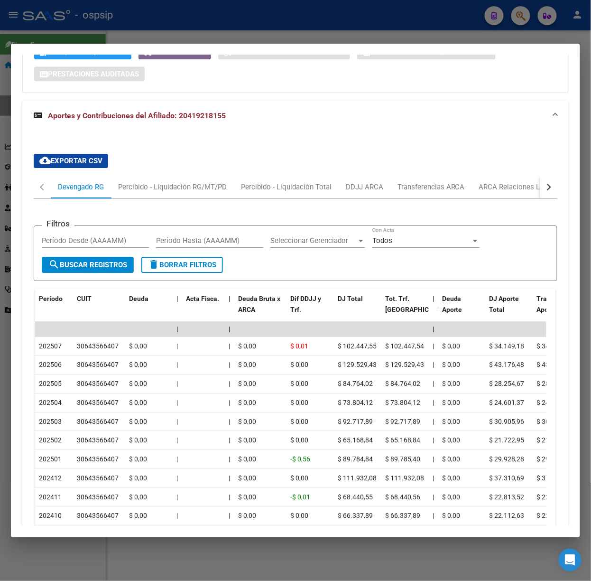
scroll to position [771, 0]
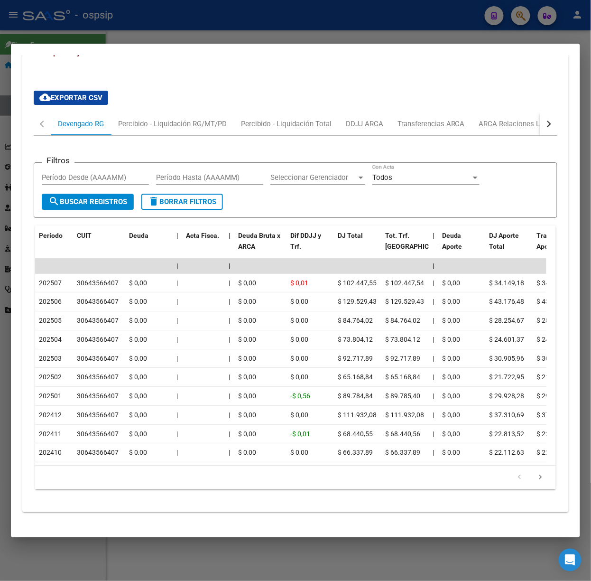
click at [114, 45] on mat-dialog-container "Análisis Afiliado - CUIL: 20419218155 DATOS PADRÓN ÁGIL: [PERSON_NAME] | ACTIVO…" at bounding box center [295, 291] width 569 height 494
click at [126, 29] on div at bounding box center [295, 290] width 591 height 581
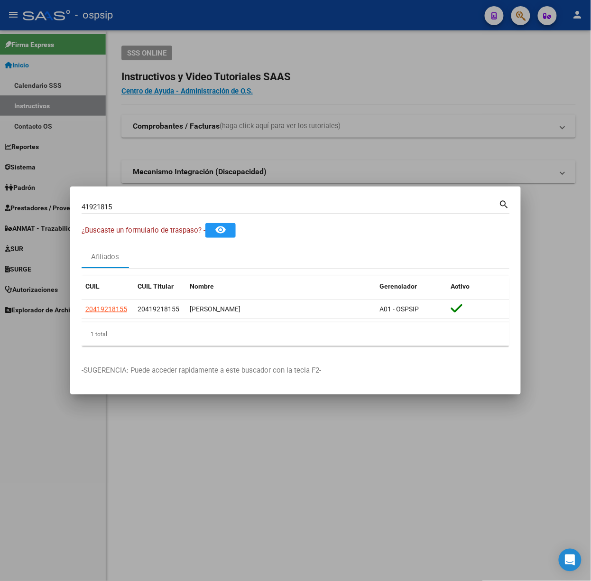
click at [131, 207] on input "41921815" at bounding box center [291, 207] width 418 height 9
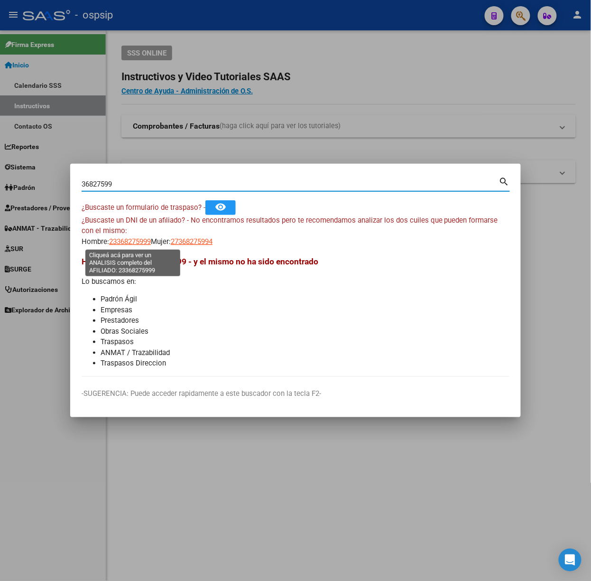
click at [146, 240] on span "23368275999" at bounding box center [130, 241] width 42 height 9
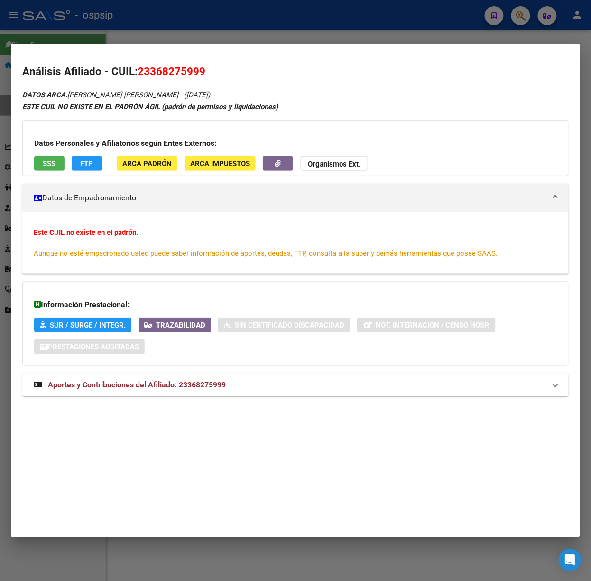
click at [204, 384] on span "Aportes y Contribuciones del Afiliado: 23368275999" at bounding box center [137, 384] width 178 height 9
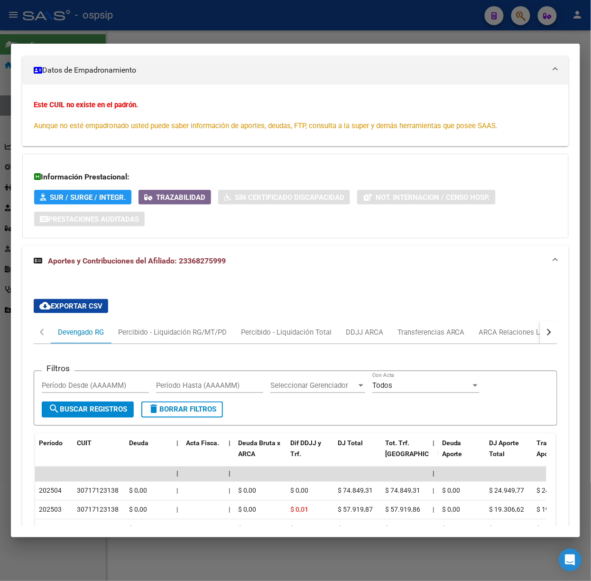
scroll to position [191, 0]
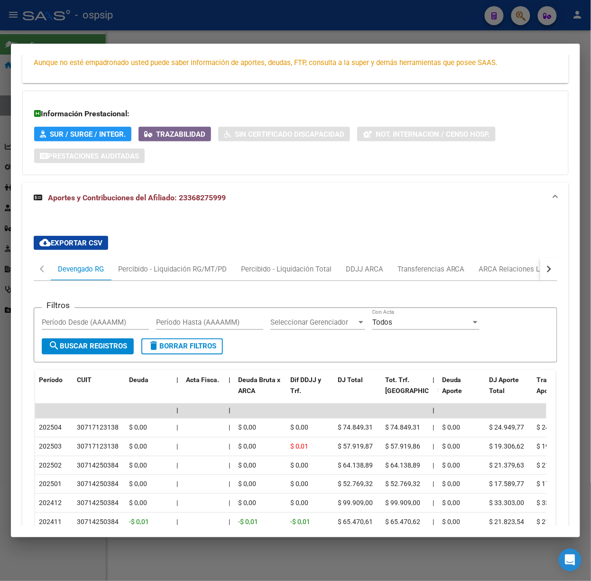
click at [90, 22] on div at bounding box center [295, 290] width 591 height 581
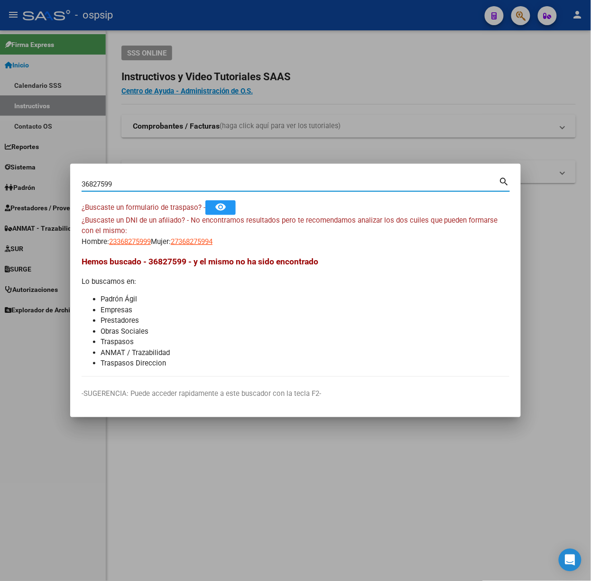
click at [120, 180] on input "36827599" at bounding box center [291, 184] width 418 height 9
click at [130, 240] on span "20429074151" at bounding box center [130, 241] width 42 height 9
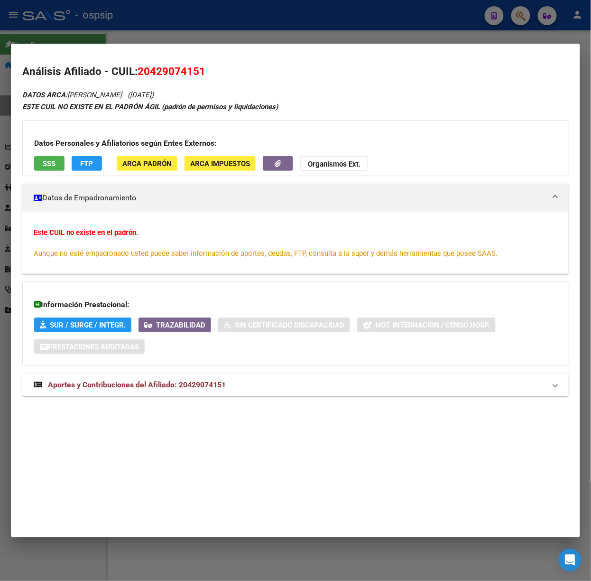
click at [204, 393] on mat-expansion-panel-header "Aportes y Contribuciones del Afiliado: 20429074151" at bounding box center [295, 384] width 547 height 23
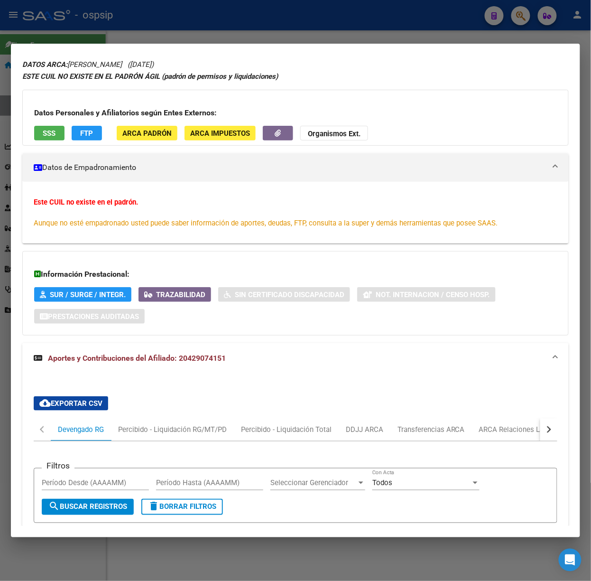
scroll to position [0, 0]
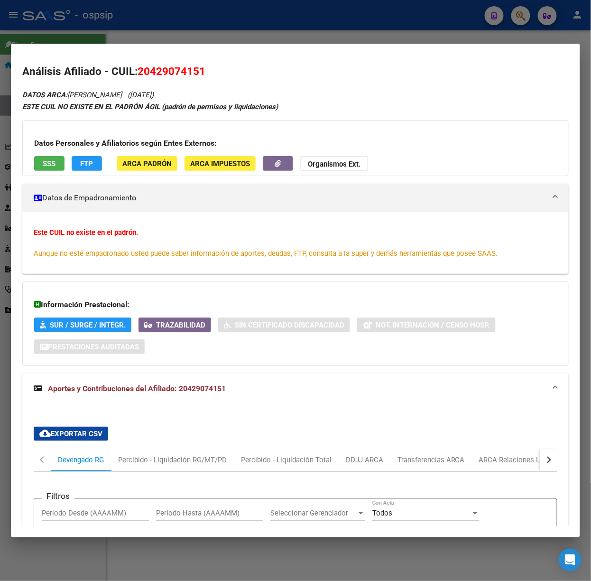
drag, startPoint x: 27, startPoint y: 152, endPoint x: 39, endPoint y: 158, distance: 13.8
click at [36, 157] on div "Datos Personales y Afiliatorios según Entes Externos: SSS FTP ARCA Padrón ARCA …" at bounding box center [295, 148] width 547 height 56
click at [42, 159] on button "SSS" at bounding box center [49, 163] width 30 height 15
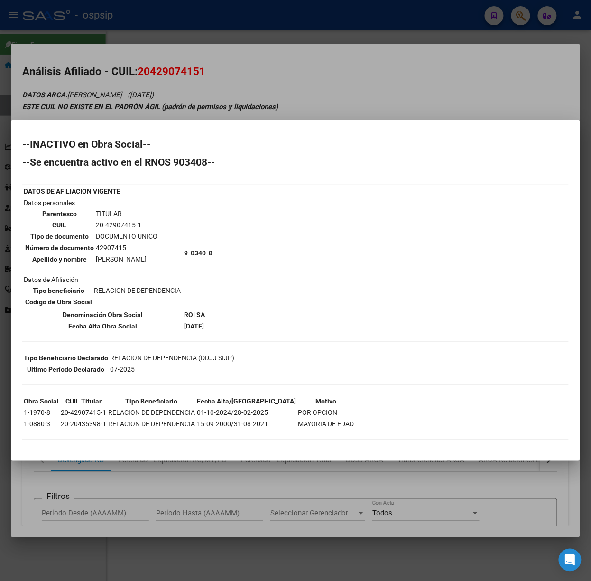
click at [121, 101] on div at bounding box center [295, 290] width 591 height 581
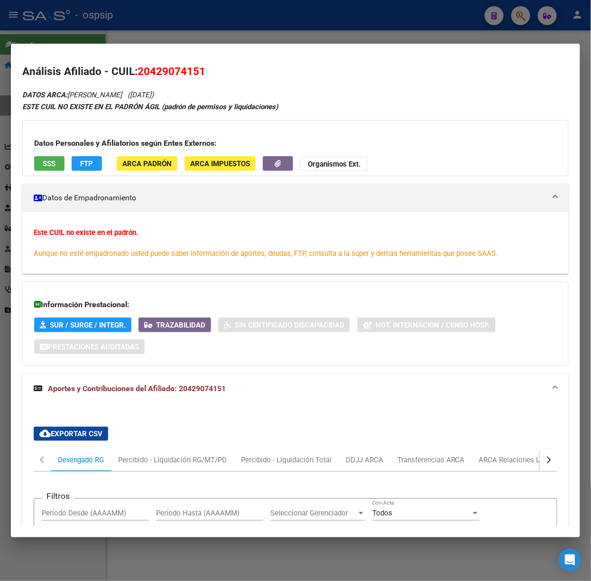
click at [104, 30] on div at bounding box center [295, 290] width 591 height 581
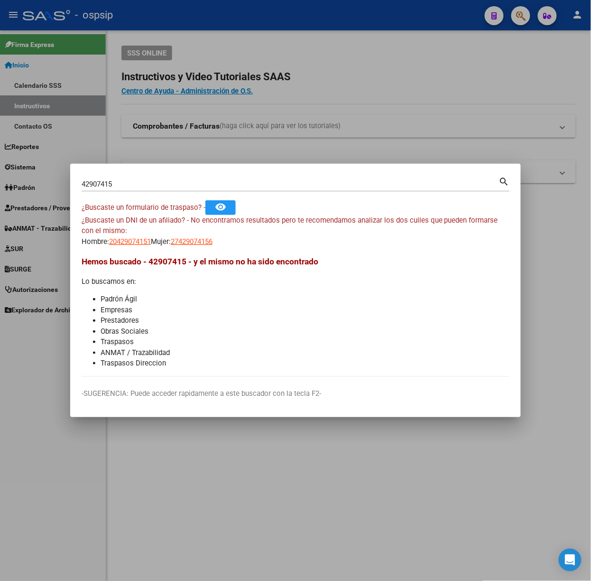
click at [142, 188] on div "42907415 Buscar (apellido, dni, [PERSON_NAME], nro traspaso, cuit, obra social)" at bounding box center [291, 184] width 418 height 14
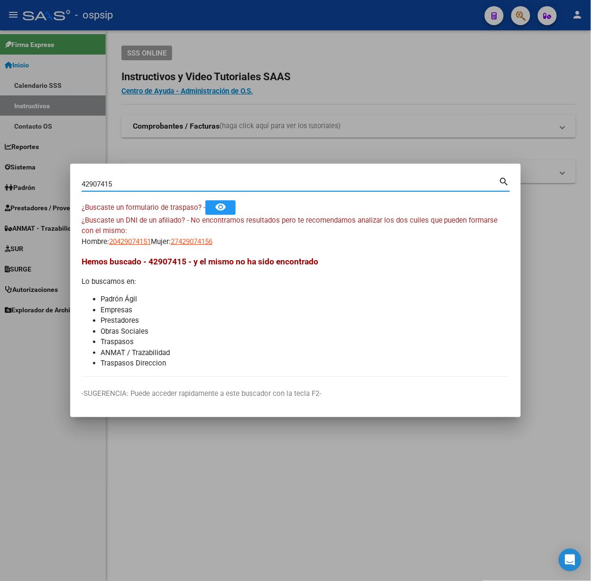
click at [140, 186] on input "42907415" at bounding box center [291, 184] width 418 height 9
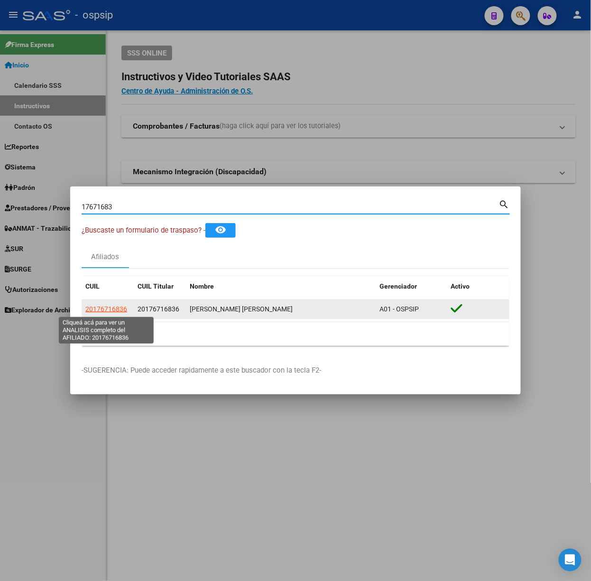
click at [107, 308] on span "20176716836" at bounding box center [106, 309] width 42 height 8
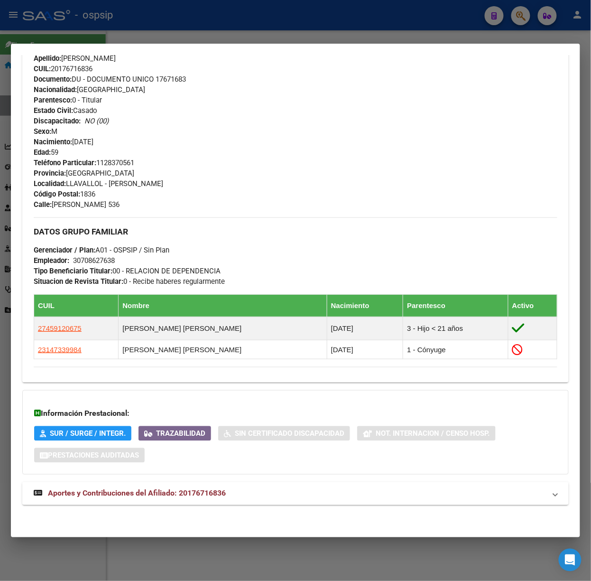
scroll to position [312, 0]
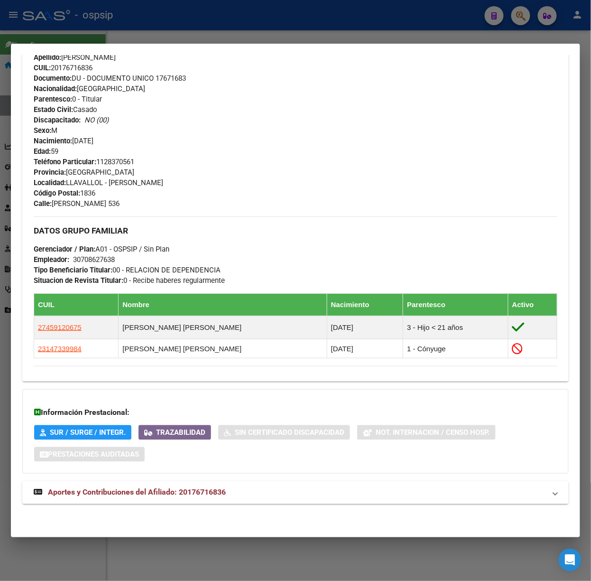
click at [200, 507] on div "DATOS PADRÓN ÁGIL: GUERRA [PERSON_NAME] | ACTIVO | AFILIADO TITULAR Datos Perso…" at bounding box center [295, 146] width 547 height 737
click at [226, 490] on span "Aportes y Contribuciones del Afiliado: 20176716836" at bounding box center [137, 492] width 178 height 9
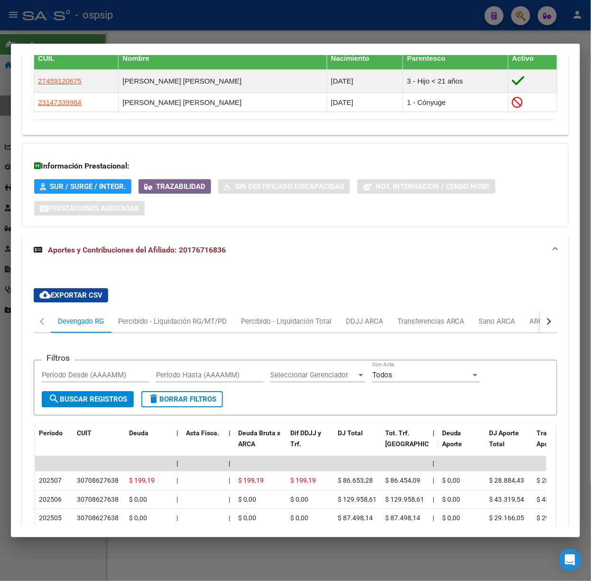
scroll to position [621, 0]
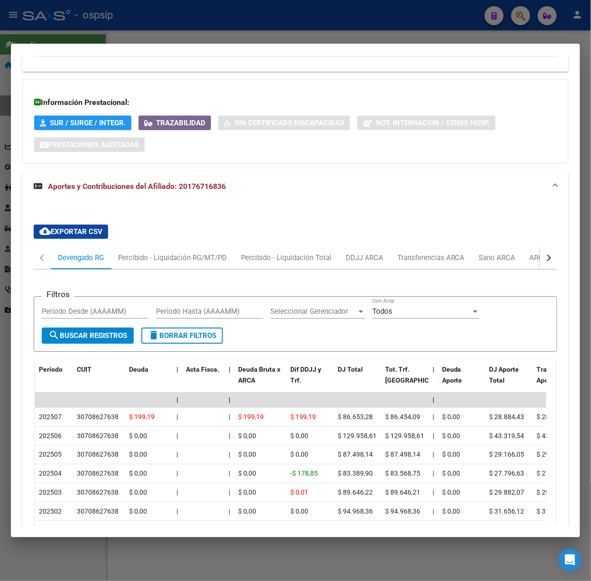
click at [91, 31] on div at bounding box center [295, 290] width 591 height 581
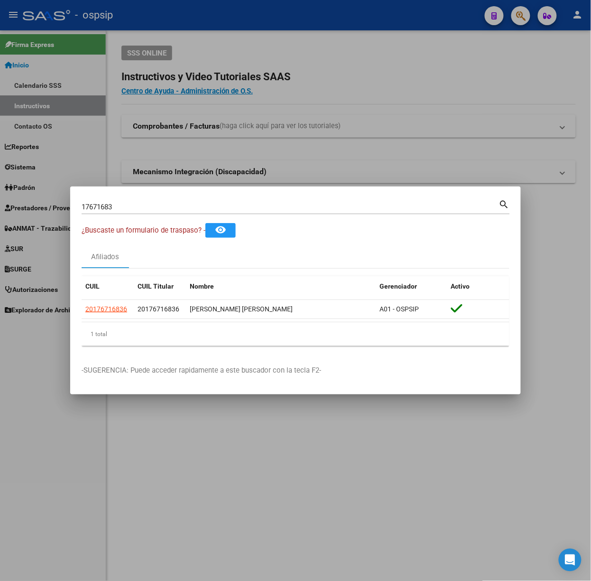
click at [127, 203] on input "17671683" at bounding box center [291, 207] width 418 height 9
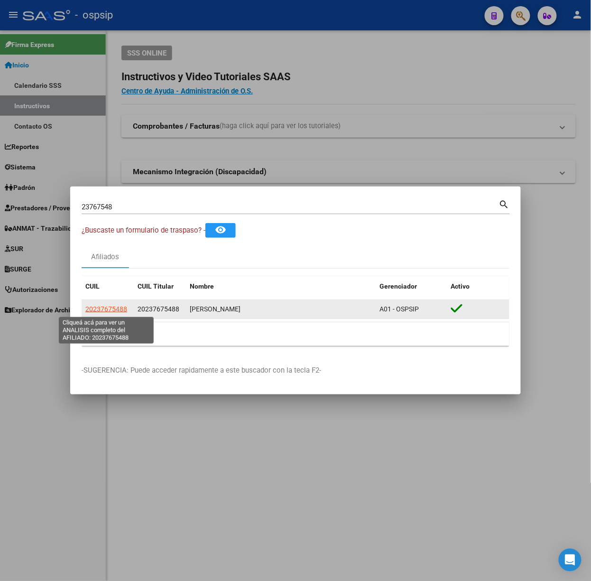
click at [118, 306] on span "20237675488" at bounding box center [106, 309] width 42 height 8
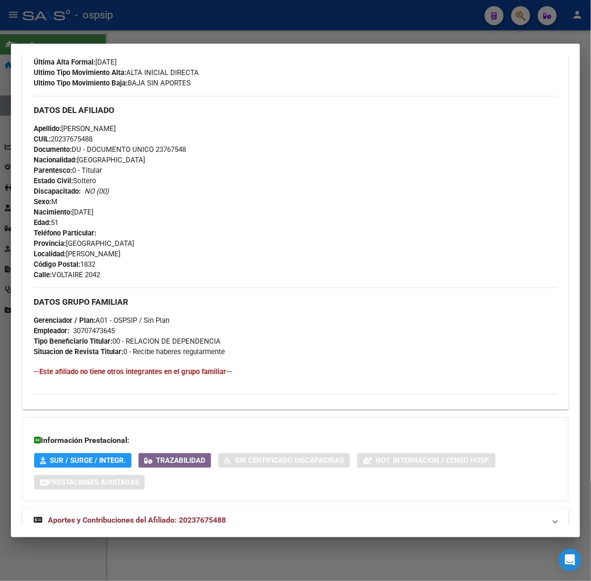
scroll to position [289, 0]
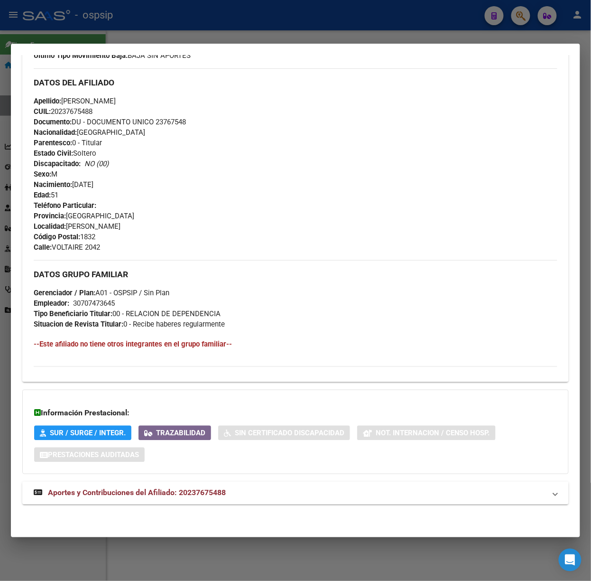
click at [275, 475] on div "DATOS [PERSON_NAME] ÁGIL: [PERSON_NAME] [PERSON_NAME] | ACTIVO | AFILIADO TITUL…" at bounding box center [295, 158] width 547 height 715
click at [283, 488] on mat-panel-title "Aportes y Contribuciones del Afiliado: 20237675488" at bounding box center [290, 492] width 512 height 11
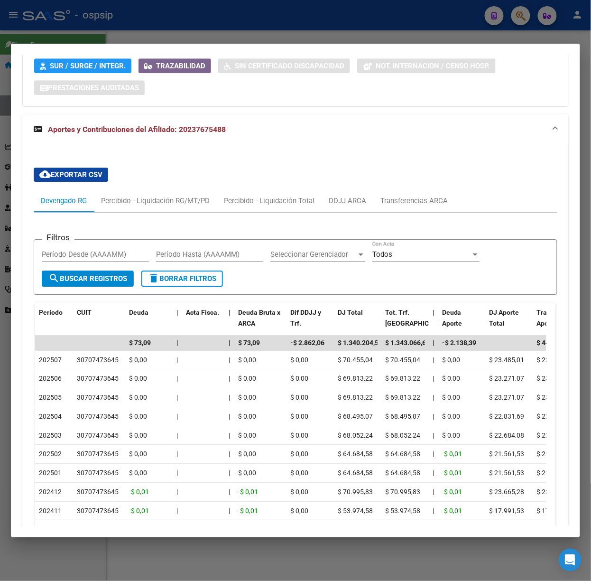
scroll to position [752, 0]
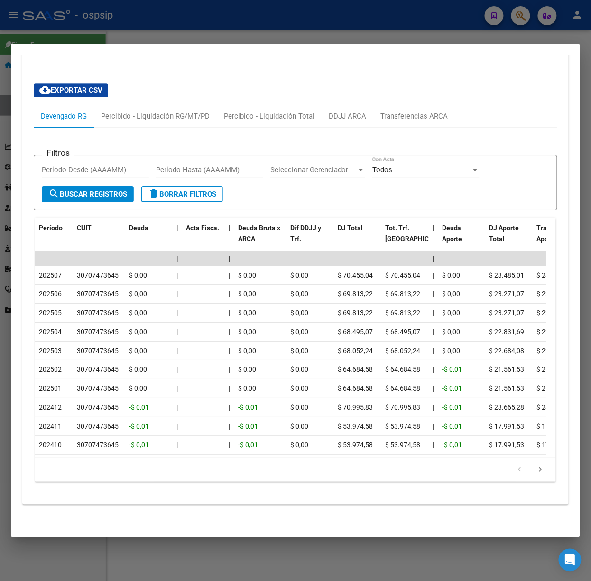
click at [120, 33] on div at bounding box center [295, 290] width 591 height 581
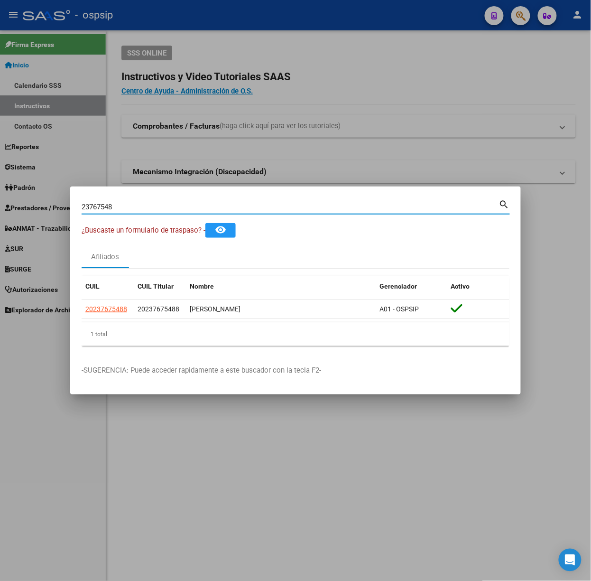
click at [141, 207] on input "23767548" at bounding box center [291, 207] width 418 height 9
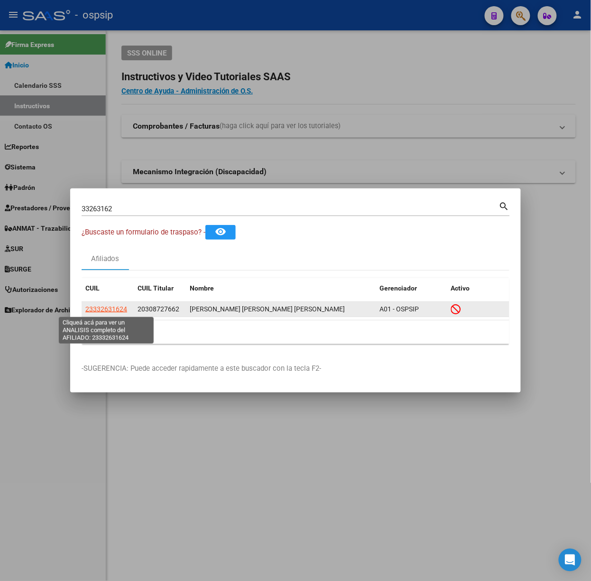
click at [116, 312] on span "23332631624" at bounding box center [106, 309] width 42 height 8
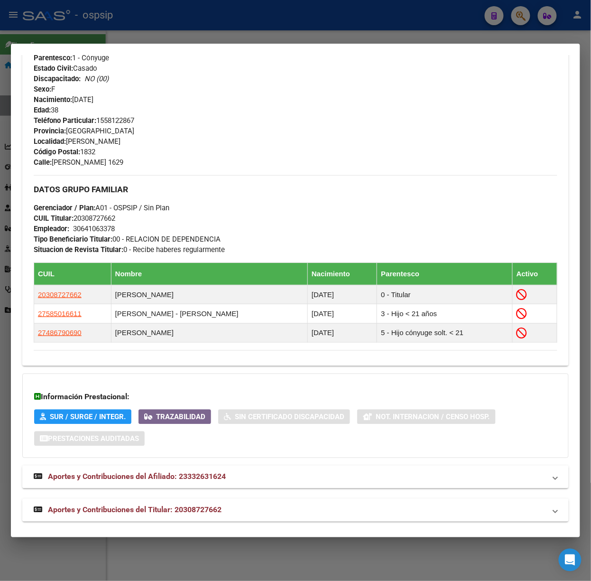
click at [200, 517] on mat-expansion-panel-header "Aportes y Contribuciones del Titular: 20308727662" at bounding box center [295, 510] width 547 height 23
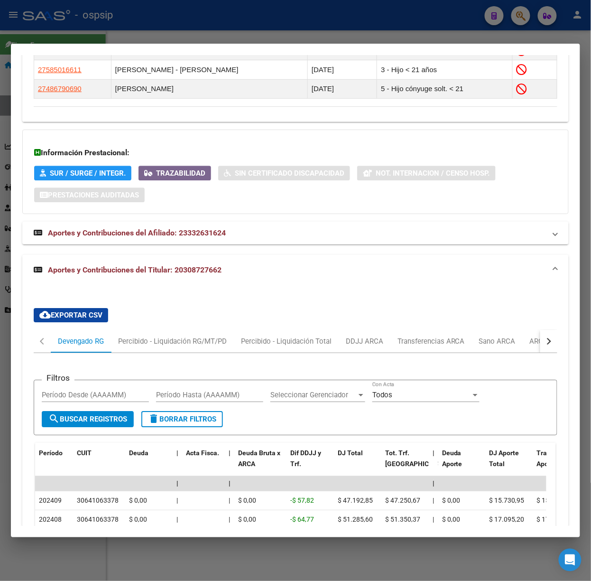
scroll to position [751, 0]
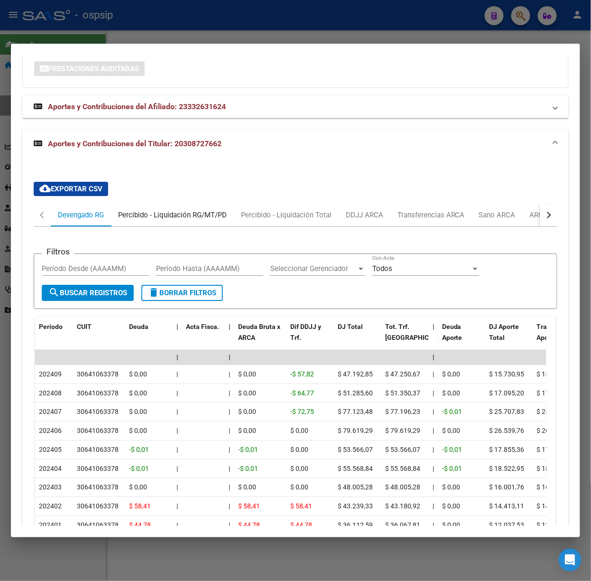
click at [184, 214] on div "Percibido - Liquidación RG/MT/PD" at bounding box center [172, 215] width 109 height 10
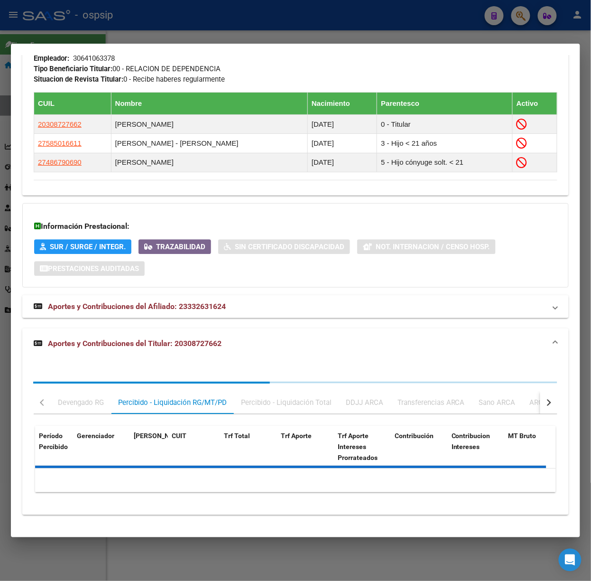
scroll to position [727, 0]
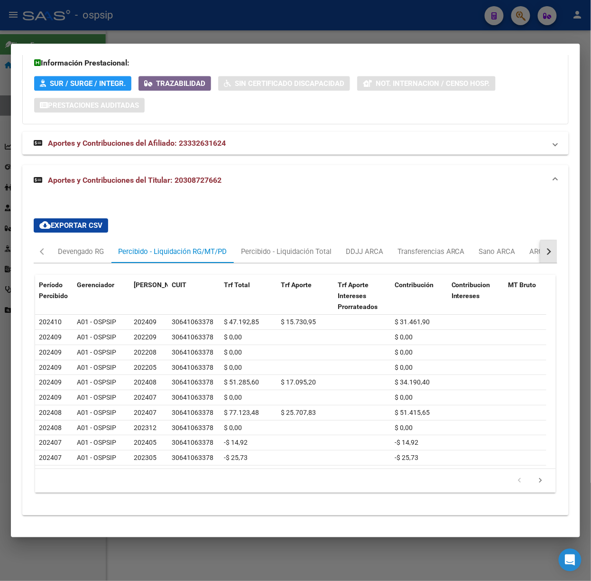
click at [541, 240] on button "button" at bounding box center [548, 251] width 17 height 23
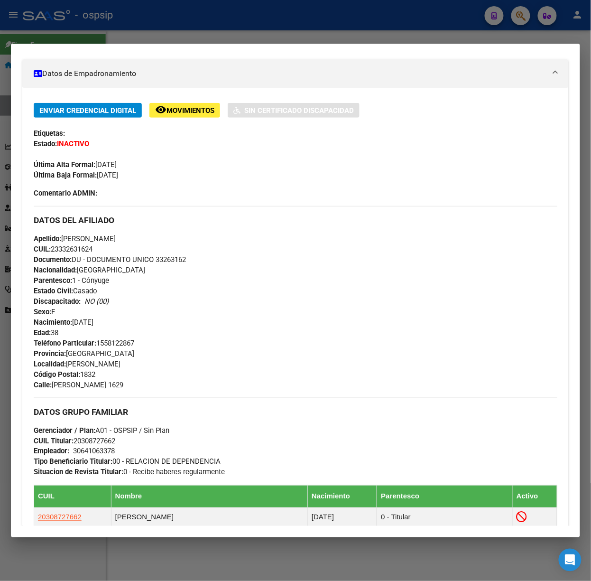
scroll to position [0, 0]
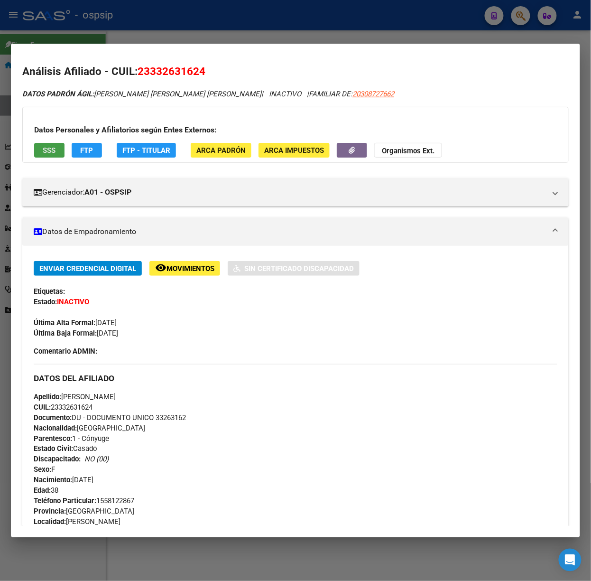
click at [40, 155] on button "SSS" at bounding box center [49, 150] width 30 height 15
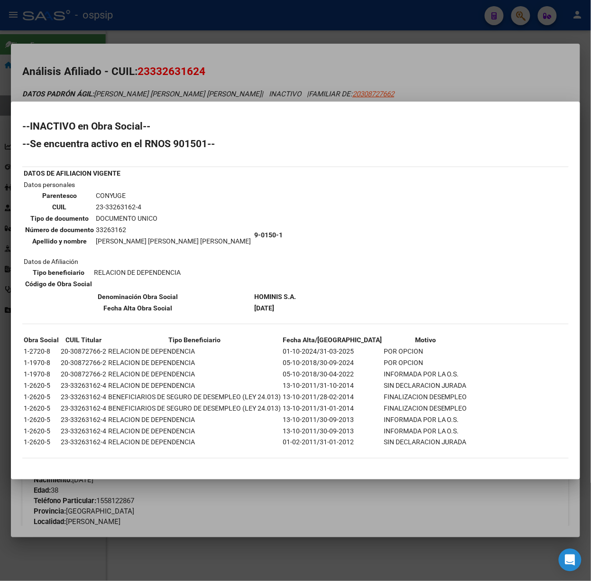
click at [167, 50] on div at bounding box center [295, 290] width 591 height 581
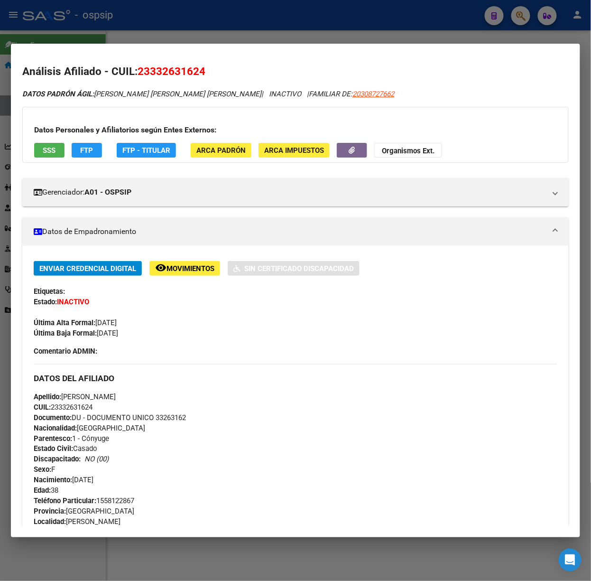
click at [255, 23] on div at bounding box center [295, 290] width 591 height 581
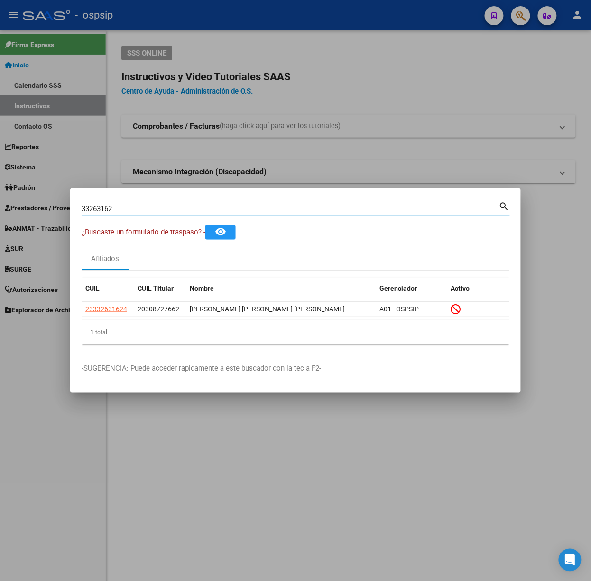
click at [196, 206] on input "33263162" at bounding box center [291, 209] width 418 height 9
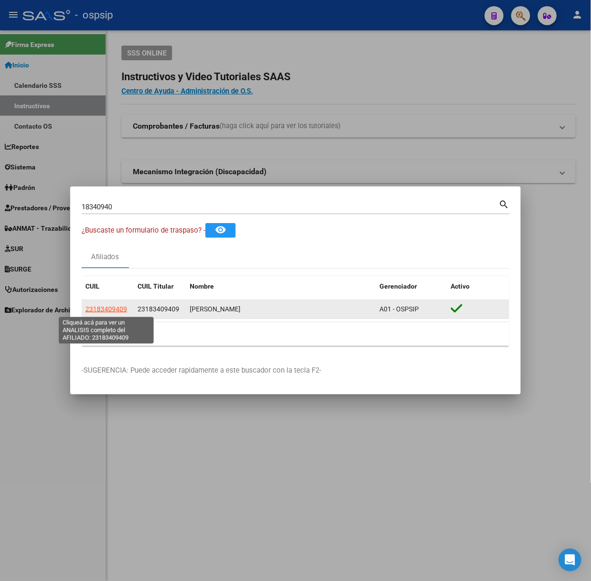
click at [105, 313] on span "23183409409" at bounding box center [106, 309] width 42 height 8
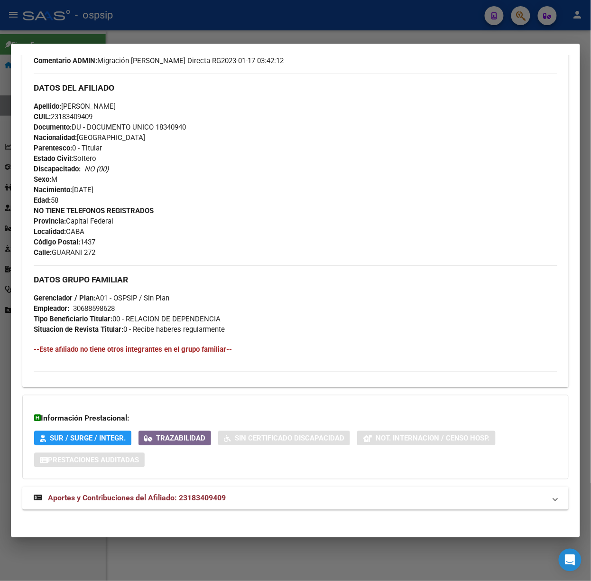
scroll to position [307, 0]
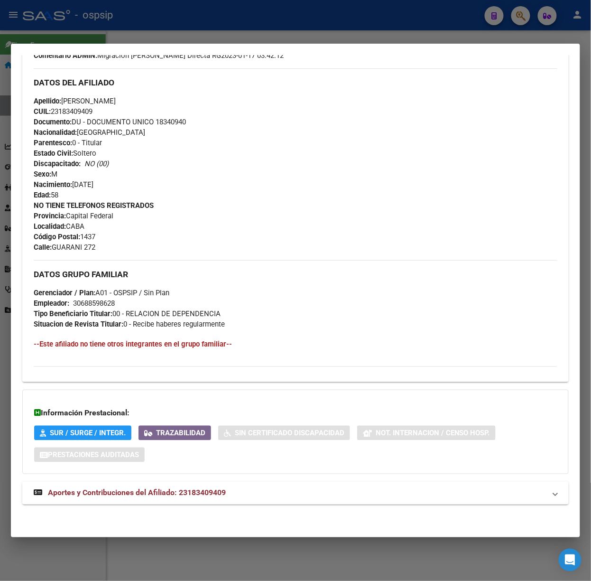
click at [187, 485] on mat-expansion-panel-header "Aportes y Contribuciones del Afiliado: 23183409409" at bounding box center [295, 493] width 547 height 23
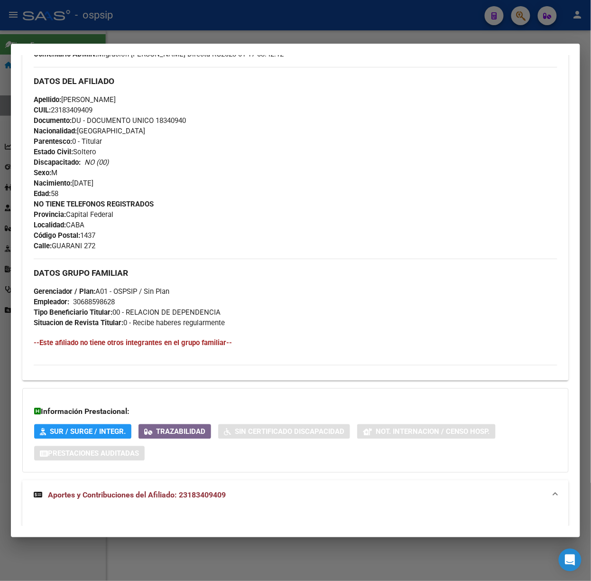
click at [188, 491] on strong "Aportes y Contribuciones del Afiliado: 23183409409" at bounding box center [130, 495] width 192 height 11
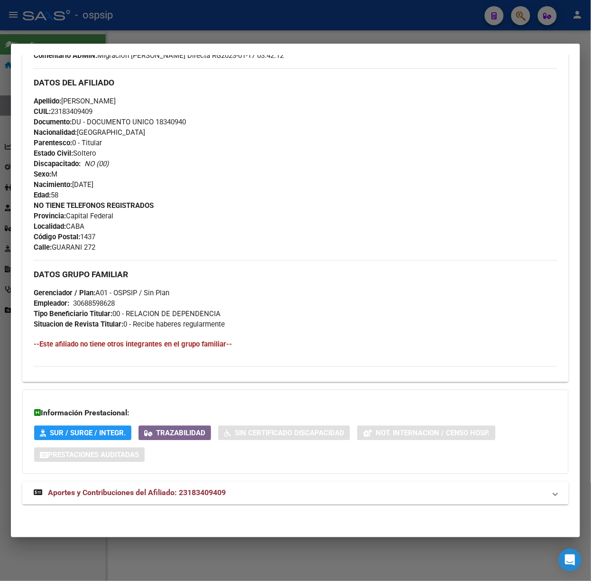
click at [192, 487] on mat-expansion-panel-header "Aportes y Contribuciones del Afiliado: 23183409409" at bounding box center [295, 493] width 547 height 23
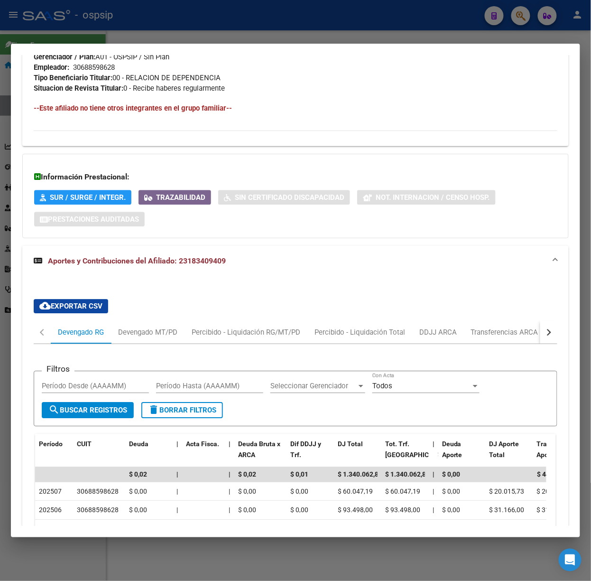
scroll to position [770, 0]
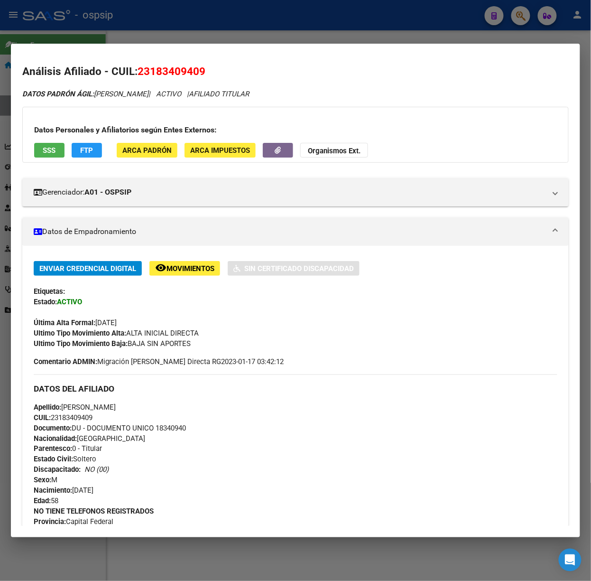
scroll to position [770, 0]
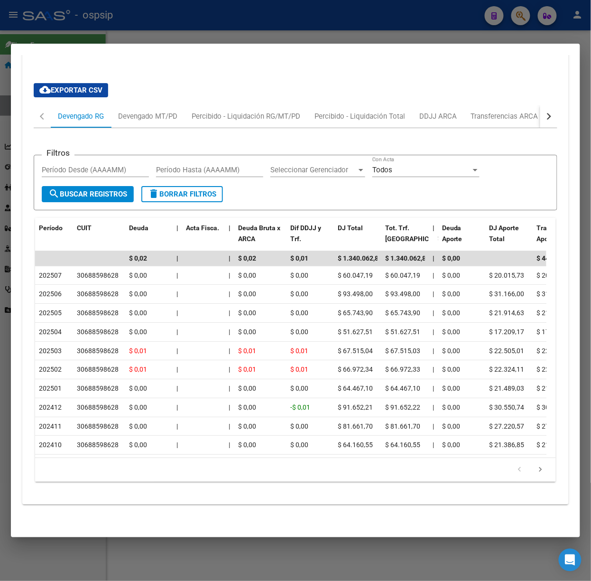
click at [290, 28] on div at bounding box center [295, 290] width 591 height 581
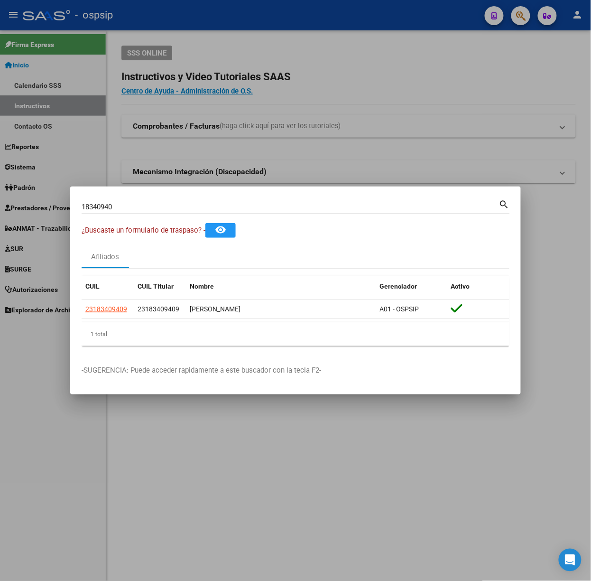
click at [160, 204] on input "18340940" at bounding box center [291, 207] width 418 height 9
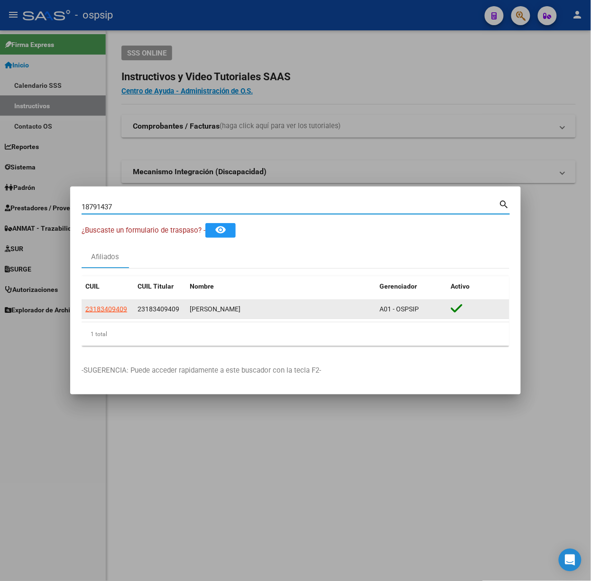
type input "18791437"
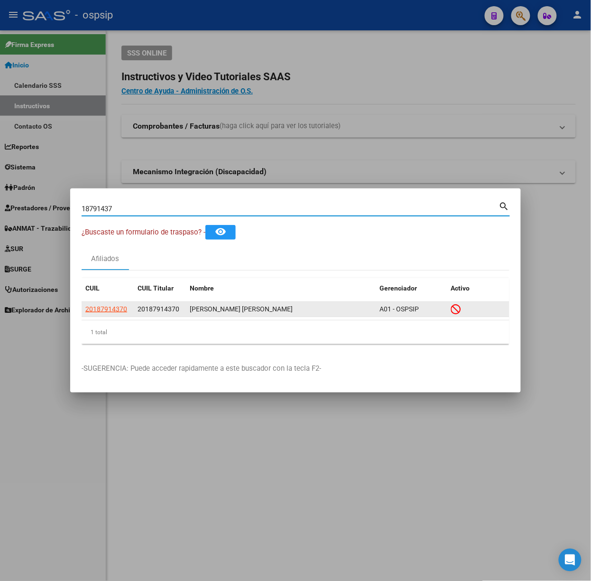
click at [103, 314] on app-link-go-to "20187914370" at bounding box center [106, 309] width 42 height 11
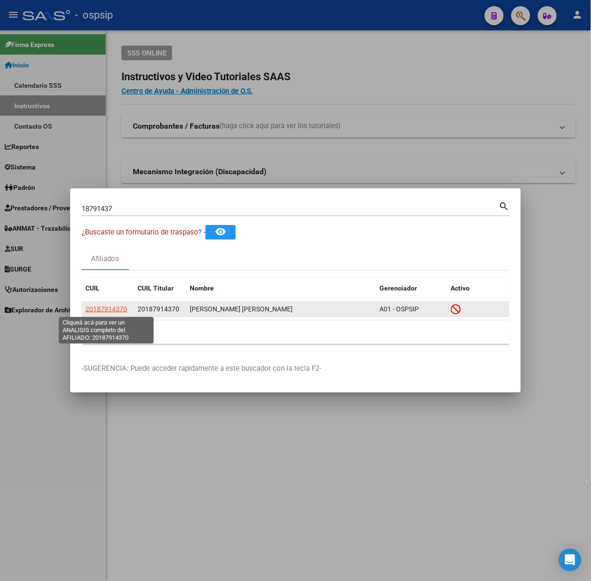
click at [107, 312] on span "20187914370" at bounding box center [106, 309] width 42 height 8
type textarea "20187914370"
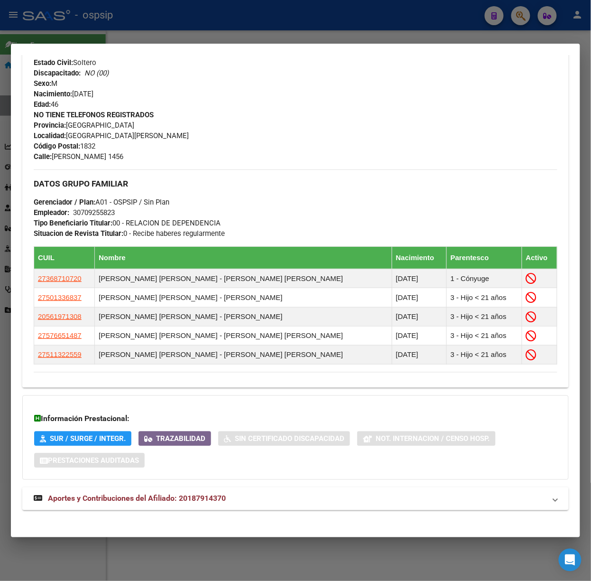
click at [217, 492] on mat-expansion-panel-header "Aportes y Contribuciones del Afiliado: 20187914370" at bounding box center [295, 498] width 547 height 23
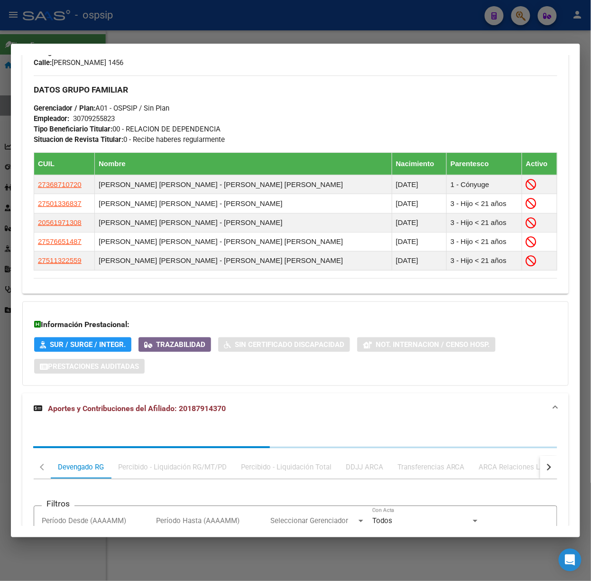
scroll to position [640, 0]
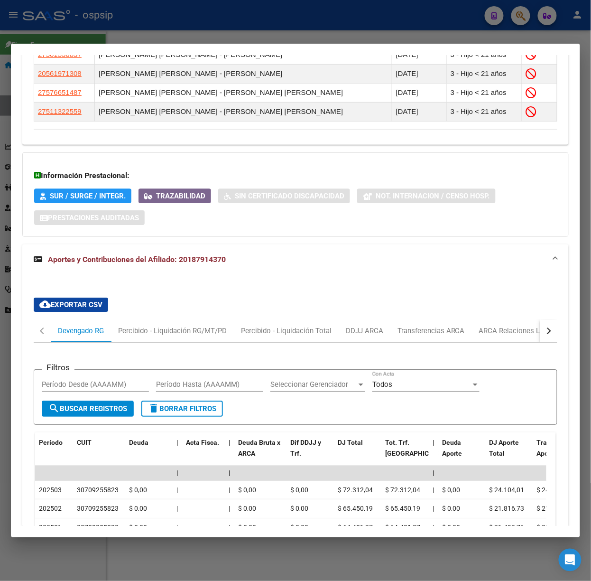
click at [204, 28] on div at bounding box center [295, 290] width 591 height 581
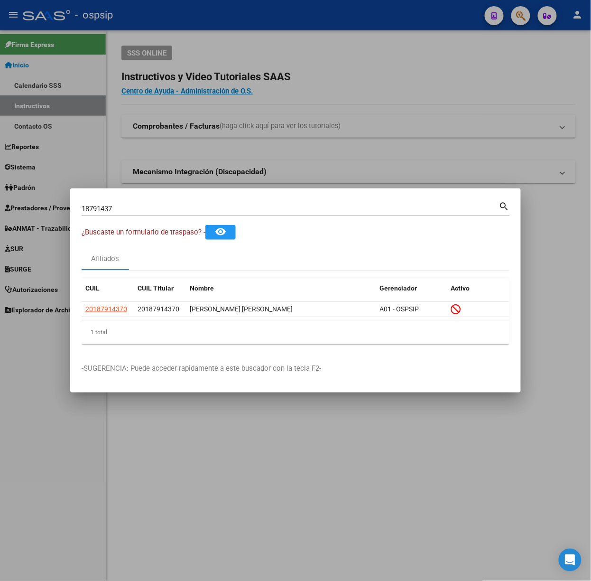
click at [143, 207] on input "18791437" at bounding box center [291, 209] width 418 height 9
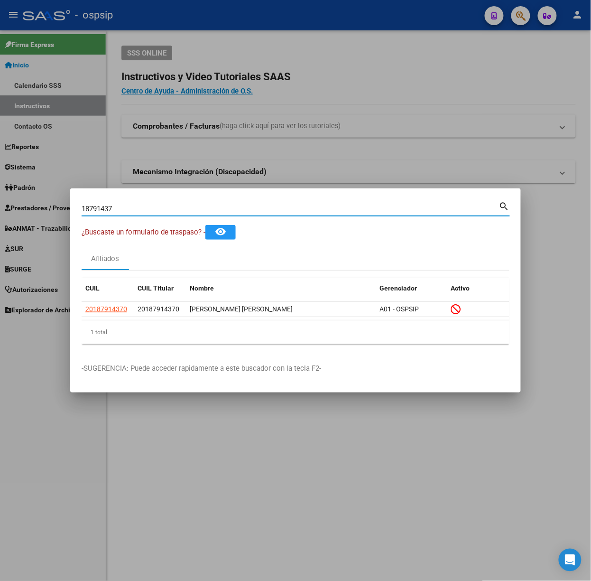
click at [143, 207] on input "18791437" at bounding box center [291, 209] width 418 height 9
type input "29006523"
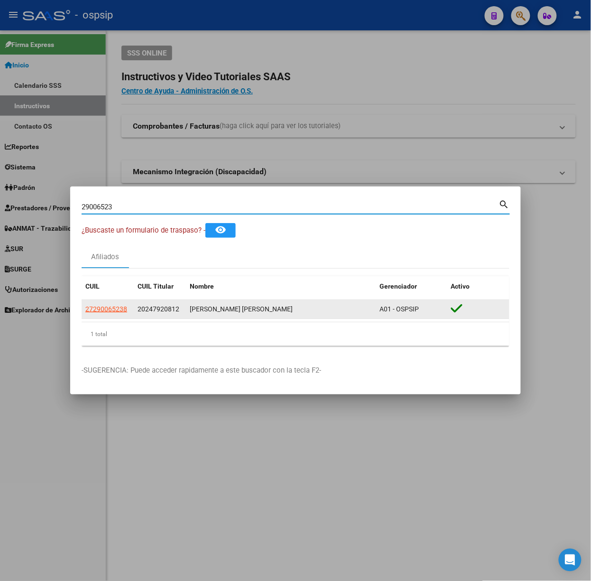
click at [95, 314] on app-link-go-to "27290065238" at bounding box center [106, 309] width 42 height 11
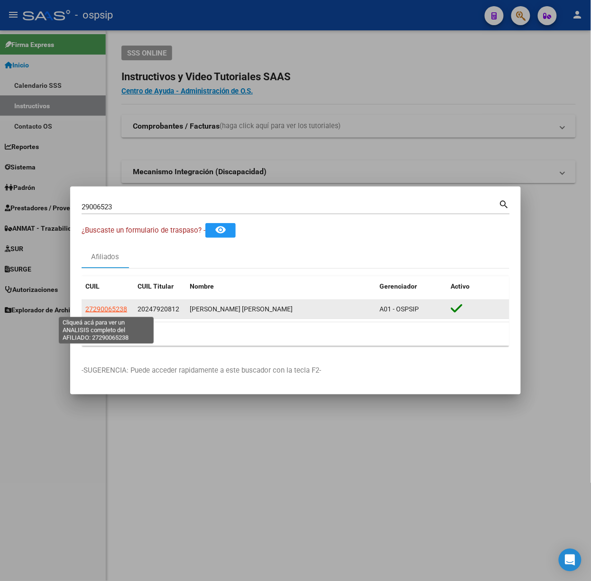
click at [99, 308] on span "27290065238" at bounding box center [106, 309] width 42 height 8
type textarea "27290065238"
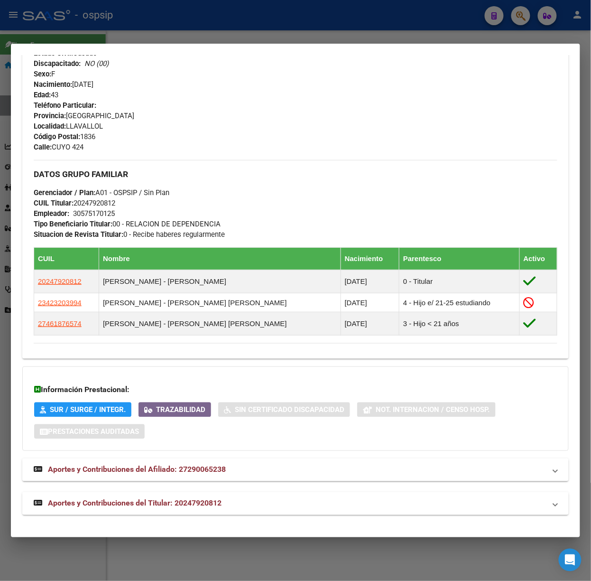
click at [186, 499] on span "Aportes y Contribuciones del Titular: 20247920812" at bounding box center [135, 503] width 174 height 9
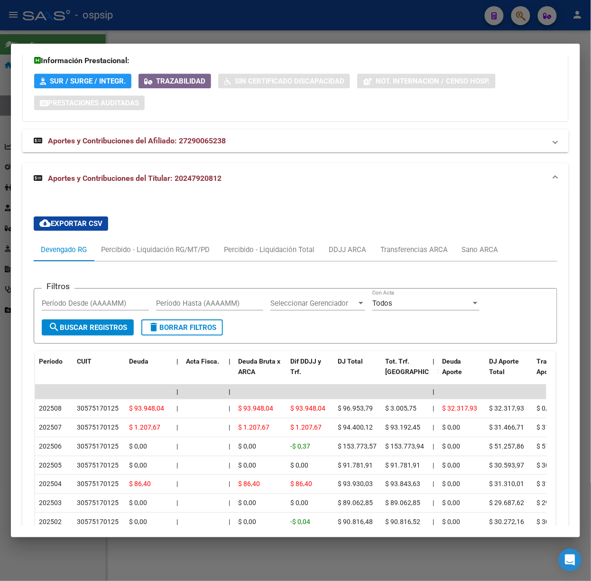
scroll to position [870, 0]
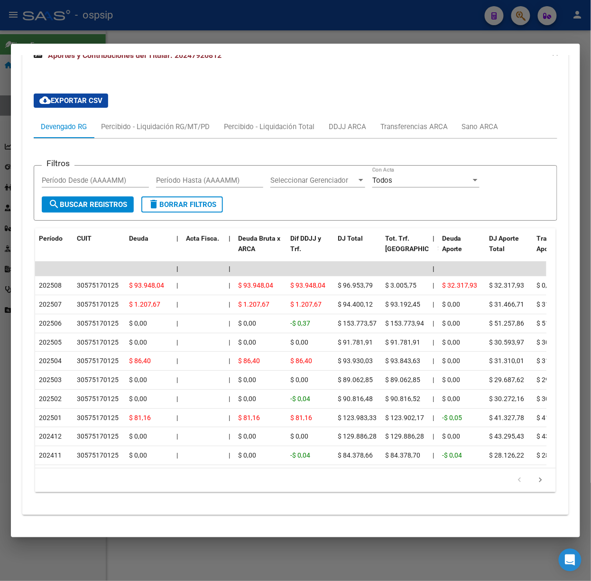
click at [74, 34] on div at bounding box center [295, 290] width 591 height 581
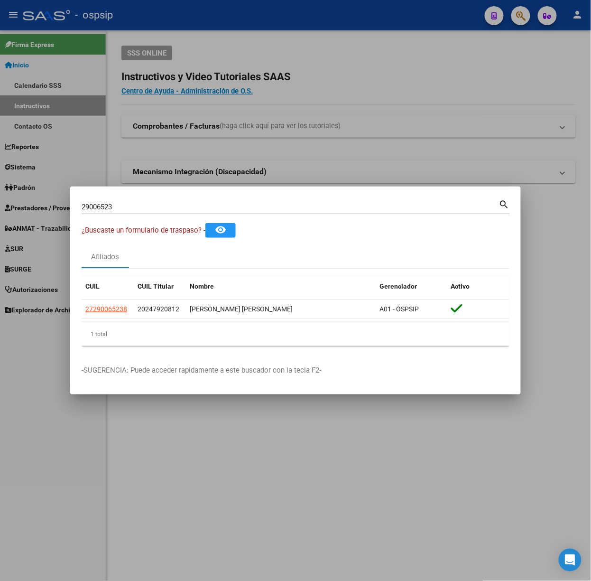
click at [126, 210] on input "29006523" at bounding box center [291, 207] width 418 height 9
type input "36676809"
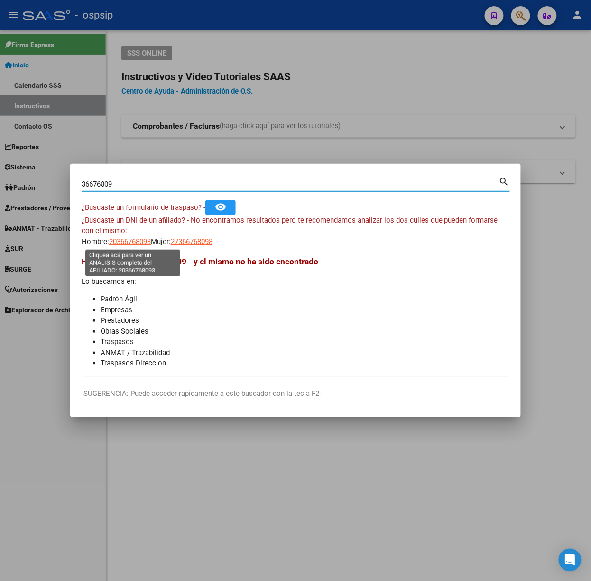
click at [128, 239] on span "20366768093" at bounding box center [130, 241] width 42 height 9
type textarea "20366768093"
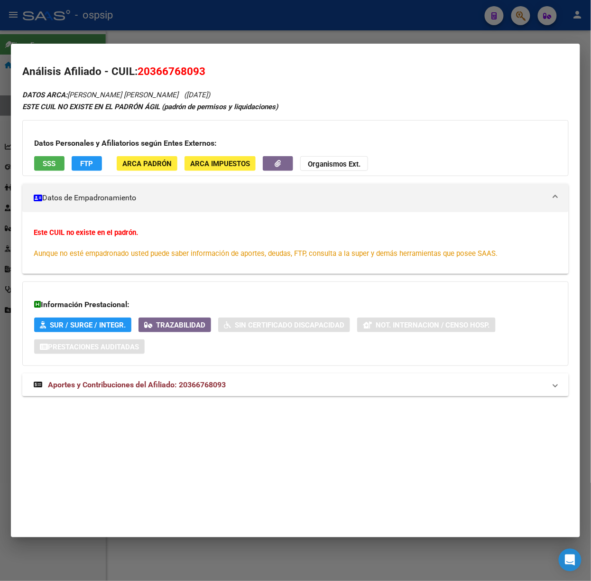
click at [147, 375] on mat-expansion-panel-header "Aportes y Contribuciones del Afiliado: 20366768093" at bounding box center [295, 384] width 547 height 23
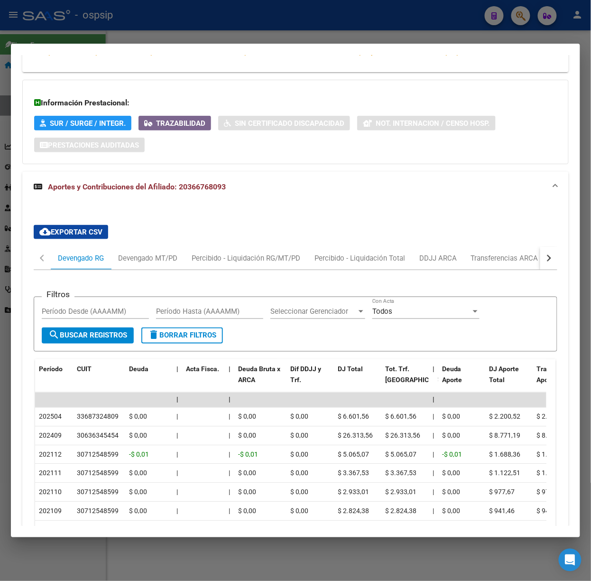
scroll to position [254, 0]
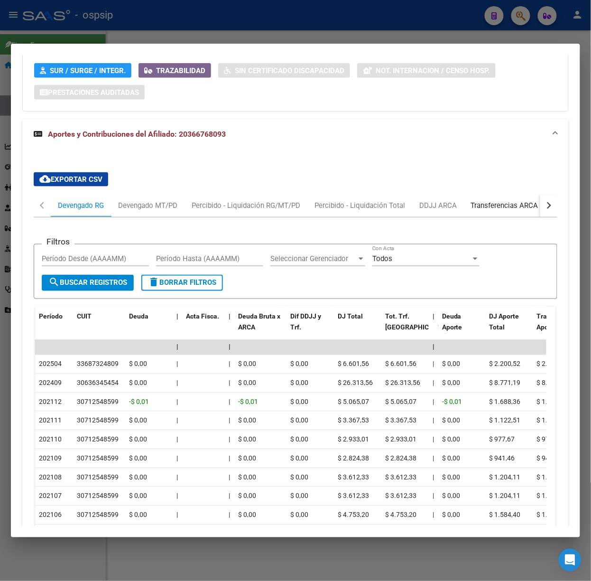
click at [530, 207] on div "Transferencias ARCA" at bounding box center [504, 205] width 67 height 10
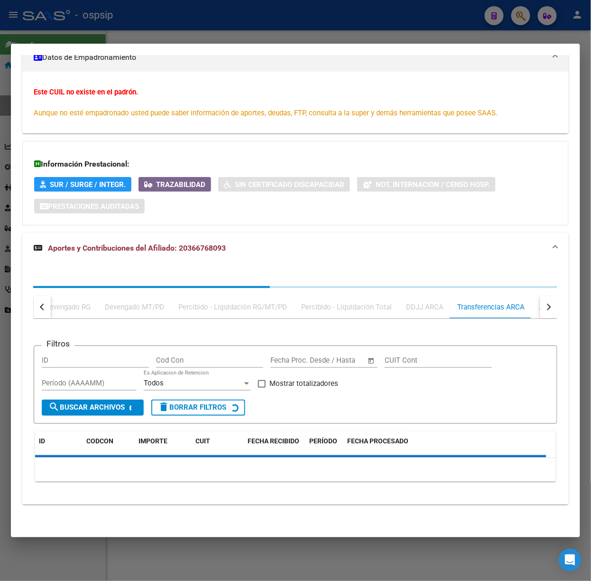
scroll to position [0, 0]
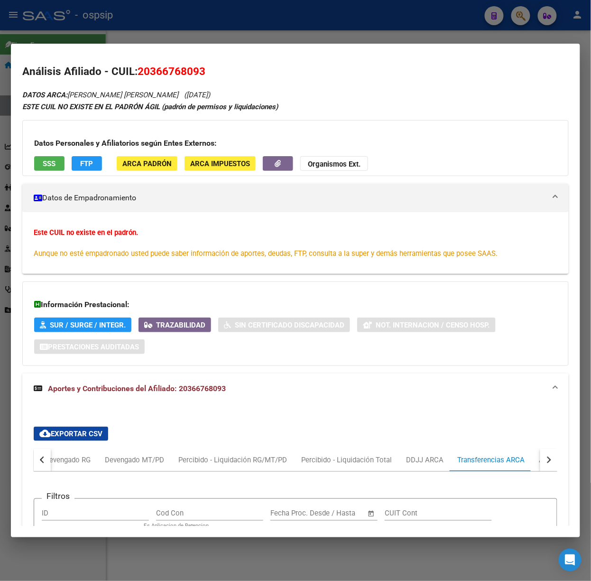
click at [57, 160] on button "SSS" at bounding box center [49, 163] width 30 height 15
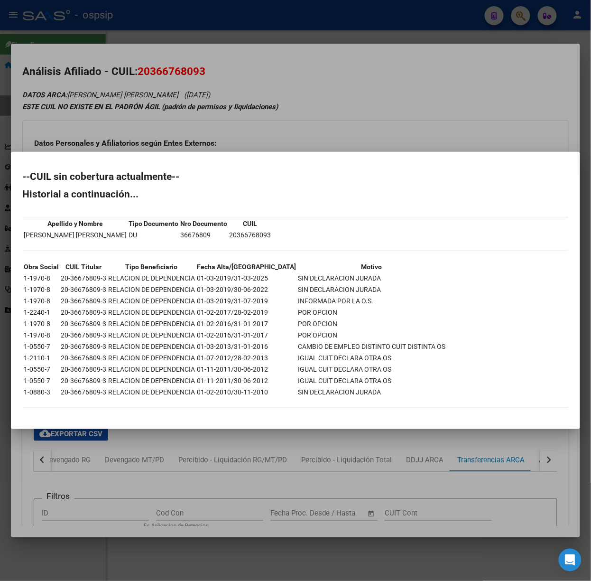
click at [152, 160] on mat-dialog-container "--CUIL sin cobertura actualmente-- Historial a continuación... Apellido y Nombr…" at bounding box center [295, 290] width 569 height 277
click at [194, 113] on div at bounding box center [295, 290] width 591 height 581
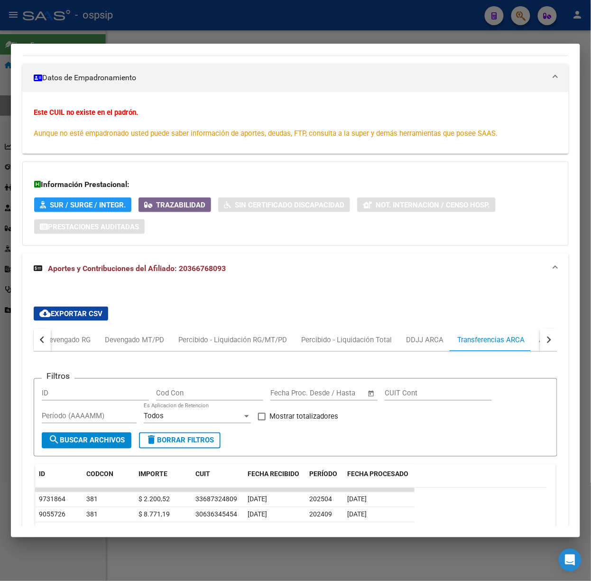
scroll to position [310, 0]
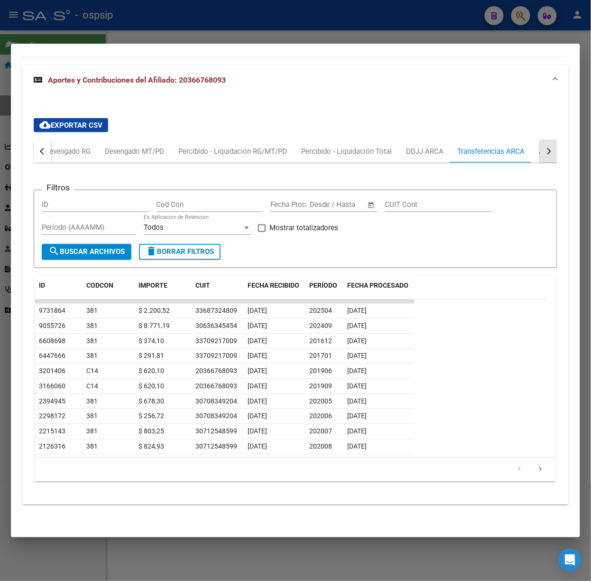
click at [540, 158] on button "button" at bounding box center [548, 151] width 17 height 23
click at [511, 160] on div "ARCA Relaciones Laborales" at bounding box center [481, 151] width 103 height 23
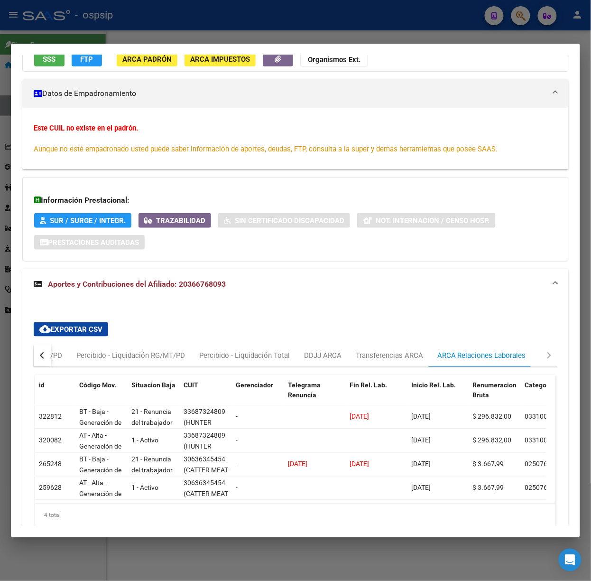
scroll to position [126, 0]
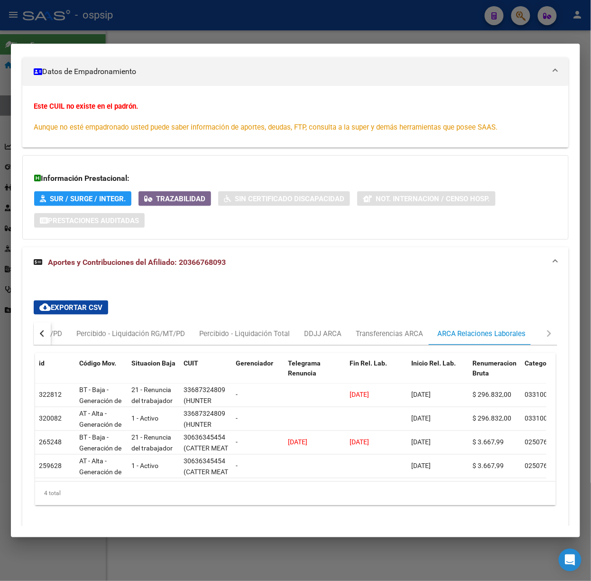
click at [170, 18] on div at bounding box center [295, 290] width 591 height 581
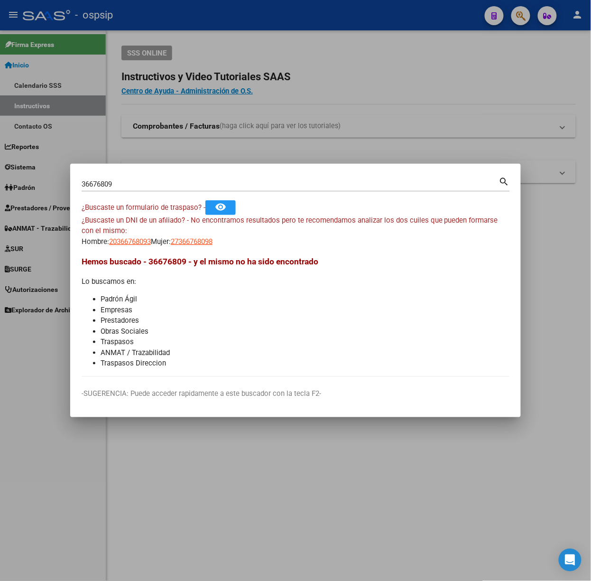
click at [107, 168] on mat-dialog-container "36676809 Buscar (apellido, dni, cuil, nro traspaso, cuit, obra social) search ¿…" at bounding box center [295, 290] width 451 height 253
click at [121, 181] on input "36676809" at bounding box center [291, 184] width 418 height 9
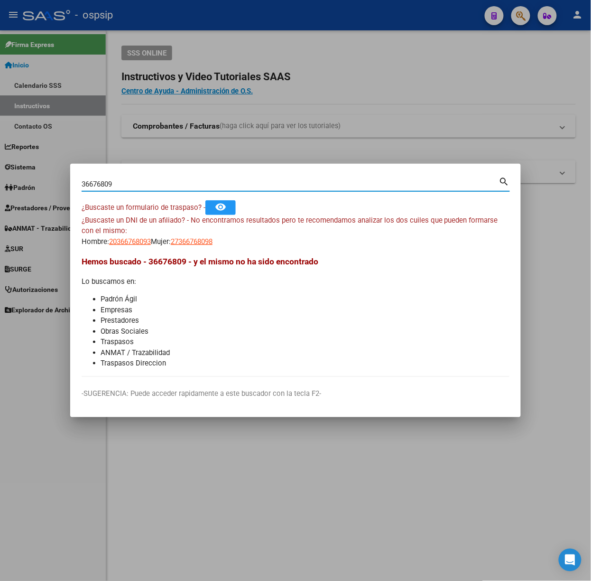
click at [121, 181] on input "36676809" at bounding box center [291, 184] width 418 height 9
type input "23680674"
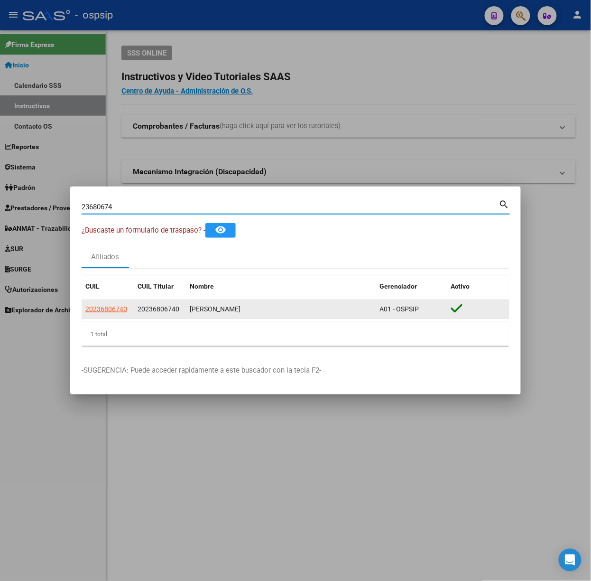
click at [122, 305] on span "20236806740" at bounding box center [106, 309] width 42 height 8
type textarea "20236806740"
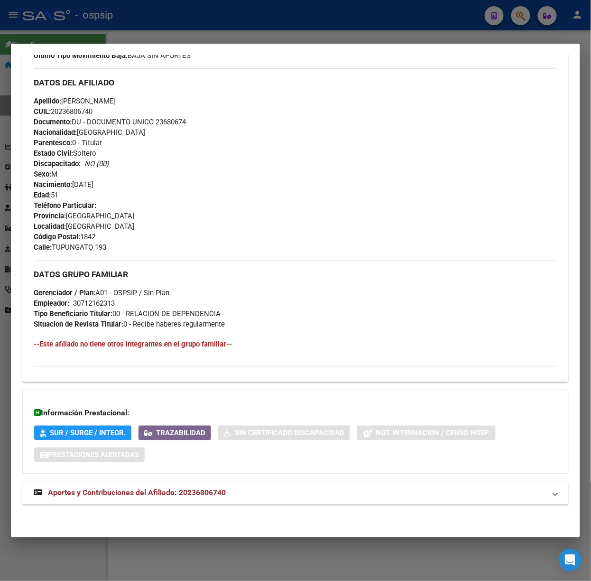
click at [213, 500] on mat-expansion-panel-header "Aportes y Contribuciones del Afiliado: 20236806740" at bounding box center [295, 493] width 547 height 23
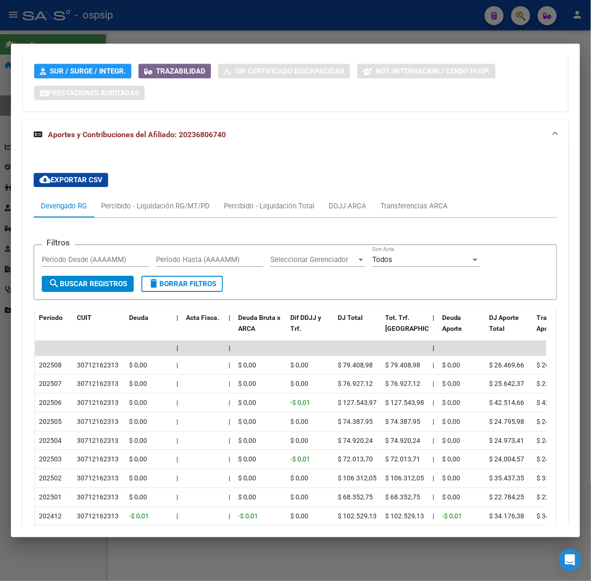
scroll to position [651, 0]
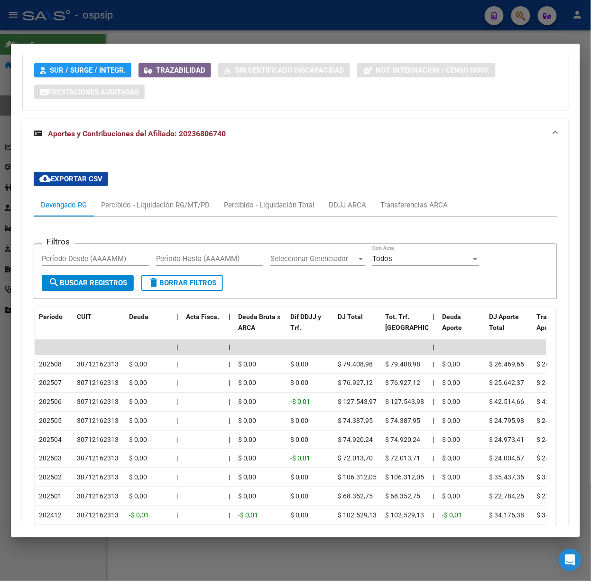
click at [115, 26] on div at bounding box center [295, 290] width 591 height 581
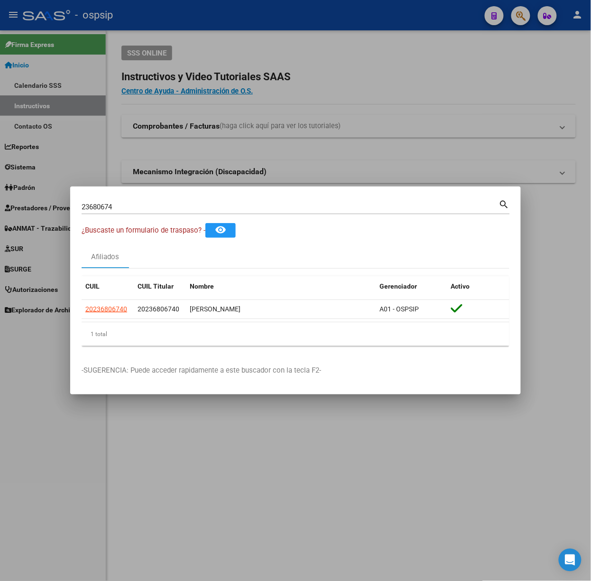
click at [120, 204] on input "23680674" at bounding box center [291, 207] width 418 height 9
type input "26039789"
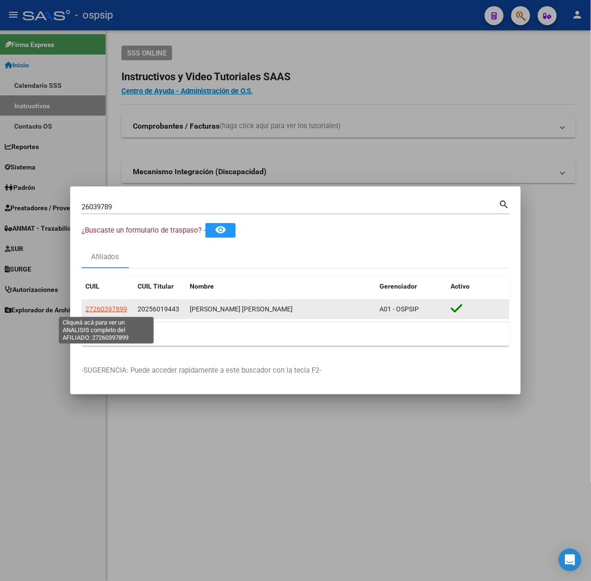
click at [109, 312] on span "27260397899" at bounding box center [106, 309] width 42 height 8
type textarea "27260397899"
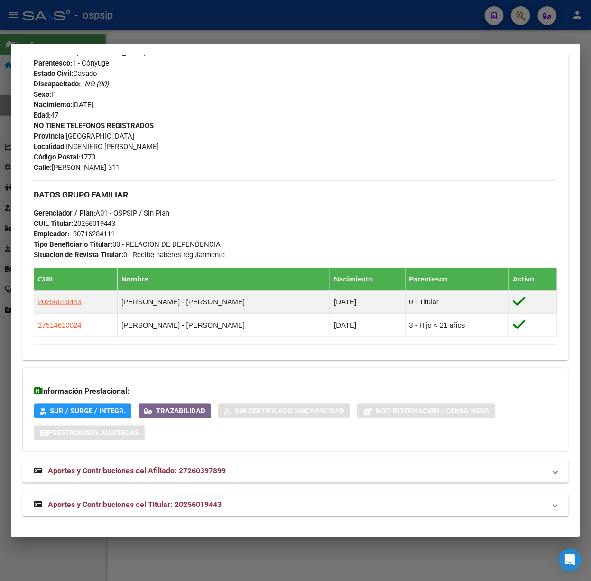
scroll to position [359, 0]
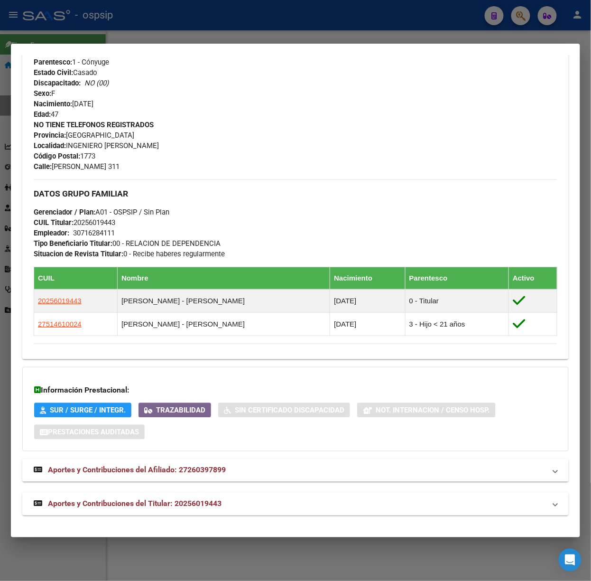
click at [210, 503] on span "Aportes y Contribuciones del Titular: 20256019443" at bounding box center [135, 503] width 174 height 9
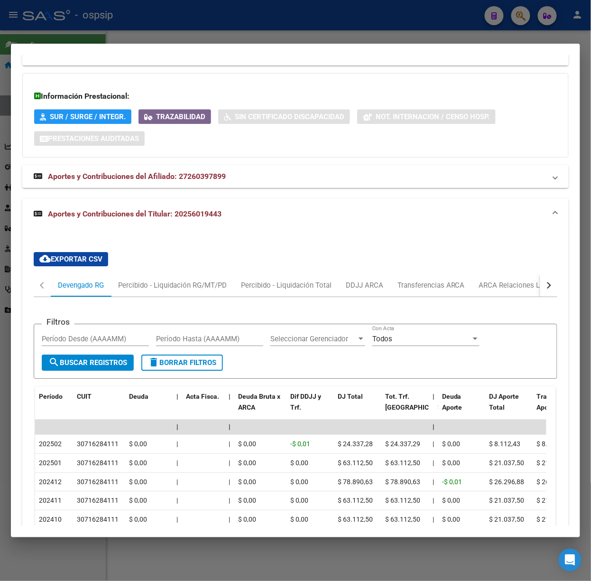
scroll to position [721, 0]
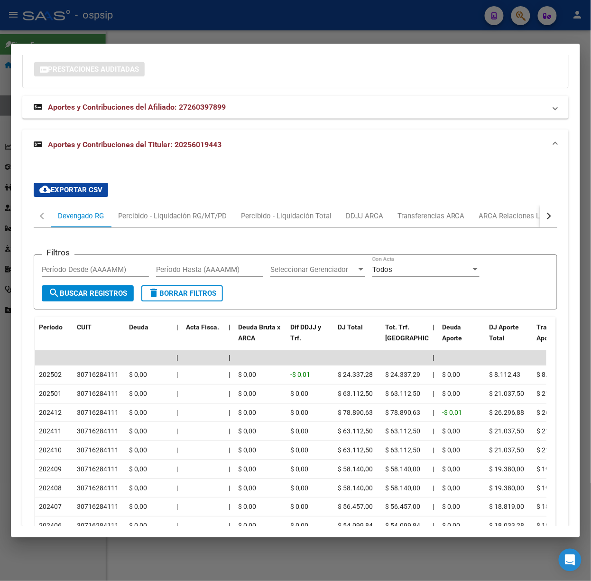
click at [136, 31] on div at bounding box center [295, 290] width 591 height 581
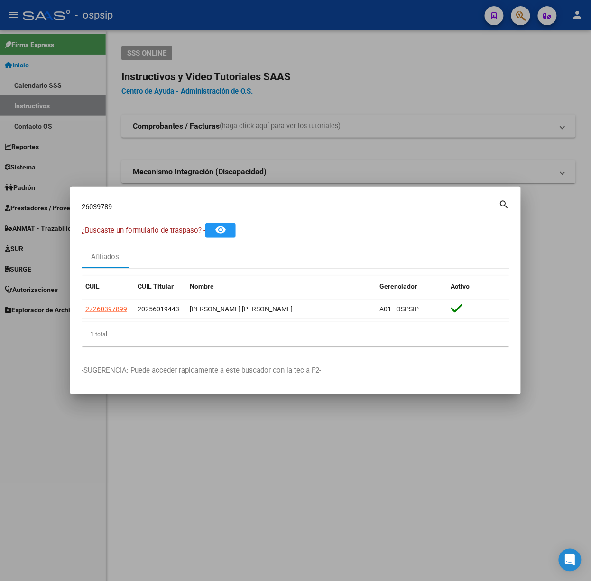
click at [167, 210] on input "26039789" at bounding box center [291, 207] width 418 height 9
type input "17698320"
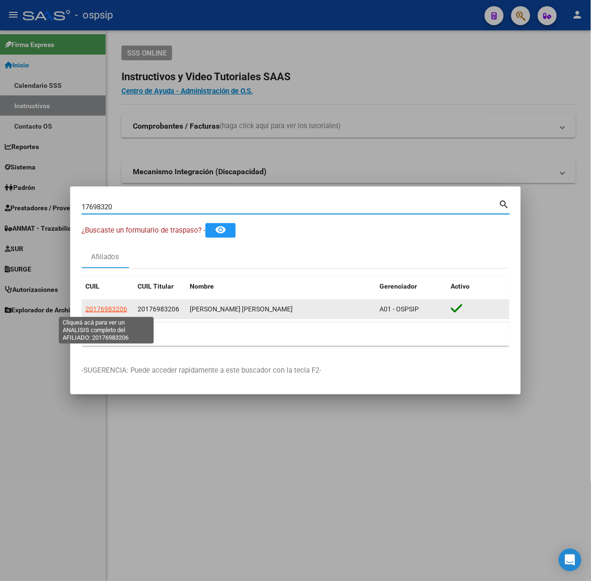
click at [121, 309] on span "20176983206" at bounding box center [106, 309] width 42 height 8
type textarea "20176983206"
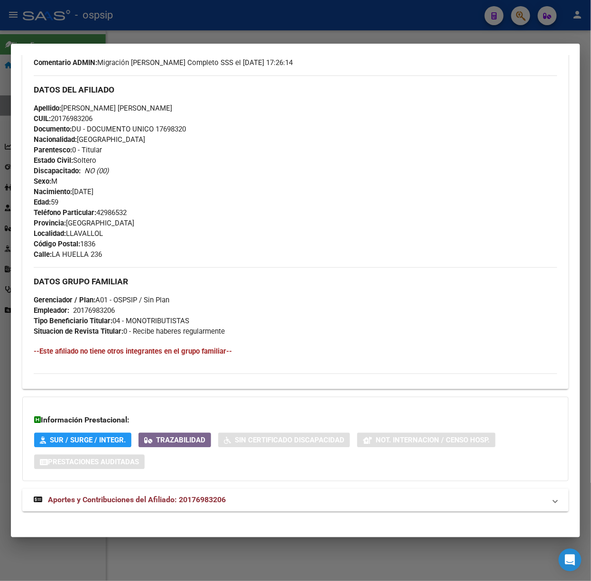
scroll to position [307, 0]
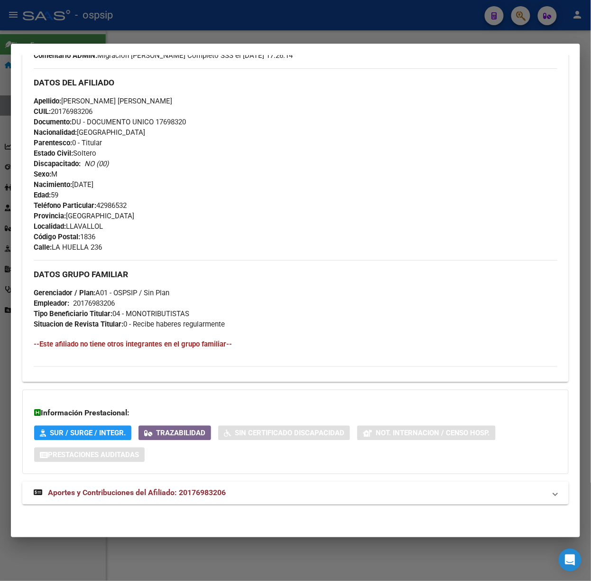
click at [240, 484] on mat-expansion-panel-header "Aportes y Contribuciones del Afiliado: 20176983206" at bounding box center [295, 493] width 547 height 23
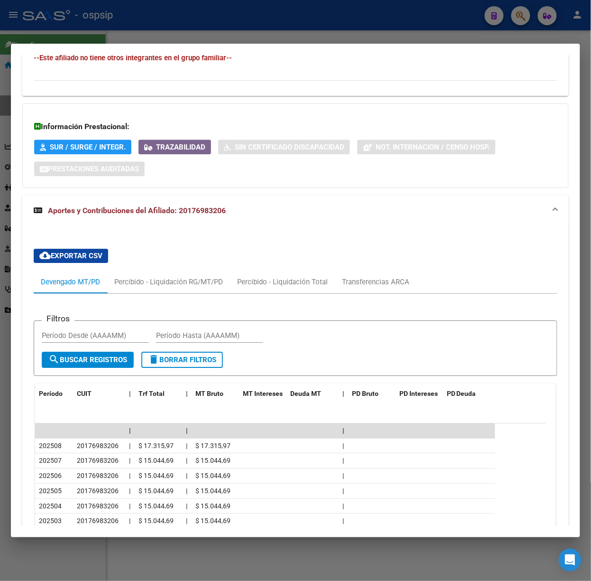
scroll to position [612, 0]
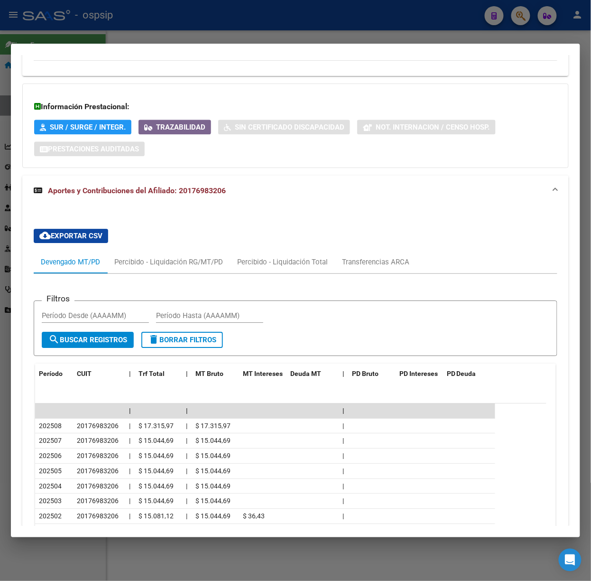
click at [122, 16] on div at bounding box center [295, 290] width 591 height 581
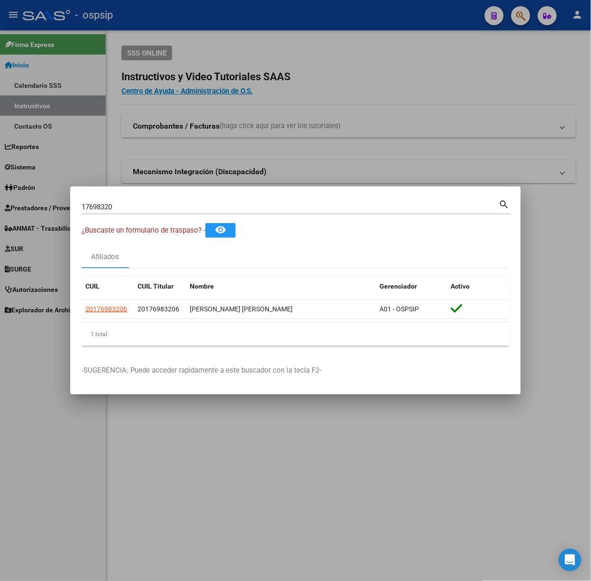
click at [188, 203] on input "17698320" at bounding box center [291, 207] width 418 height 9
type input "22769967"
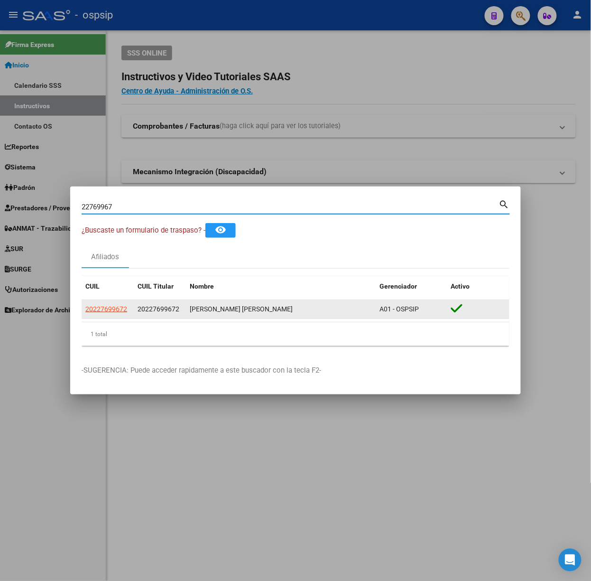
click at [126, 318] on datatable-body-cell "20227699672" at bounding box center [108, 309] width 52 height 19
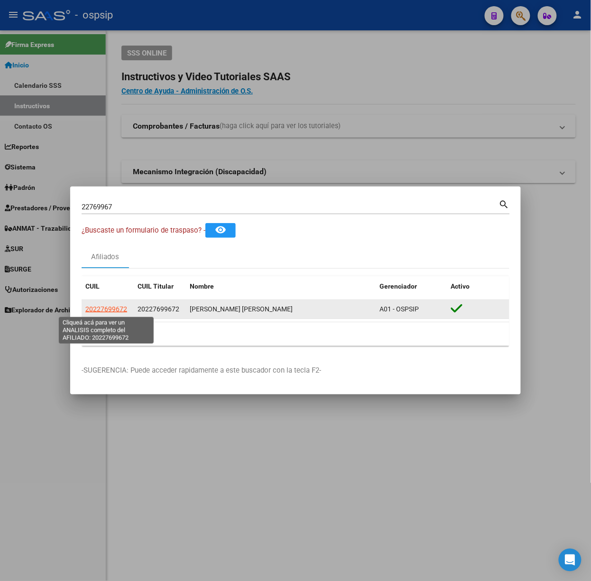
click at [86, 306] on span "20227699672" at bounding box center [106, 309] width 42 height 8
type textarea "20227699672"
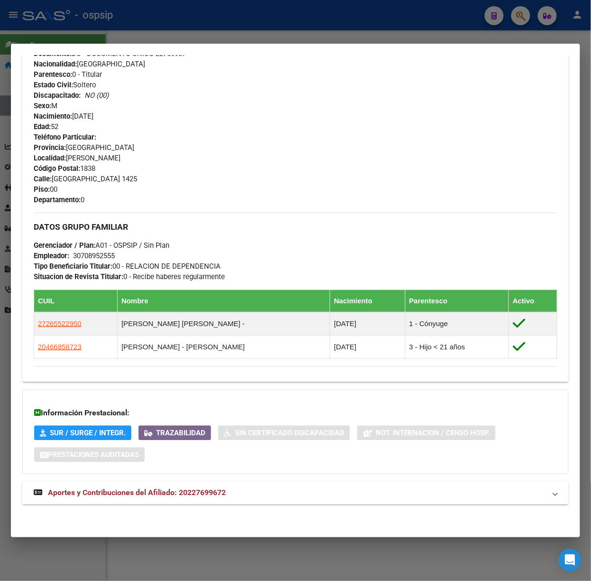
click at [231, 483] on mat-expansion-panel-header "Aportes y Contribuciones del Afiliado: 20227699672" at bounding box center [295, 493] width 547 height 23
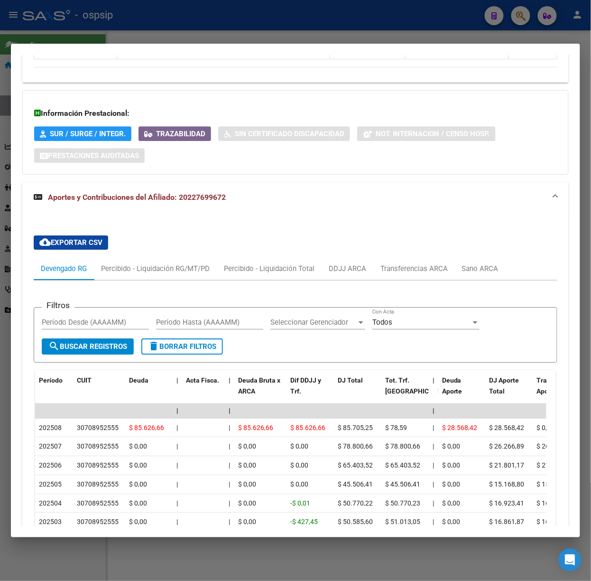
scroll to position [716, 0]
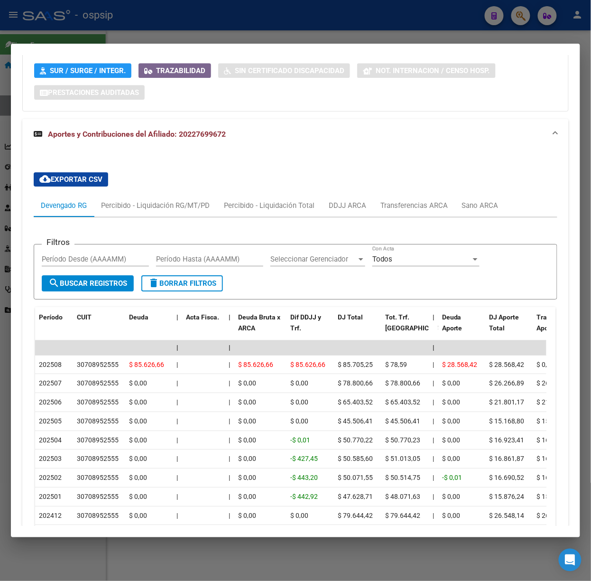
click at [110, 25] on div at bounding box center [295, 290] width 591 height 581
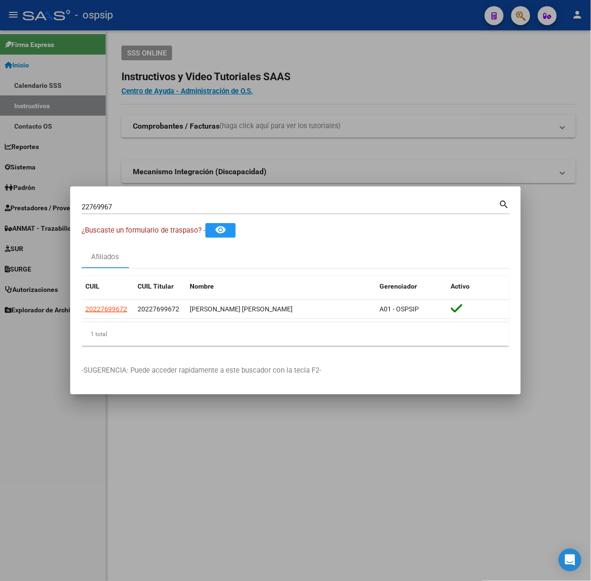
click at [112, 200] on div "22769967 Buscar (apellido, dni, cuil, nro traspaso, cuit, obra social)" at bounding box center [291, 207] width 418 height 14
click at [113, 205] on input "22769967" at bounding box center [291, 207] width 418 height 9
type input "59594377"
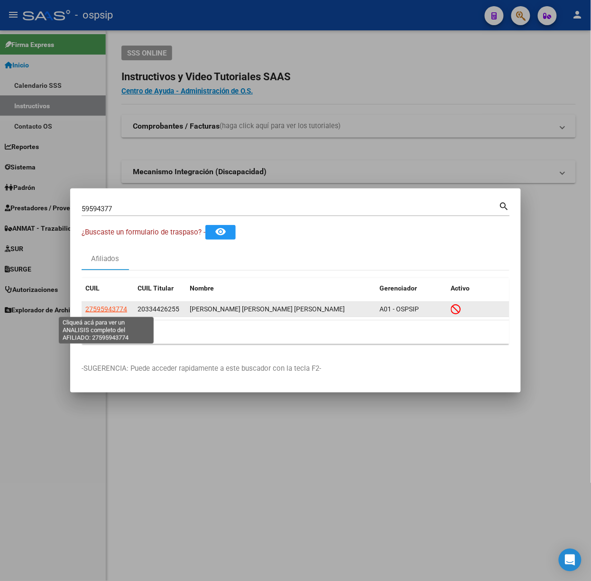
click at [106, 311] on span "27595943774" at bounding box center [106, 309] width 42 height 8
type textarea "27595943774"
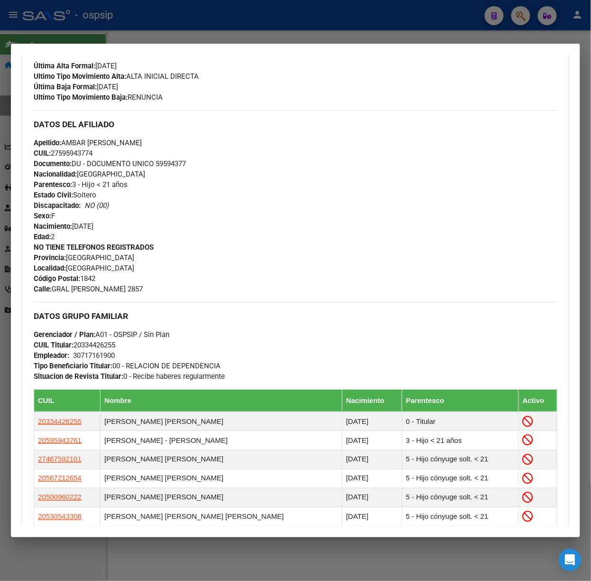
scroll to position [469, 0]
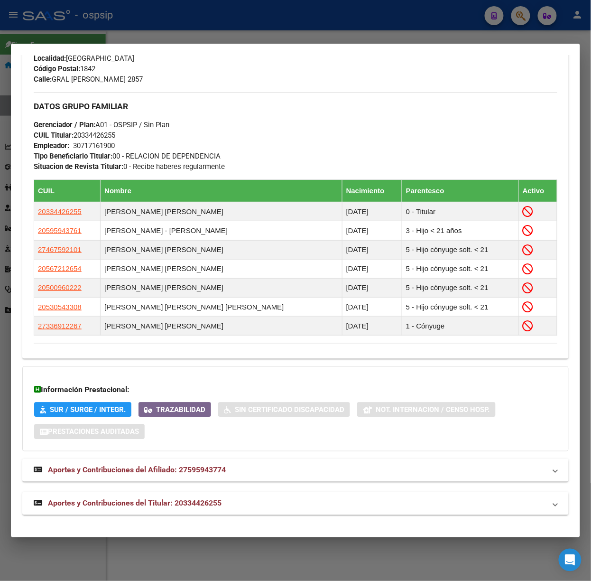
click at [245, 515] on div "Análisis Afiliado - CUIL: 27595943774 DATOS PADRÓN ÁGIL: VALVERDE RODRIGUEZ AMB…" at bounding box center [295, 61] width 547 height 928
click at [245, 513] on mat-expansion-panel-header "Aportes y Contribuciones del Titular: 20334426255" at bounding box center [295, 503] width 547 height 23
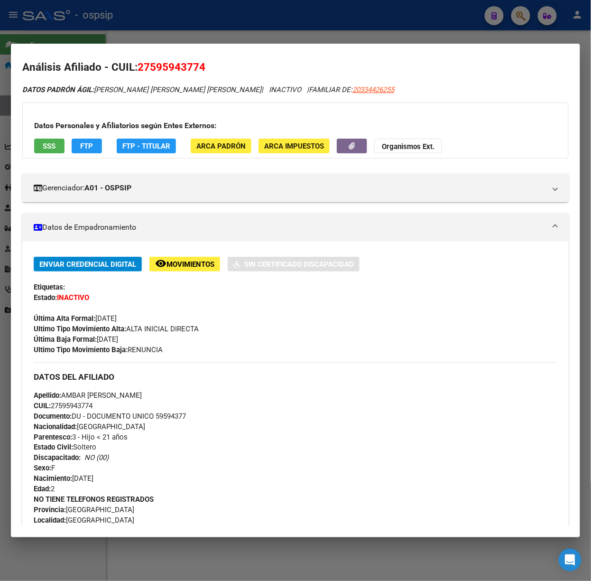
scroll to position [0, 0]
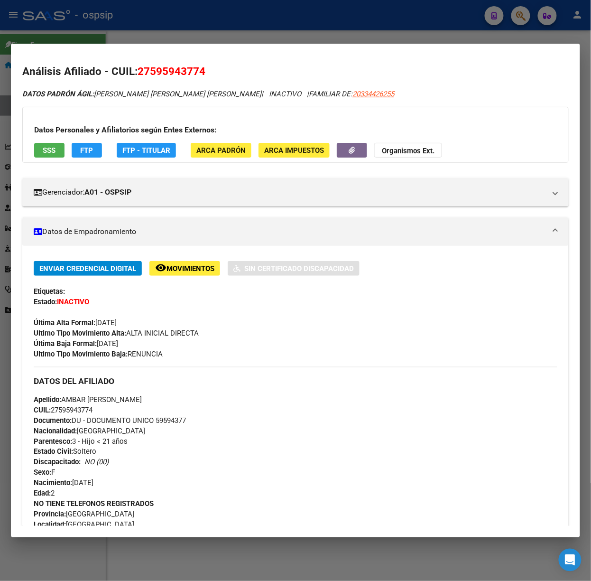
click at [36, 152] on button "SSS" at bounding box center [49, 150] width 30 height 15
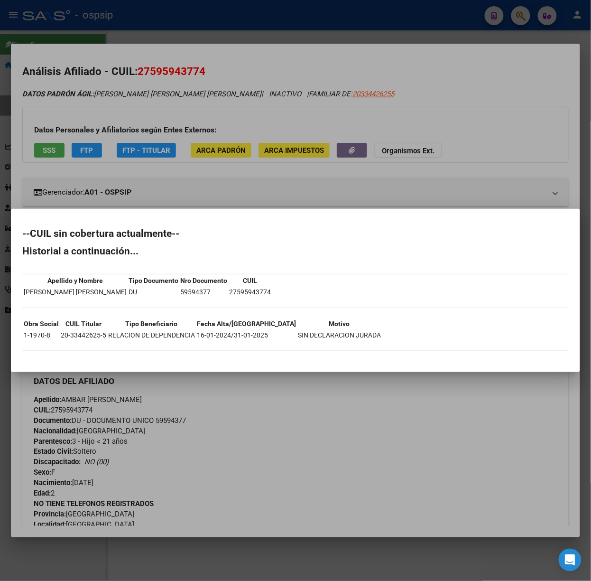
click at [80, 149] on div at bounding box center [295, 290] width 591 height 581
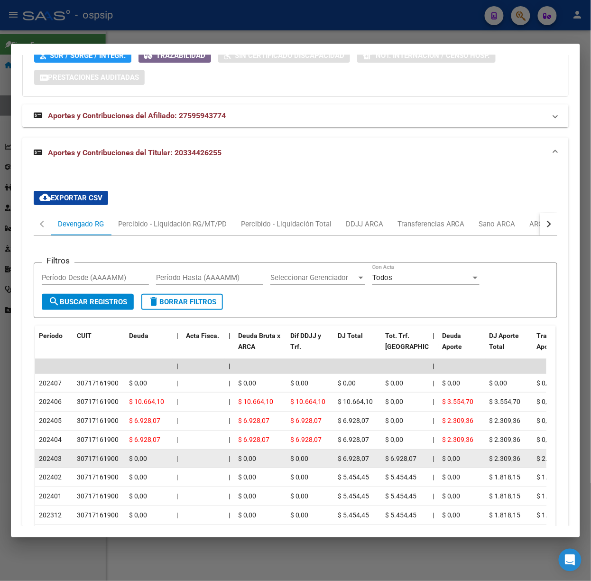
scroll to position [932, 0]
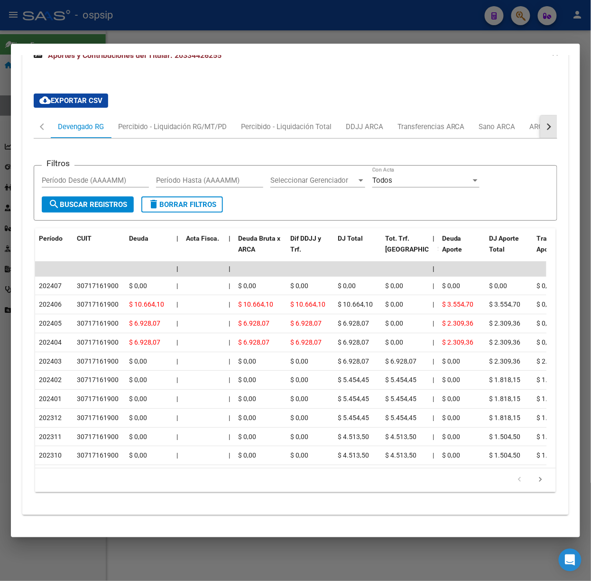
click at [542, 119] on button "button" at bounding box center [548, 126] width 17 height 23
click at [527, 115] on div "ARCA Relaciones Laborales" at bounding box center [482, 126] width 103 height 23
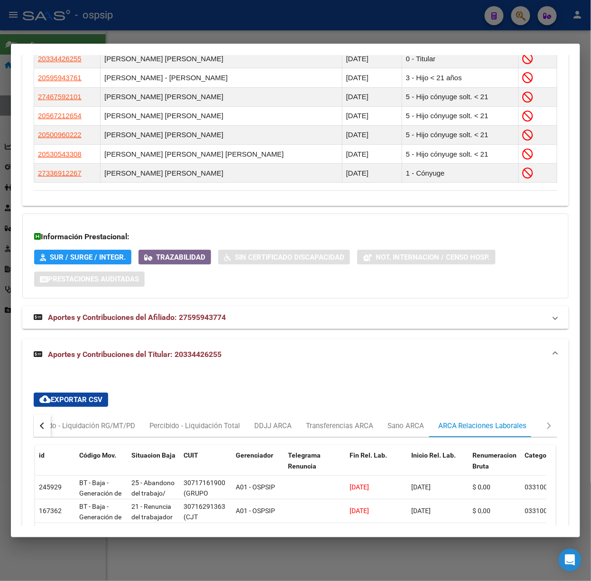
scroll to position [737, 0]
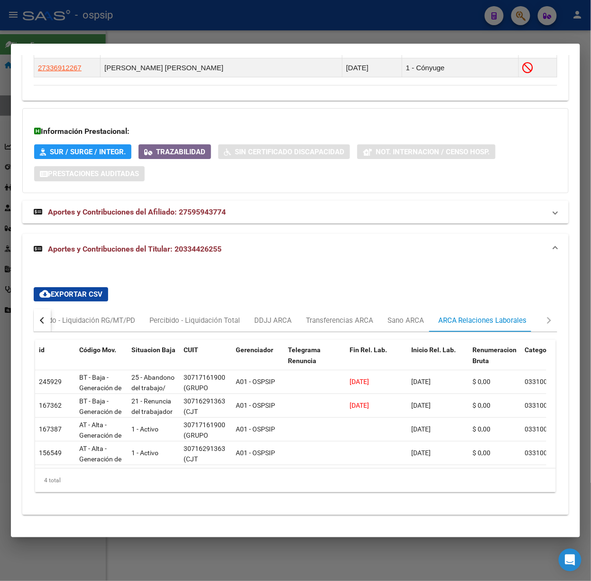
click at [127, 37] on div at bounding box center [295, 290] width 591 height 581
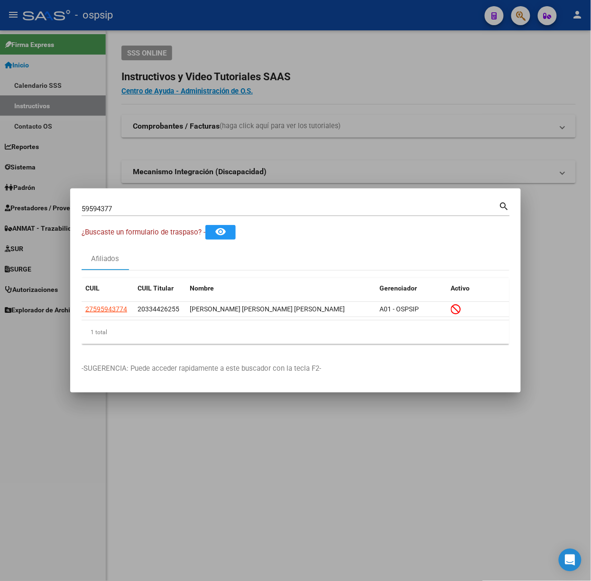
click at [140, 210] on input "59594377" at bounding box center [291, 209] width 418 height 9
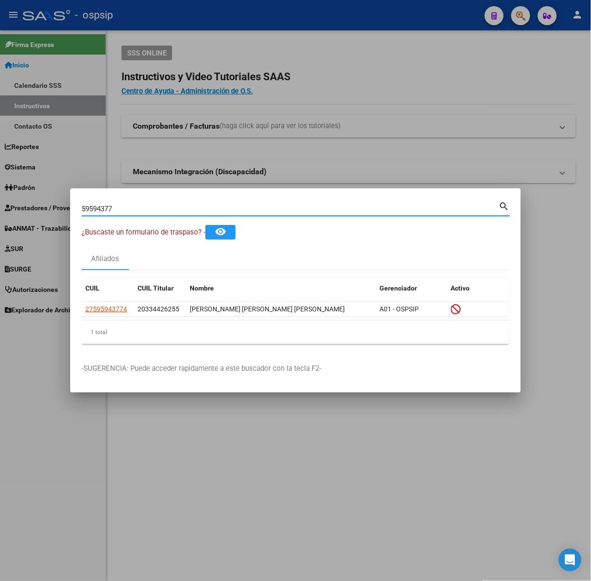
click at [140, 210] on input "59594377" at bounding box center [291, 209] width 418 height 9
type input "32526010"
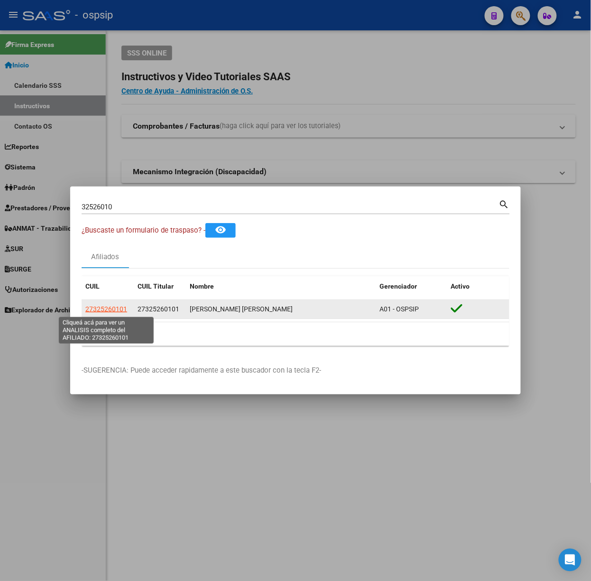
click at [116, 308] on span "27325260101" at bounding box center [106, 309] width 42 height 8
type textarea "27325260101"
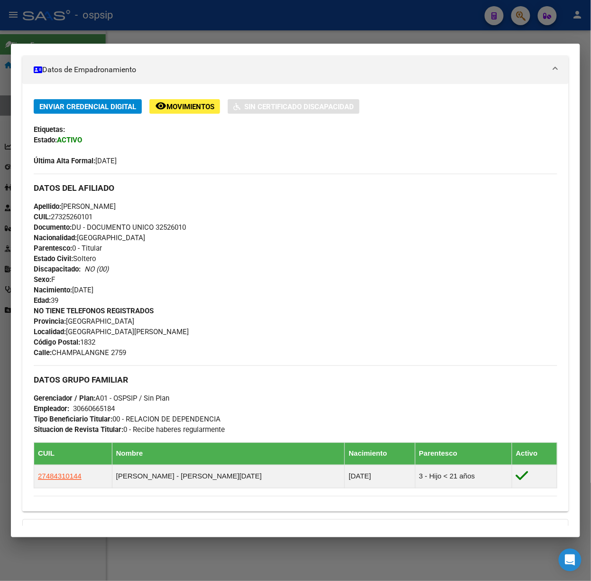
scroll to position [285, 0]
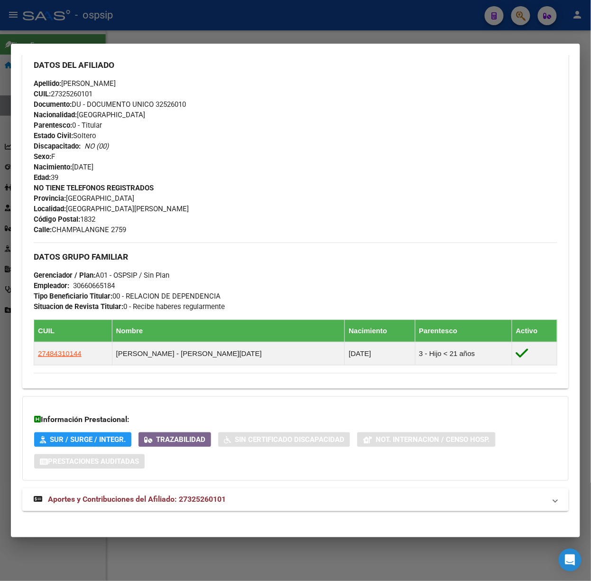
click at [196, 508] on mat-expansion-panel-header "Aportes y Contribuciones del Afiliado: 27325260101" at bounding box center [295, 499] width 547 height 23
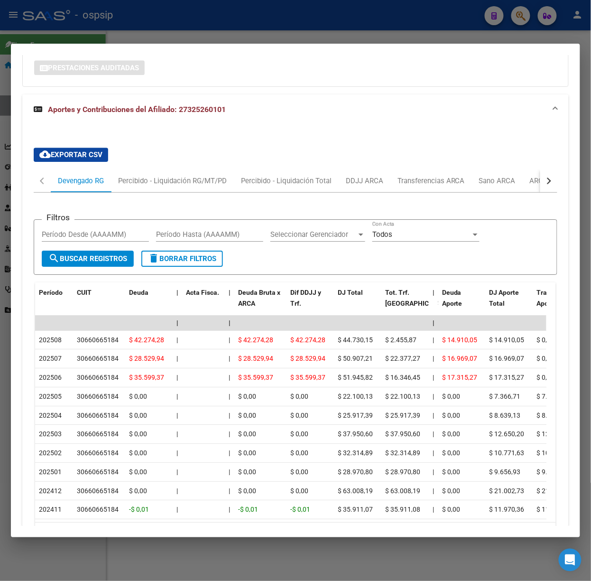
scroll to position [755, 0]
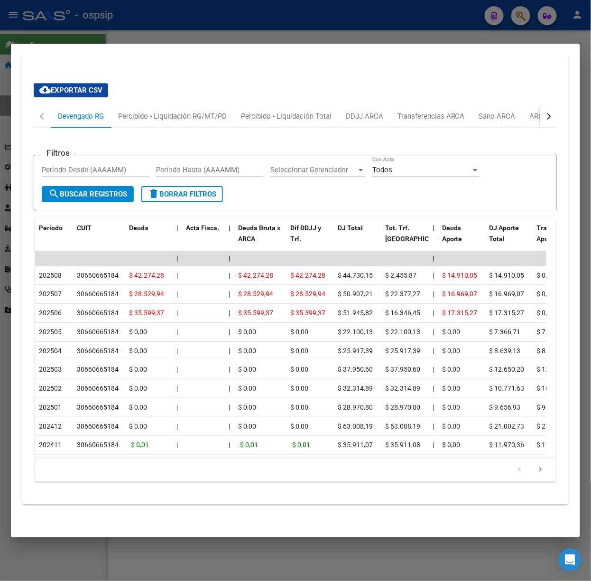
click at [152, 44] on mat-dialog-container "Análisis Afiliado - CUIL: 27325260101 DATOS PADRÓN ÁGIL: CORDOBA MARIA LAURA | …" at bounding box center [295, 291] width 569 height 494
click at [133, 60] on div "cloud_download Exportar CSV Devengado RG Percibido - Liquidación RG/MT/PD Perci…" at bounding box center [295, 282] width 547 height 444
click at [126, 37] on div at bounding box center [295, 290] width 591 height 581
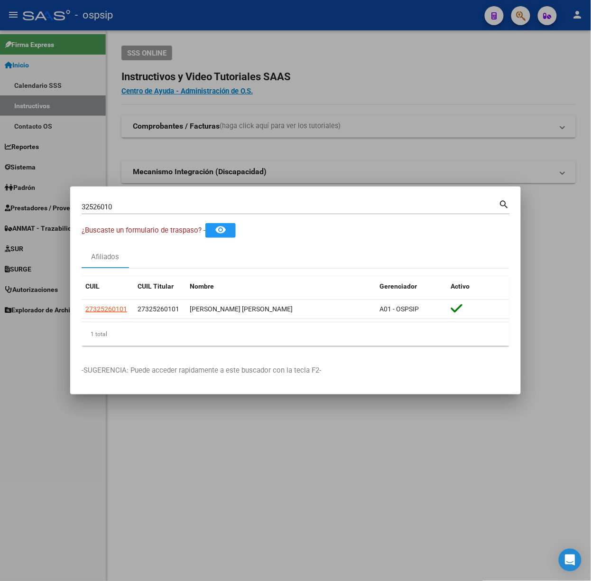
click at [134, 203] on input "32526010" at bounding box center [291, 207] width 418 height 9
type input "18502581"
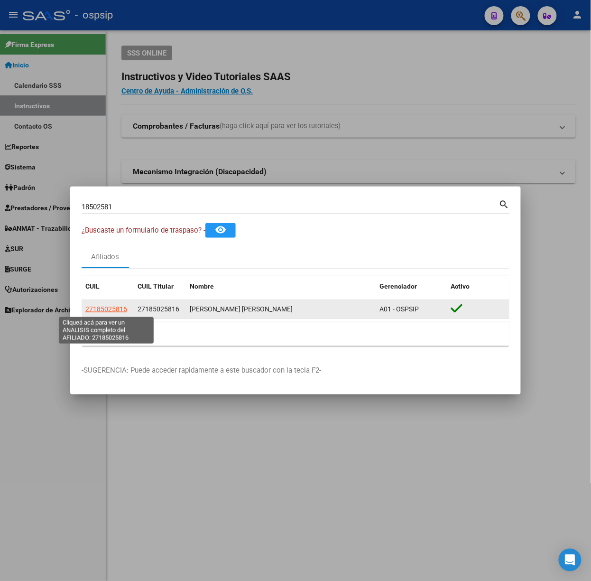
click at [90, 310] on span "27185025816" at bounding box center [106, 309] width 42 height 8
type textarea "27185025816"
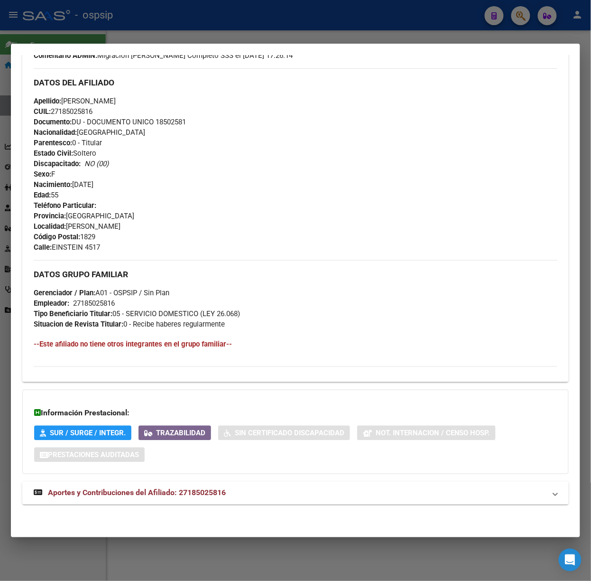
click at [236, 496] on mat-panel-title "Aportes y Contribuciones del Afiliado: 27185025816" at bounding box center [290, 492] width 512 height 11
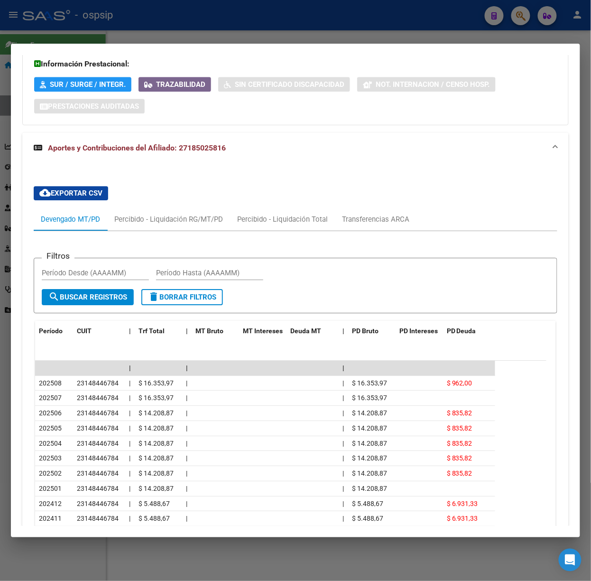
scroll to position [665, 0]
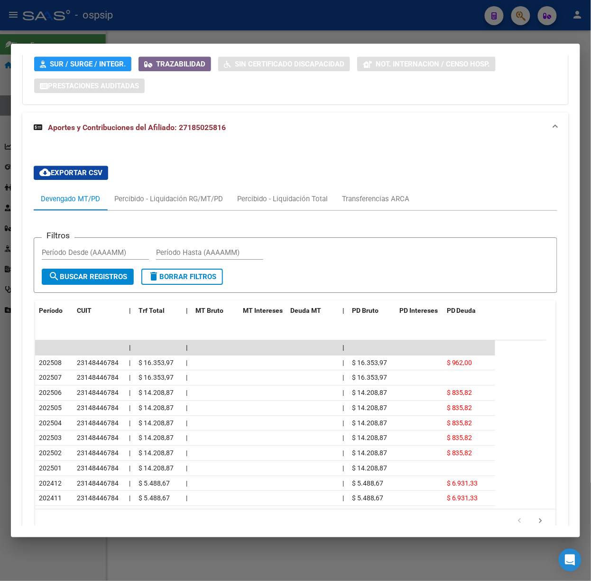
click at [82, 20] on div at bounding box center [295, 290] width 591 height 581
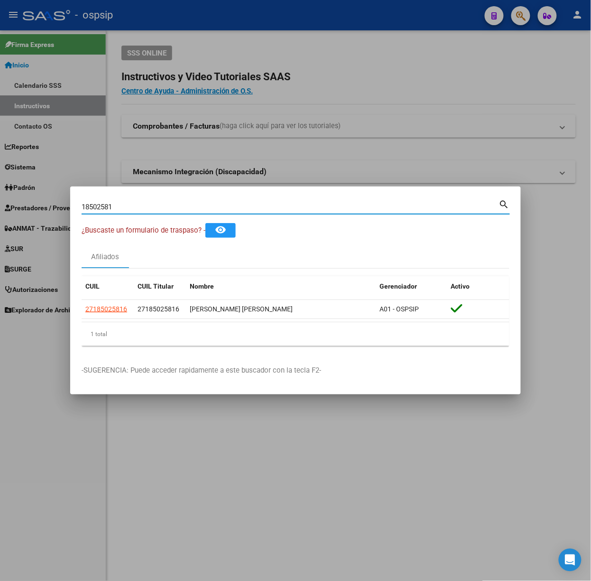
click at [139, 207] on input "18502581" at bounding box center [291, 207] width 418 height 9
type input "45912067"
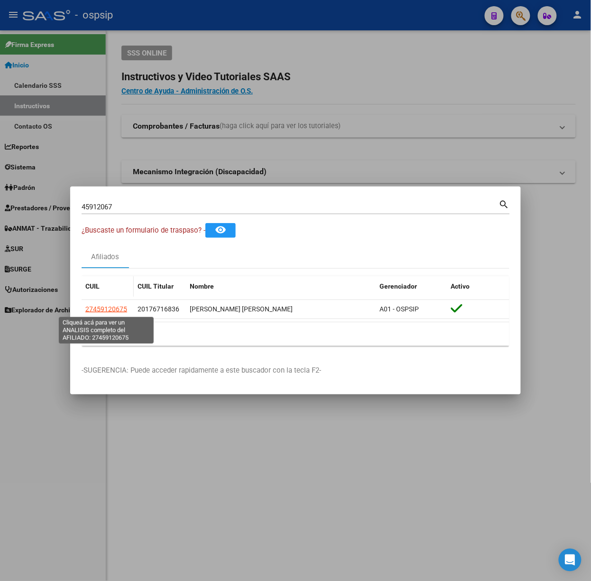
click at [116, 310] on span "27459120675" at bounding box center [106, 309] width 42 height 8
type textarea "27459120675"
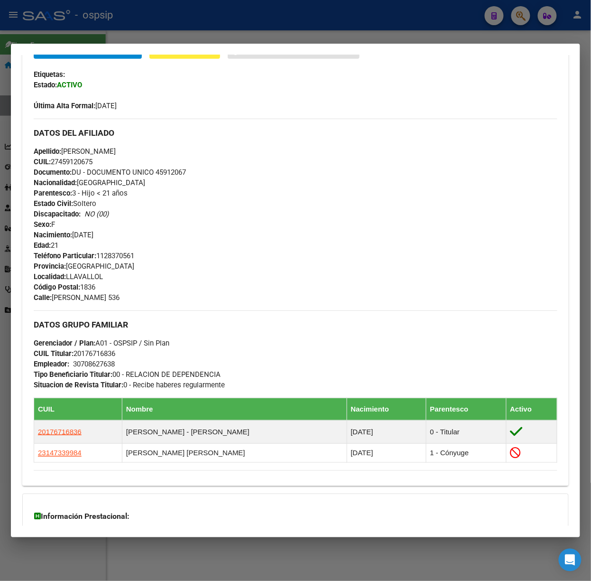
scroll to position [345, 0]
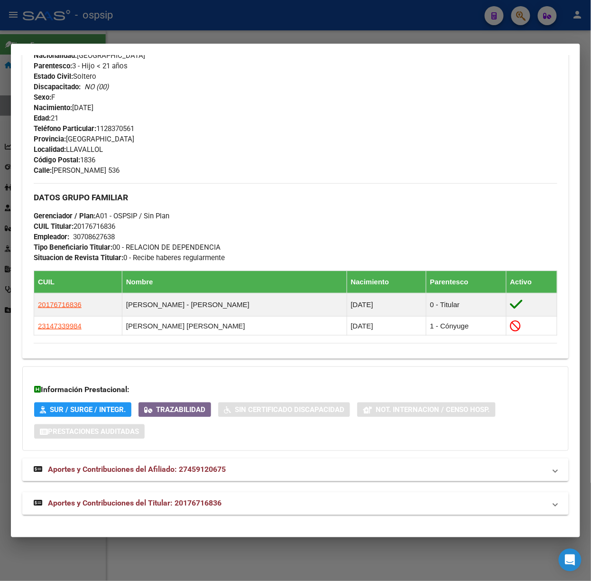
click at [194, 522] on div "Análisis Afiliado - CUIL: 27459120675 DATOS PADRÓN ÁGIL: GUERRA PRICILA ABIGAIL…" at bounding box center [295, 123] width 547 height 806
click at [186, 505] on span "Aportes y Contribuciones del Titular: 20176716836" at bounding box center [135, 503] width 174 height 9
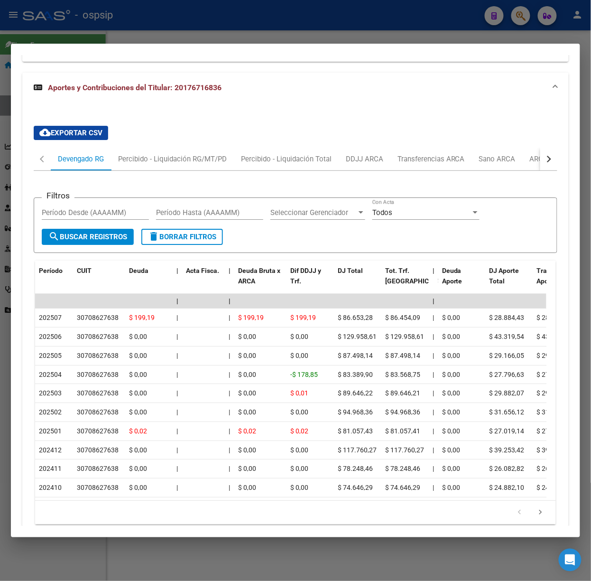
scroll to position [808, 0]
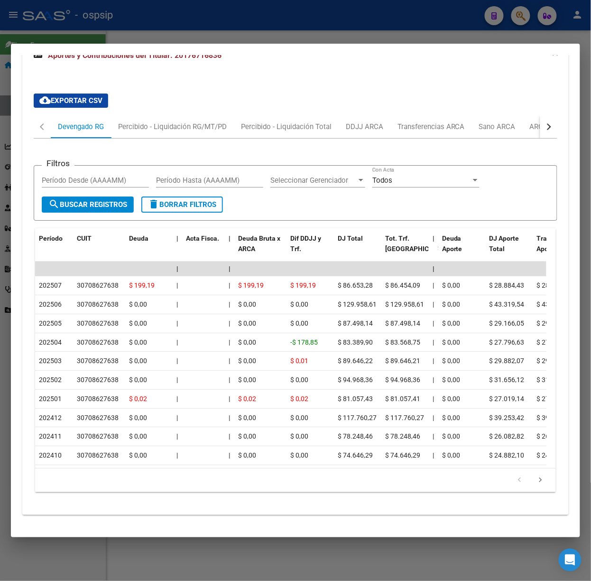
click at [147, 33] on div at bounding box center [295, 290] width 591 height 581
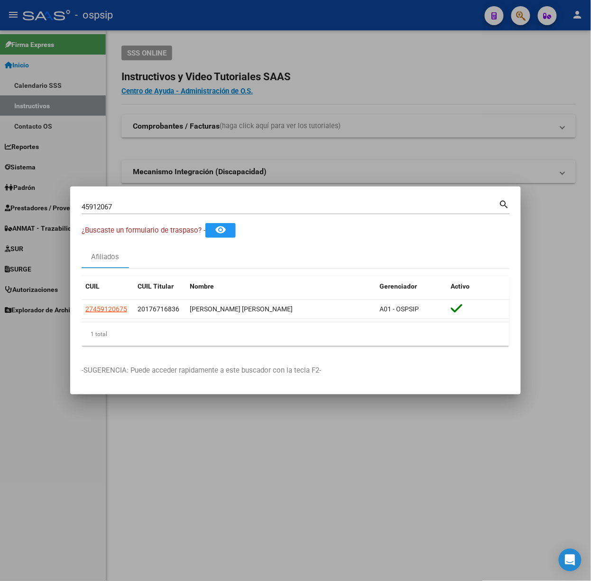
click at [149, 209] on input "45912067" at bounding box center [291, 207] width 418 height 9
type input "36525394"
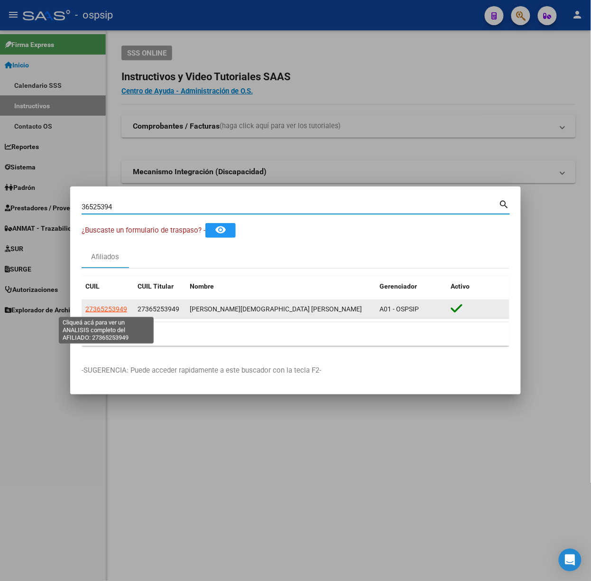
click at [115, 310] on span "27365253949" at bounding box center [106, 309] width 42 height 8
type textarea "27365253949"
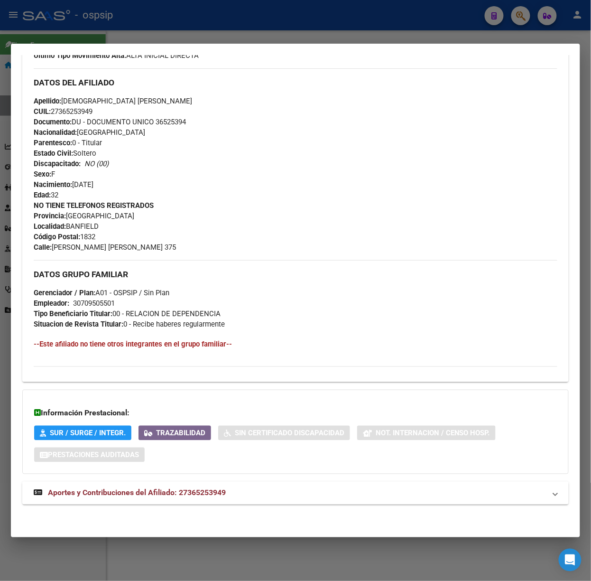
click at [180, 489] on span "Aportes y Contribuciones del Afiliado: 27365253949" at bounding box center [137, 492] width 178 height 9
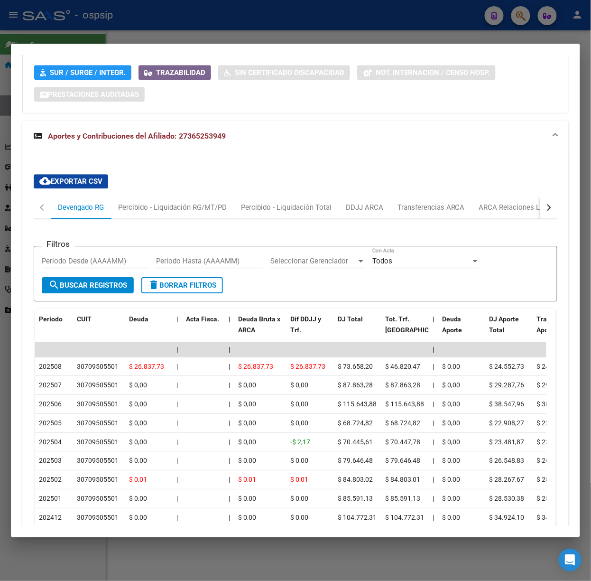
scroll to position [640, 0]
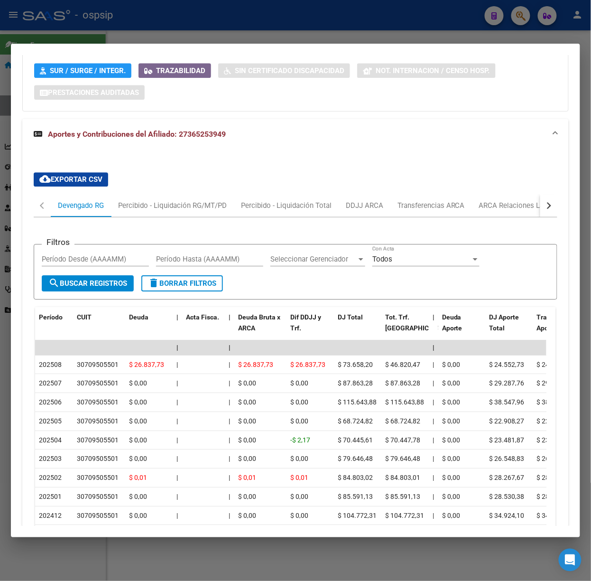
click at [82, 36] on div at bounding box center [295, 290] width 591 height 581
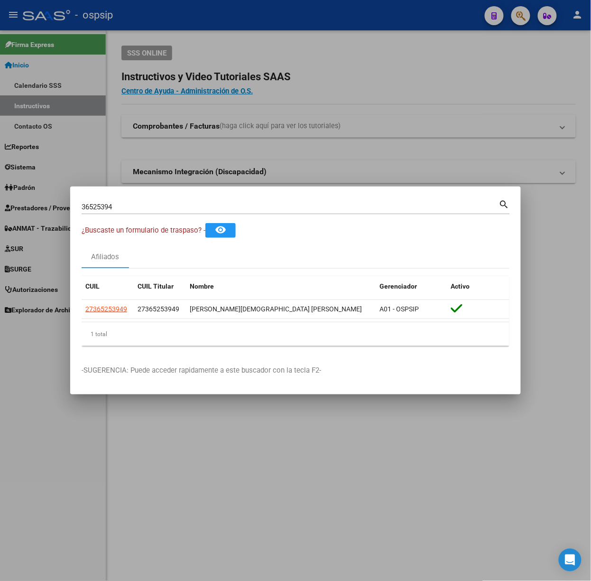
click at [140, 200] on div "36525394 Buscar (apellido, dni, cuil, nro traspaso, cuit, obra social)" at bounding box center [291, 207] width 418 height 14
click at [141, 201] on div "36525394 Buscar (apellido, dni, cuil, nro traspaso, cuit, obra social)" at bounding box center [291, 207] width 418 height 14
click at [147, 205] on input "36525394" at bounding box center [291, 207] width 418 height 9
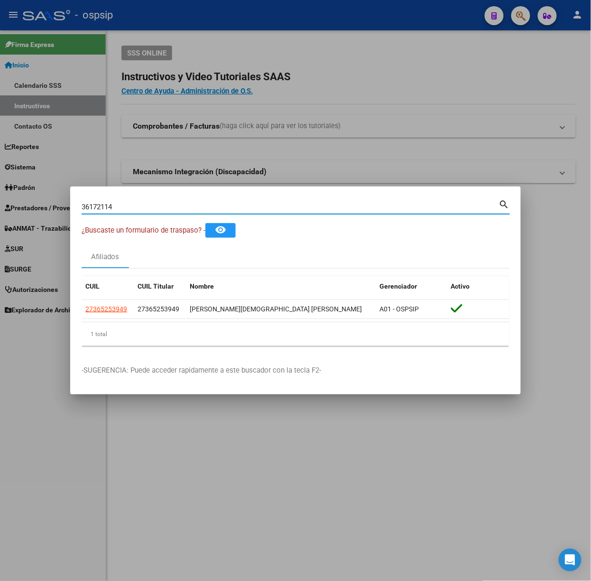
type input "36172114"
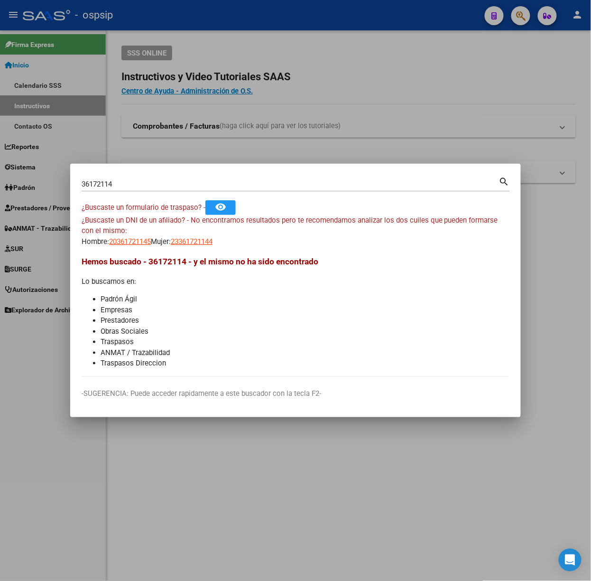
click at [120, 246] on app-link-go-to "20361721145" at bounding box center [130, 241] width 42 height 11
click at [128, 240] on span "20361721145" at bounding box center [130, 241] width 42 height 9
type textarea "20361721145"
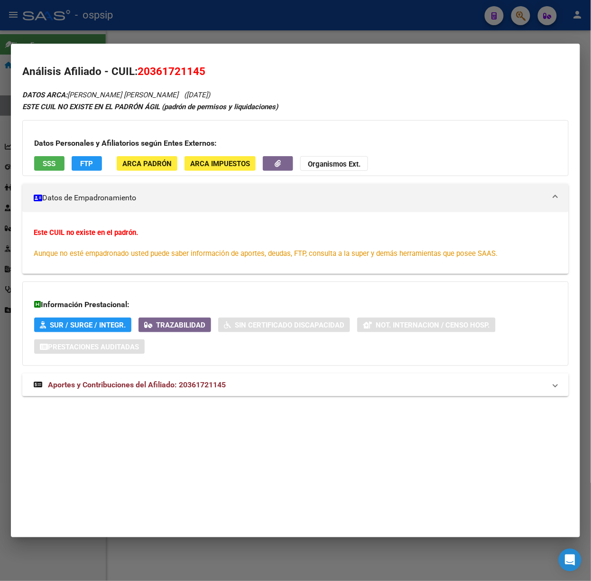
click at [214, 395] on mat-expansion-panel-header "Aportes y Contribuciones del Afiliado: 20361721145" at bounding box center [295, 384] width 547 height 23
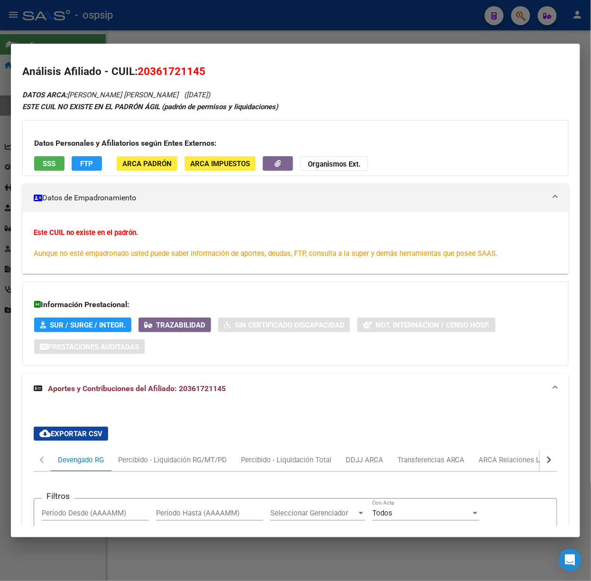
scroll to position [241, 0]
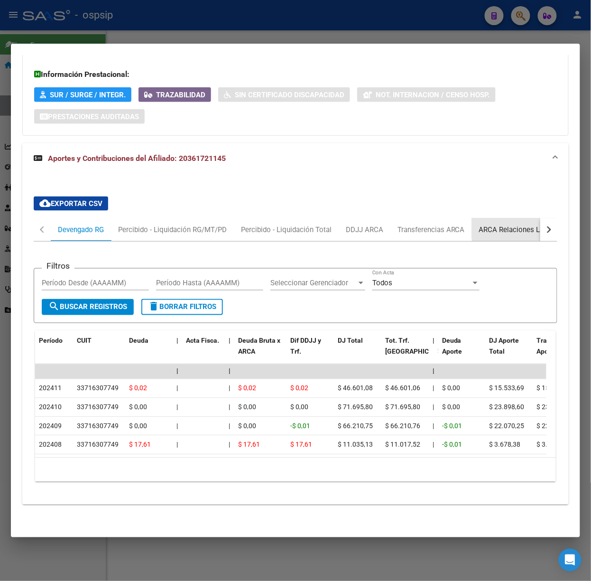
click at [530, 224] on div "ARCA Relaciones Laborales" at bounding box center [523, 229] width 89 height 10
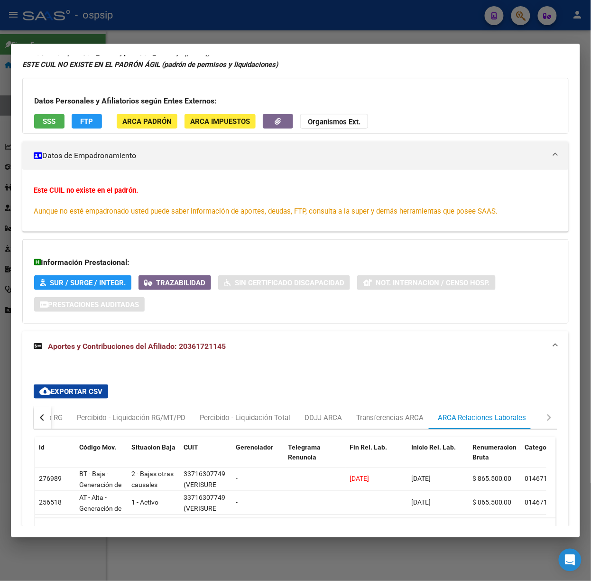
scroll to position [112, 0]
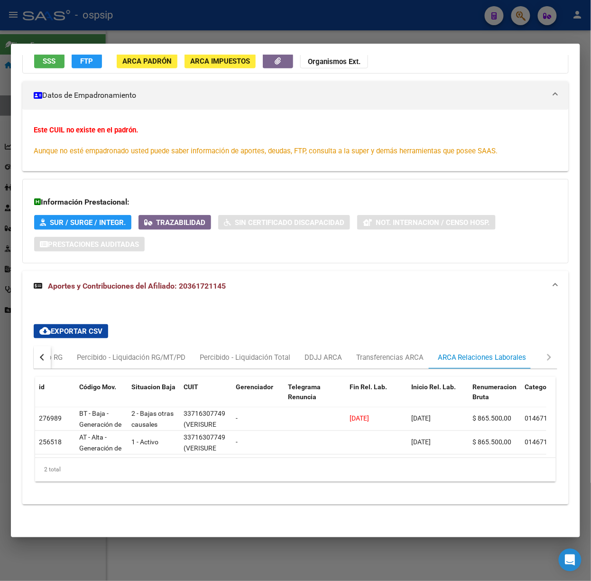
click at [132, 9] on div at bounding box center [295, 290] width 591 height 581
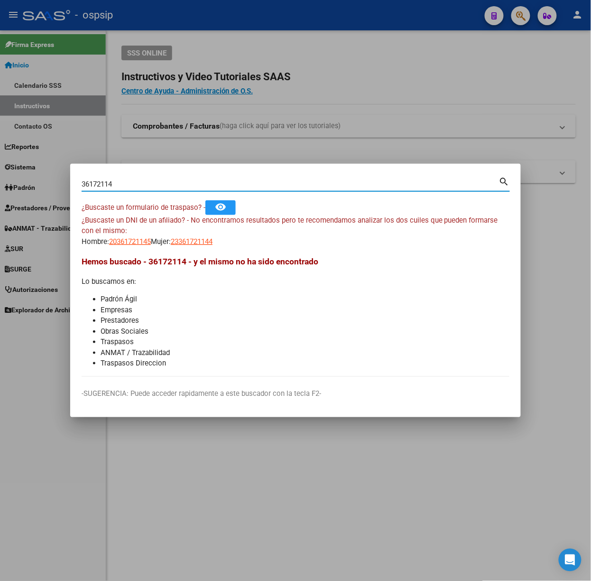
click at [120, 183] on input "36172114" at bounding box center [291, 184] width 418 height 9
type input "55511197"
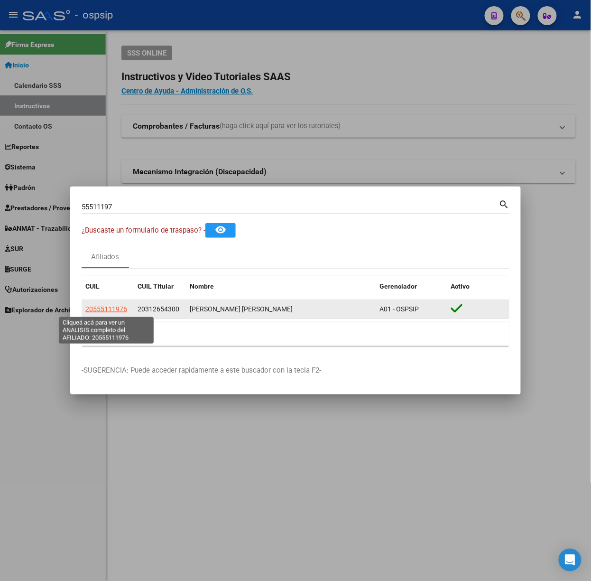
click at [109, 307] on span "20555111976" at bounding box center [106, 309] width 42 height 8
type textarea "20555111976"
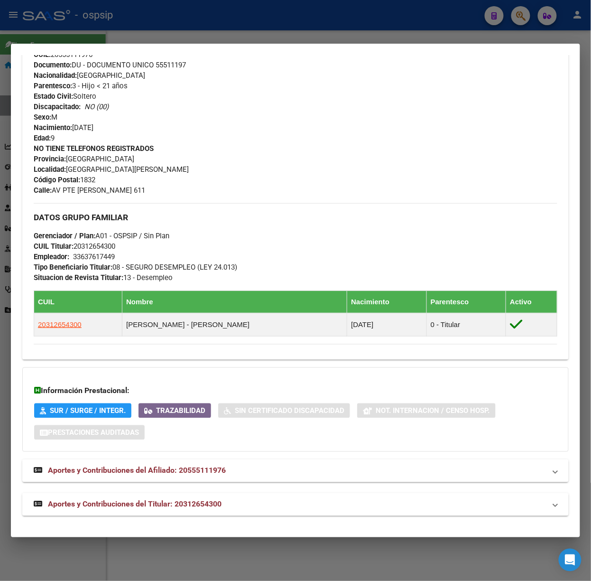
scroll to position [336, 0]
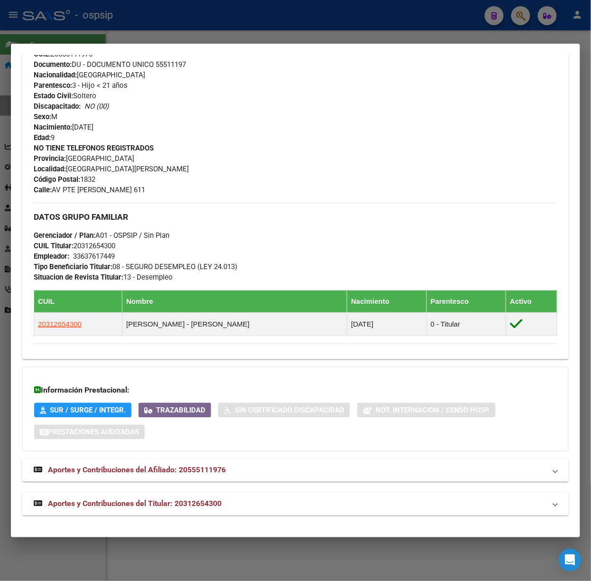
click at [251, 496] on mat-expansion-panel-header "Aportes y Contribuciones del Titular: 20312654300" at bounding box center [295, 504] width 547 height 23
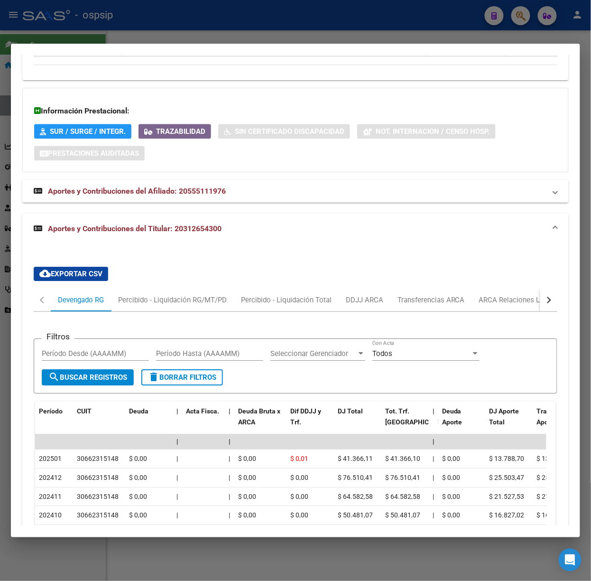
scroll to position [634, 0]
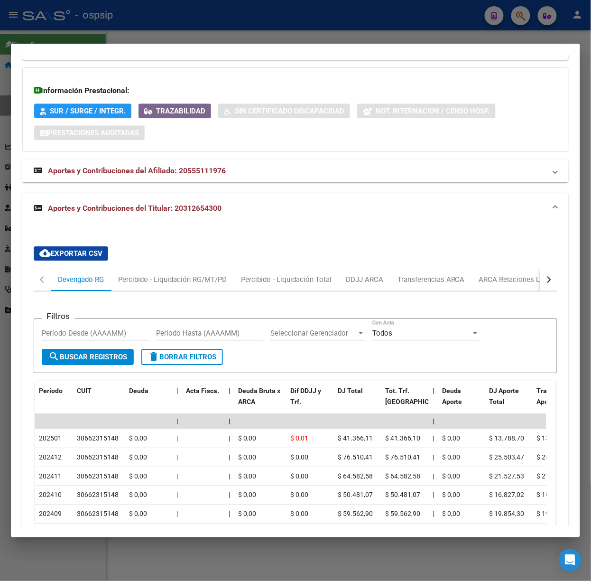
click at [224, 23] on div at bounding box center [295, 290] width 591 height 581
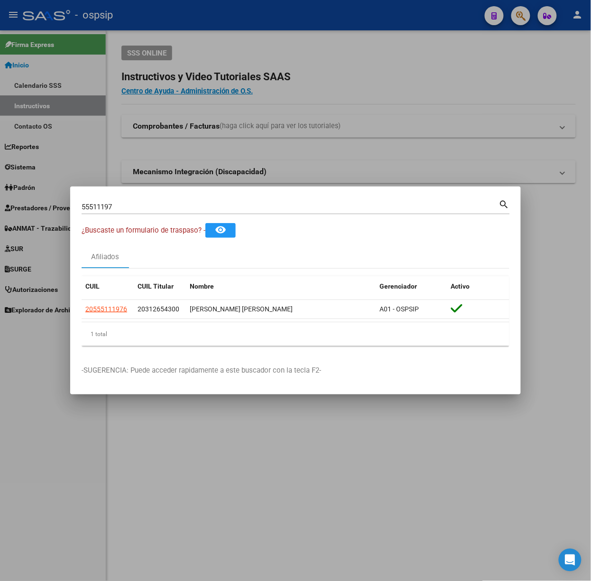
click at [192, 203] on input "55511197" at bounding box center [291, 207] width 418 height 9
click at [196, 209] on input "55511197" at bounding box center [291, 207] width 418 height 9
type input "20955674"
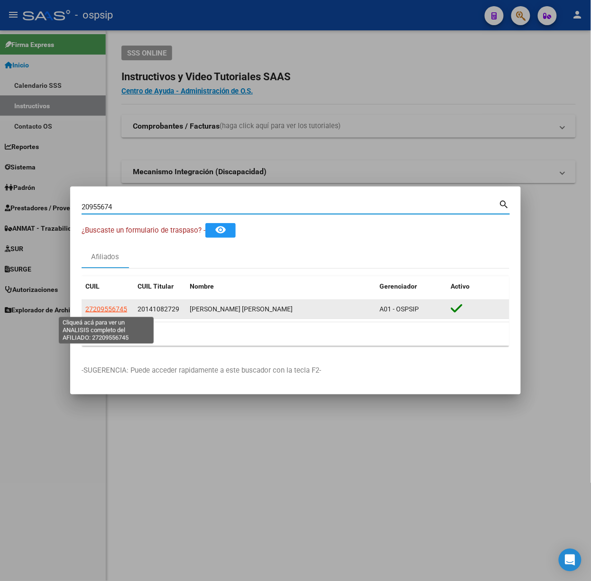
click at [115, 310] on span "27209556745" at bounding box center [106, 309] width 42 height 8
type textarea "27209556745"
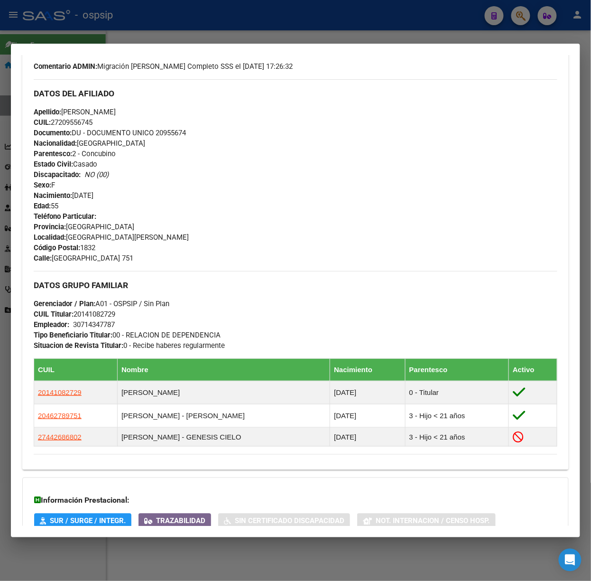
scroll to position [386, 0]
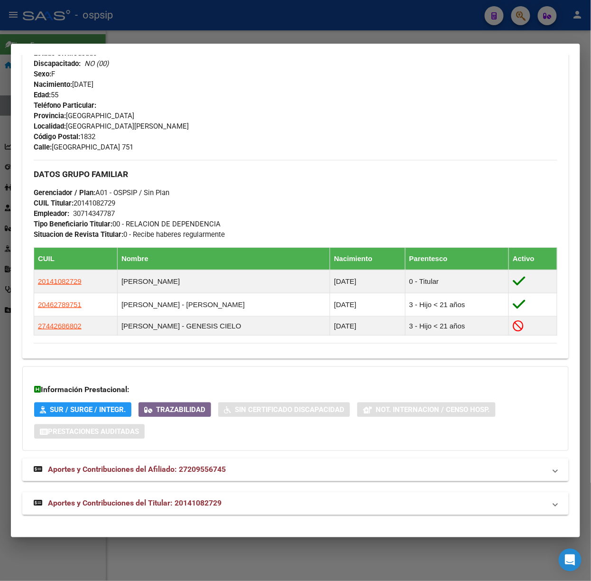
click at [205, 490] on div "DATOS PADRÓN ÁGIL: VELAZQUEZ RUTH ELIZABETH | ACTIVO | FAMILIAR DE: 20141082729…" at bounding box center [295, 108] width 547 height 811
click at [213, 505] on span "Aportes y Contribuciones del Titular: 20141082729" at bounding box center [135, 503] width 174 height 9
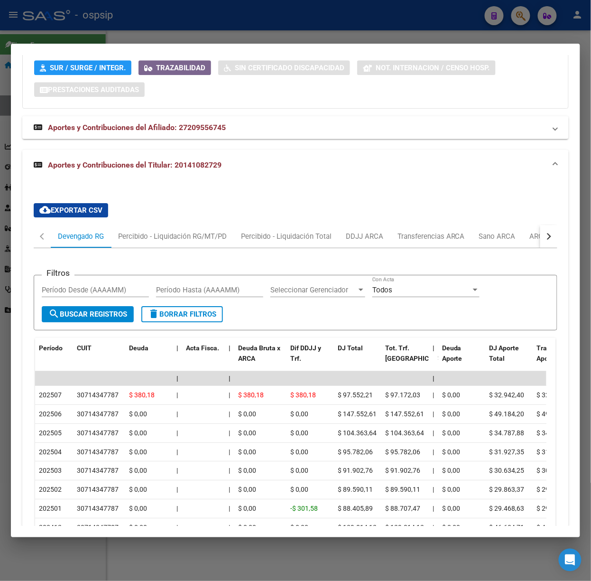
scroll to position [748, 0]
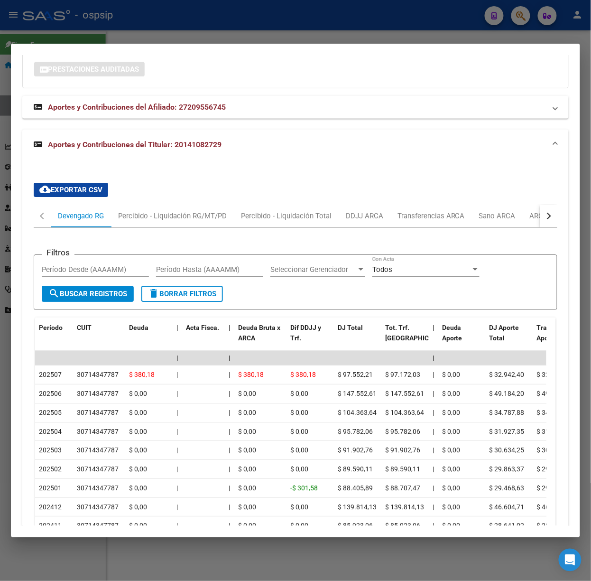
click at [139, 50] on mat-dialog-container "Análisis Afiliado - CUIL: 27209556745 DATOS PADRÓN ÁGIL: VELAZQUEZ RUTH ELIZABE…" at bounding box center [295, 291] width 569 height 494
click at [107, 44] on mat-dialog-container "Análisis Afiliado - CUIL: 27209556745 DATOS PADRÓN ÁGIL: VELAZQUEZ RUTH ELIZABE…" at bounding box center [295, 291] width 569 height 494
click at [105, 39] on div at bounding box center [295, 290] width 591 height 581
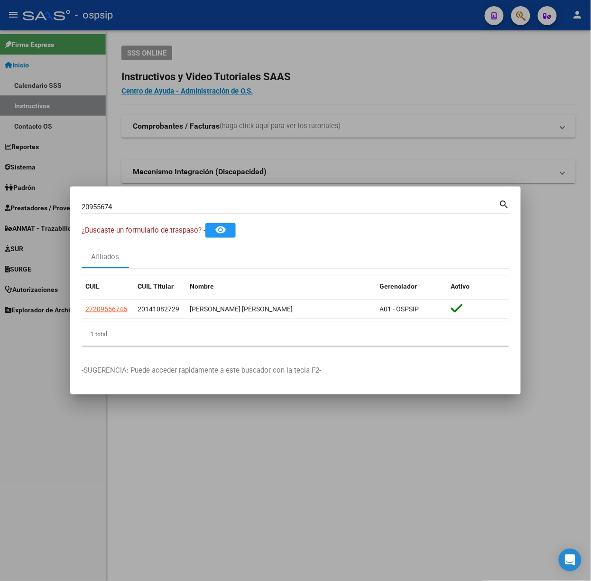
click at [145, 213] on div "20955674 Buscar (apellido, dni, cuil, nro traspaso, cuit, obra social)" at bounding box center [291, 207] width 418 height 14
click at [140, 210] on input "20955674" at bounding box center [291, 207] width 418 height 9
type input "44338305"
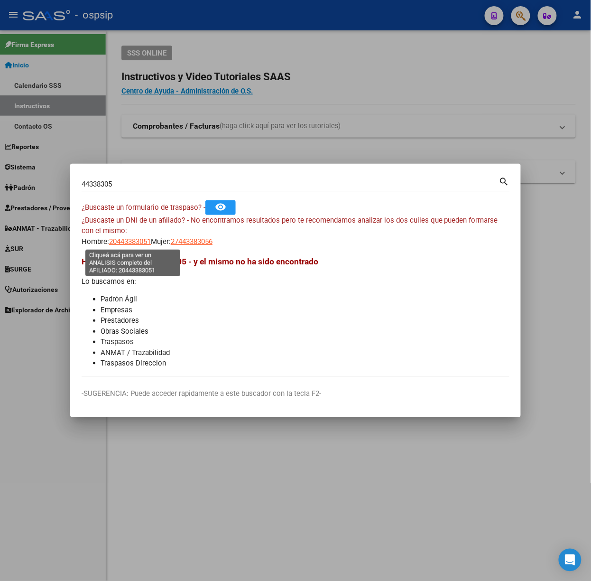
click at [129, 245] on span "20443383051" at bounding box center [130, 241] width 42 height 9
type textarea "20443383051"
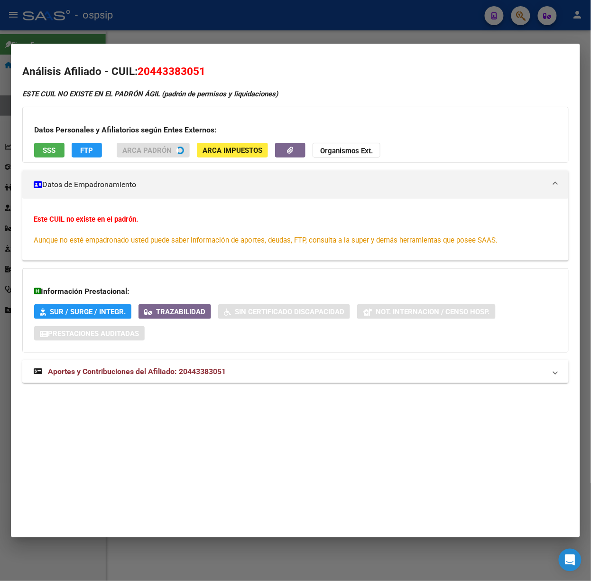
click at [183, 380] on mat-expansion-panel-header "Aportes y Contribuciones del Afiliado: 20443383051" at bounding box center [295, 371] width 547 height 23
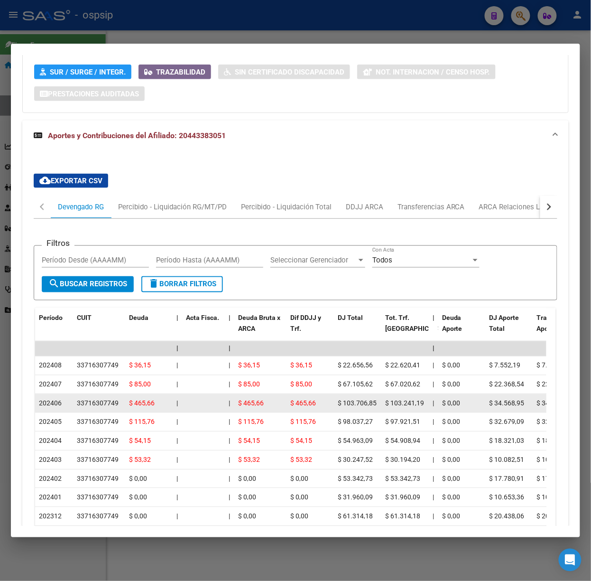
scroll to position [254, 0]
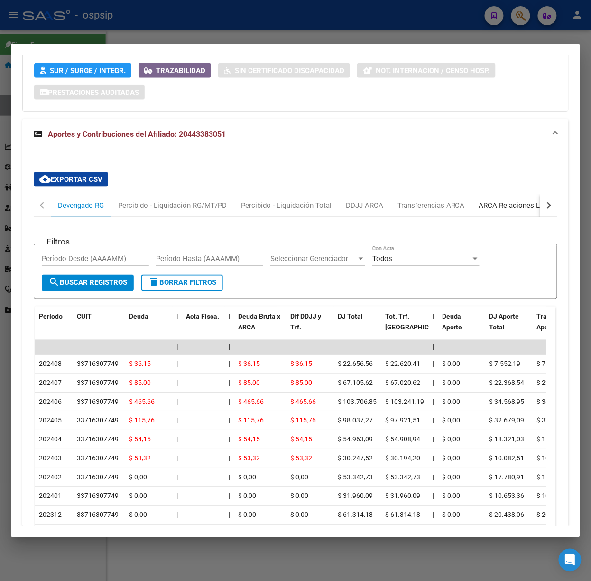
click at [515, 206] on div "ARCA Relaciones Laborales" at bounding box center [523, 205] width 89 height 10
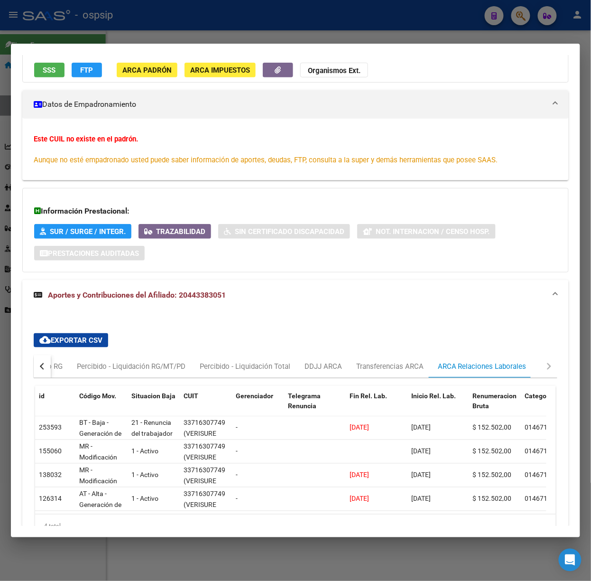
scroll to position [160, 0]
